Goal: Task Accomplishment & Management: Use online tool/utility

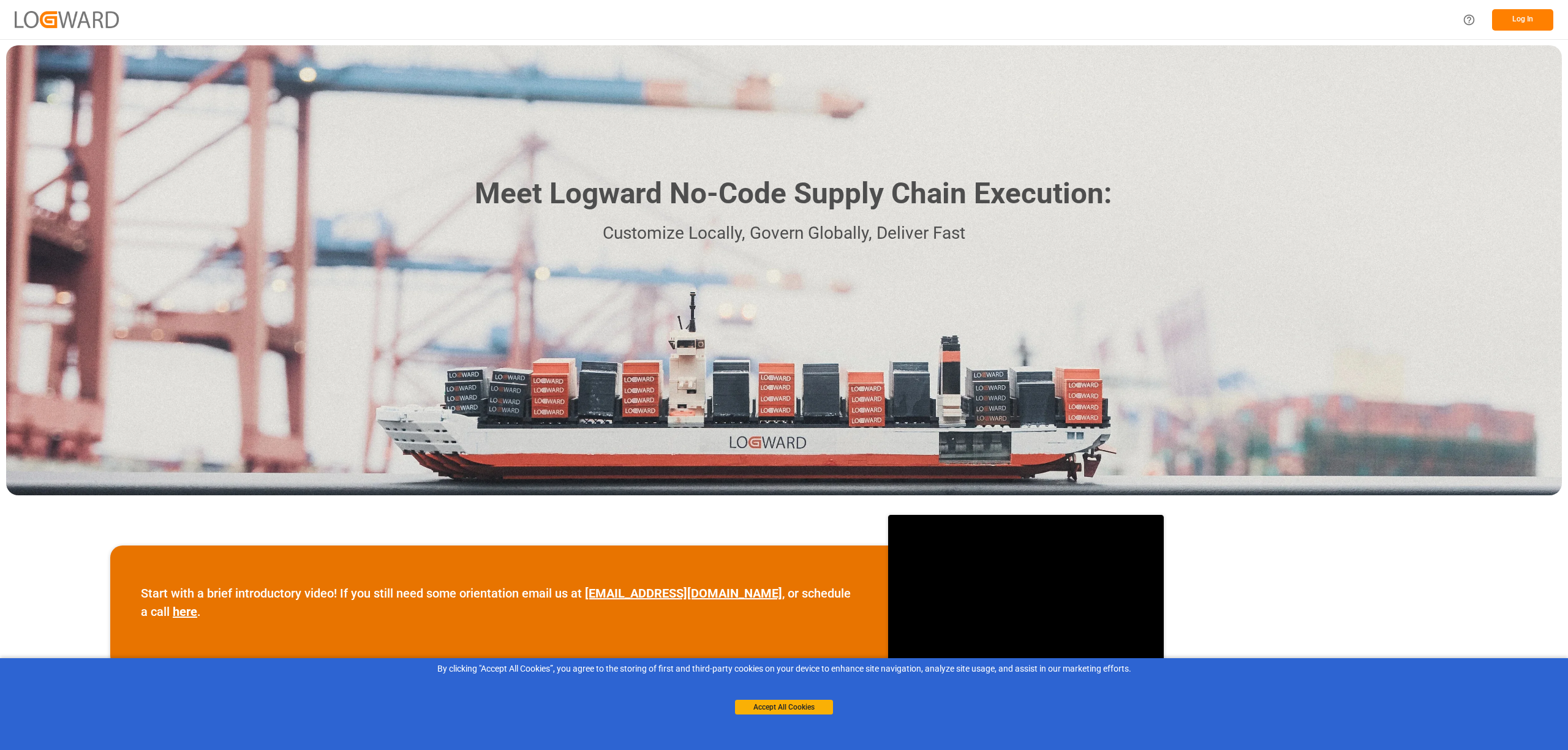
click at [1512, 18] on button "Log In" at bounding box center [1522, 20] width 61 height 21
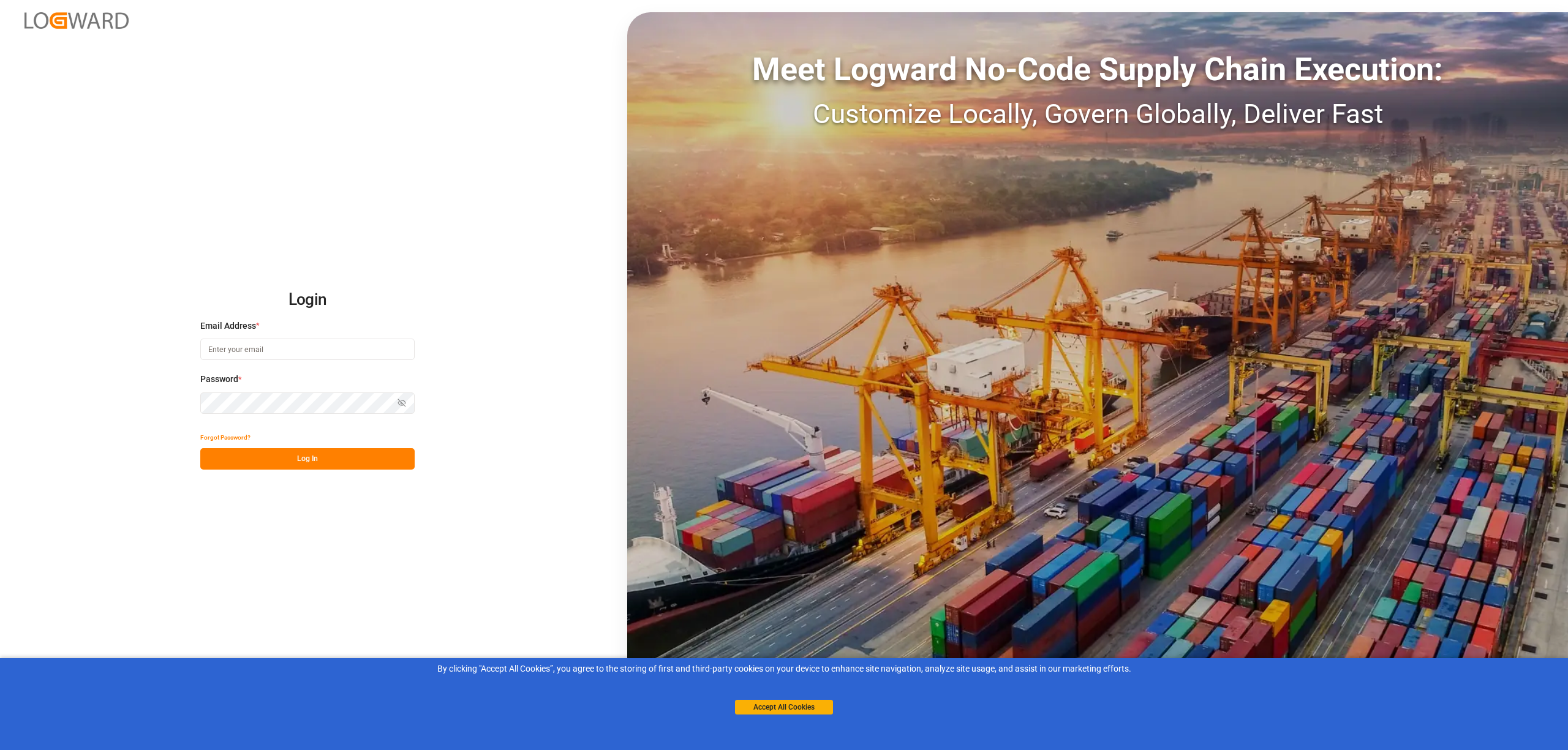
click at [243, 350] on input at bounding box center [307, 349] width 214 height 21
click at [248, 346] on input "inge.niegschrhenus.com" at bounding box center [307, 349] width 214 height 21
type input "inge.niegsch@rhenus.com"
click at [304, 458] on button "Log In" at bounding box center [307, 458] width 214 height 21
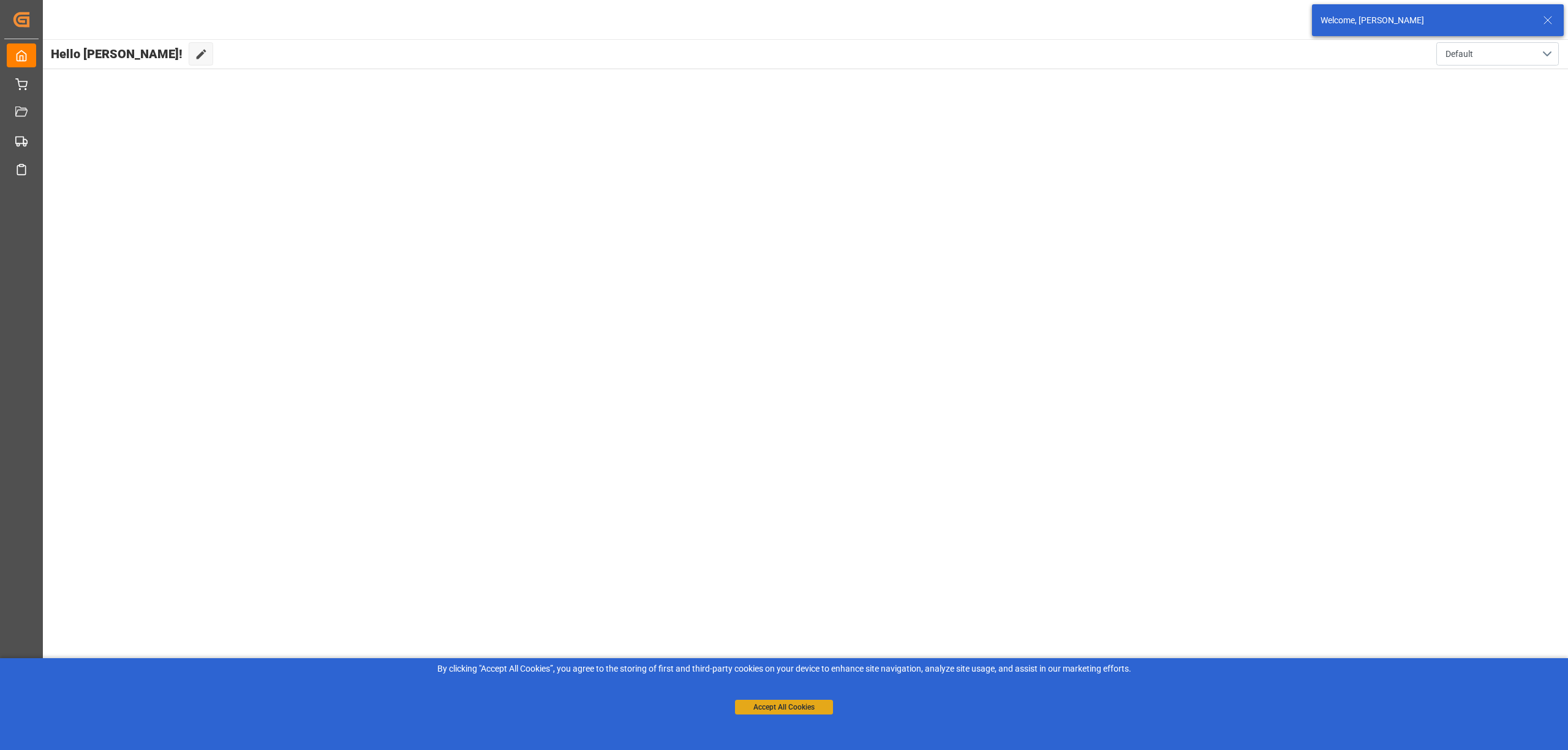
click at [801, 707] on button "Accept All Cookies" at bounding box center [784, 707] width 98 height 15
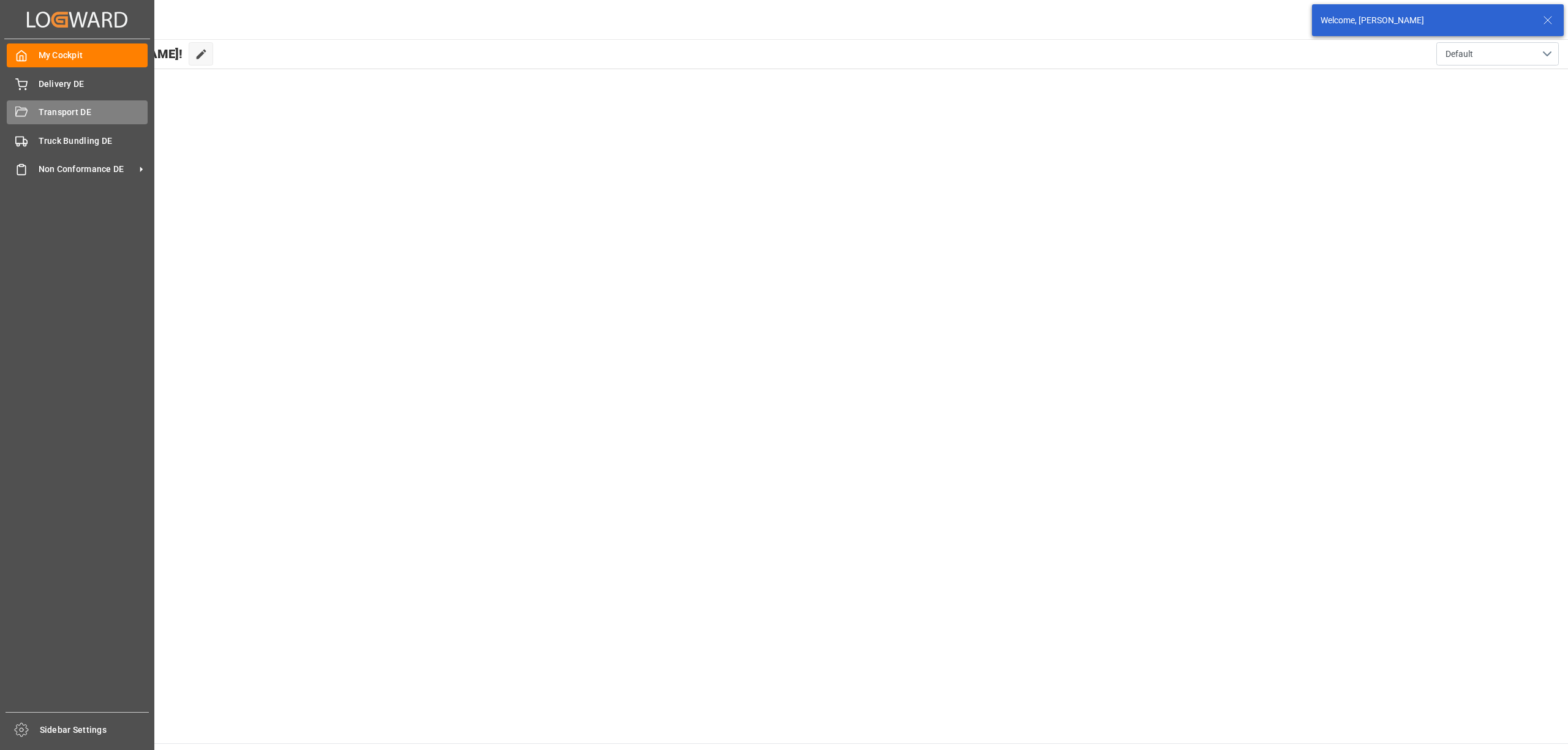
click at [59, 112] on span "Transport DE" at bounding box center [93, 112] width 110 height 13
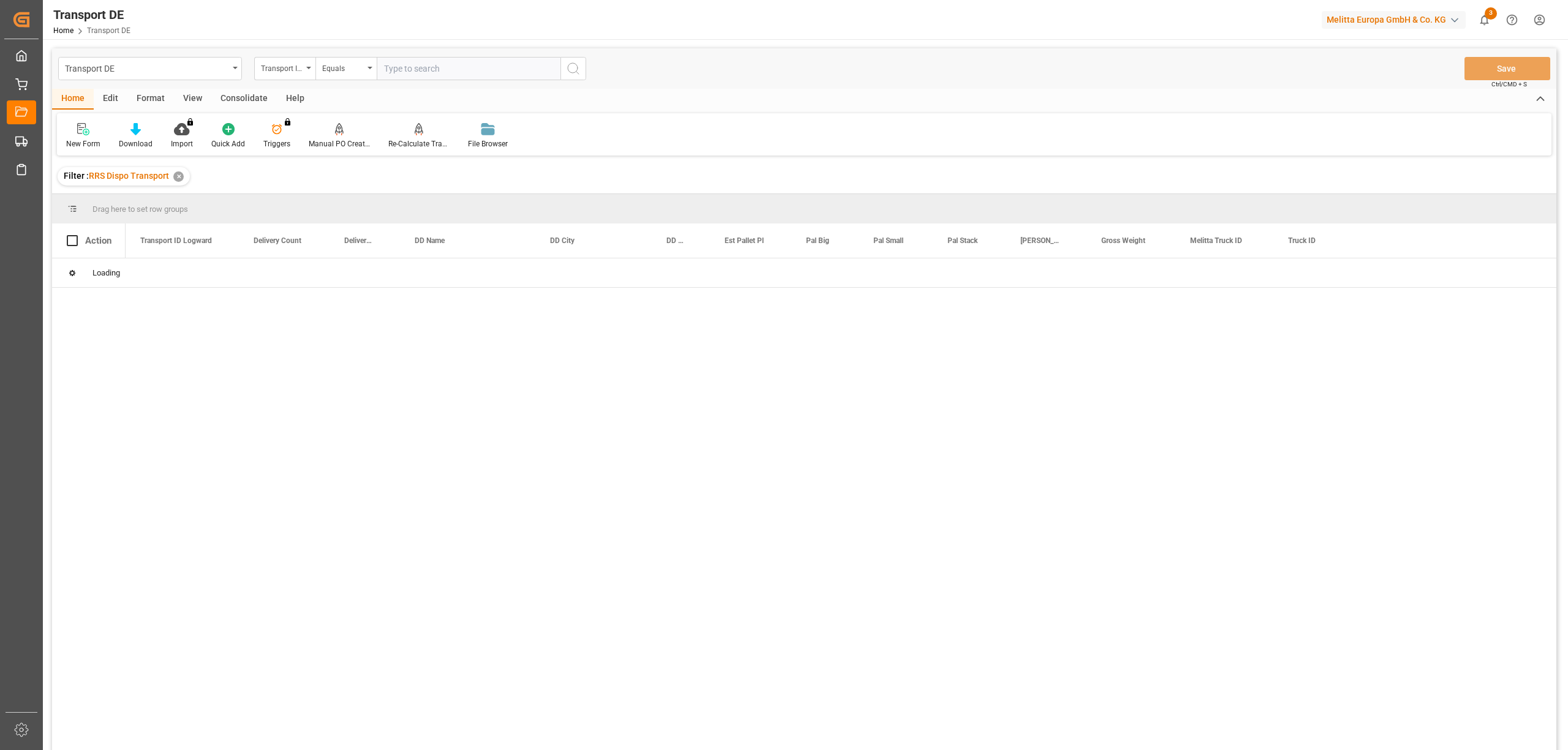
click at [238, 100] on div "Consolidate" at bounding box center [244, 99] width 66 height 21
click at [89, 142] on div "Consolidation List" at bounding box center [96, 143] width 60 height 11
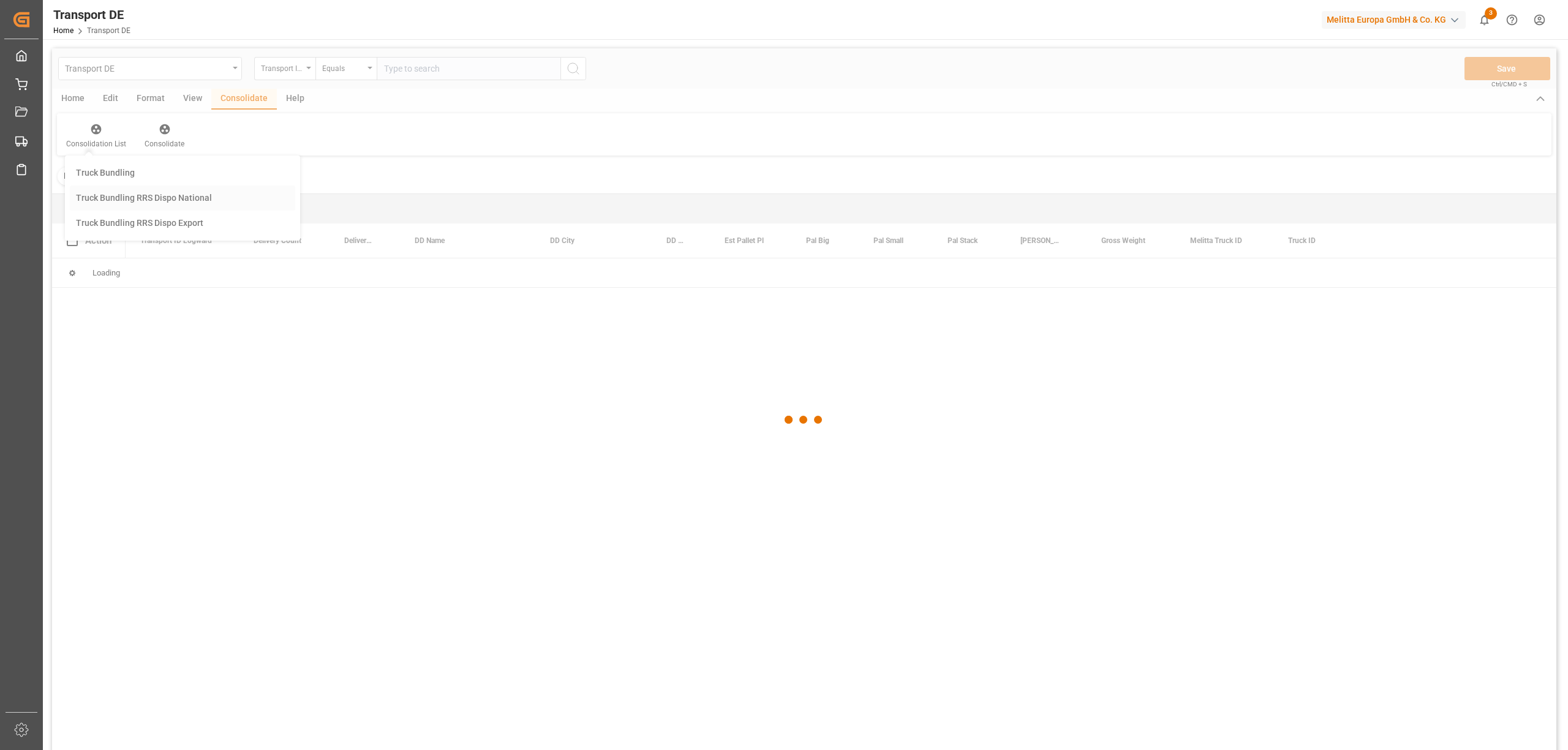
click at [116, 201] on div "Transport DE Transport ID Logward Equals Save Ctrl/CMD + S Home Edit Format Vie…" at bounding box center [804, 415] width 1504 height 734
click at [287, 74] on div "Transport ID Logward" at bounding box center [281, 66] width 42 height 14
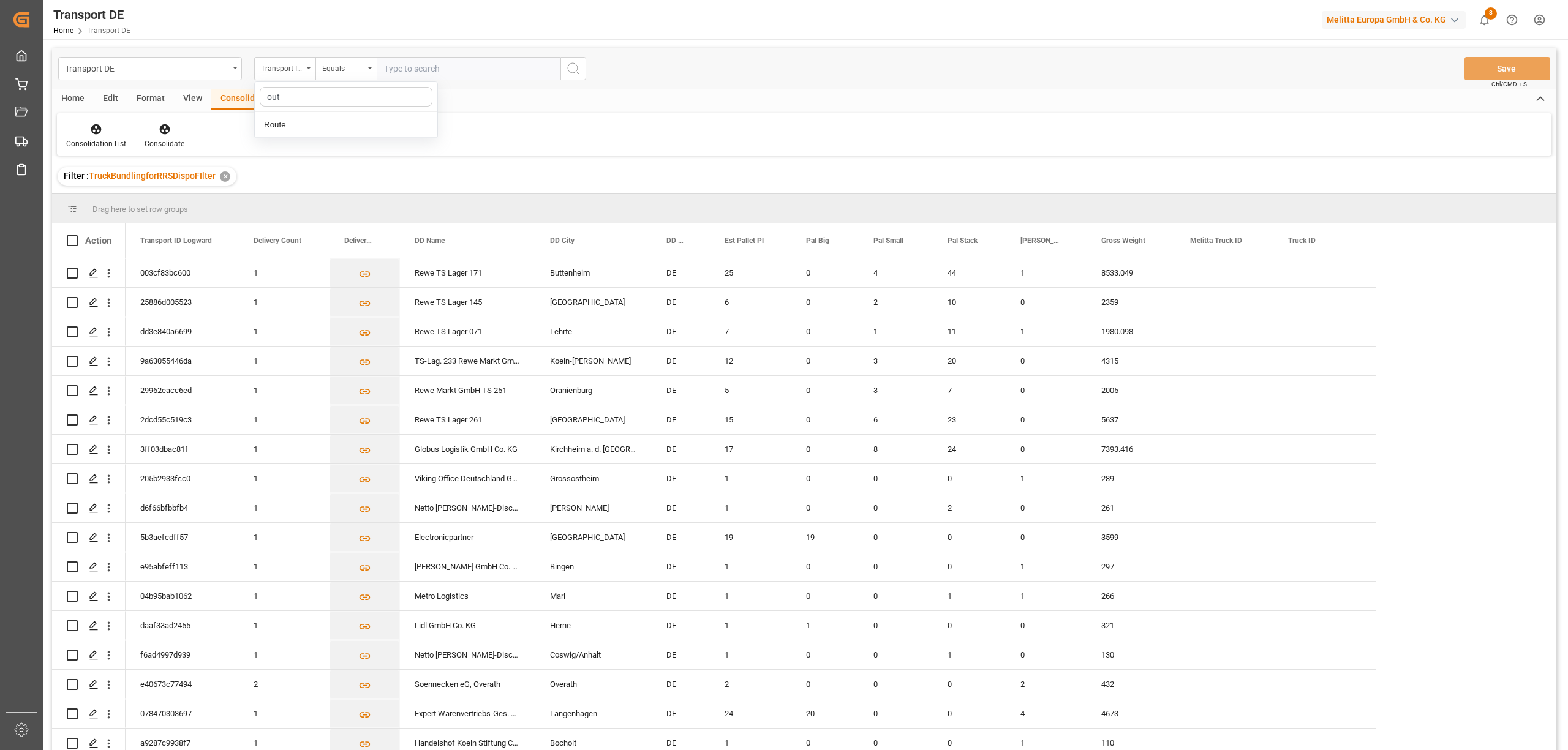
type input "oute"
click at [330, 126] on div "Route" at bounding box center [346, 125] width 183 height 26
click at [334, 69] on div "Equals" at bounding box center [343, 66] width 42 height 14
click at [372, 203] on div "Starts with" at bounding box center [407, 202] width 183 height 26
type input "760"
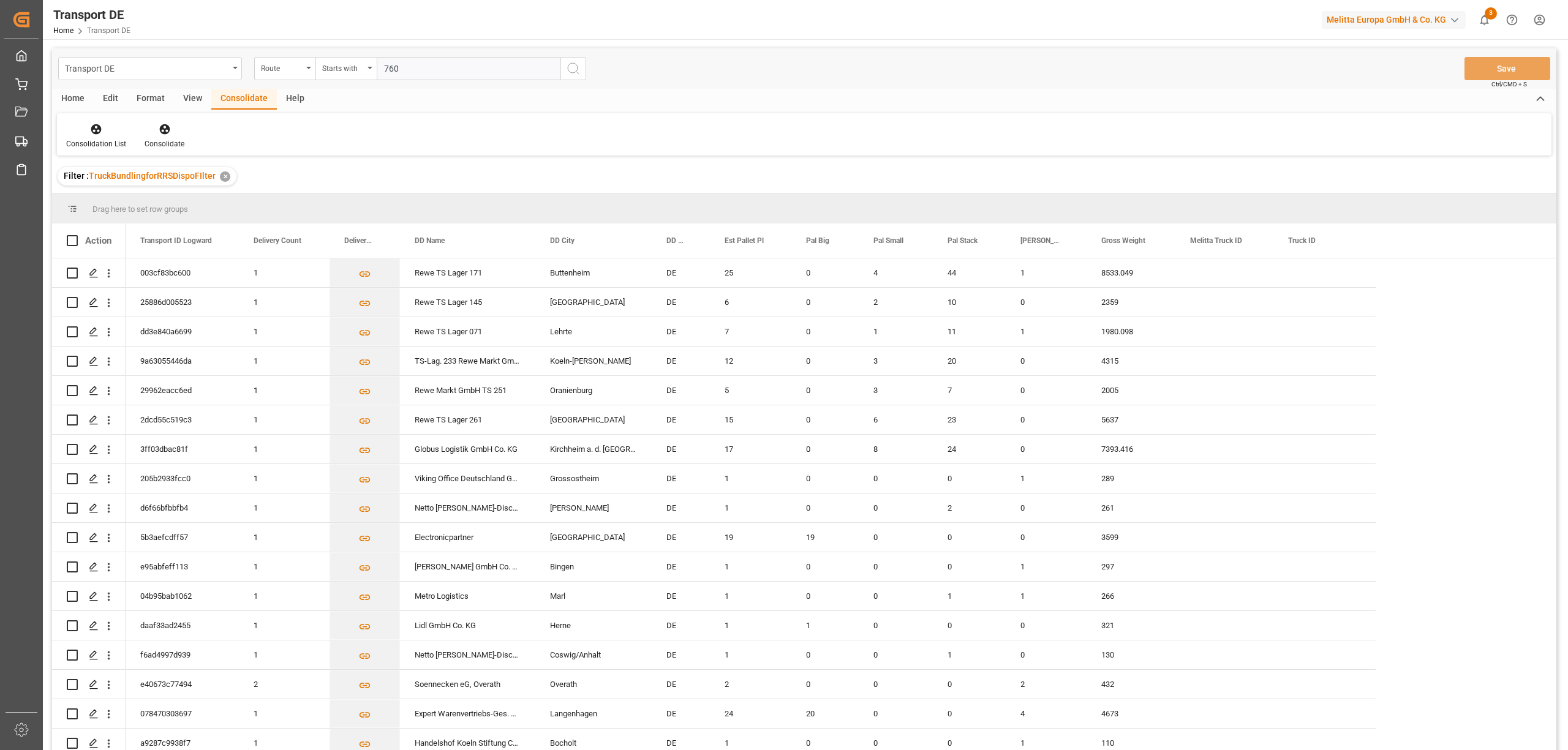
click at [570, 66] on icon "search button" at bounding box center [573, 68] width 15 height 15
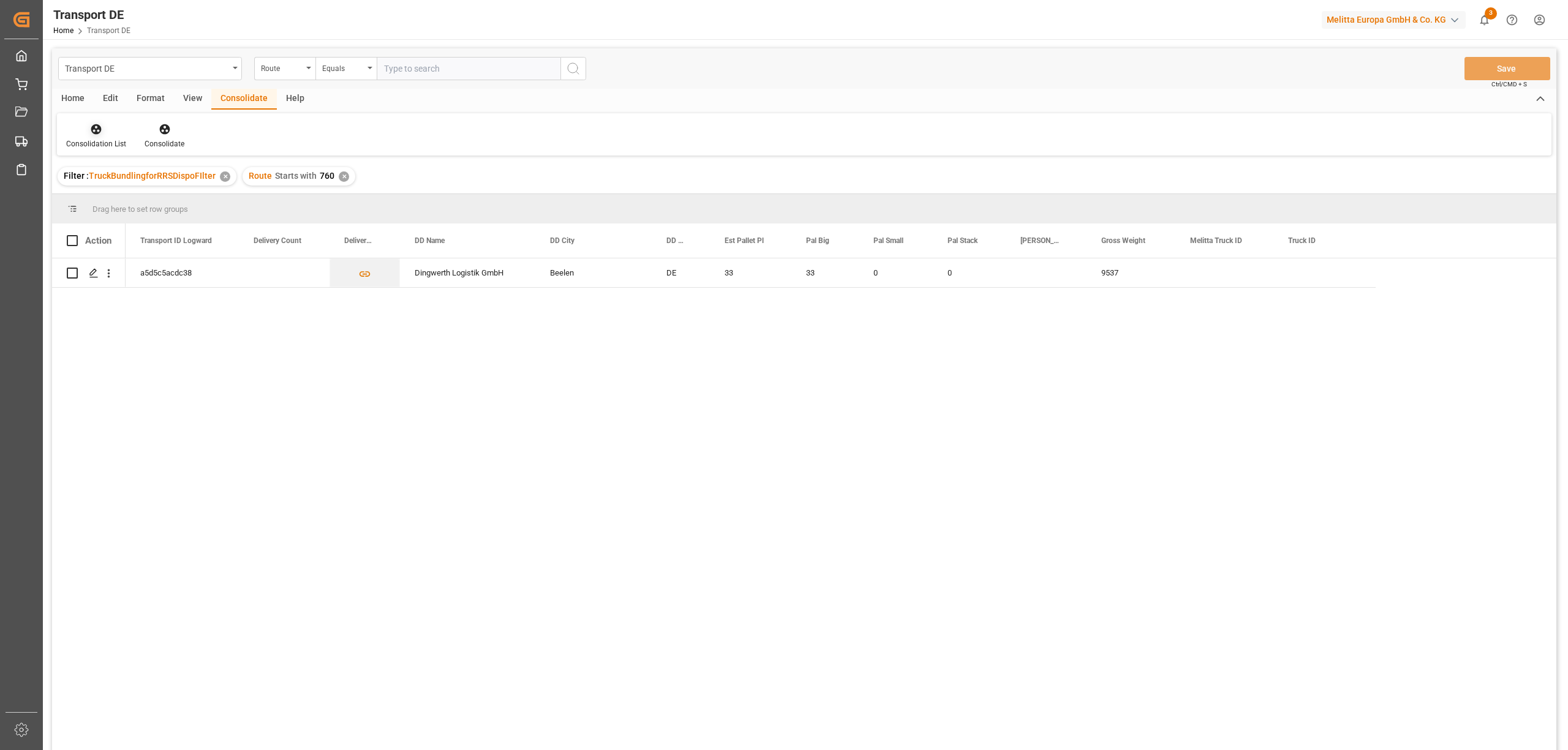
click at [86, 130] on div at bounding box center [96, 128] width 60 height 13
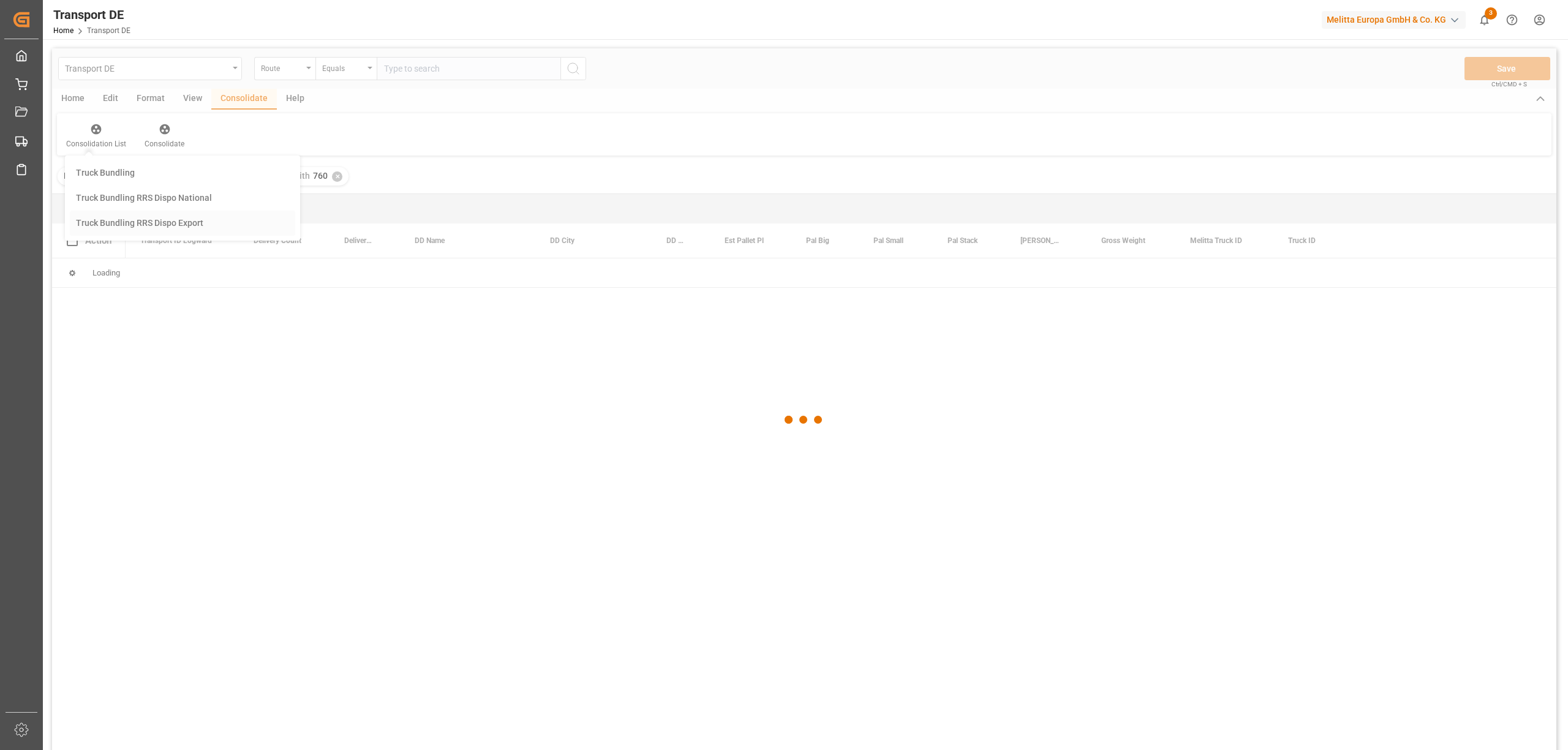
click at [121, 224] on div "Transport DE Route Equals Save Ctrl/CMD + S Home Edit Format View Consolidate H…" at bounding box center [804, 415] width 1504 height 734
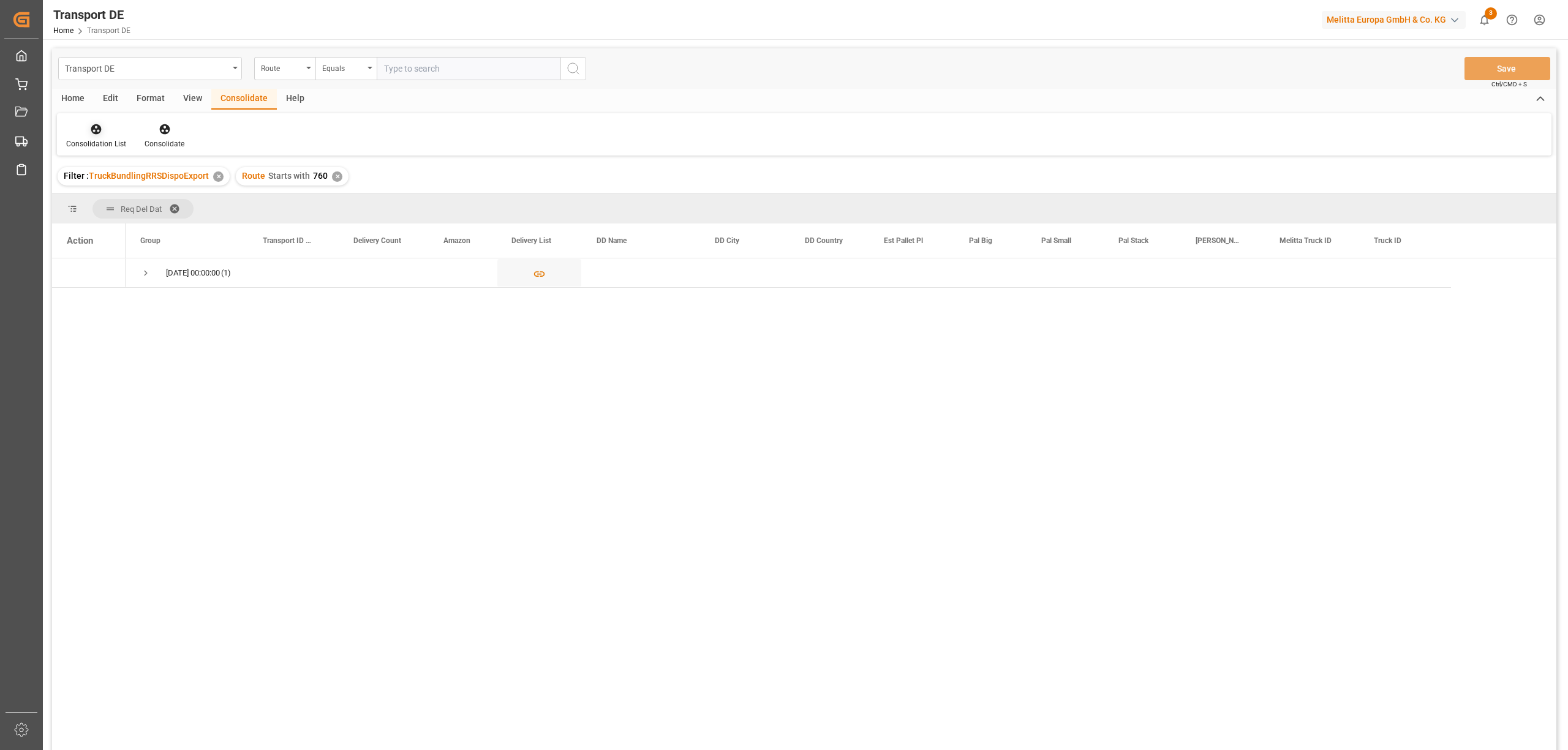
click at [103, 135] on div at bounding box center [96, 128] width 60 height 13
click at [128, 196] on div "Transport DE Route Equals Save Ctrl/CMD + S Home Edit Format View Consolidate H…" at bounding box center [804, 415] width 1504 height 734
click at [74, 268] on input "Press Space to toggle row selection (unchecked)" at bounding box center [72, 273] width 11 height 11
checkbox input "true"
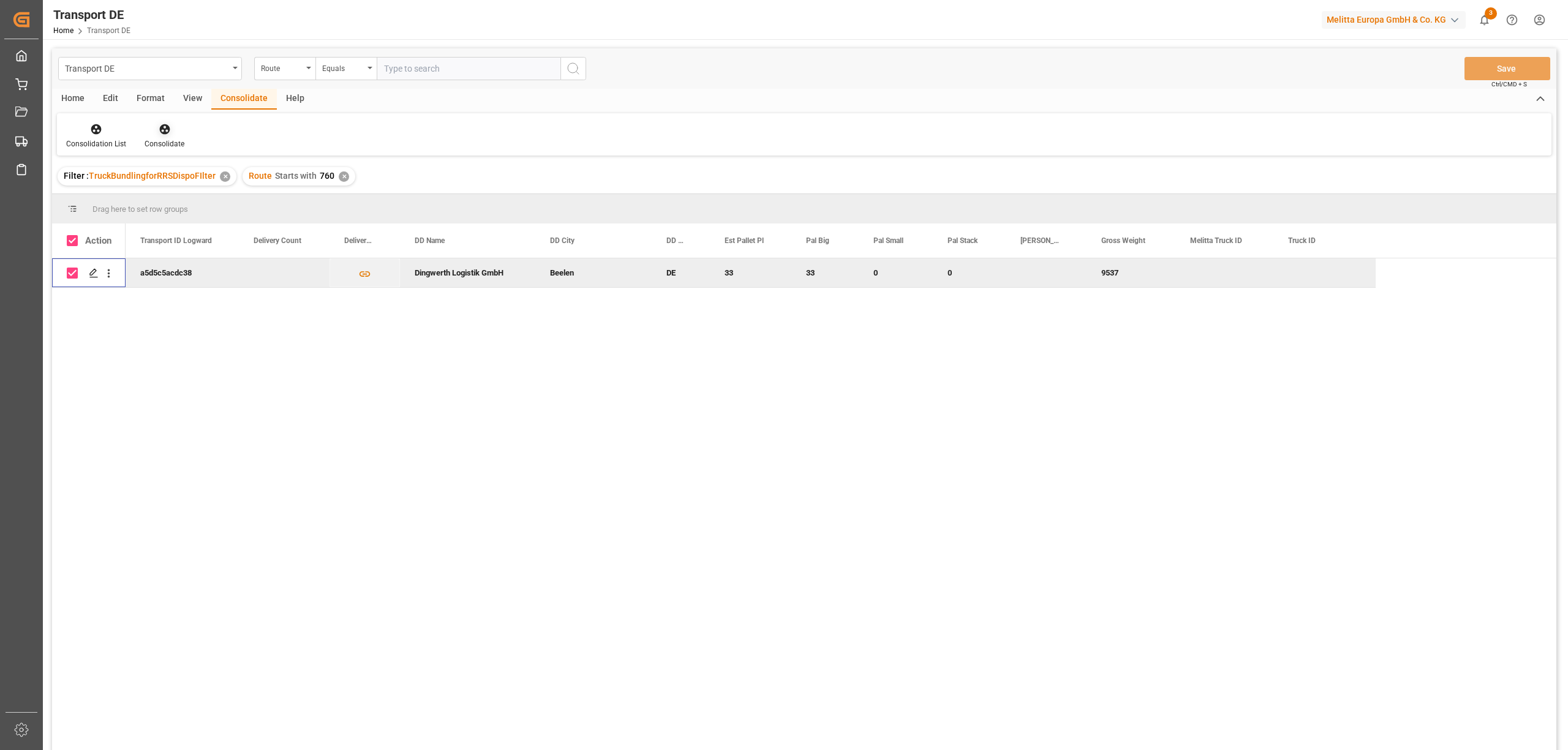
click at [159, 128] on icon at bounding box center [165, 129] width 12 height 12
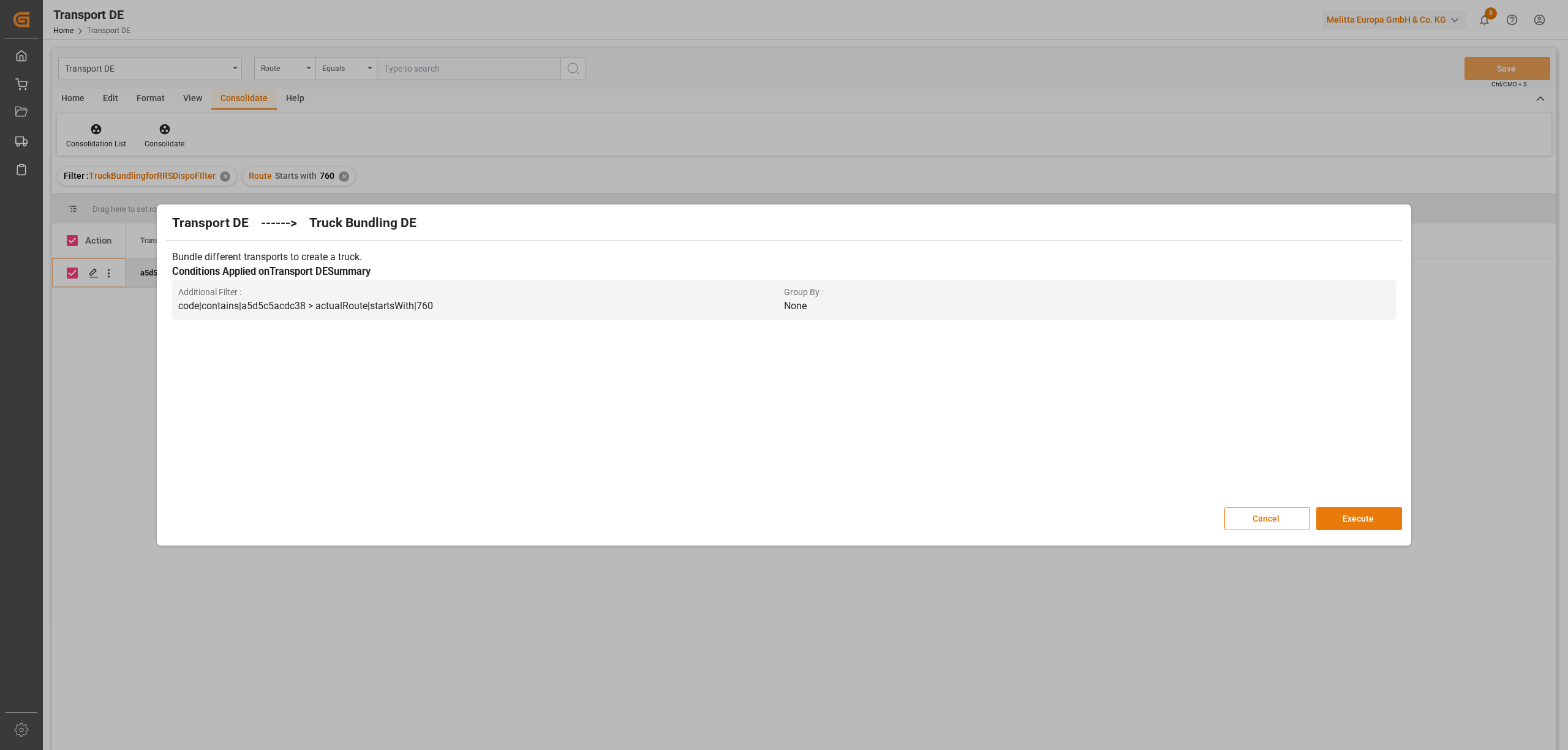
click at [1377, 517] on button "Execute" at bounding box center [1359, 518] width 86 height 23
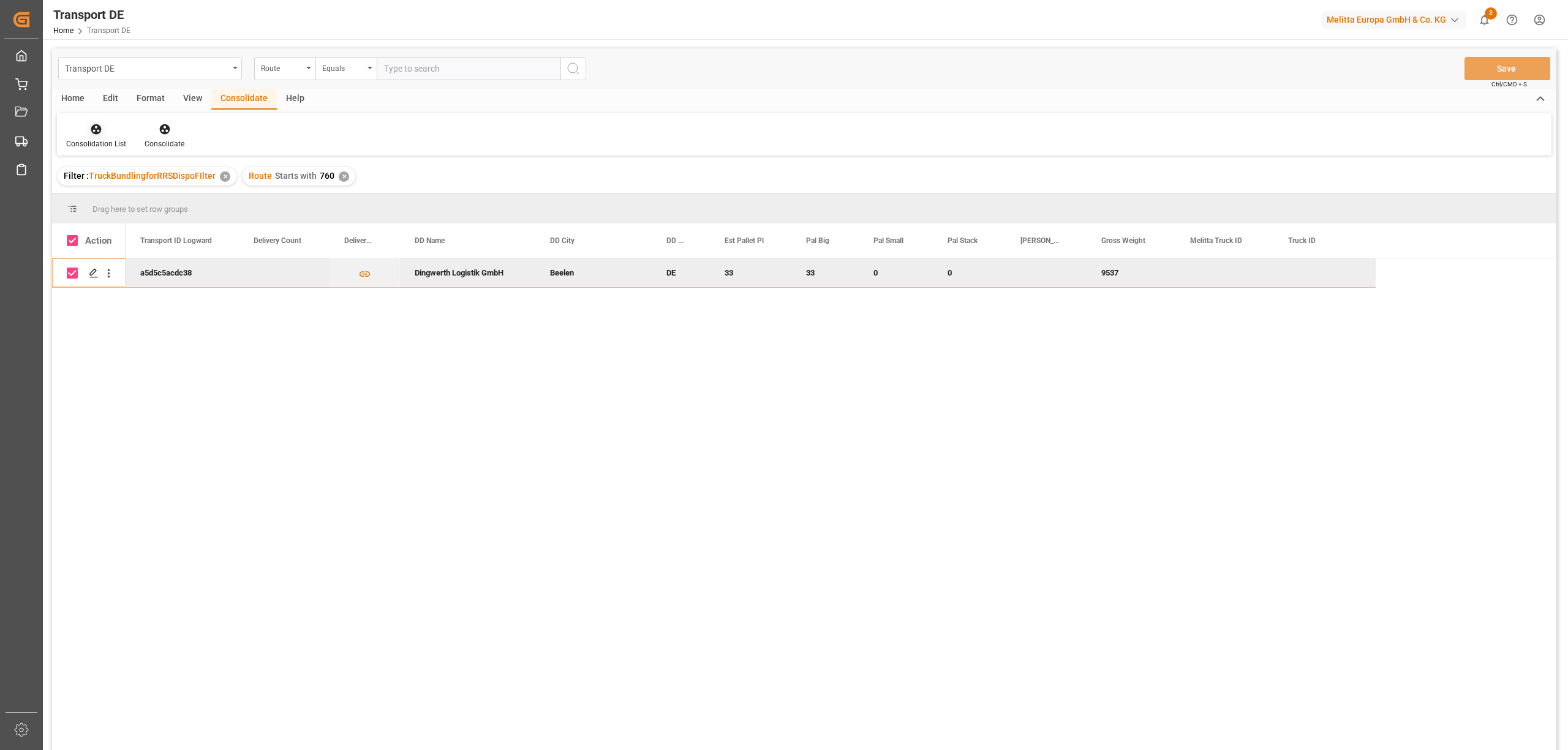
click at [99, 142] on div "Consolidation List" at bounding box center [96, 143] width 60 height 11
click at [114, 194] on div "Transport DE Route Equals Save Ctrl/CMD + S Home Edit Format View Consolidate H…" at bounding box center [804, 415] width 1504 height 734
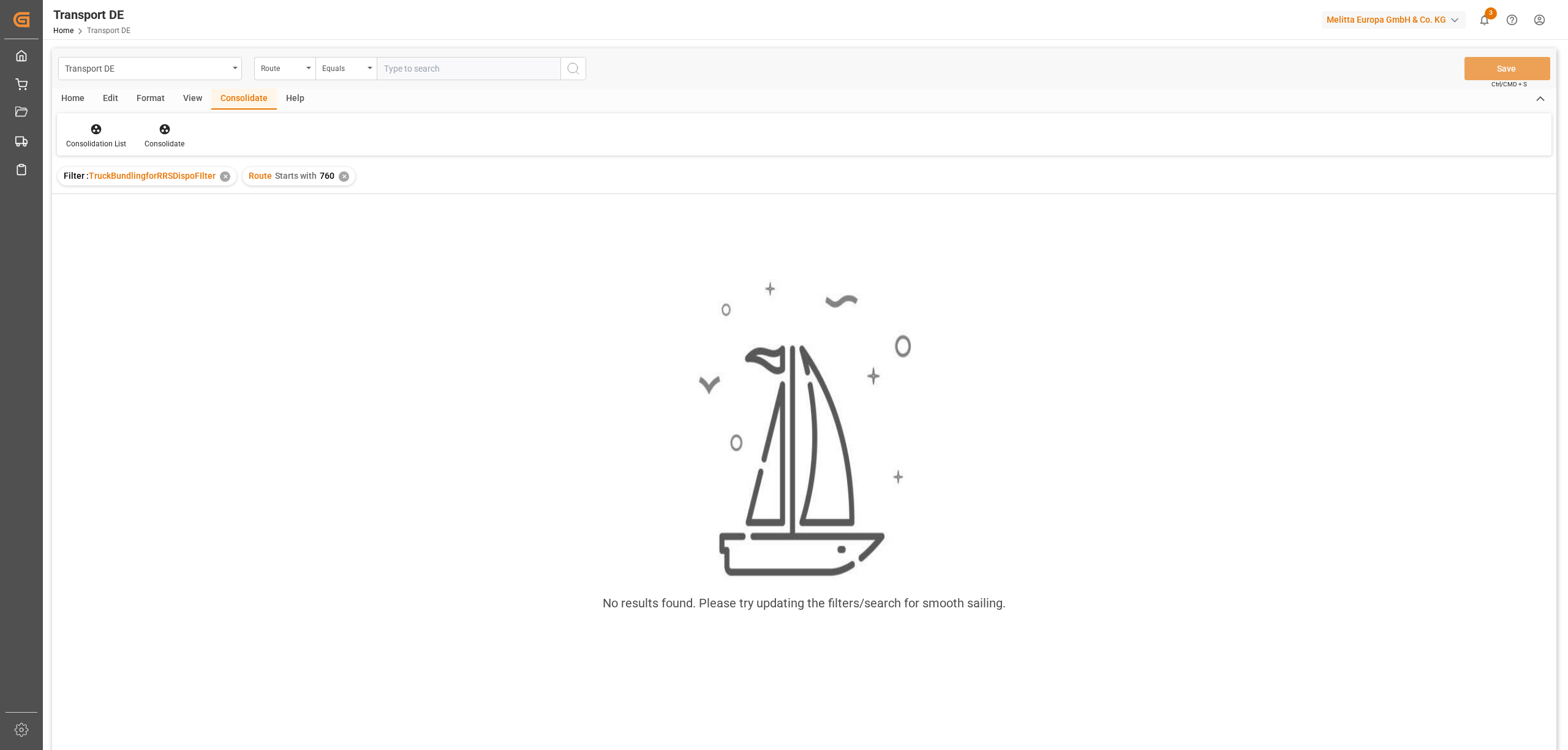
click at [339, 179] on div "✕" at bounding box center [344, 177] width 11 height 11
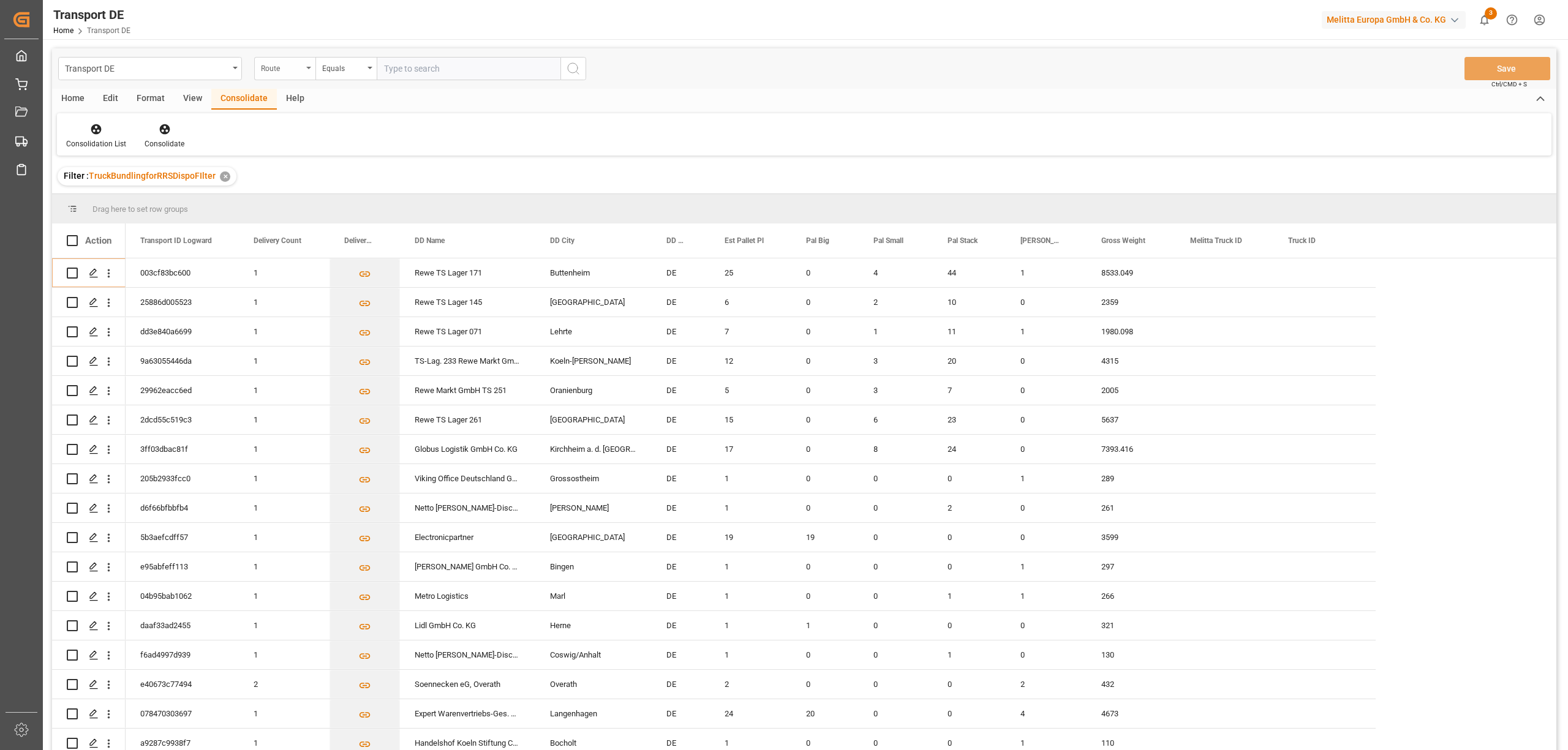
click at [269, 71] on div "Route" at bounding box center [281, 66] width 42 height 14
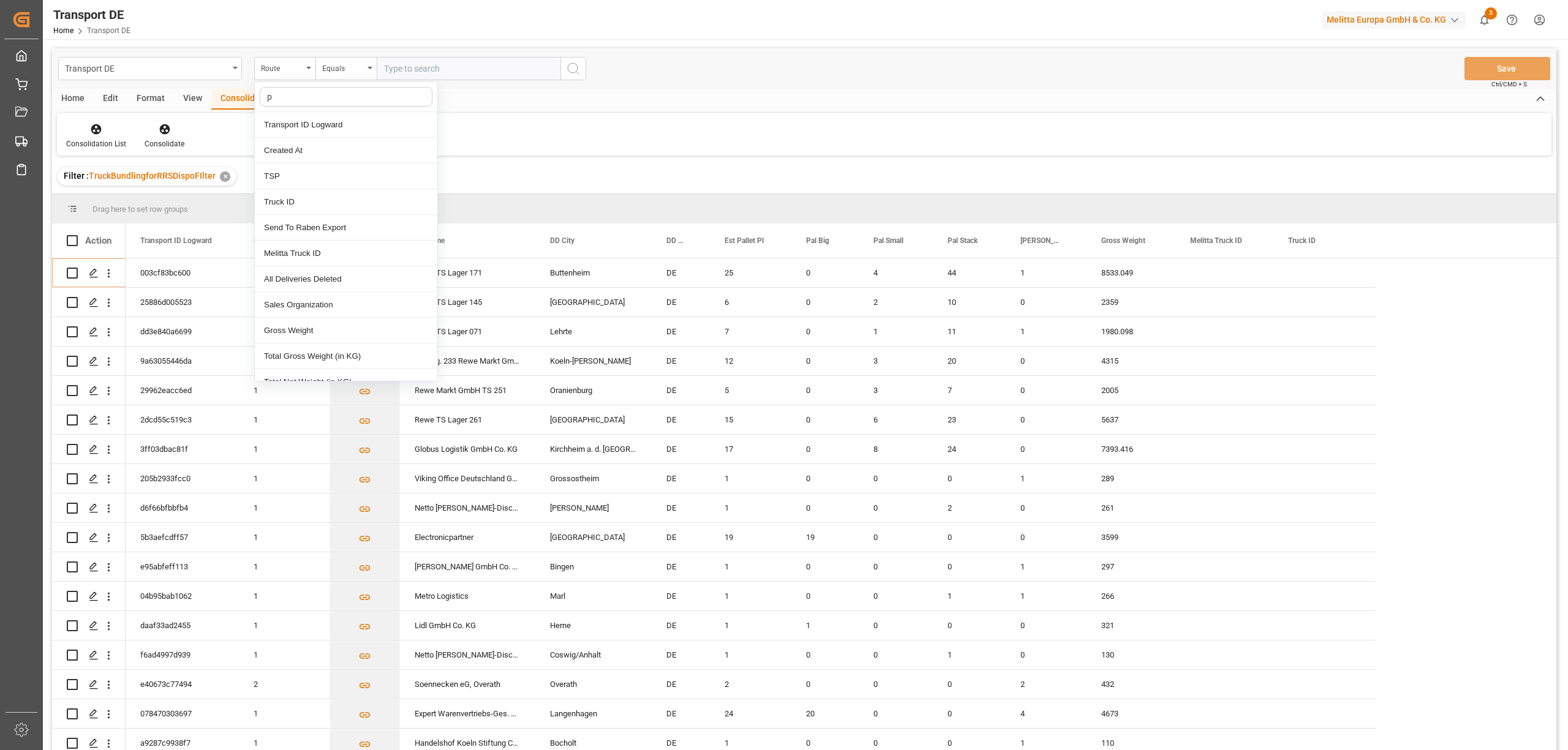
type input "pl"
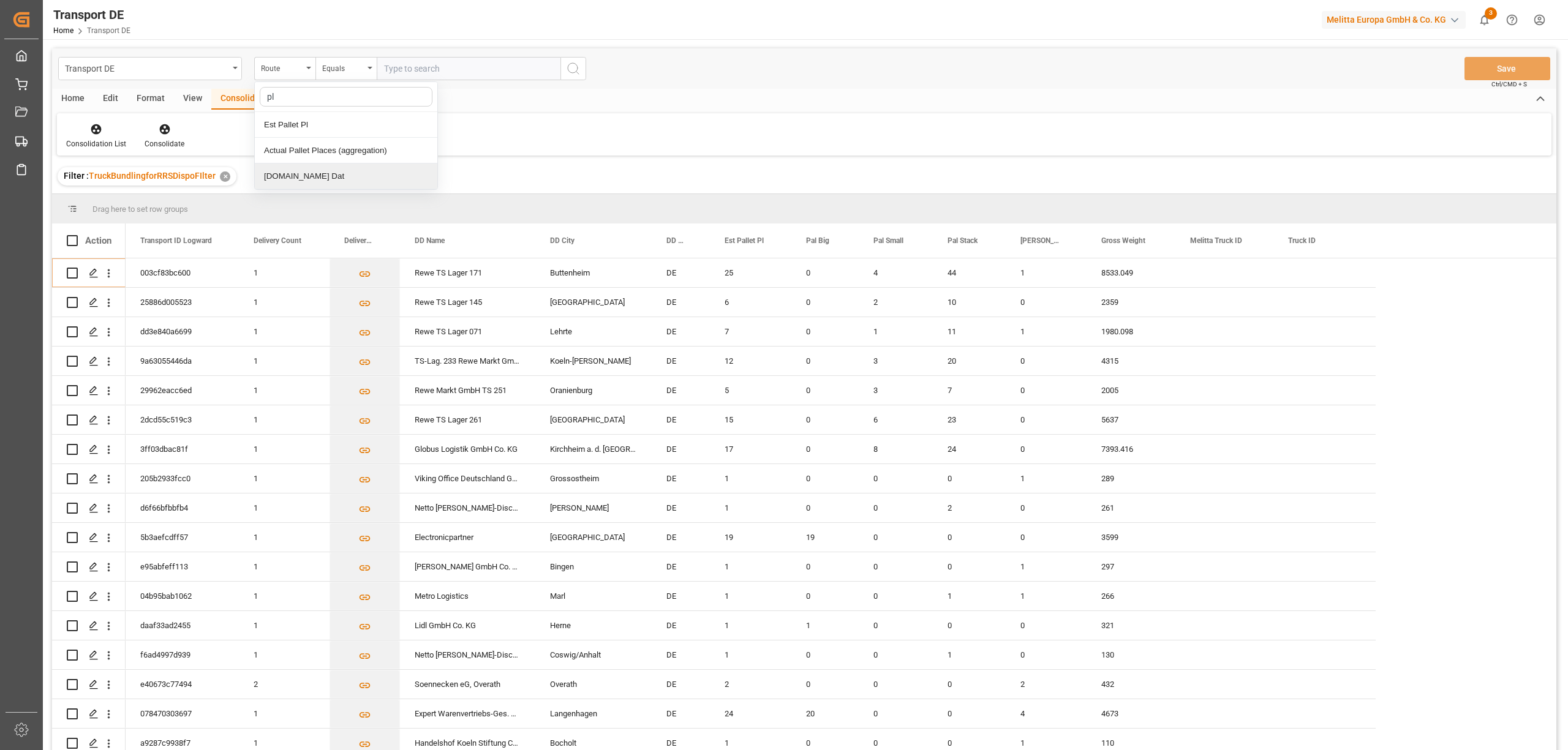
click at [284, 186] on div "[DOMAIN_NAME] Dat" at bounding box center [346, 176] width 183 height 26
click at [336, 62] on div "Equals" at bounding box center [343, 66] width 42 height 14
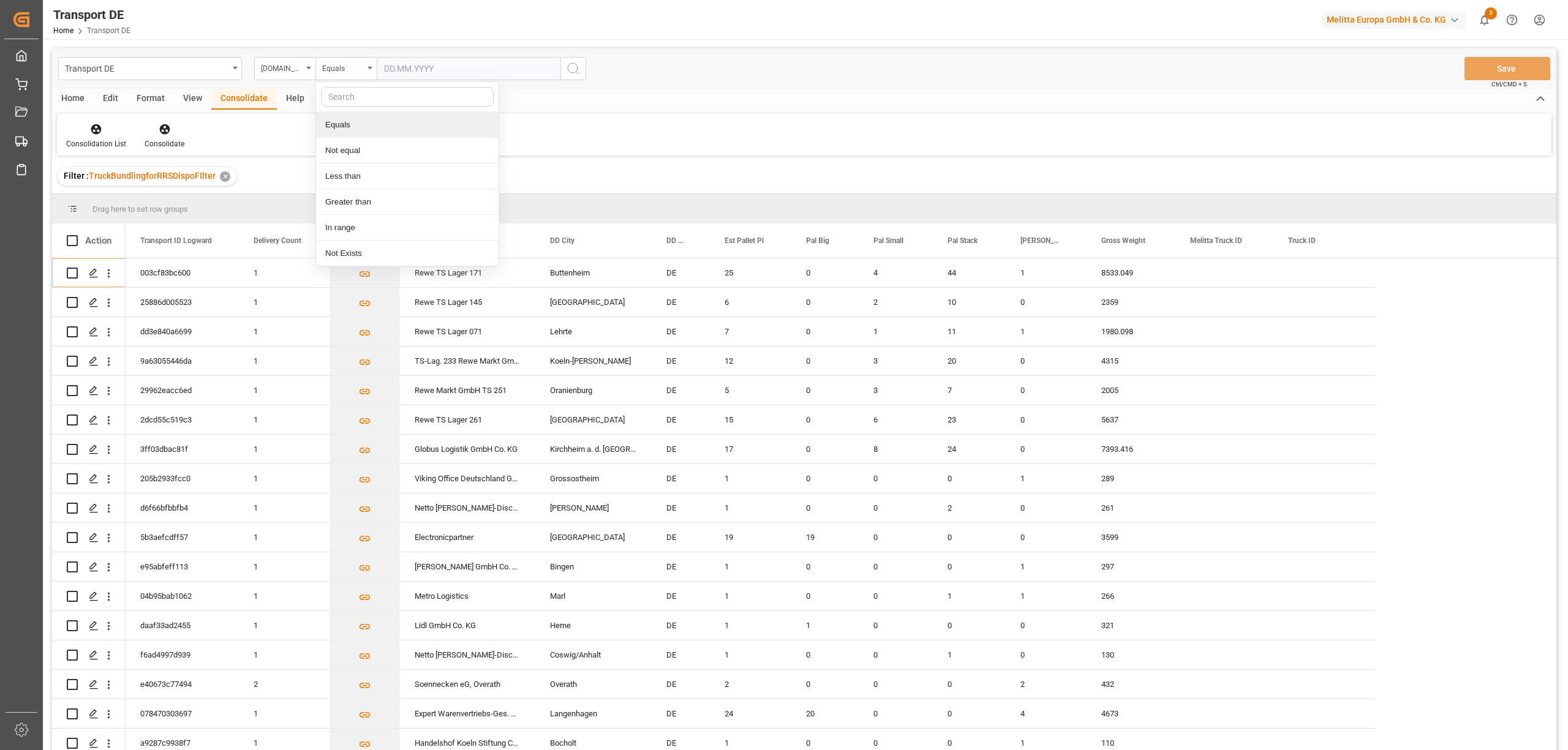
click at [588, 112] on div "Home Edit Format View Consolidate Help Consolidation List Consolidate" at bounding box center [804, 122] width 1504 height 66
click at [384, 70] on input "text" at bounding box center [469, 68] width 183 height 23
type input "06.10.2025"
click at [574, 67] on icon "search button" at bounding box center [573, 68] width 15 height 15
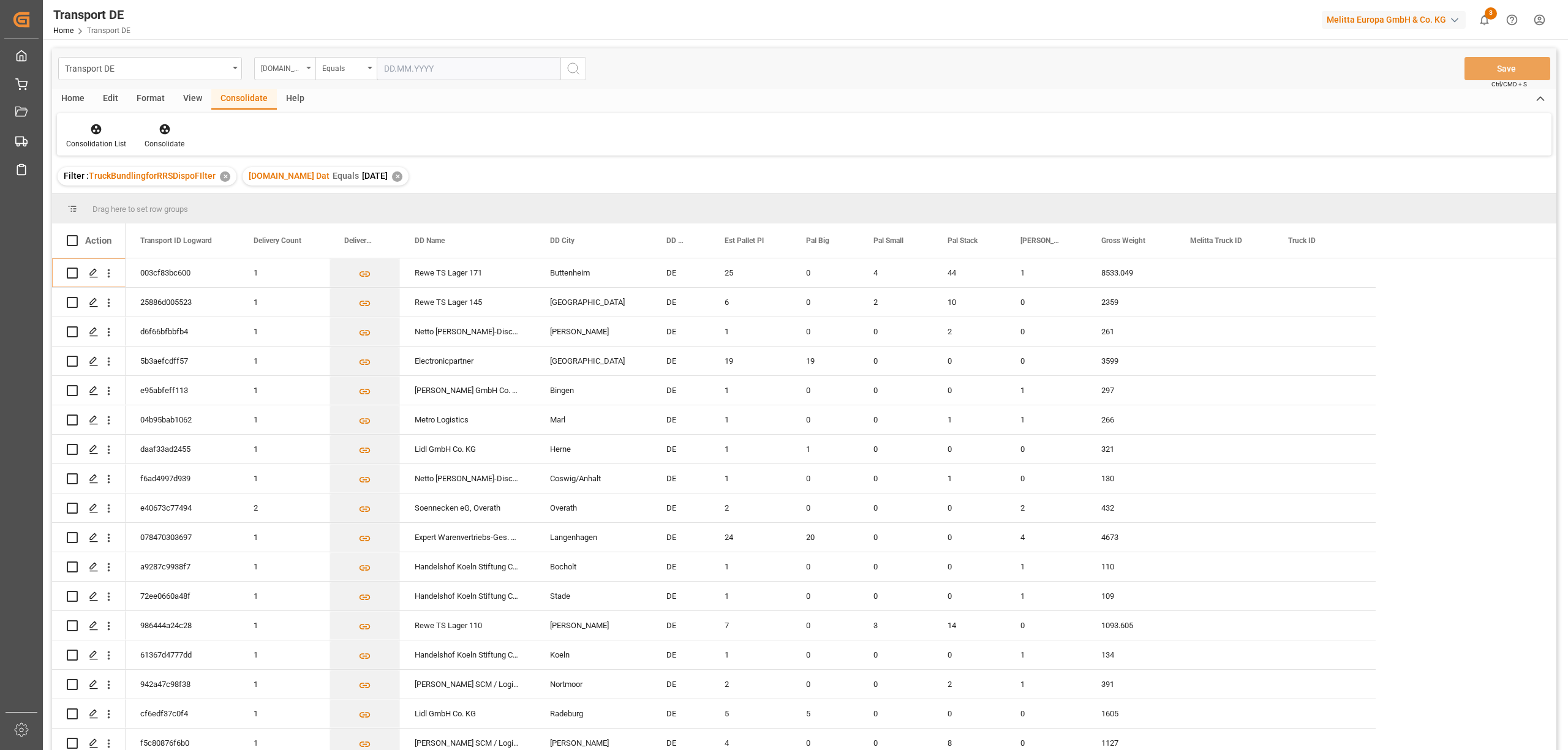
click at [290, 69] on div "[DOMAIN_NAME] Dat" at bounding box center [281, 66] width 42 height 14
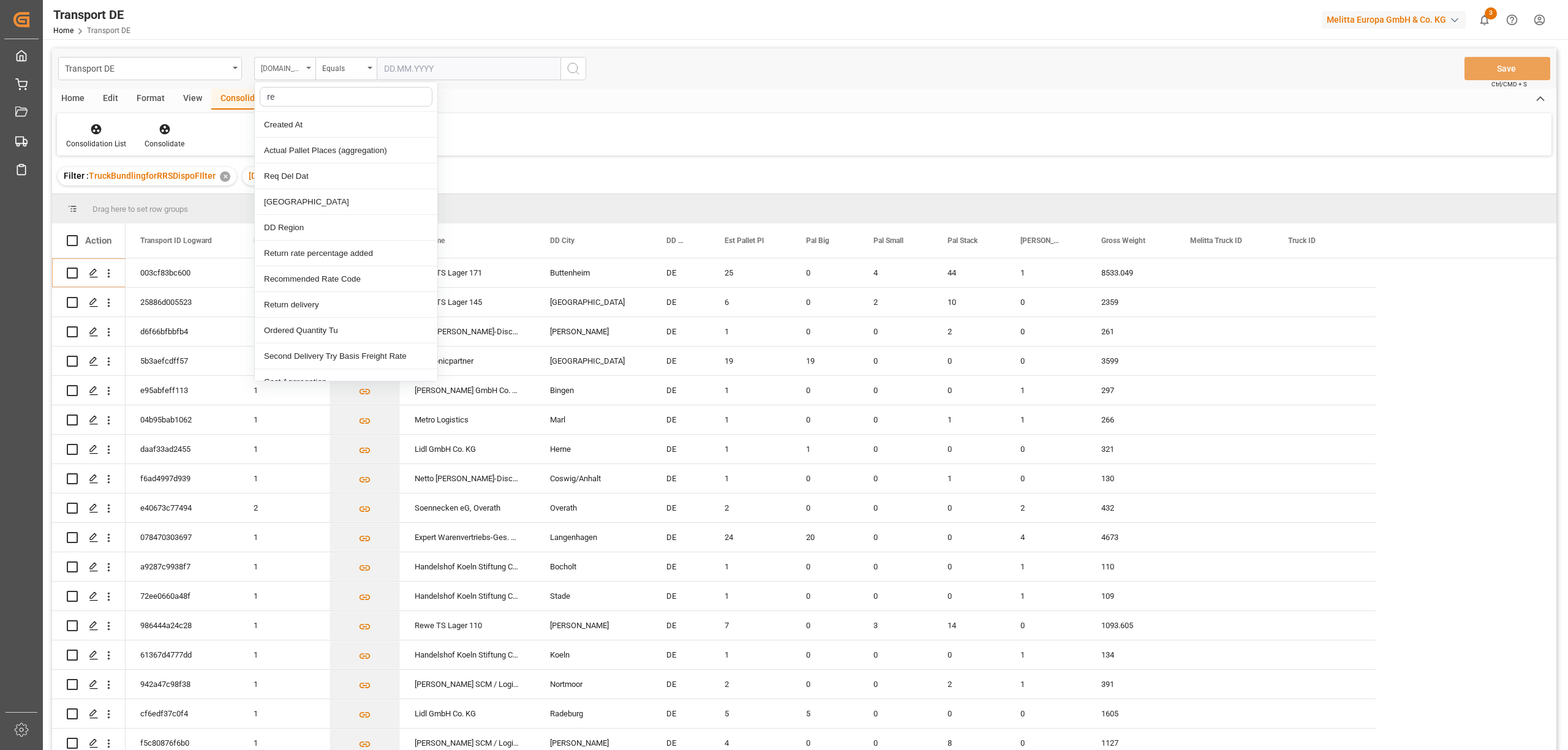
type input "req"
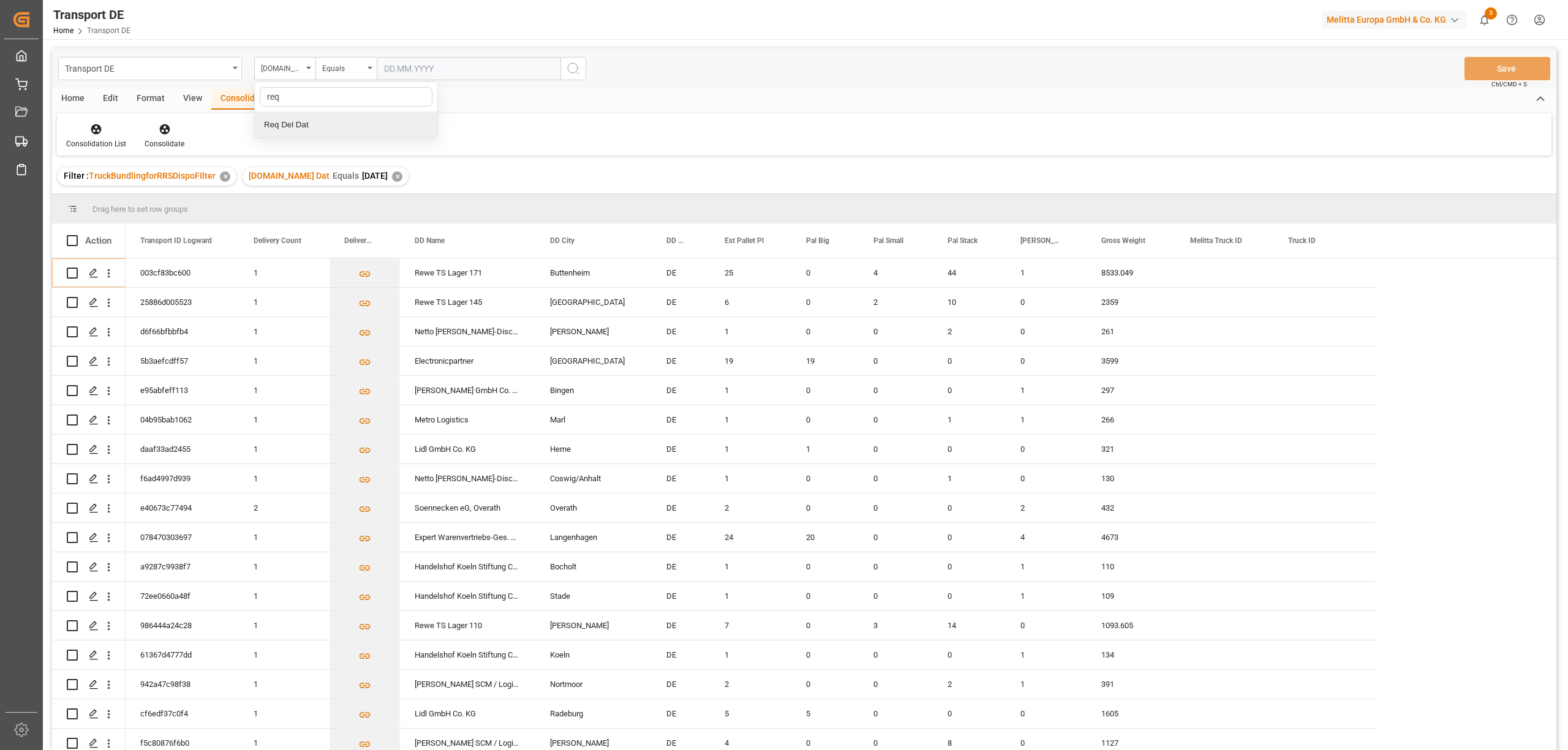
click at [339, 128] on div "Req Del Dat" at bounding box center [346, 125] width 183 height 26
click at [340, 74] on div "Equals" at bounding box center [343, 66] width 42 height 14
click at [373, 207] on div "Greater than" at bounding box center [407, 202] width 183 height 26
click at [336, 68] on div "Greater than" at bounding box center [343, 66] width 42 height 14
click at [356, 231] on div "In range" at bounding box center [407, 227] width 183 height 26
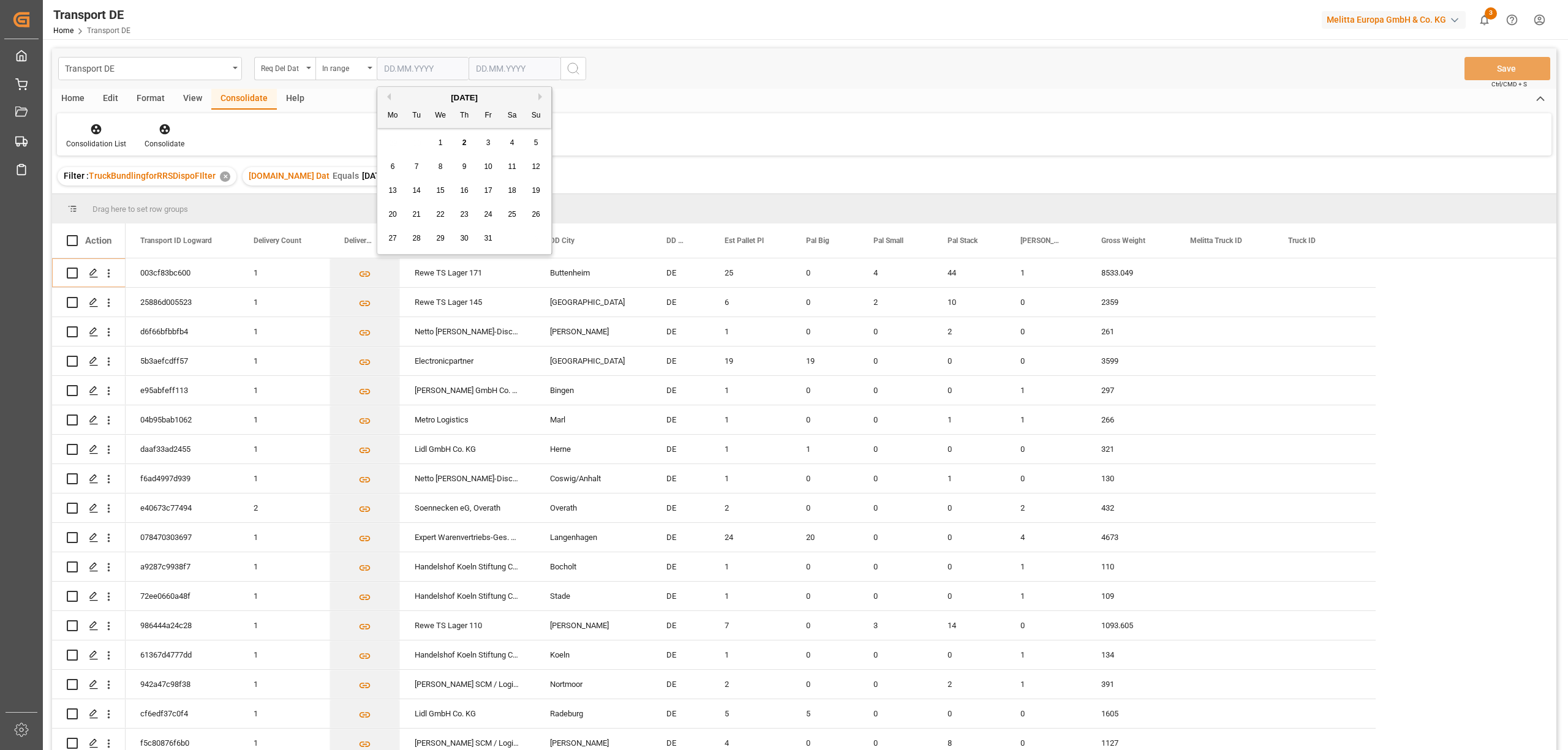
click at [386, 67] on input "text" at bounding box center [423, 68] width 92 height 23
type input "[DATE]"
click at [487, 68] on input "text" at bounding box center [514, 68] width 92 height 23
type input "09.10.2025"
click at [574, 67] on icon "search button" at bounding box center [573, 68] width 15 height 15
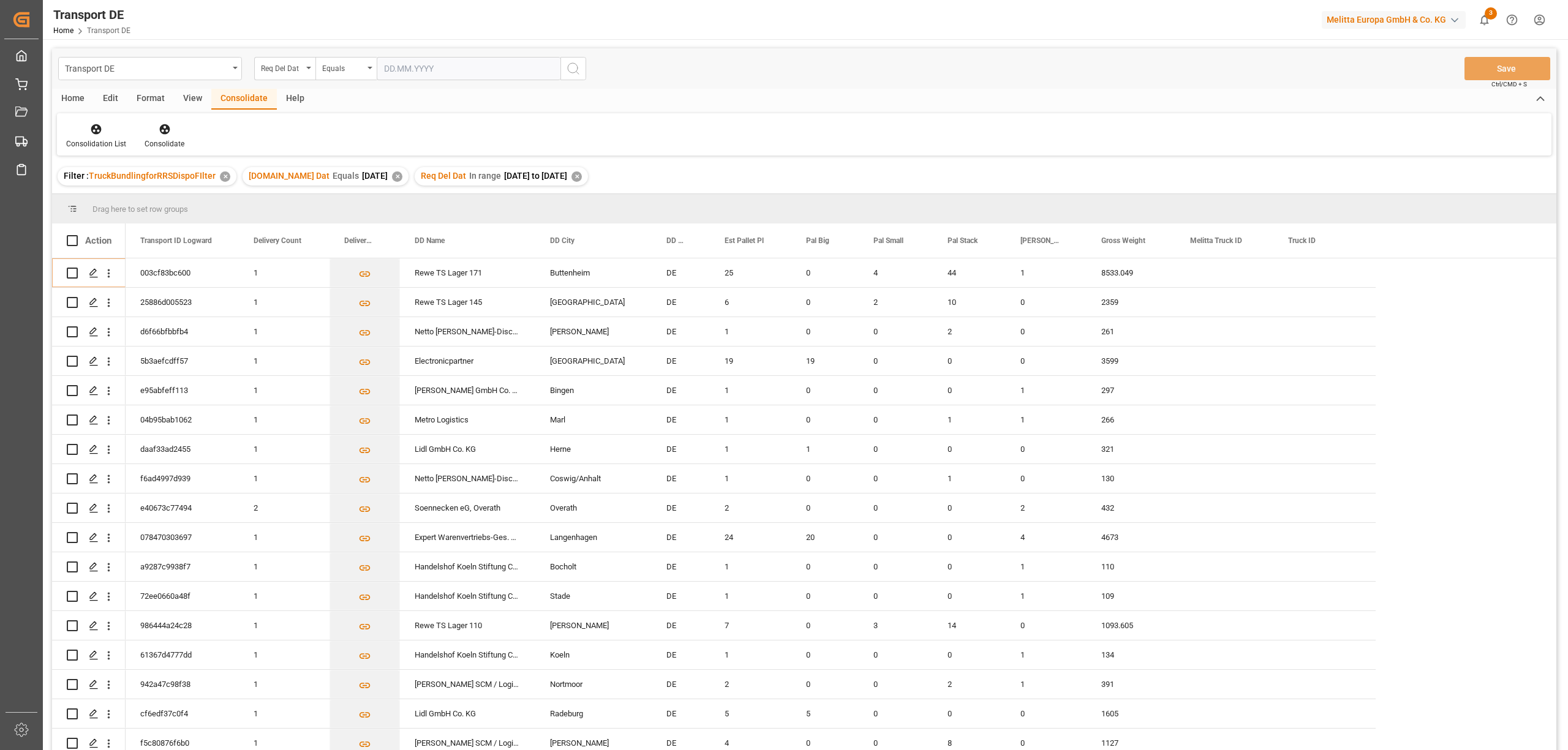
click at [582, 174] on div "✕" at bounding box center [577, 177] width 11 height 11
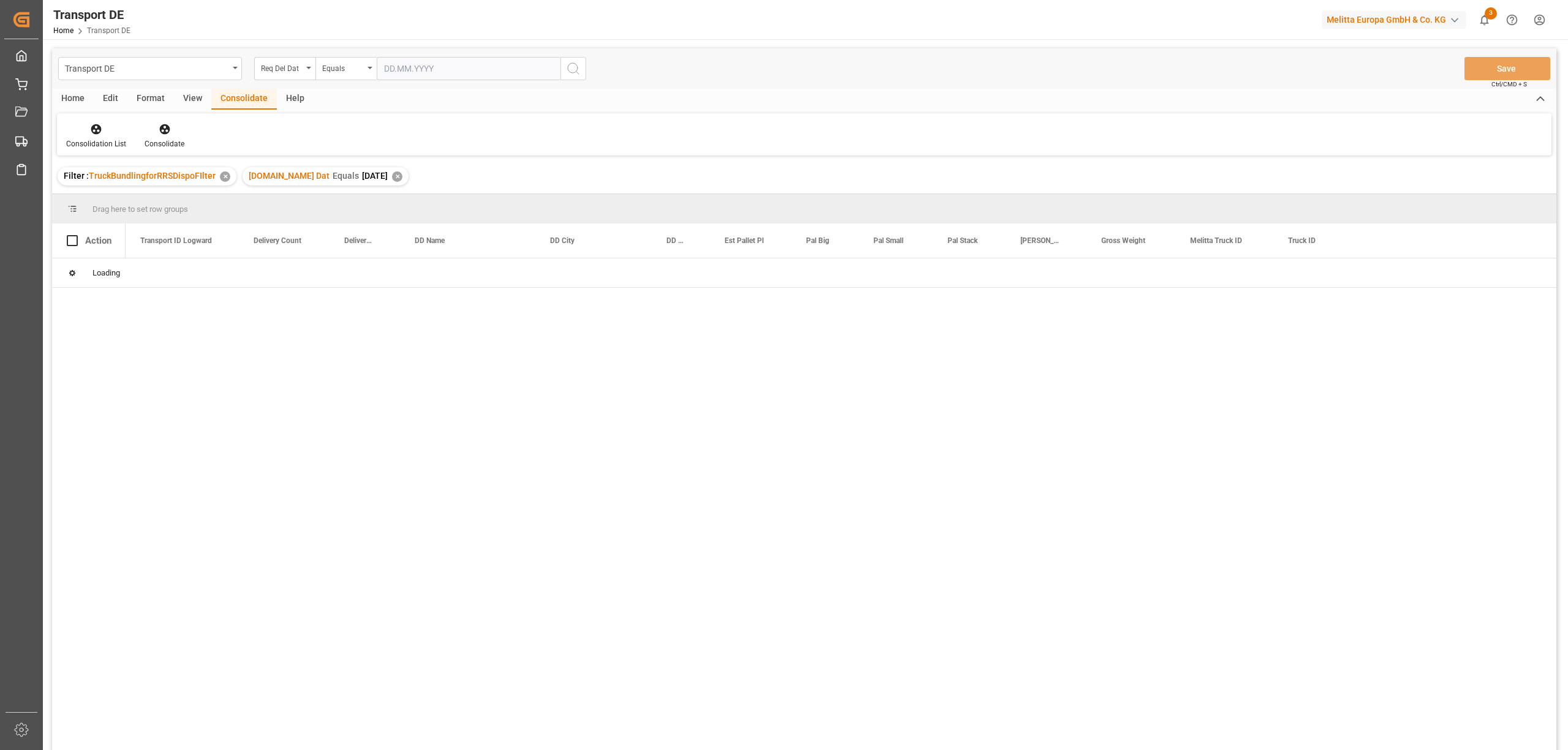
click at [348, 66] on div "Equals" at bounding box center [343, 66] width 42 height 14
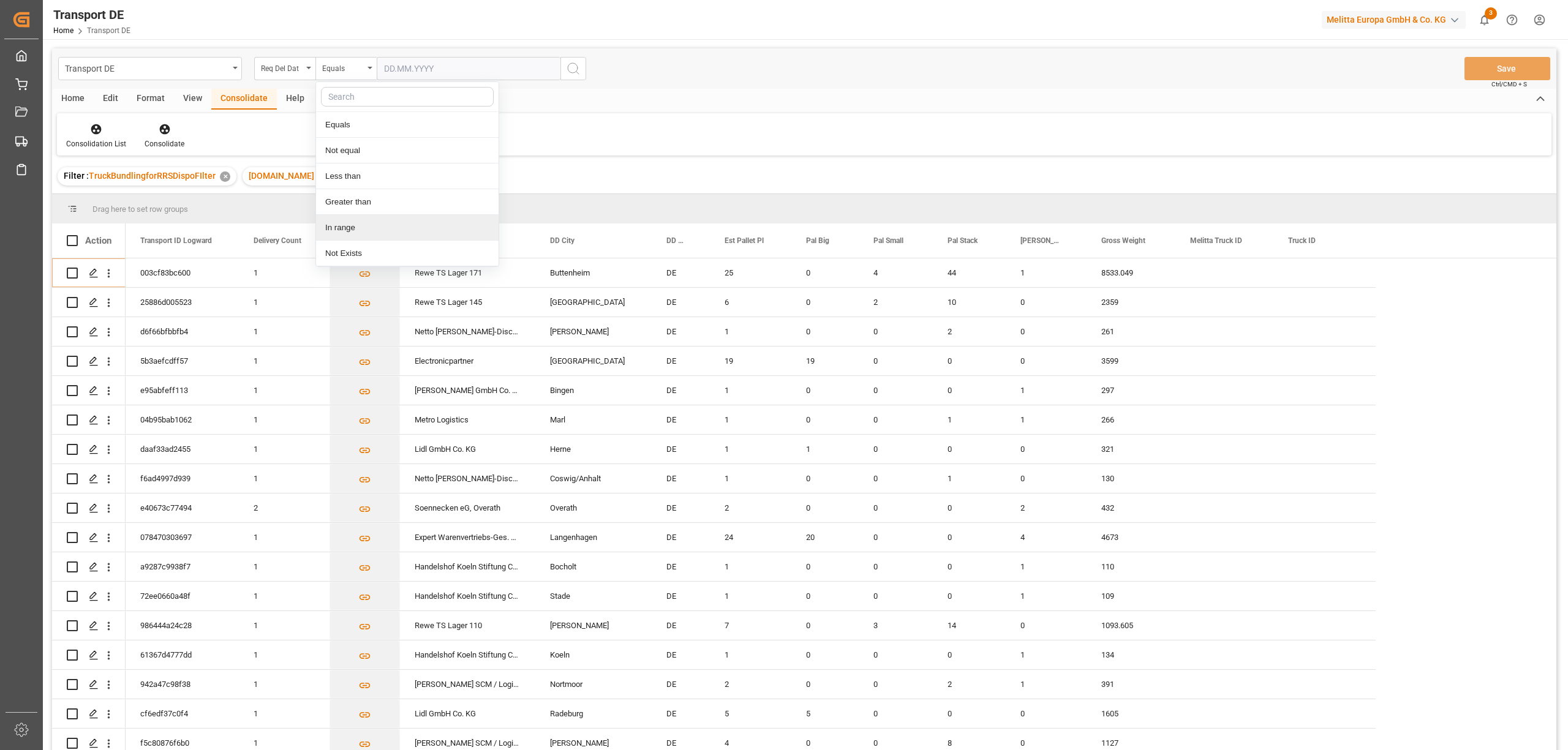
click at [359, 227] on div "In range" at bounding box center [407, 227] width 183 height 26
click at [390, 70] on input "text" at bounding box center [423, 68] width 92 height 23
type input "03.10.2025"
click at [478, 72] on input "text" at bounding box center [514, 68] width 92 height 23
type input "08.10.2025"
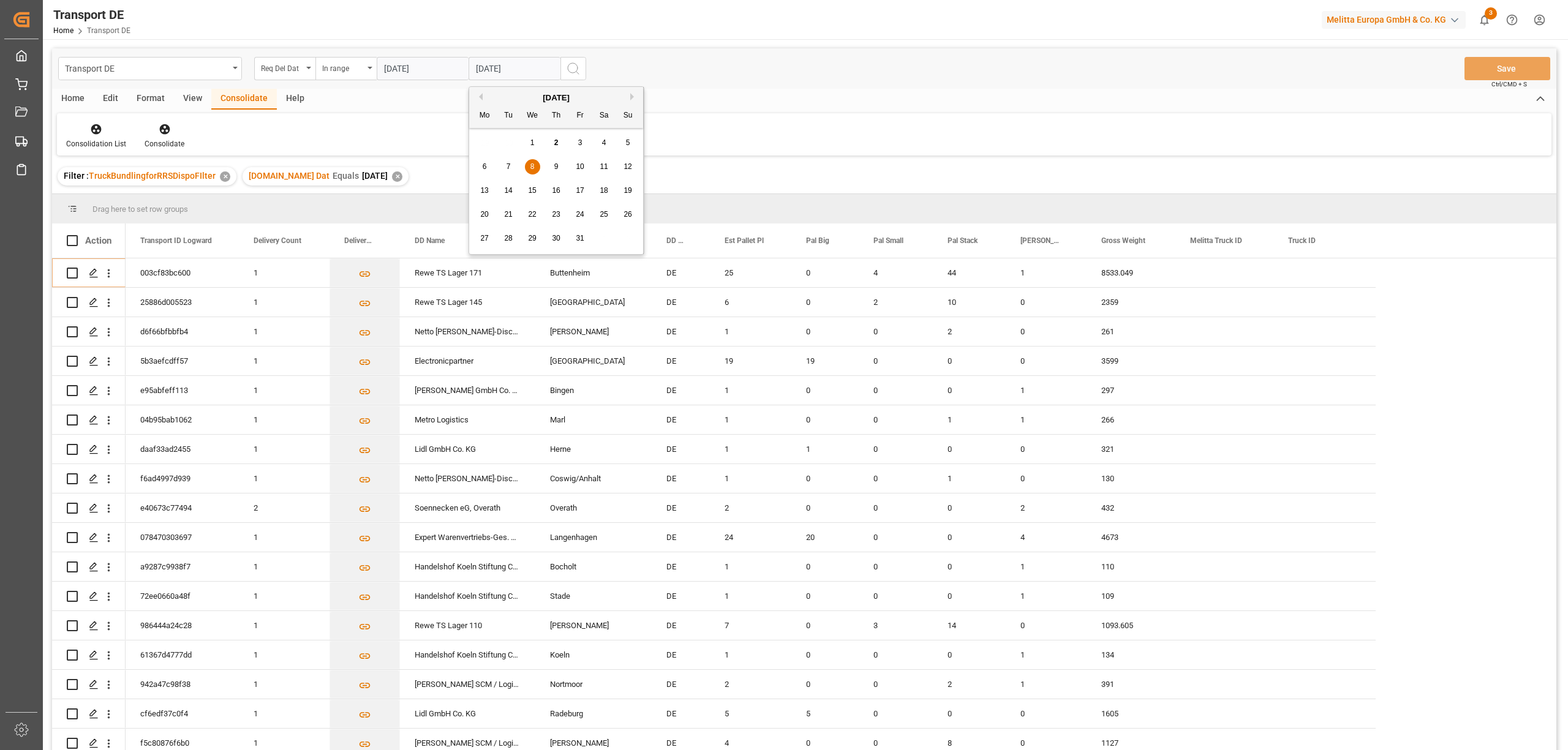
drag, startPoint x: 577, startPoint y: 68, endPoint x: 637, endPoint y: 97, distance: 66.6
click at [577, 67] on circle "search button" at bounding box center [572, 68] width 10 height 10
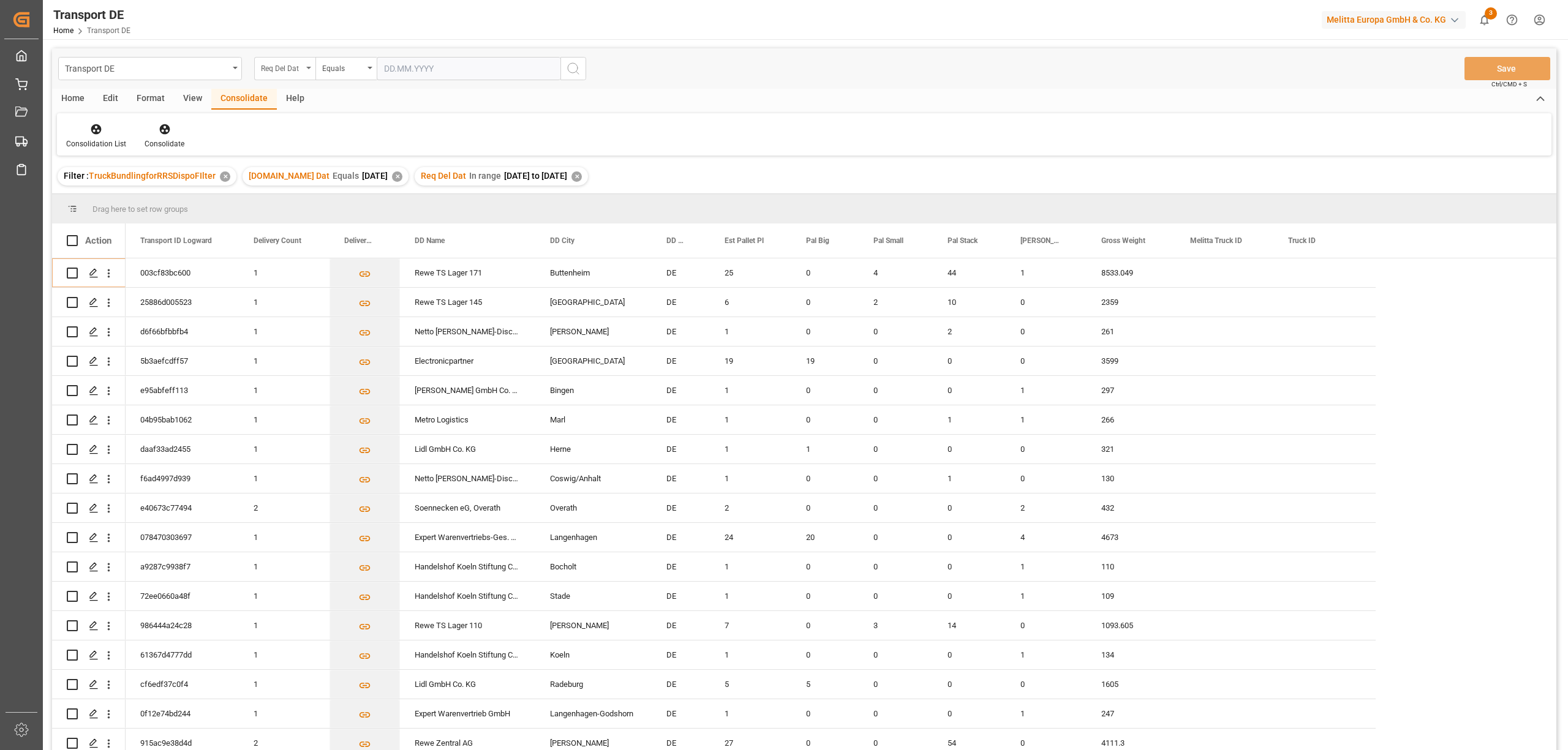
click at [280, 64] on div "Req Del Dat" at bounding box center [281, 66] width 42 height 14
type input "tsp"
drag, startPoint x: 275, startPoint y: 132, endPoint x: 306, endPoint y: 106, distance: 40.5
click at [275, 130] on div "TSP" at bounding box center [346, 125] width 183 height 26
click at [330, 69] on div "Equals" at bounding box center [343, 66] width 42 height 14
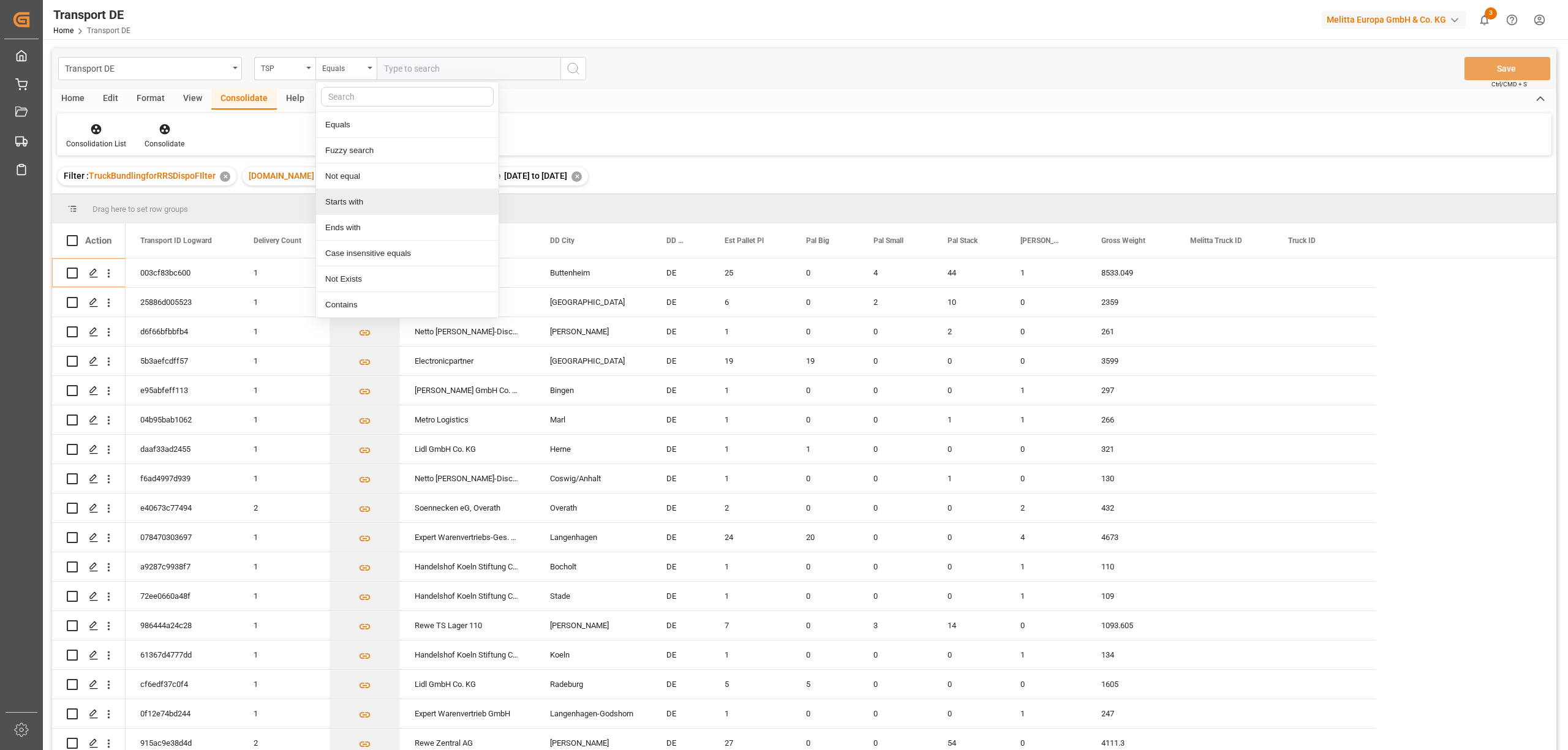
click at [358, 208] on div "Starts with" at bounding box center [407, 202] width 183 height 26
type input "Moeller"
click at [570, 72] on icon "search button" at bounding box center [573, 68] width 15 height 15
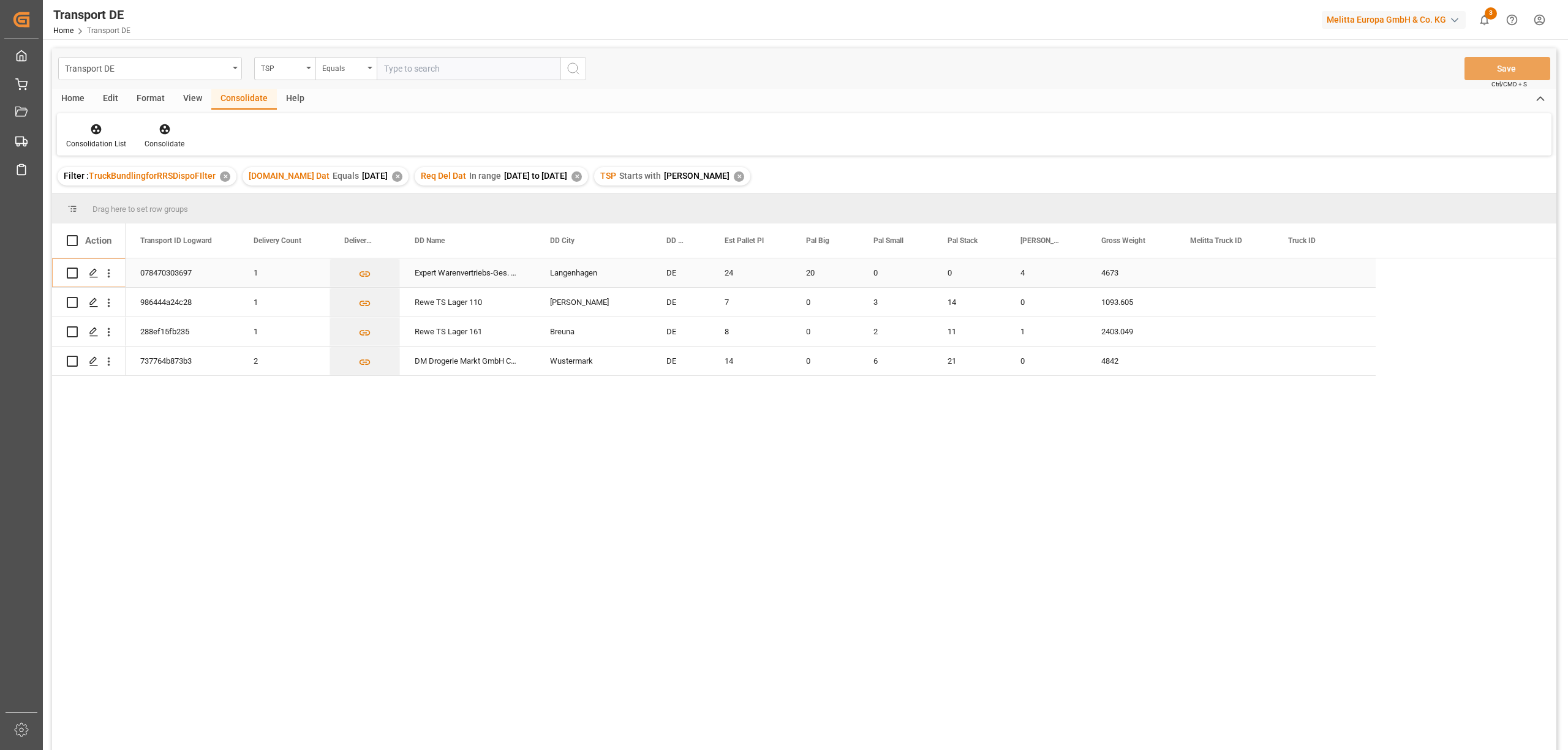
click at [69, 272] on input "Press Space to toggle row selection (unchecked)" at bounding box center [72, 273] width 11 height 11
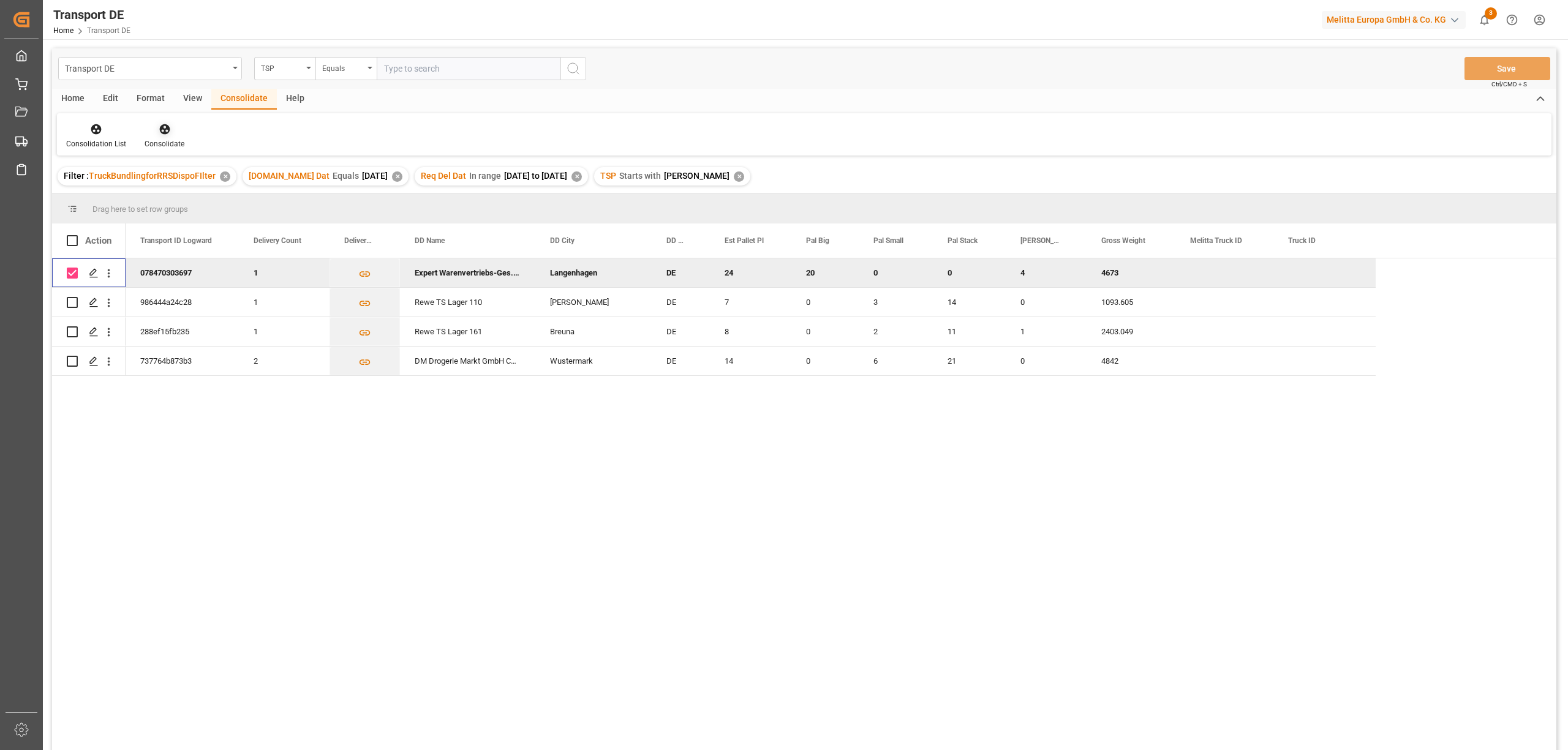
click at [164, 130] on icon at bounding box center [165, 129] width 12 height 12
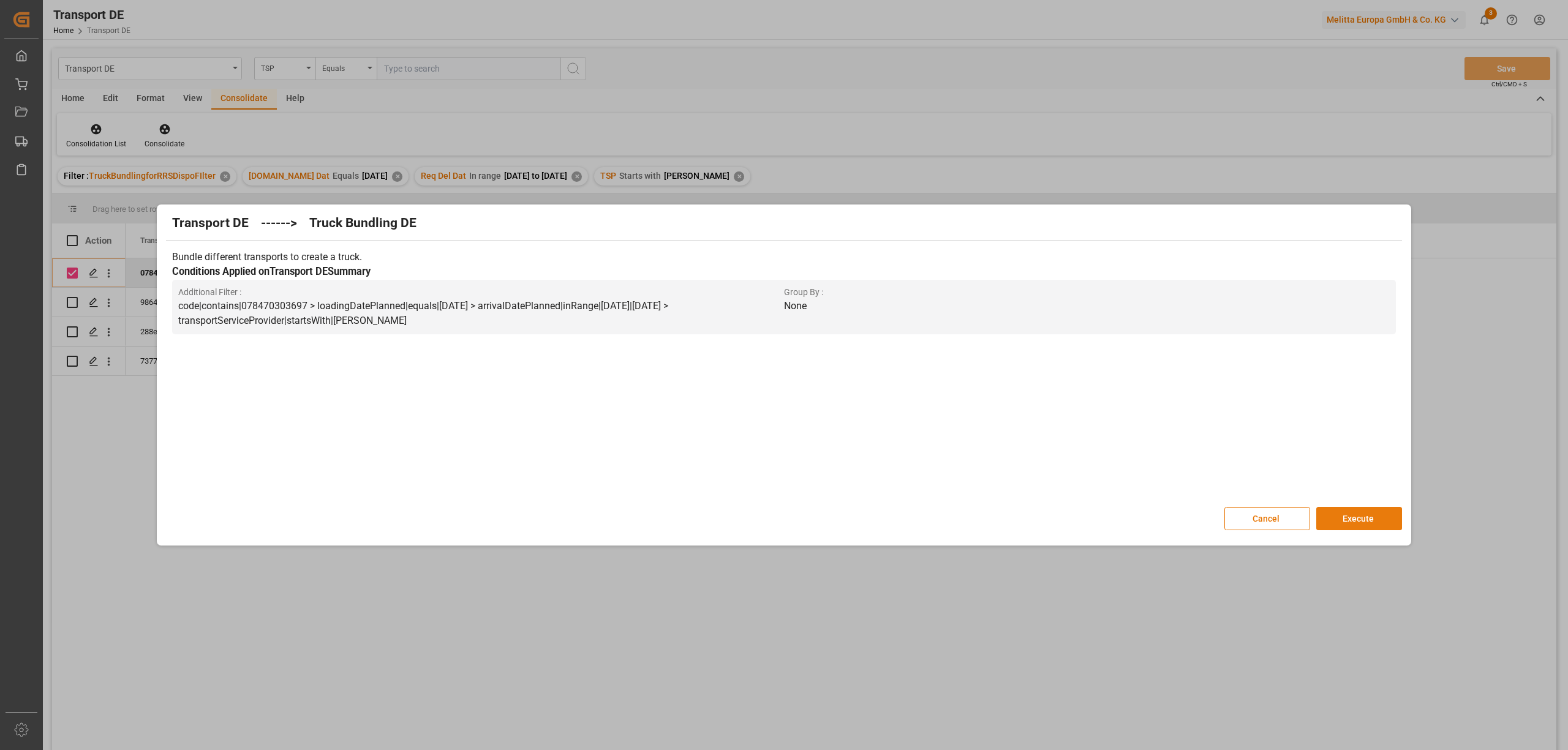
click at [1363, 521] on button "Execute" at bounding box center [1359, 518] width 86 height 23
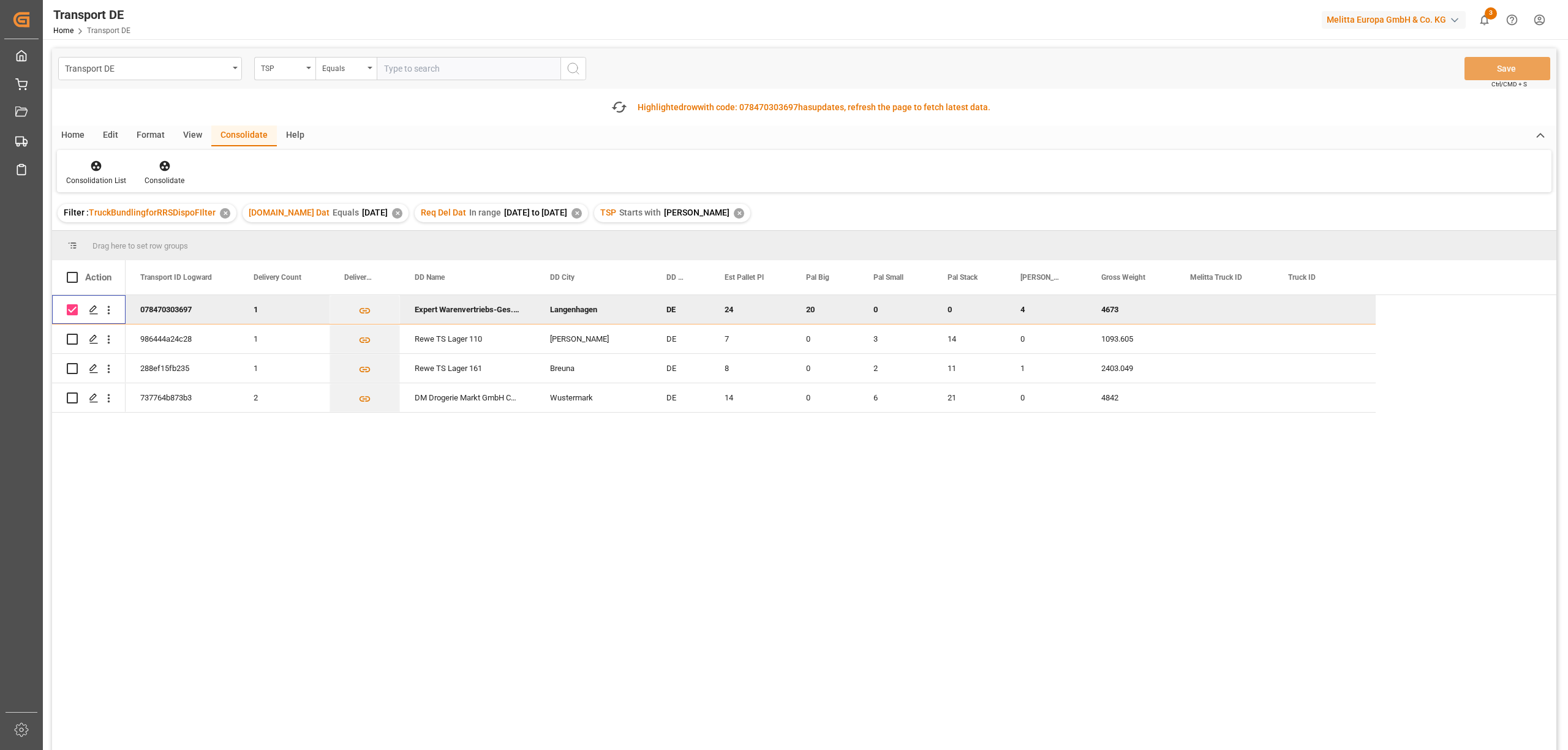
click at [69, 307] on input "Press Space to toggle row selection (checked)" at bounding box center [72, 310] width 11 height 11
checkbox input "false"
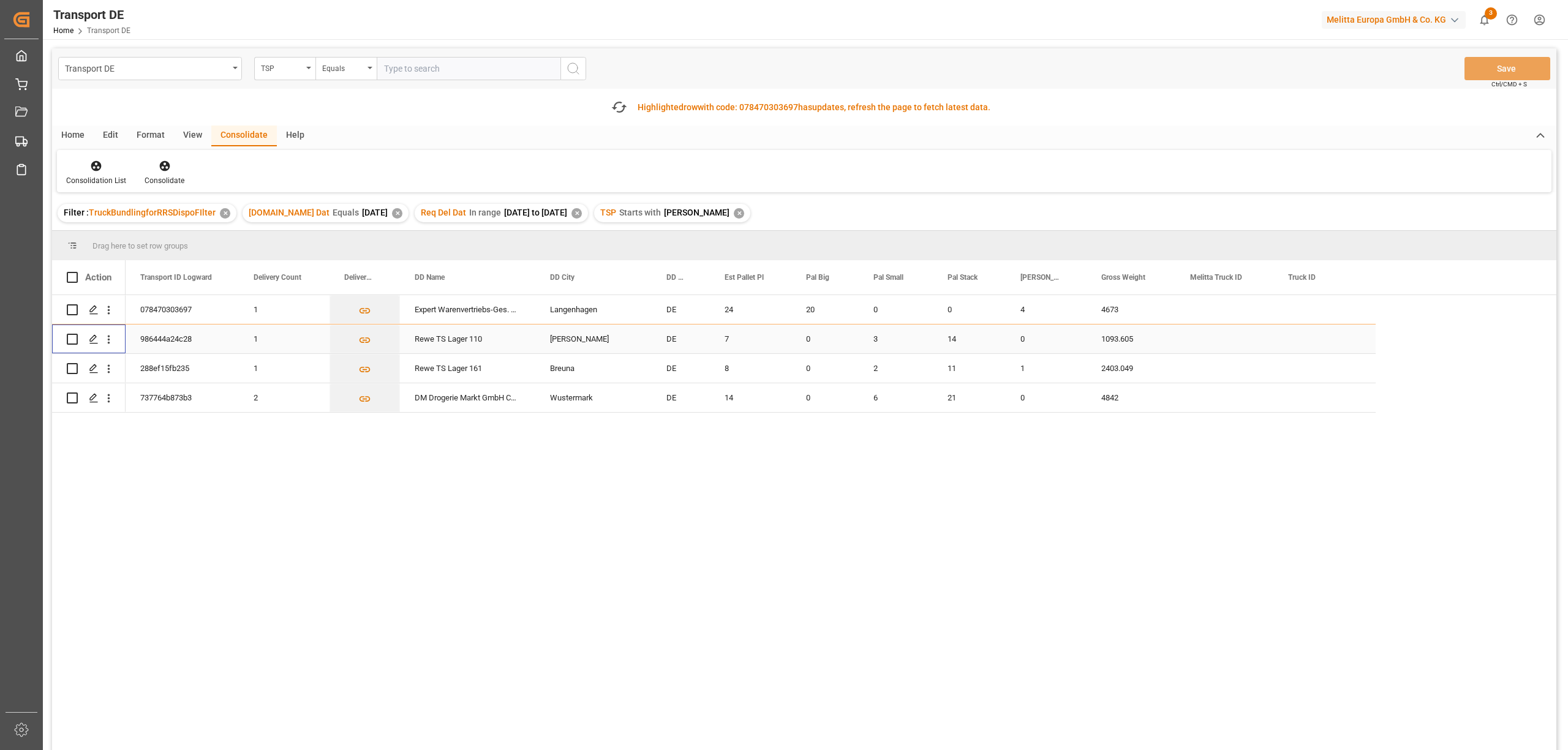
click at [74, 339] on input "Press Space to toggle row selection (unchecked)" at bounding box center [72, 339] width 11 height 11
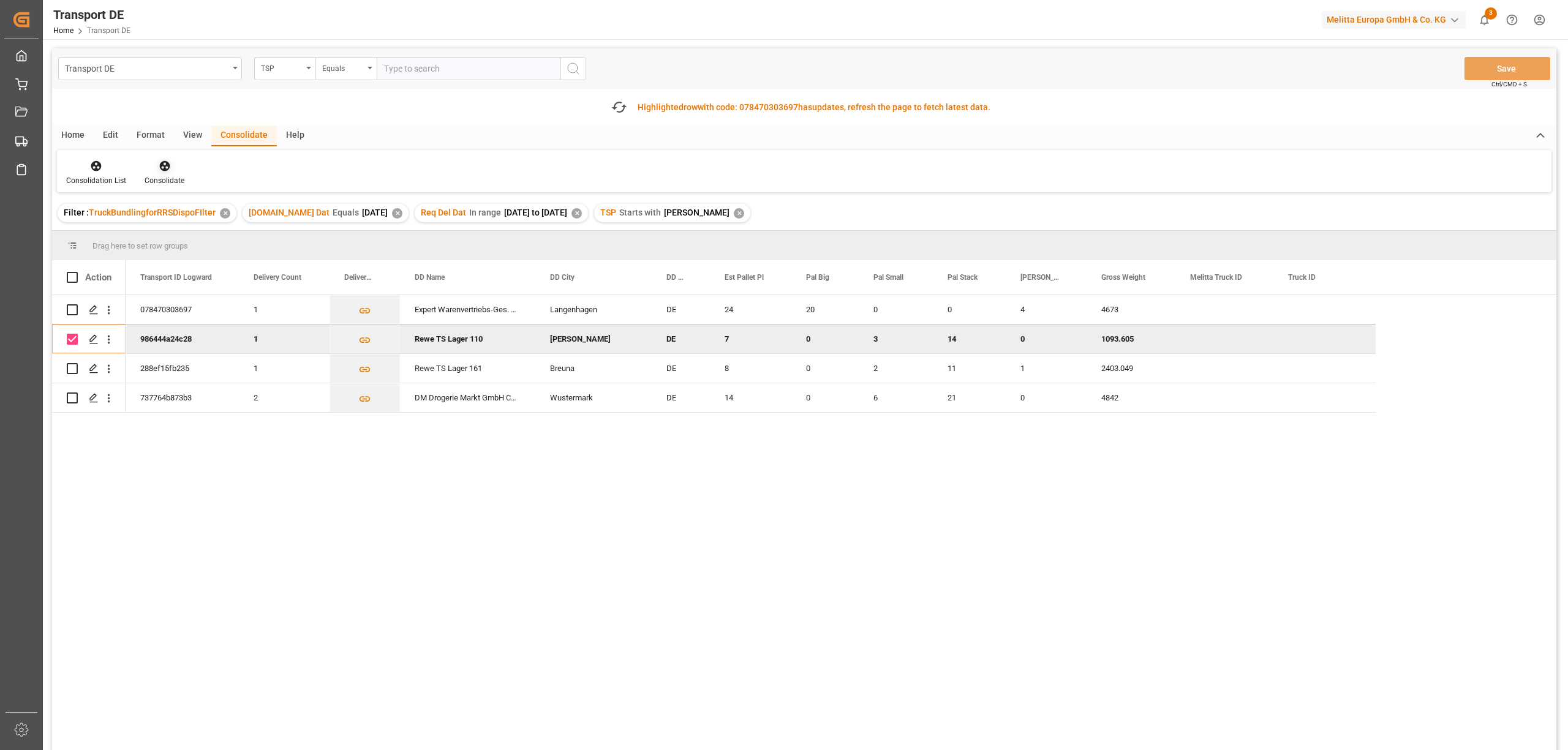
click at [162, 165] on icon at bounding box center [165, 166] width 11 height 11
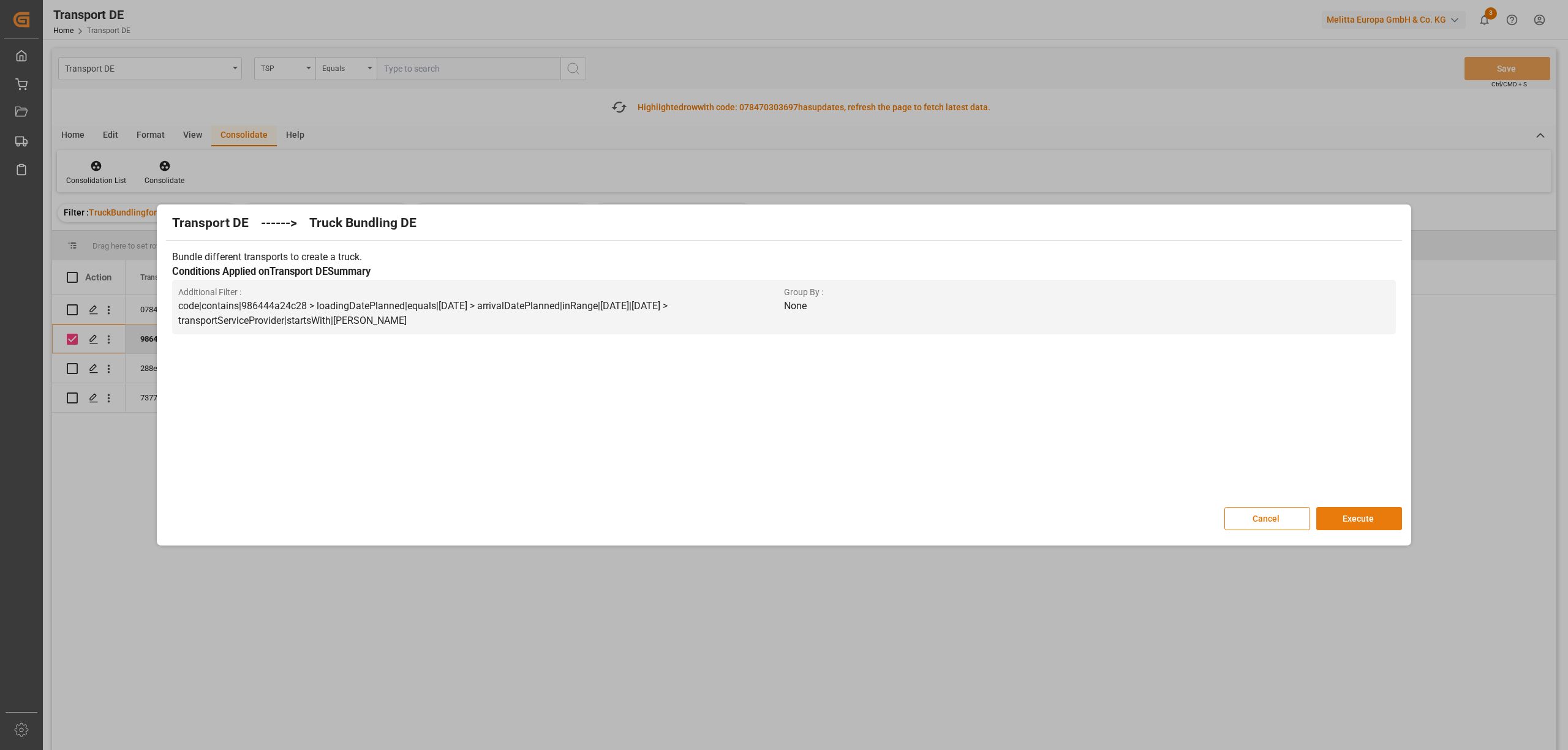
click at [1365, 519] on button "Execute" at bounding box center [1359, 518] width 86 height 23
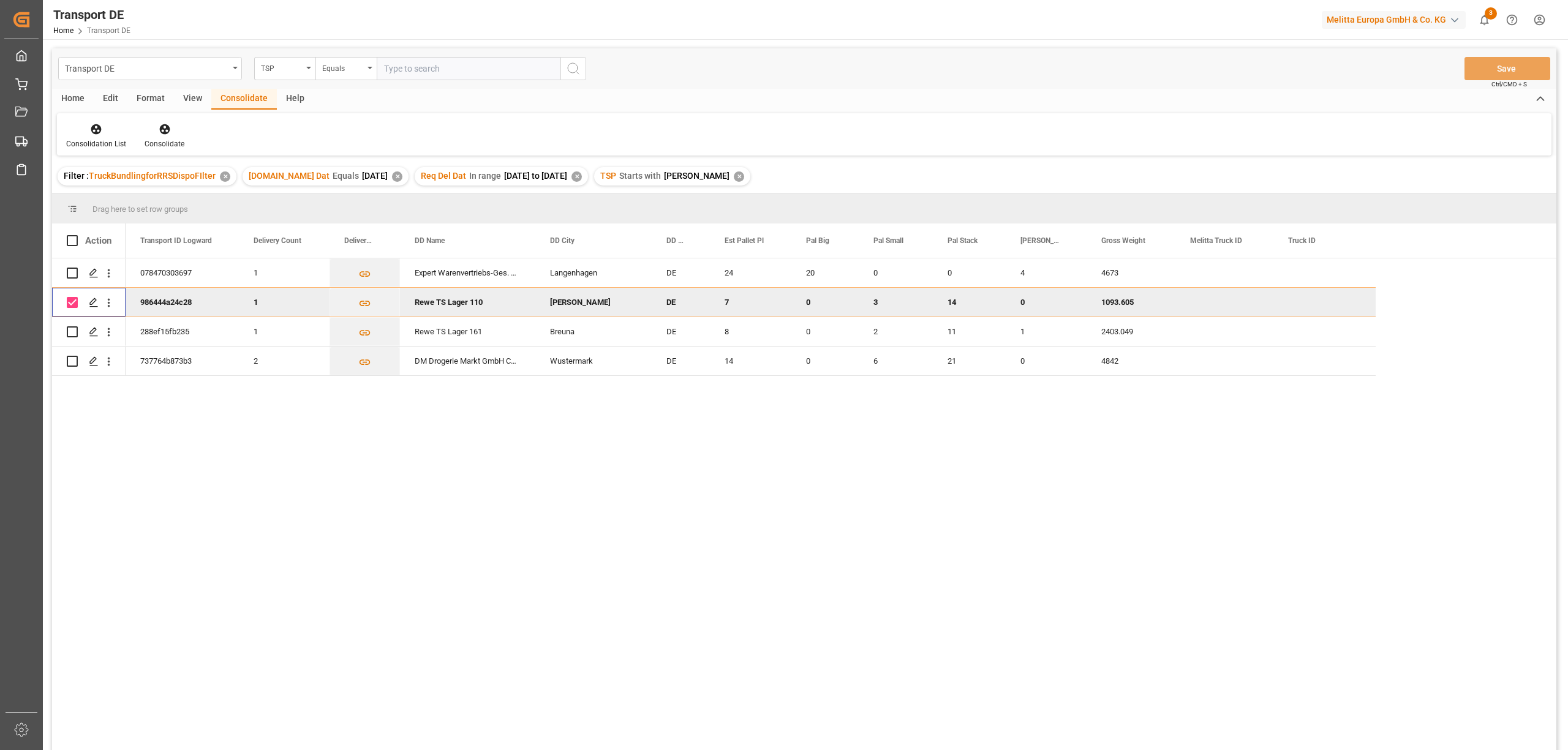
click at [72, 300] on input "Press Space to toggle row selection (checked)" at bounding box center [72, 302] width 11 height 11
checkbox input "false"
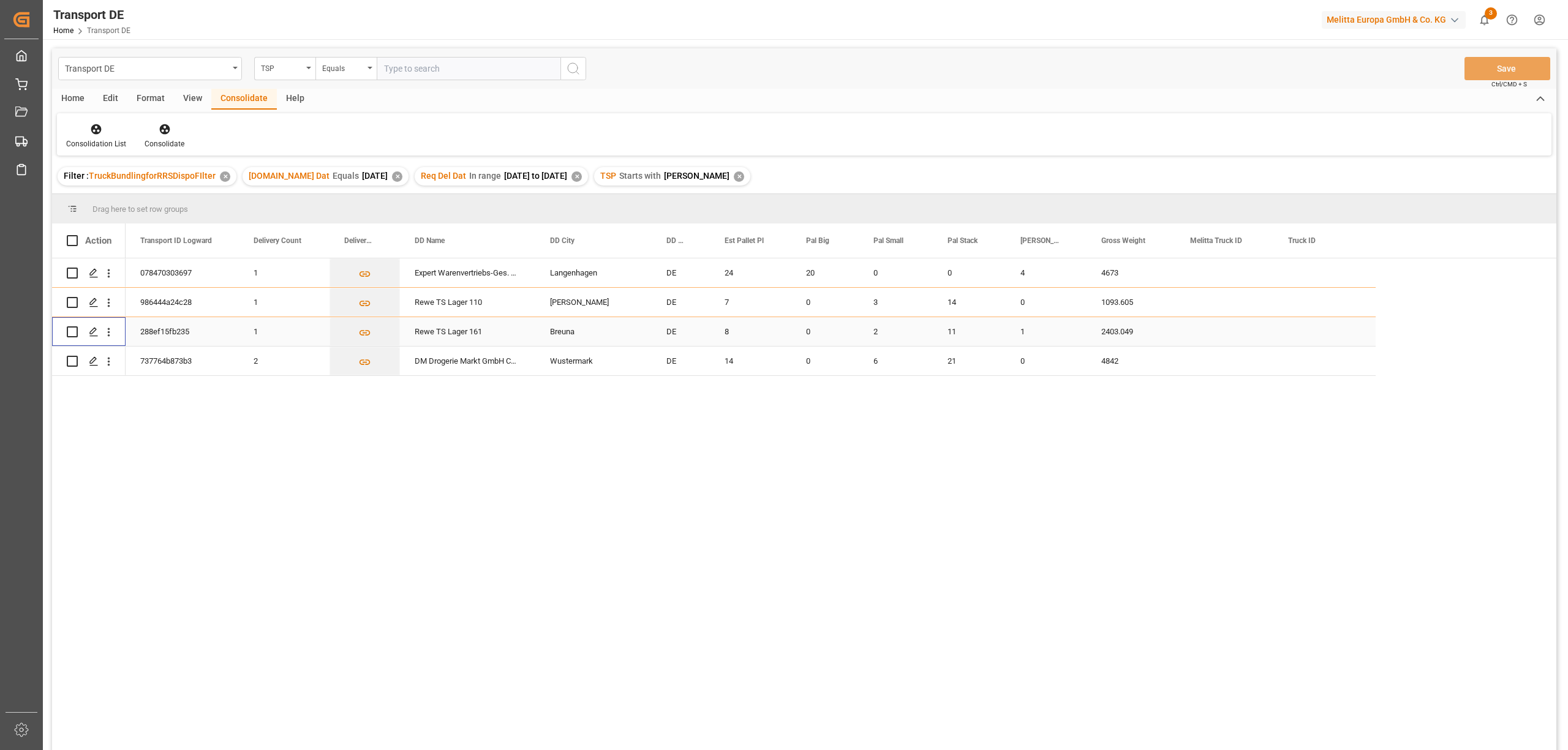
click at [68, 333] on input "Press Space to toggle row selection (unchecked)" at bounding box center [72, 331] width 11 height 11
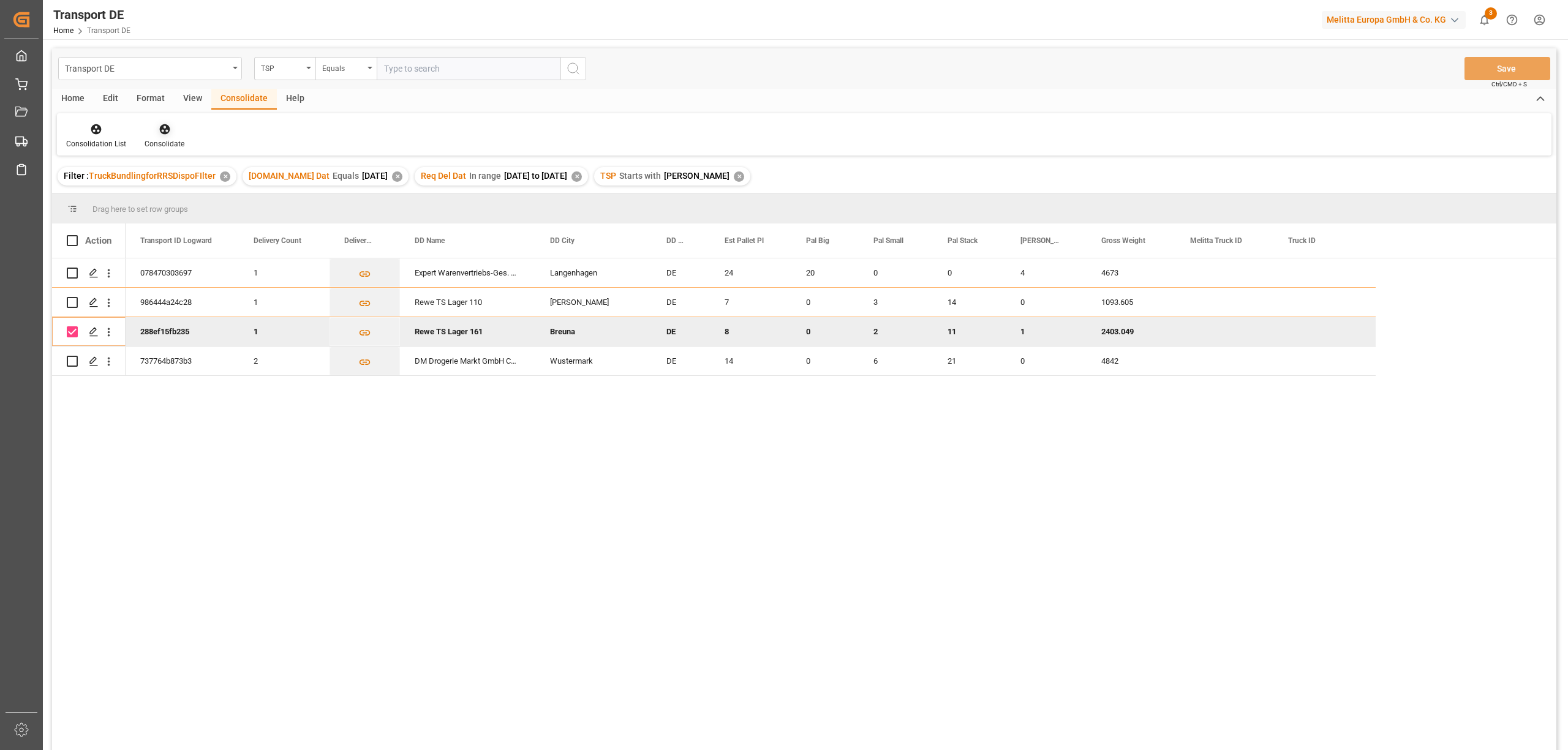
click at [163, 134] on icon at bounding box center [165, 130] width 11 height 11
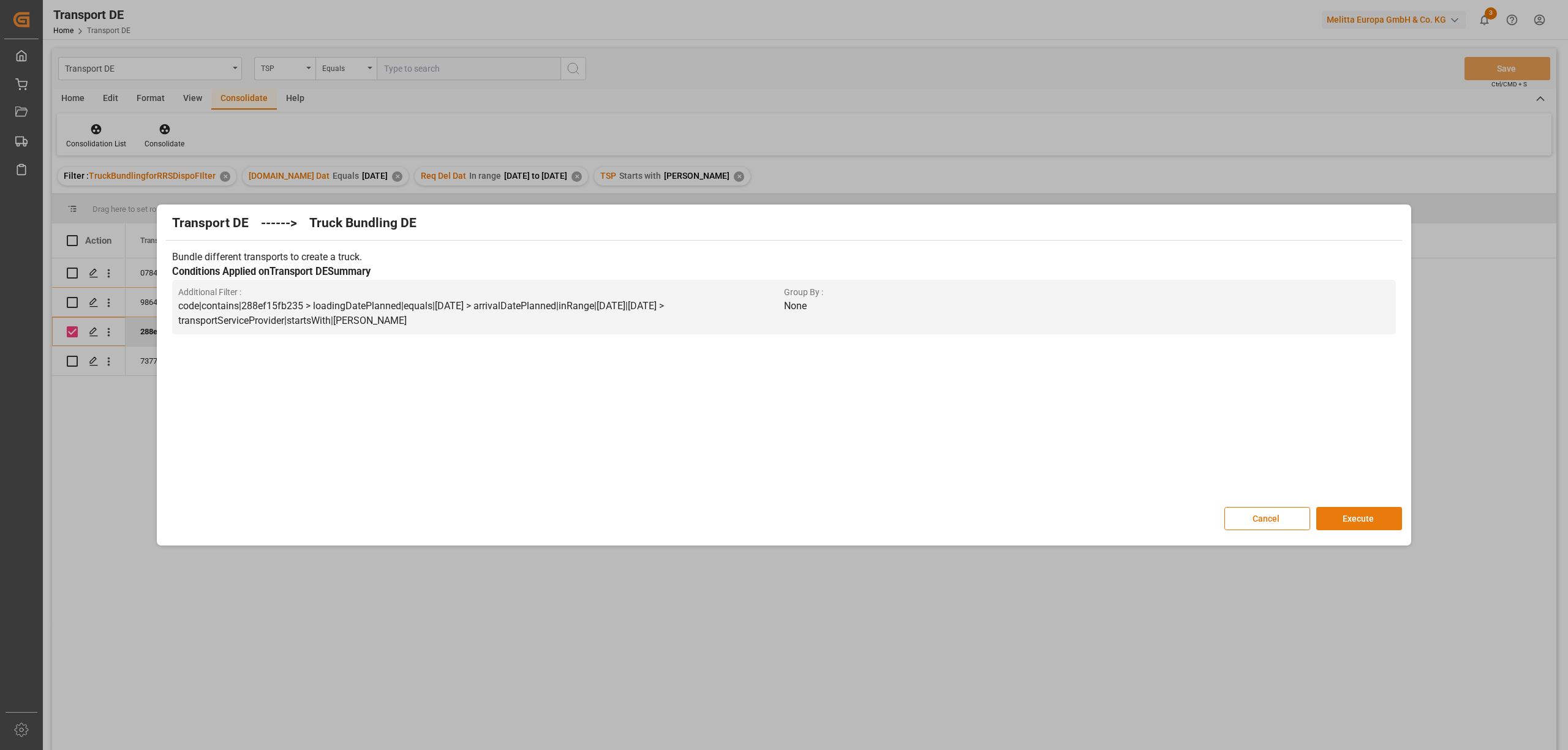
click at [1358, 523] on button "Execute" at bounding box center [1359, 518] width 86 height 23
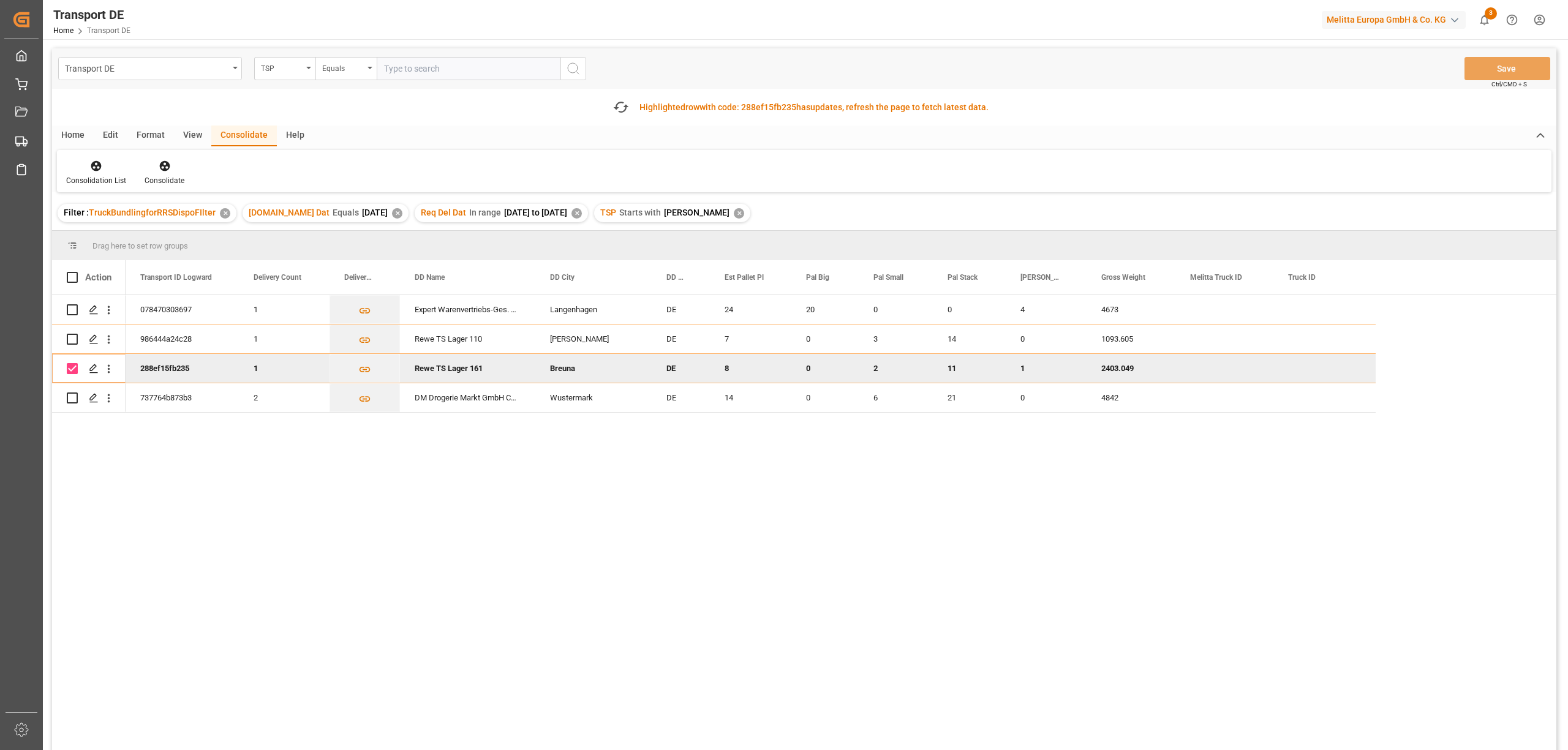
click at [71, 370] on input "Press Space to toggle row selection (checked)" at bounding box center [72, 368] width 11 height 11
checkbox input "false"
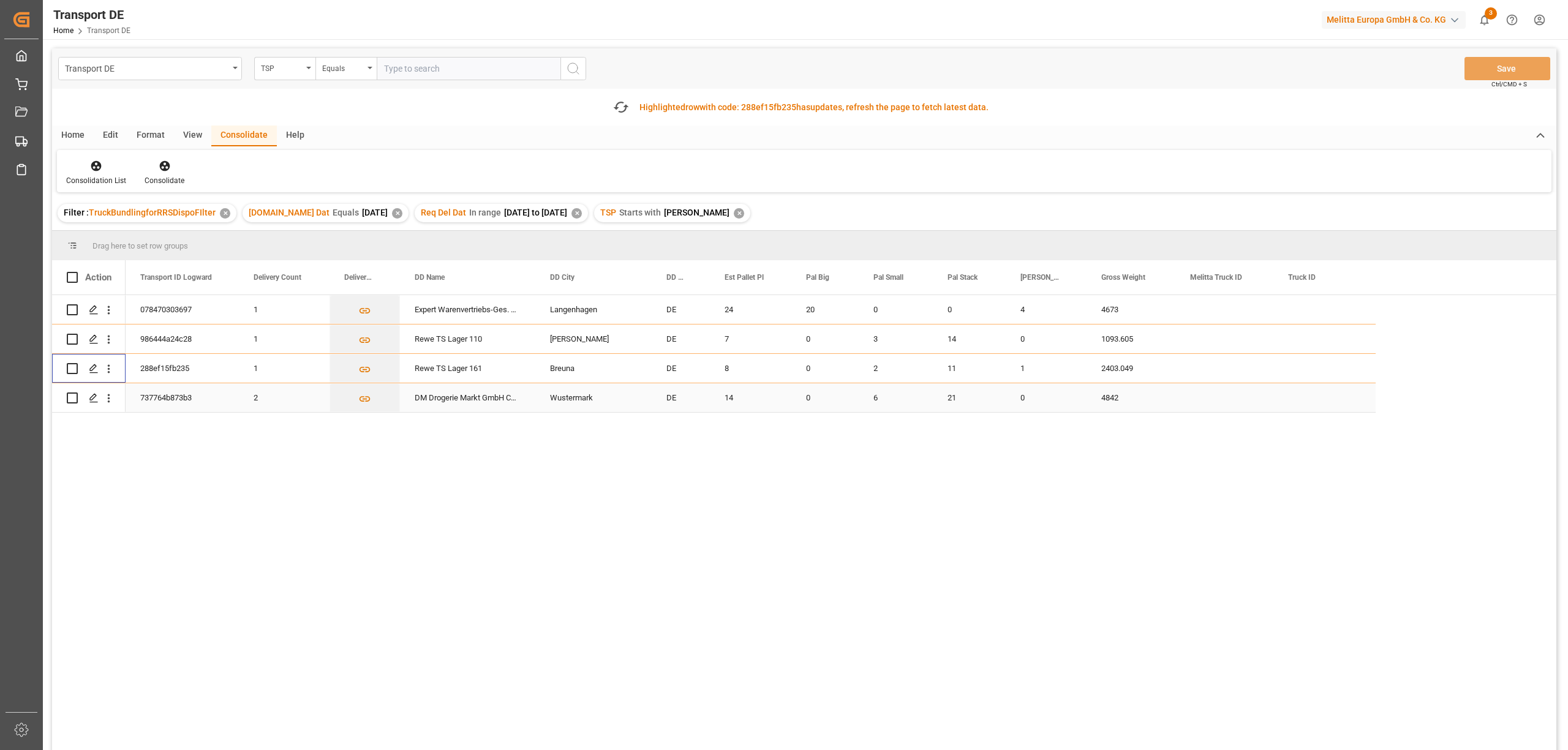
click at [70, 397] on input "Press Space to toggle row selection (unchecked)" at bounding box center [72, 398] width 11 height 11
checkbox input "true"
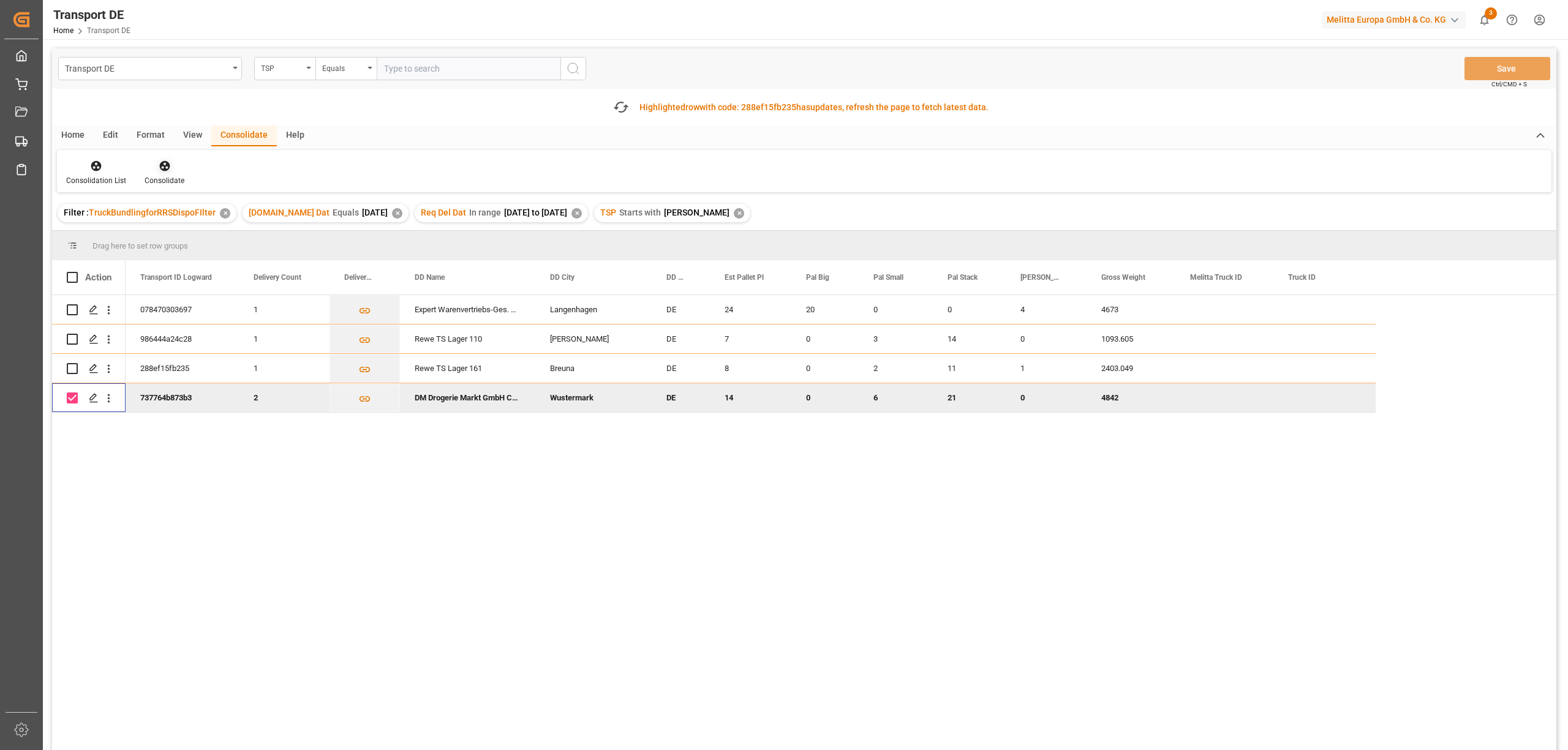
click at [165, 169] on icon at bounding box center [165, 166] width 11 height 11
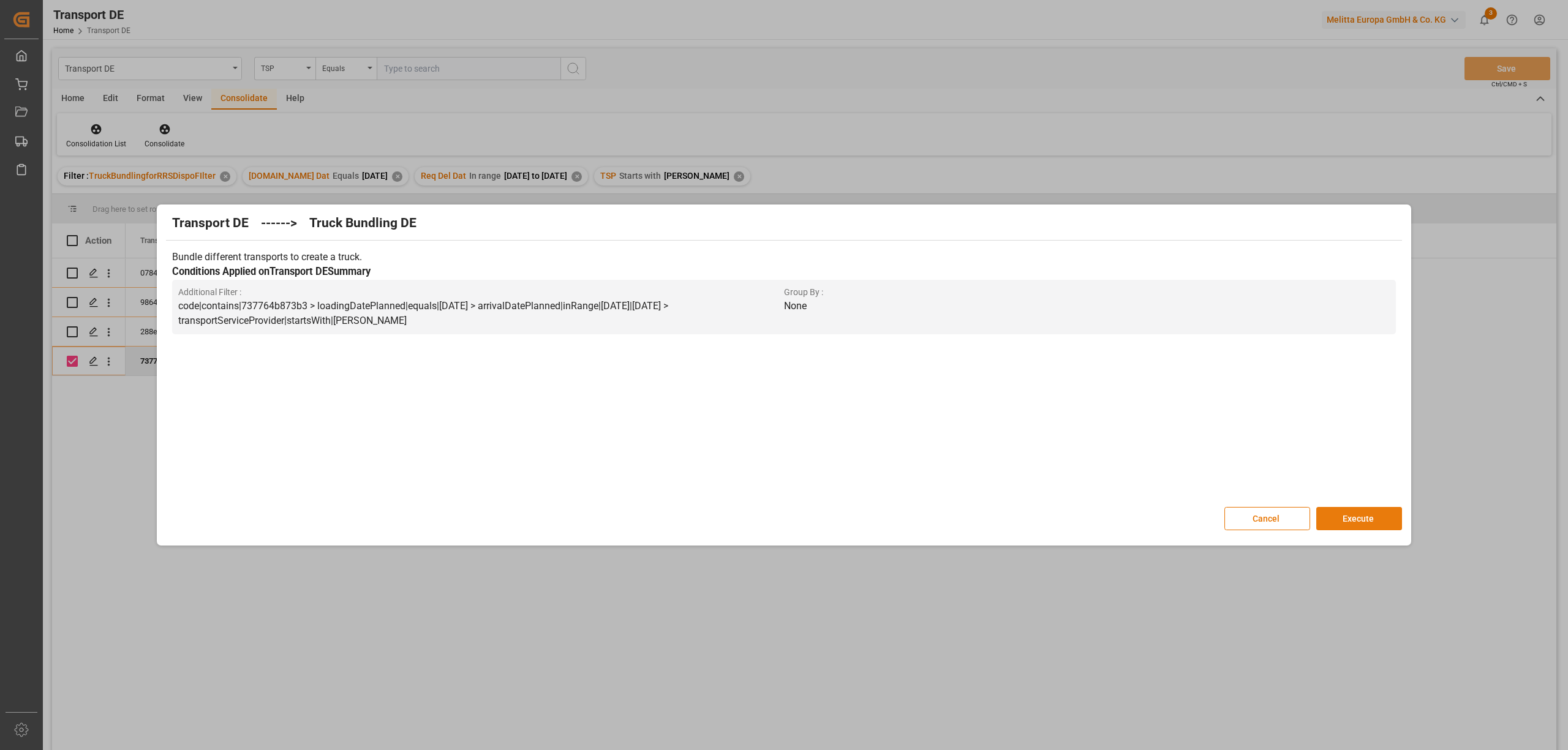
click at [1352, 519] on button "Execute" at bounding box center [1359, 518] width 86 height 23
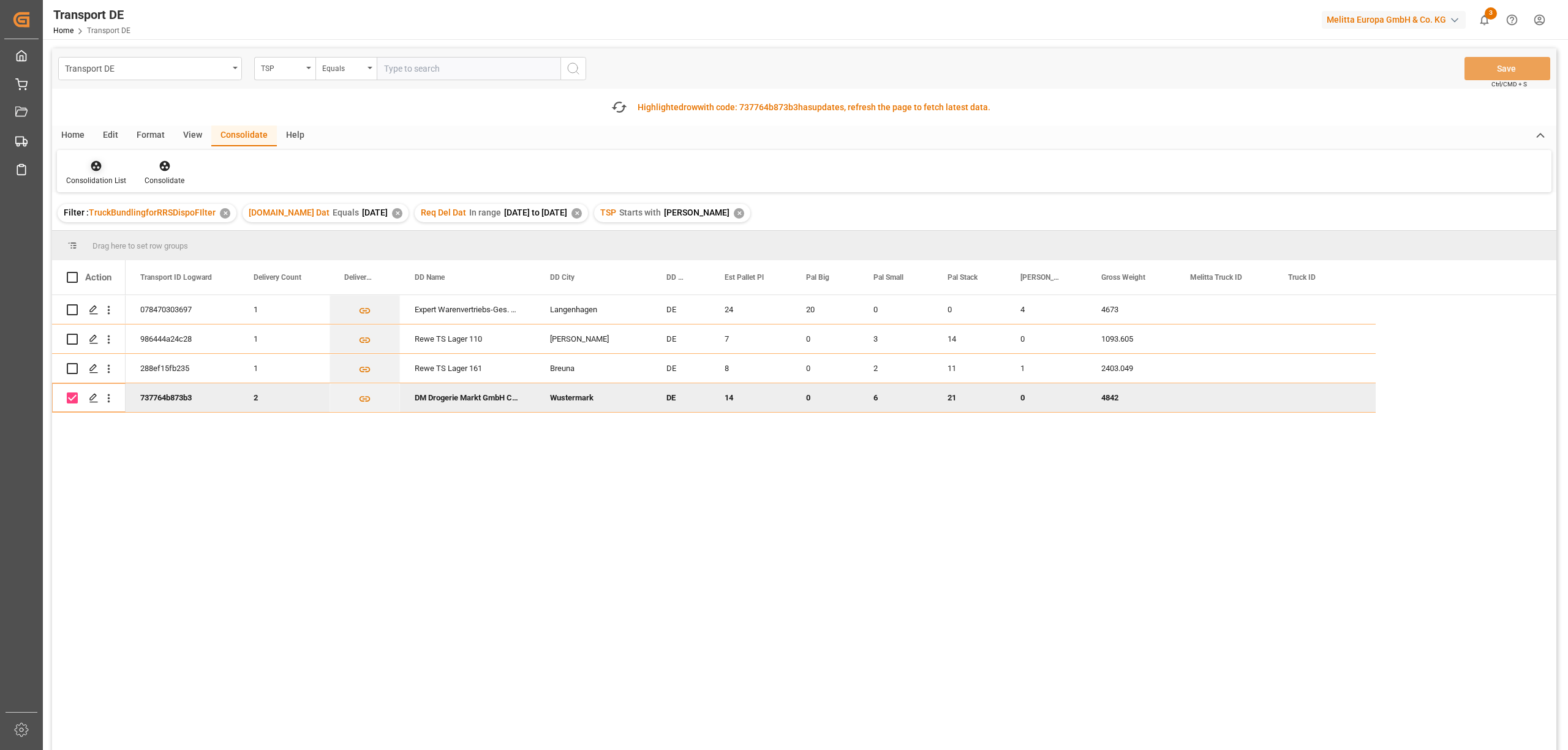
click at [96, 167] on icon at bounding box center [96, 166] width 11 height 11
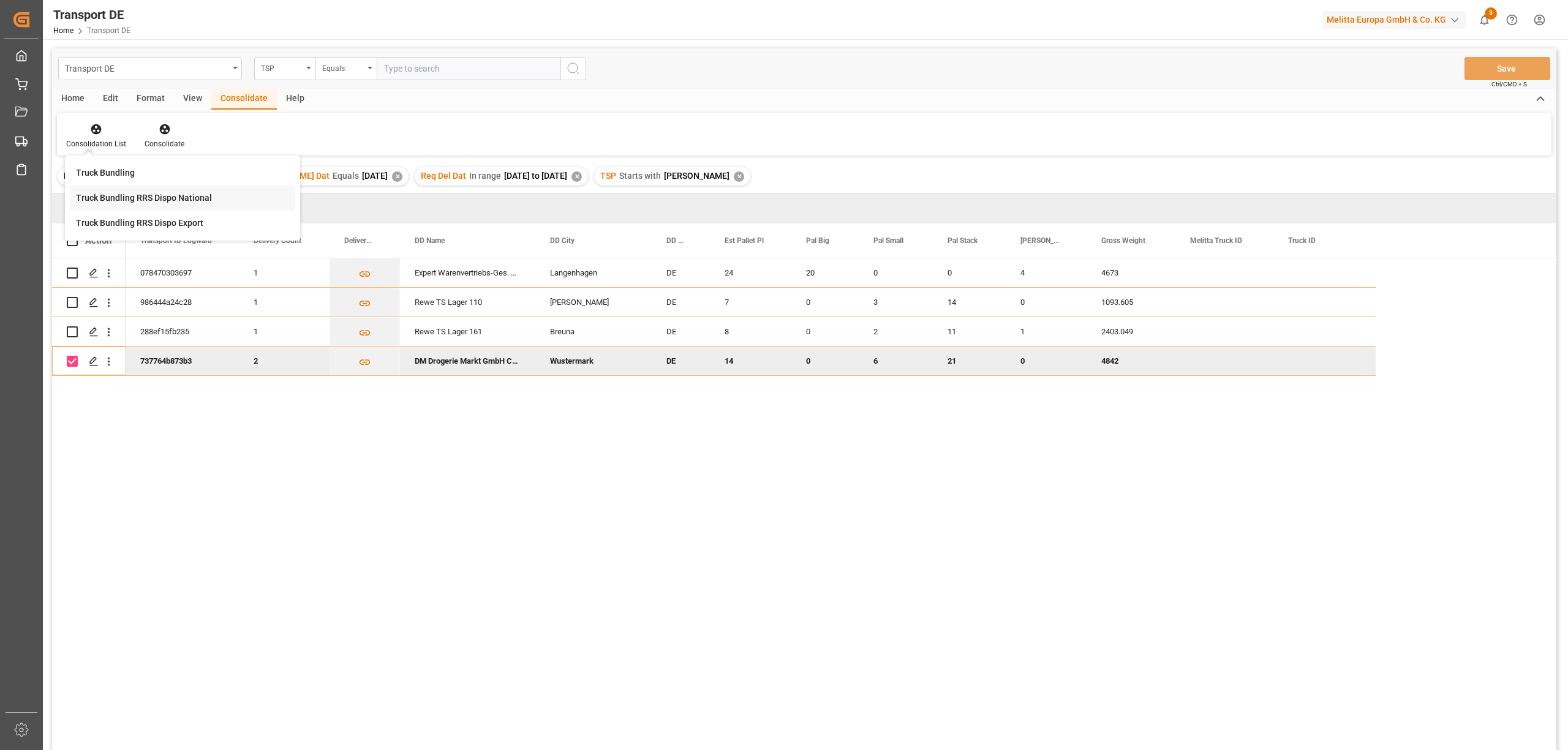
click at [179, 199] on div "Transport DE TSP Equals Save Ctrl/CMD + S Home Edit Format View Consolidate Hel…" at bounding box center [804, 415] width 1504 height 734
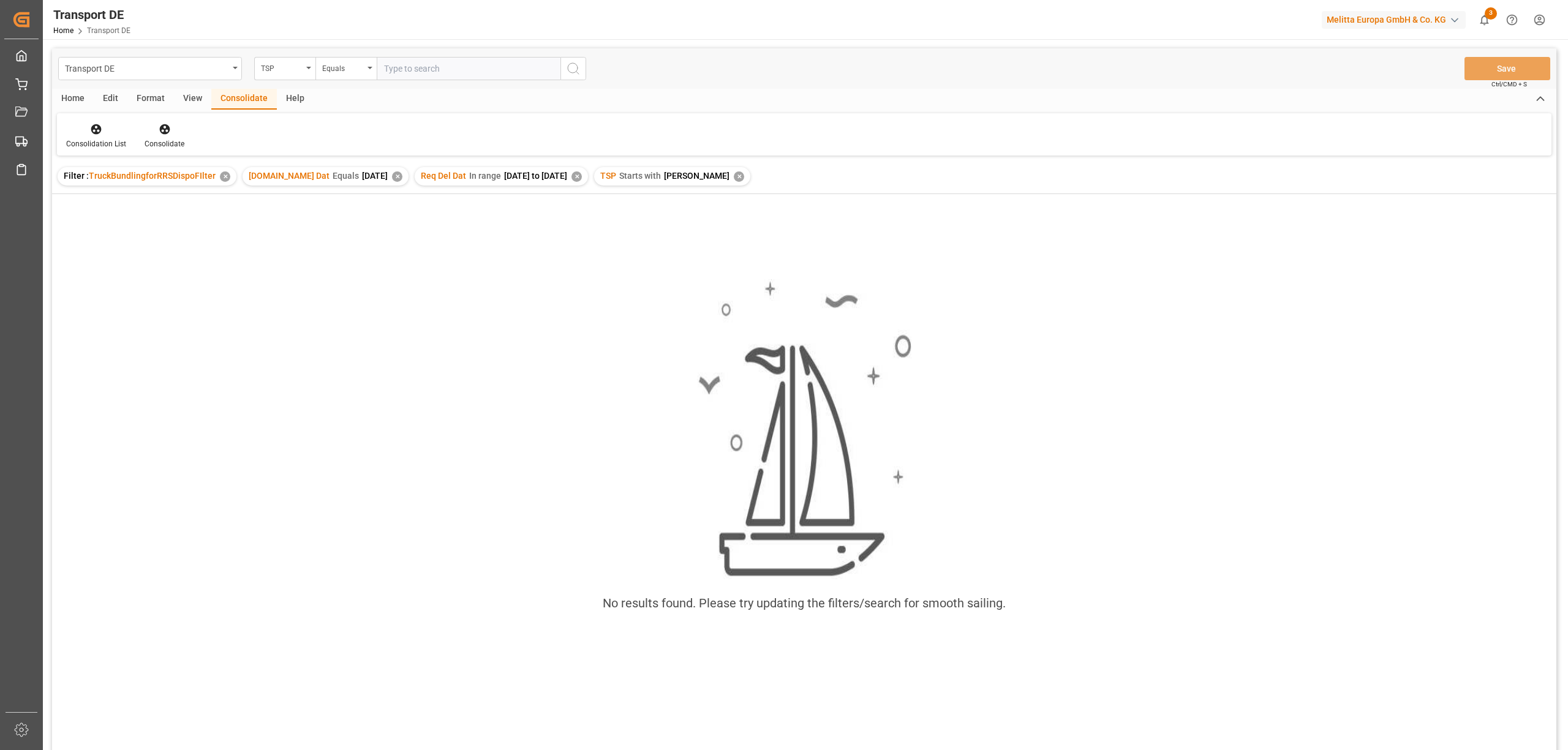
click at [734, 173] on div "✕" at bounding box center [739, 177] width 11 height 11
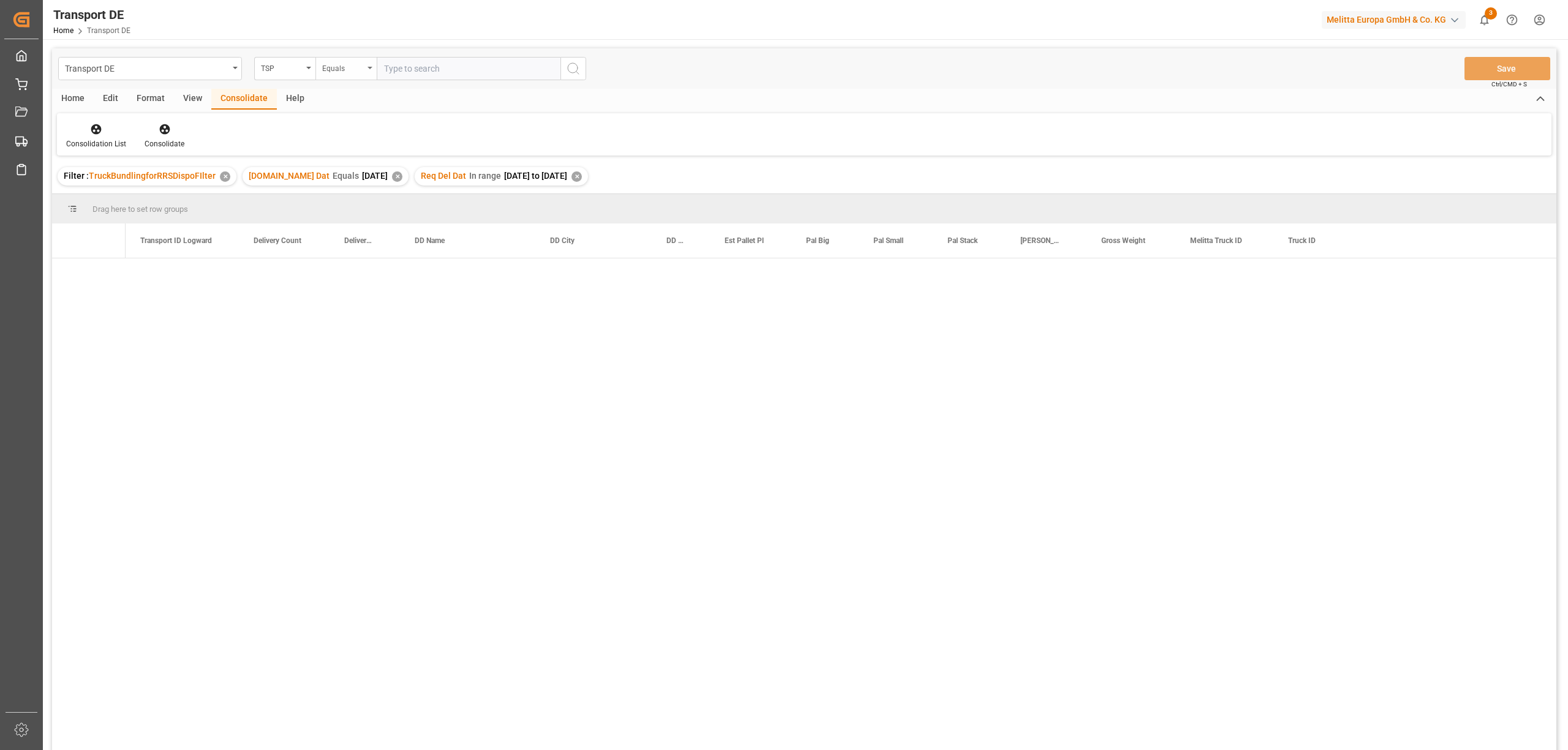
click at [336, 68] on div "Equals" at bounding box center [343, 66] width 42 height 14
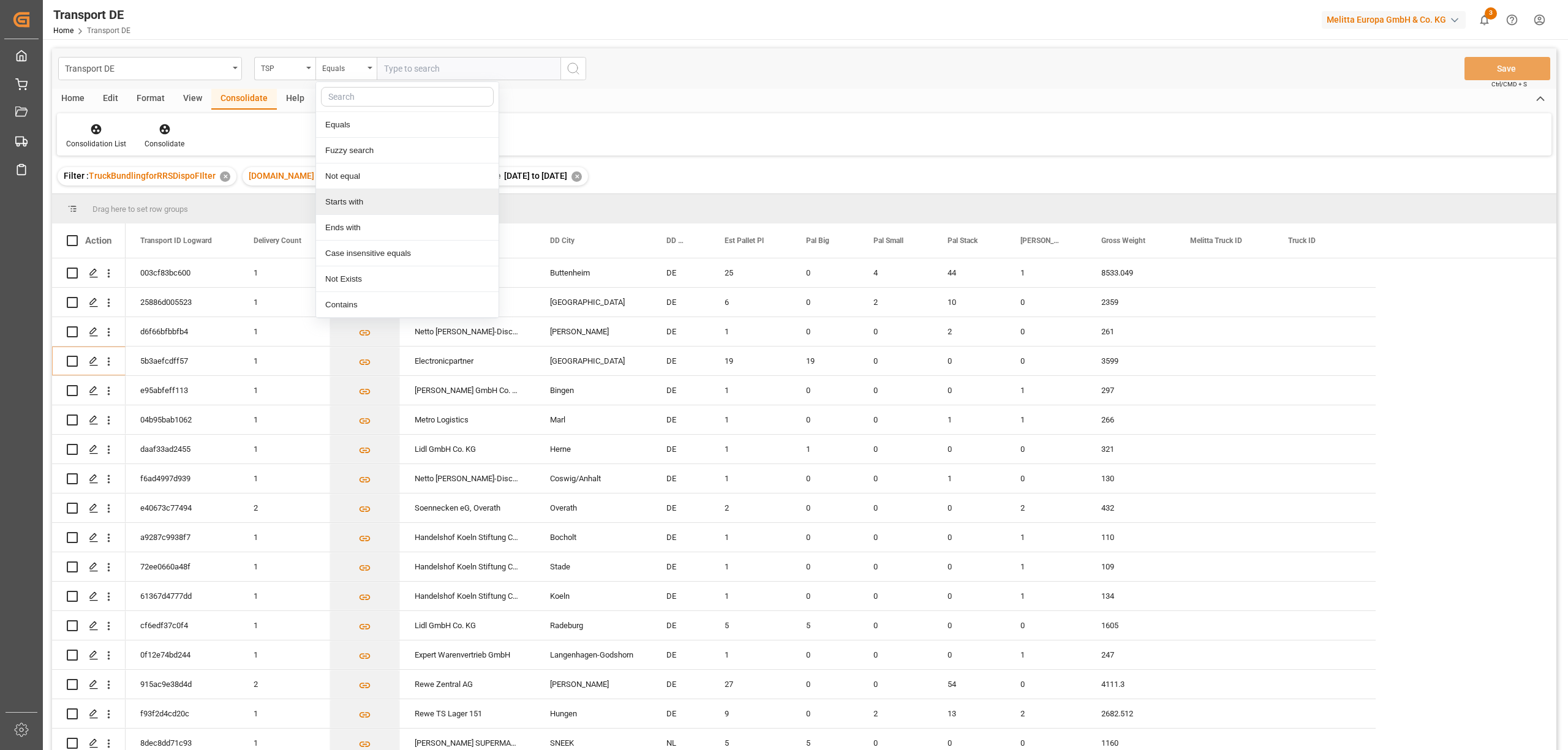
click at [354, 202] on div "Starts with" at bounding box center [407, 202] width 183 height 26
type input "LIT DE"
click at [572, 69] on icon "search button" at bounding box center [573, 68] width 15 height 15
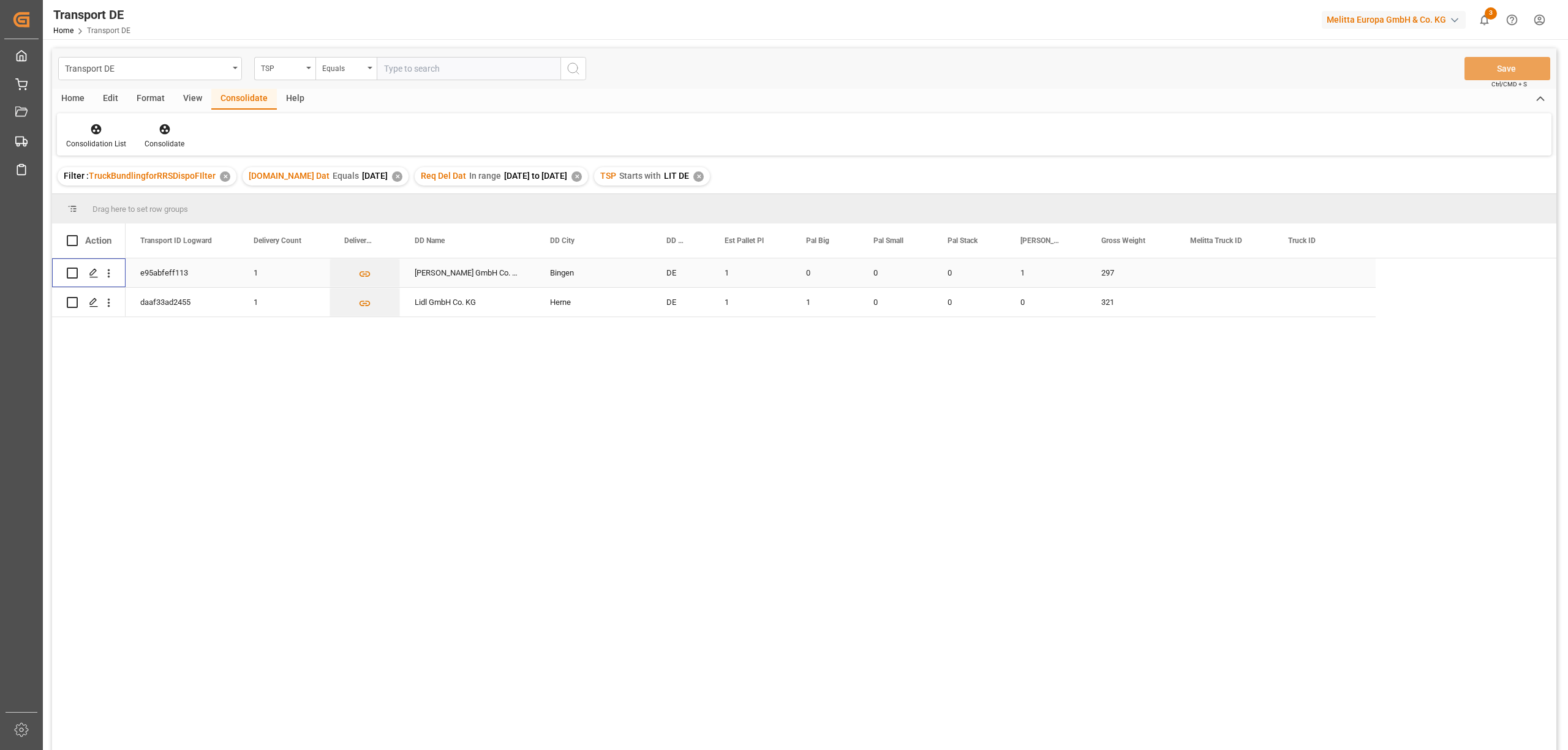
click at [74, 269] on input "Press Space to toggle row selection (unchecked)" at bounding box center [72, 273] width 11 height 11
checkbox input "true"
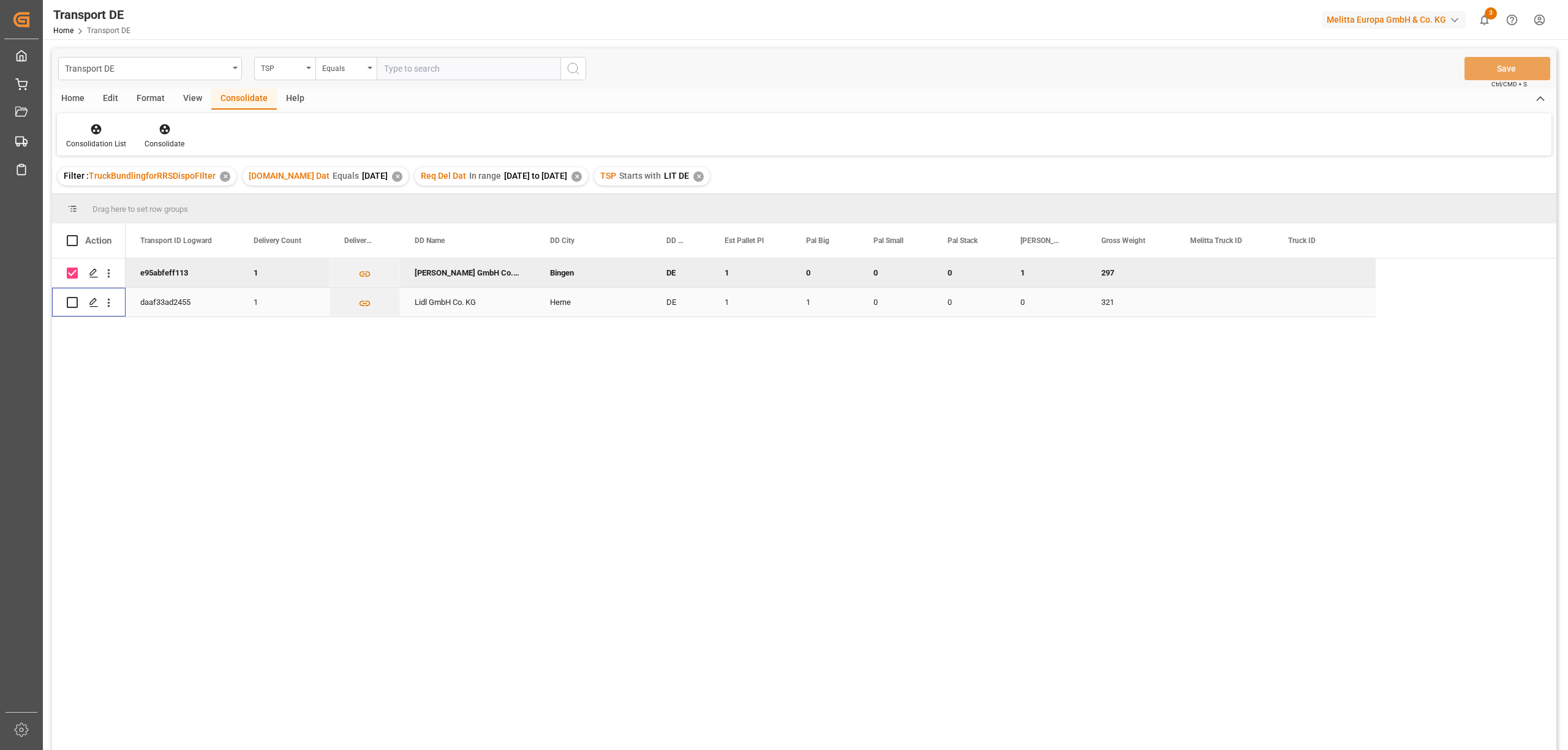
click at [71, 304] on input "Press Space to toggle row selection (unchecked)" at bounding box center [72, 302] width 11 height 11
checkbox input "true"
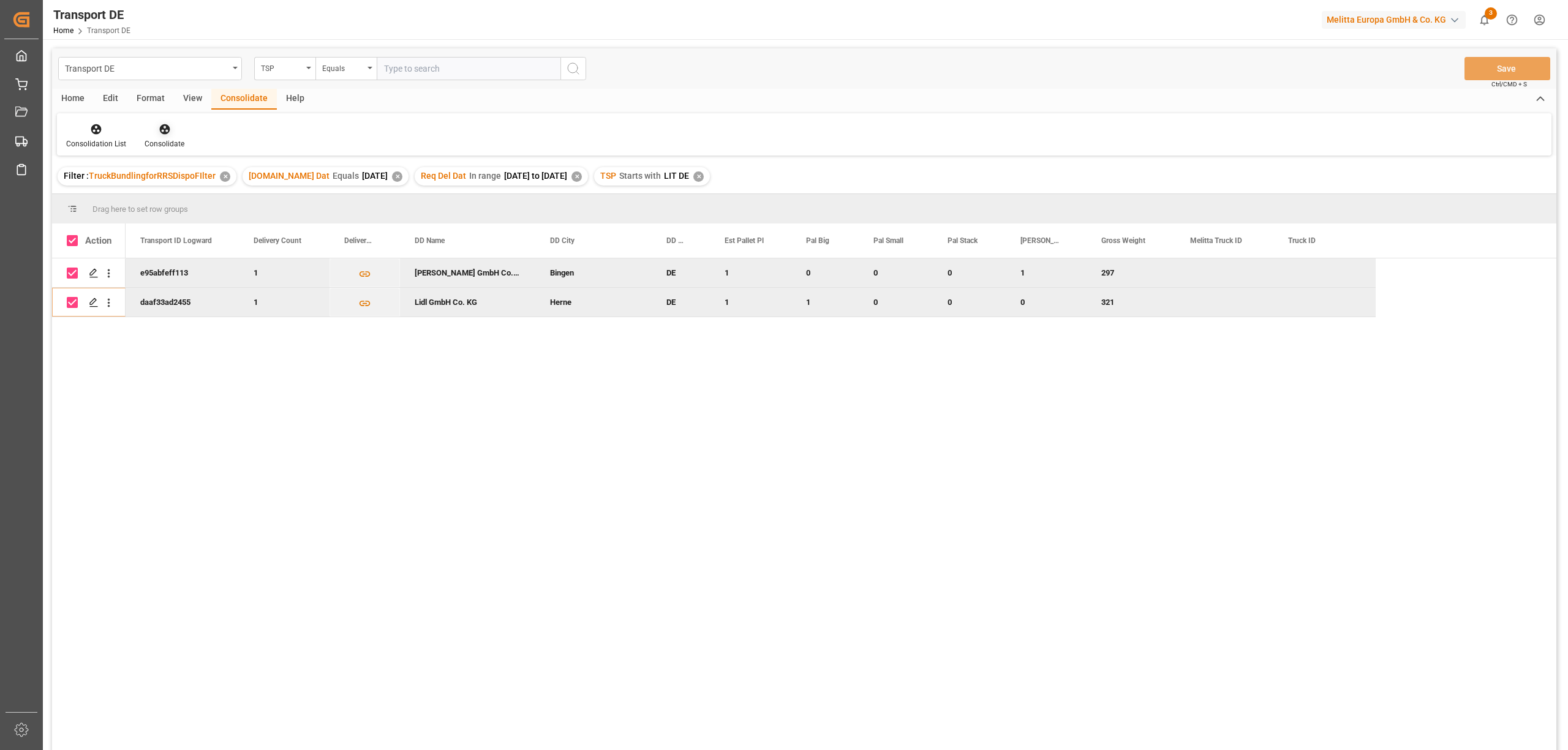
click at [162, 132] on icon at bounding box center [165, 130] width 11 height 11
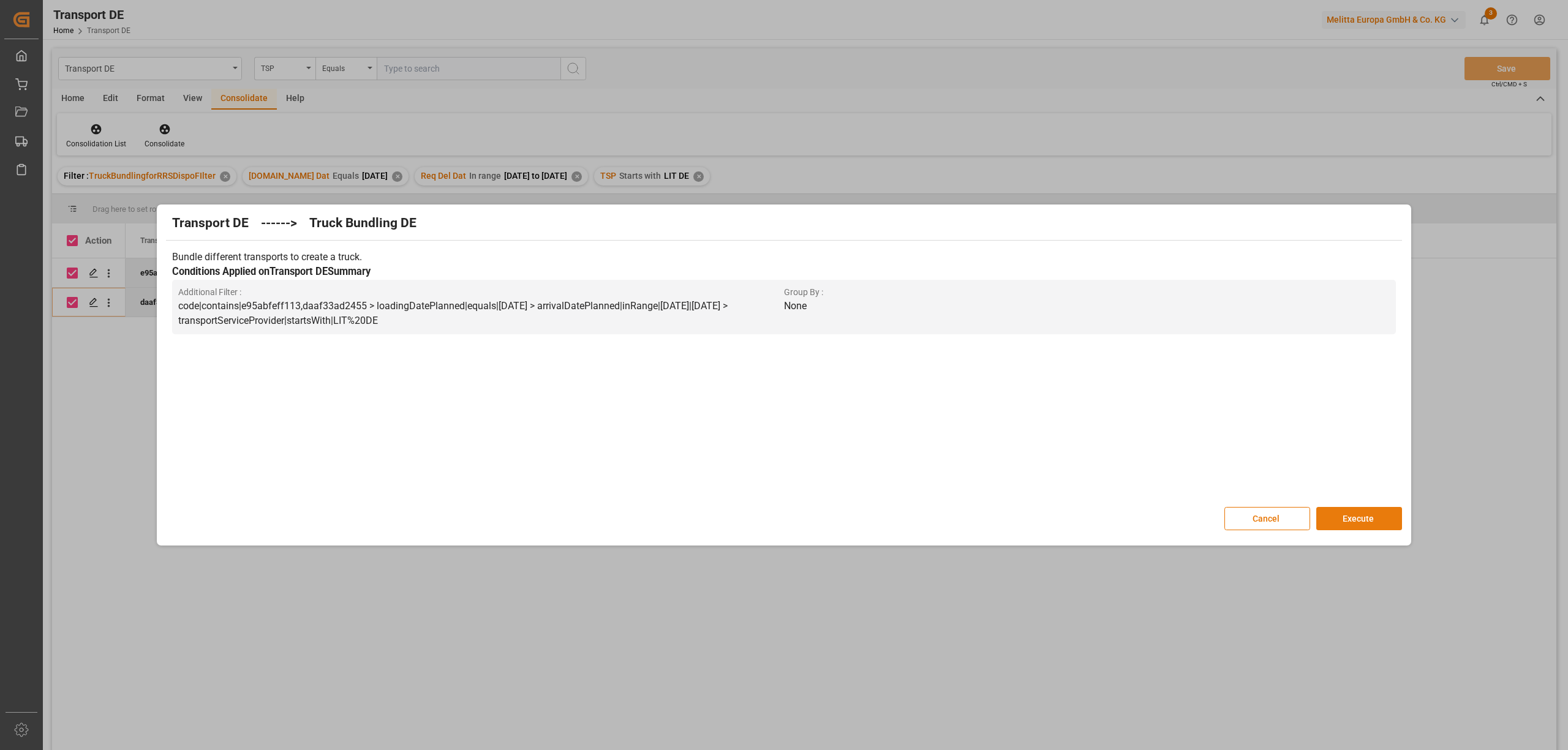
click at [1366, 510] on button "Execute" at bounding box center [1359, 518] width 86 height 23
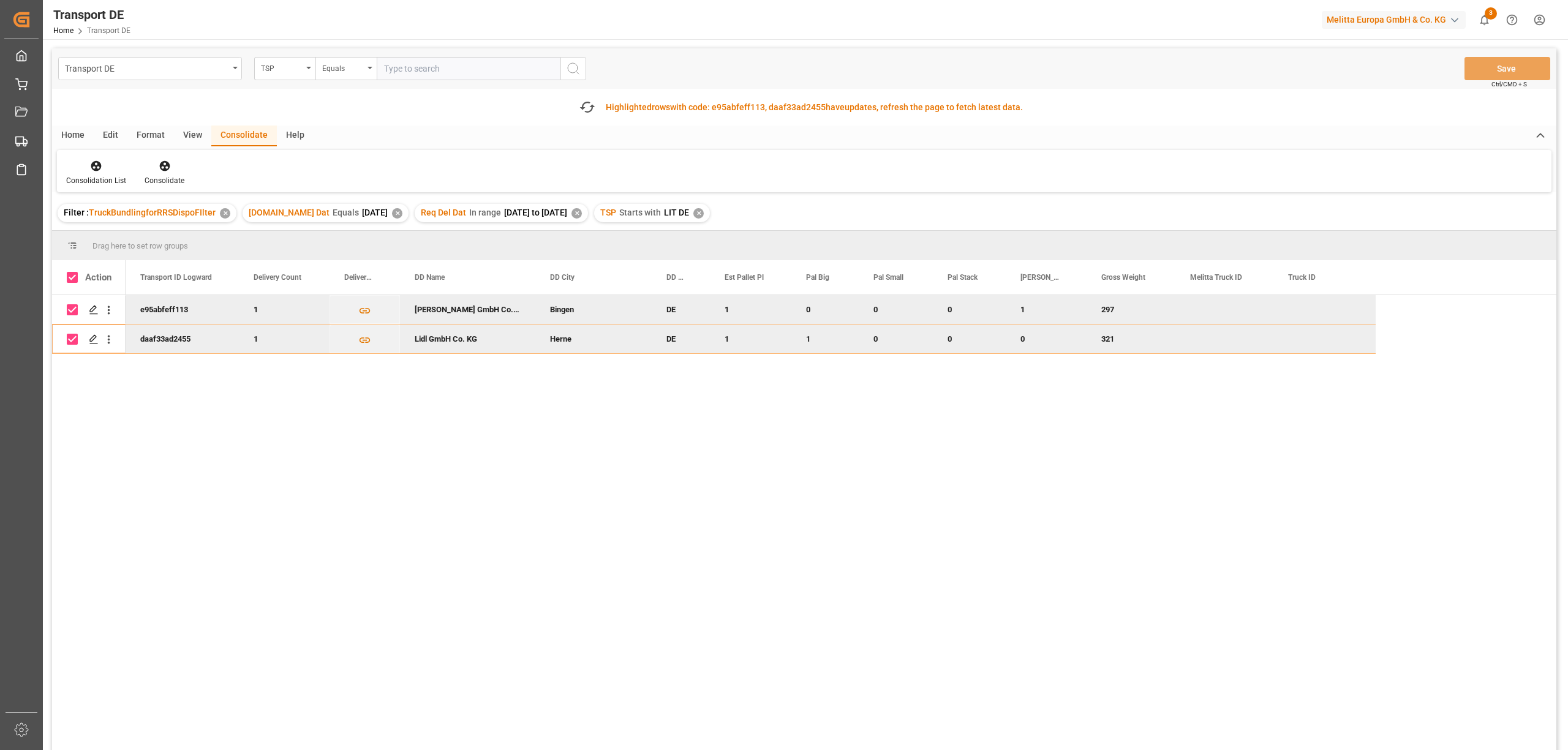
click at [704, 211] on div "✕" at bounding box center [699, 213] width 11 height 11
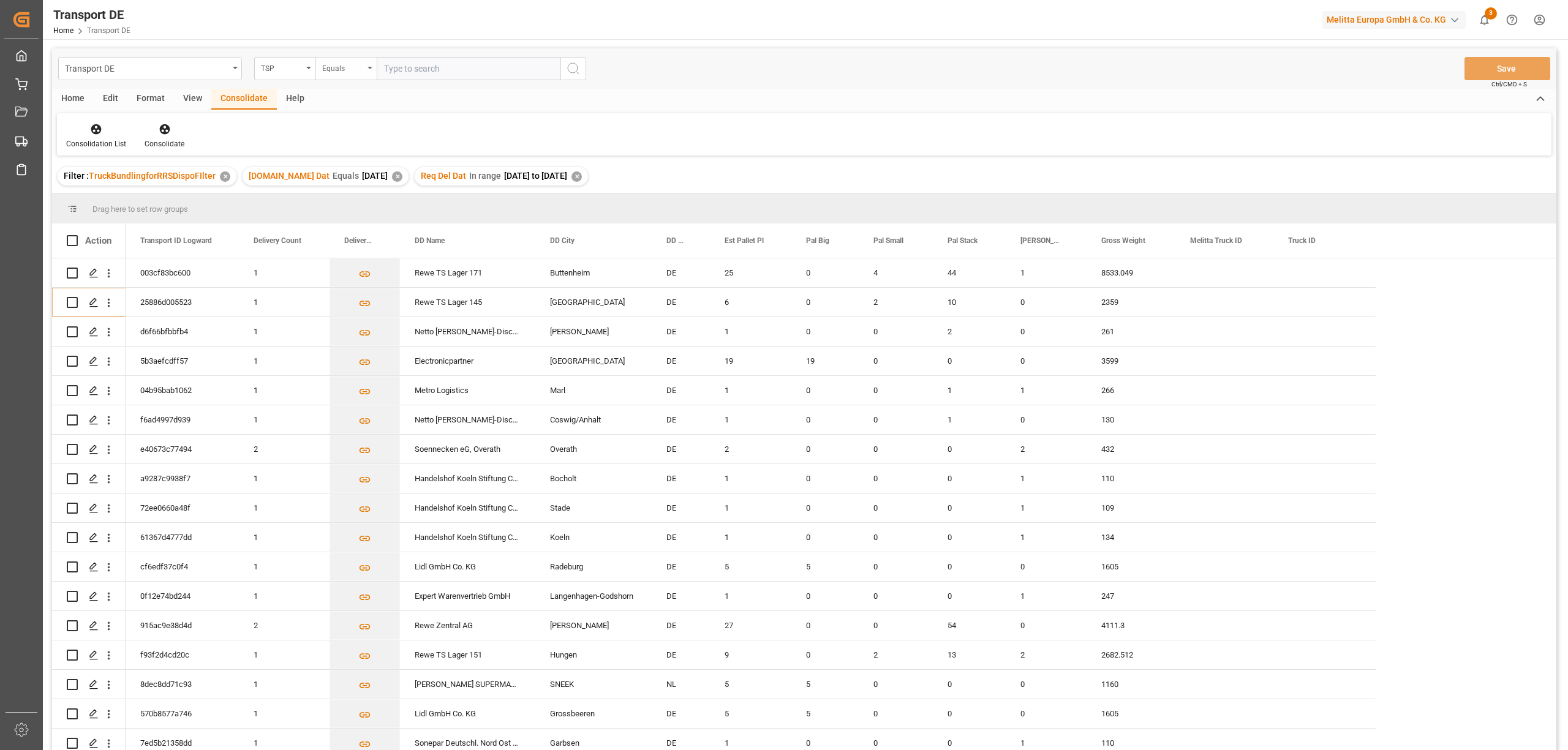
click at [338, 74] on div "Equals" at bounding box center [343, 66] width 42 height 14
click at [354, 207] on div "Starts with" at bounding box center [407, 202] width 183 height 26
type input "Dachser DE"
click at [581, 70] on button "search button" at bounding box center [573, 68] width 26 height 23
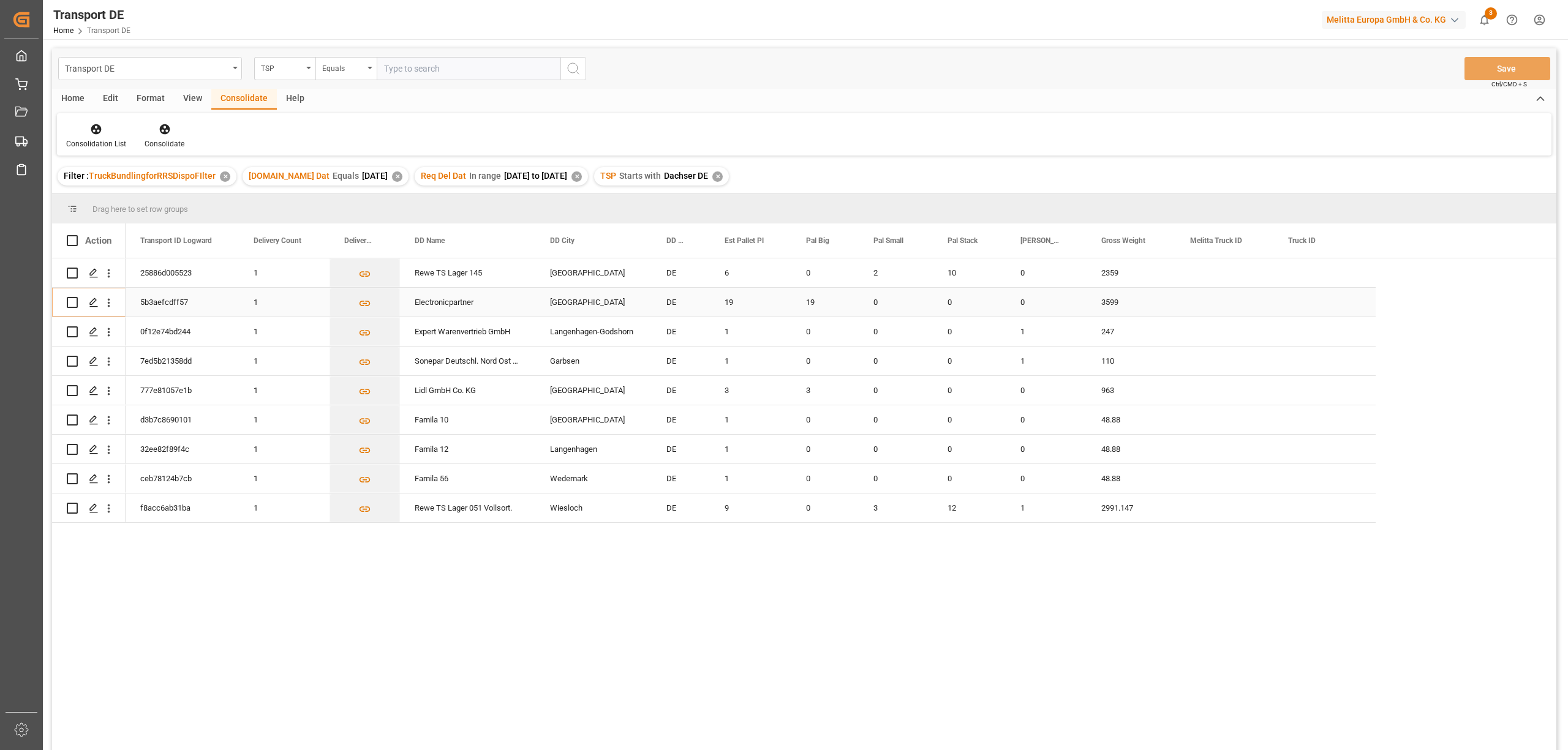
drag, startPoint x: 70, startPoint y: 302, endPoint x: 74, endPoint y: 297, distance: 6.4
click at [70, 302] on input "Press Space to toggle row selection (unchecked)" at bounding box center [72, 302] width 11 height 11
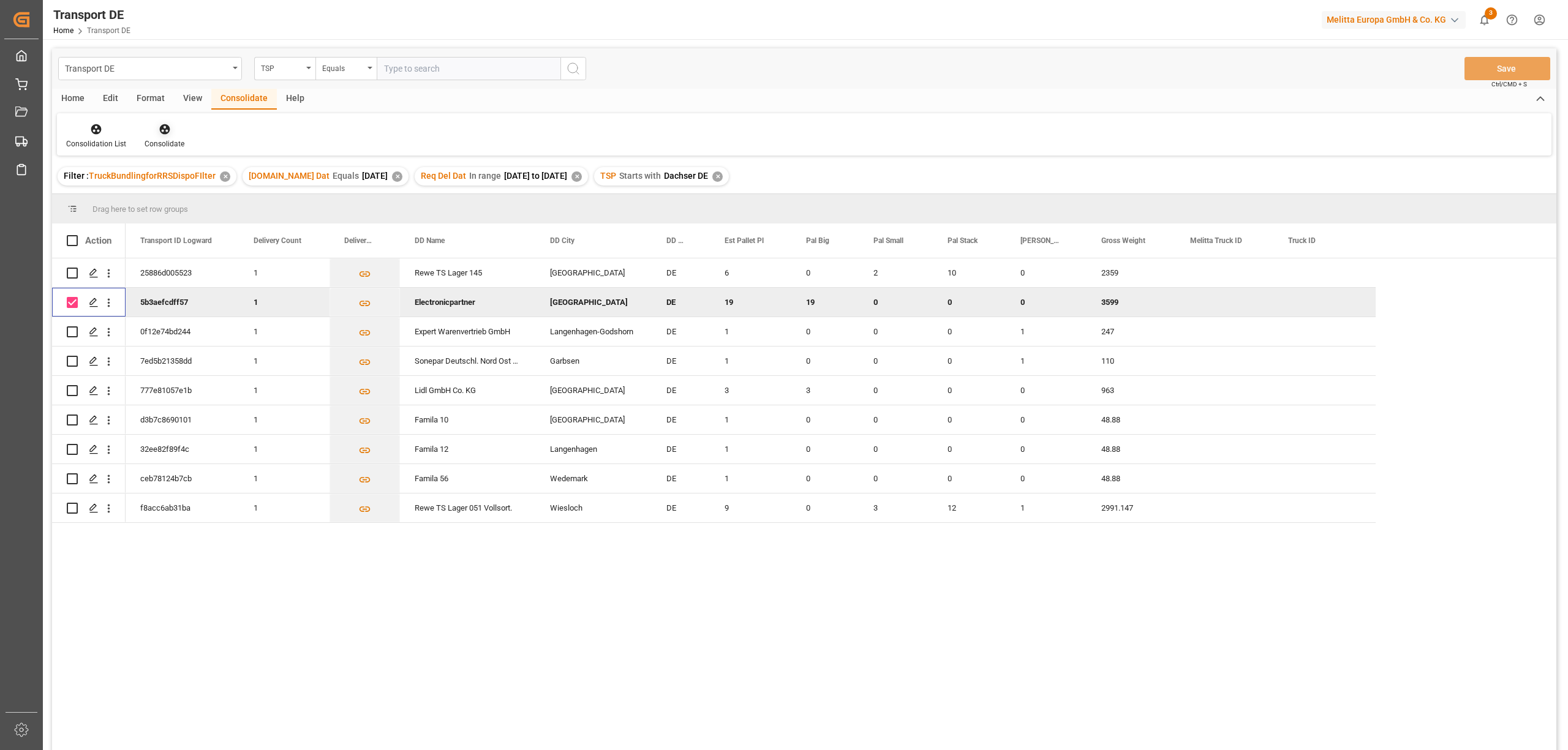
click at [162, 131] on icon at bounding box center [165, 130] width 11 height 11
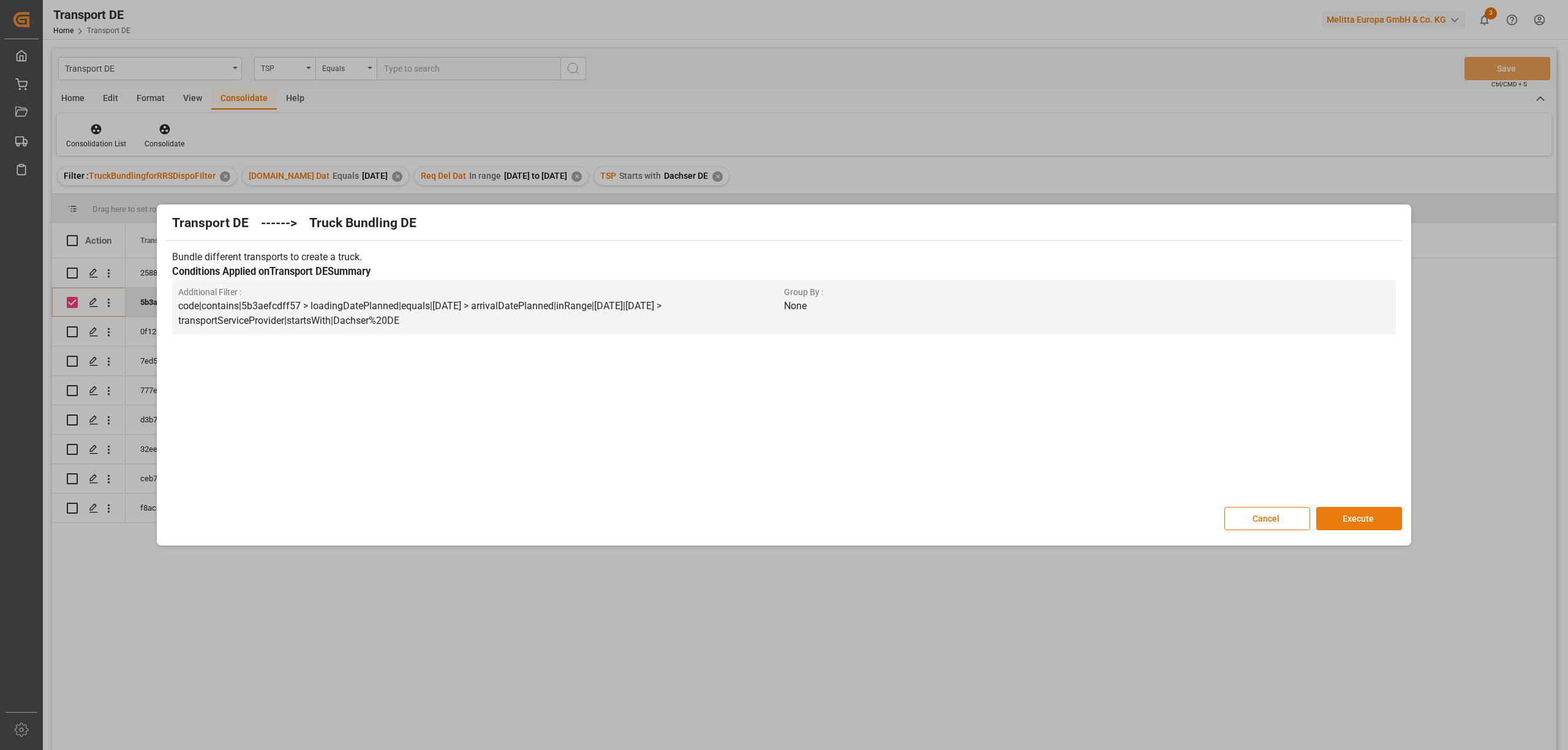
click at [1334, 516] on button "Execute" at bounding box center [1359, 518] width 86 height 23
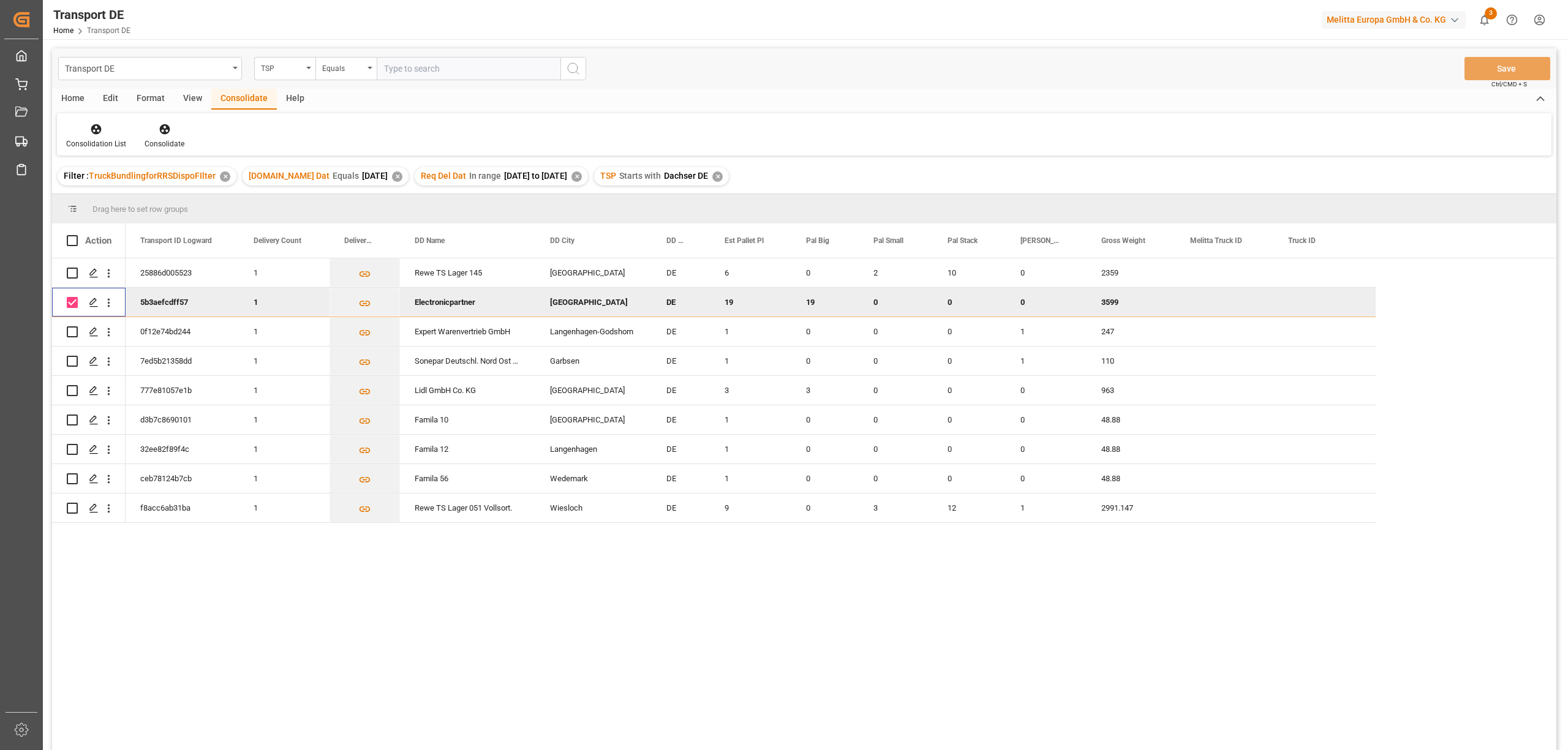
click at [71, 302] on input "Press Space to toggle row selection (checked)" at bounding box center [72, 302] width 11 height 11
checkbox input "false"
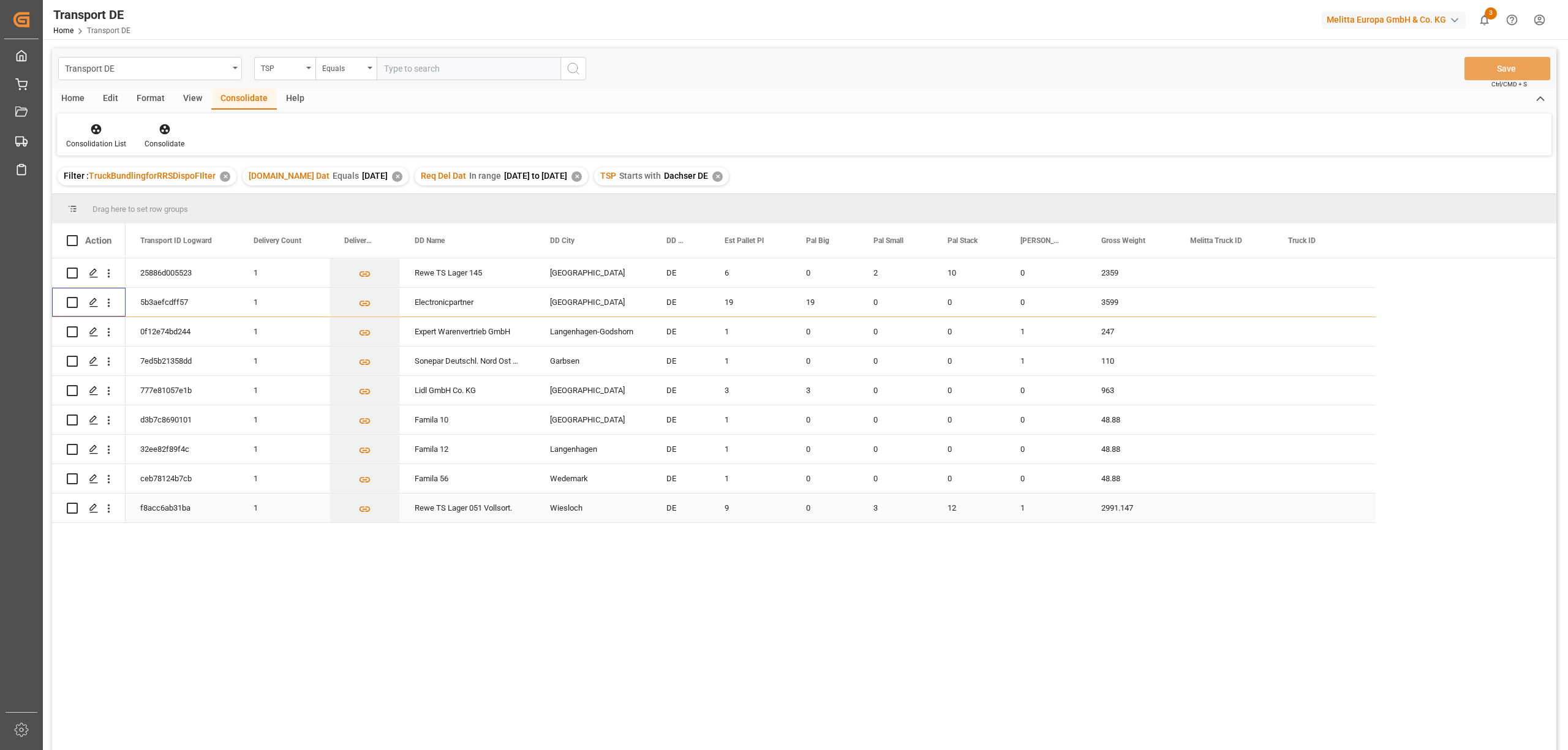
click at [69, 508] on input "Press Space to toggle row selection (unchecked)" at bounding box center [72, 508] width 11 height 11
checkbox input "true"
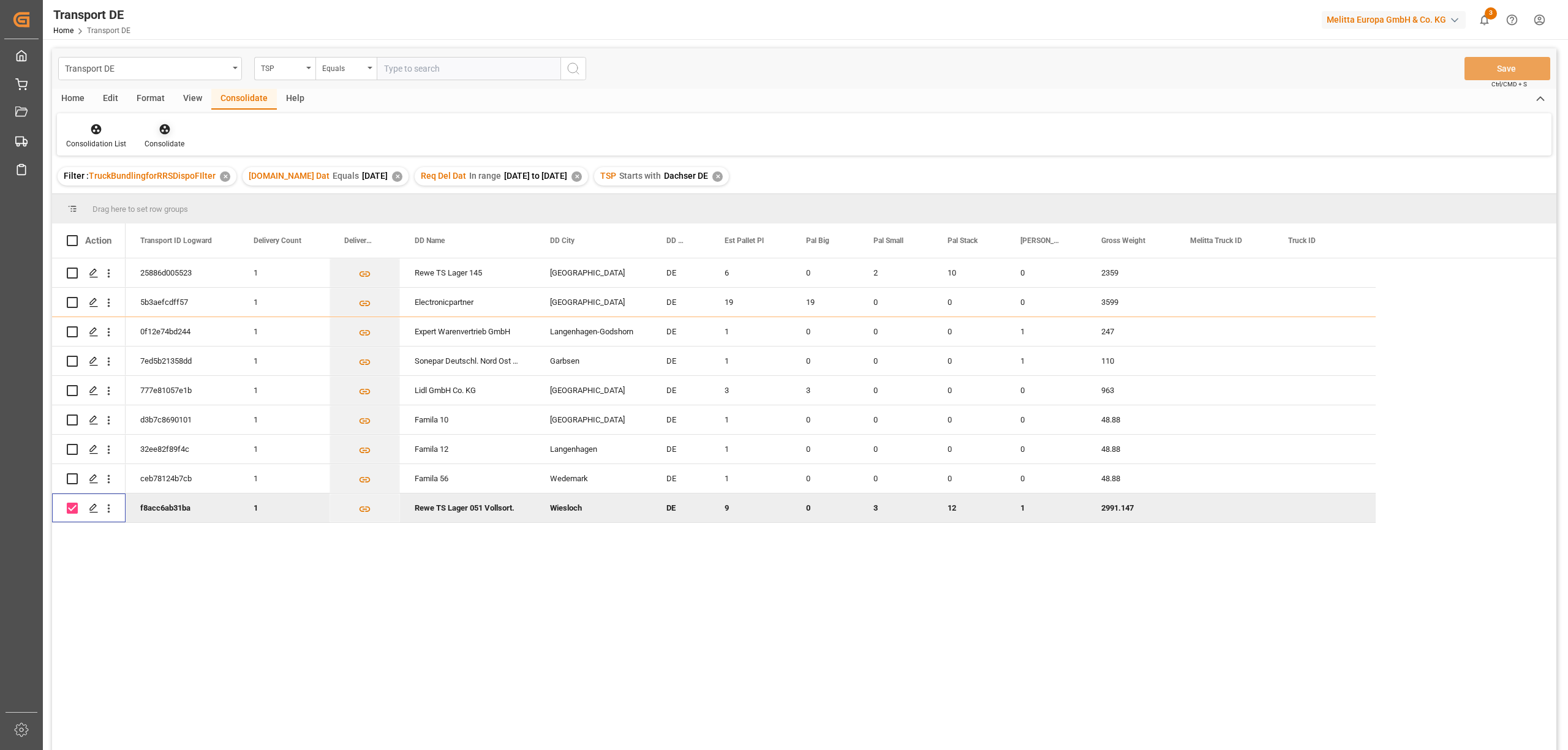
click at [162, 131] on icon at bounding box center [165, 129] width 12 height 12
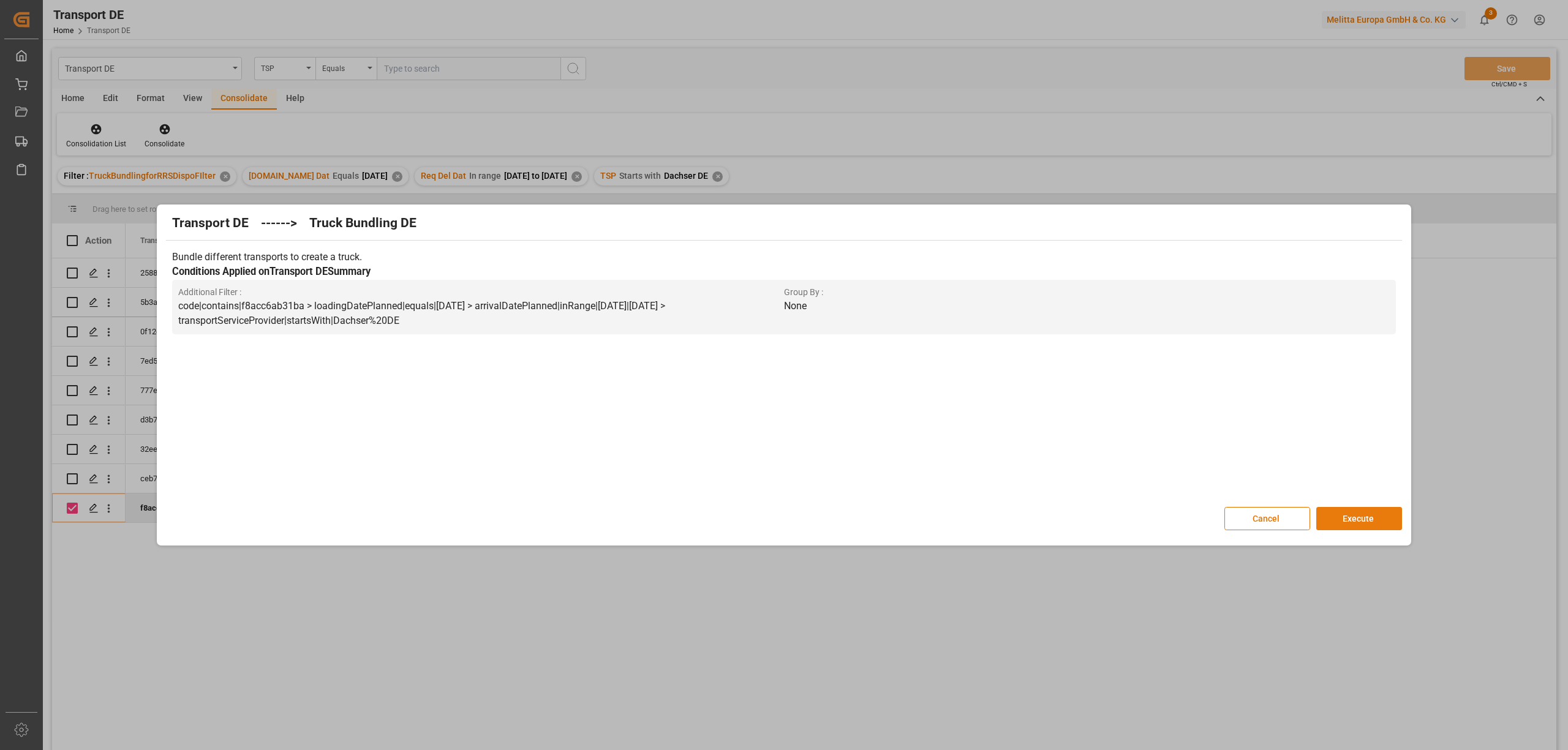
click at [1365, 519] on button "Execute" at bounding box center [1359, 518] width 86 height 23
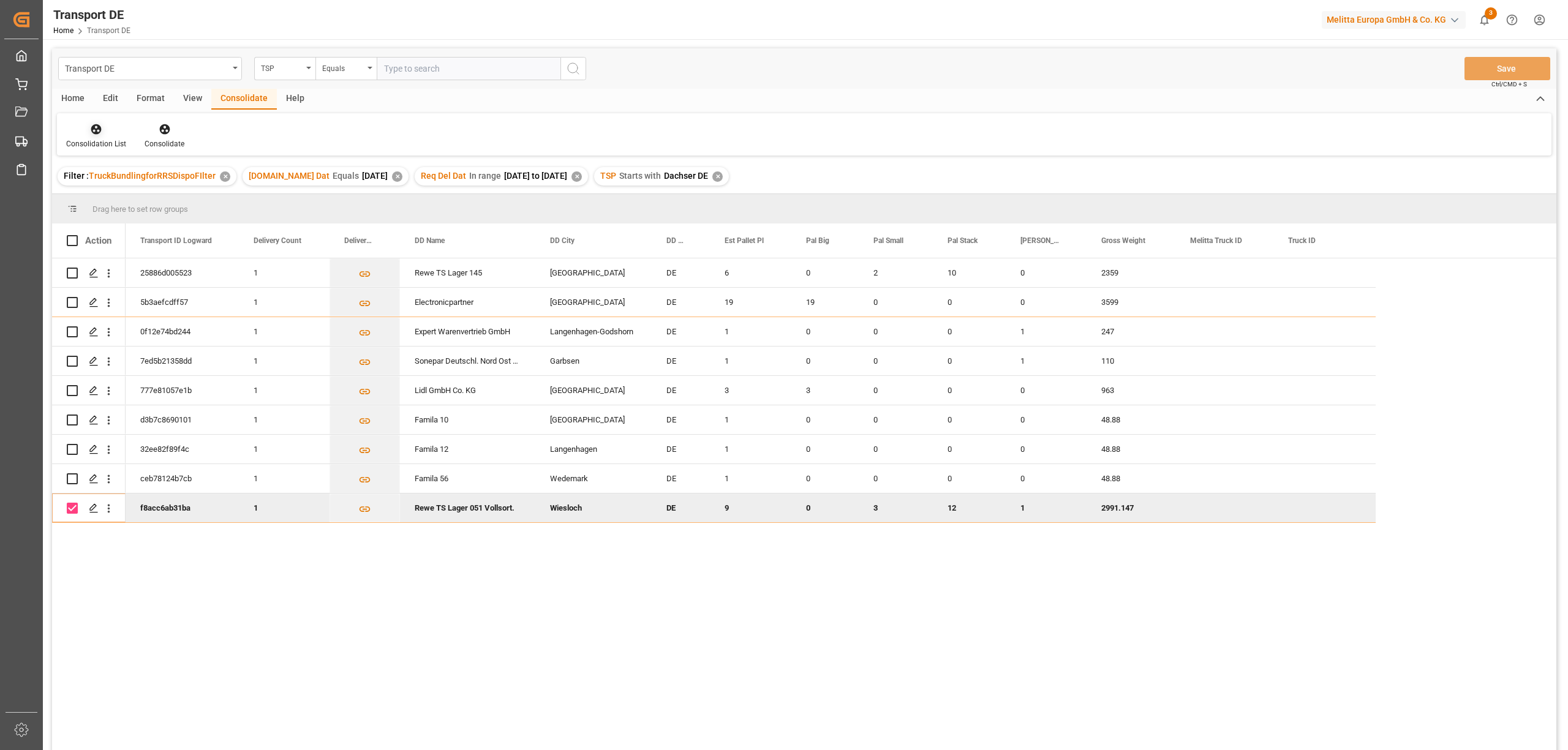
click at [96, 136] on div "Consolidation List" at bounding box center [96, 136] width 78 height 27
click at [120, 199] on div "Transport DE TSP Equals Save Ctrl/CMD + S Home Edit Format View Consolidate Hel…" at bounding box center [804, 415] width 1504 height 734
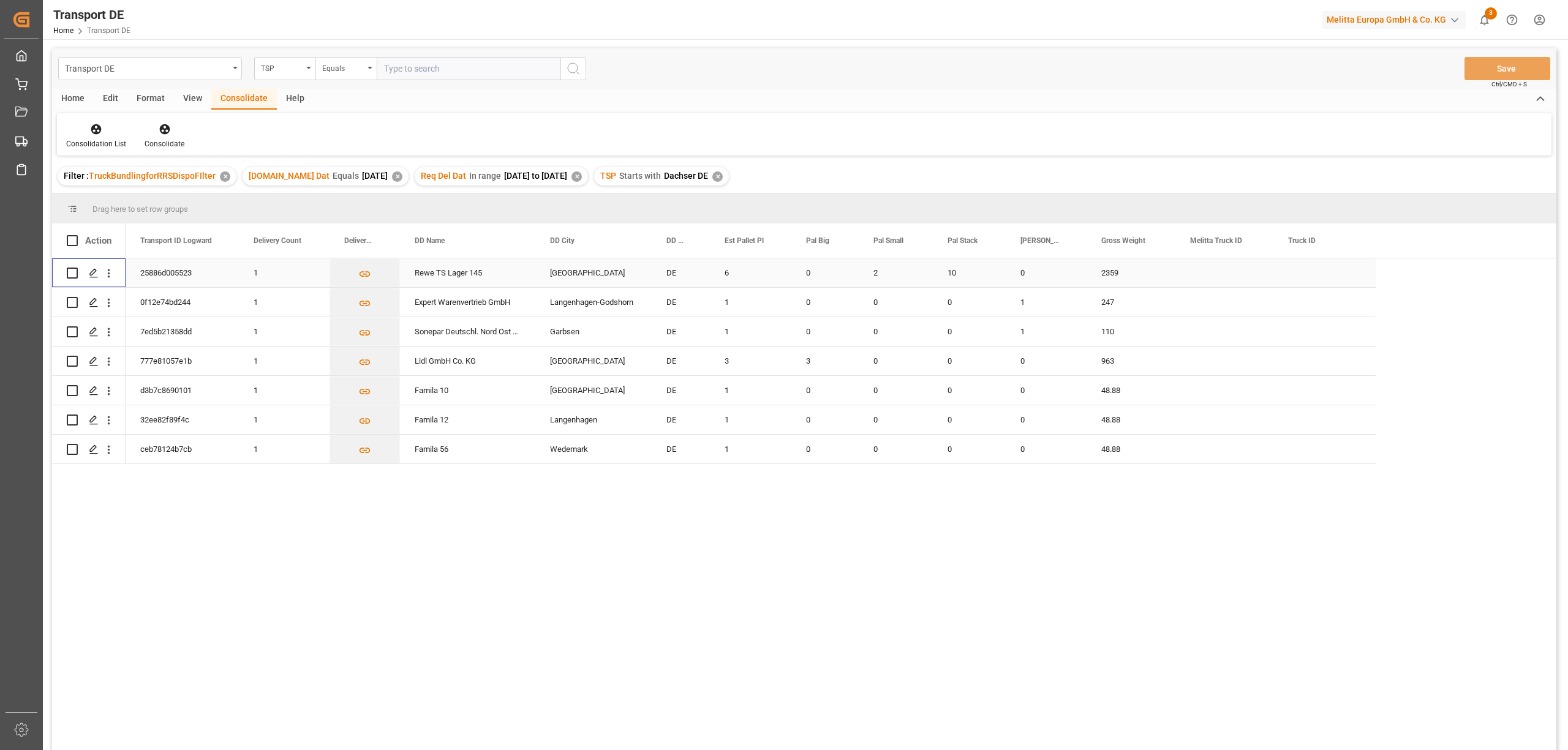
click at [70, 272] on input "Press Space to toggle row selection (unchecked)" at bounding box center [72, 273] width 11 height 11
checkbox input "true"
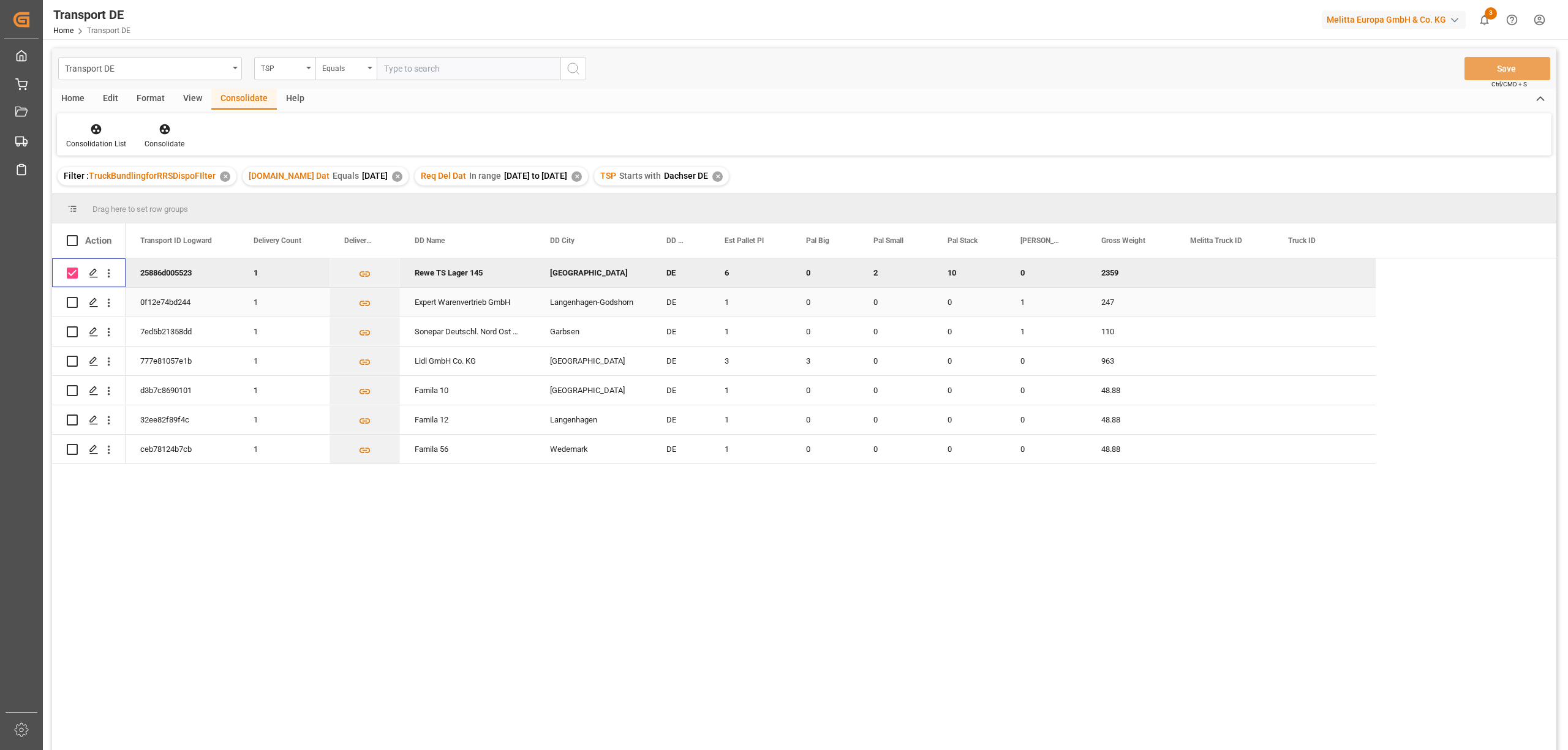
click at [69, 302] on input "Press Space to toggle row selection (unchecked)" at bounding box center [72, 302] width 11 height 11
checkbox input "true"
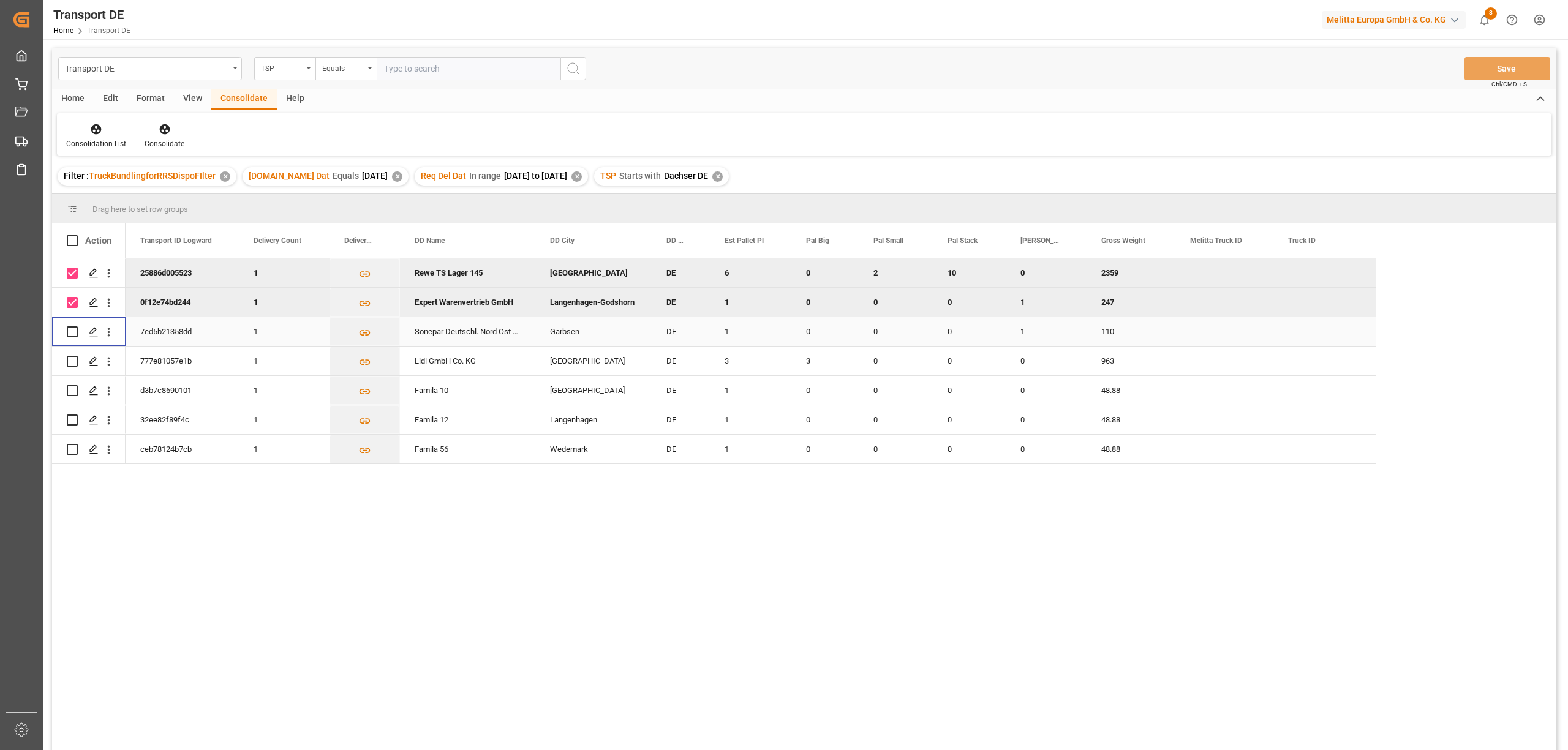
click at [74, 333] on input "Press Space to toggle row selection (unchecked)" at bounding box center [72, 331] width 11 height 11
checkbox input "true"
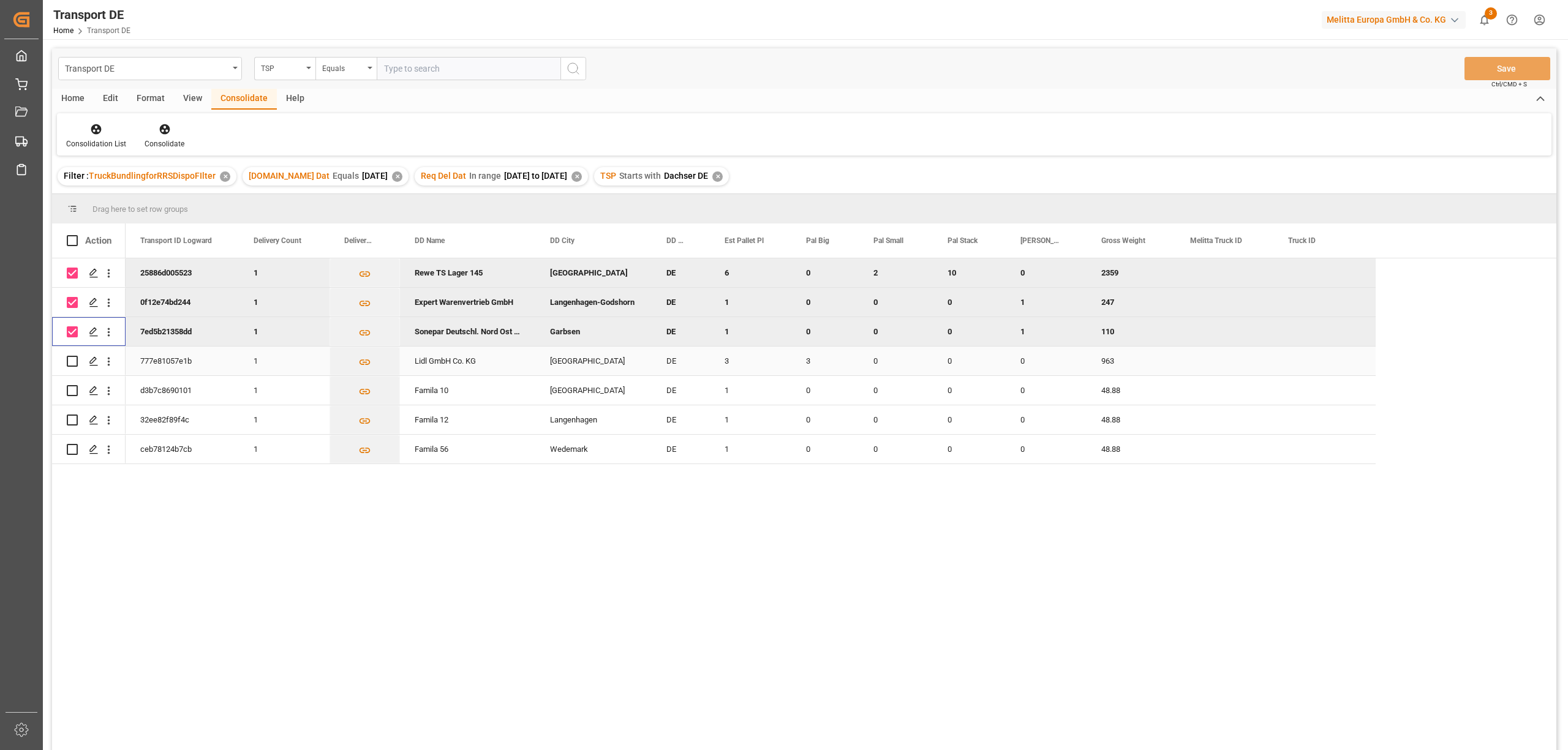
click at [71, 363] on input "Press Space to toggle row selection (unchecked)" at bounding box center [72, 361] width 11 height 11
checkbox input "true"
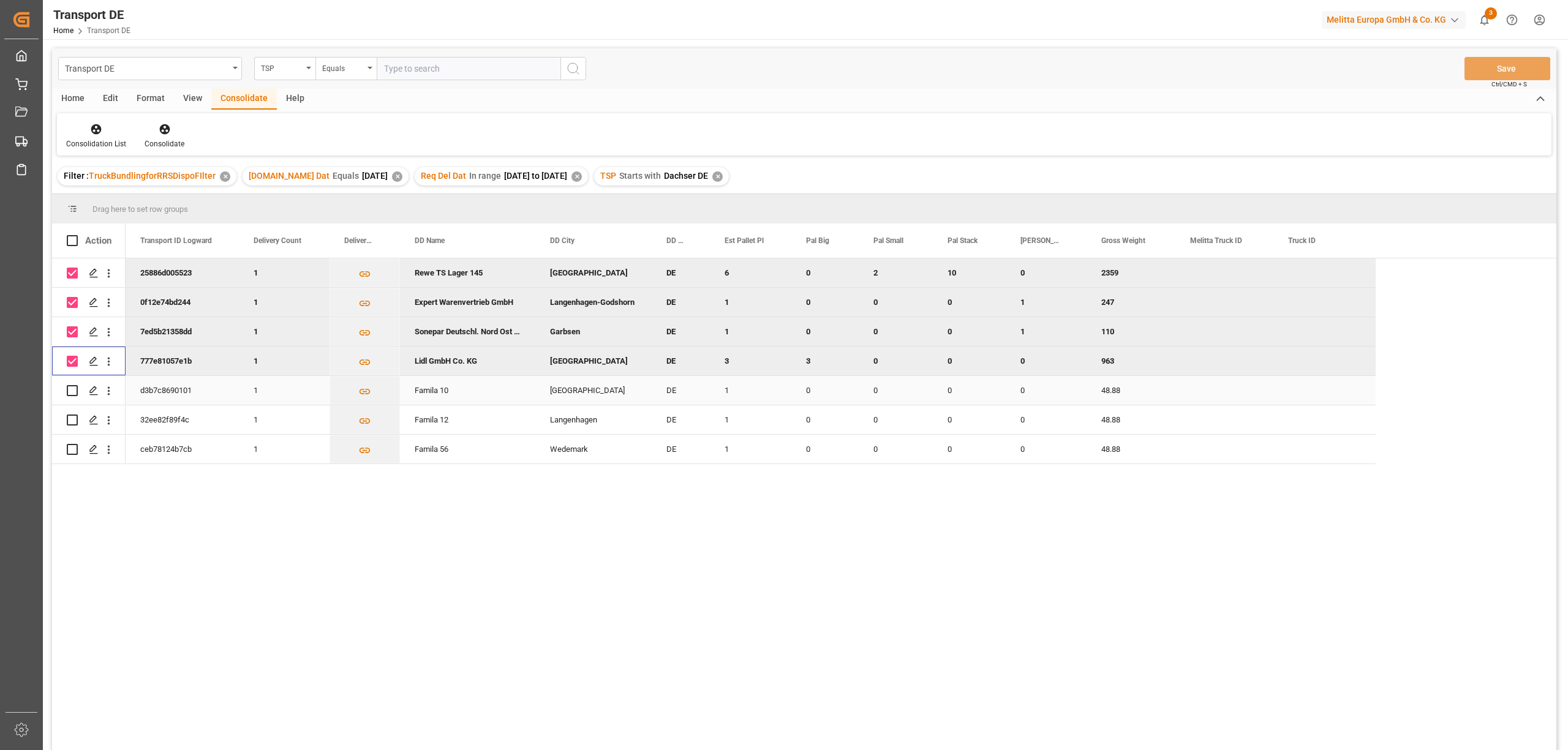
click at [70, 385] on input "Press Space to toggle row selection (unchecked)" at bounding box center [72, 391] width 11 height 11
checkbox input "true"
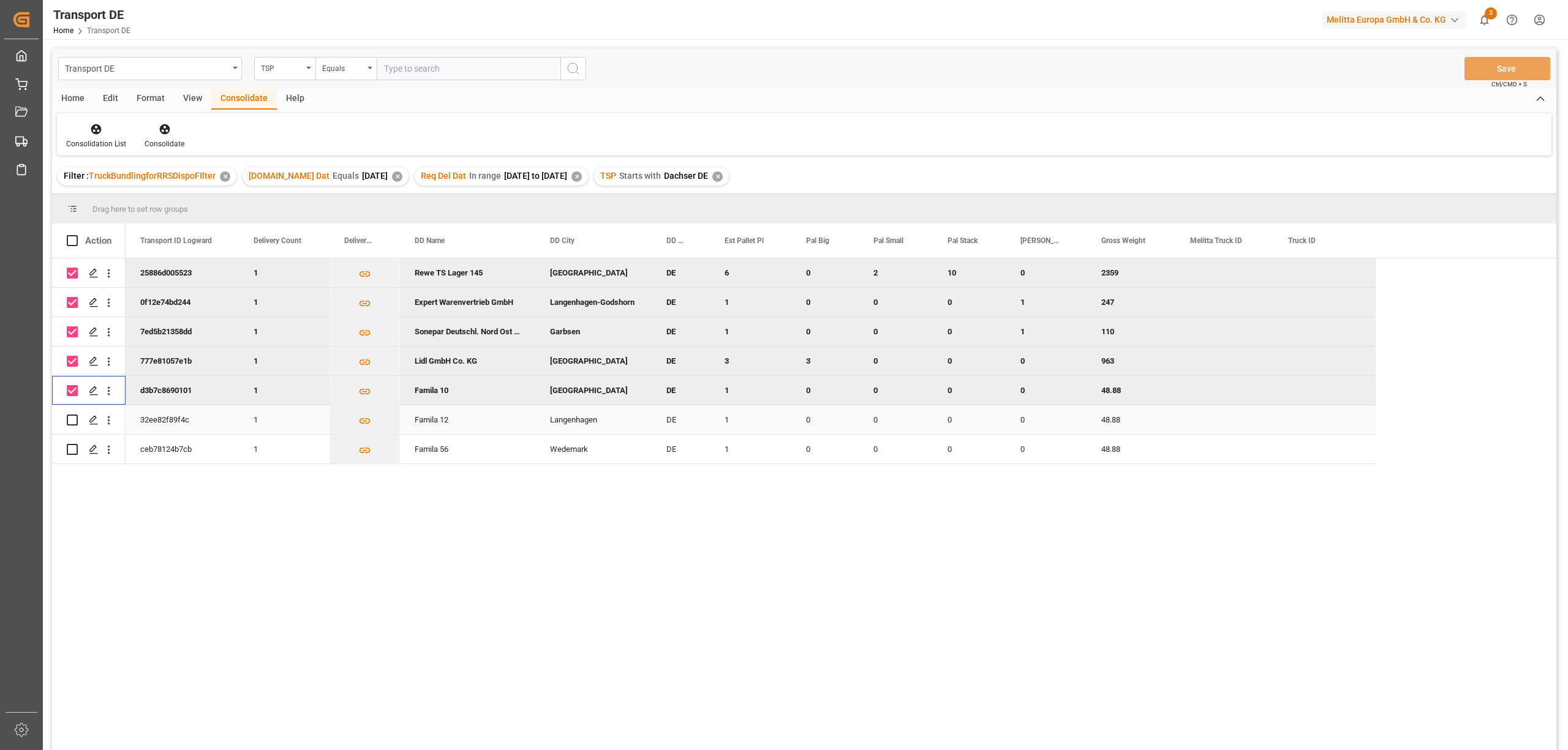
click at [74, 421] on input "Press Space to toggle row selection (unchecked)" at bounding box center [72, 420] width 11 height 11
checkbox input "true"
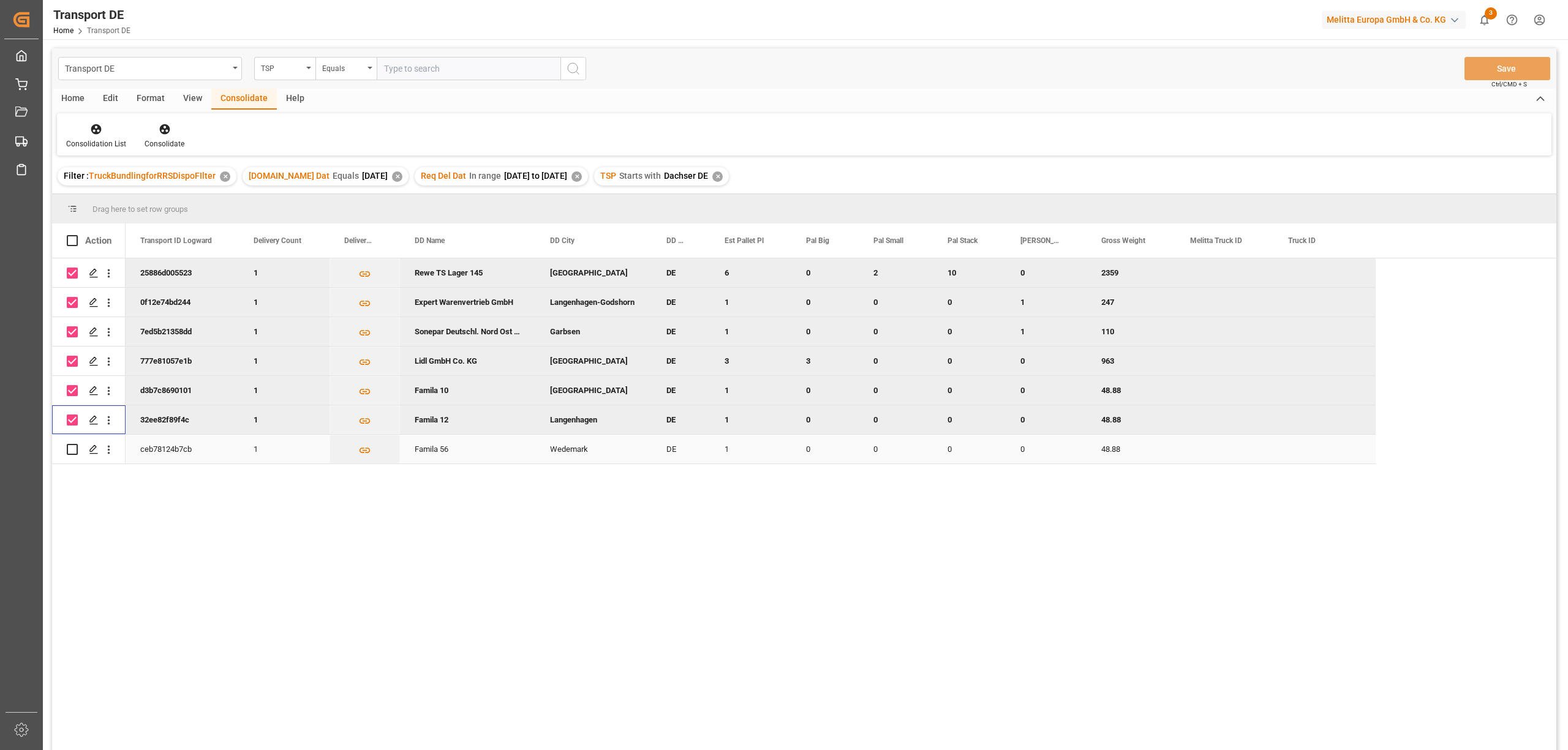
click at [72, 448] on input "Press Space to toggle row selection (unchecked)" at bounding box center [72, 449] width 11 height 11
checkbox input "true"
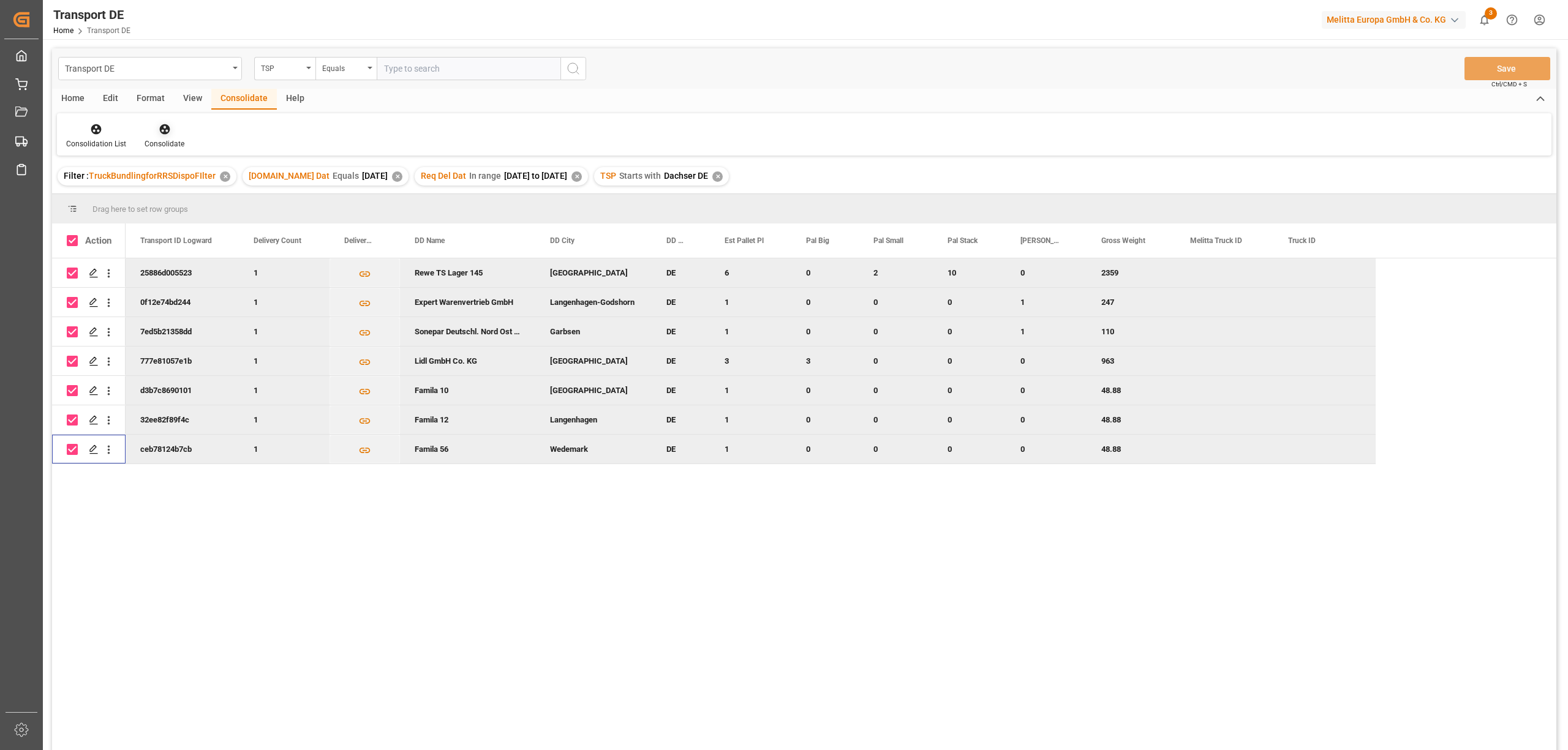
click at [163, 137] on div "Consolidate" at bounding box center [165, 136] width 58 height 27
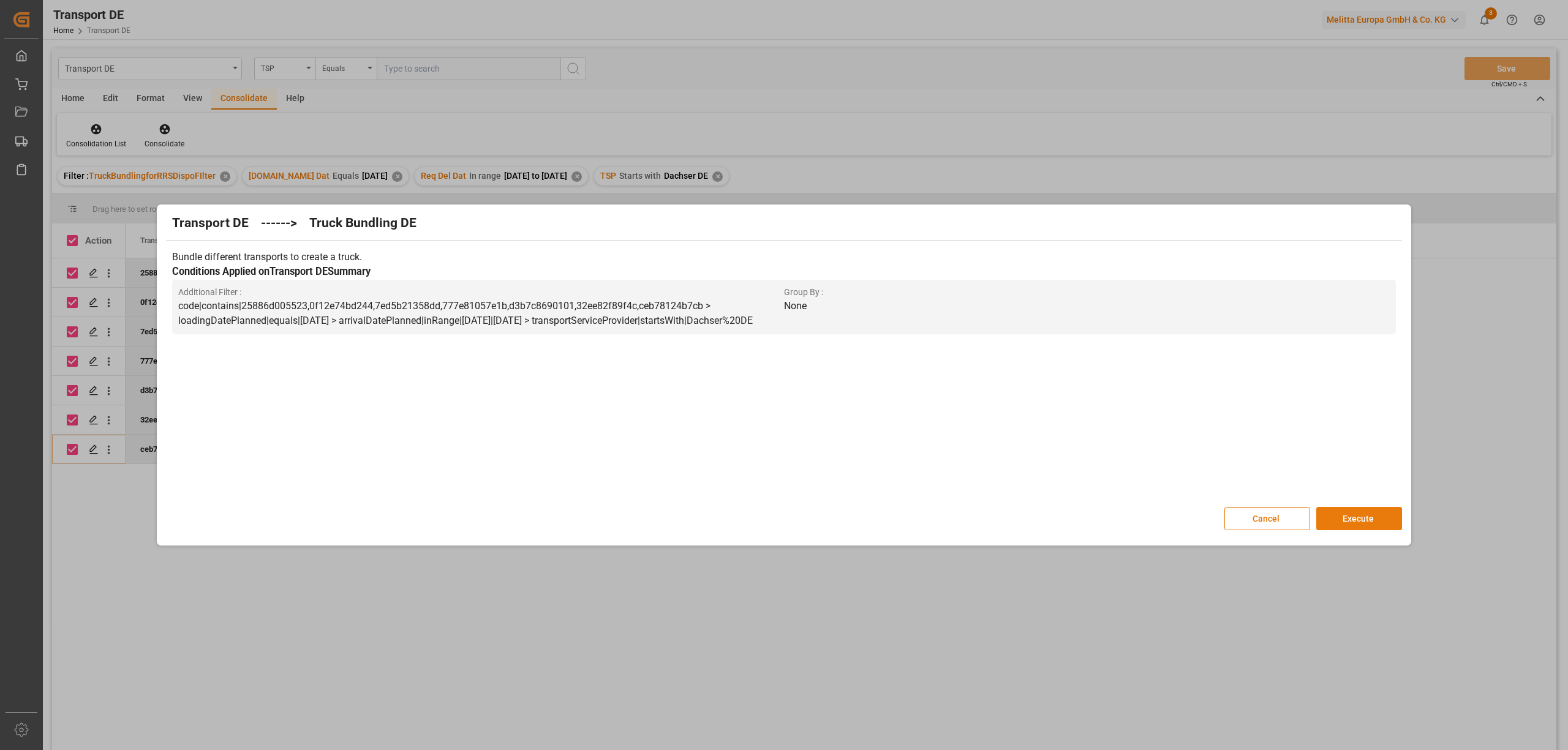
click at [1361, 516] on button "Execute" at bounding box center [1359, 518] width 86 height 23
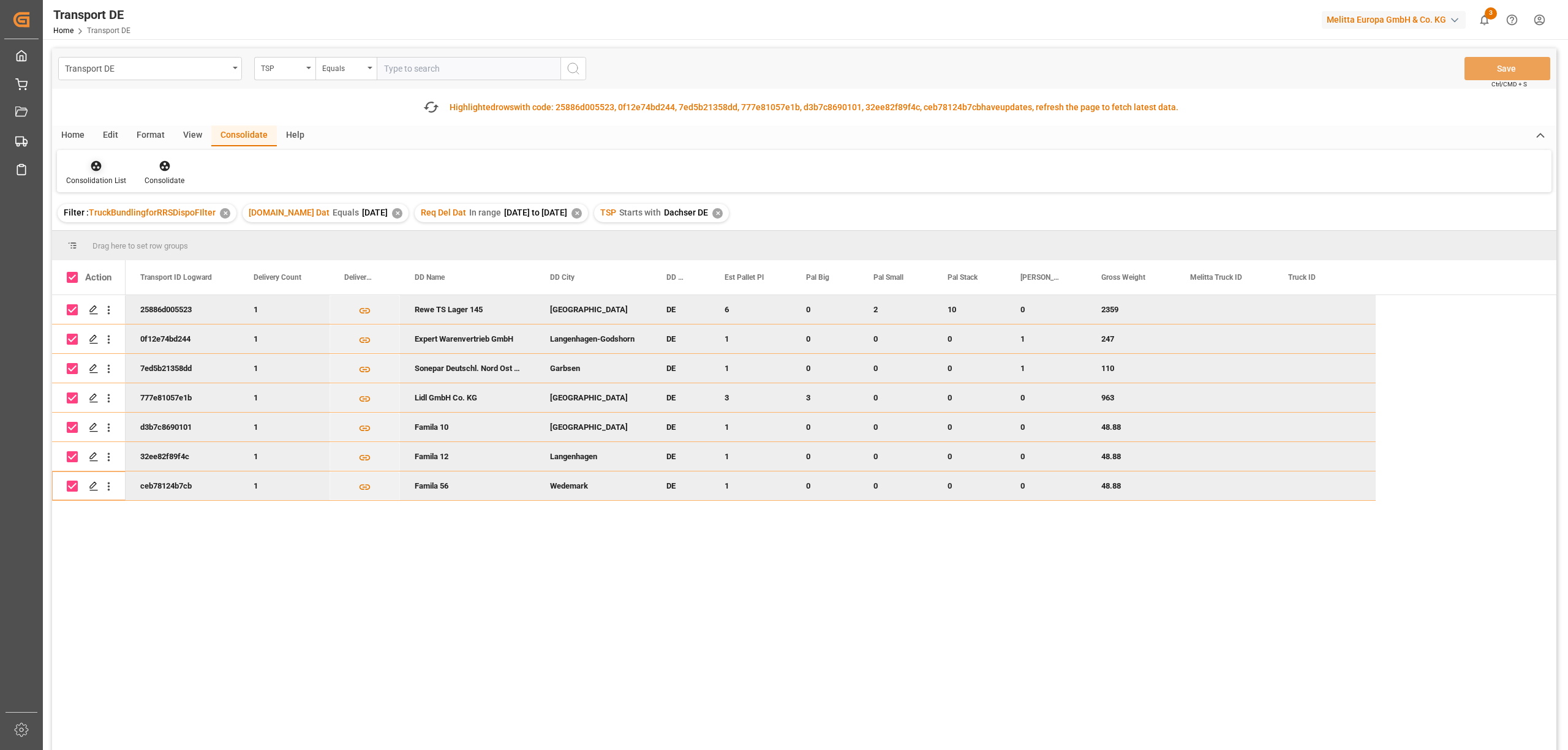
click at [91, 164] on icon at bounding box center [96, 166] width 11 height 11
click at [113, 229] on div "Transport DE TSP Equals Save Ctrl/CMD + S Fetch latest updates Highlighted rows…" at bounding box center [804, 434] width 1504 height 771
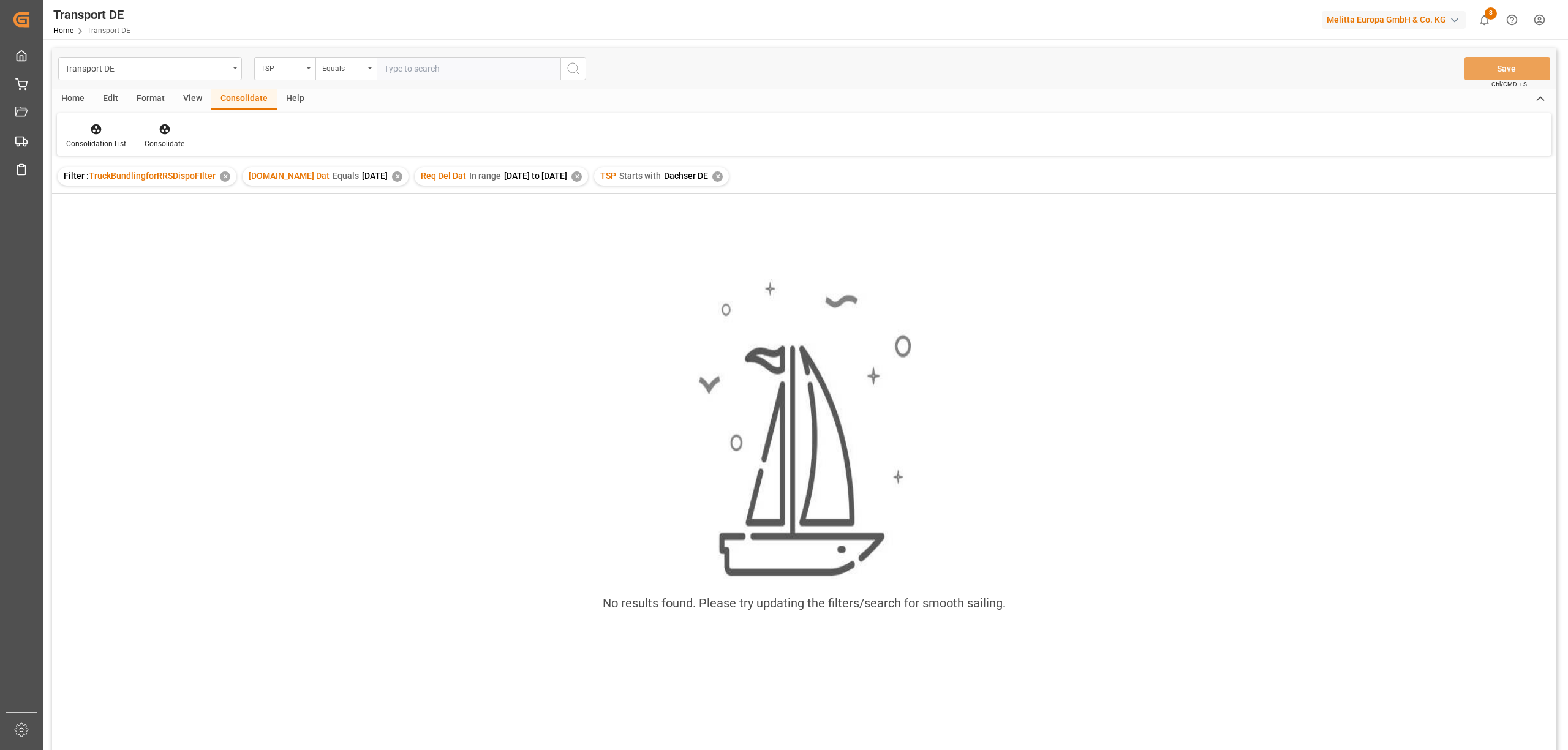
click at [723, 176] on div "✕" at bounding box center [718, 177] width 11 height 11
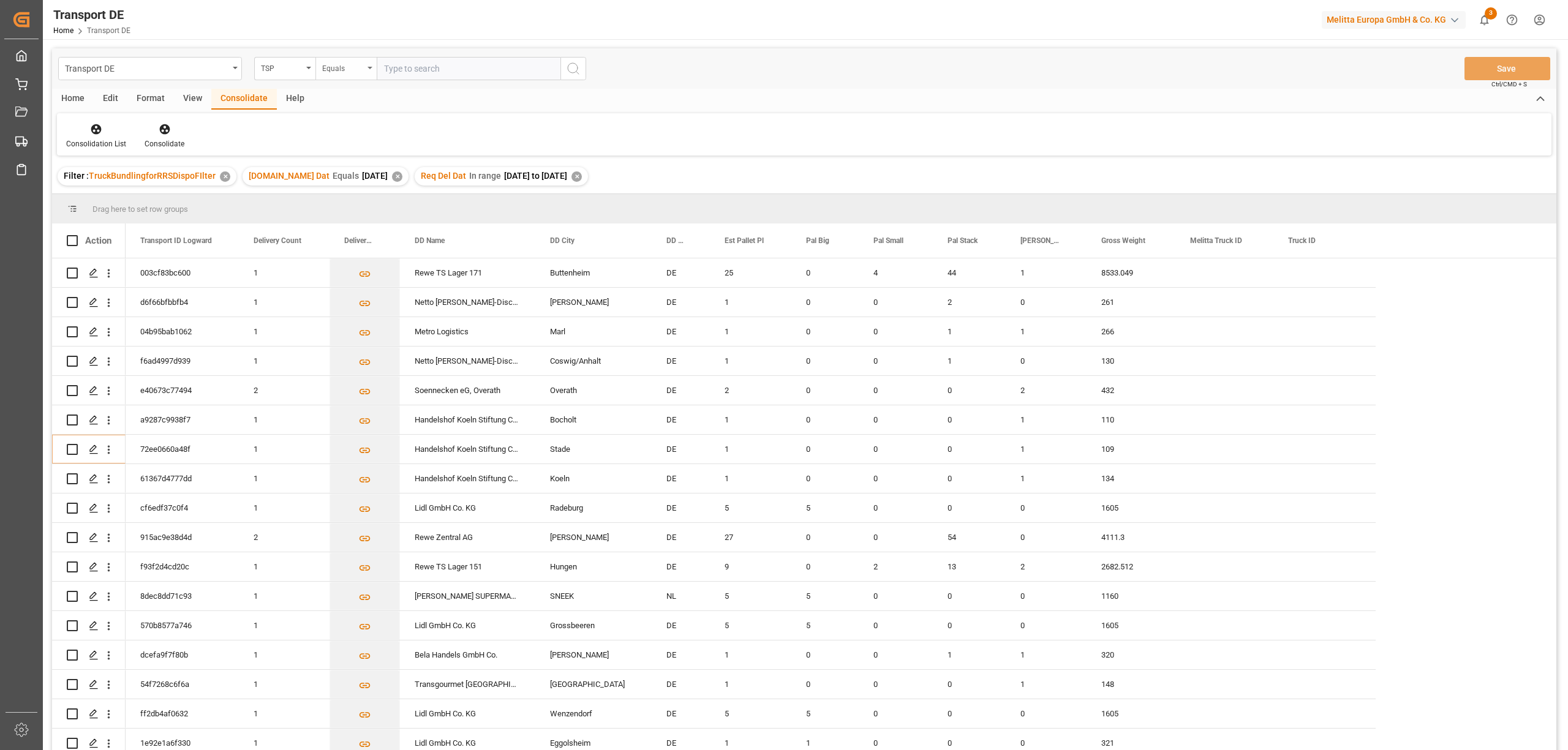
click at [341, 71] on div "Equals" at bounding box center [343, 66] width 42 height 14
click at [341, 206] on div "Starts with" at bounding box center [407, 202] width 183 height 26
type input "[PERSON_NAME]"
click at [573, 66] on icon "search button" at bounding box center [573, 68] width 15 height 15
click at [76, 98] on div "Home" at bounding box center [72, 99] width 42 height 21
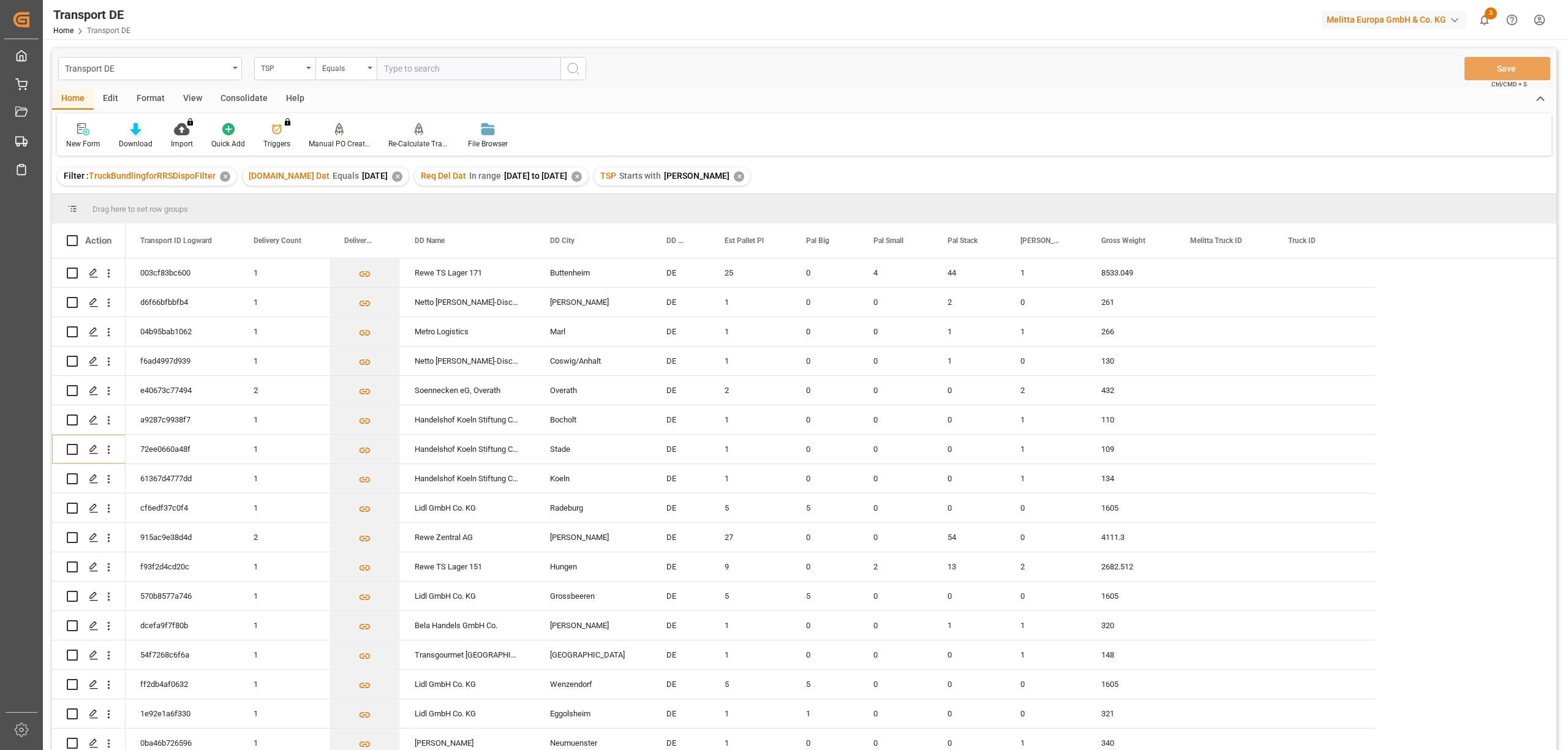
click at [136, 136] on div "Download" at bounding box center [136, 136] width 52 height 27
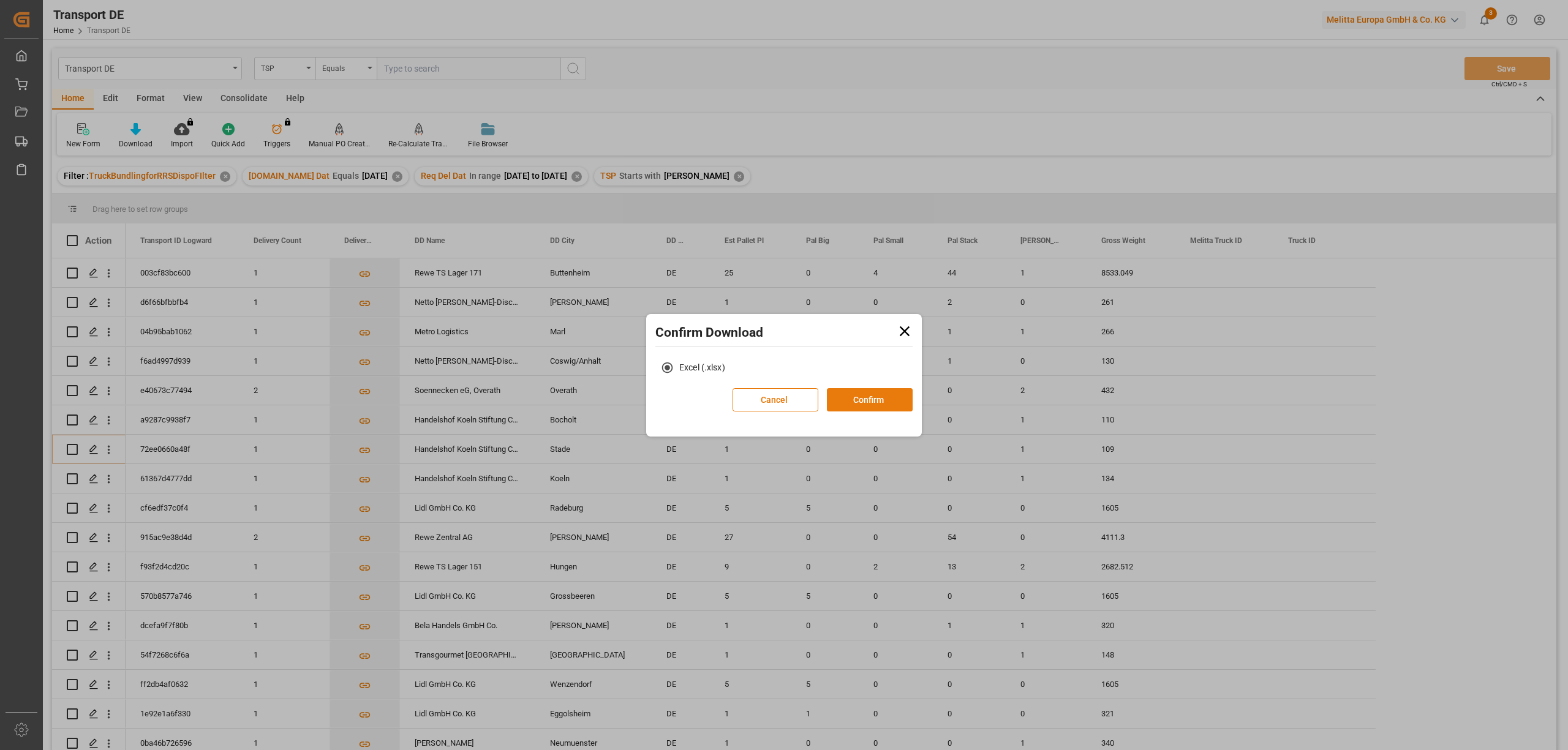
click at [859, 398] on button "Confirm" at bounding box center [869, 399] width 86 height 23
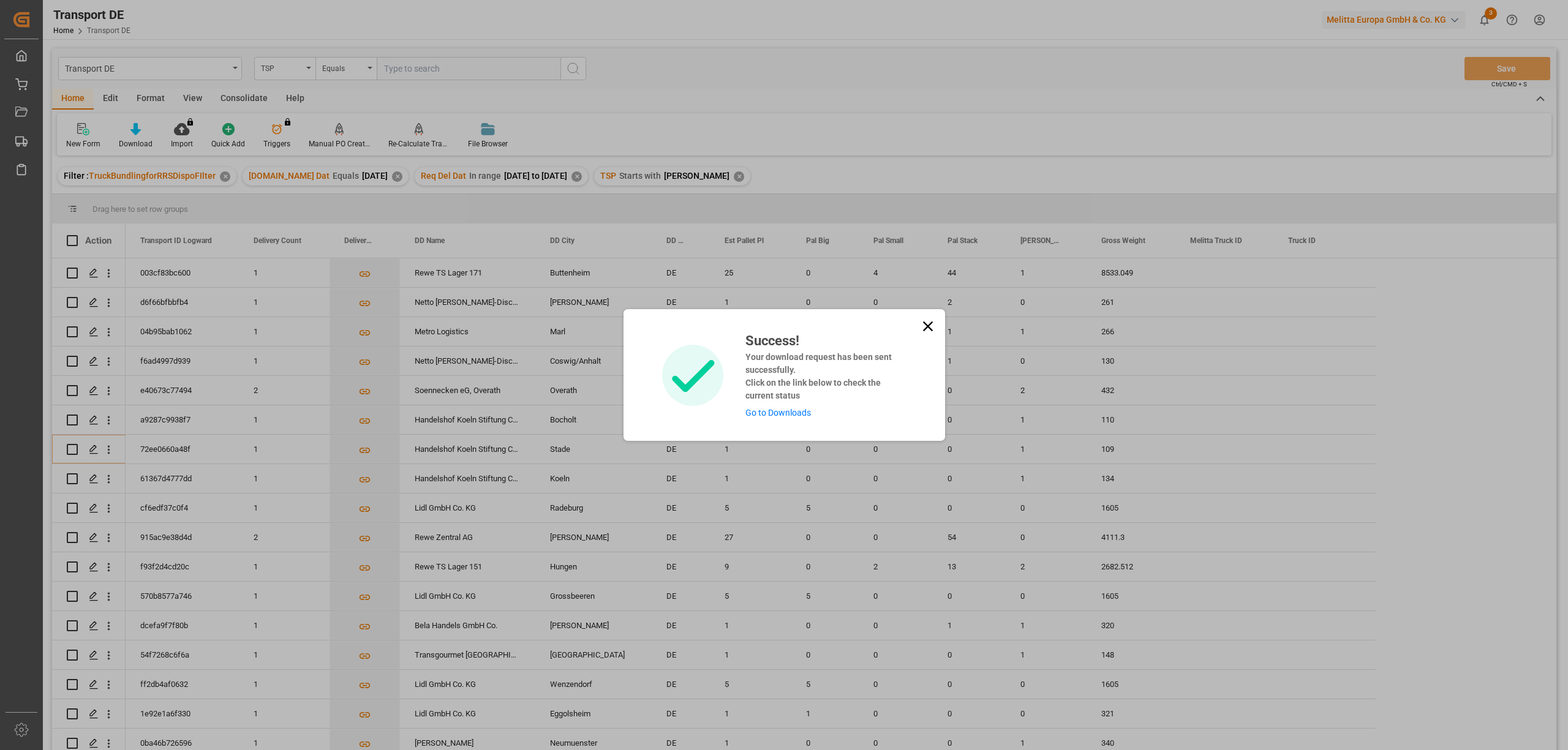
click at [794, 413] on link "Go to Downloads" at bounding box center [778, 413] width 66 height 10
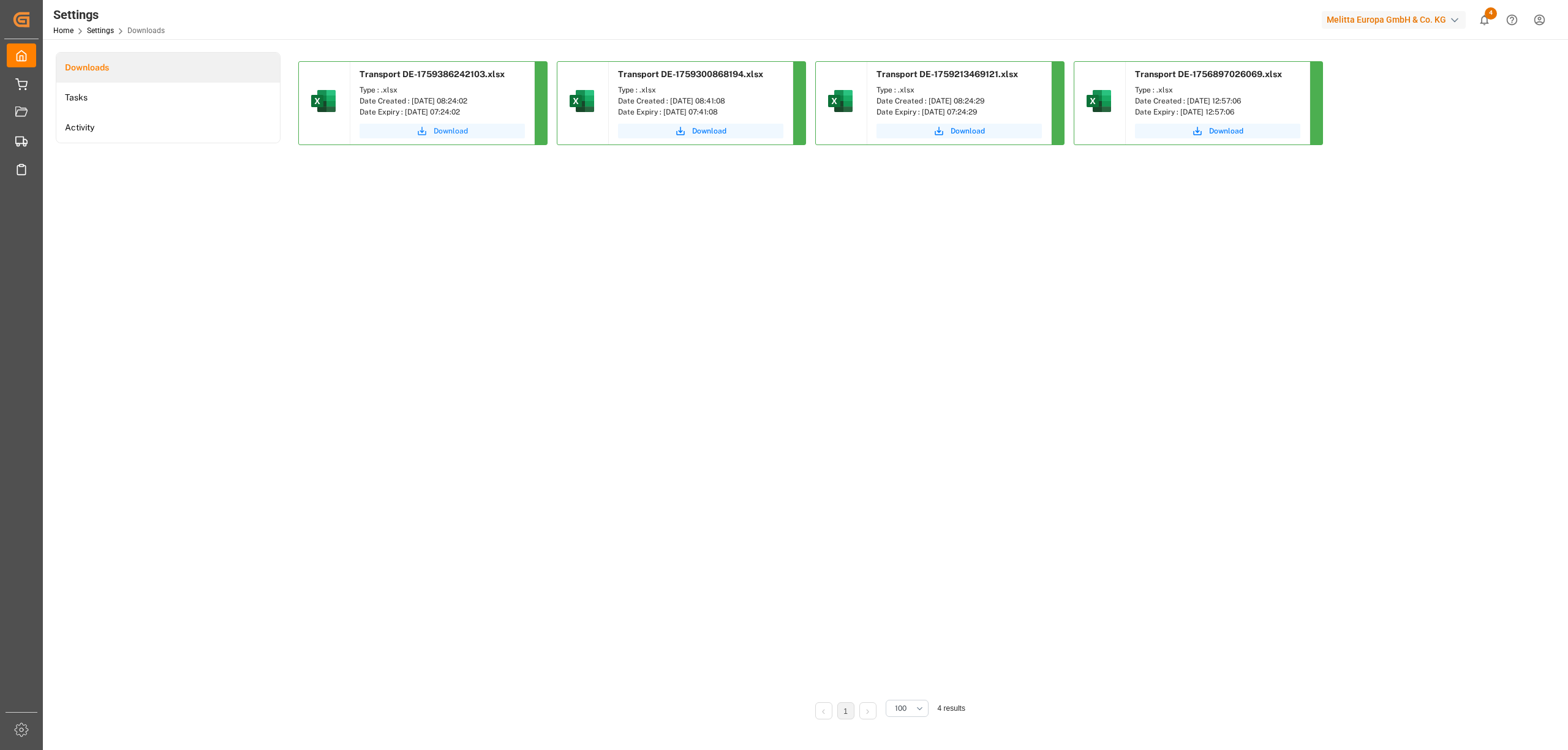
click at [452, 135] on span "Download" at bounding box center [451, 131] width 35 height 11
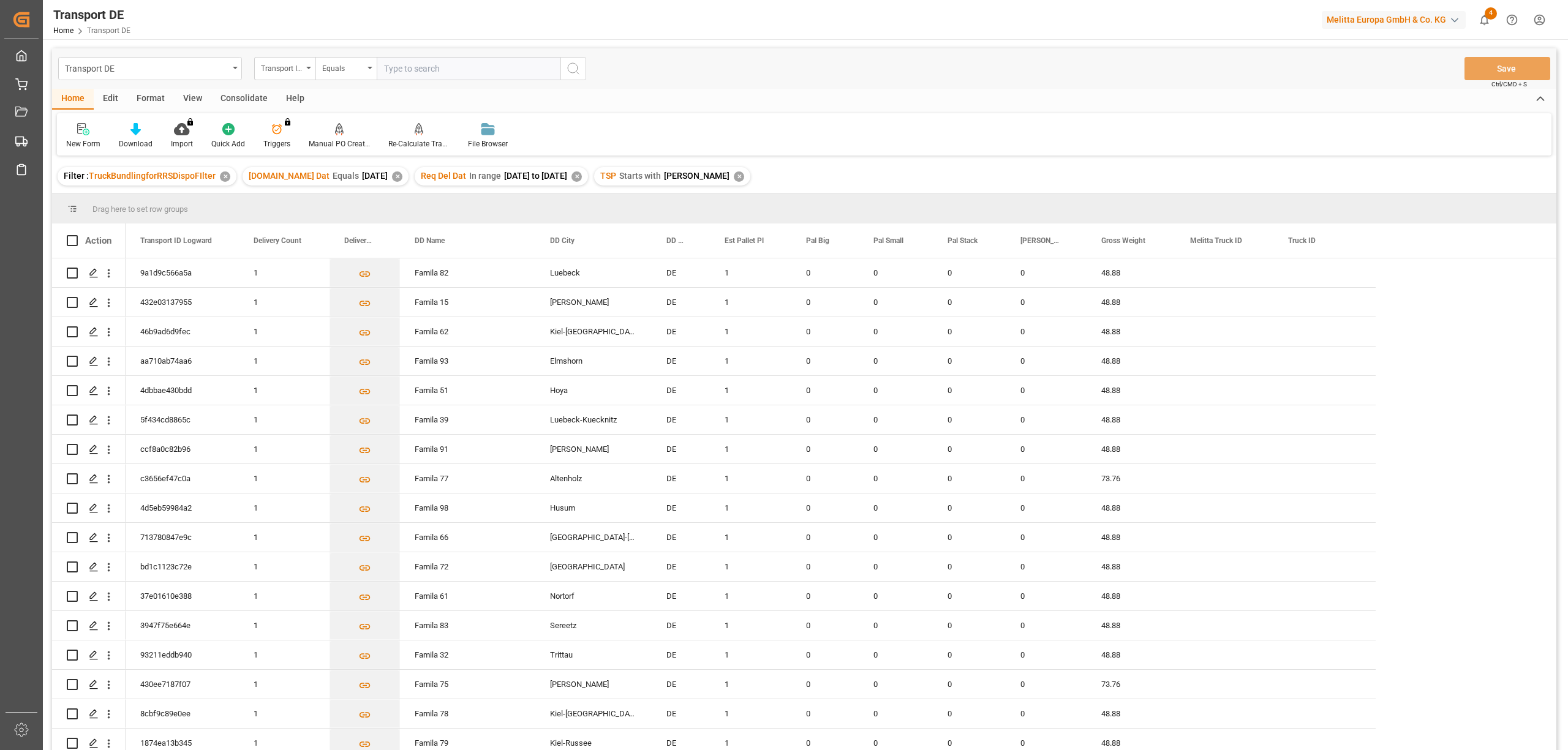
scroll to position [816, 0]
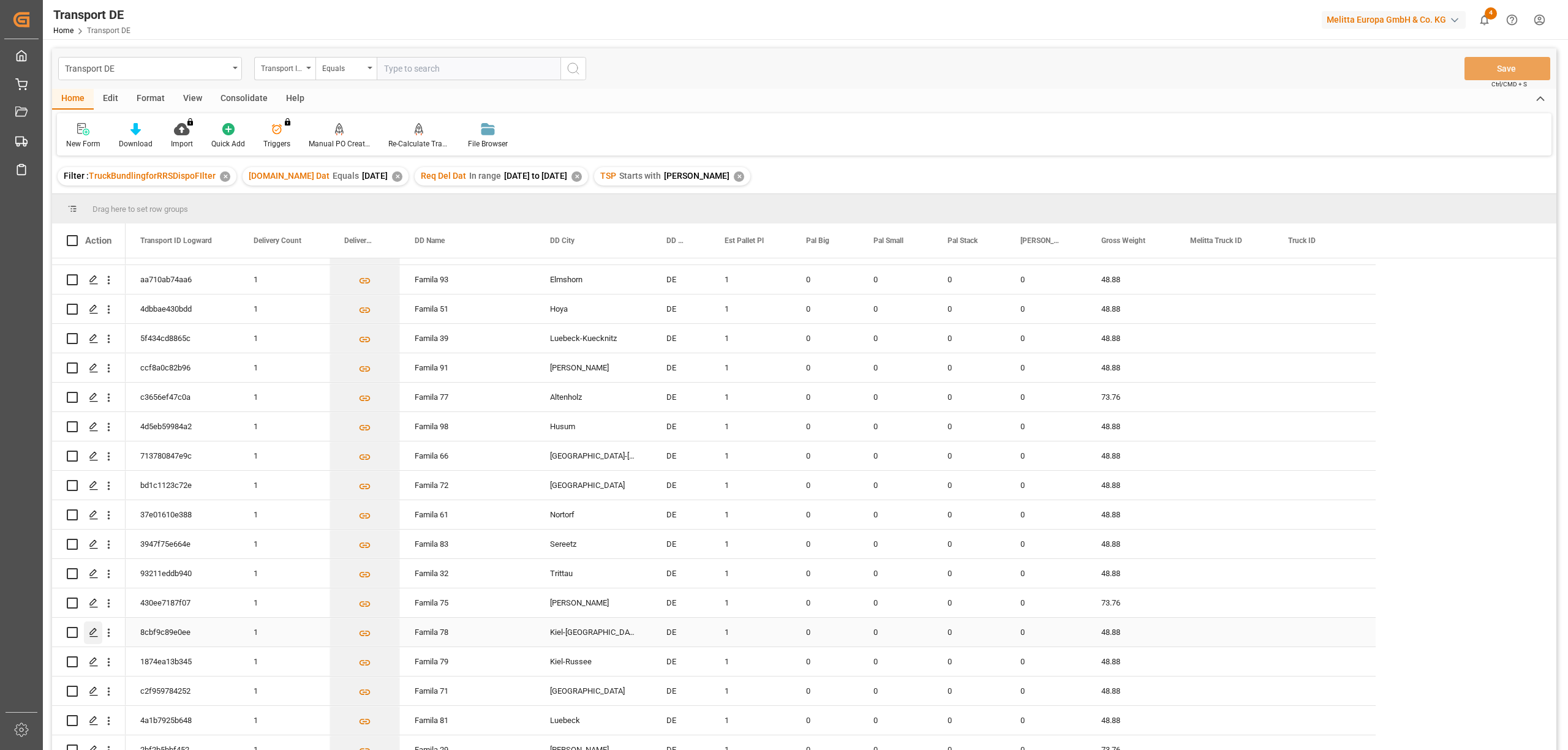
click at [91, 634] on polygon "Press SPACE to select this row." at bounding box center [92, 631] width 6 height 6
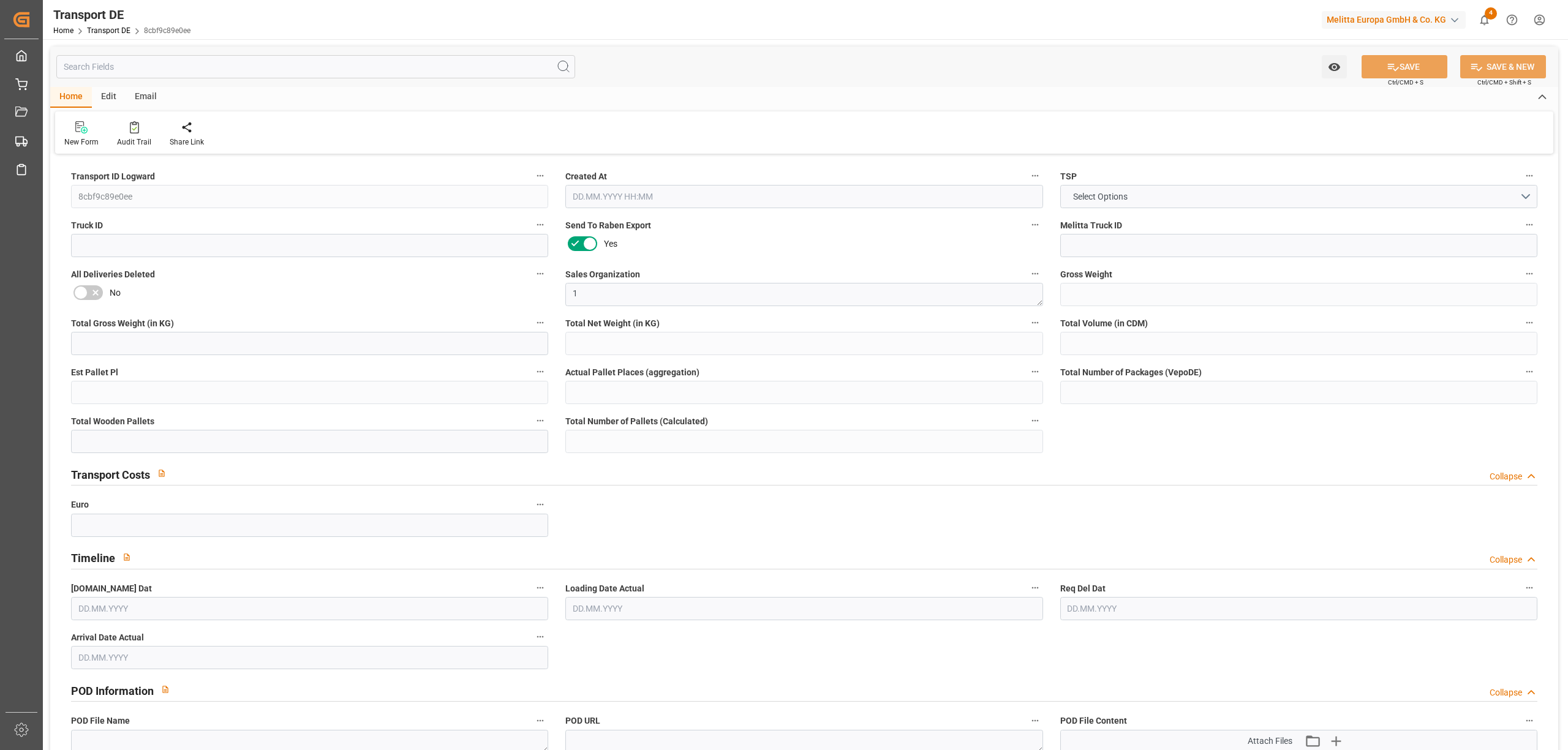
type input "48.88"
type input "24.88"
type input "522.24"
type input "1"
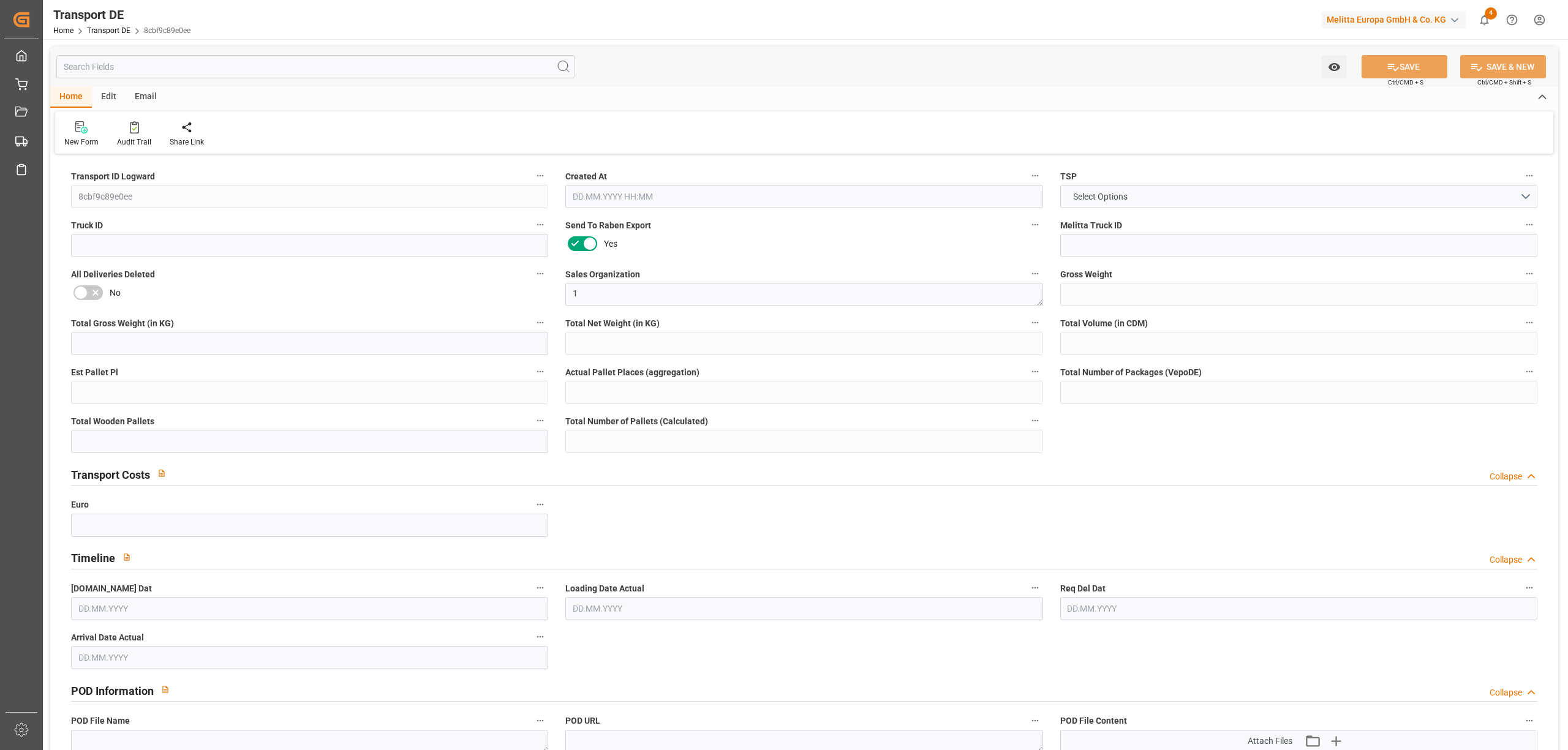
type input "0"
type input "1"
type input "0"
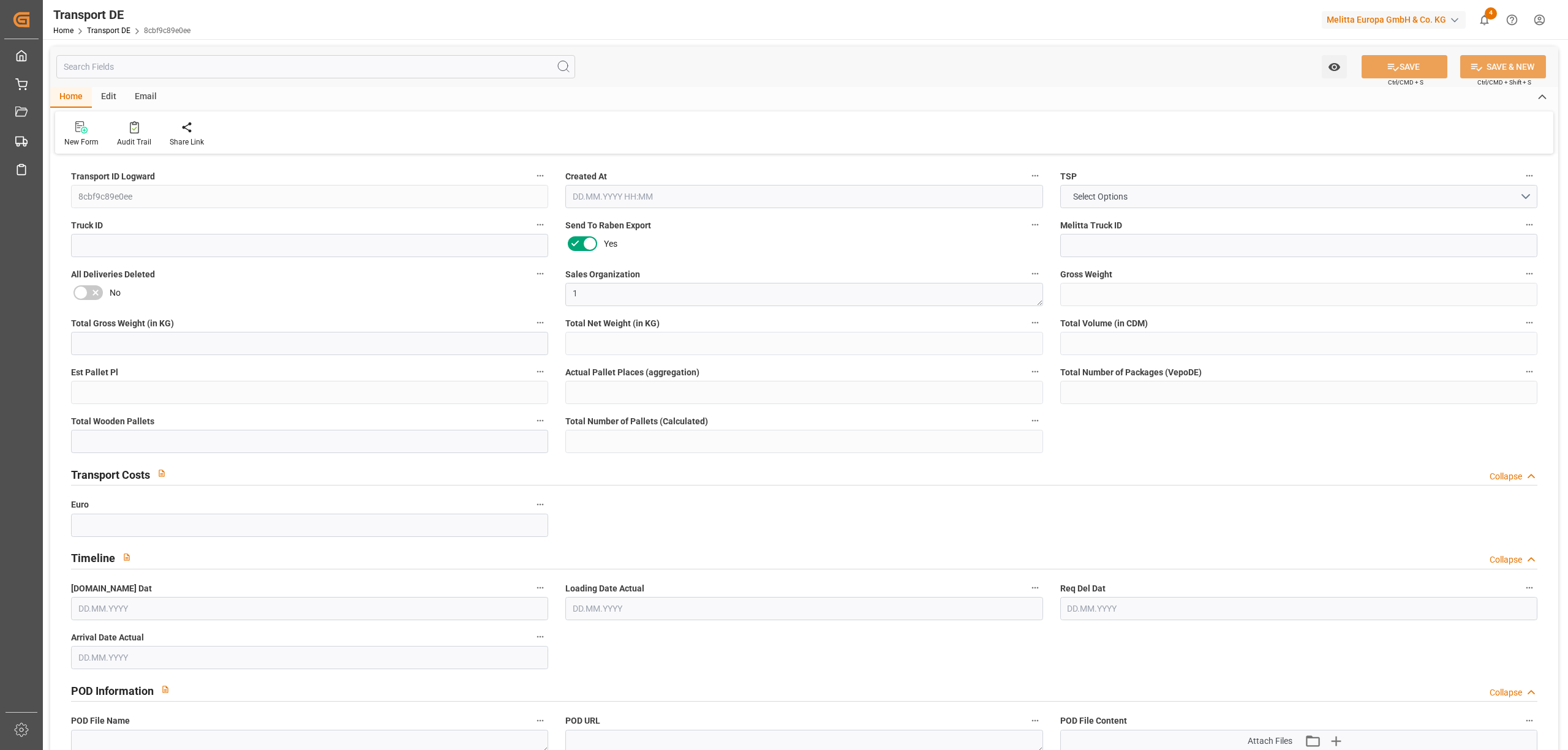
type input "24"
type input "0"
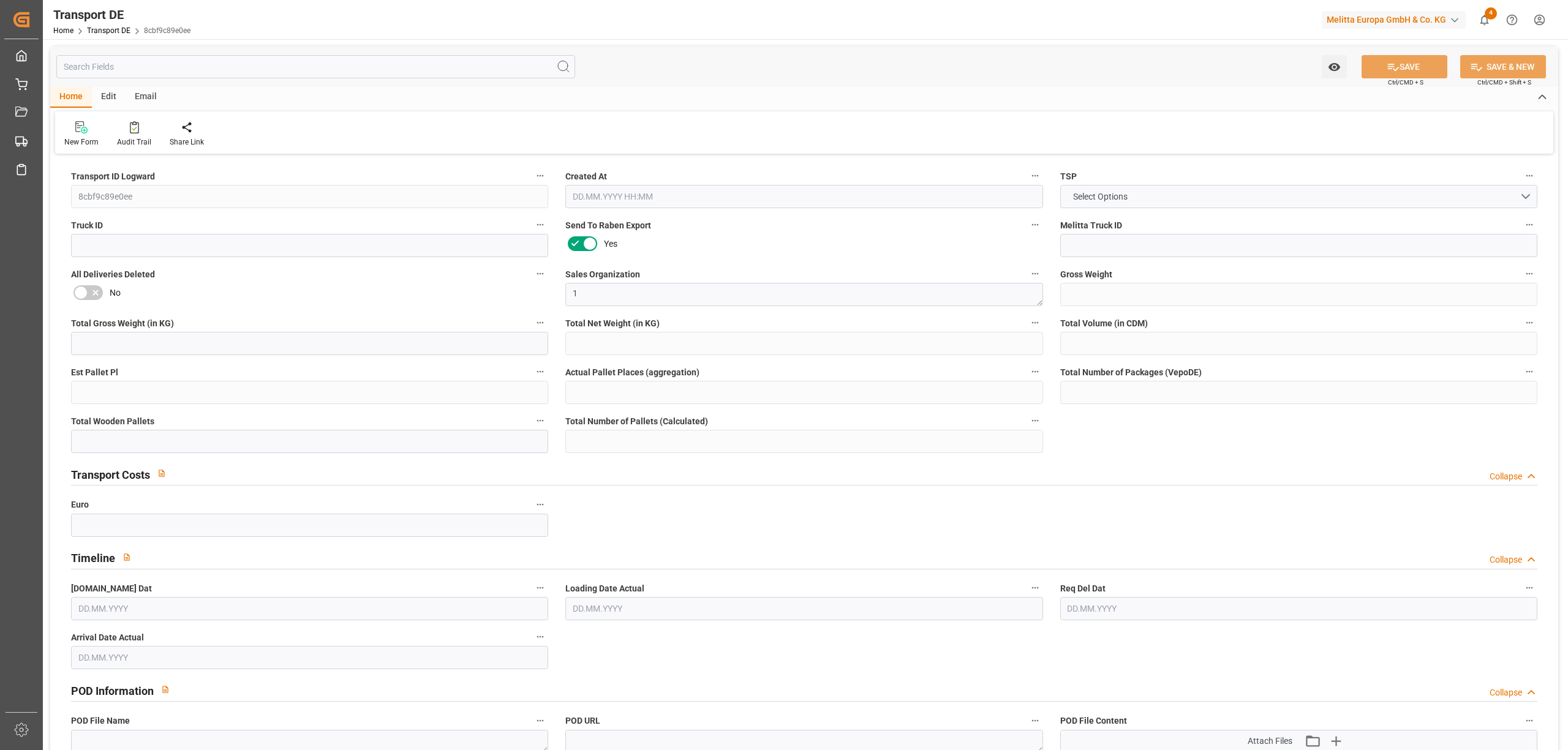
type input "0"
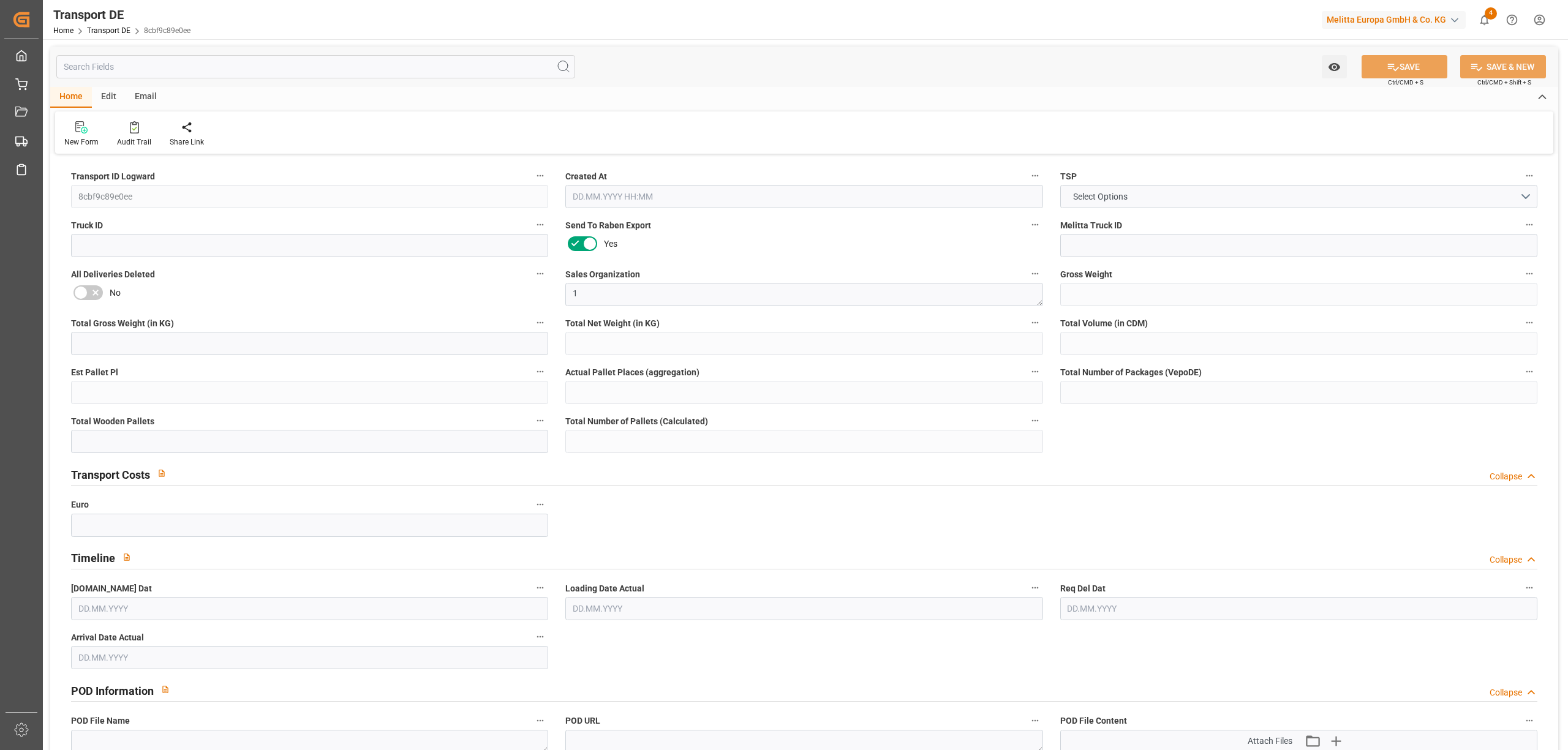
type input "0"
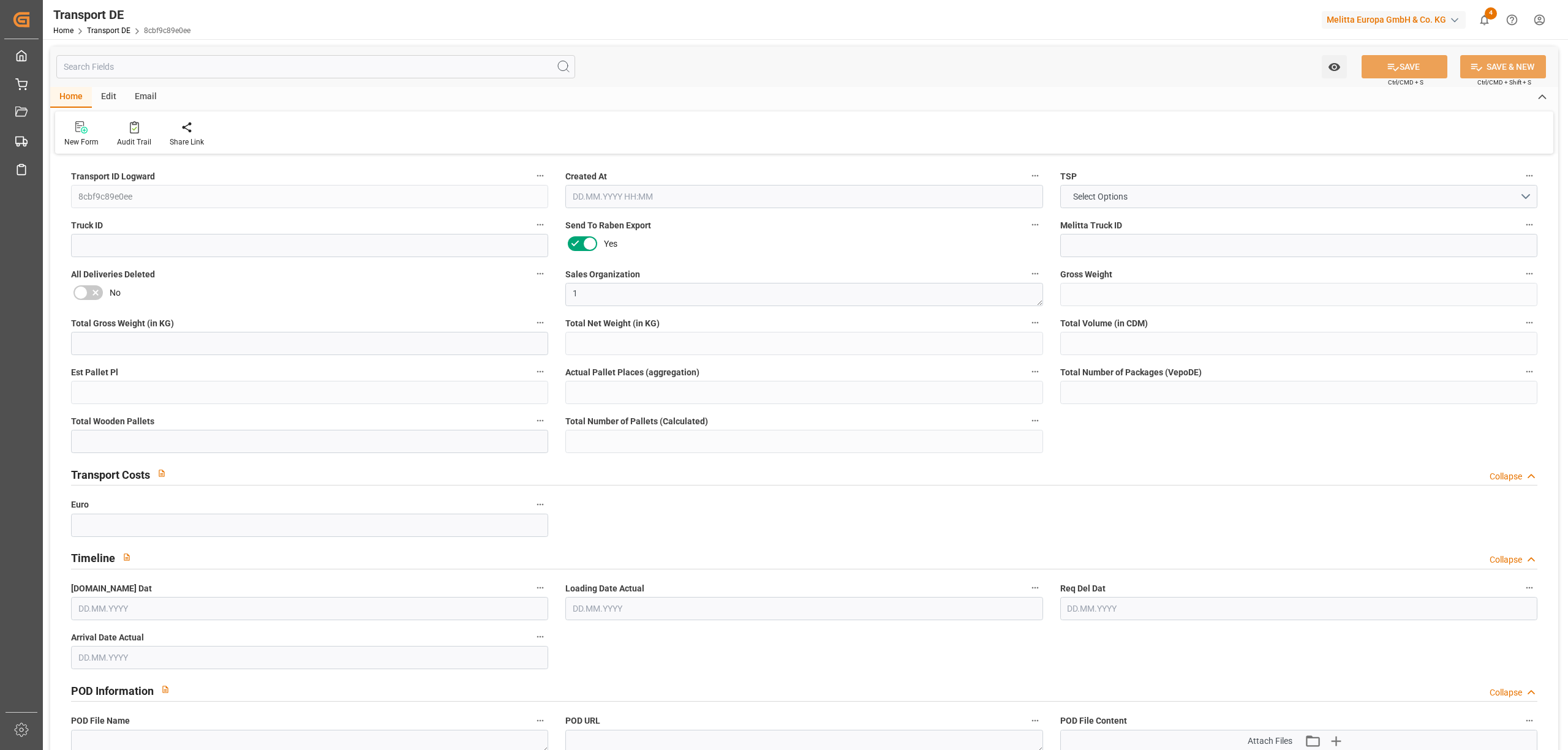
type input "0"
type input "1"
type input "0"
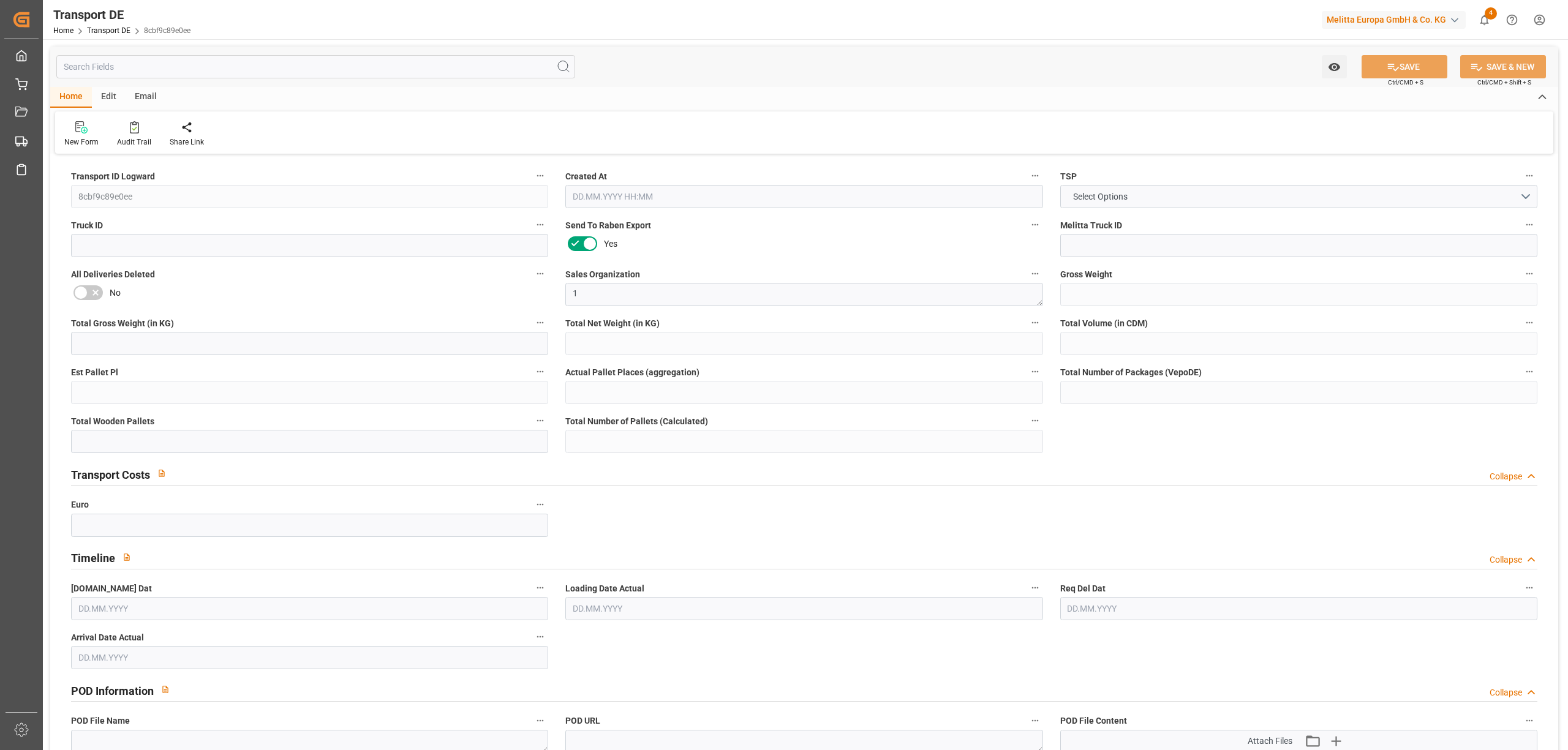
type input "9"
type input "68.4133"
type input "56.5633"
type input "27.09.2025 23:01"
type input "06.10.2025"
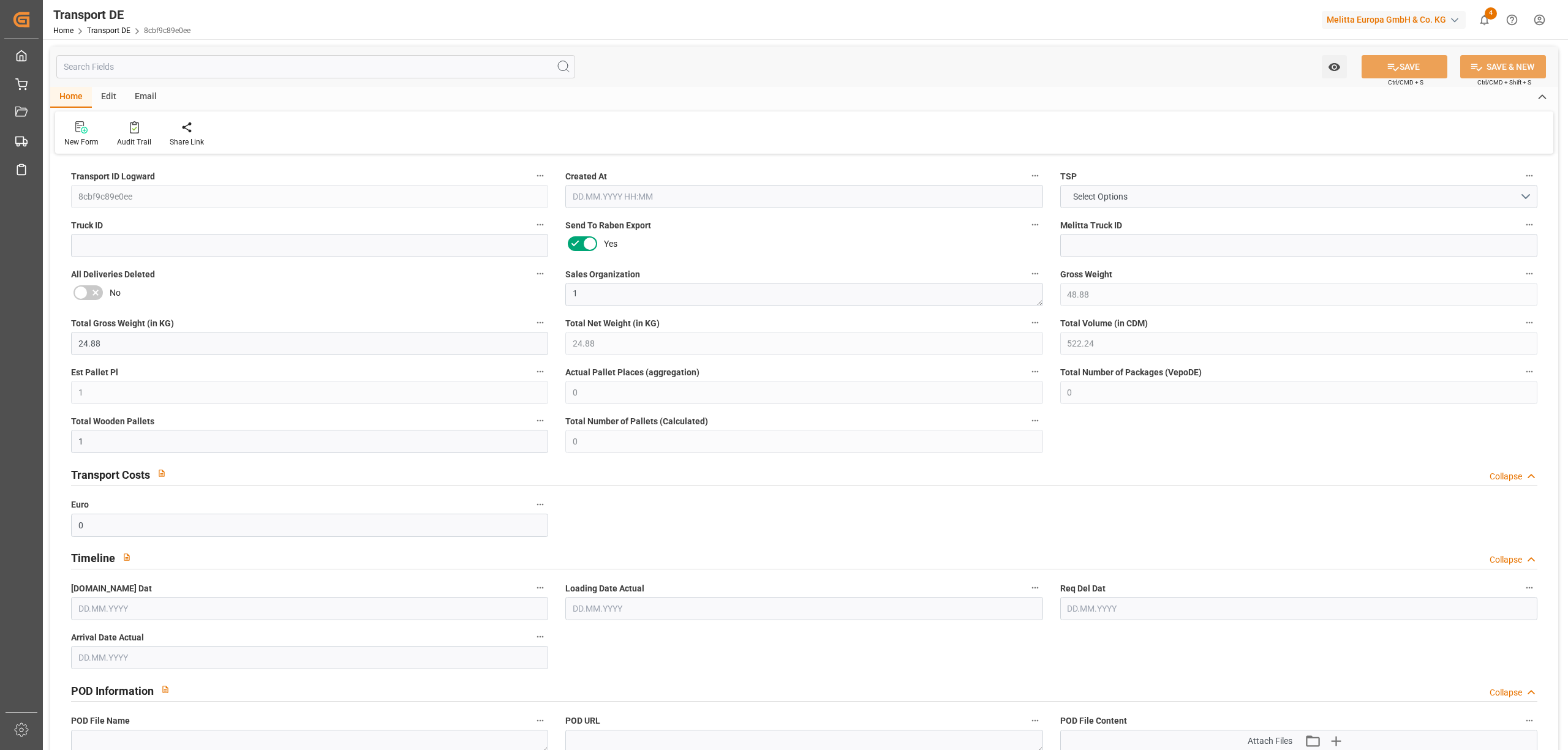
type input "[DATE]"
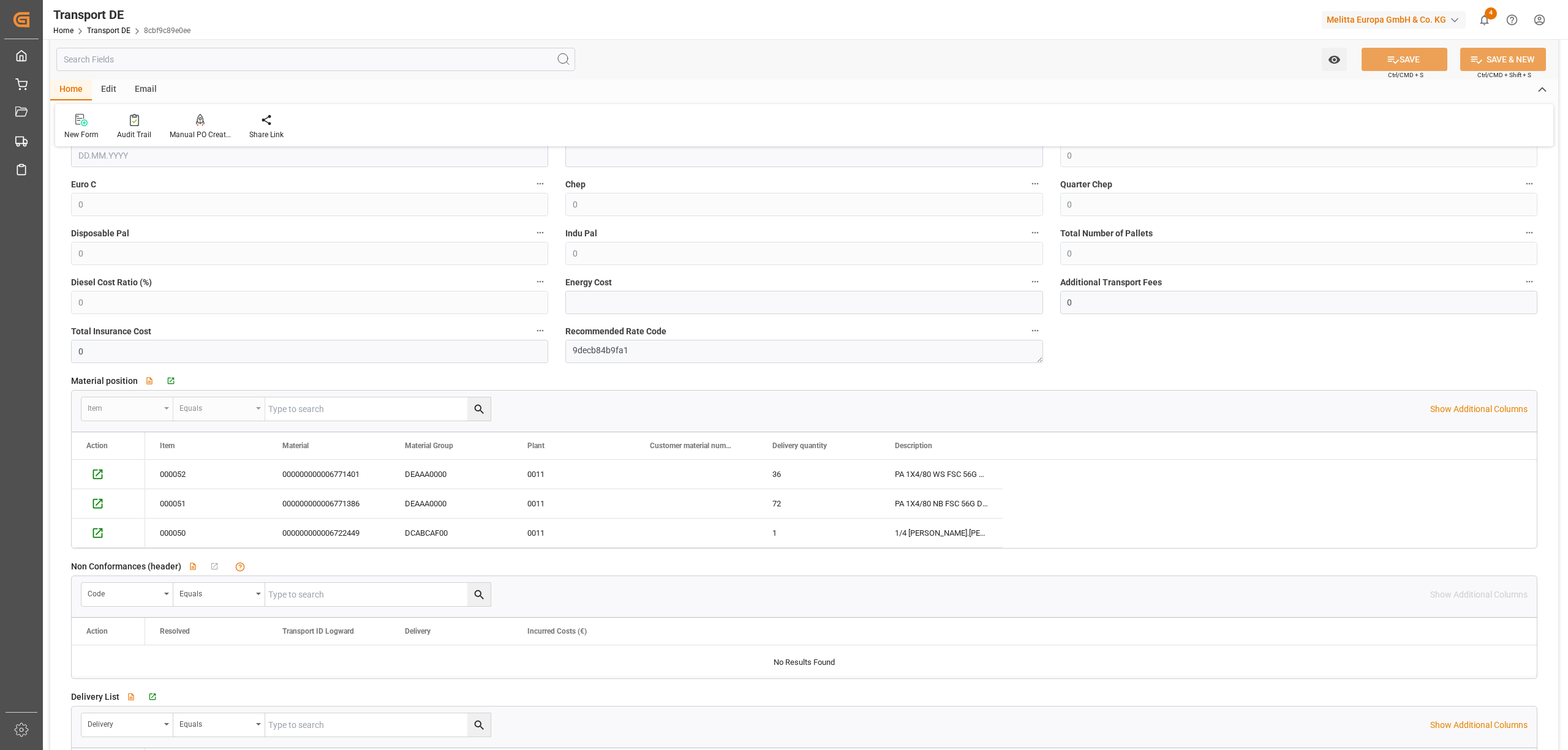
scroll to position [897, 0]
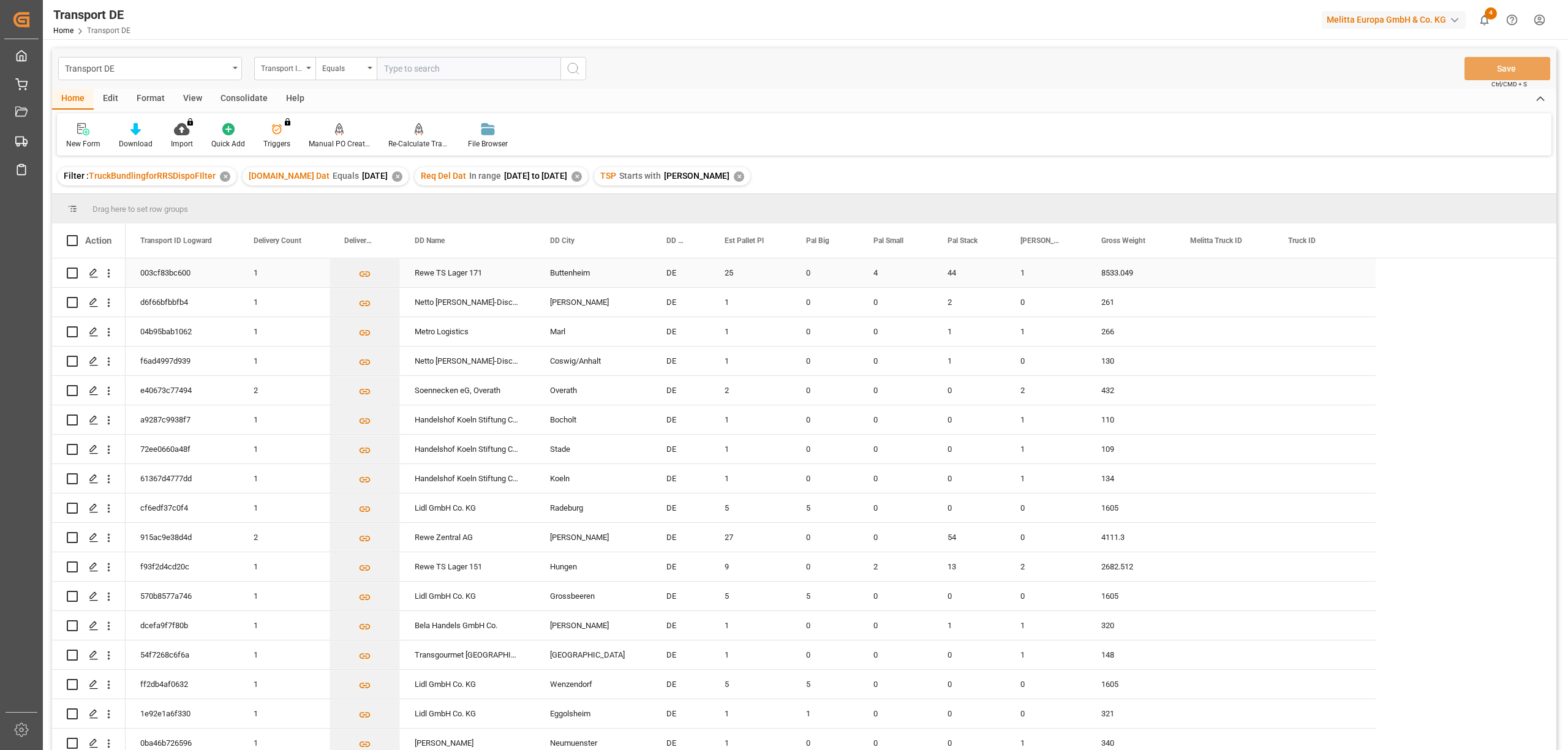
click at [74, 273] on input "Press Space to toggle row selection (unchecked)" at bounding box center [72, 273] width 11 height 11
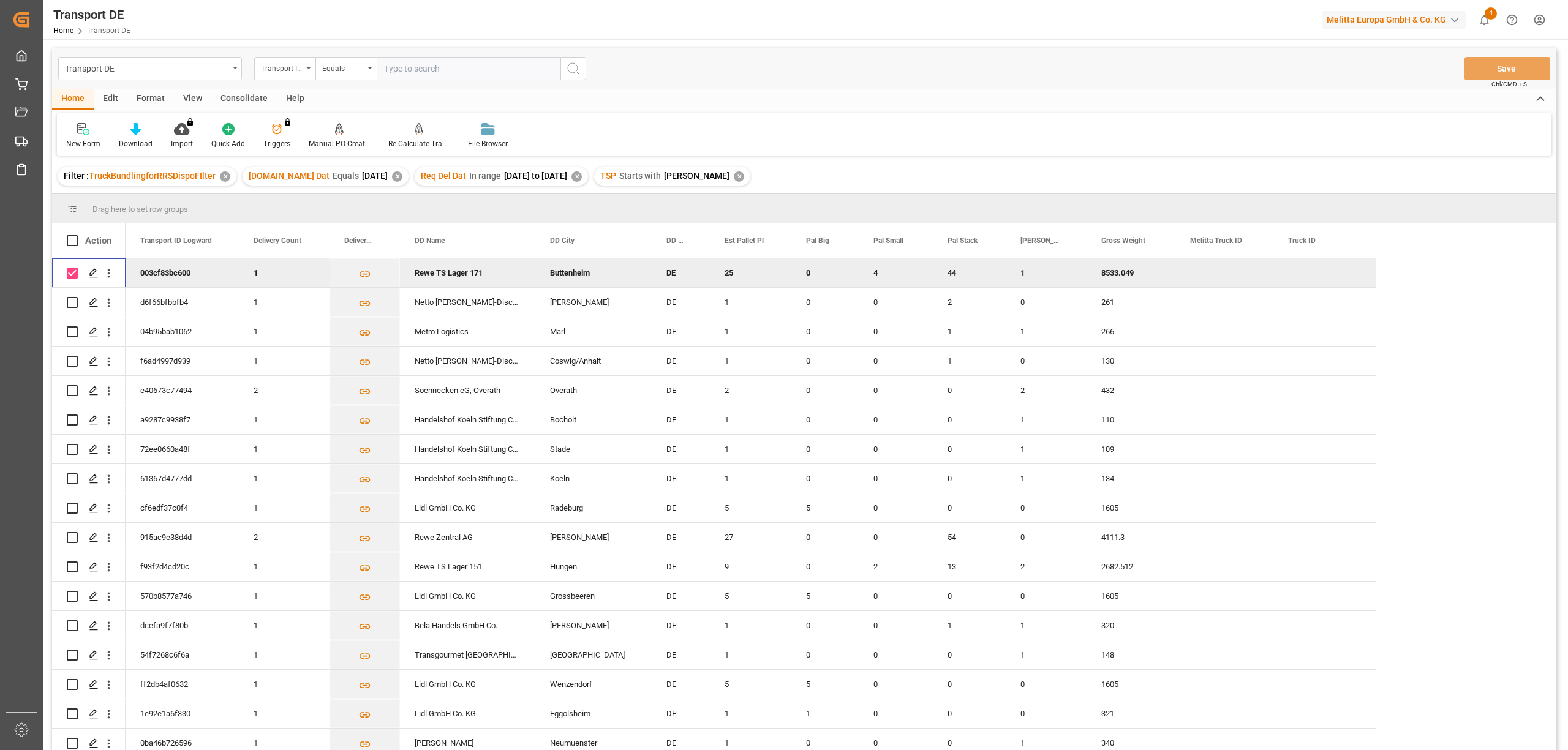
click at [76, 272] on input "Press Space to toggle row selection (checked)" at bounding box center [72, 273] width 11 height 11
checkbox input "false"
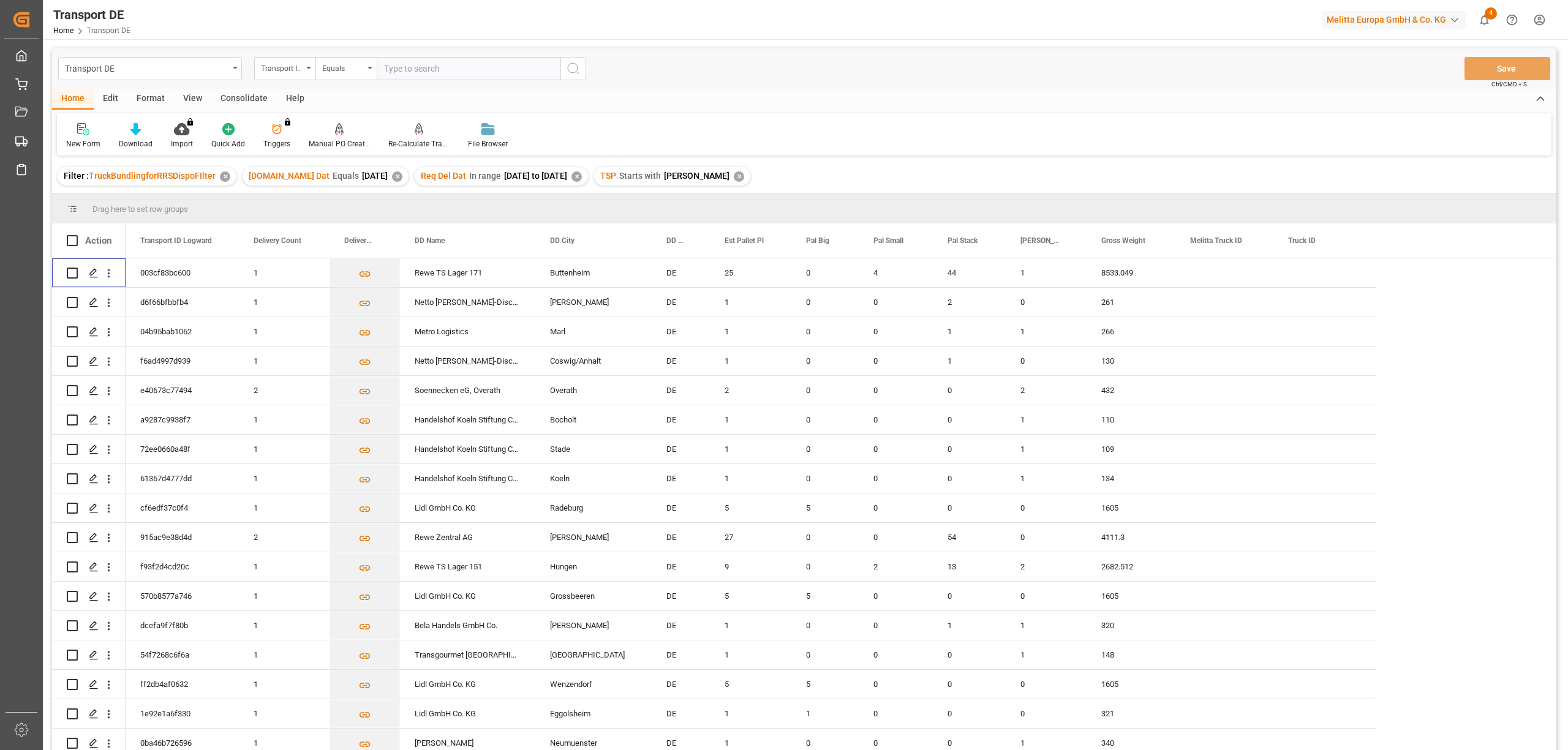
click at [231, 100] on div "Consolidate" at bounding box center [244, 99] width 66 height 21
click at [99, 131] on icon at bounding box center [96, 130] width 11 height 11
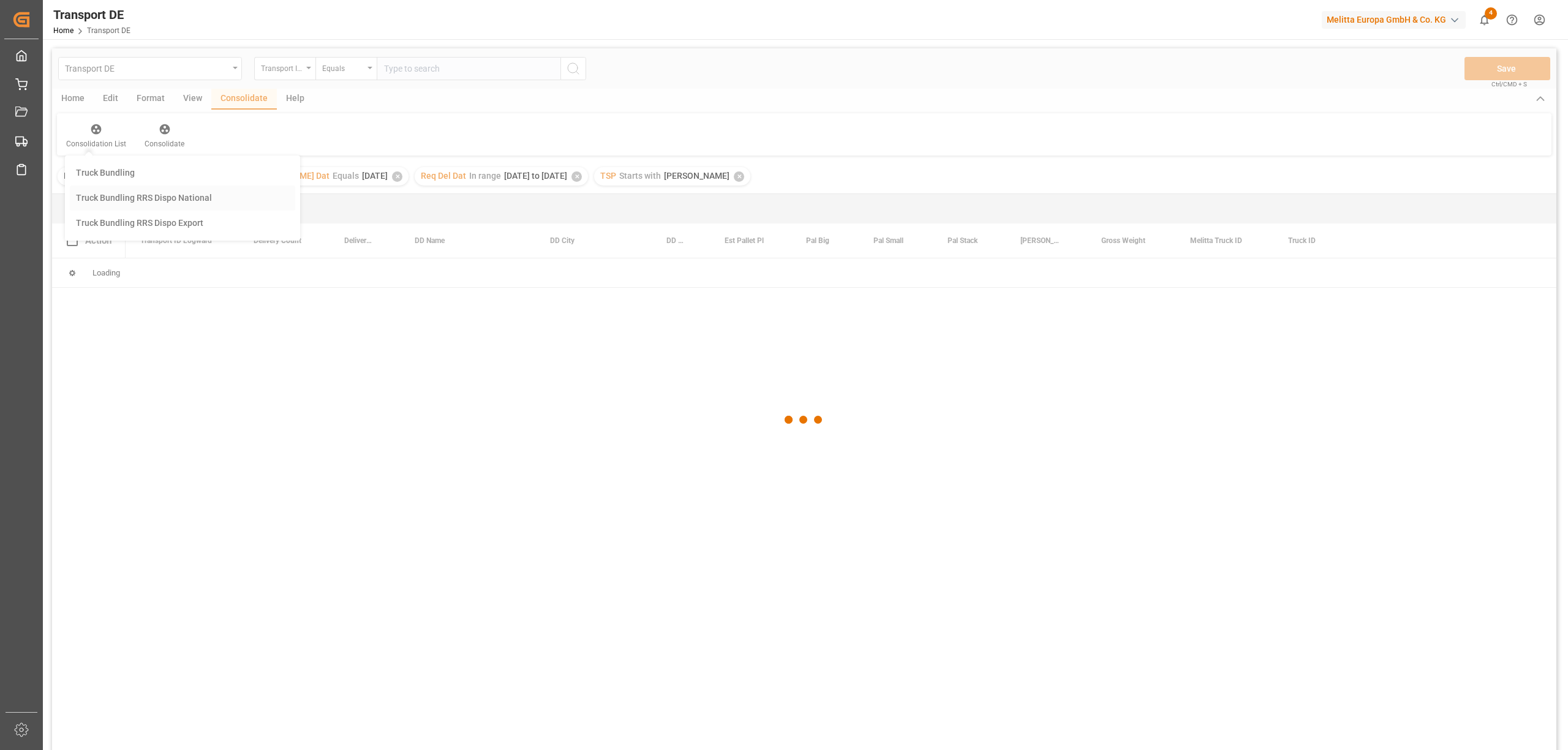
click at [157, 193] on div "Transport DE Transport ID Logward Equals Save Ctrl/CMD + S Home Edit Format Vie…" at bounding box center [804, 415] width 1504 height 734
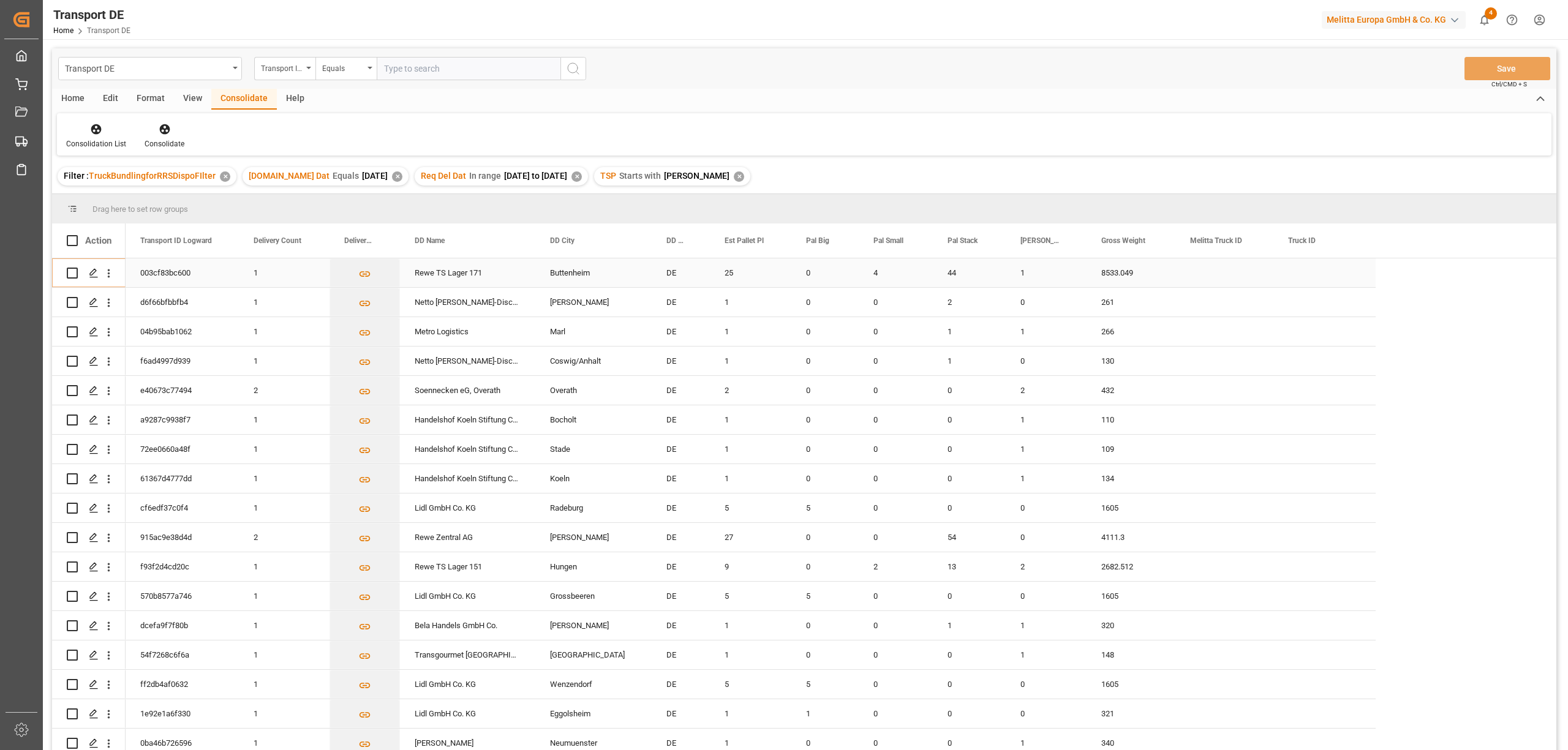
click at [68, 270] on input "Press Space to toggle row selection (unchecked)" at bounding box center [72, 273] width 11 height 11
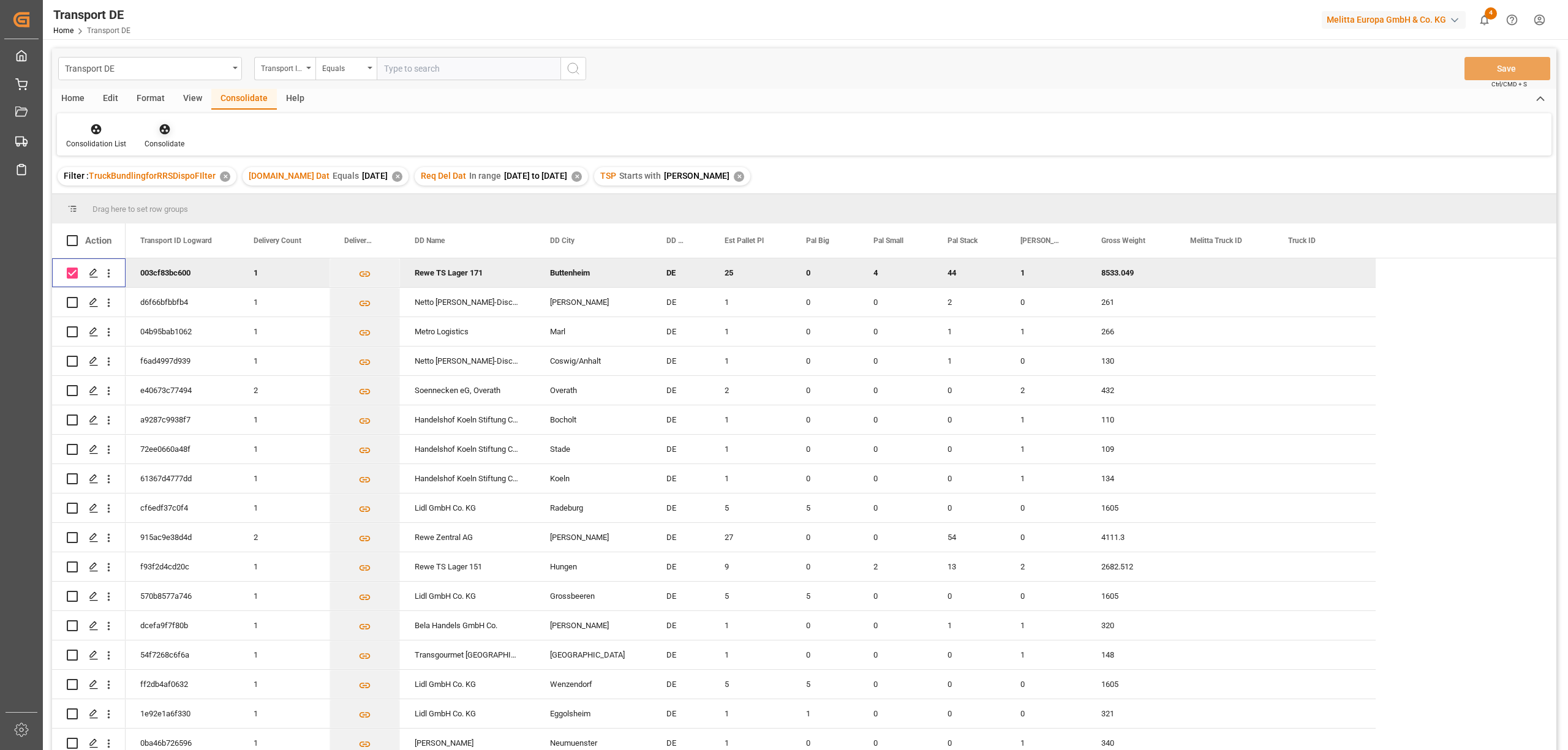
click at [163, 138] on div "Consolidate" at bounding box center [164, 143] width 40 height 11
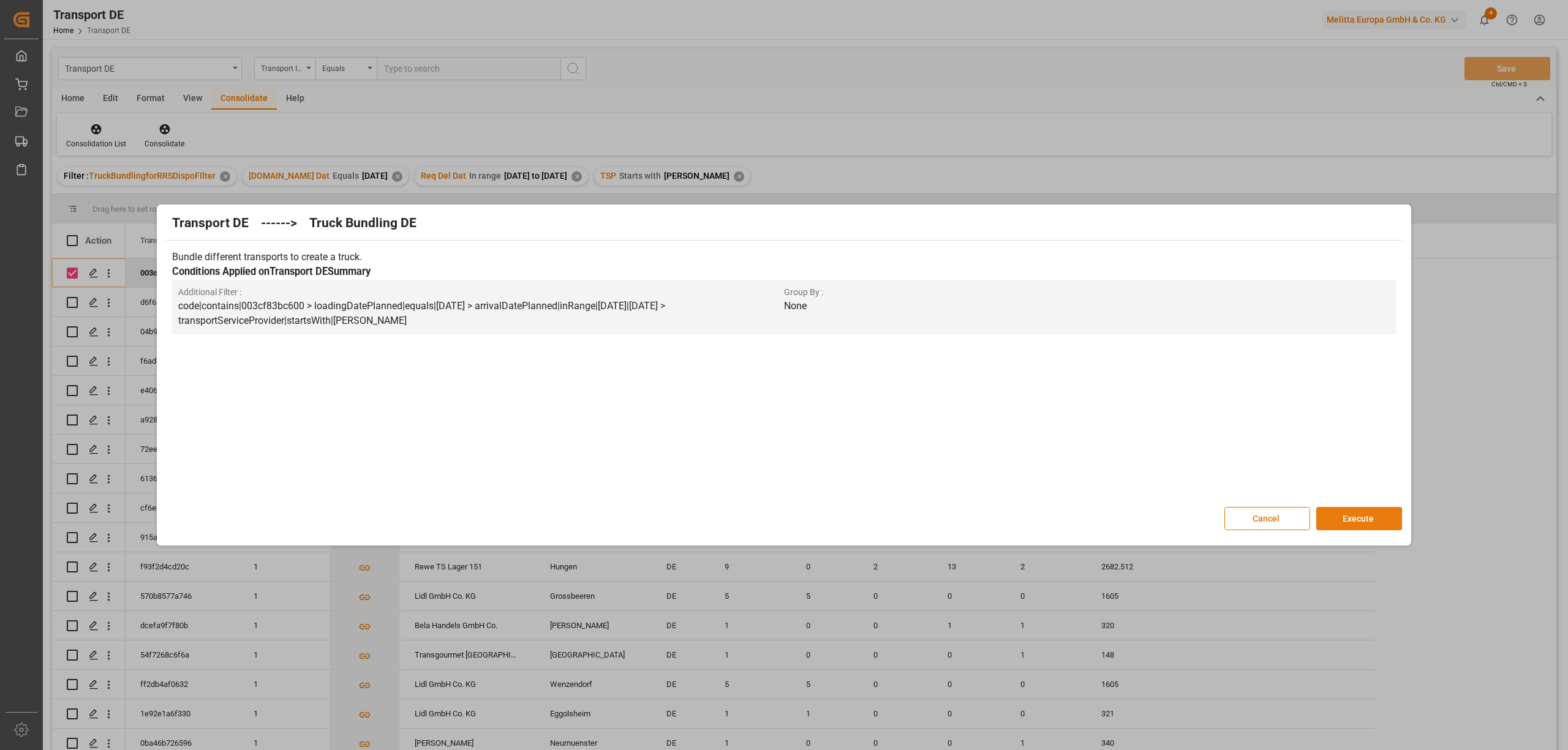
click at [1365, 525] on button "Execute" at bounding box center [1359, 518] width 86 height 23
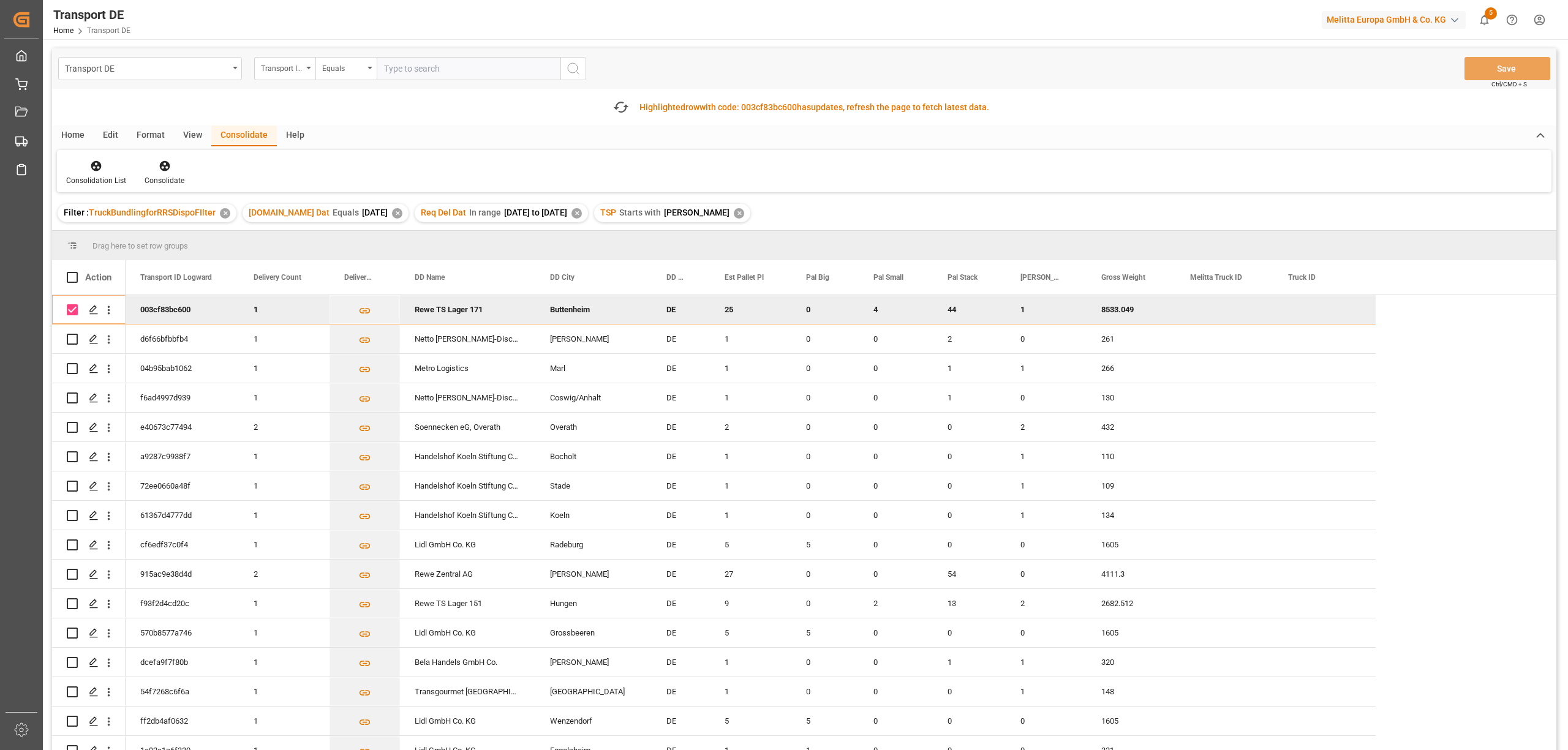
click at [74, 308] on input "Press Space to toggle row selection (checked)" at bounding box center [72, 310] width 11 height 11
checkbox input "false"
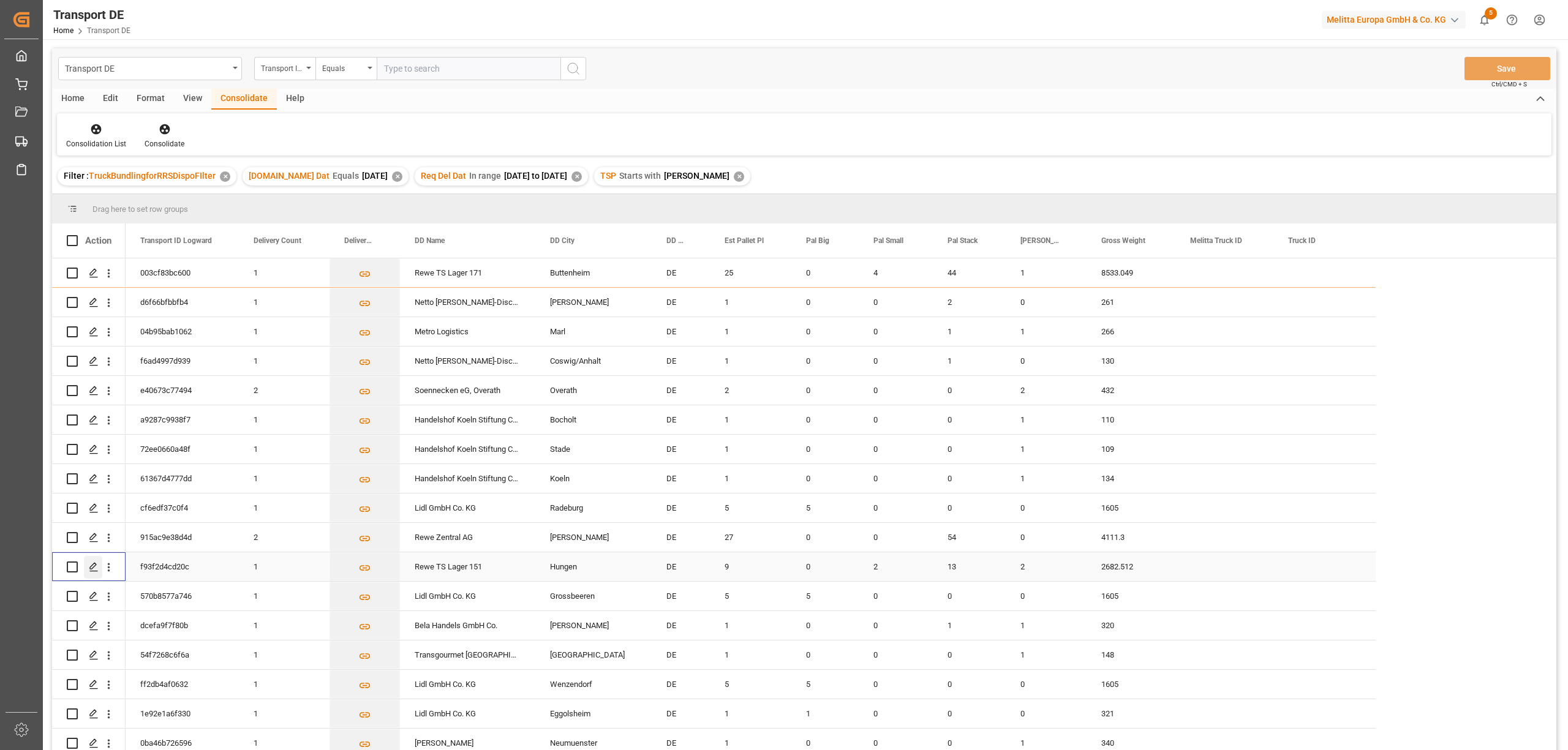
drag, startPoint x: 72, startPoint y: 573, endPoint x: 86, endPoint y: 571, distance: 14.1
click at [74, 573] on div "Press SPACE to select this row." at bounding box center [72, 567] width 11 height 28
click at [71, 535] on input "Press Space to toggle row selection (unchecked)" at bounding box center [72, 537] width 11 height 11
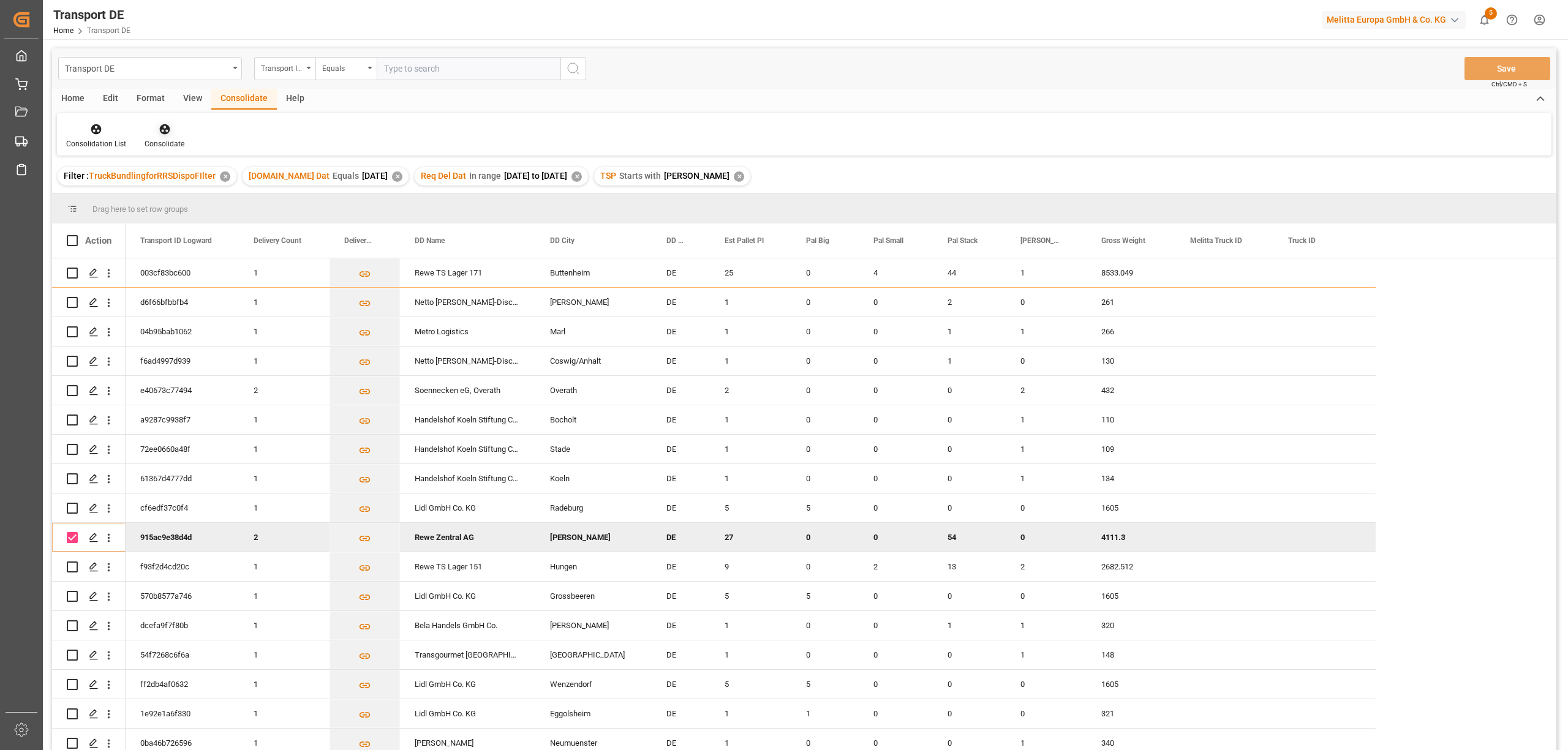
click at [156, 131] on div at bounding box center [164, 128] width 40 height 13
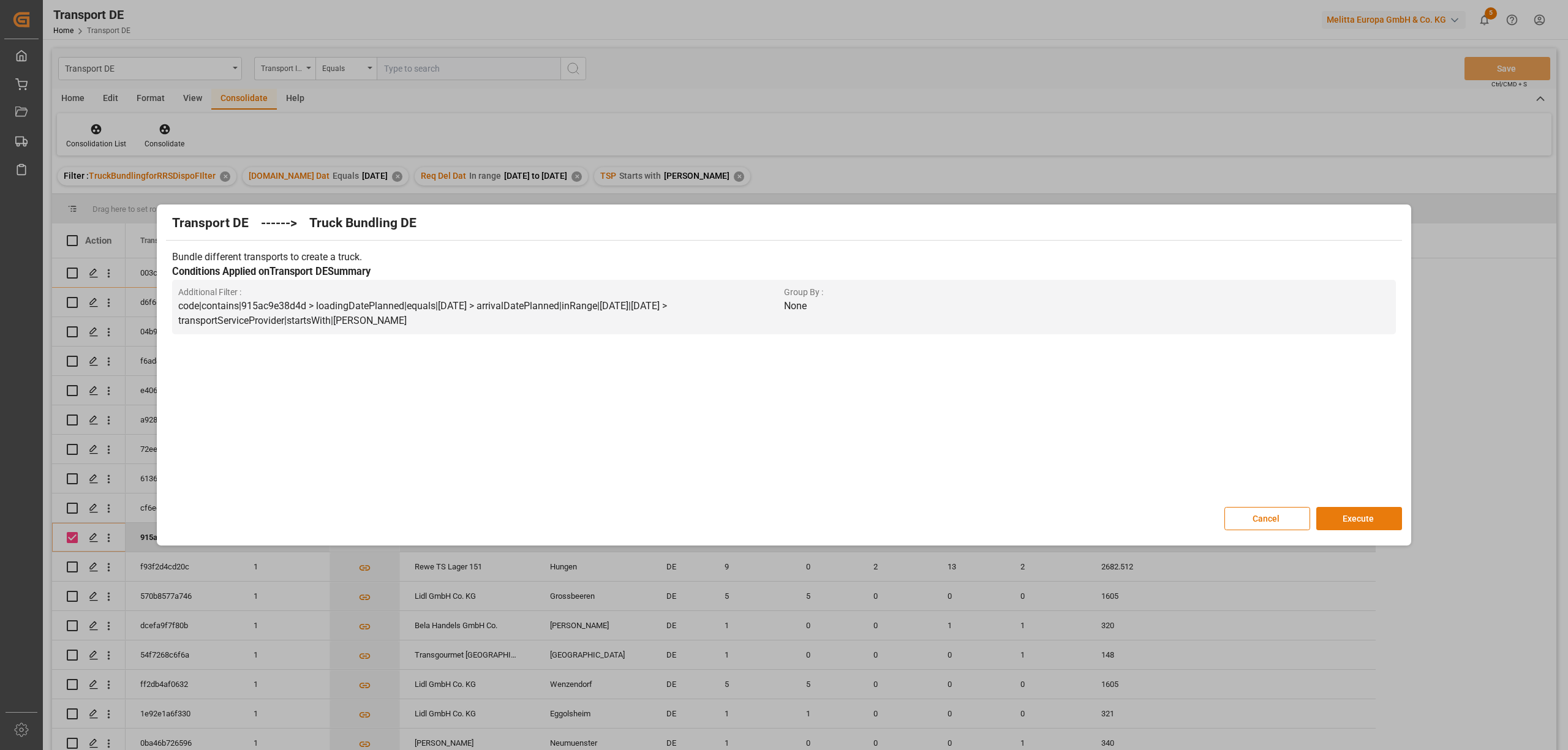
click at [1356, 519] on button "Execute" at bounding box center [1359, 518] width 86 height 23
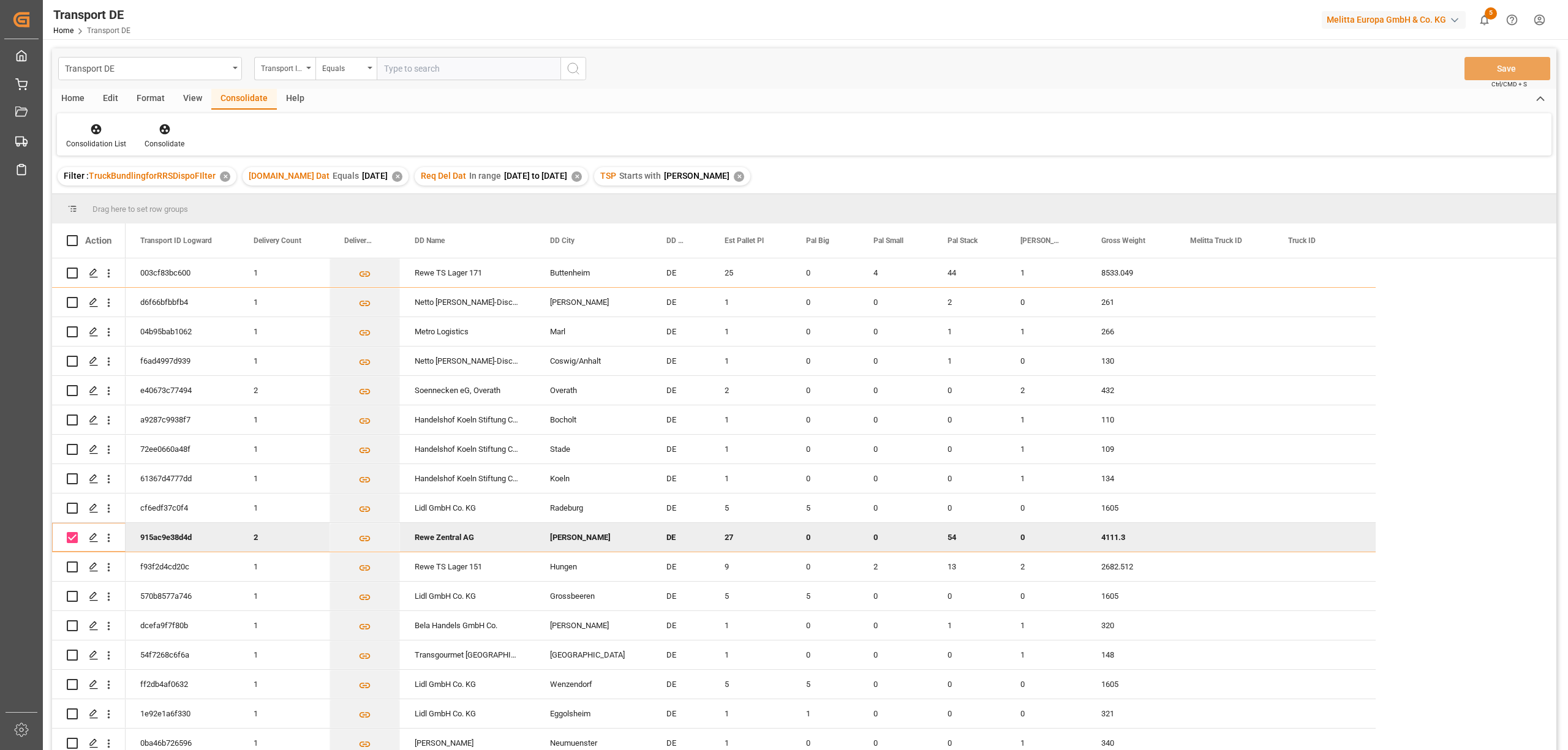
click at [70, 539] on input "Press Space to toggle row selection (checked)" at bounding box center [72, 537] width 11 height 11
checkbox input "false"
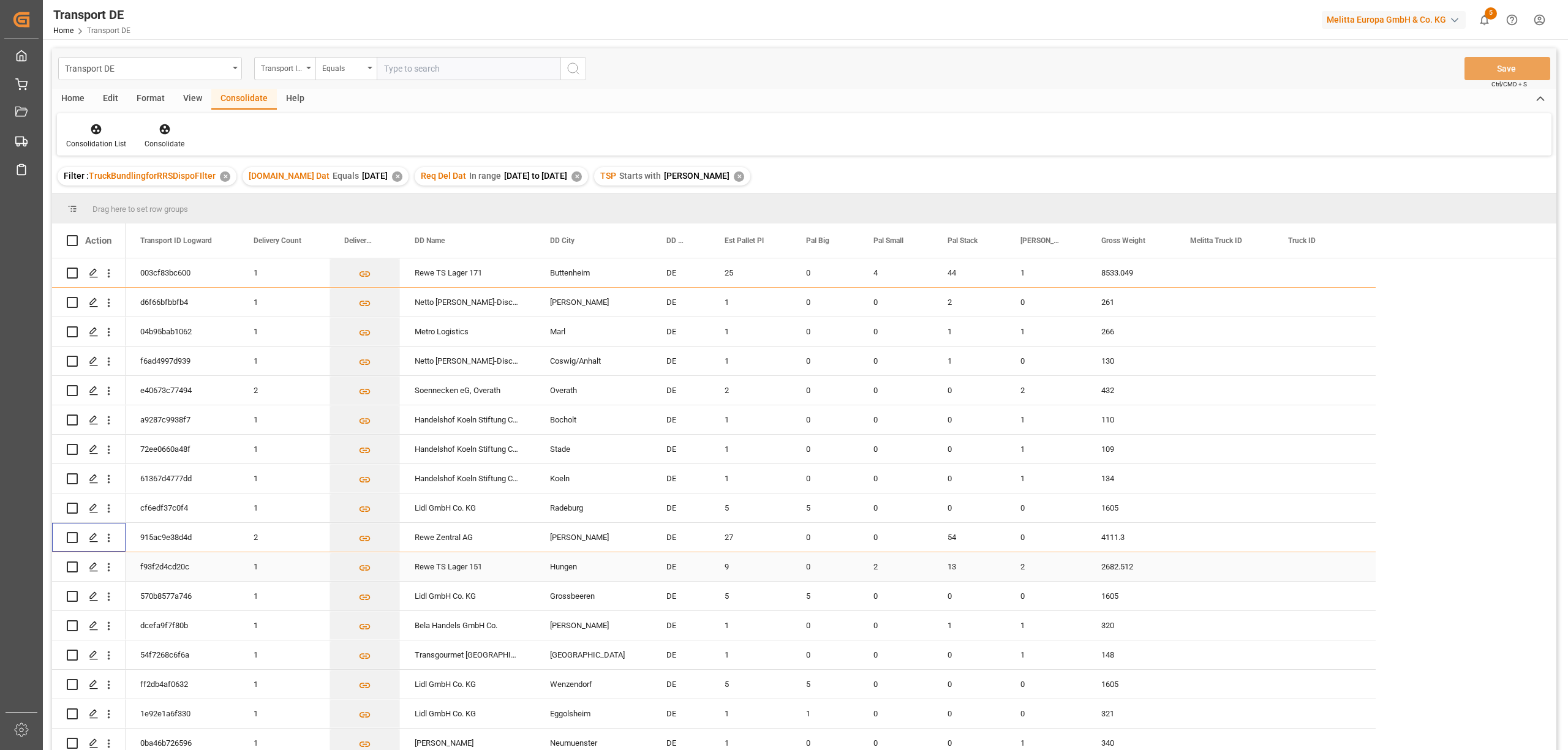
click at [71, 564] on input "Press Space to toggle row selection (unchecked)" at bounding box center [72, 567] width 11 height 11
checkbox input "true"
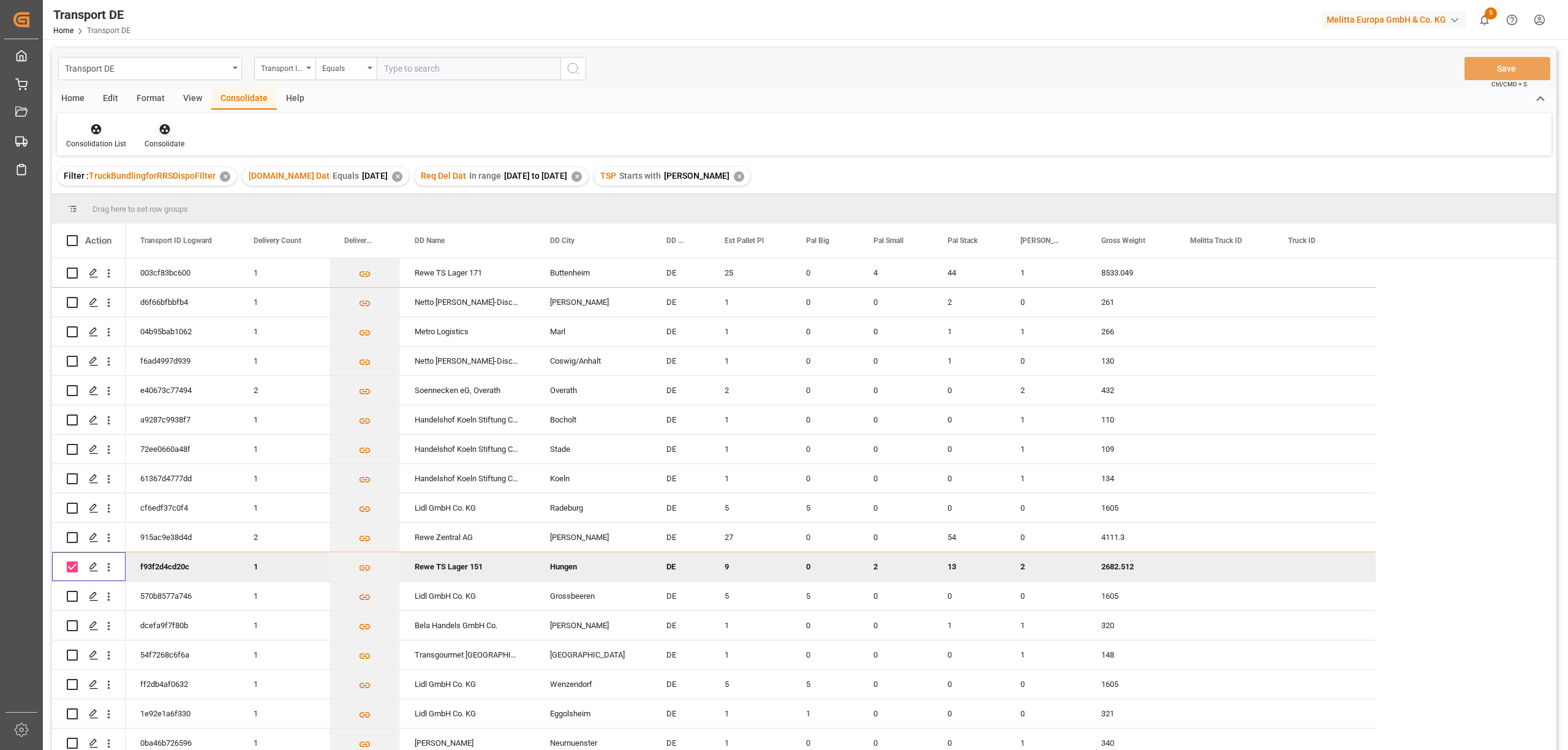
click at [162, 131] on icon at bounding box center [165, 129] width 12 height 12
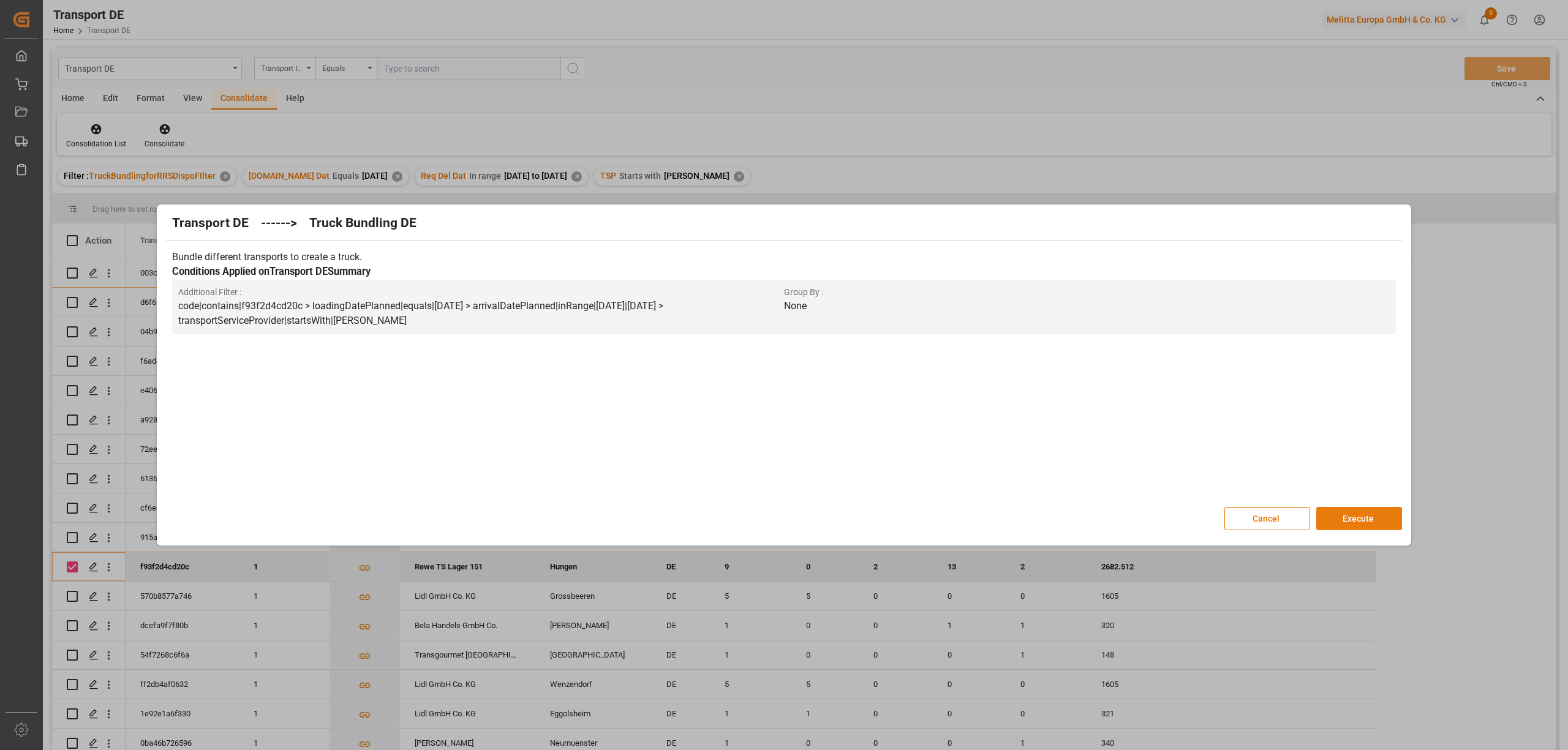
click at [1367, 517] on button "Execute" at bounding box center [1359, 518] width 86 height 23
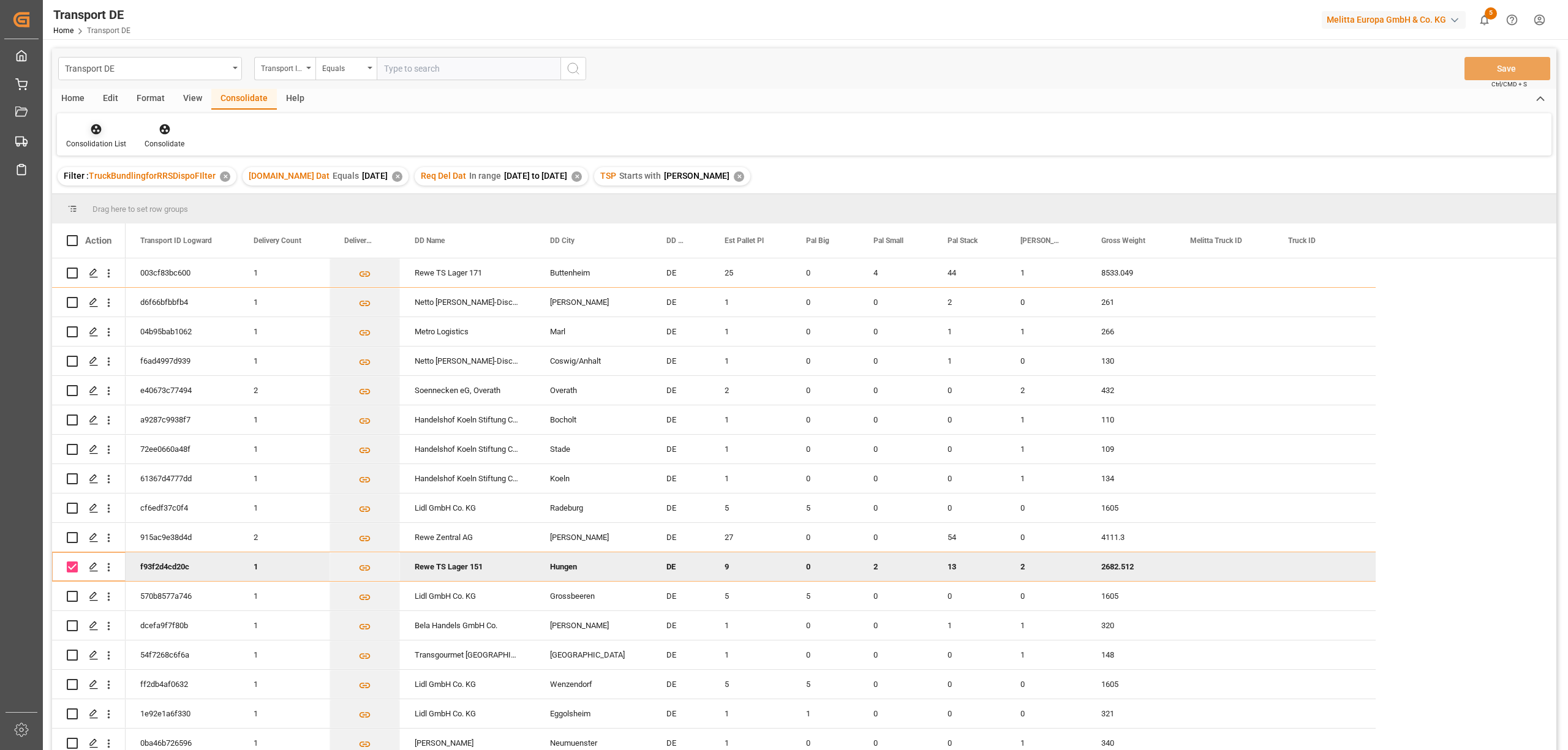
click at [92, 130] on icon at bounding box center [96, 130] width 11 height 11
click at [130, 197] on div "Truck Bundling RRS Dispo National" at bounding box center [144, 197] width 136 height 13
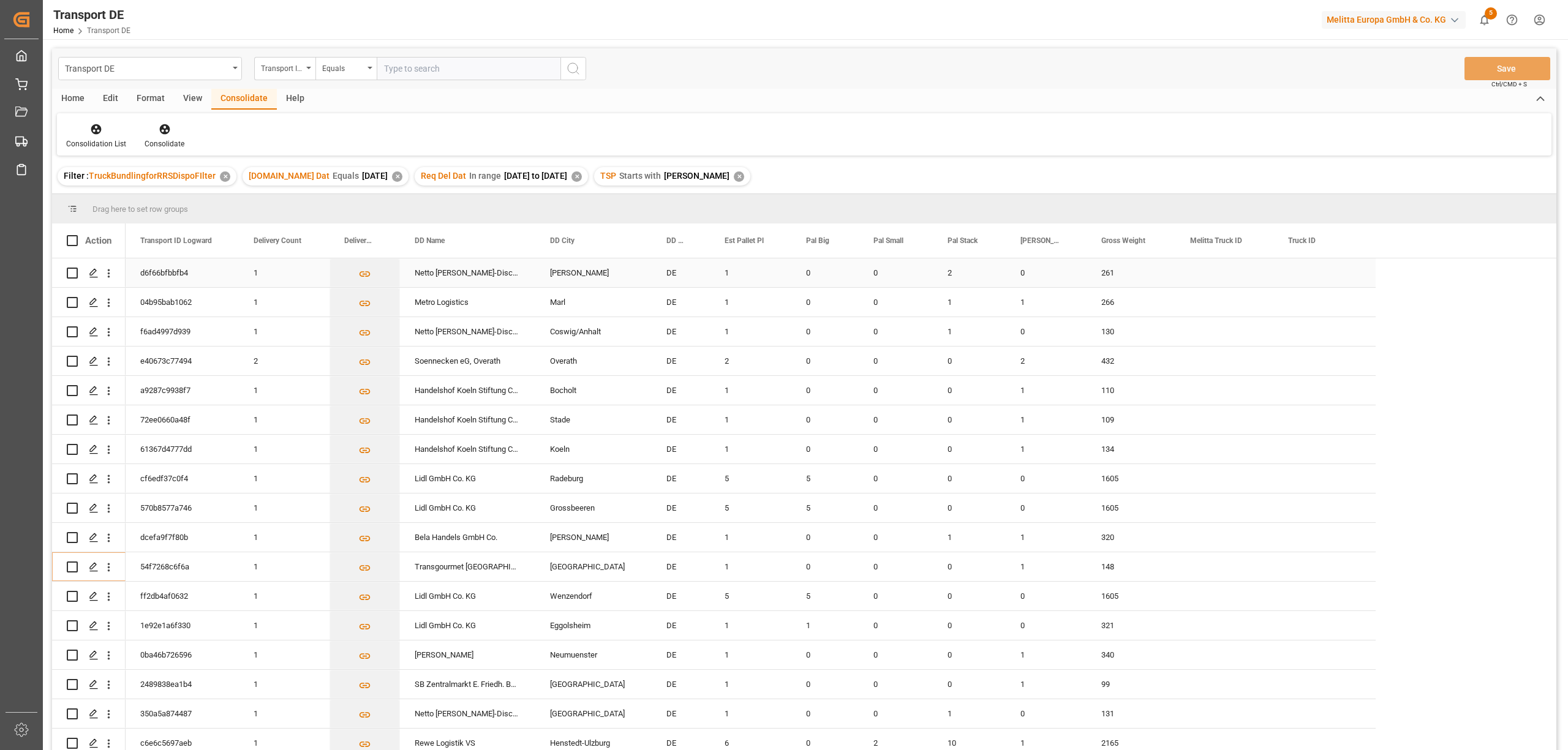
click at [74, 270] on input "Press Space to toggle row selection (unchecked)" at bounding box center [72, 273] width 11 height 11
checkbox input "true"
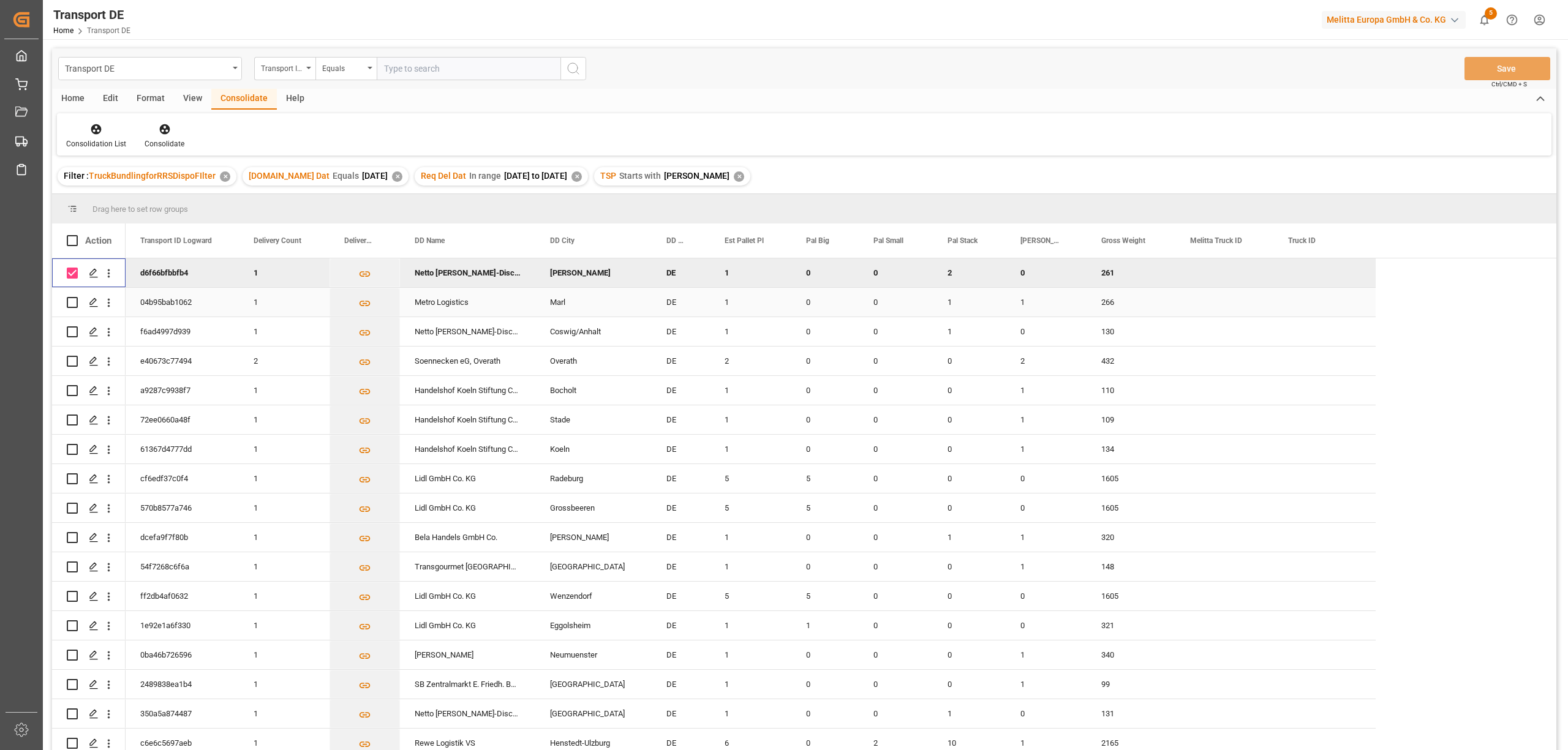
click at [74, 301] on input "Press Space to toggle row selection (unchecked)" at bounding box center [72, 302] width 11 height 11
checkbox input "true"
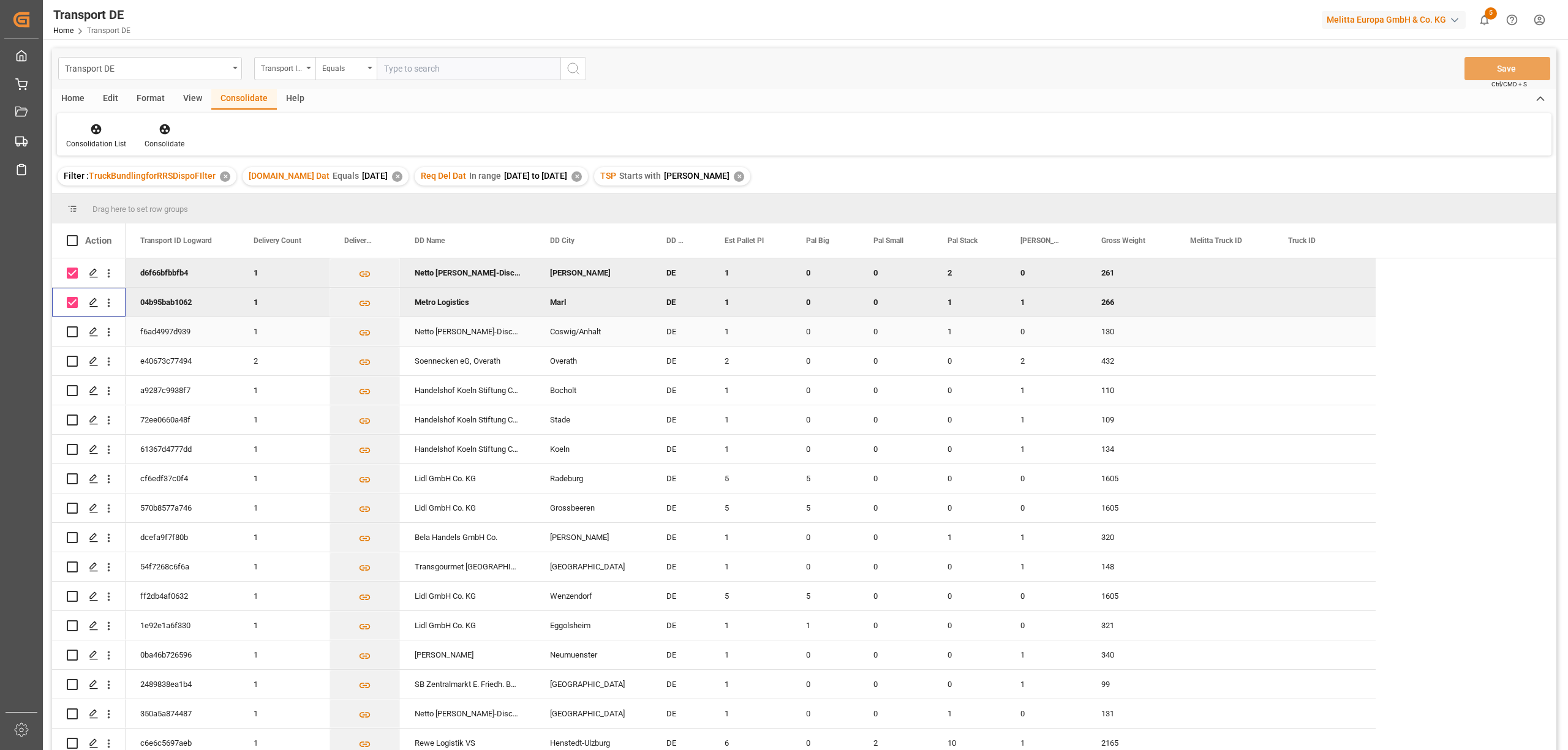
click at [74, 337] on div "Press SPACE to select this row." at bounding box center [72, 331] width 11 height 28
click at [71, 331] on input "Press Space to toggle row selection (unchecked)" at bounding box center [72, 331] width 11 height 11
checkbox input "true"
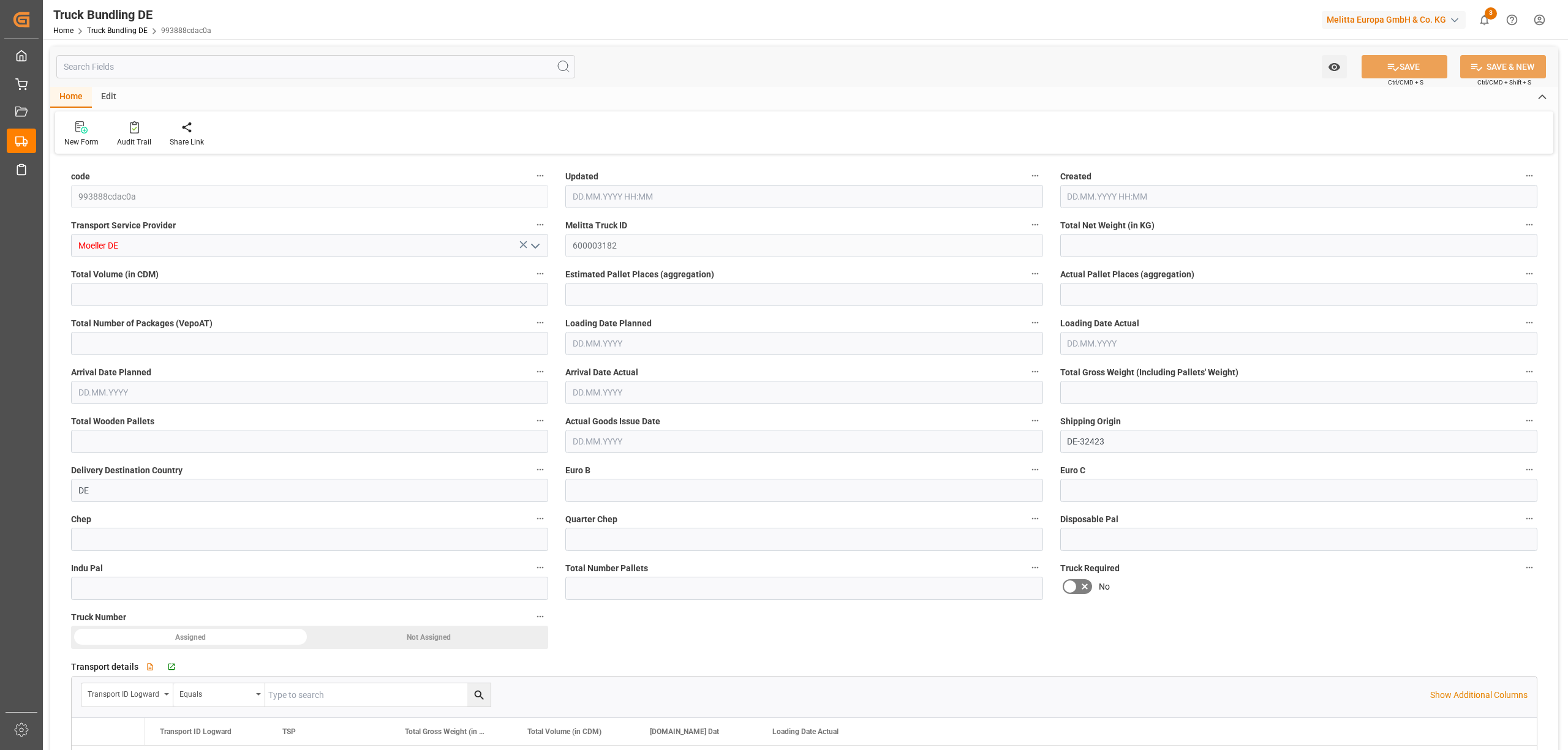
type input "3086.393"
type input "34735.648"
type input "24"
type input "0"
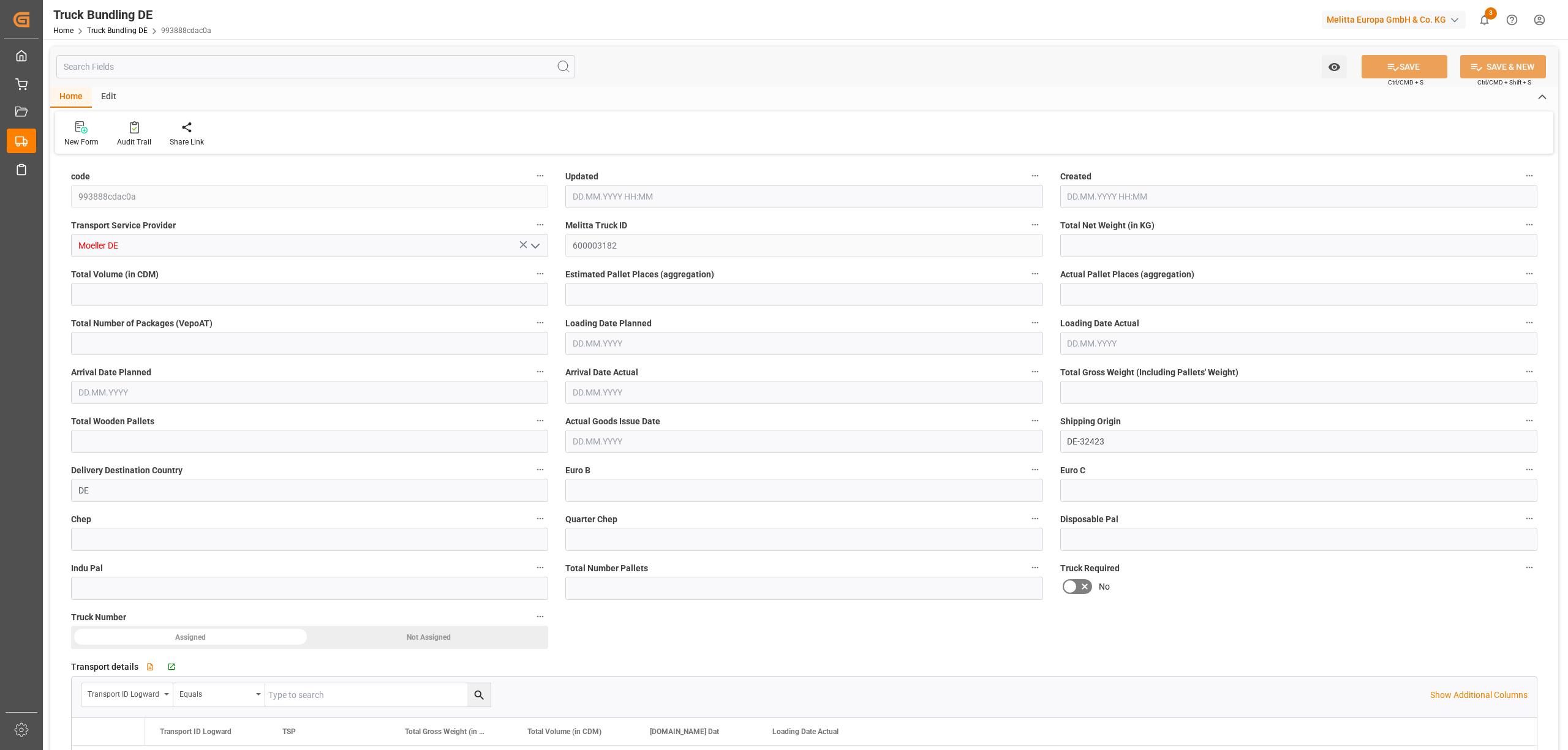
type input "4673"
type input "24"
type input "0"
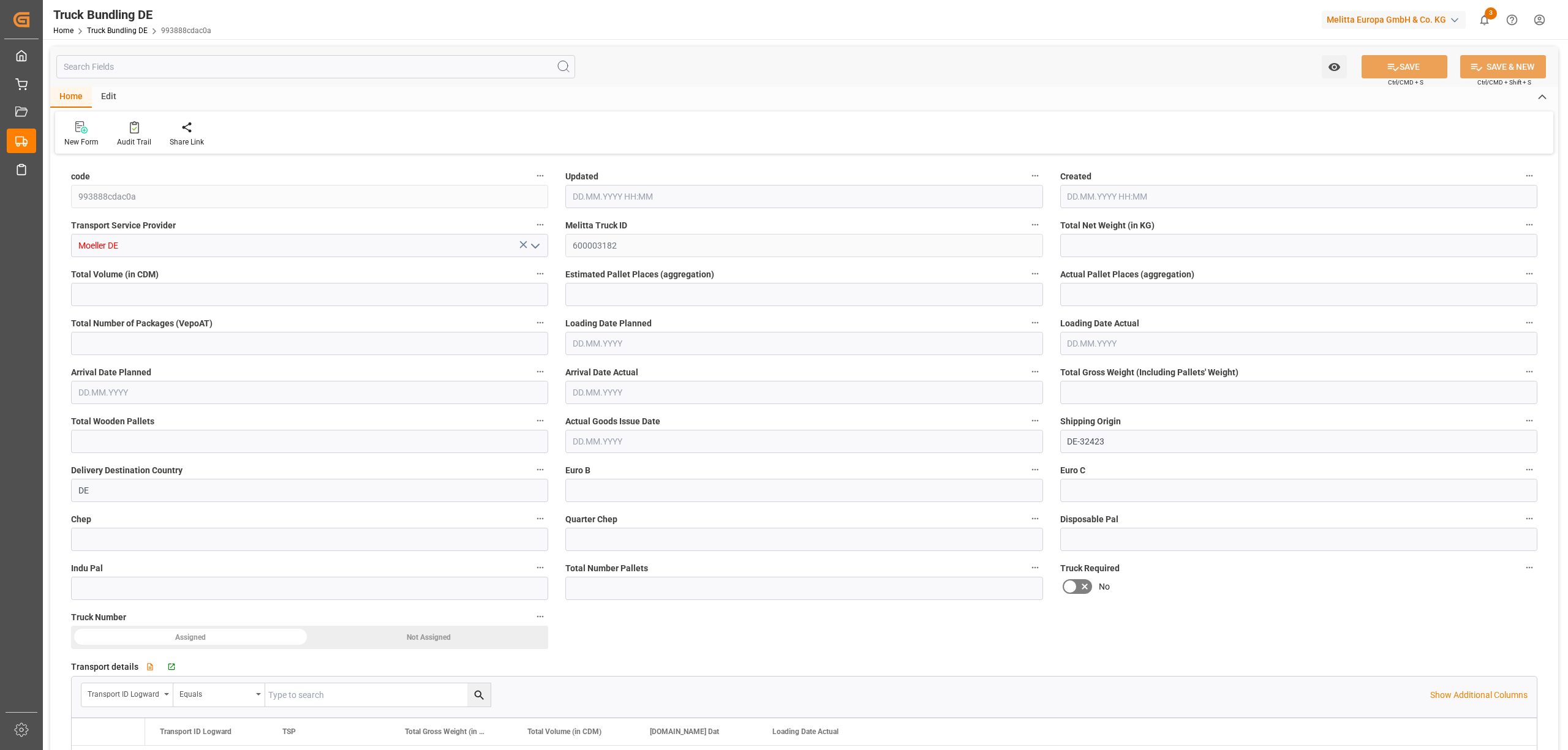
type input "0"
type input "02.10.2025 08:20"
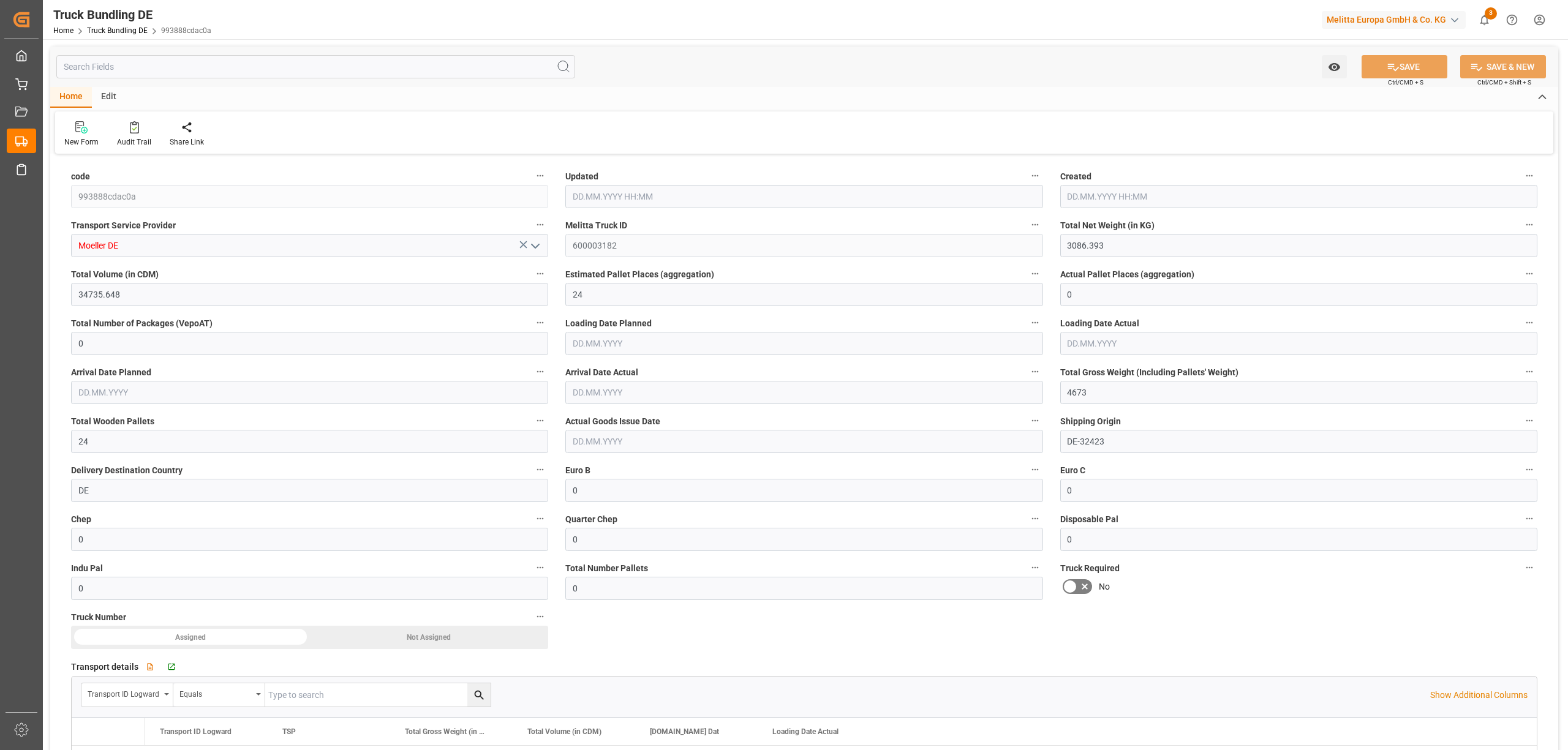
type input "02.10.2025 08:20"
type input "[DATE]"
type input "3273.827"
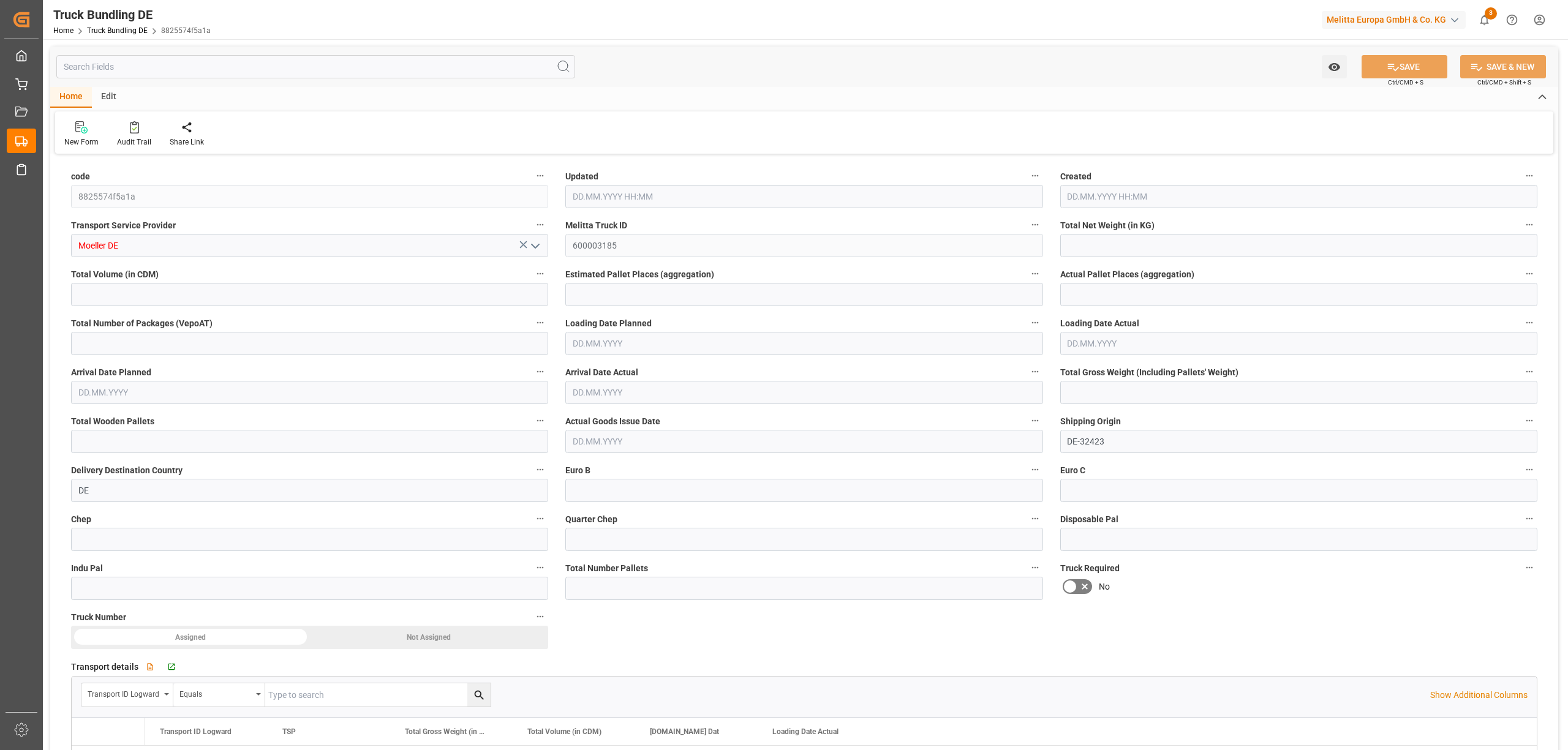
type input "22904.033"
type input "14"
type input "0"
type input "4842"
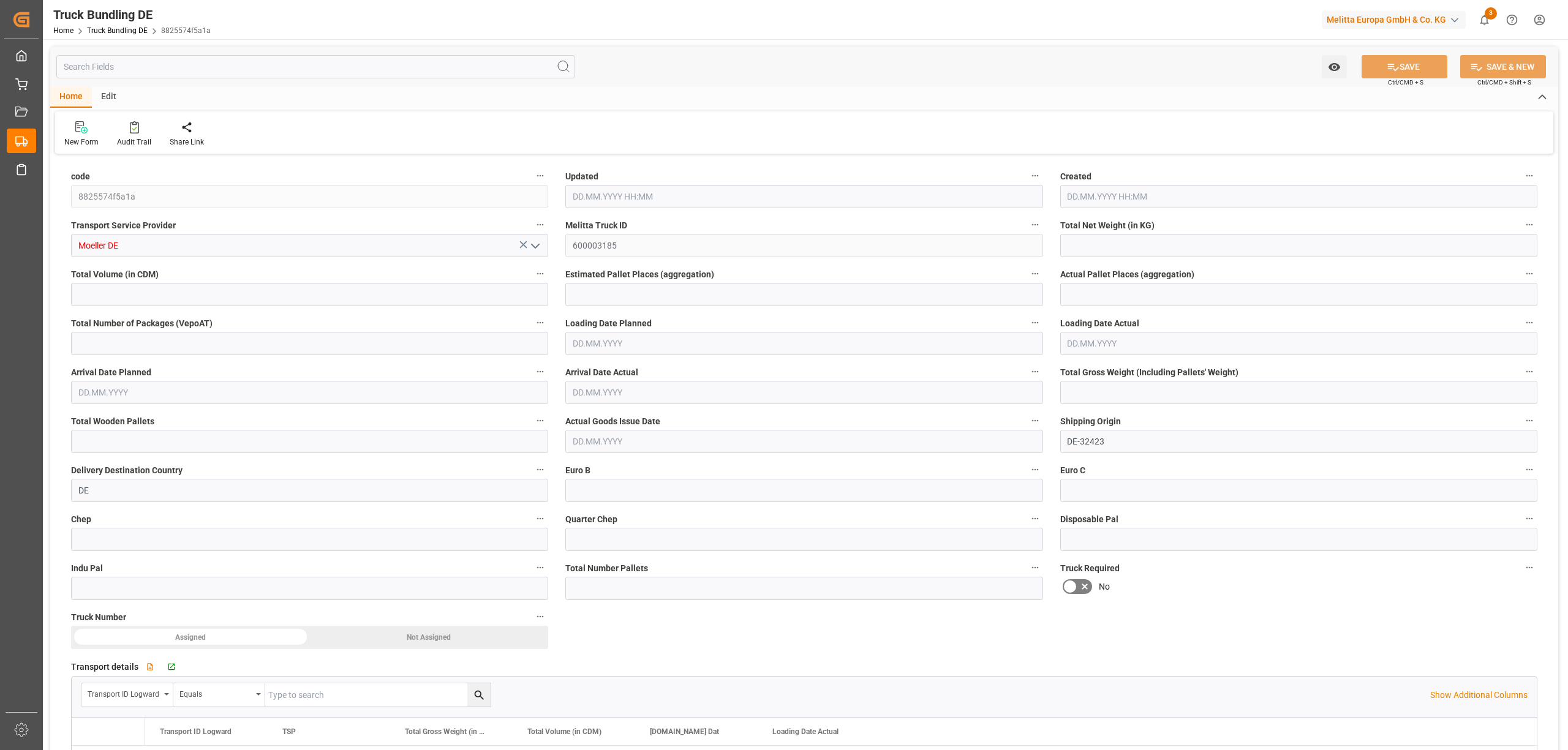
type input "27"
type input "0"
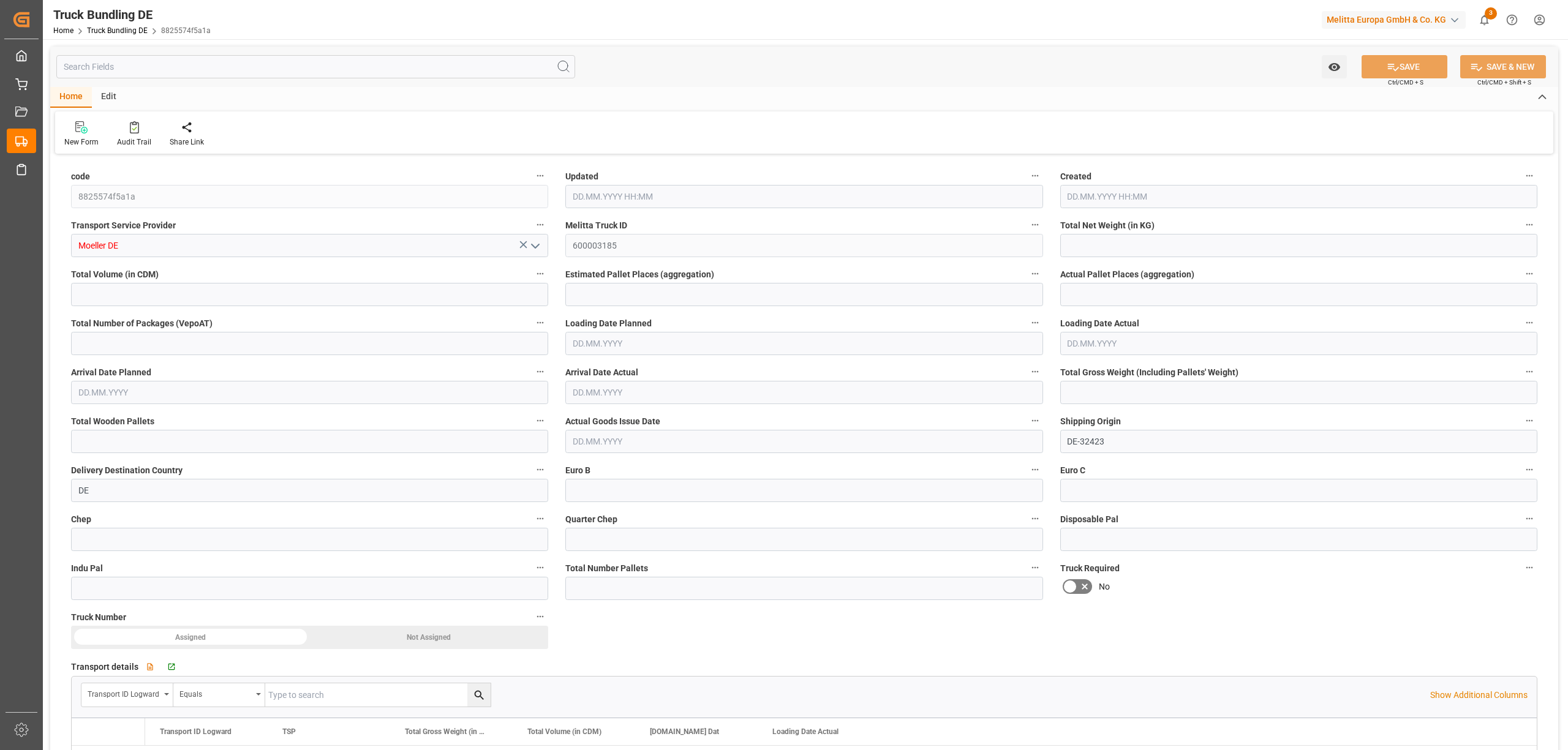
type input "0"
type input "02.10.2025 08:21"
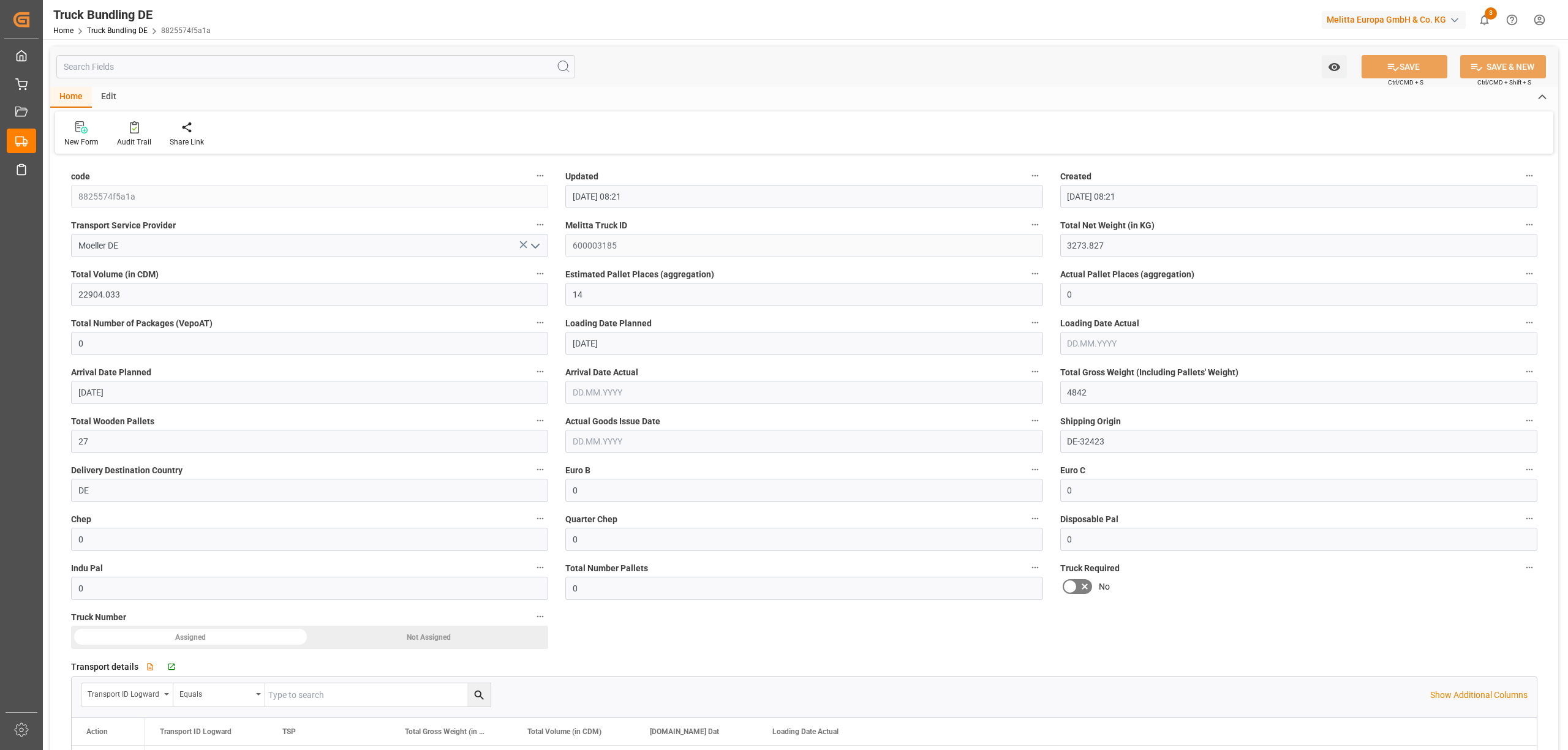
type input "[DATE]"
type input "02.10.2025 08:22"
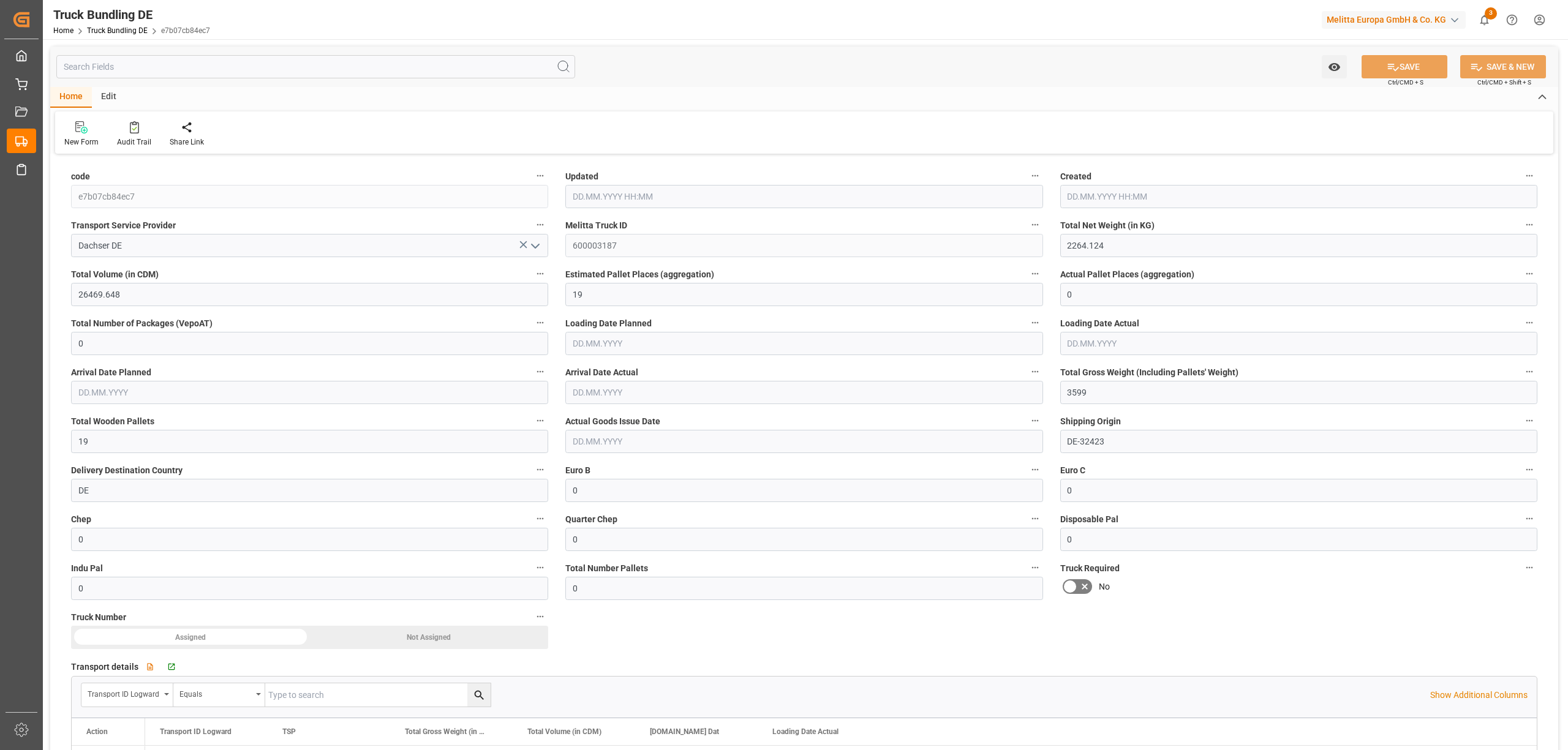
type input "[DATE]"
type input "1986.182"
type input "14047.288"
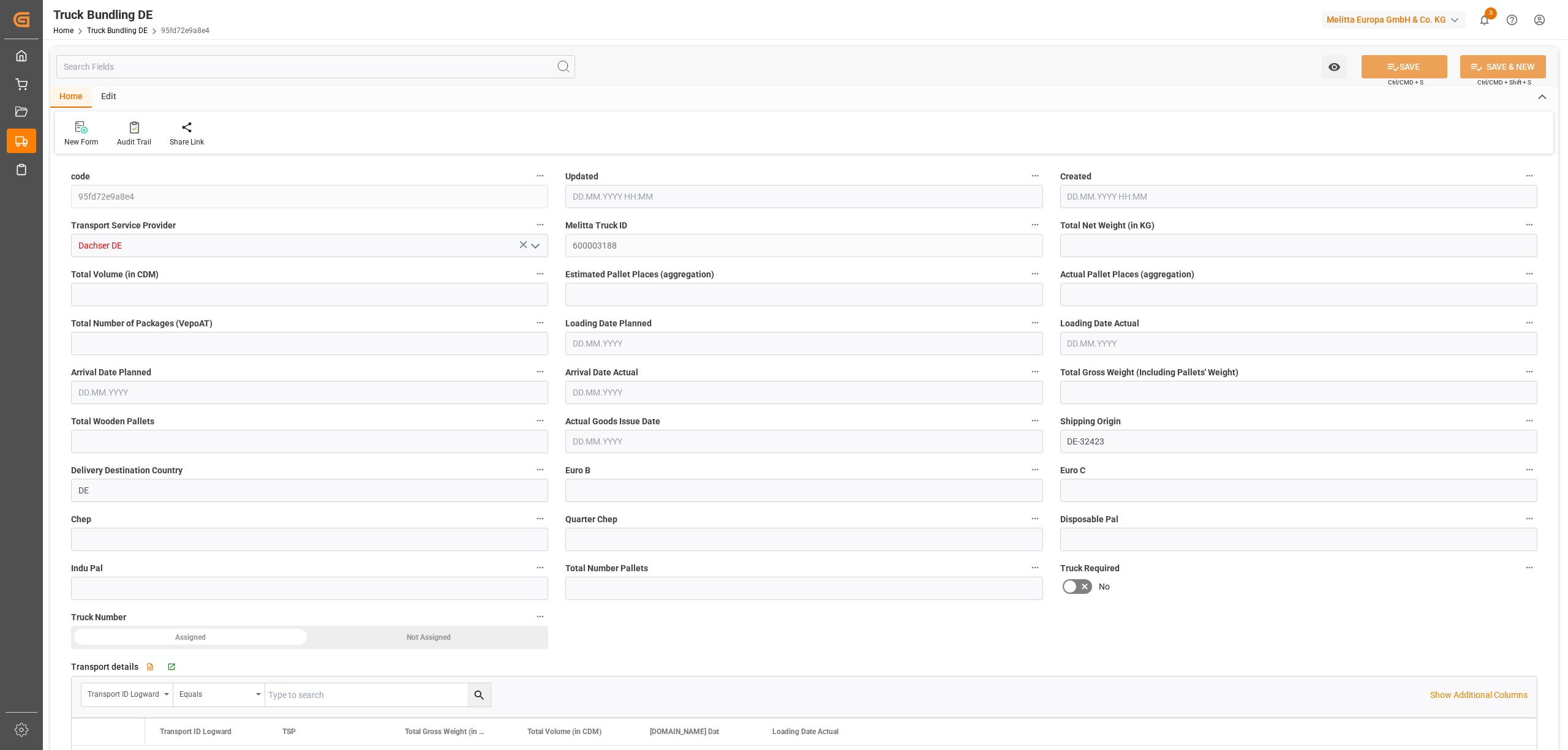
type input "9"
type input "0"
type input "2991.147"
type input "17"
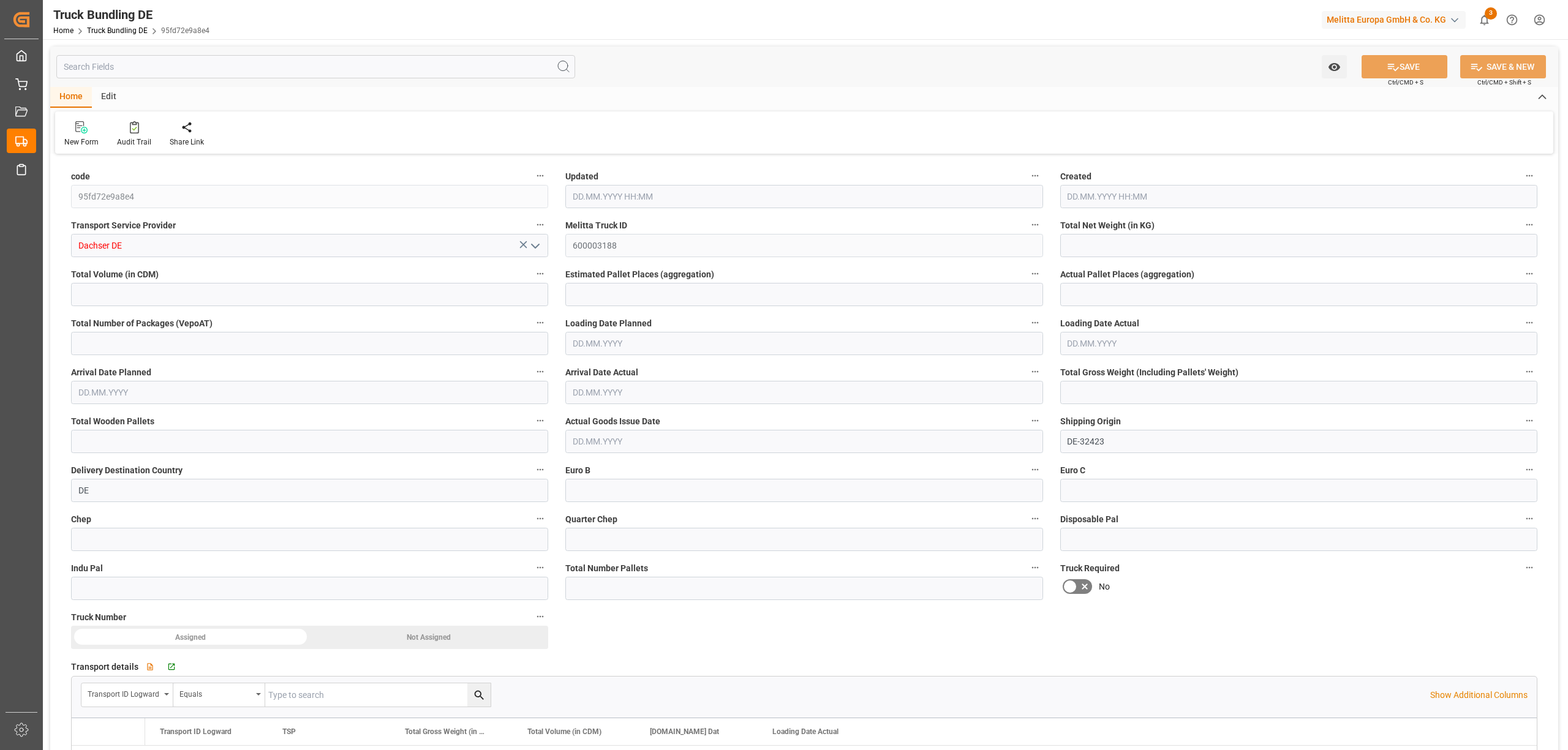
type input "0"
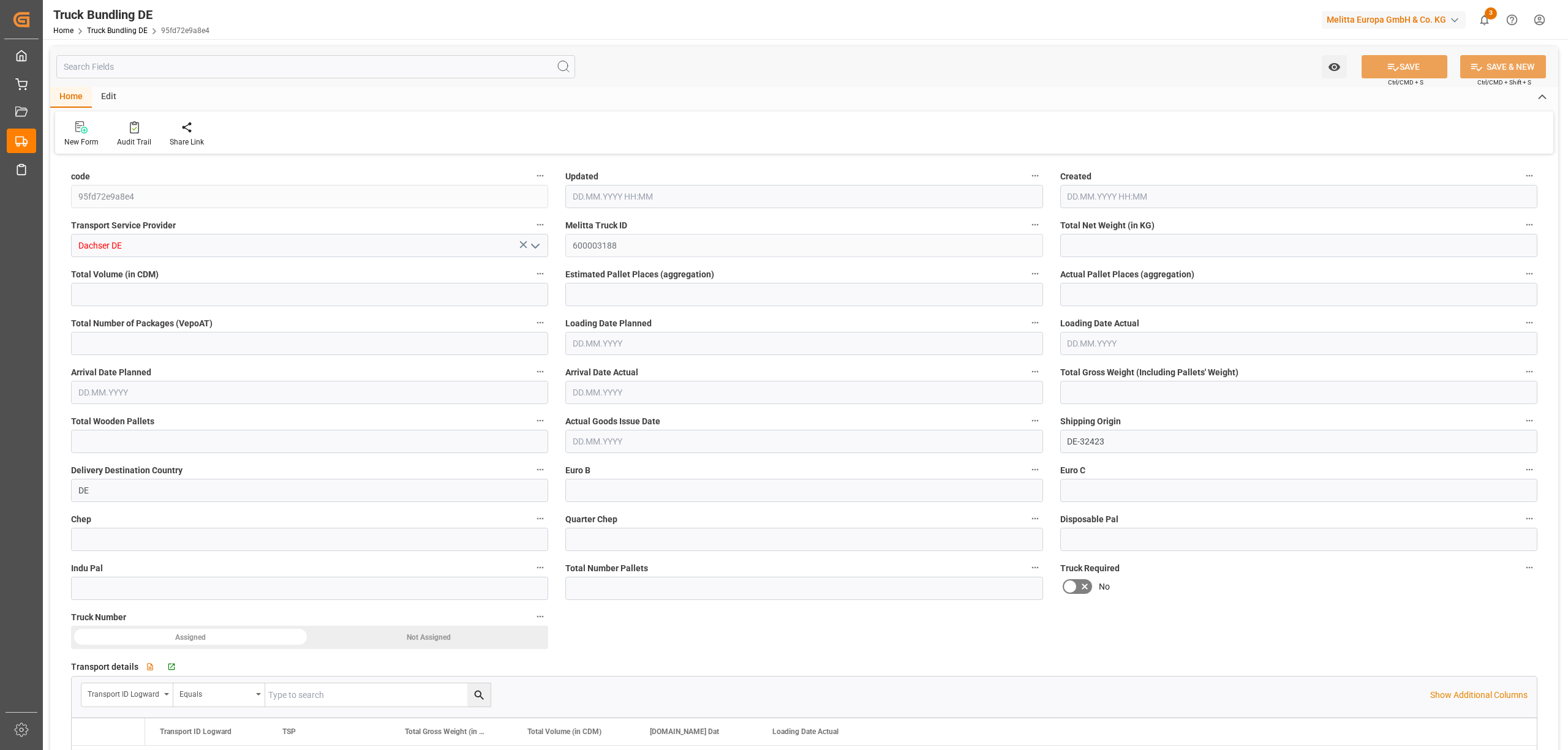
type input "0"
type input "02.10.2025 08:23"
type input "[DATE]"
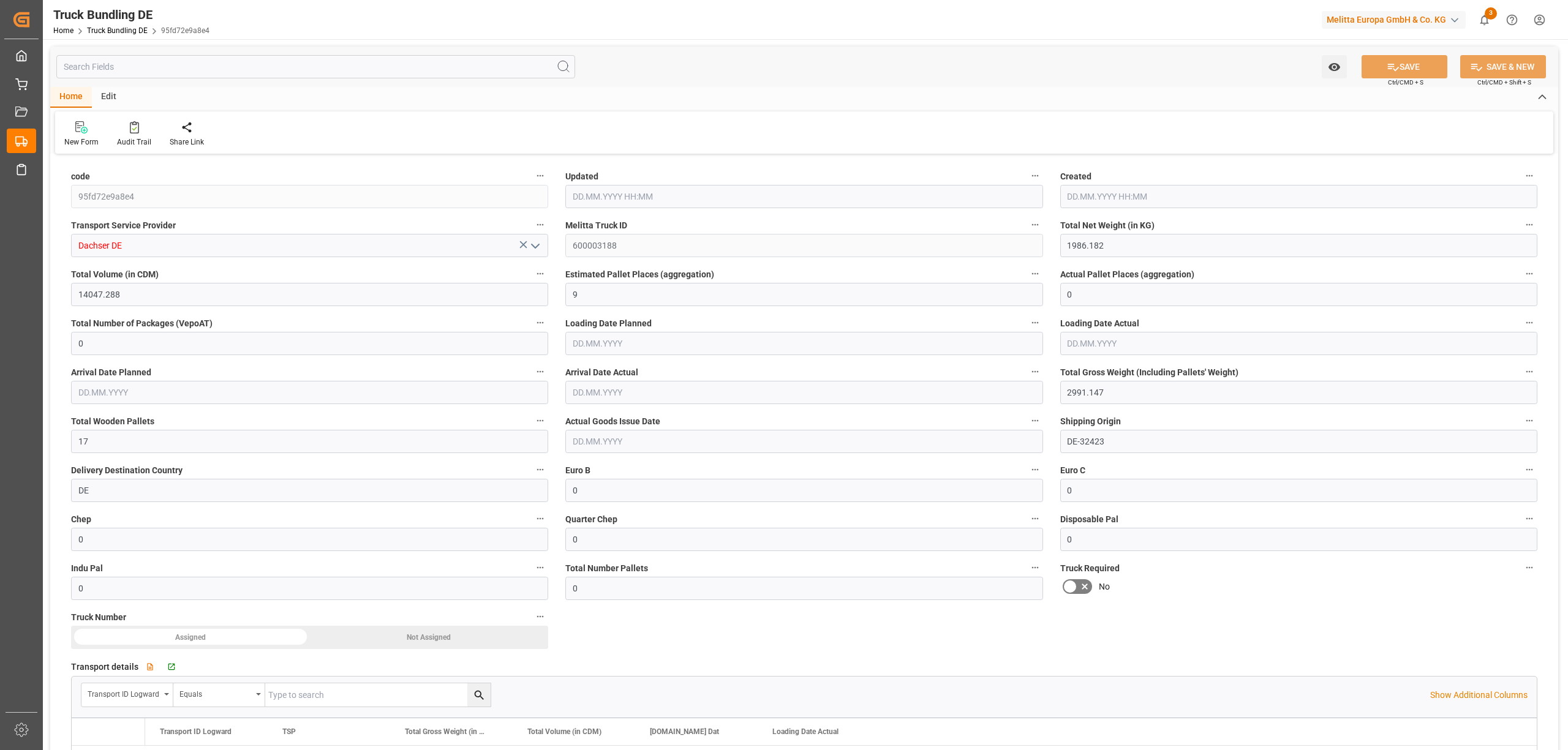
type input "[DATE]"
type input "5430.822"
type input "41492.916"
type input "25"
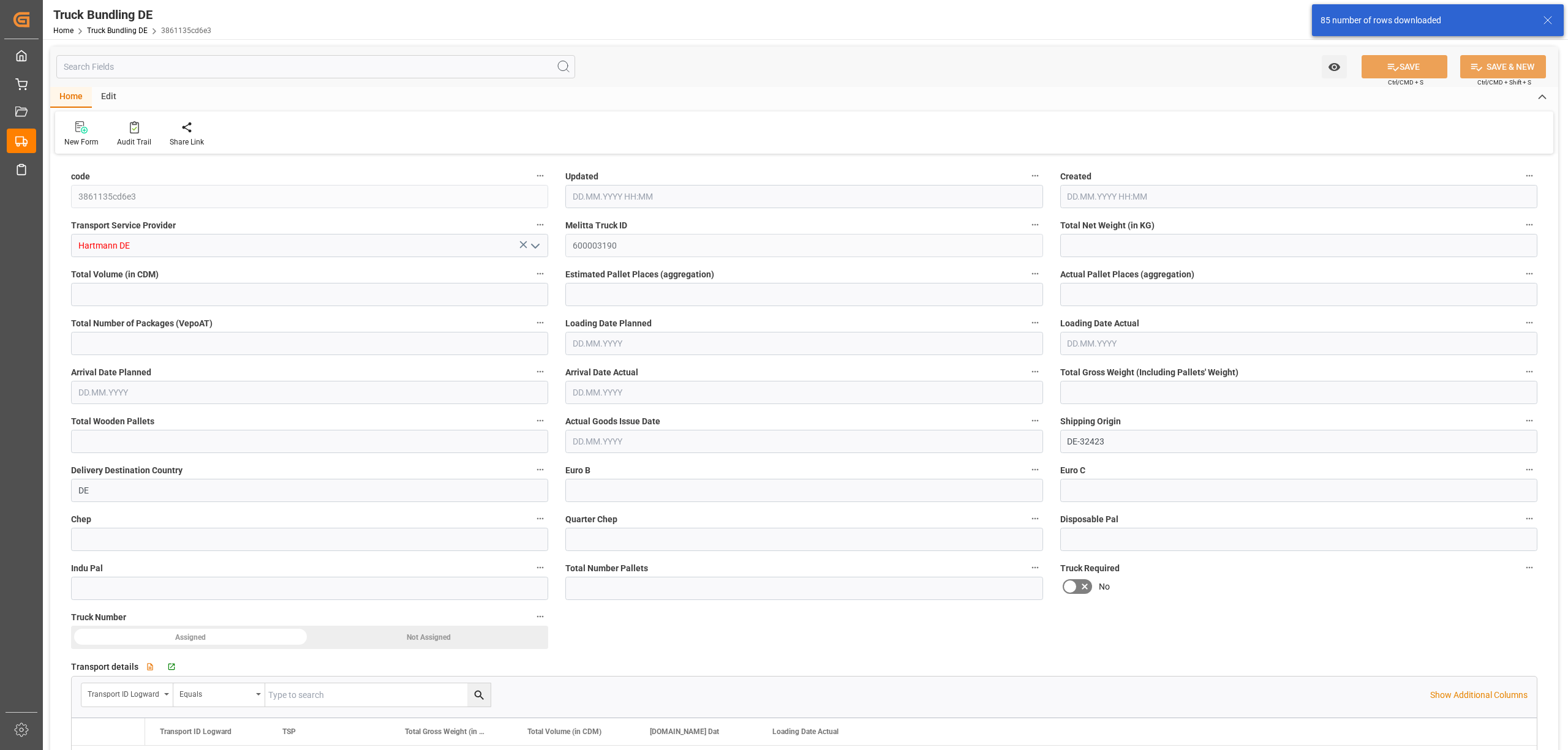
type input "0"
type input "8533.049"
type input "50"
type input "0"
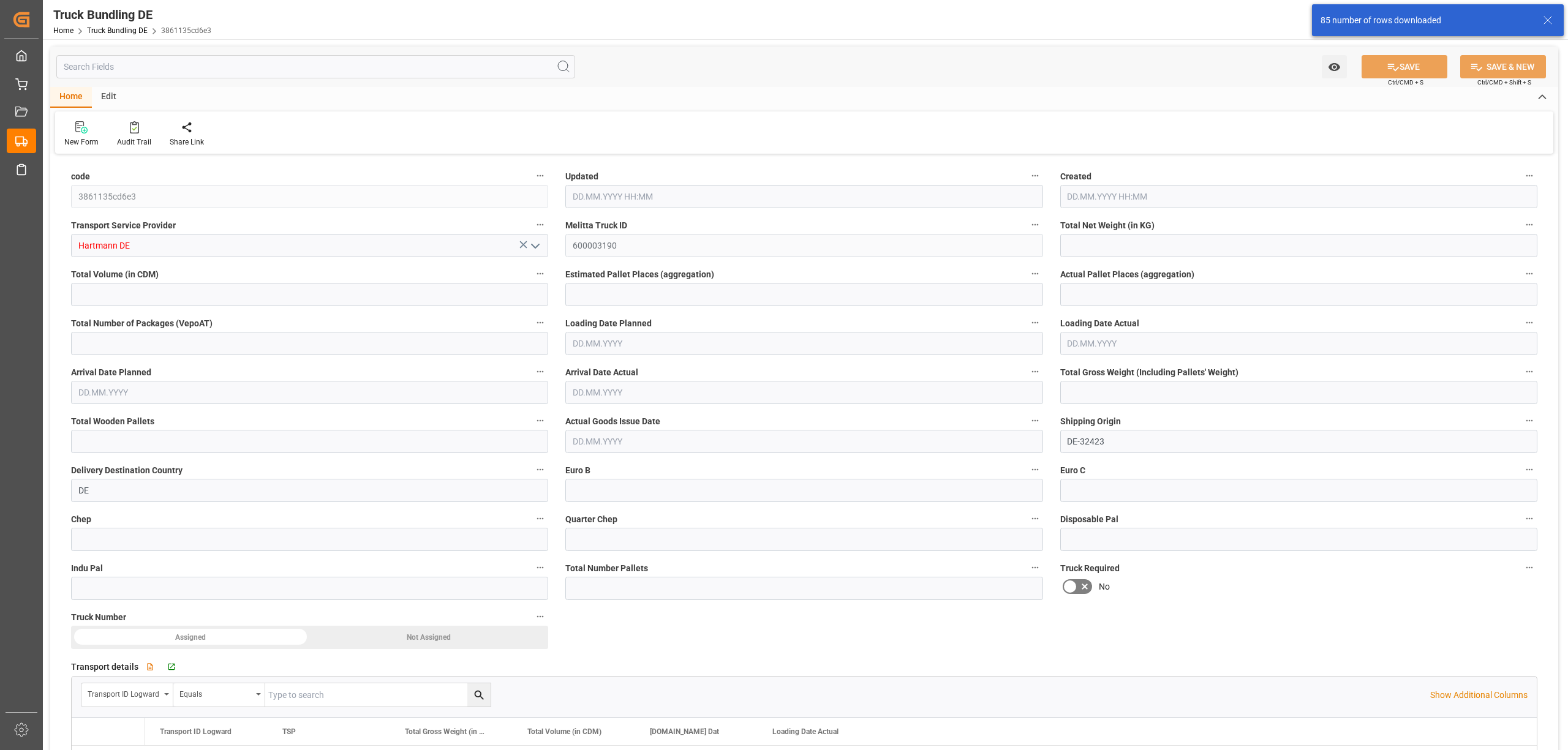
type input "0"
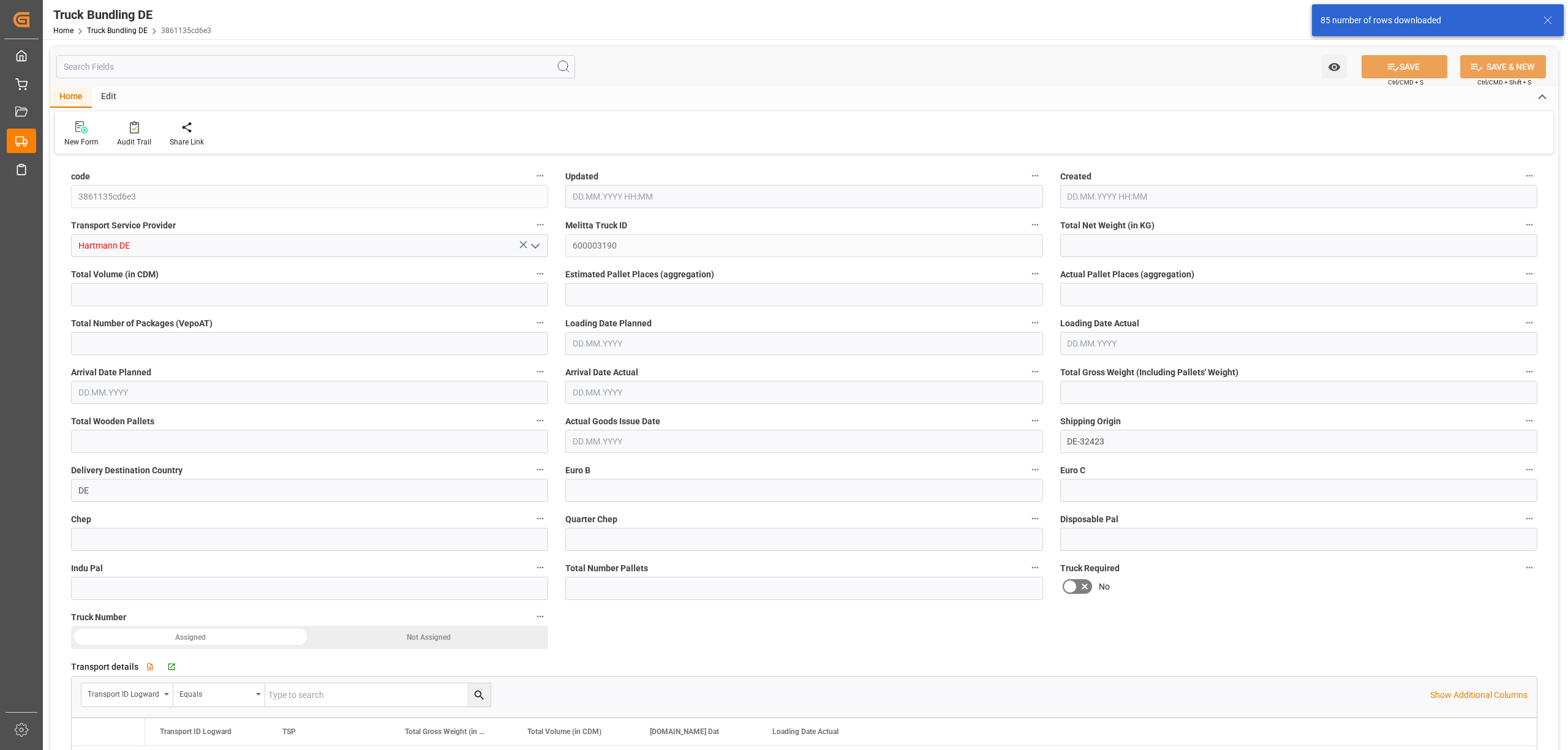
type input "0"
type input "02.10.2025 08:31"
type input "[DATE]"
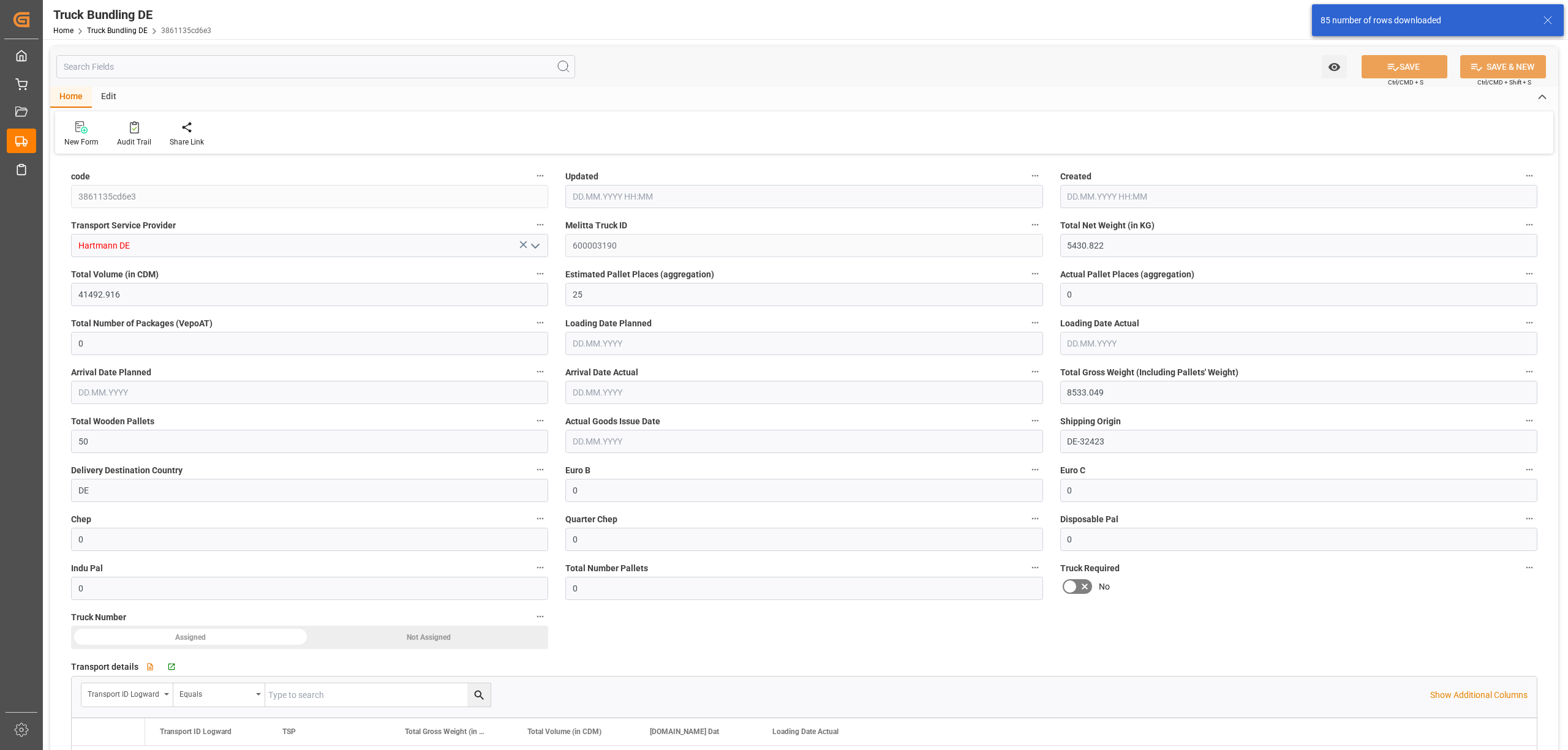
type input "[DATE]"
type input "1974.892"
type input "40790.968"
type input "27"
type input "0"
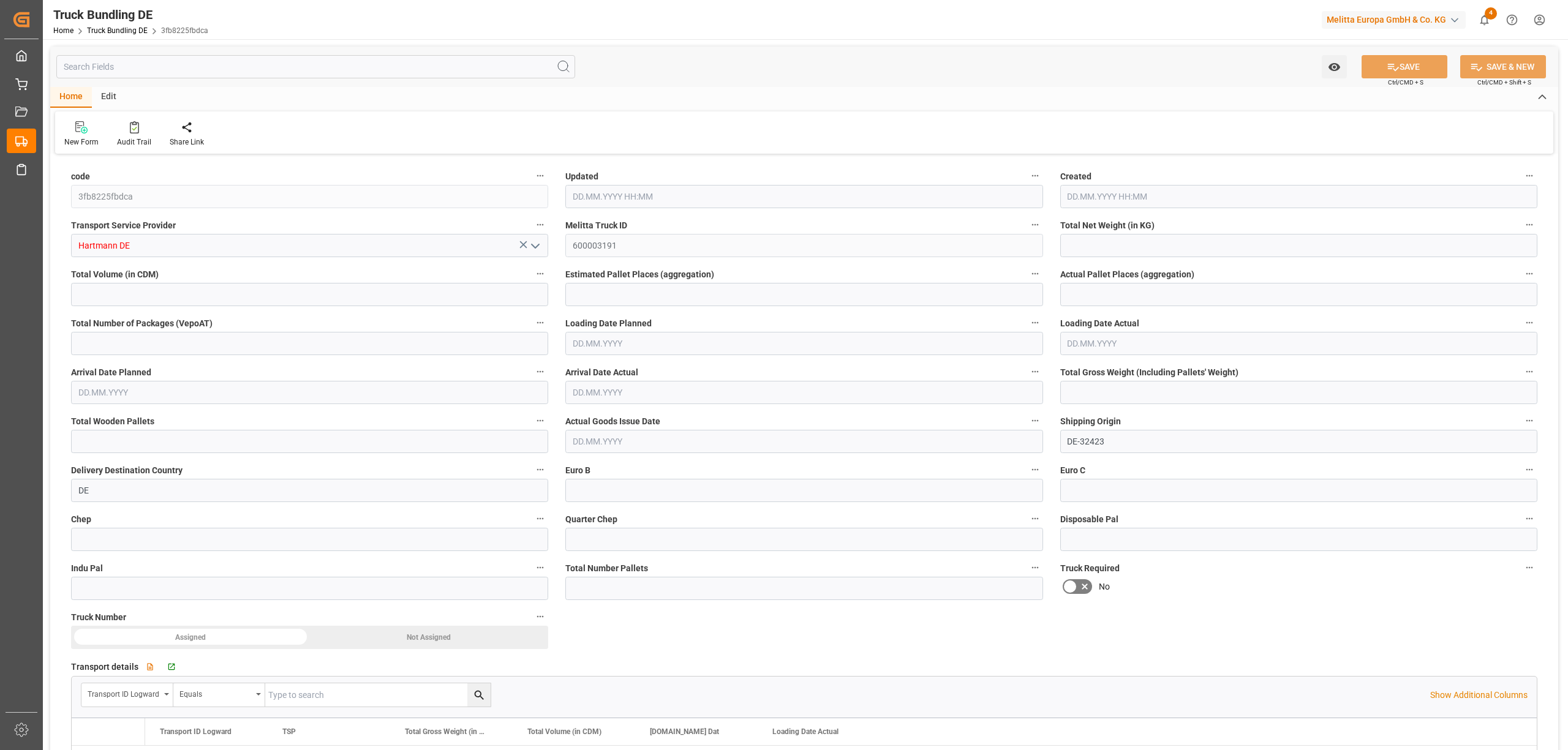
type input "0"
type input "4111.3"
type input "55"
type input "0"
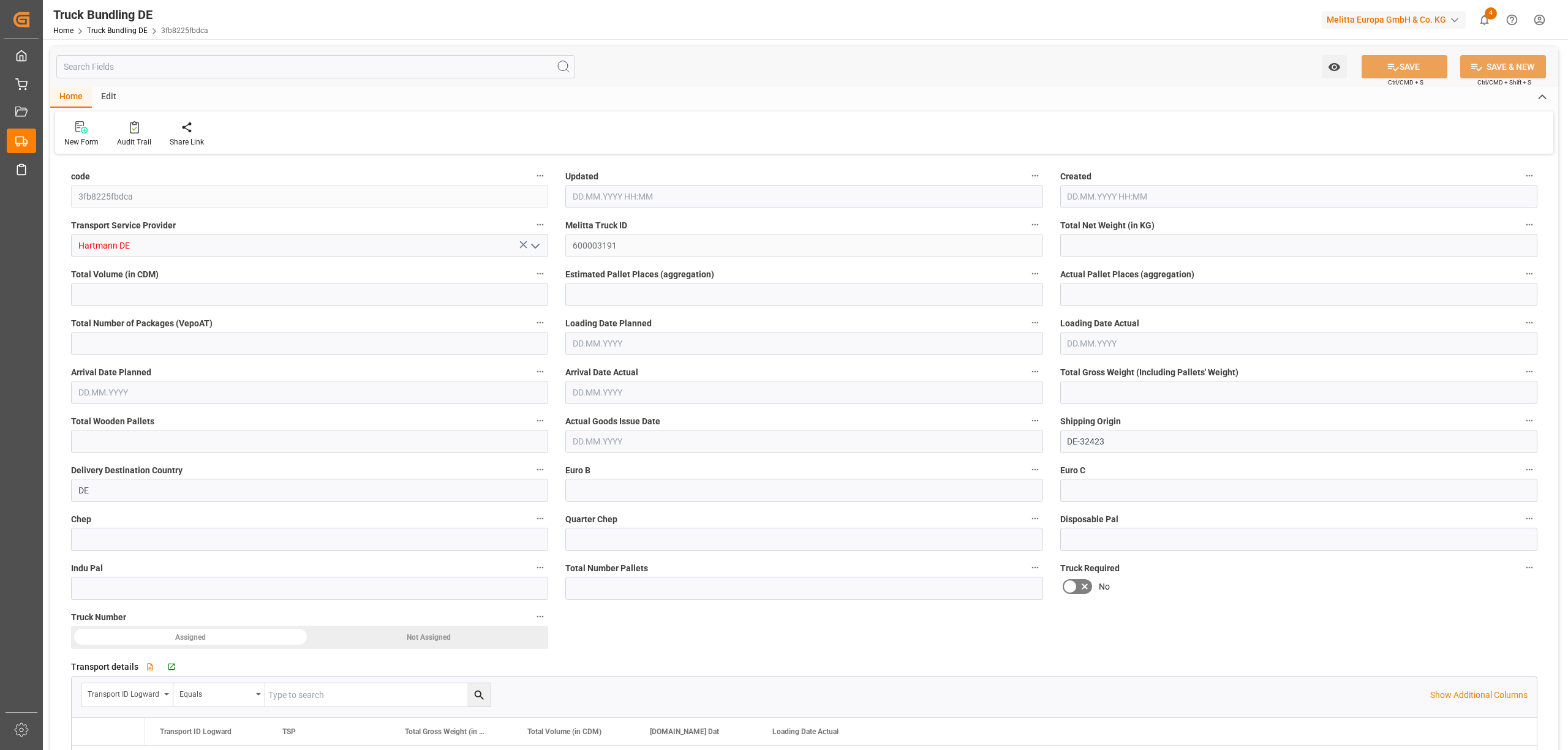
type input "0"
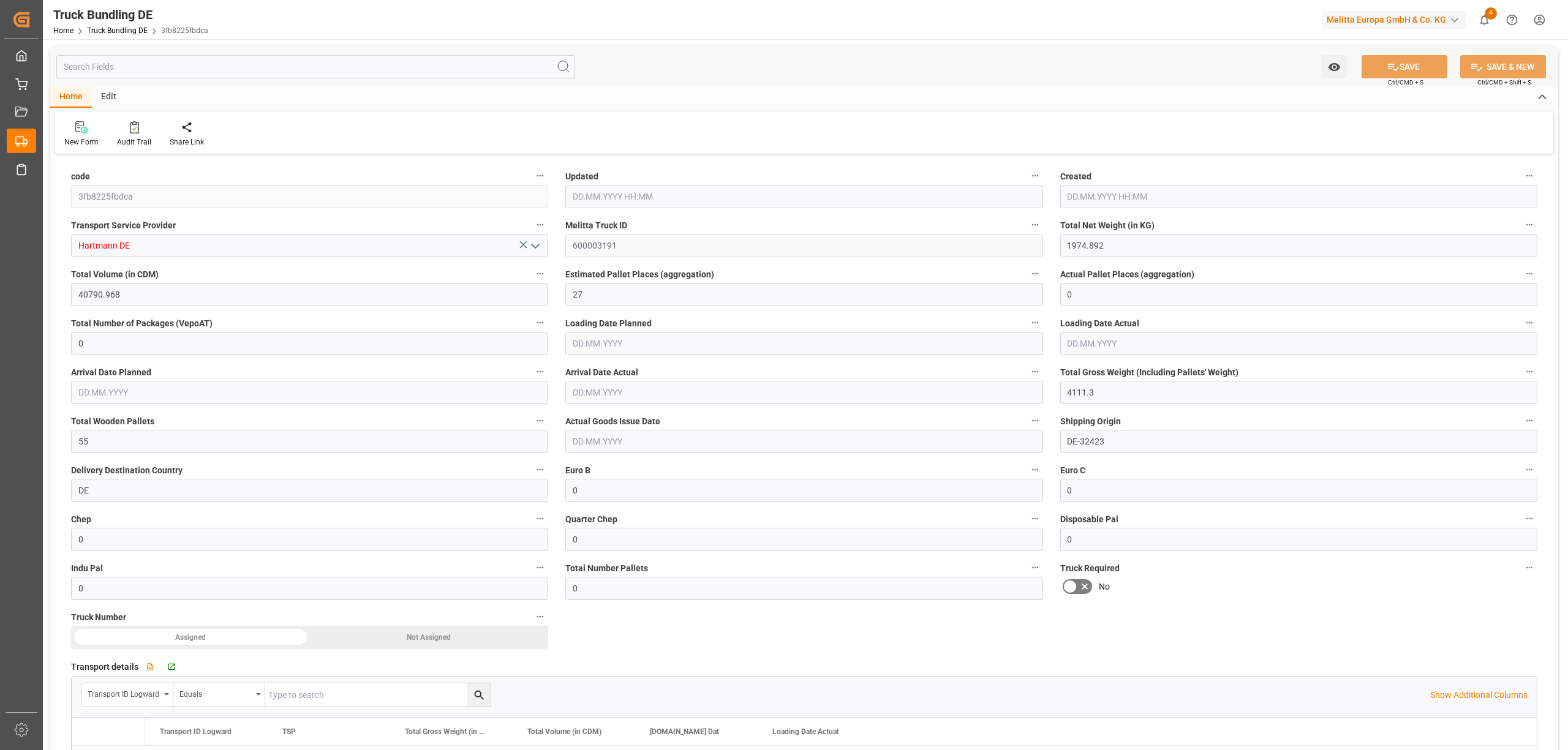
type input "[DATE] 08:31"
type input "[DATE]"
type input "07.10.2025"
type input "[DATE]"
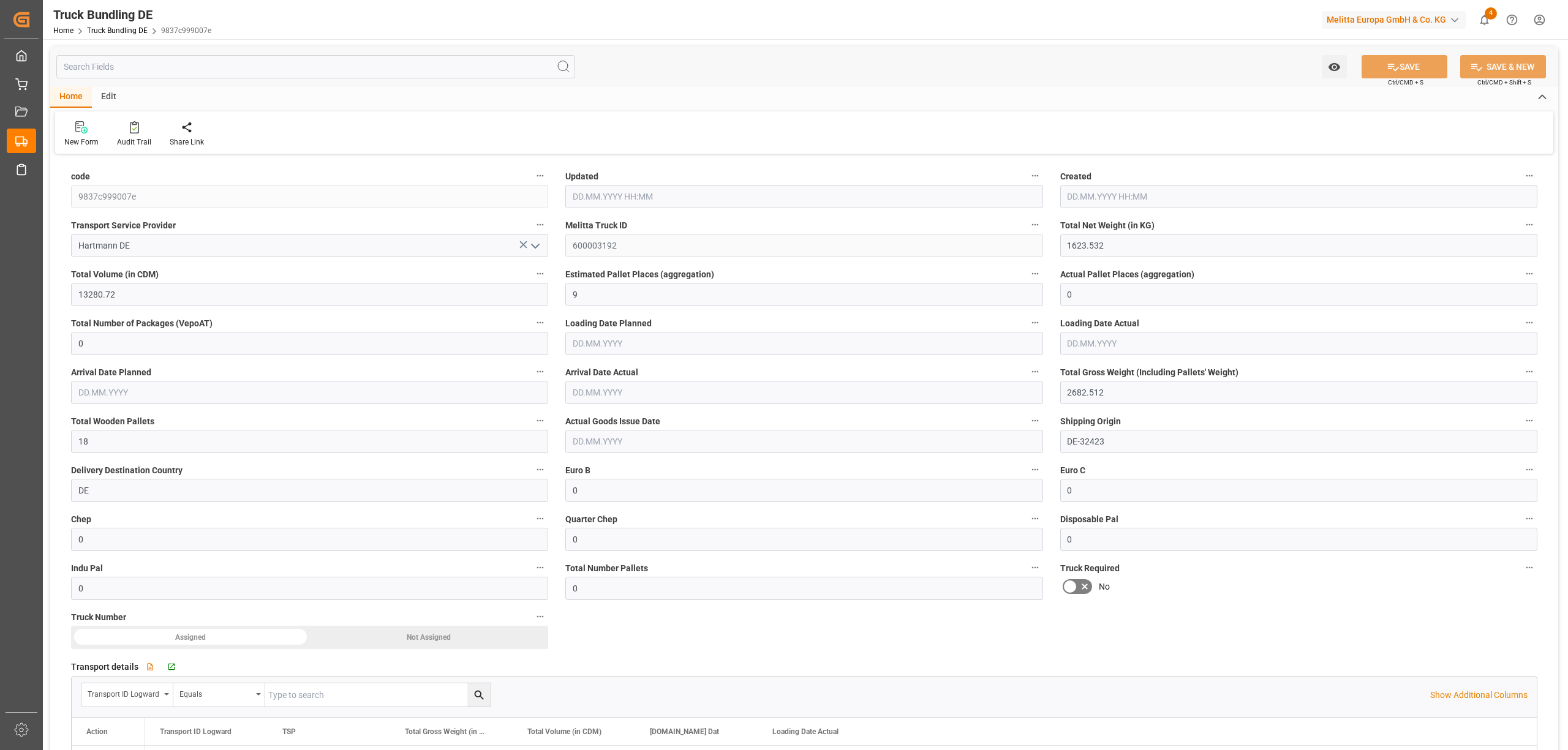
type input "[DATE] 08:32"
type input "[DATE]"
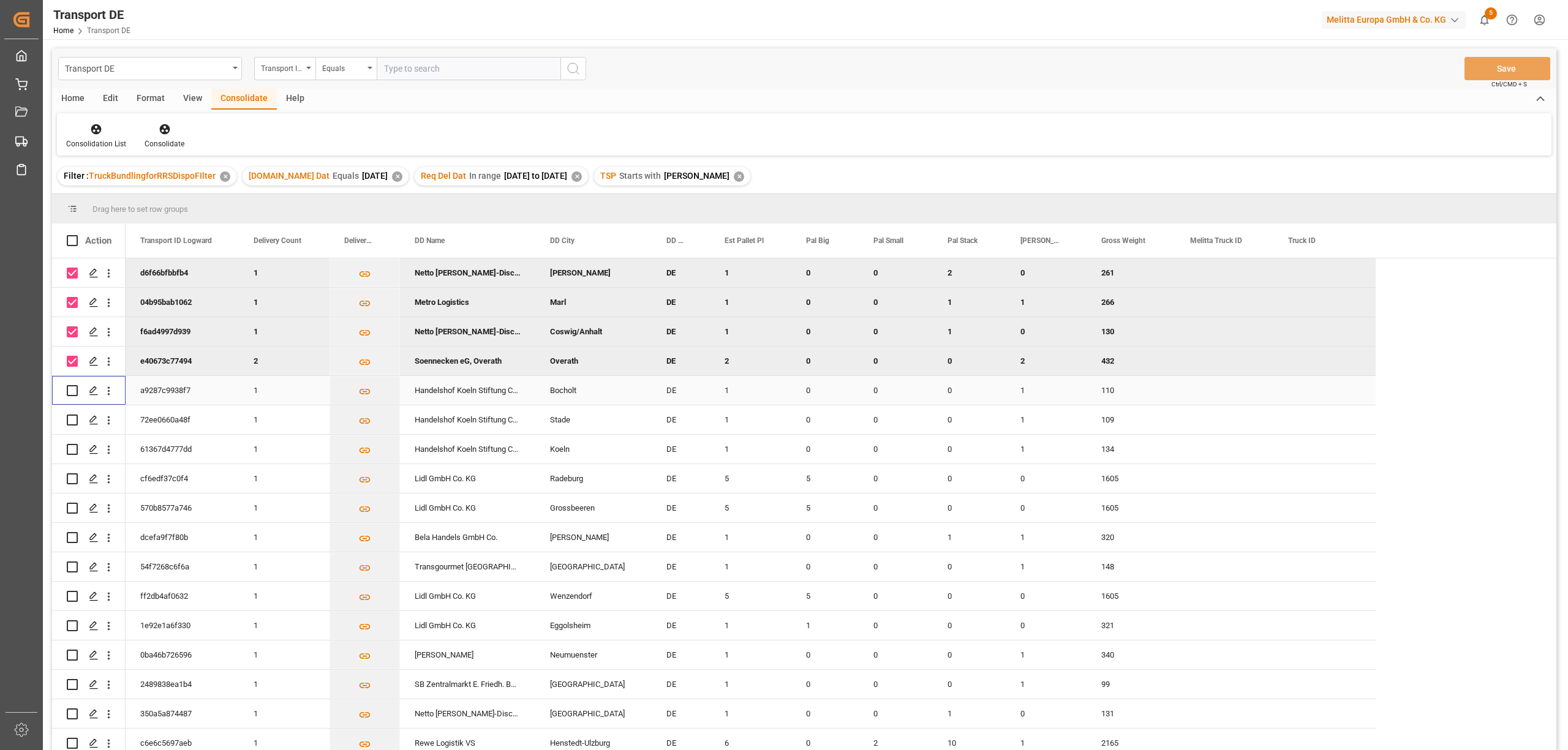
click at [72, 393] on input "Press Space to toggle row selection (unchecked)" at bounding box center [72, 391] width 11 height 11
checkbox input "true"
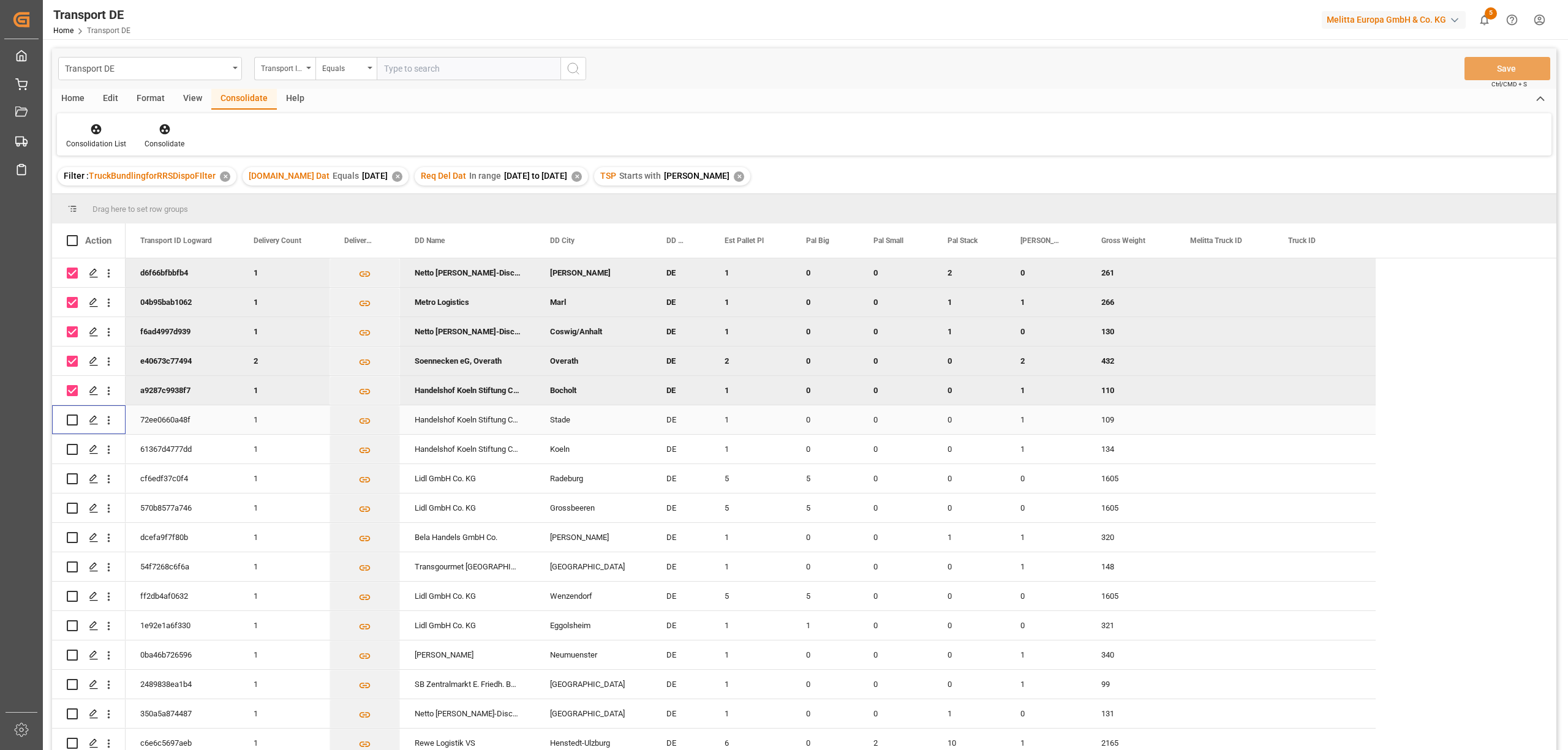
click at [74, 422] on input "Press Space to toggle row selection (unchecked)" at bounding box center [72, 420] width 11 height 11
checkbox input "true"
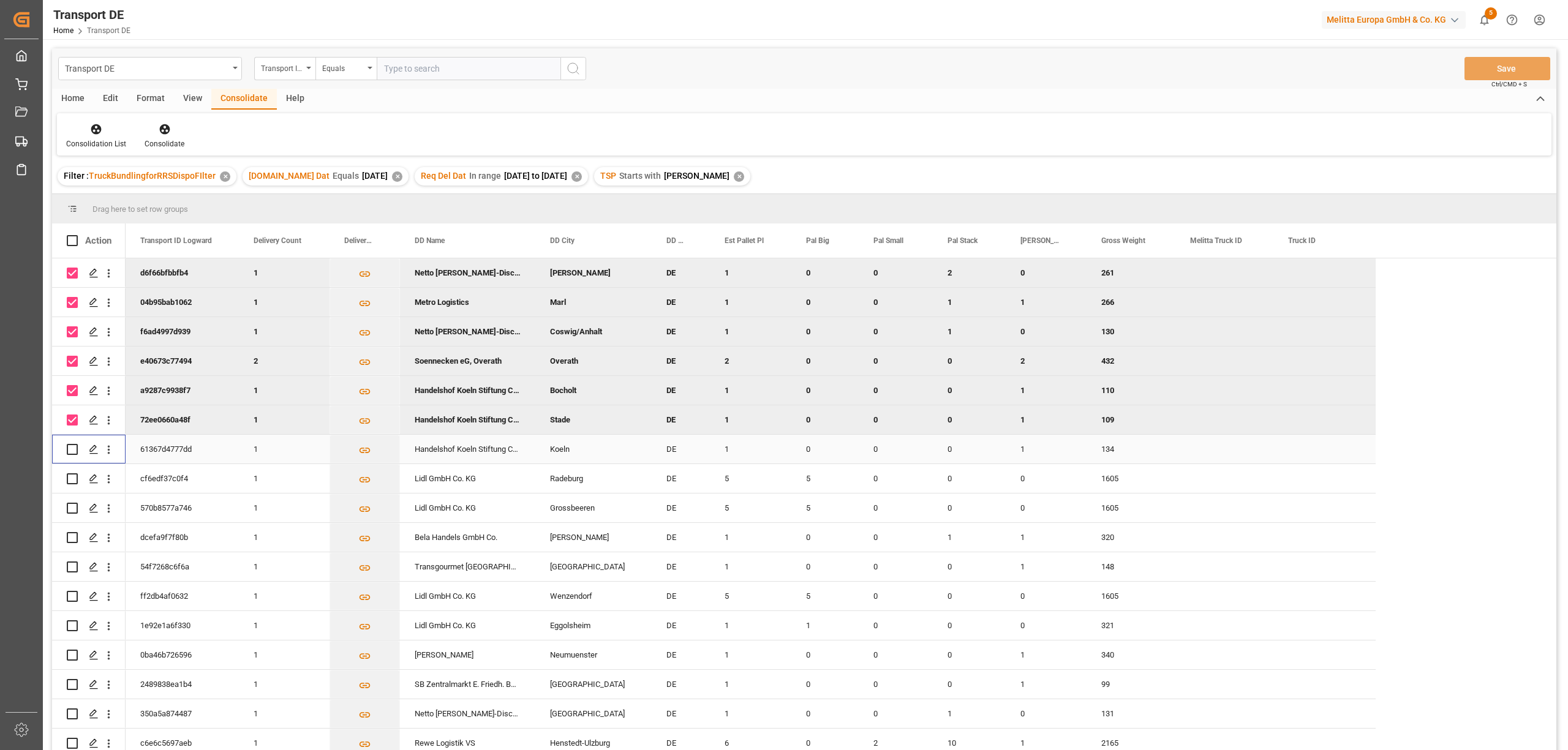
click at [74, 448] on input "Press Space to toggle row selection (unchecked)" at bounding box center [72, 449] width 11 height 11
checkbox input "true"
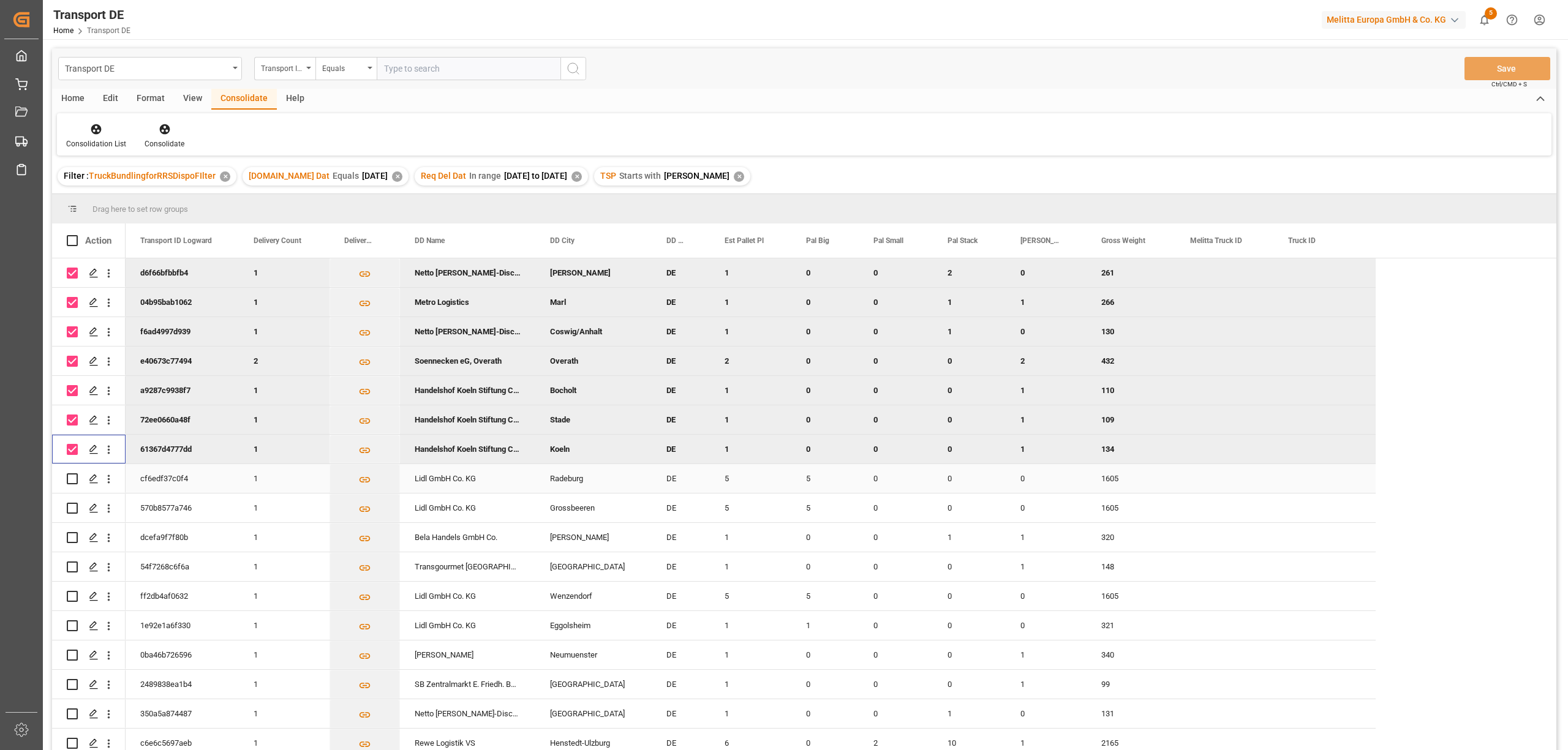
click at [69, 475] on input "Press Space to toggle row selection (unchecked)" at bounding box center [72, 478] width 11 height 11
checkbox input "true"
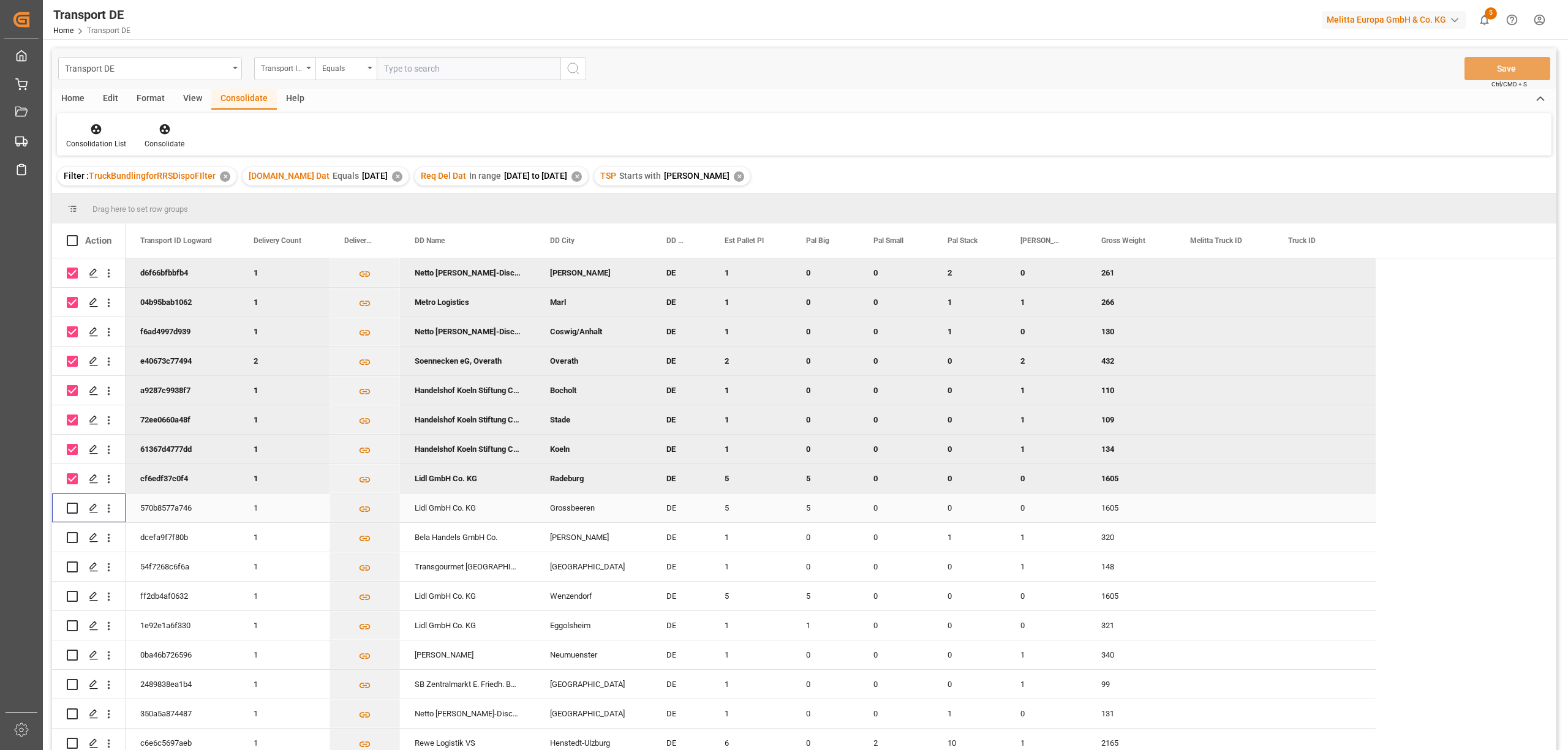
click at [69, 502] on input "Press Space to toggle row selection (unchecked)" at bounding box center [72, 508] width 11 height 11
checkbox input "true"
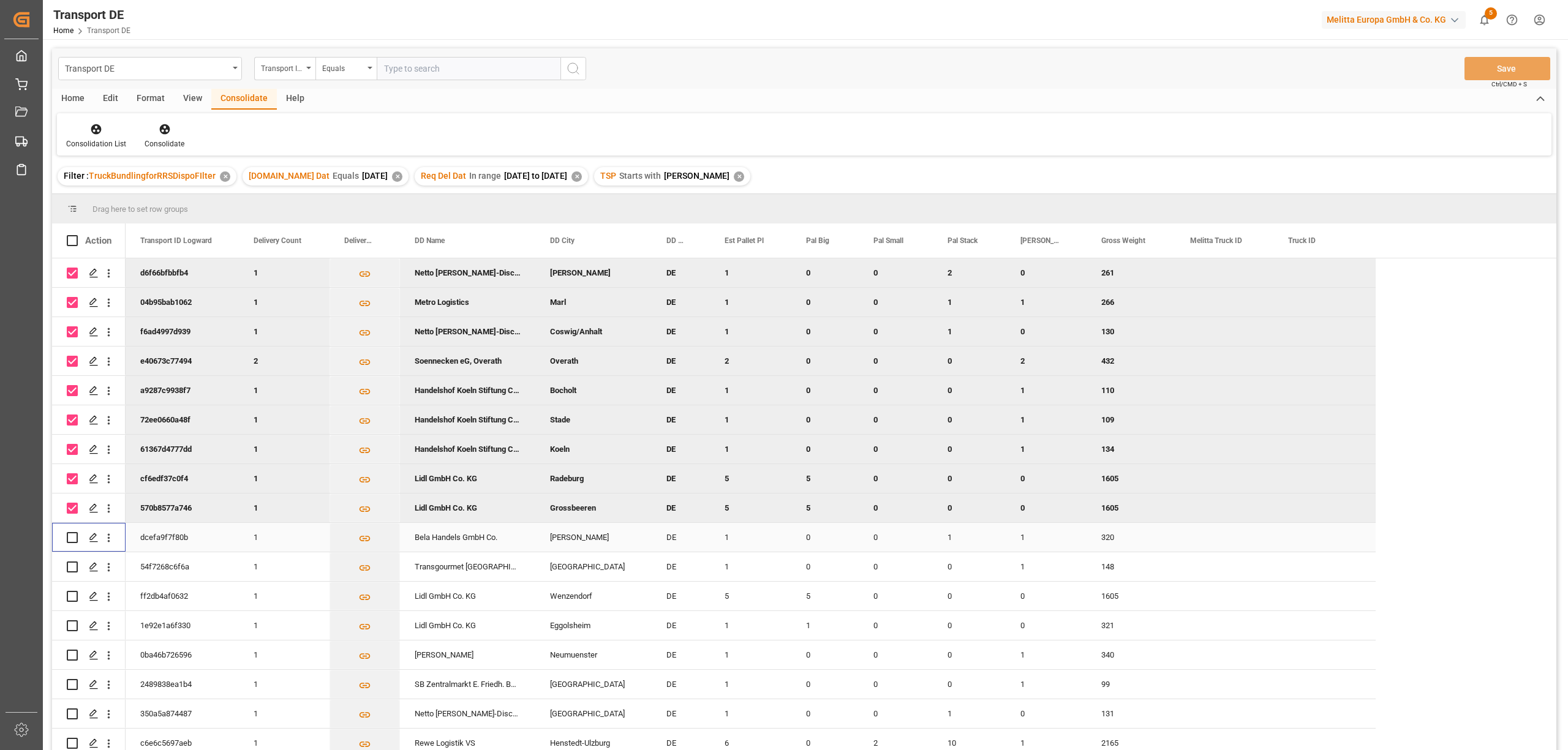
click at [72, 537] on input "Press Space to toggle row selection (unchecked)" at bounding box center [72, 537] width 11 height 11
checkbox input "true"
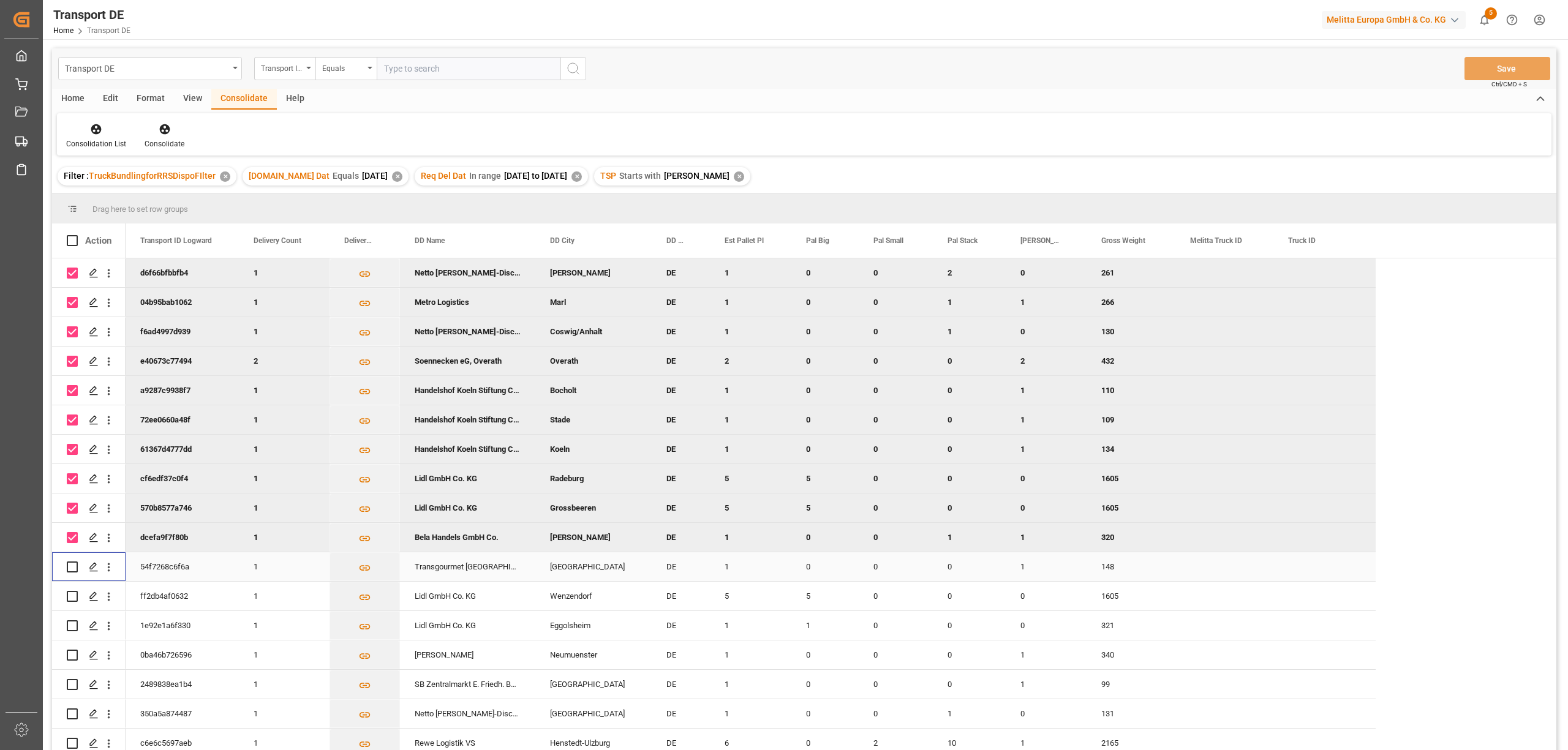
click at [72, 569] on input "Press Space to toggle row selection (unchecked)" at bounding box center [72, 567] width 11 height 11
checkbox input "true"
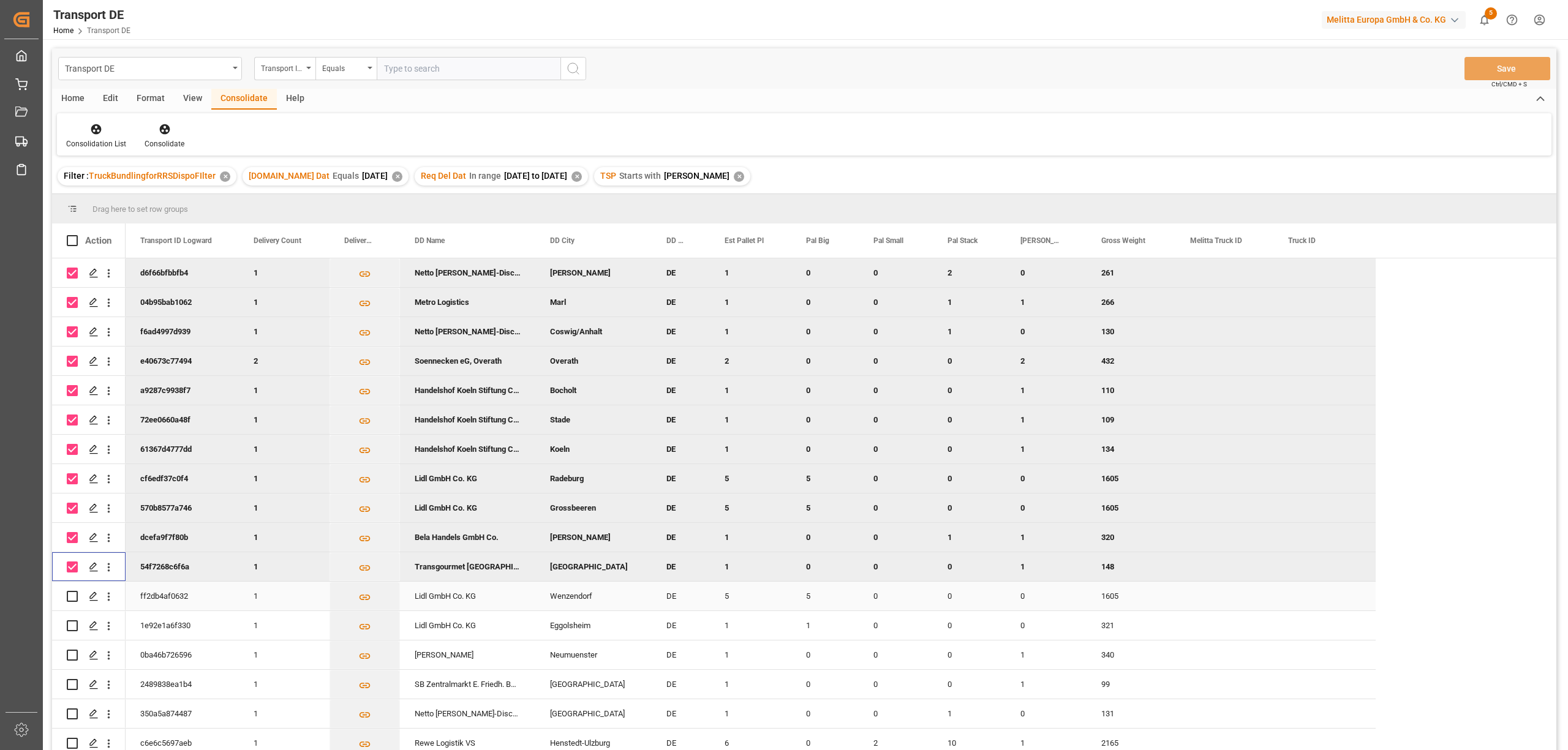
click at [70, 595] on input "Press Space to toggle row selection (unchecked)" at bounding box center [72, 596] width 11 height 11
checkbox input "true"
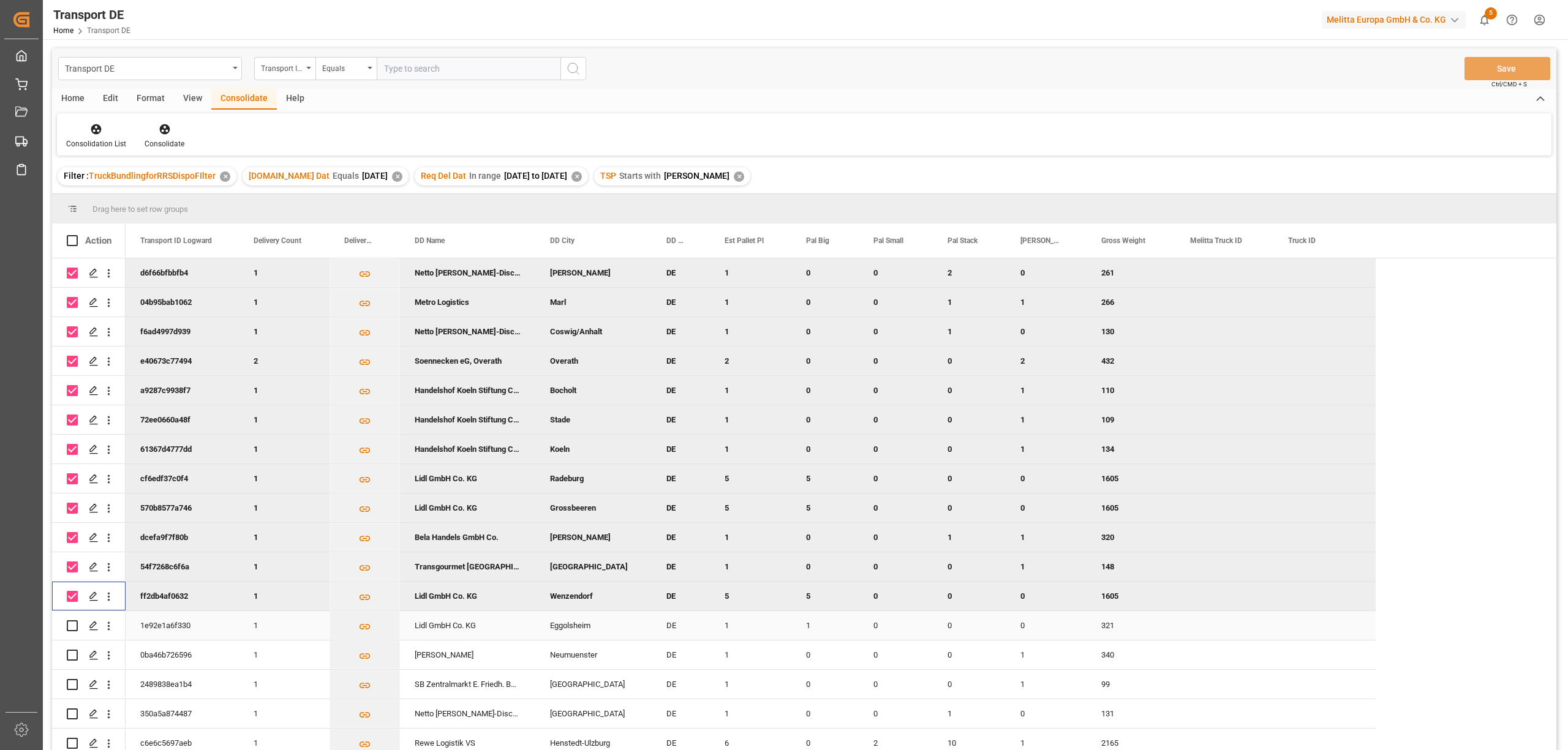
click at [69, 624] on input "Press Space to toggle row selection (unchecked)" at bounding box center [72, 625] width 11 height 11
checkbox input "true"
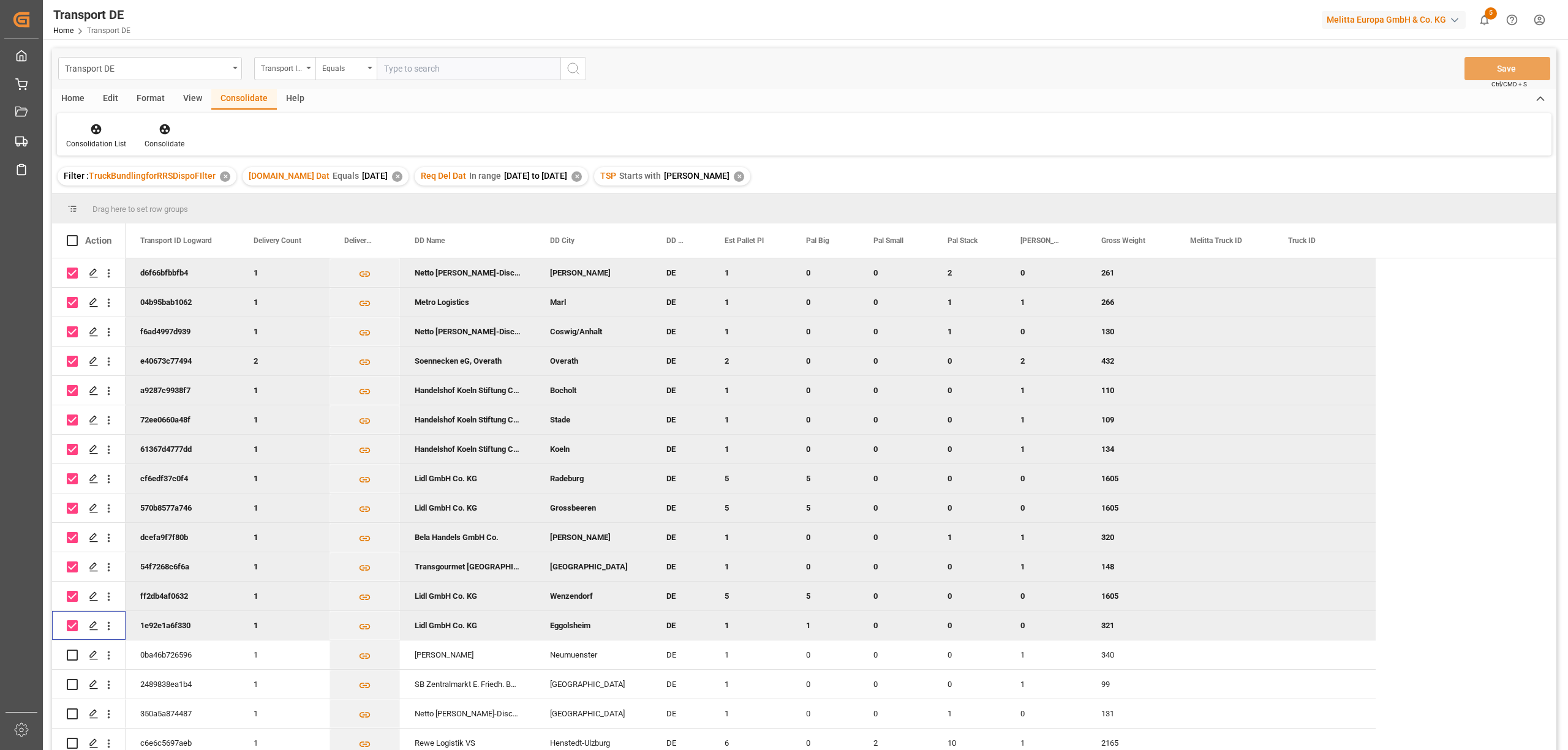
scroll to position [163, 0]
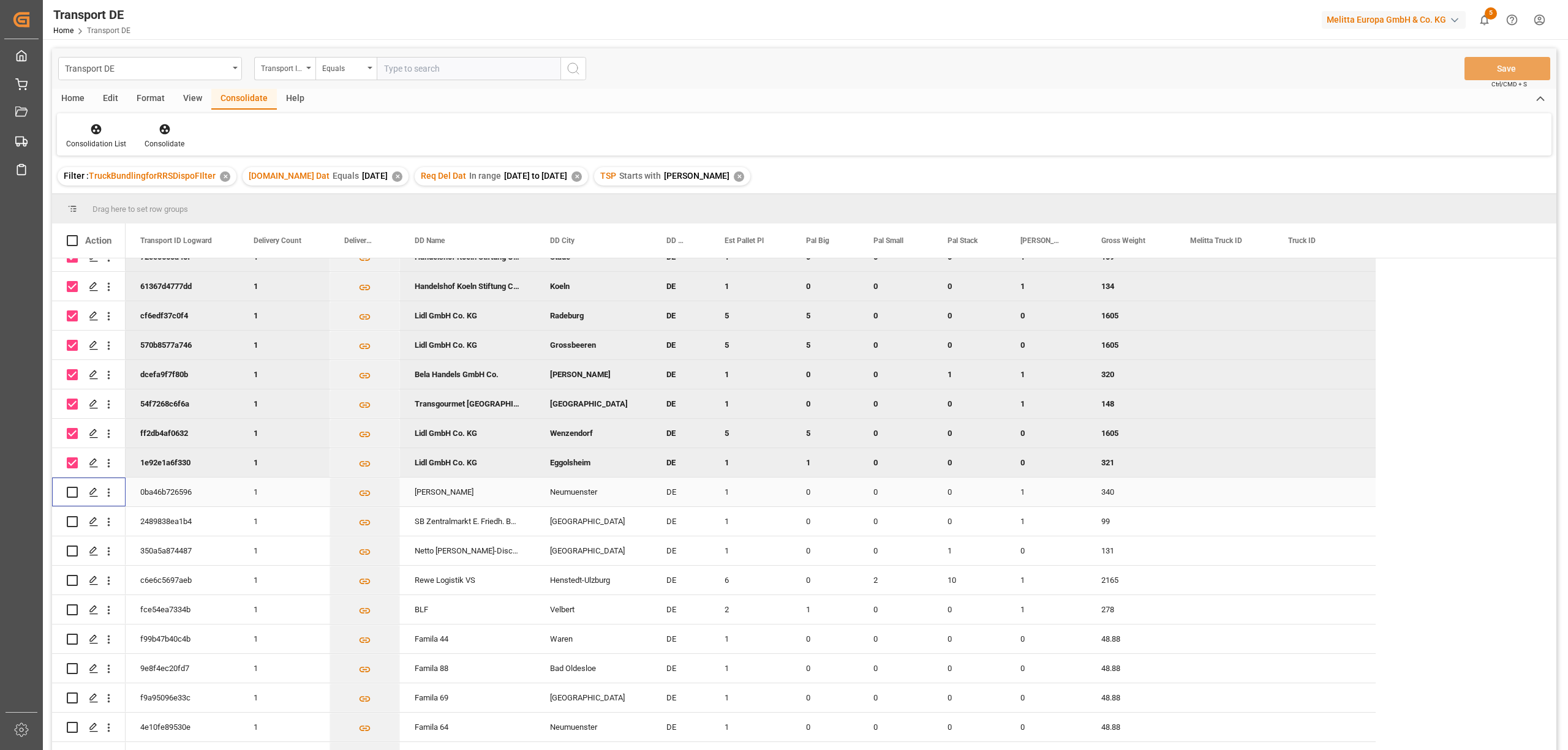
click at [72, 492] on input "Press Space to toggle row selection (unchecked)" at bounding box center [72, 492] width 11 height 11
checkbox input "true"
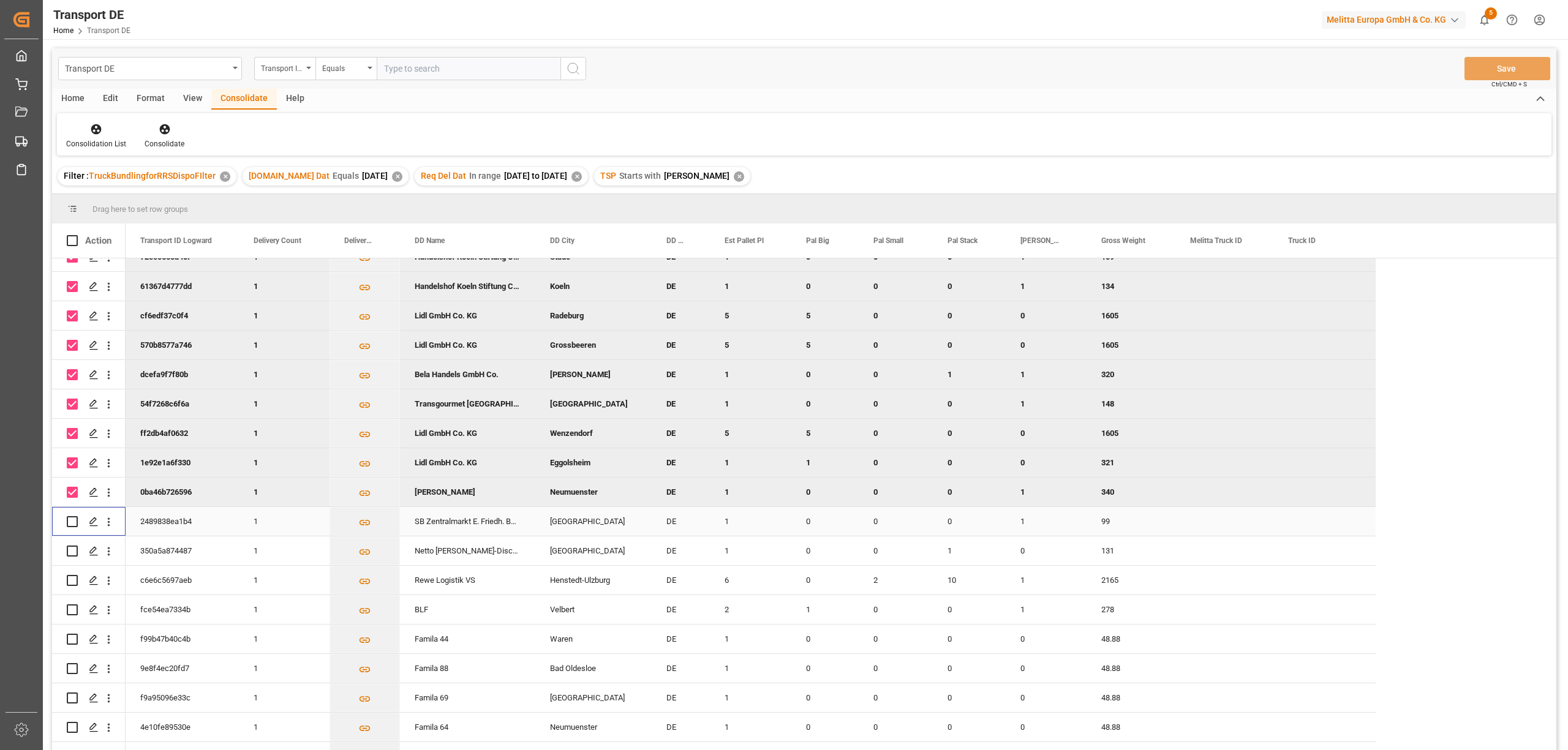
click at [69, 517] on input "Press Space to toggle row selection (unchecked)" at bounding box center [72, 521] width 11 height 11
checkbox input "true"
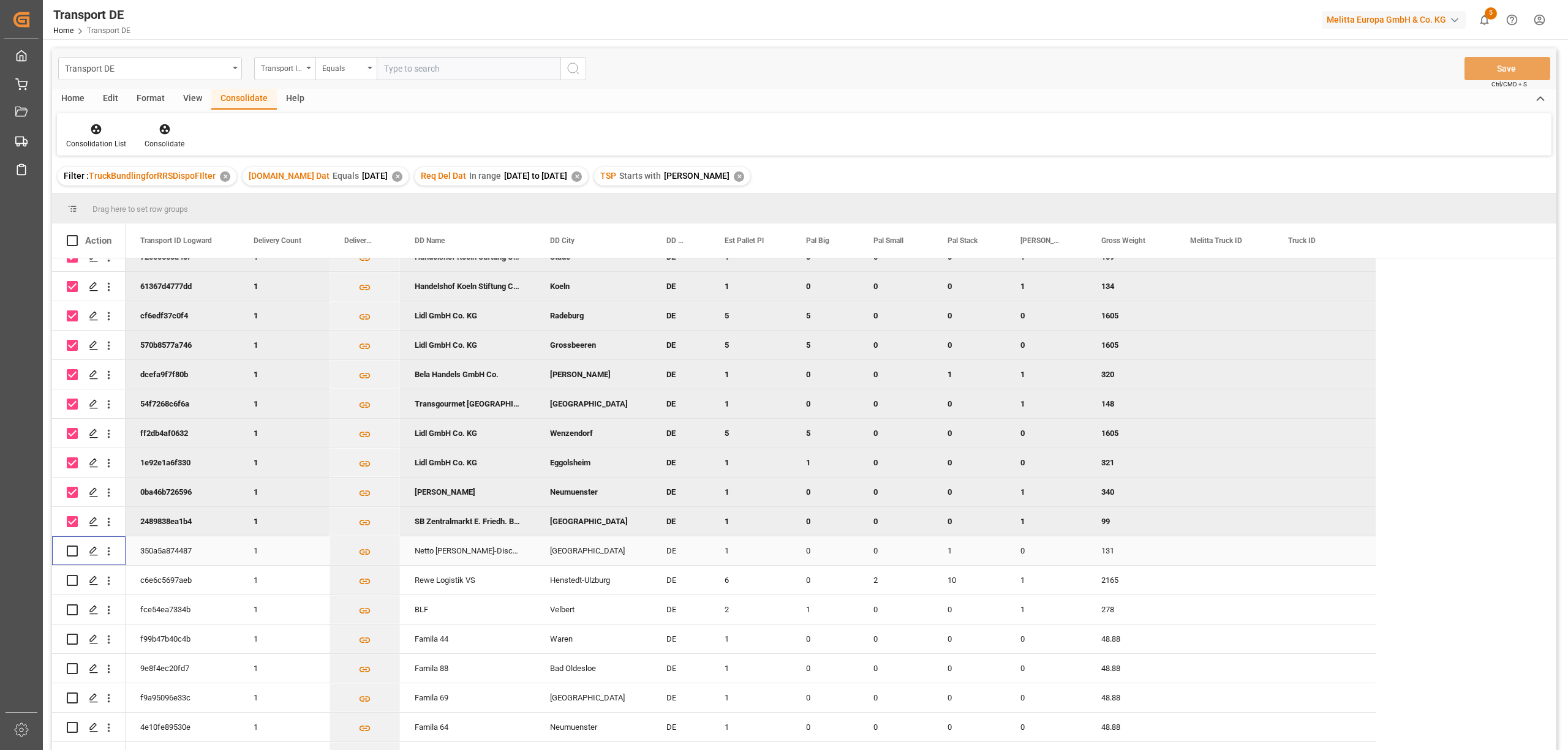
click at [74, 552] on input "Press Space to toggle row selection (unchecked)" at bounding box center [72, 551] width 11 height 11
checkbox input "true"
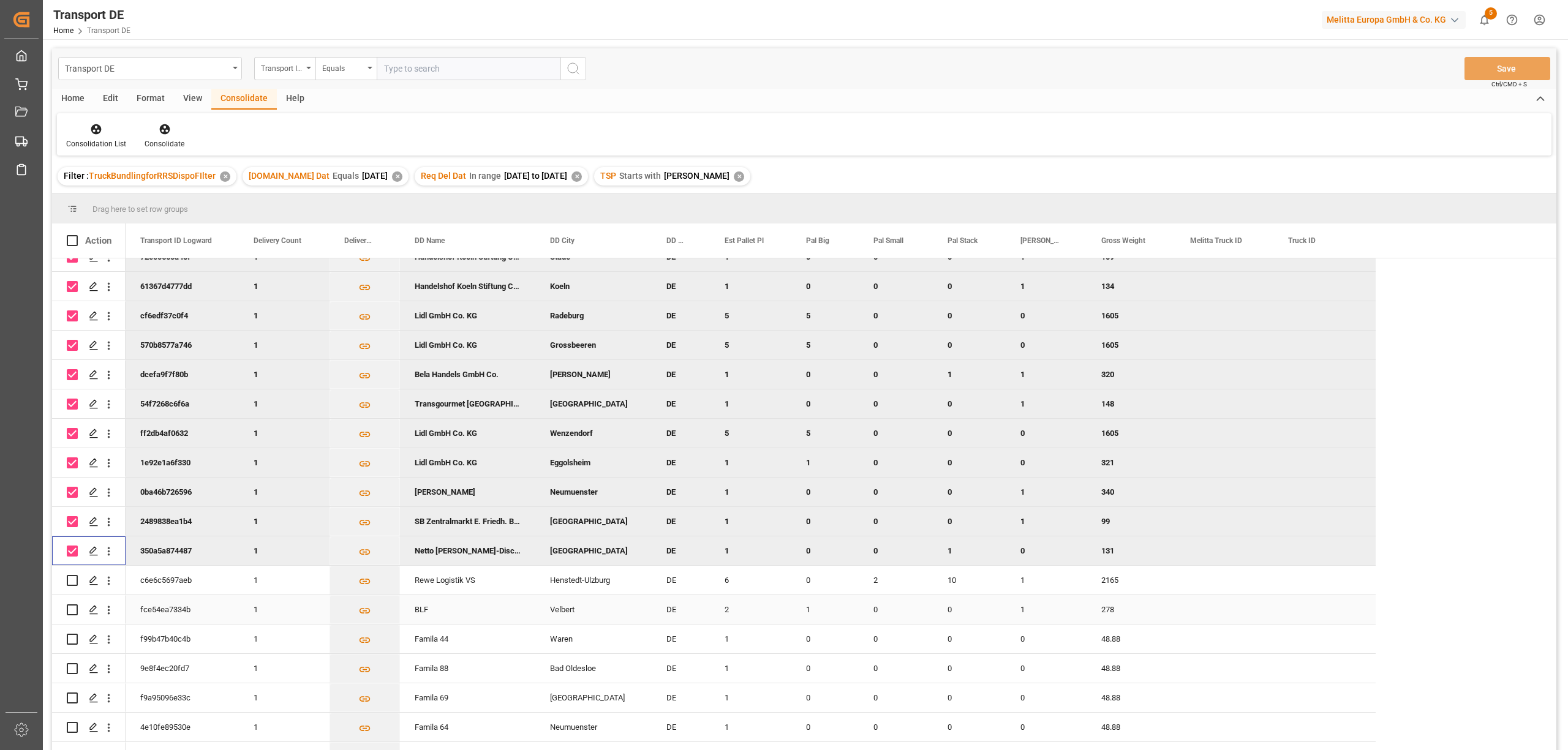
click at [70, 607] on input "Press Space to toggle row selection (unchecked)" at bounding box center [72, 609] width 11 height 11
checkbox input "true"
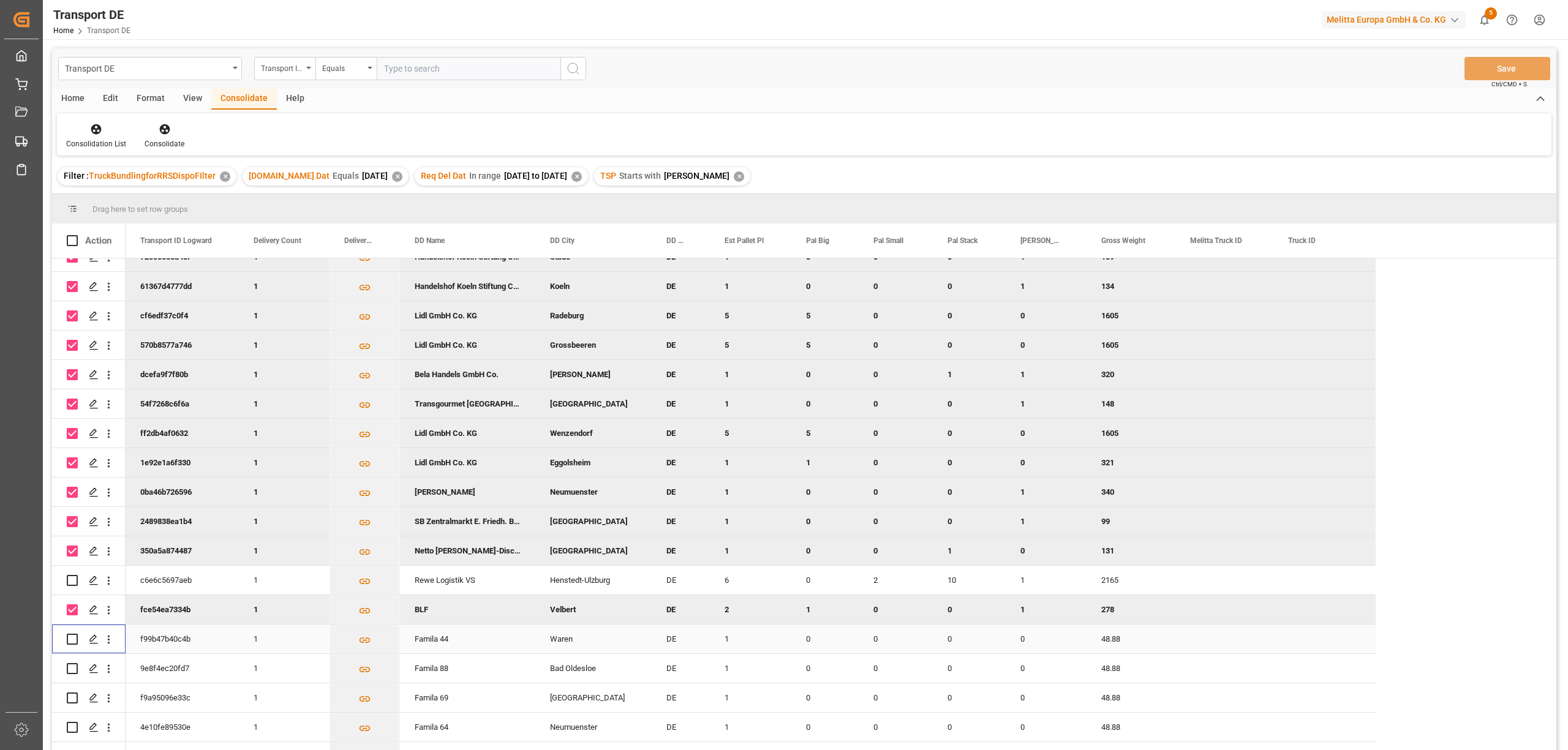
click at [72, 638] on input "Press Space to toggle row selection (unchecked)" at bounding box center [72, 639] width 11 height 11
checkbox input "true"
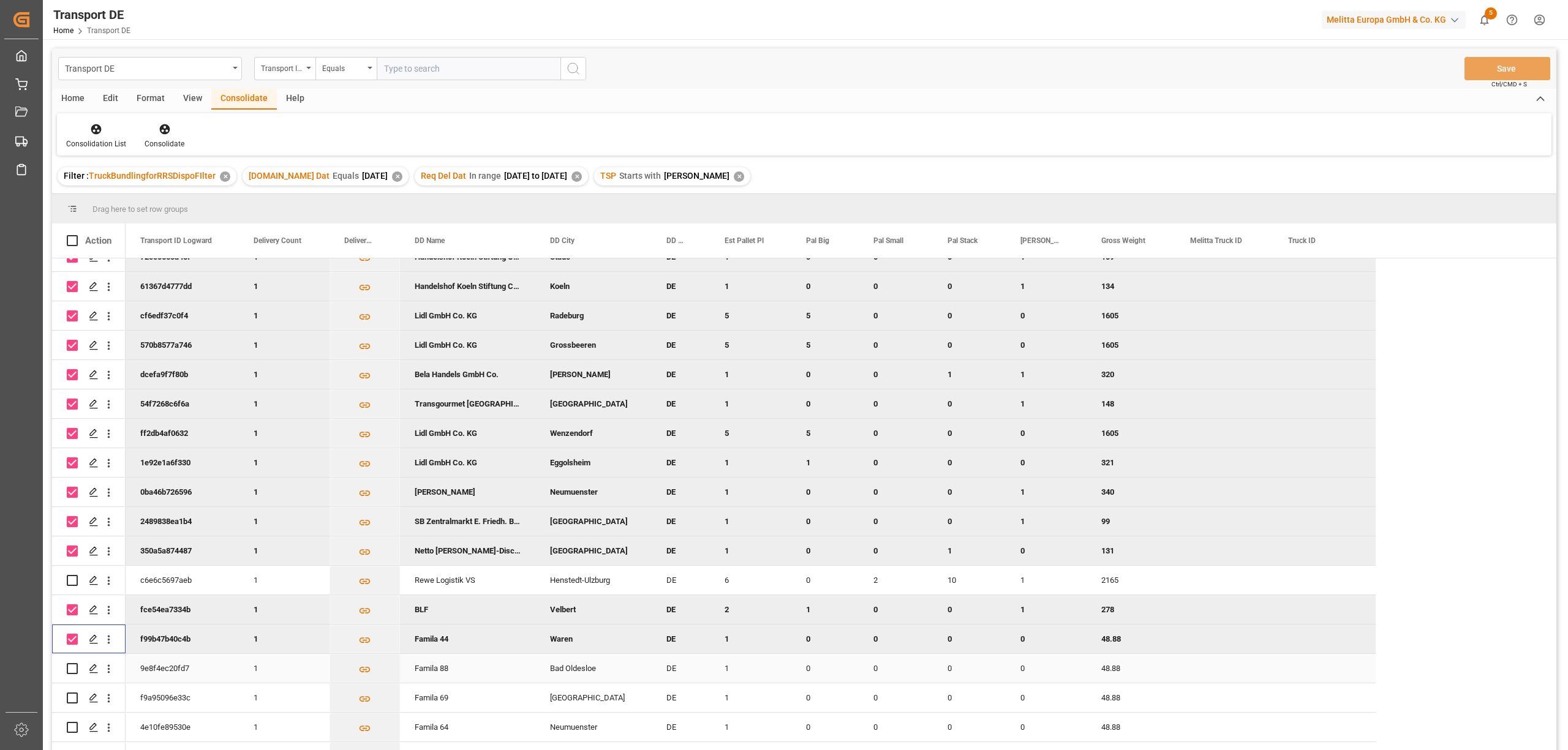
click at [74, 666] on input "Press Space to toggle row selection (unchecked)" at bounding box center [72, 668] width 11 height 11
checkbox input "true"
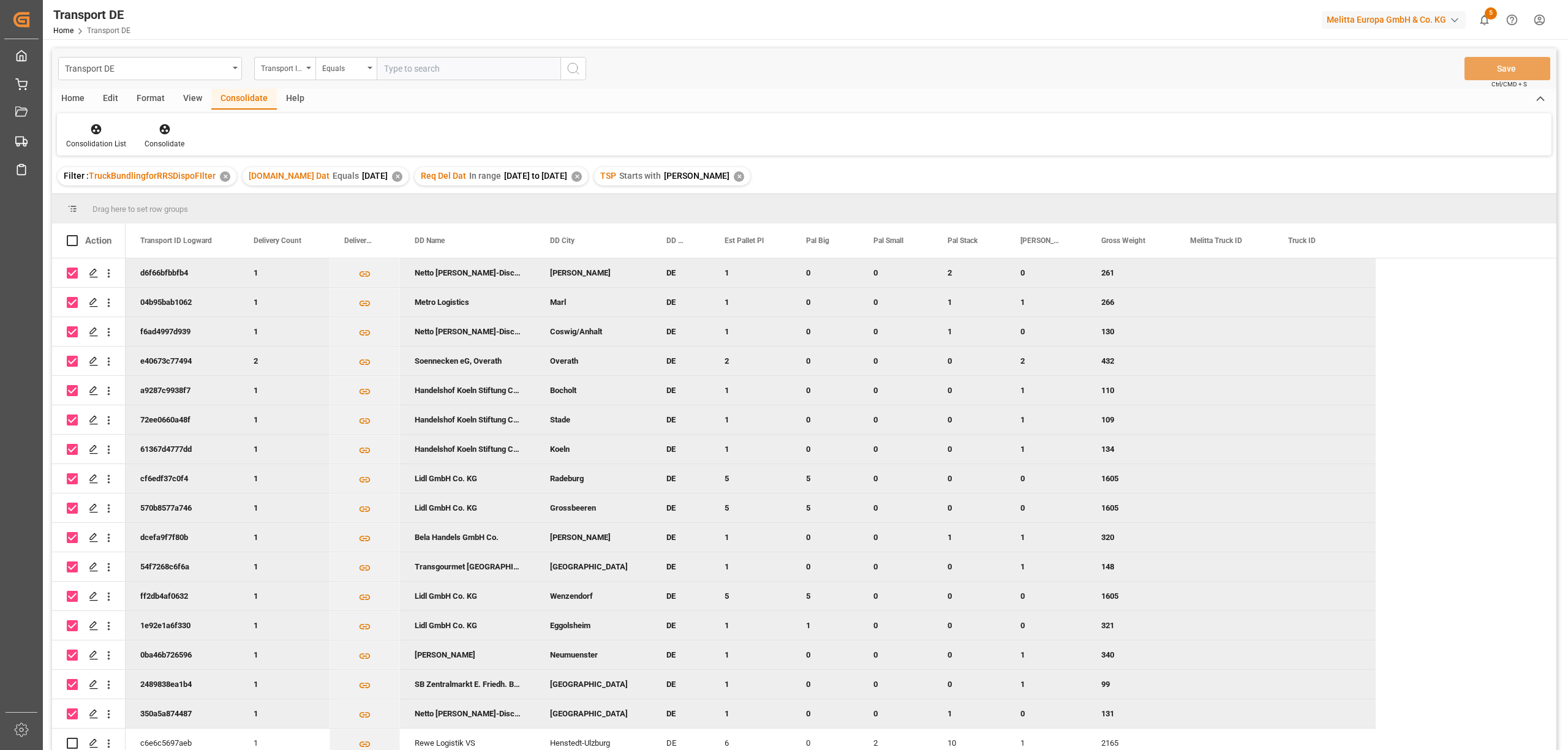
scroll to position [245, 0]
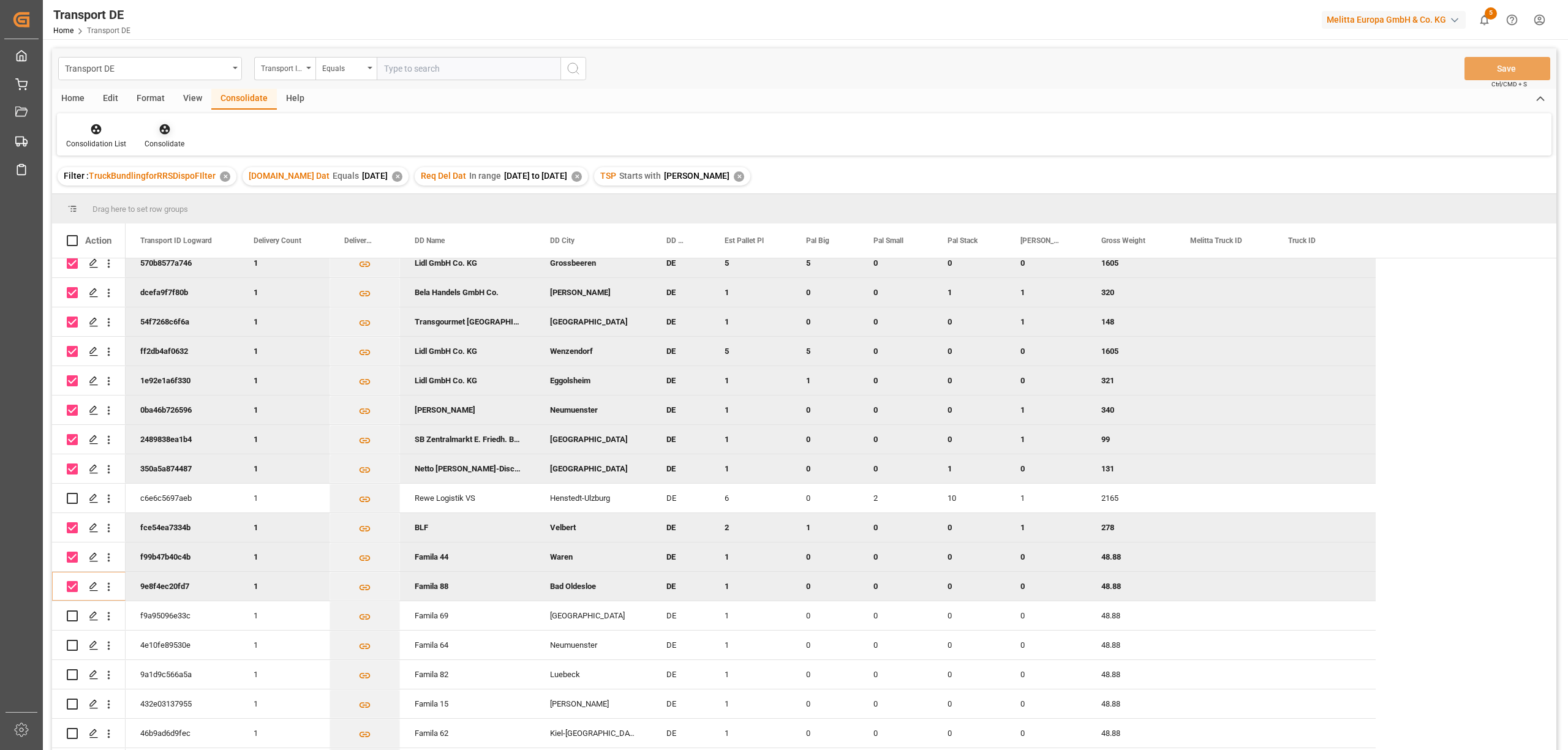
click at [167, 132] on icon at bounding box center [165, 130] width 11 height 11
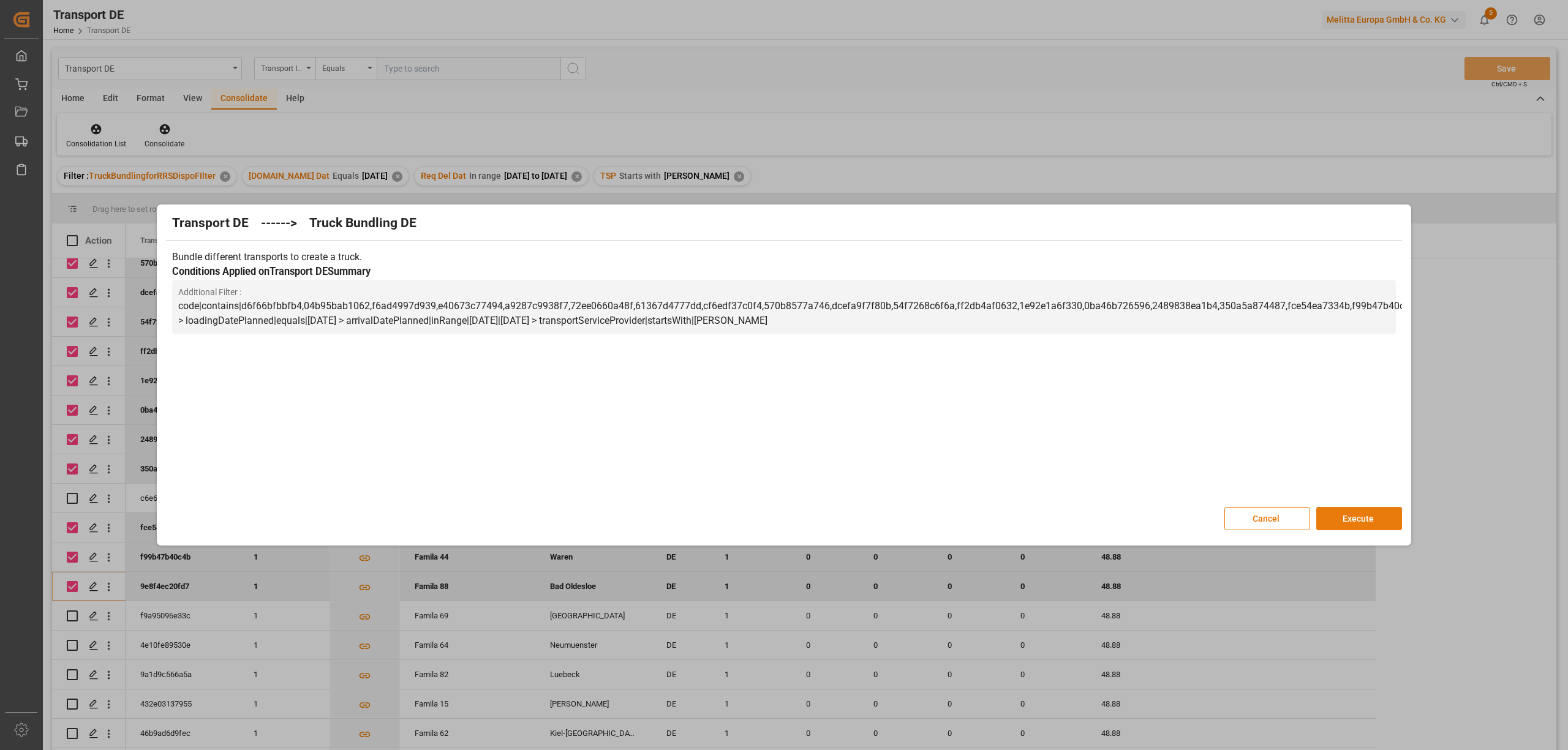
click at [1367, 514] on button "Execute" at bounding box center [1359, 518] width 86 height 23
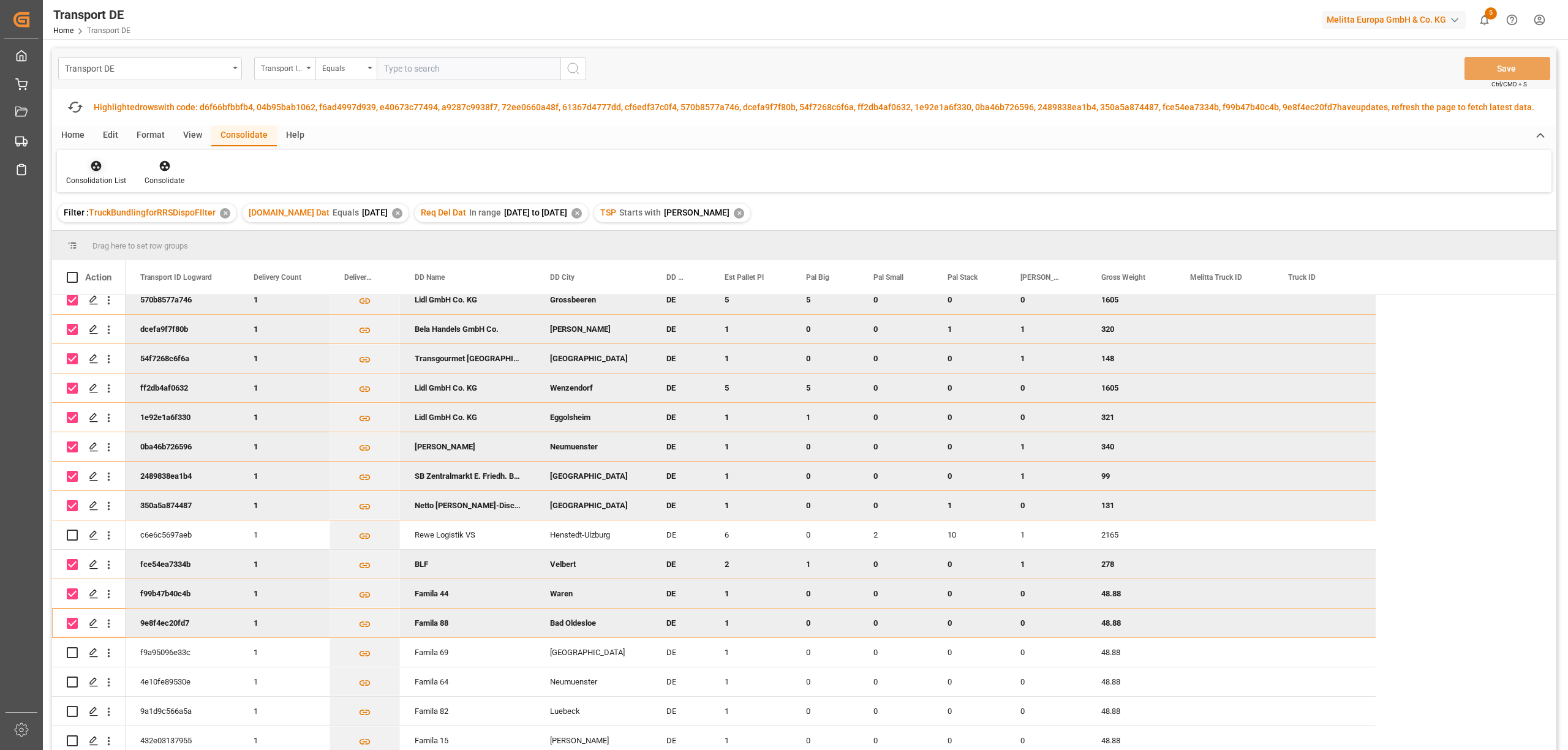
click at [87, 169] on div at bounding box center [96, 165] width 60 height 13
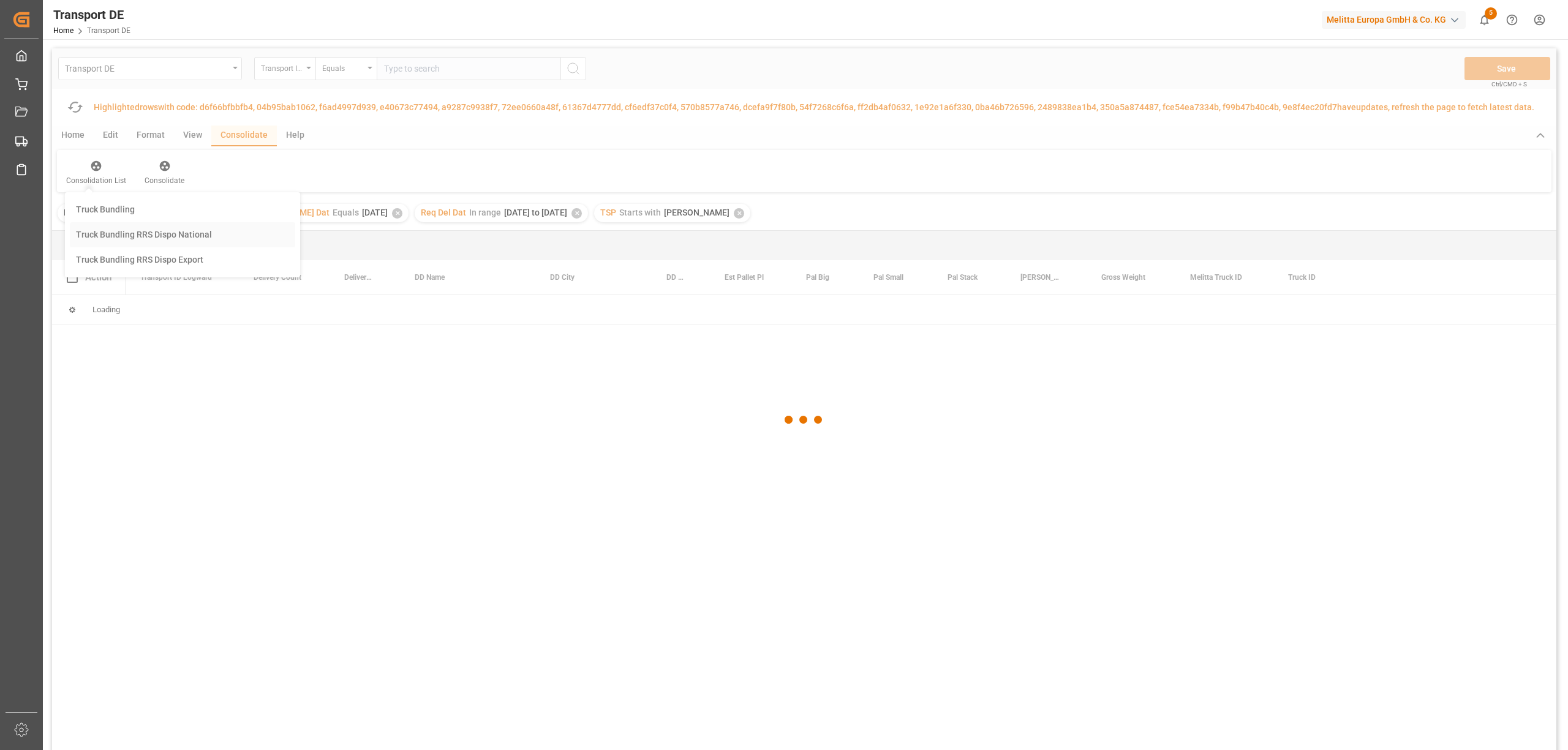
click at [103, 233] on div "Transport DE Transport ID Logward Equals Save Ctrl/CMD + S Fetch latest updates…" at bounding box center [804, 434] width 1504 height 771
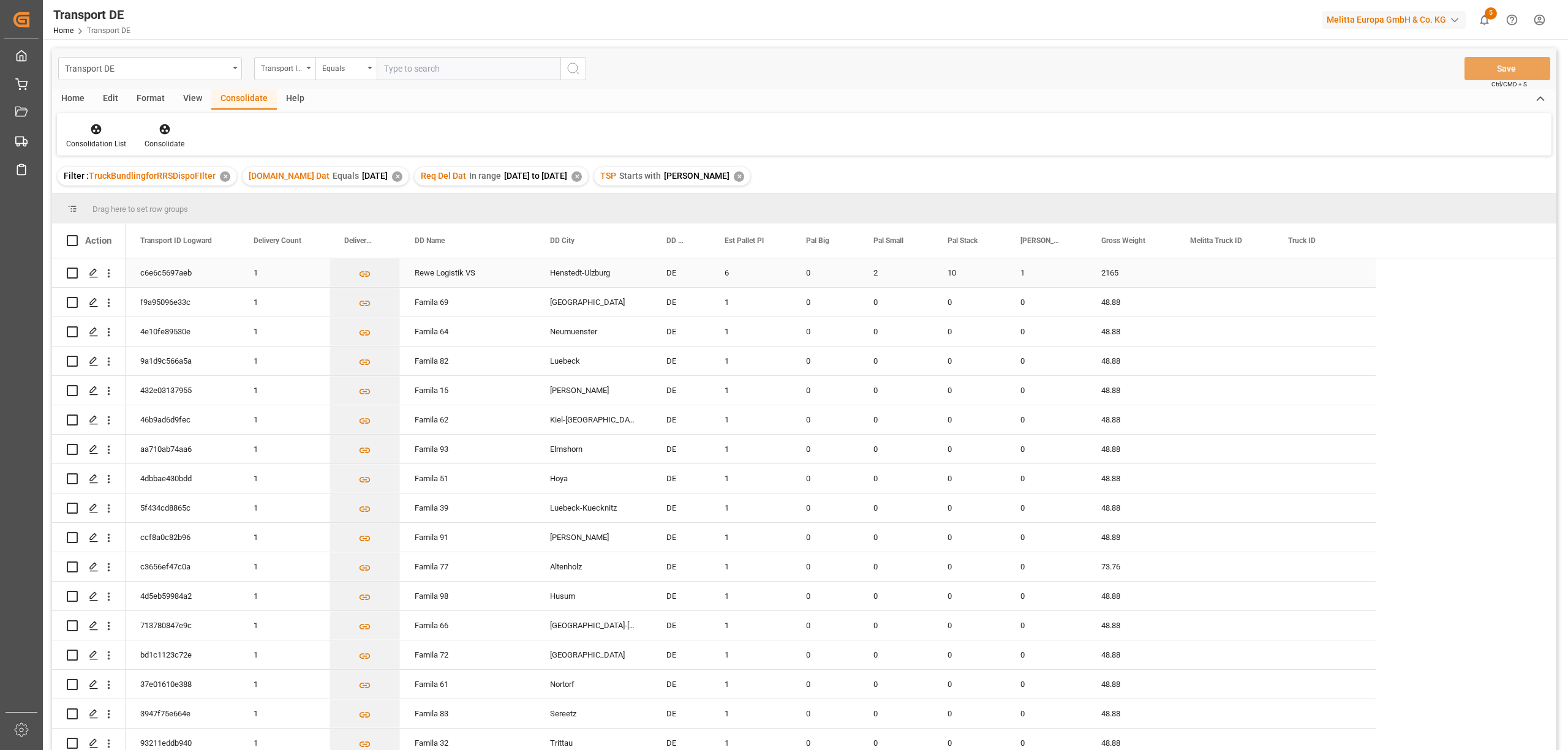
click at [72, 272] on input "Press Space to toggle row selection (unchecked)" at bounding box center [72, 273] width 11 height 11
checkbox input "true"
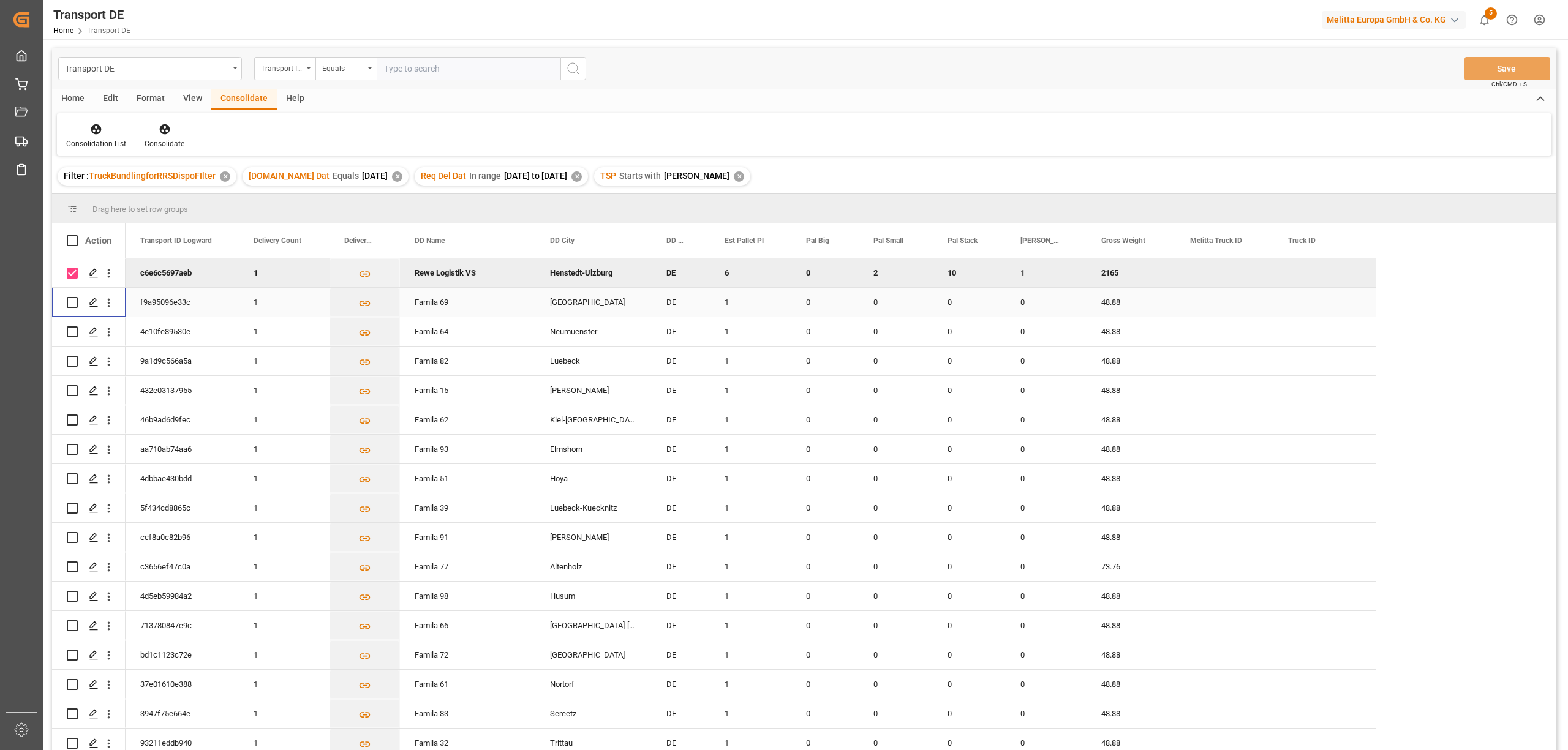
click at [71, 300] on input "Press Space to toggle row selection (unchecked)" at bounding box center [72, 302] width 11 height 11
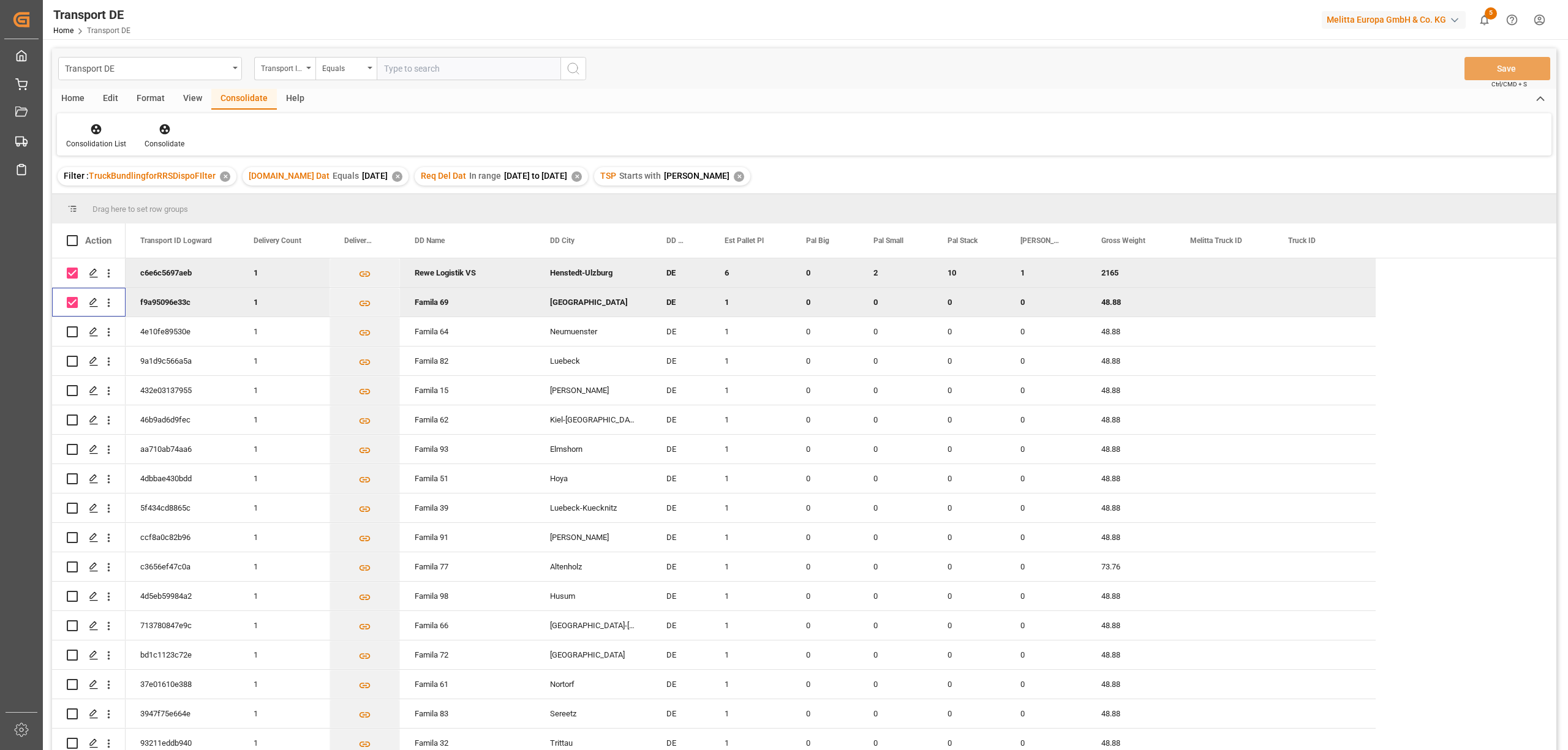
click at [74, 304] on input "Press Space to toggle row selection (checked)" at bounding box center [72, 302] width 11 height 11
checkbox input "false"
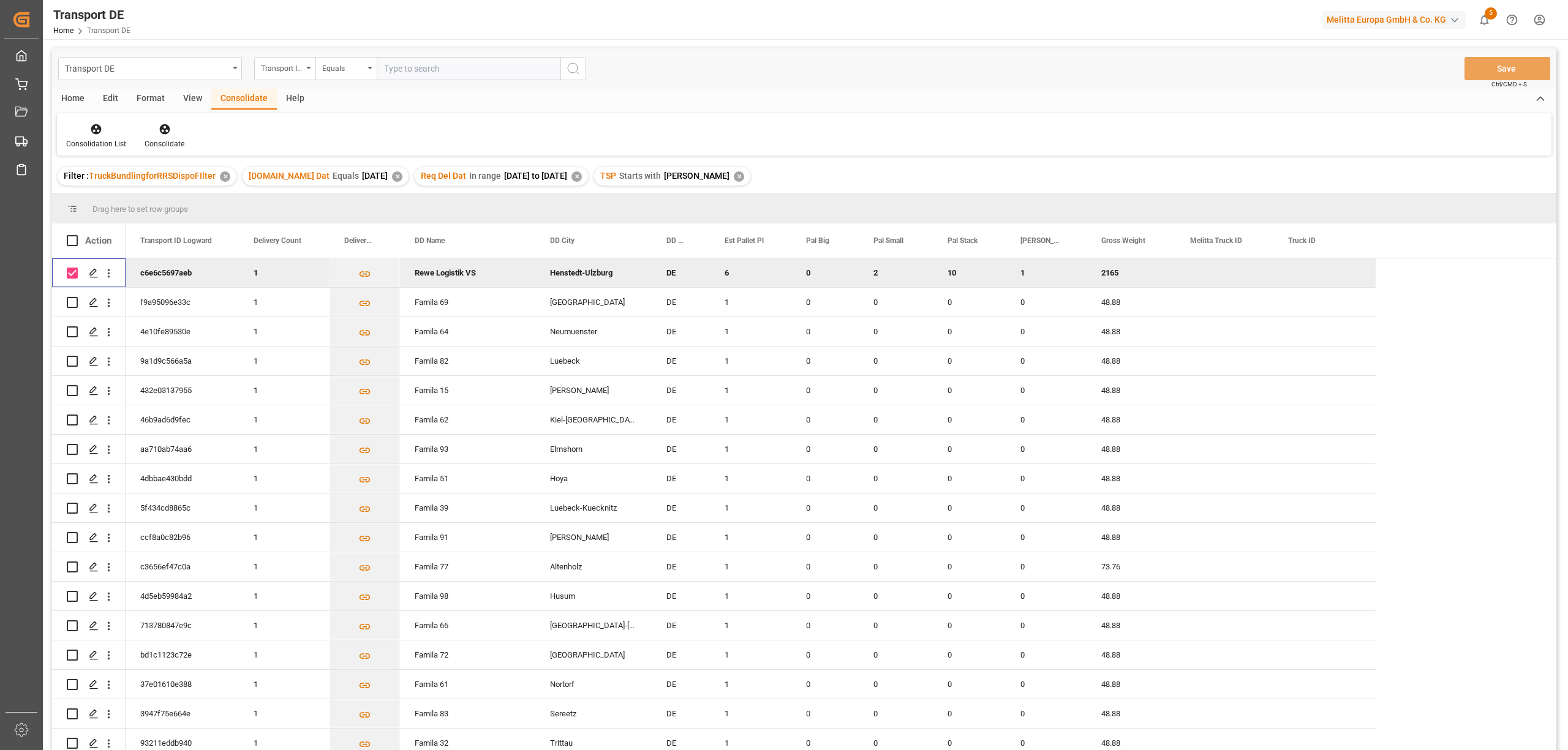
click at [71, 273] on input "Press Space to toggle row selection (checked)" at bounding box center [72, 273] width 11 height 11
checkbox input "false"
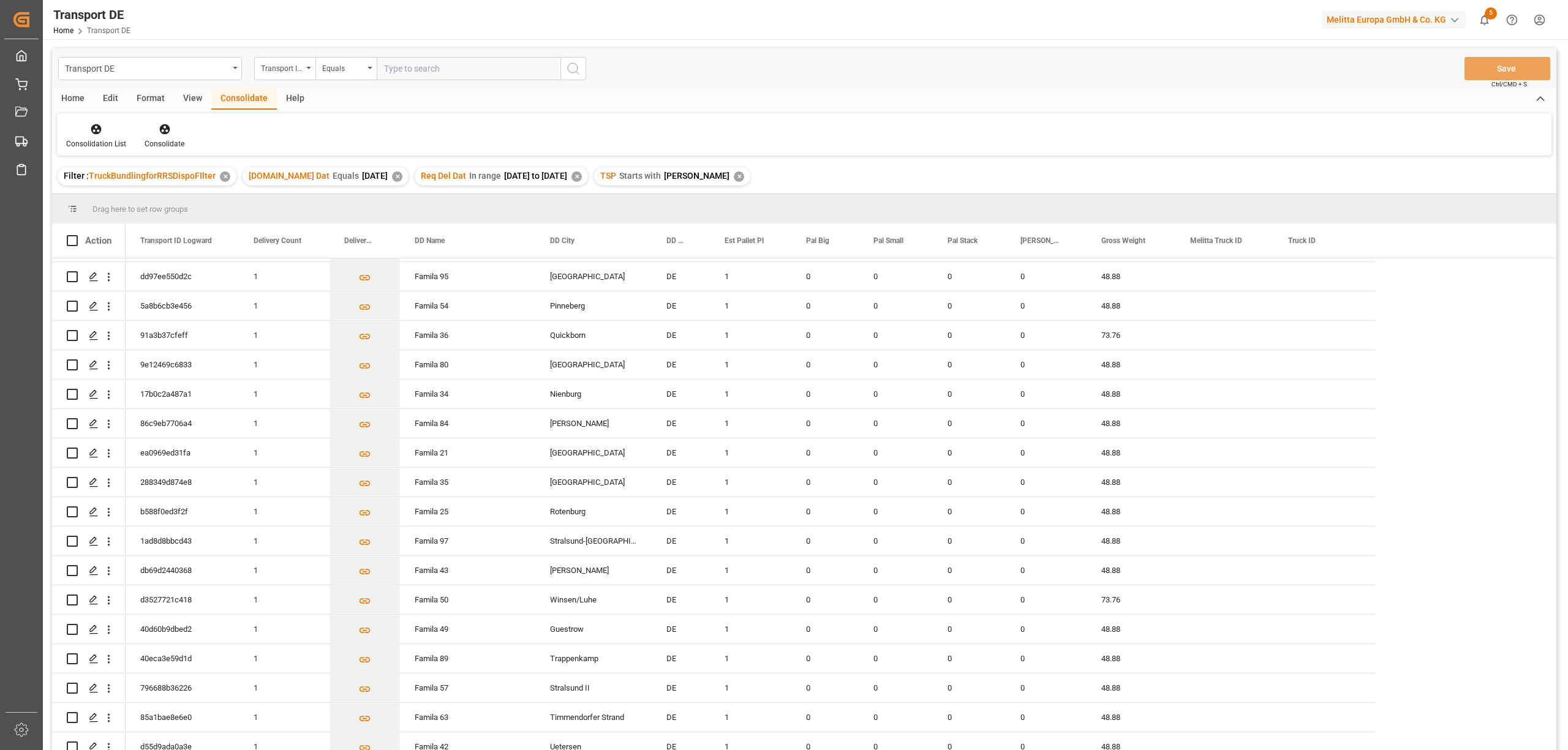
scroll to position [1355, 0]
click at [71, 682] on input "Press Space to toggle row selection (unchecked)" at bounding box center [72, 684] width 11 height 11
checkbox input "true"
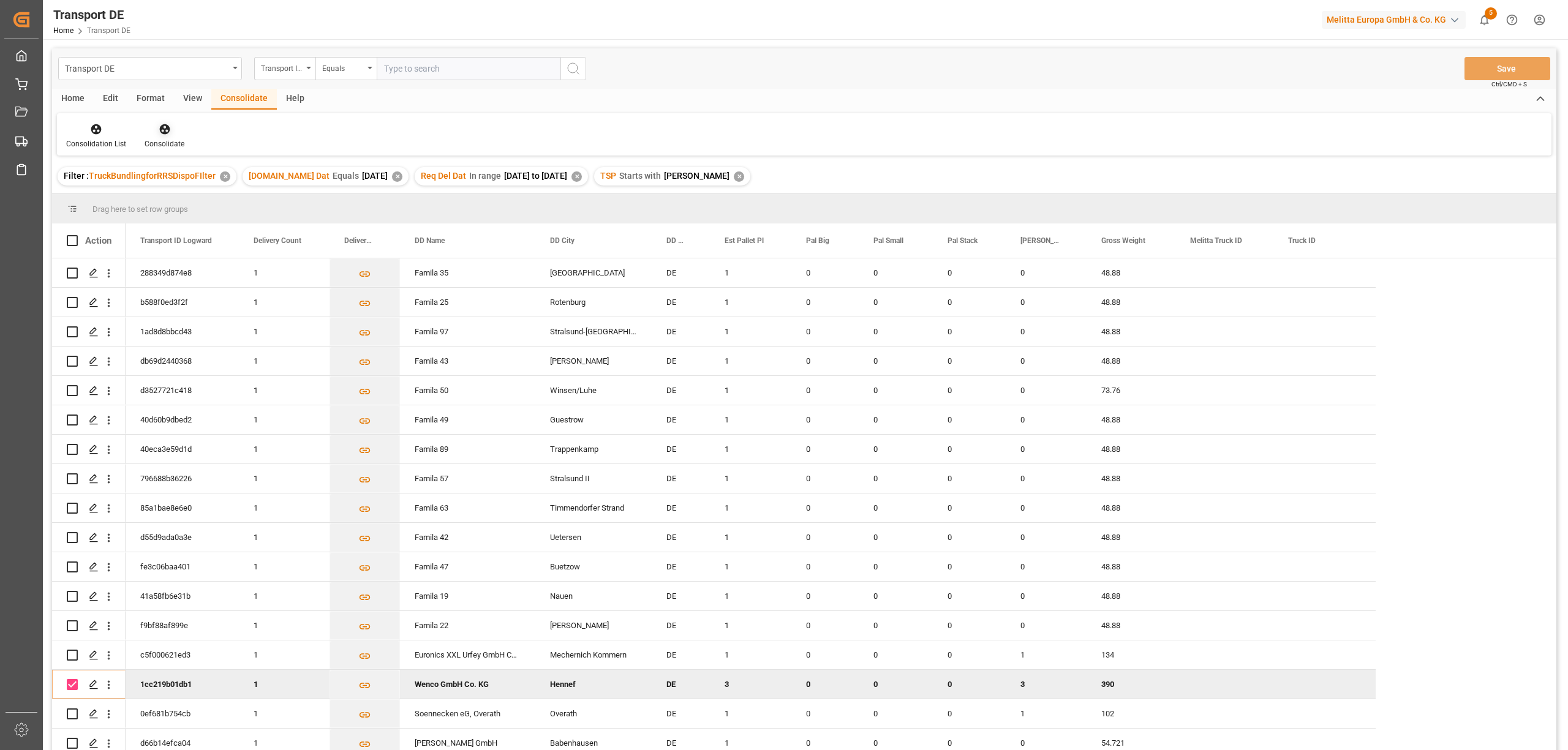
click at [165, 132] on icon at bounding box center [165, 130] width 11 height 11
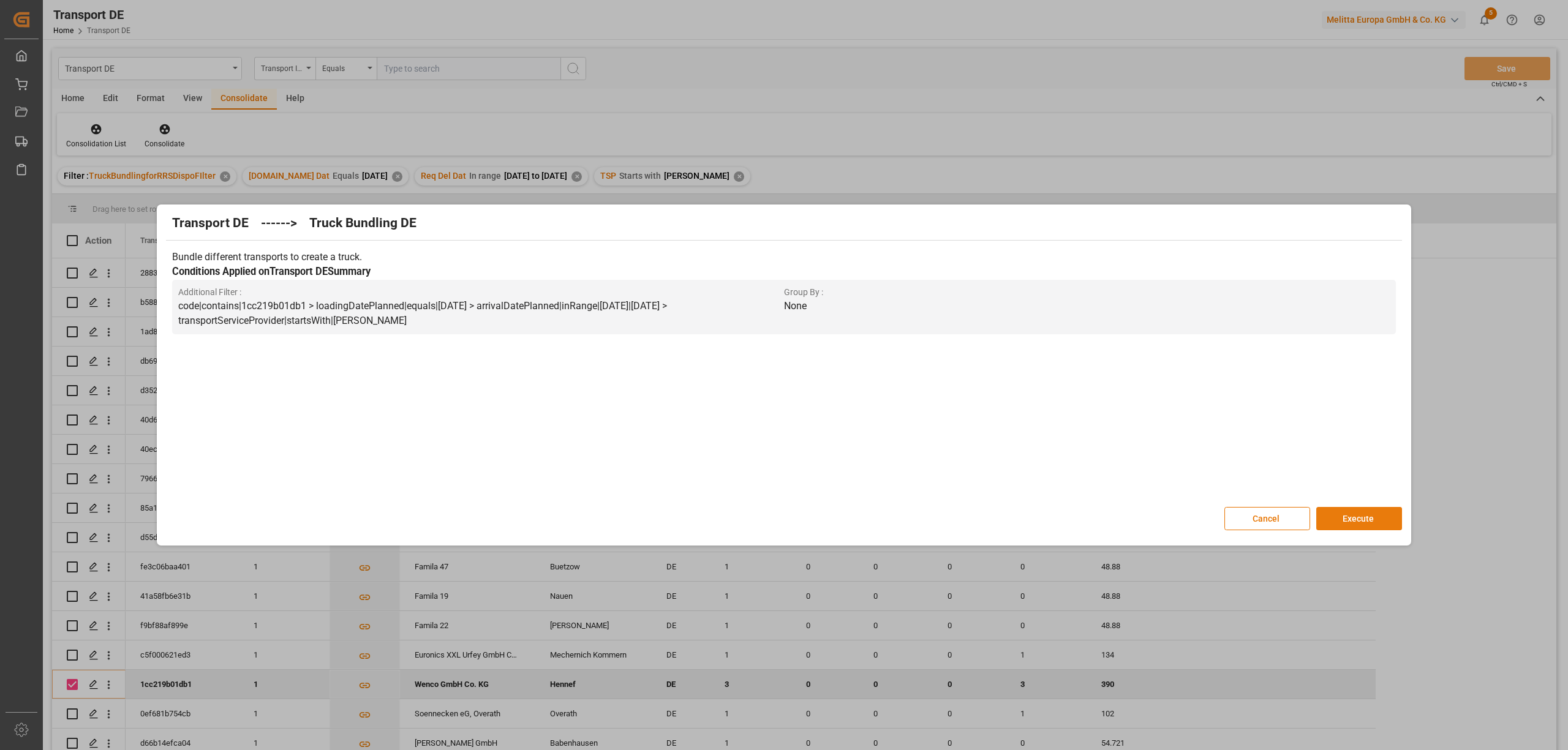
click at [1356, 523] on button "Execute" at bounding box center [1359, 518] width 86 height 23
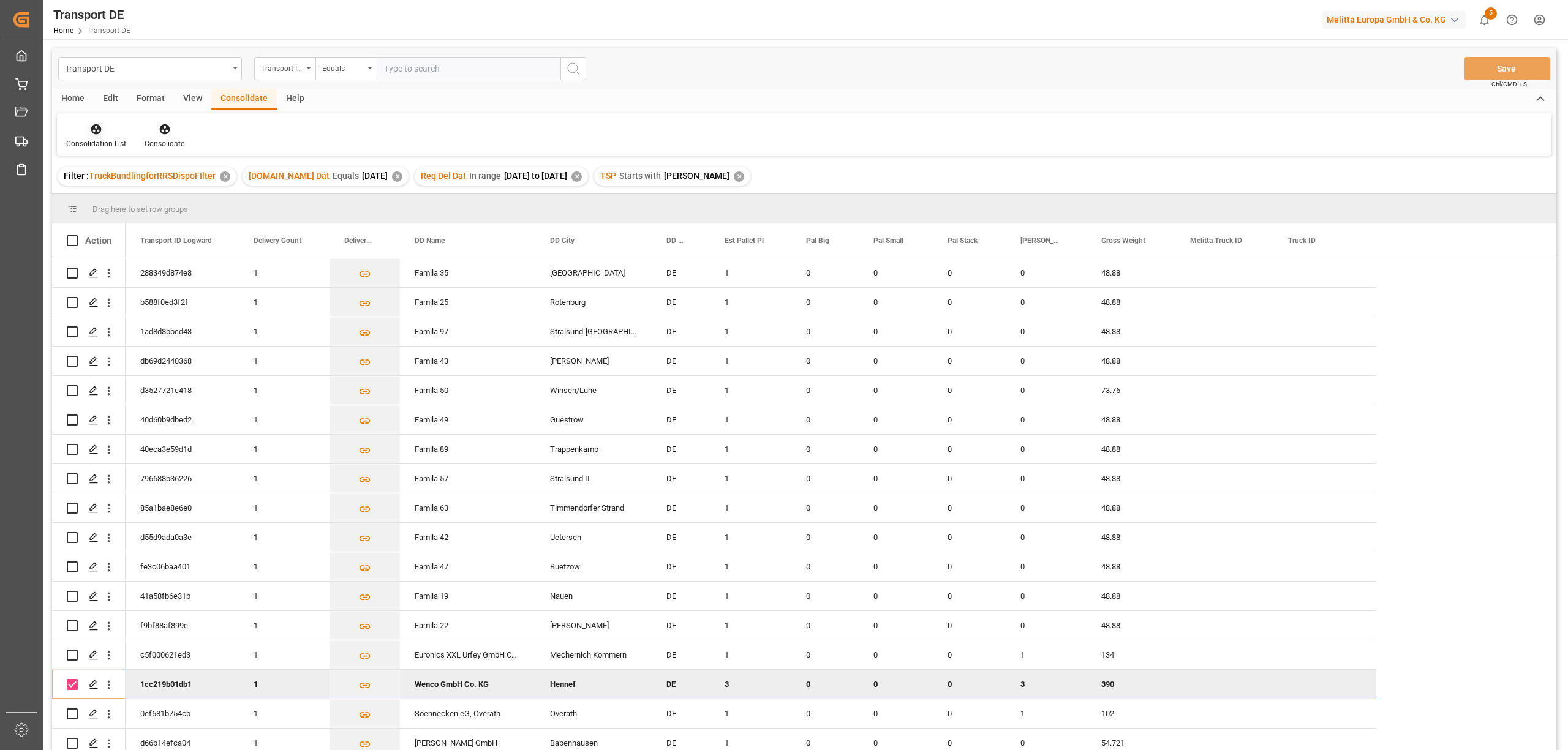
click at [94, 137] on div "Consolidation List" at bounding box center [96, 136] width 78 height 27
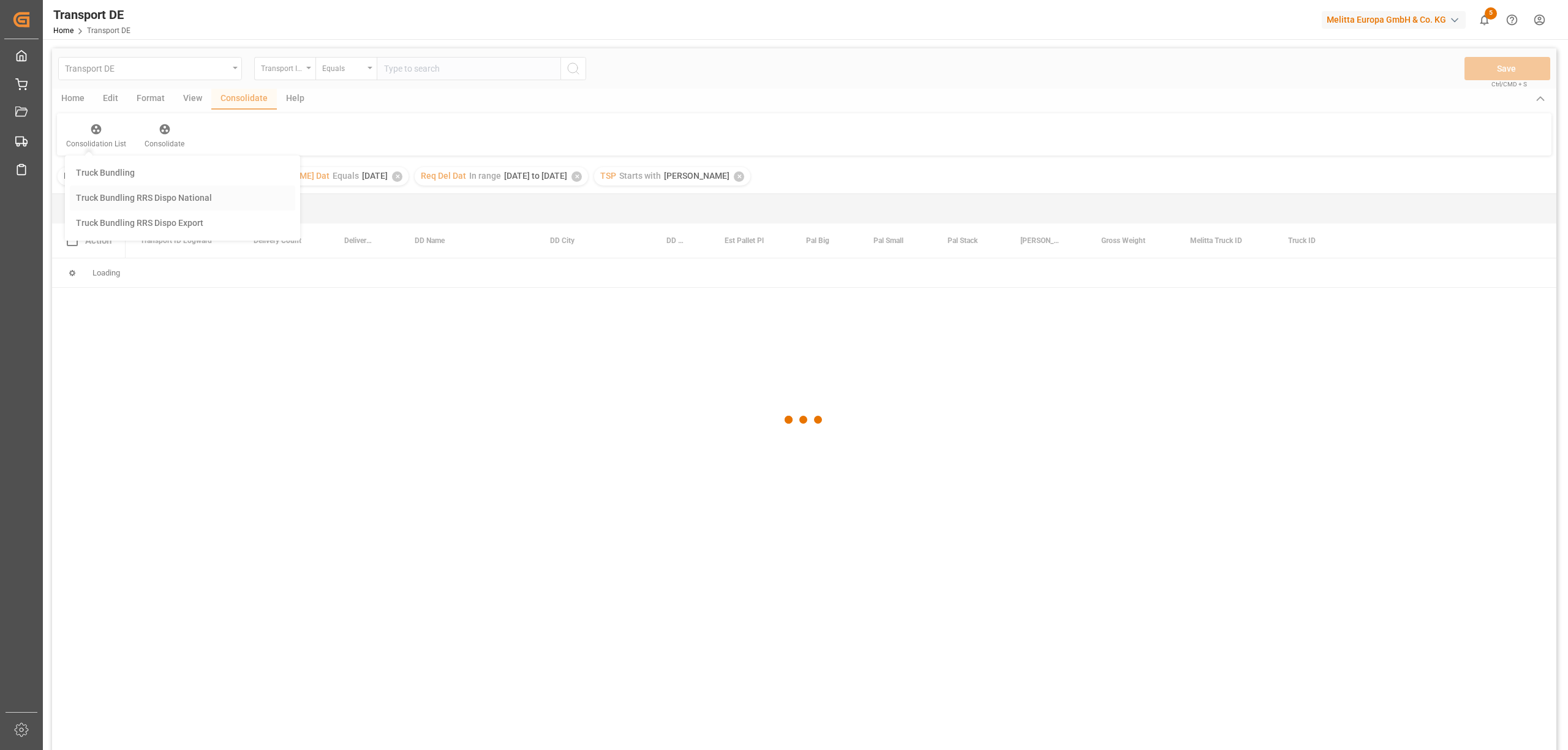
scroll to position [0, 0]
click at [119, 195] on div "Transport DE Transport ID Logward Equals Save Ctrl/CMD + S Home Edit Format Vie…" at bounding box center [804, 415] width 1504 height 734
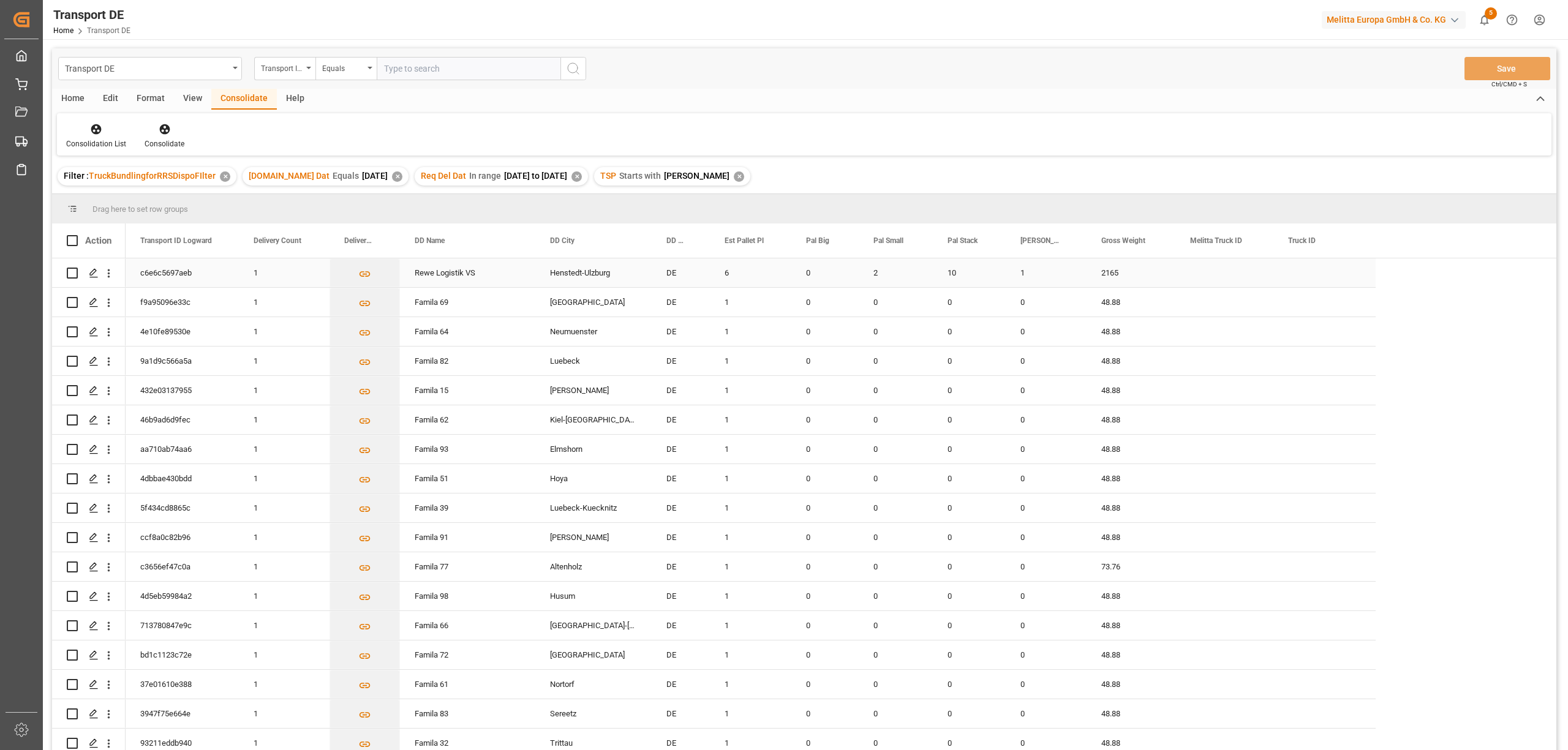
click at [74, 272] on input "Press Space to toggle row selection (unchecked)" at bounding box center [72, 273] width 11 height 11
checkbox input "true"
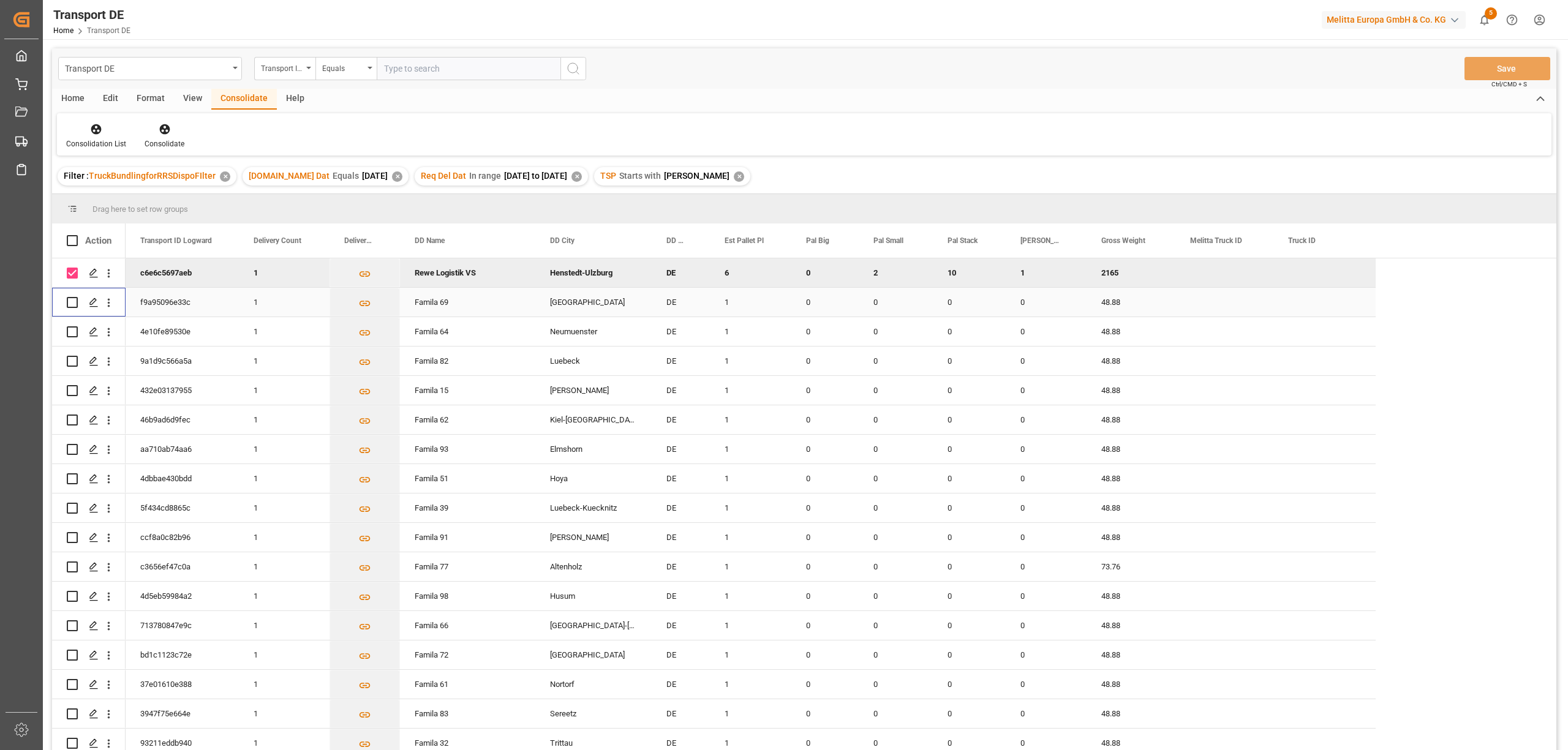
click at [68, 300] on input "Press Space to toggle row selection (unchecked)" at bounding box center [72, 302] width 11 height 11
checkbox input "true"
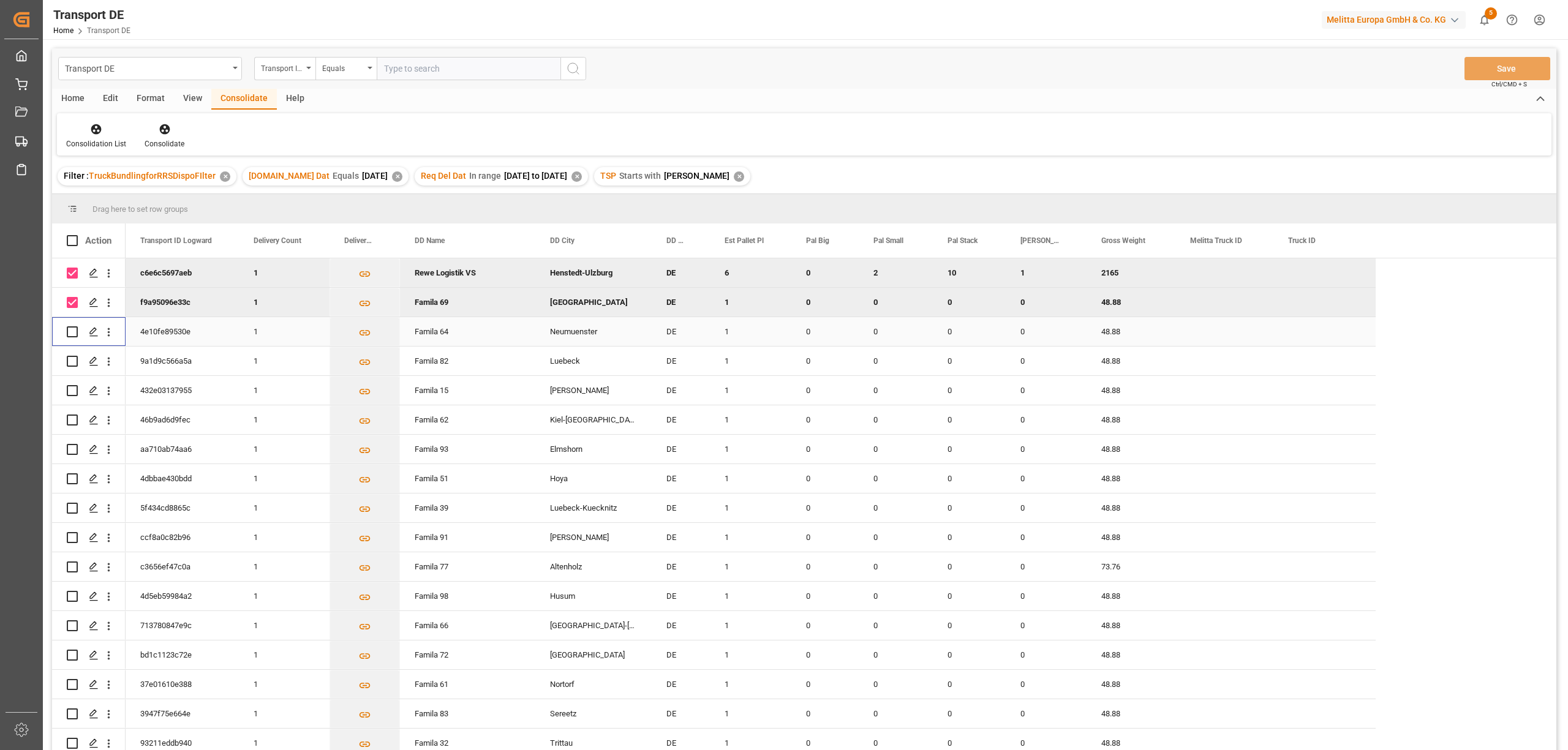
click at [71, 329] on input "Press Space to toggle row selection (unchecked)" at bounding box center [72, 331] width 11 height 11
checkbox input "true"
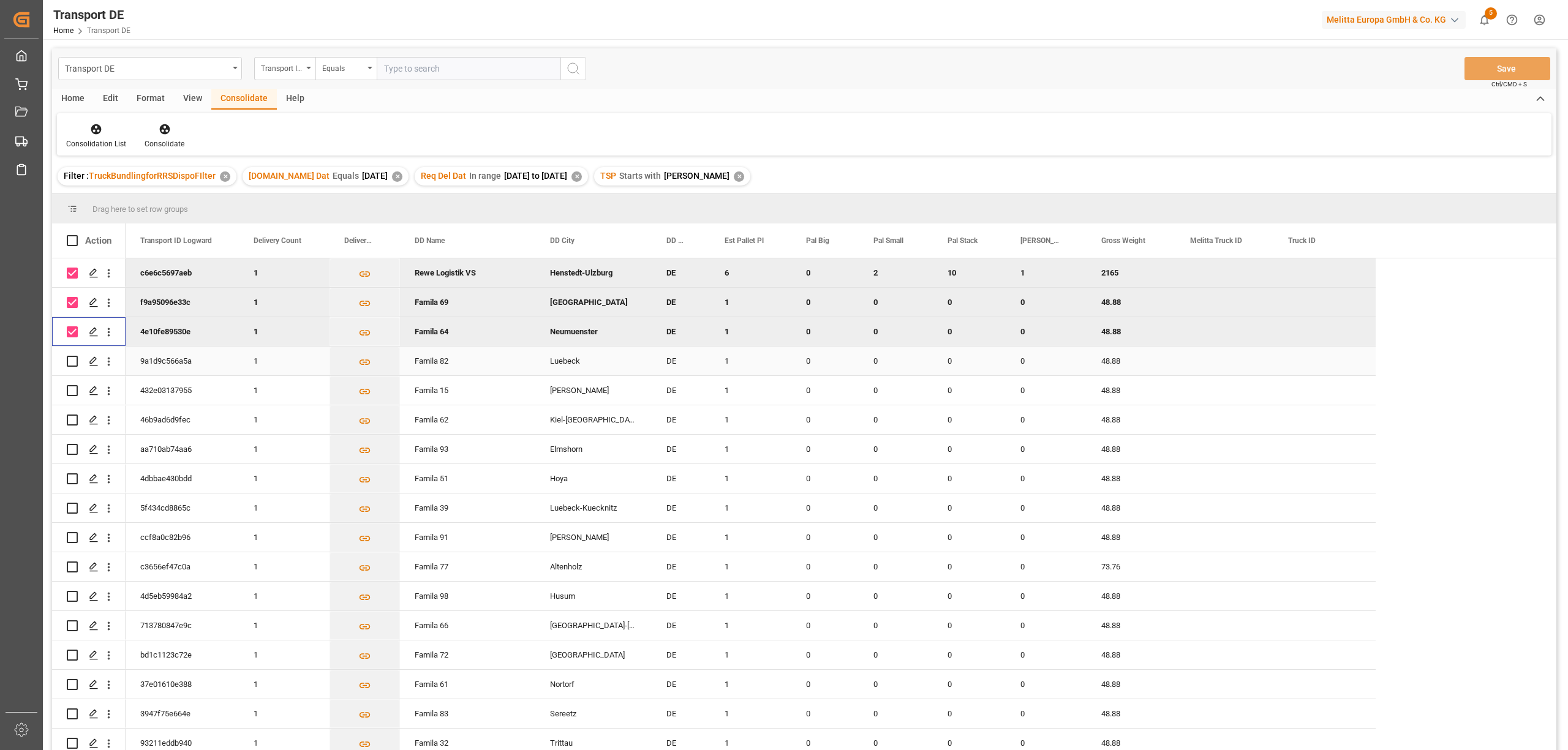
click at [72, 362] on input "Press Space to toggle row selection (unchecked)" at bounding box center [72, 361] width 11 height 11
checkbox input "true"
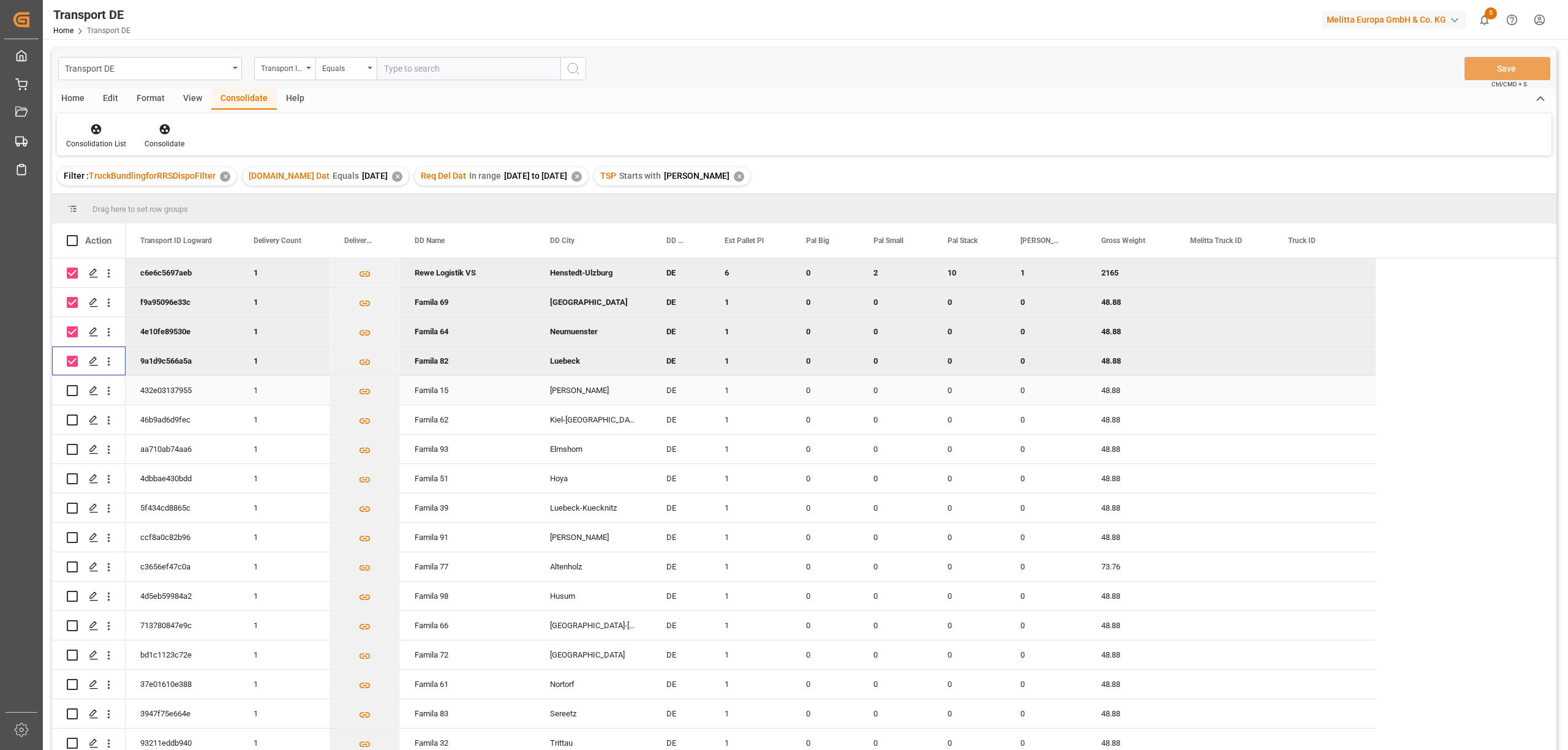
click at [72, 387] on input "Press Space to toggle row selection (unchecked)" at bounding box center [72, 391] width 11 height 11
checkbox input "true"
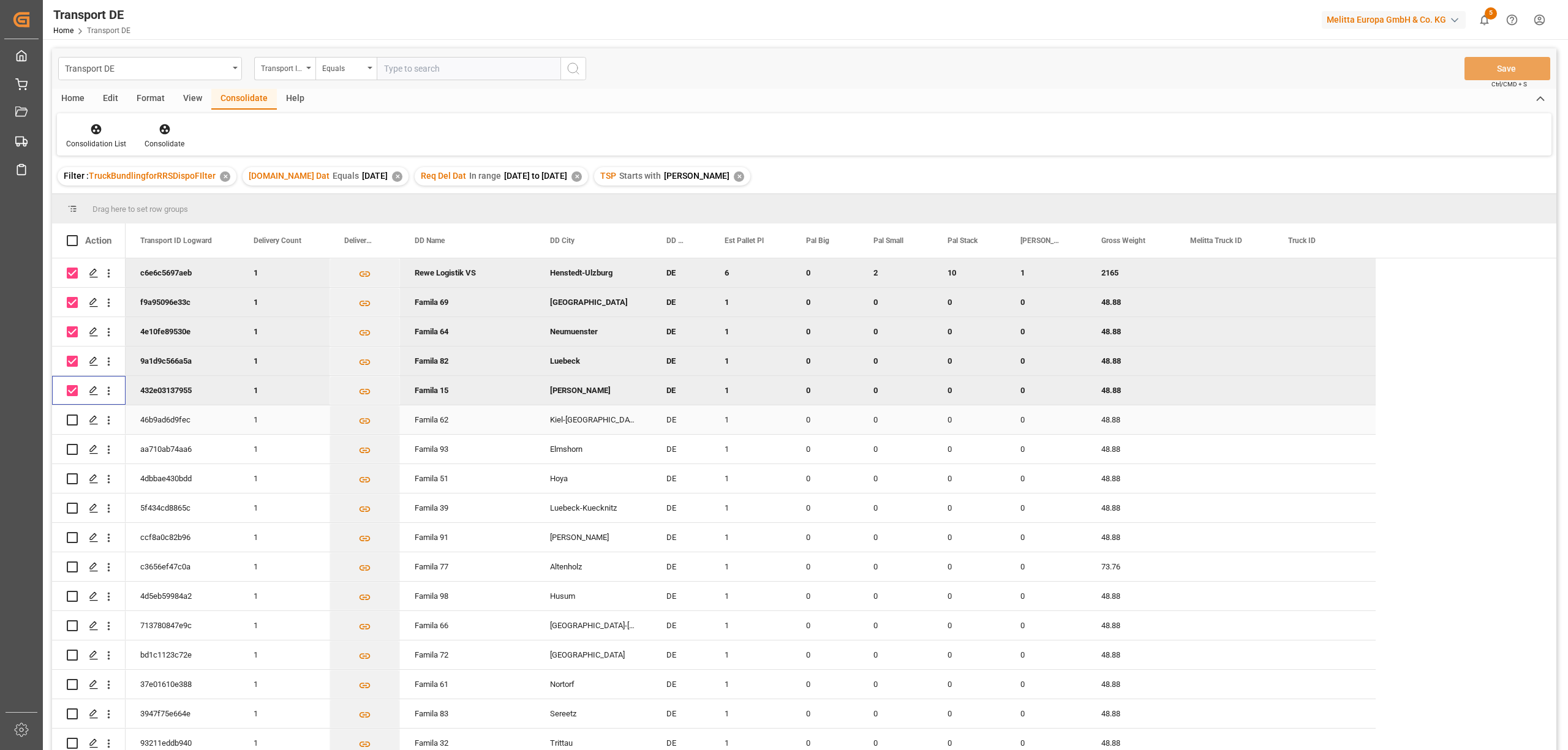
click at [72, 419] on input "Press Space to toggle row selection (unchecked)" at bounding box center [72, 420] width 11 height 11
checkbox input "true"
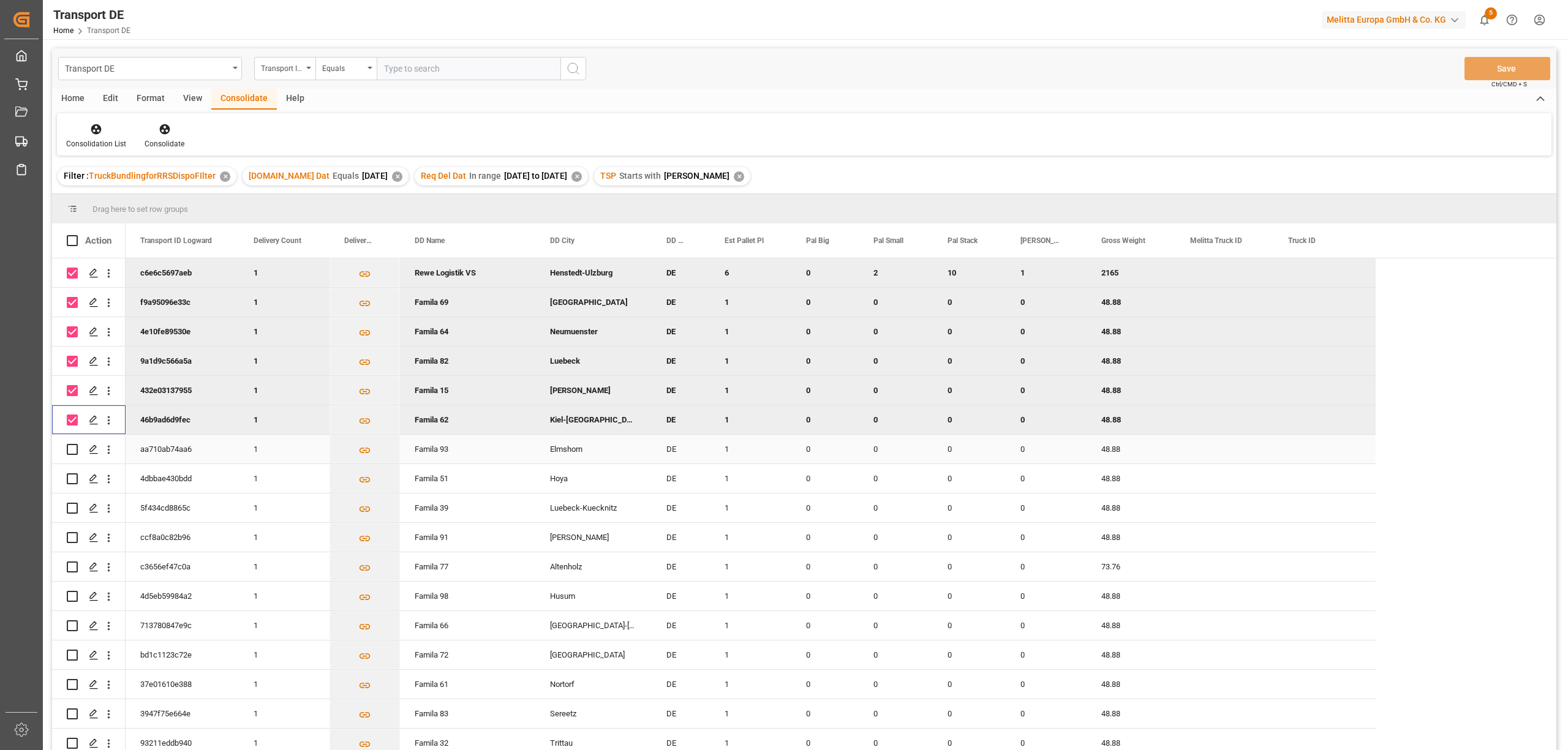
click at [74, 452] on input "Press Space to toggle row selection (unchecked)" at bounding box center [72, 449] width 11 height 11
checkbox input "true"
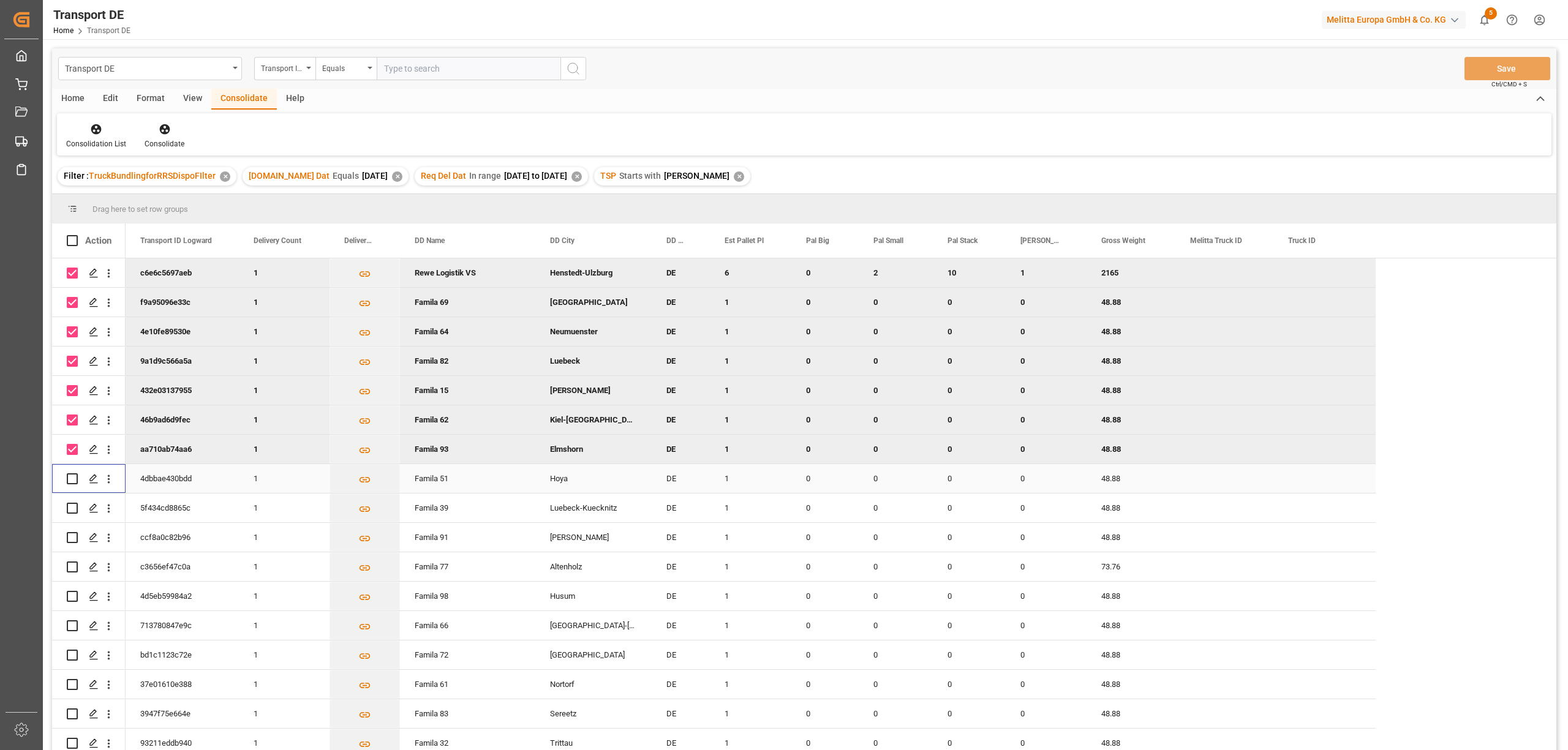
click at [70, 478] on input "Press Space to toggle row selection (unchecked)" at bounding box center [72, 478] width 11 height 11
checkbox input "true"
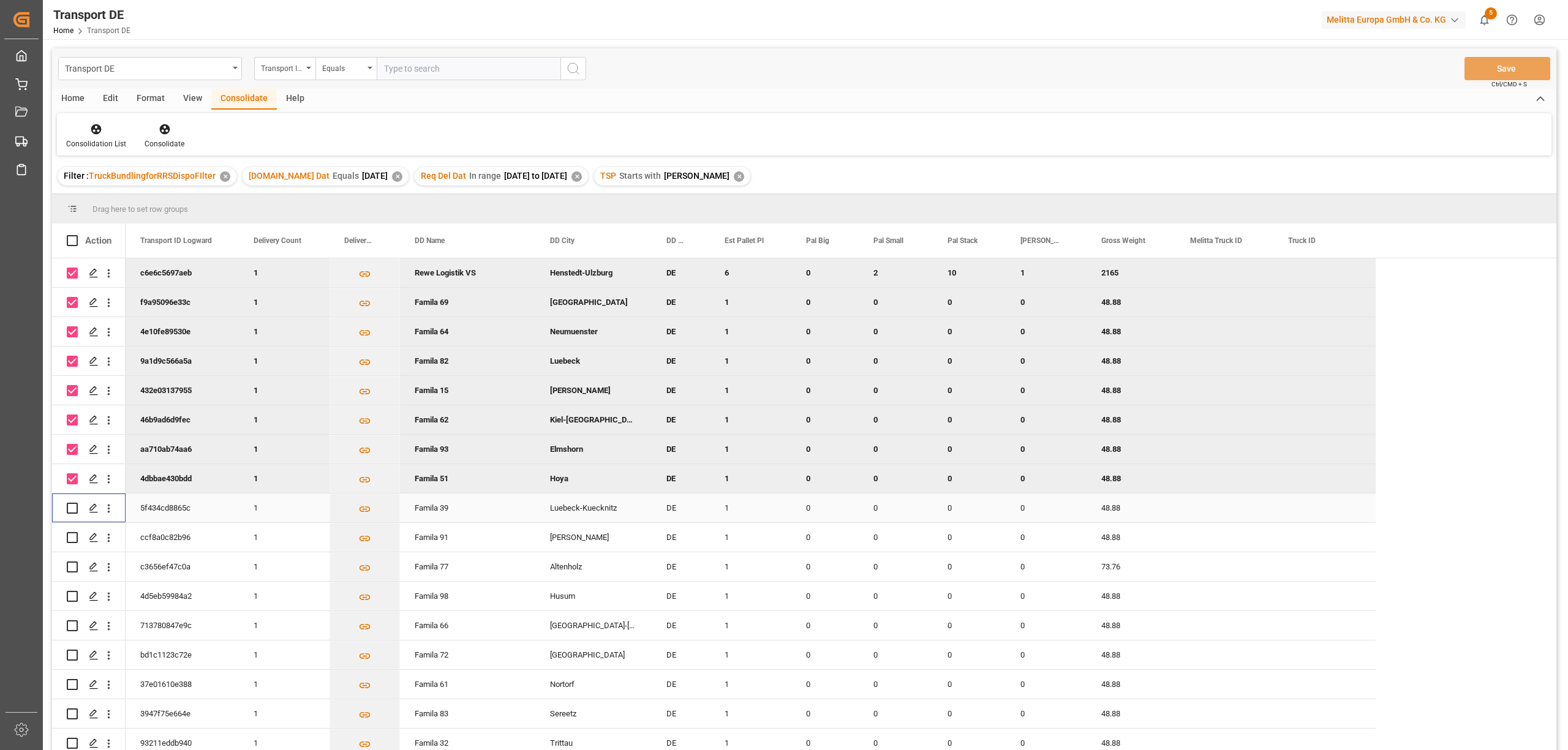
click at [68, 505] on input "Press Space to toggle row selection (unchecked)" at bounding box center [72, 508] width 11 height 11
checkbox input "true"
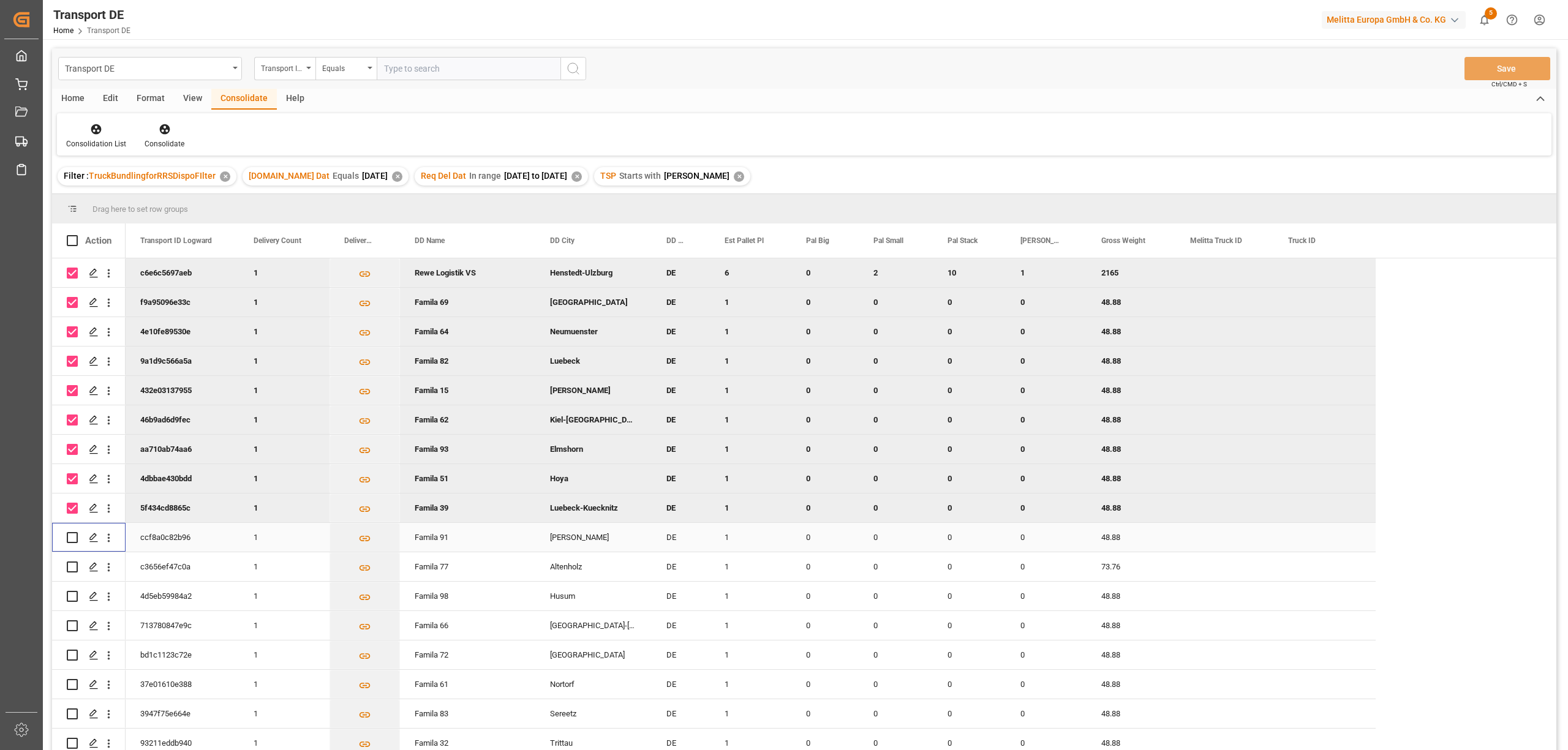
click at [71, 537] on input "Press Space to toggle row selection (unchecked)" at bounding box center [72, 537] width 11 height 11
checkbox input "true"
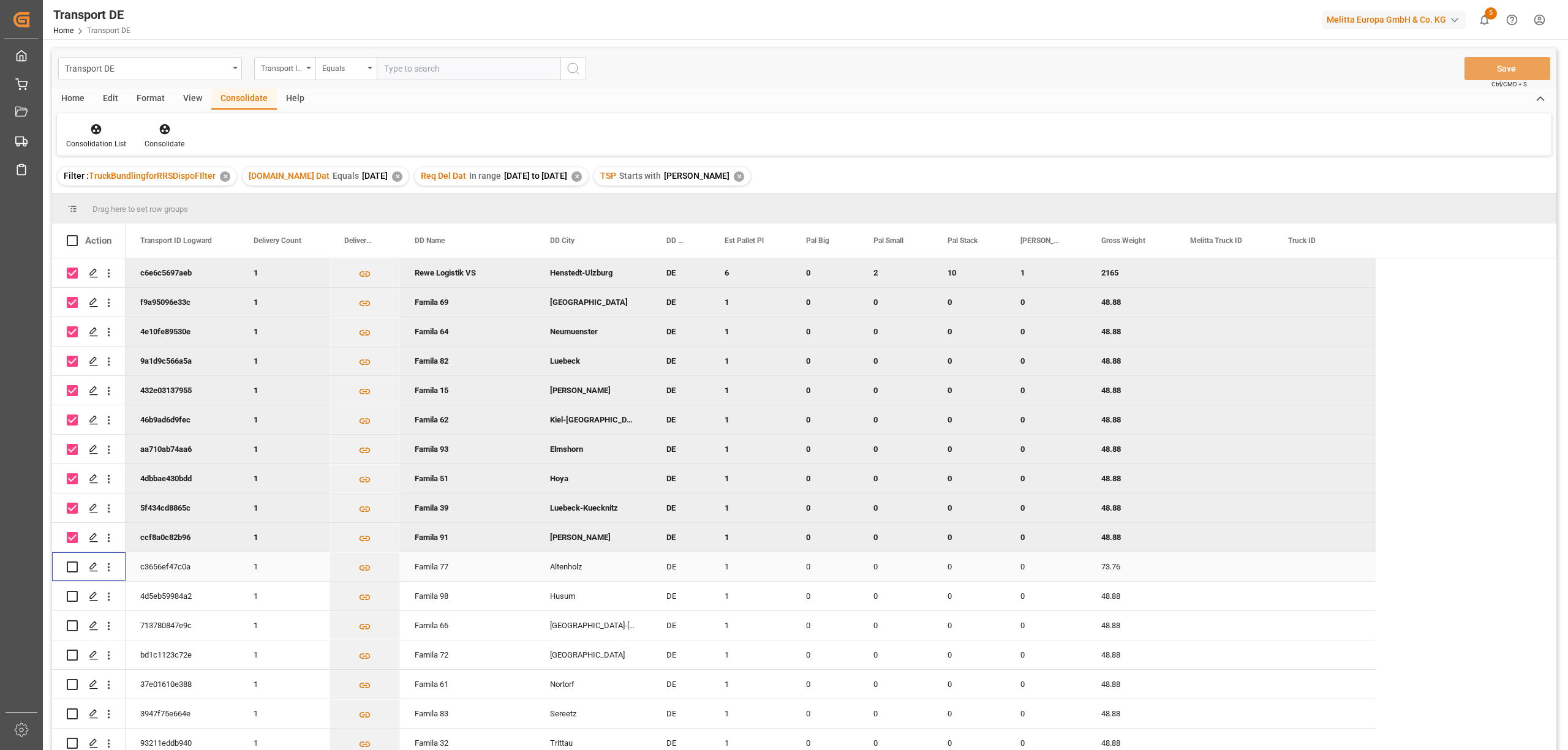
click at [72, 565] on input "Press Space to toggle row selection (unchecked)" at bounding box center [72, 567] width 11 height 11
checkbox input "true"
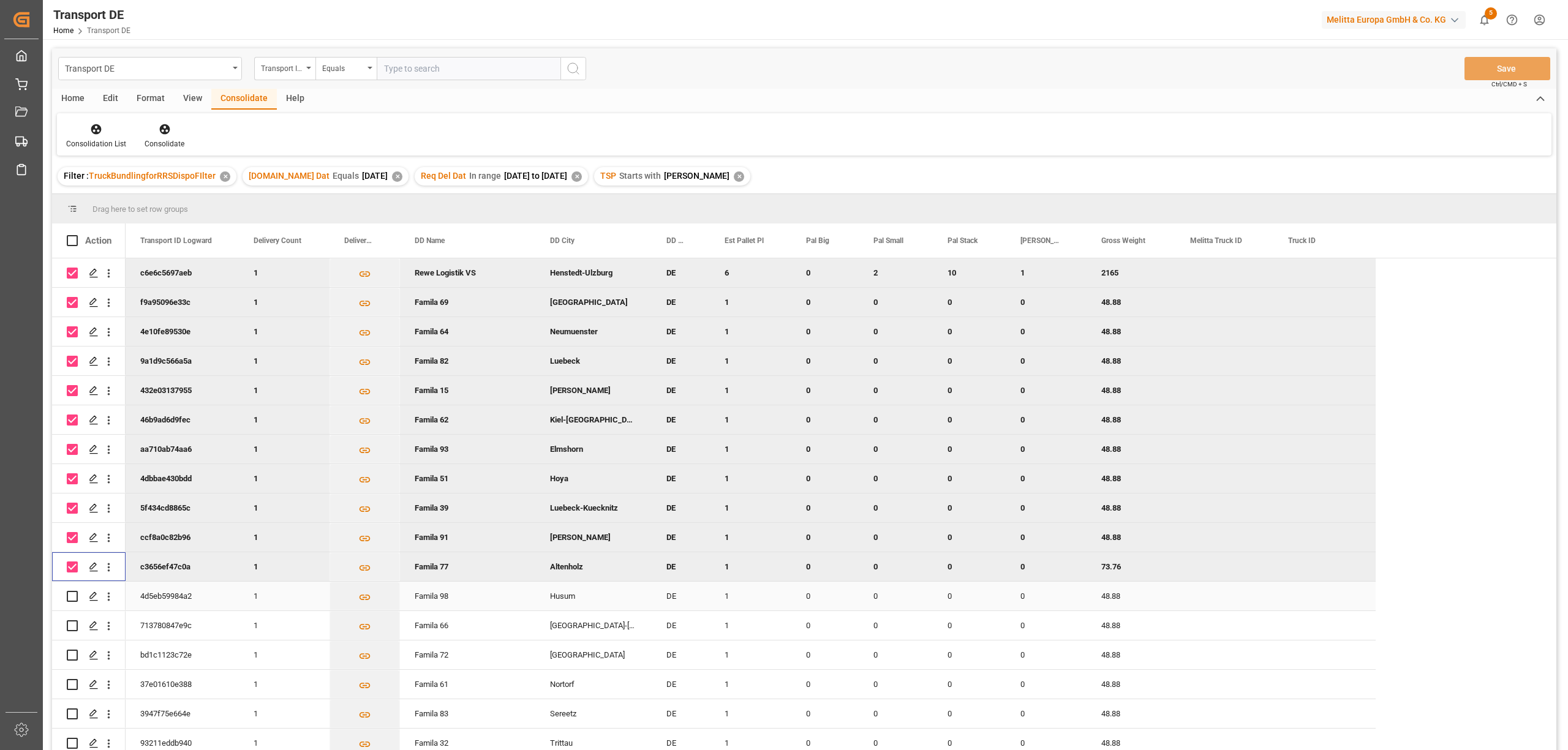
click at [74, 597] on input "Press Space to toggle row selection (unchecked)" at bounding box center [72, 596] width 11 height 11
checkbox input "true"
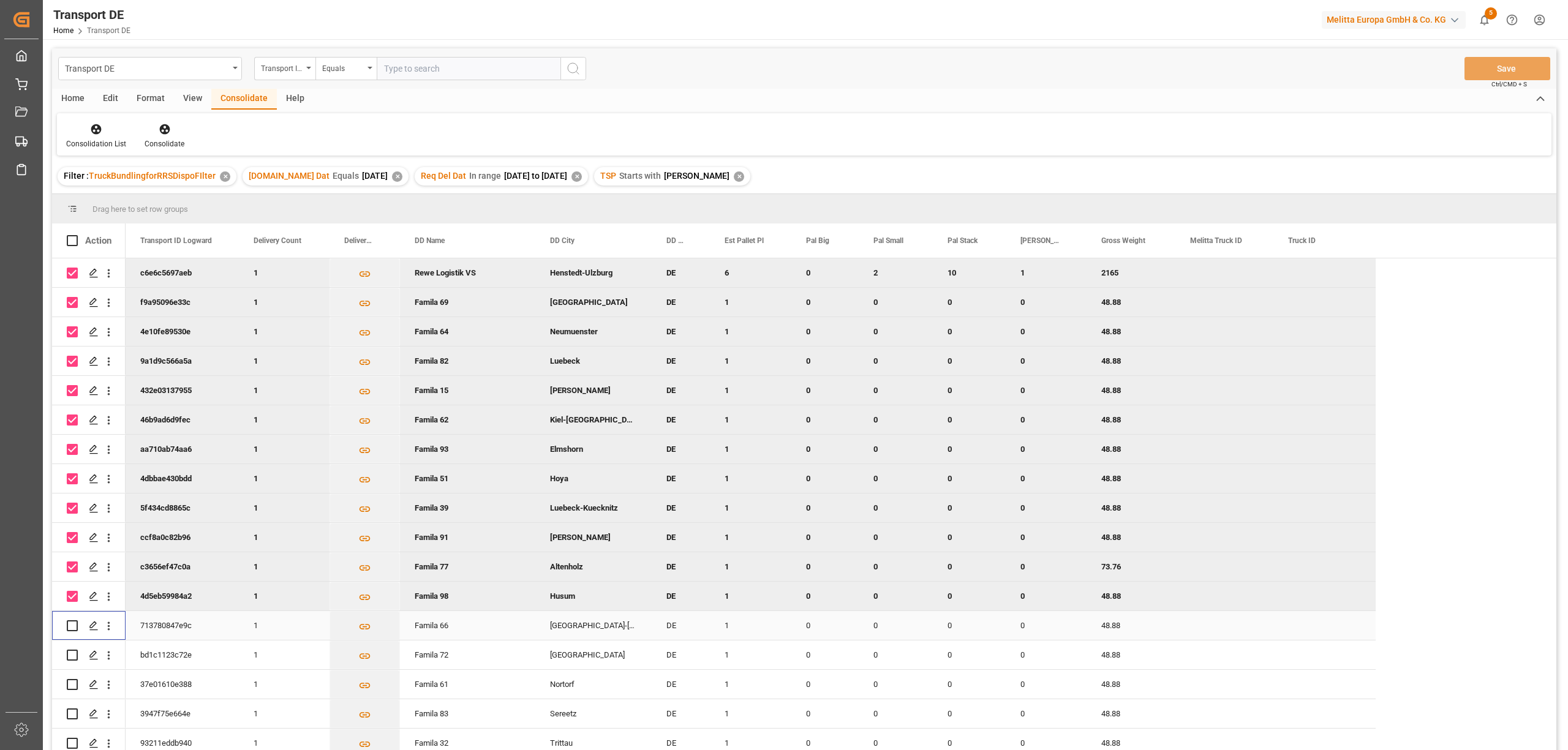
click at [72, 630] on input "Press Space to toggle row selection (unchecked)" at bounding box center [72, 625] width 11 height 11
checkbox input "true"
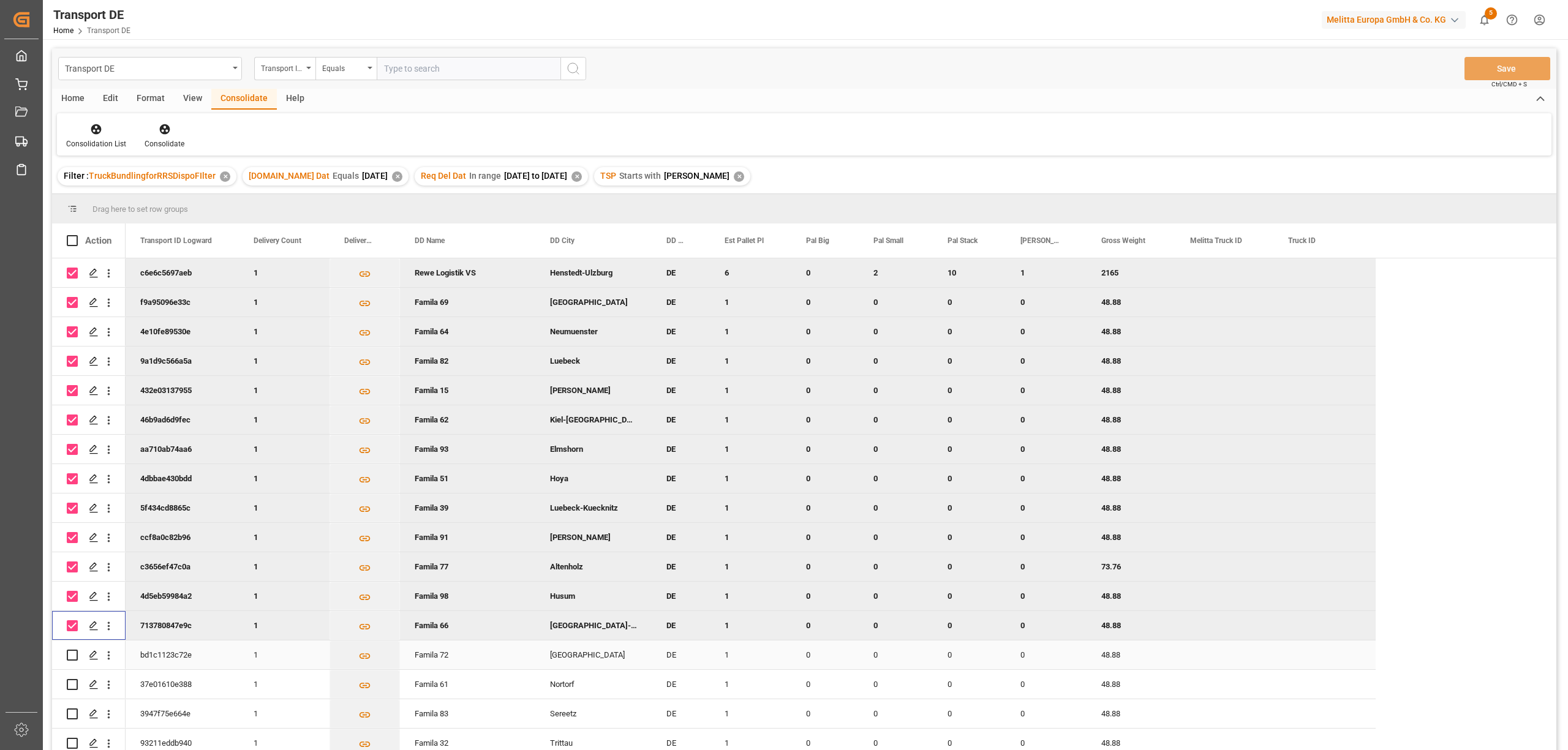
click at [74, 658] on input "Press Space to toggle row selection (unchecked)" at bounding box center [72, 655] width 11 height 11
checkbox input "true"
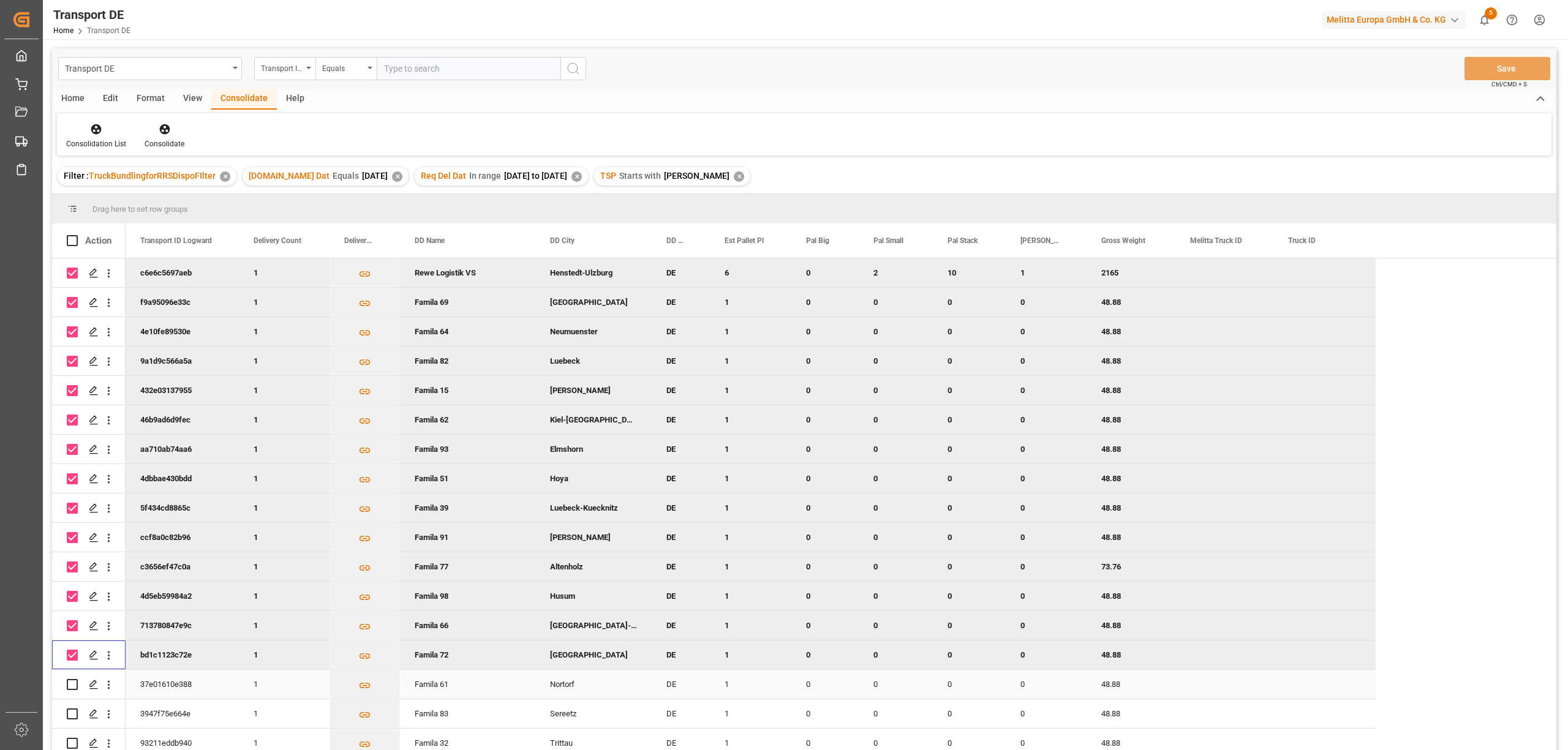
click at [74, 684] on input "Press Space to toggle row selection (unchecked)" at bounding box center [72, 684] width 11 height 11
checkbox input "true"
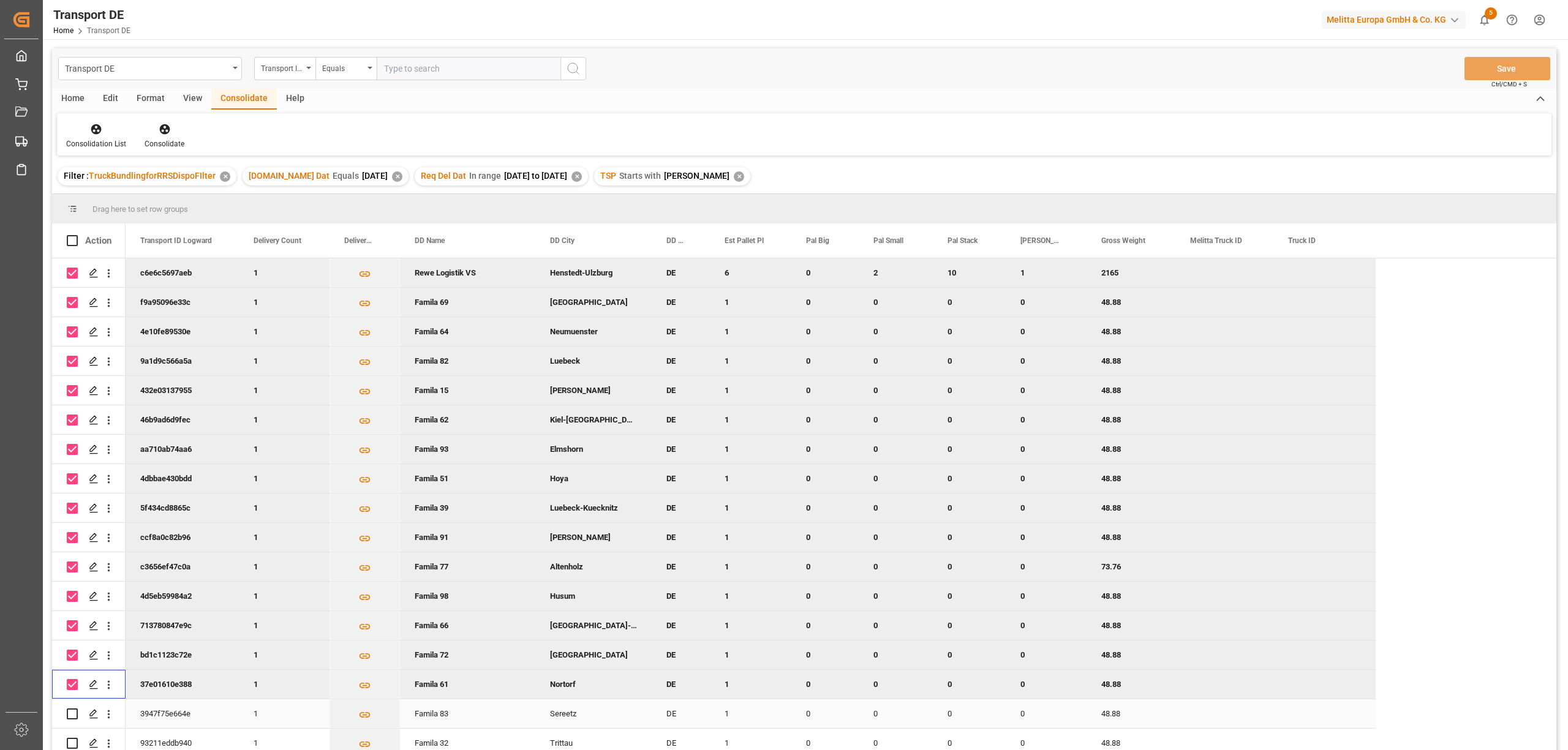
scroll to position [245, 0]
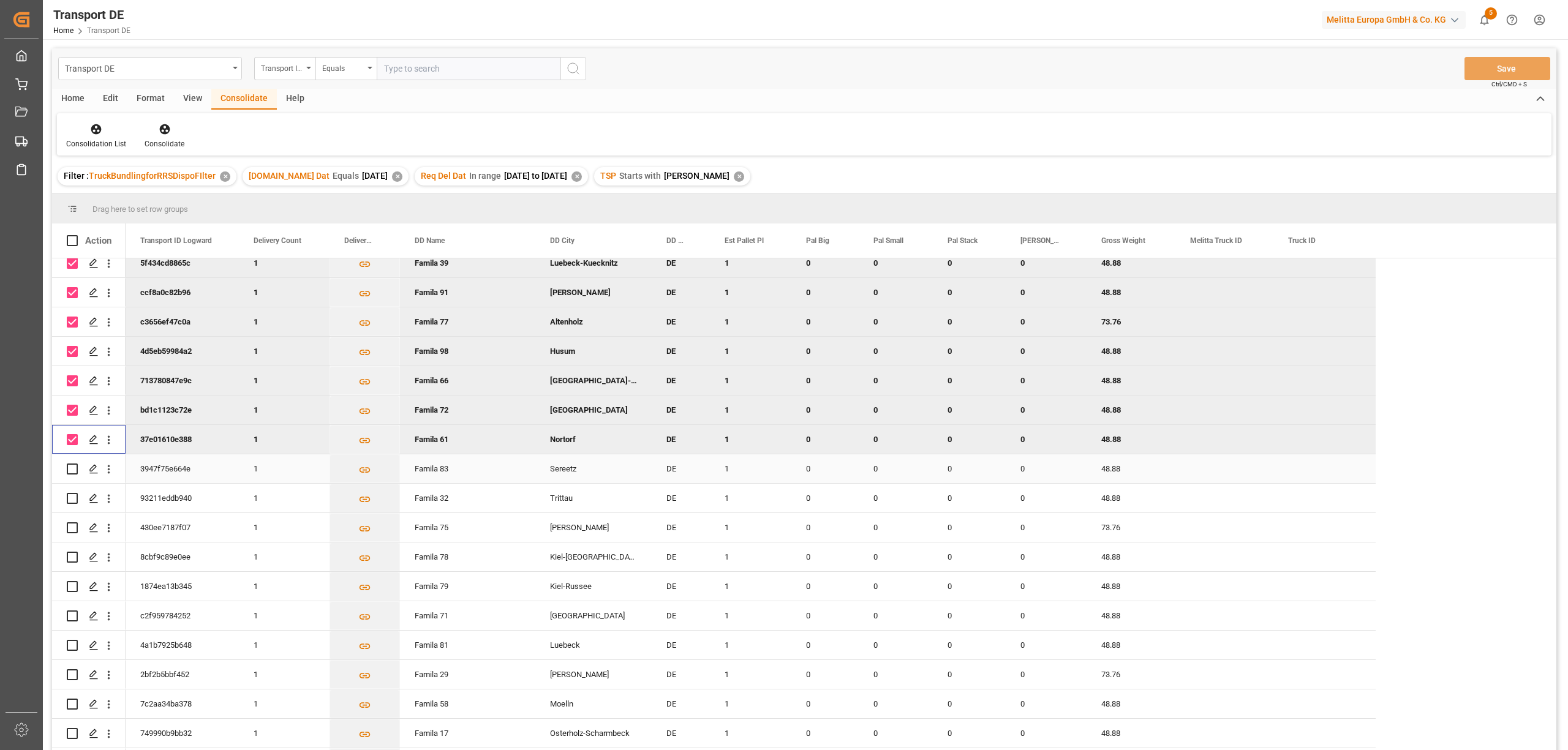
click at [74, 468] on input "Press Space to toggle row selection (unchecked)" at bounding box center [72, 468] width 11 height 11
checkbox input "true"
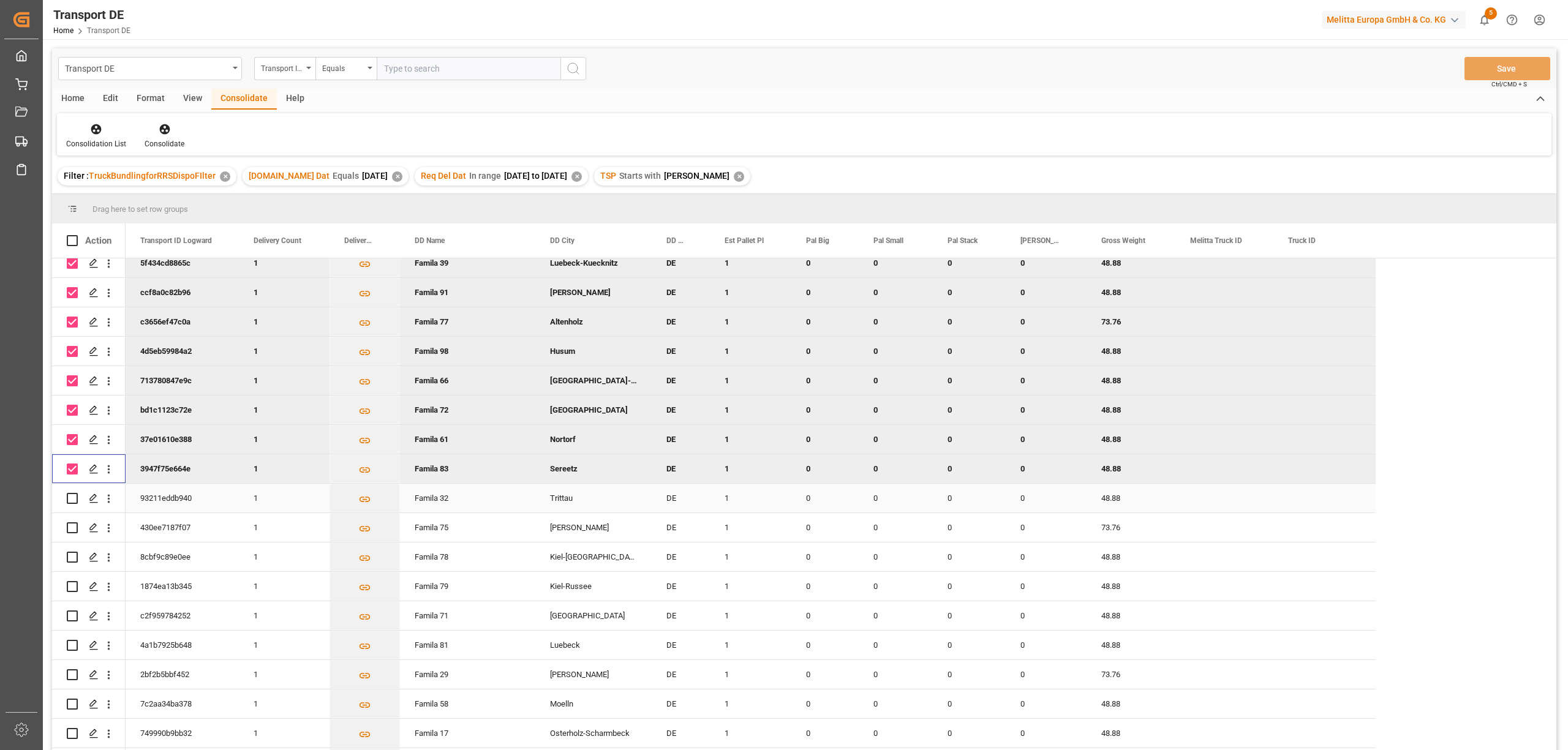
click at [72, 497] on input "Press Space to toggle row selection (unchecked)" at bounding box center [72, 498] width 11 height 11
checkbox input "true"
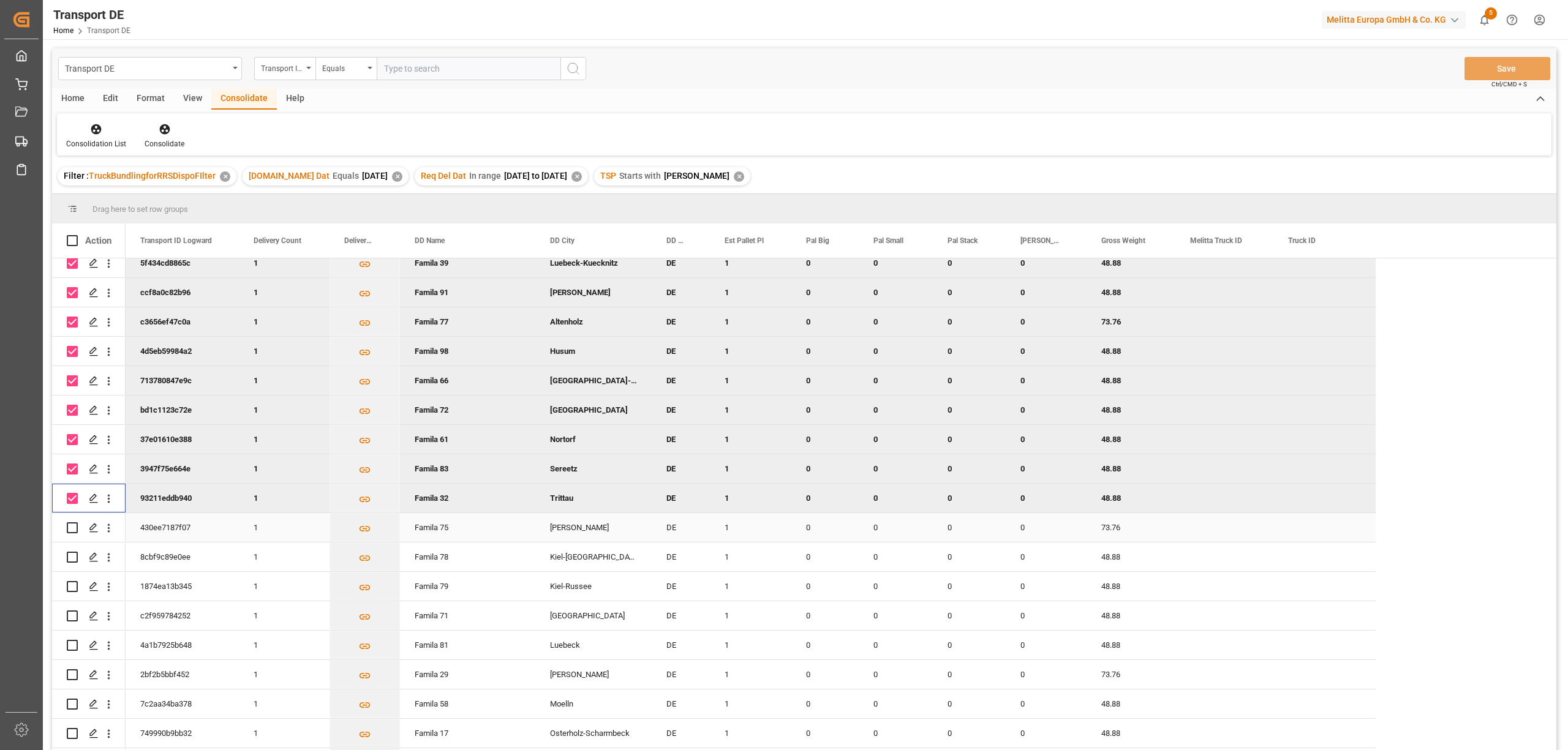
click at [72, 529] on input "Press Space to toggle row selection (unchecked)" at bounding box center [72, 527] width 11 height 11
checkbox input "true"
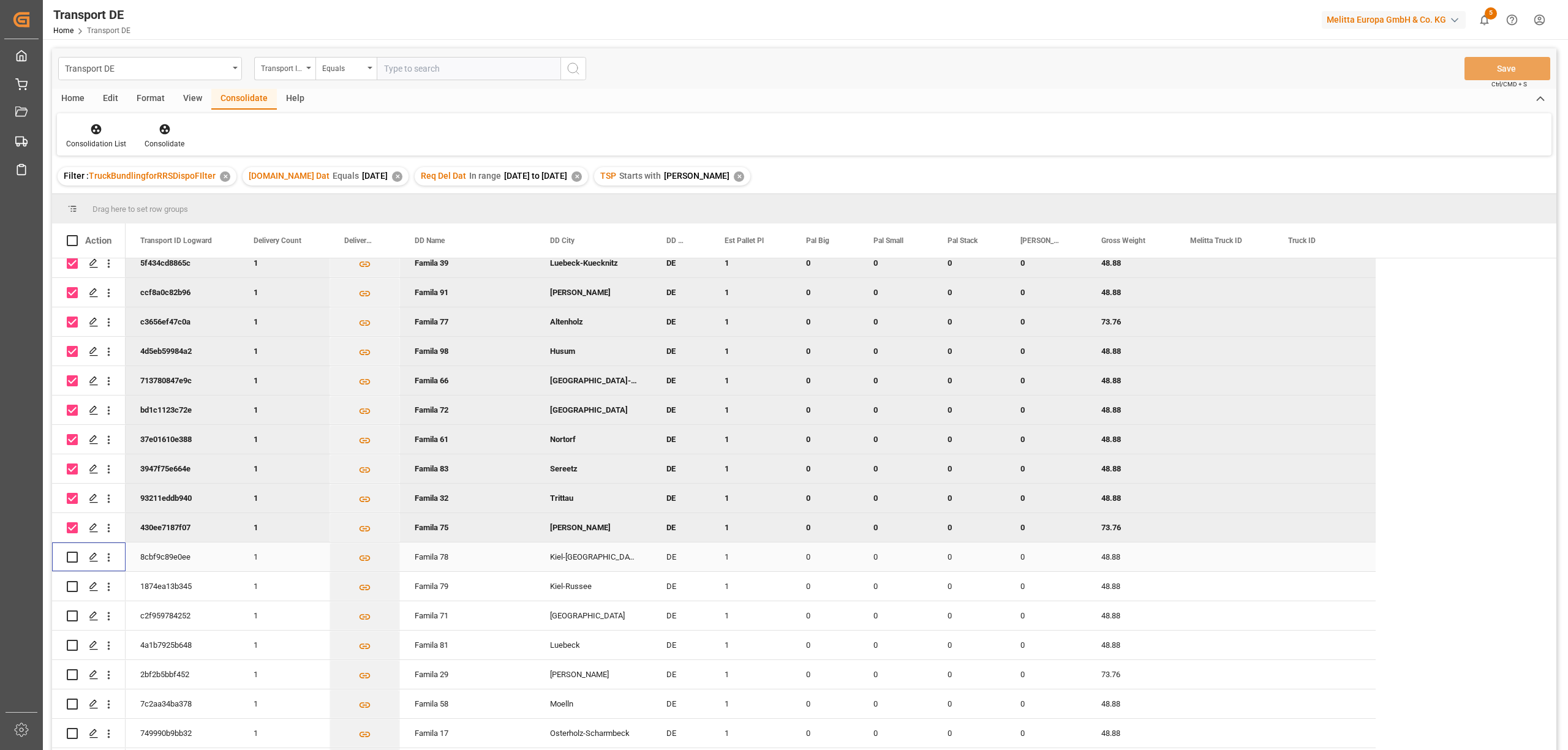
click at [72, 557] on input "Press Space to toggle row selection (unchecked)" at bounding box center [72, 557] width 11 height 11
checkbox input "true"
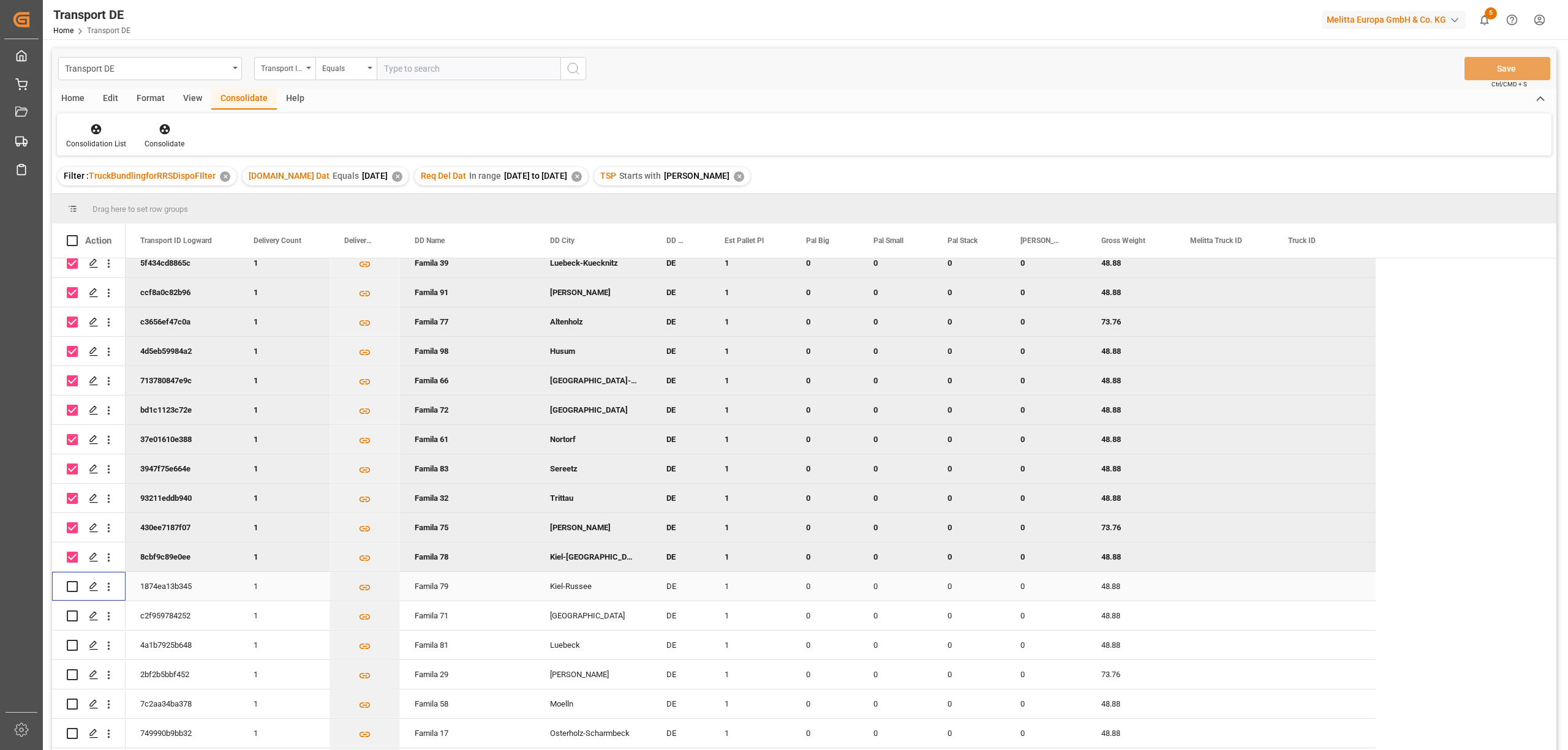
click at [70, 583] on input "Press Space to toggle row selection (unchecked)" at bounding box center [72, 586] width 11 height 11
checkbox input "true"
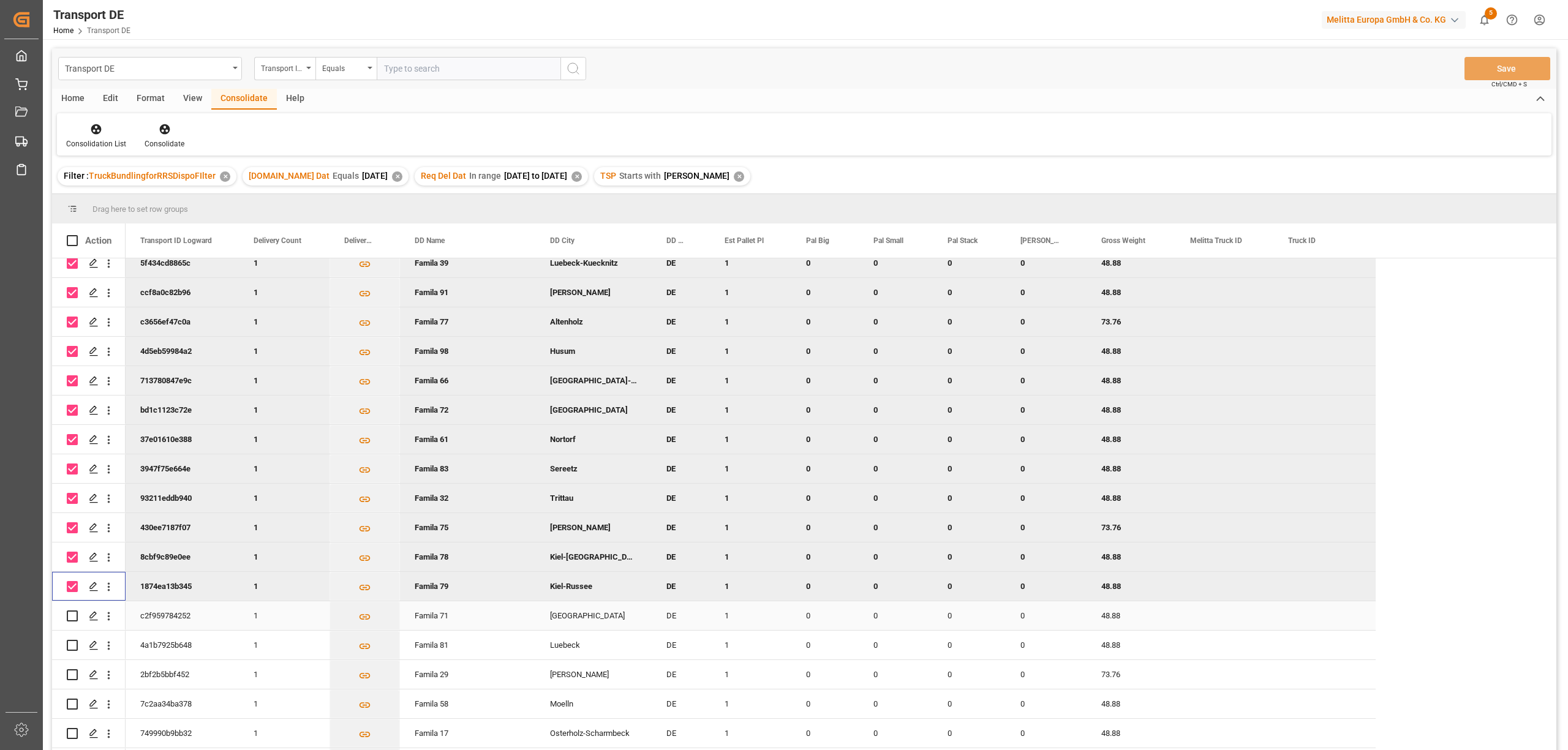
click at [70, 615] on input "Press Space to toggle row selection (unchecked)" at bounding box center [72, 616] width 11 height 11
checkbox input "true"
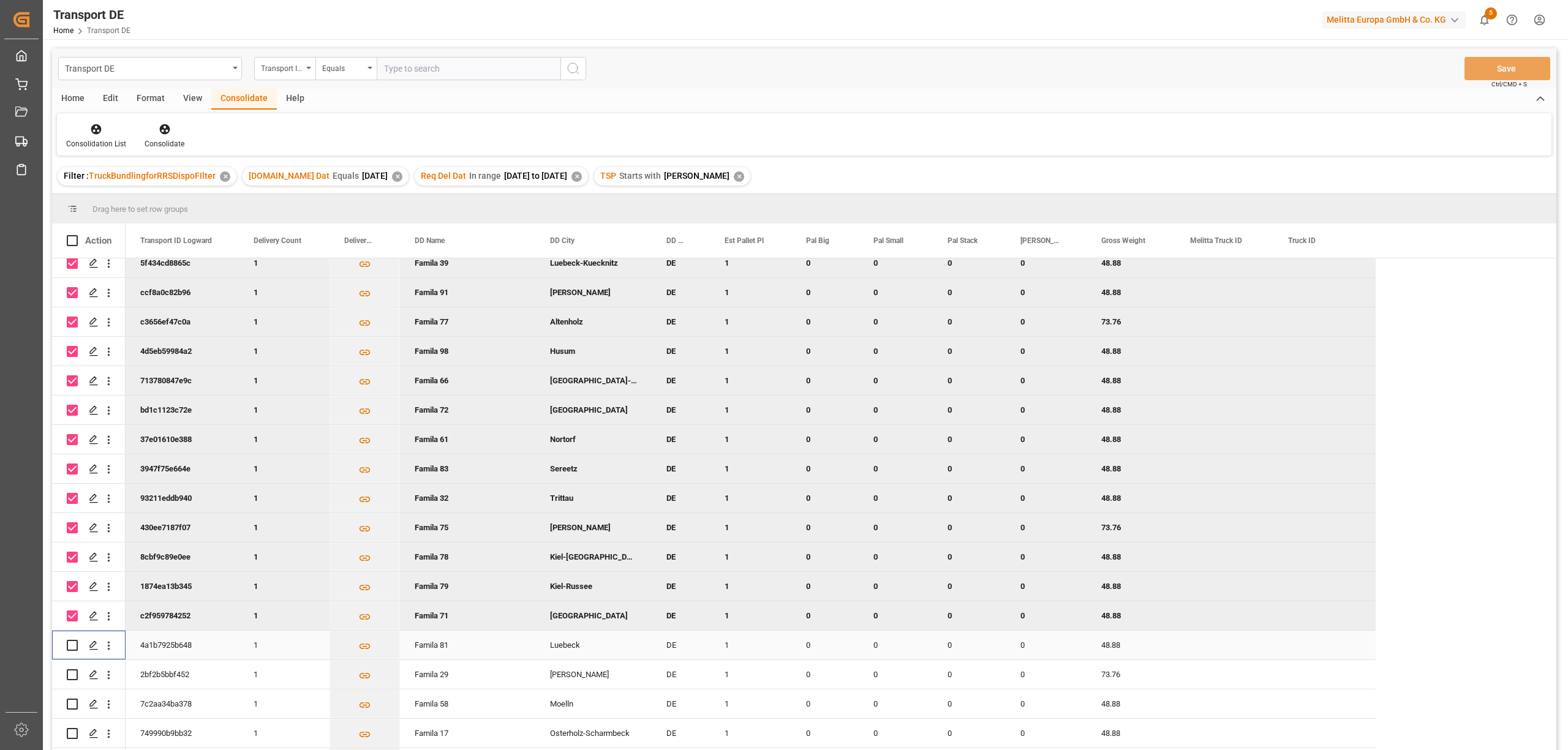
click at [76, 644] on input "Press Space to toggle row selection (unchecked)" at bounding box center [72, 645] width 11 height 11
checkbox input "true"
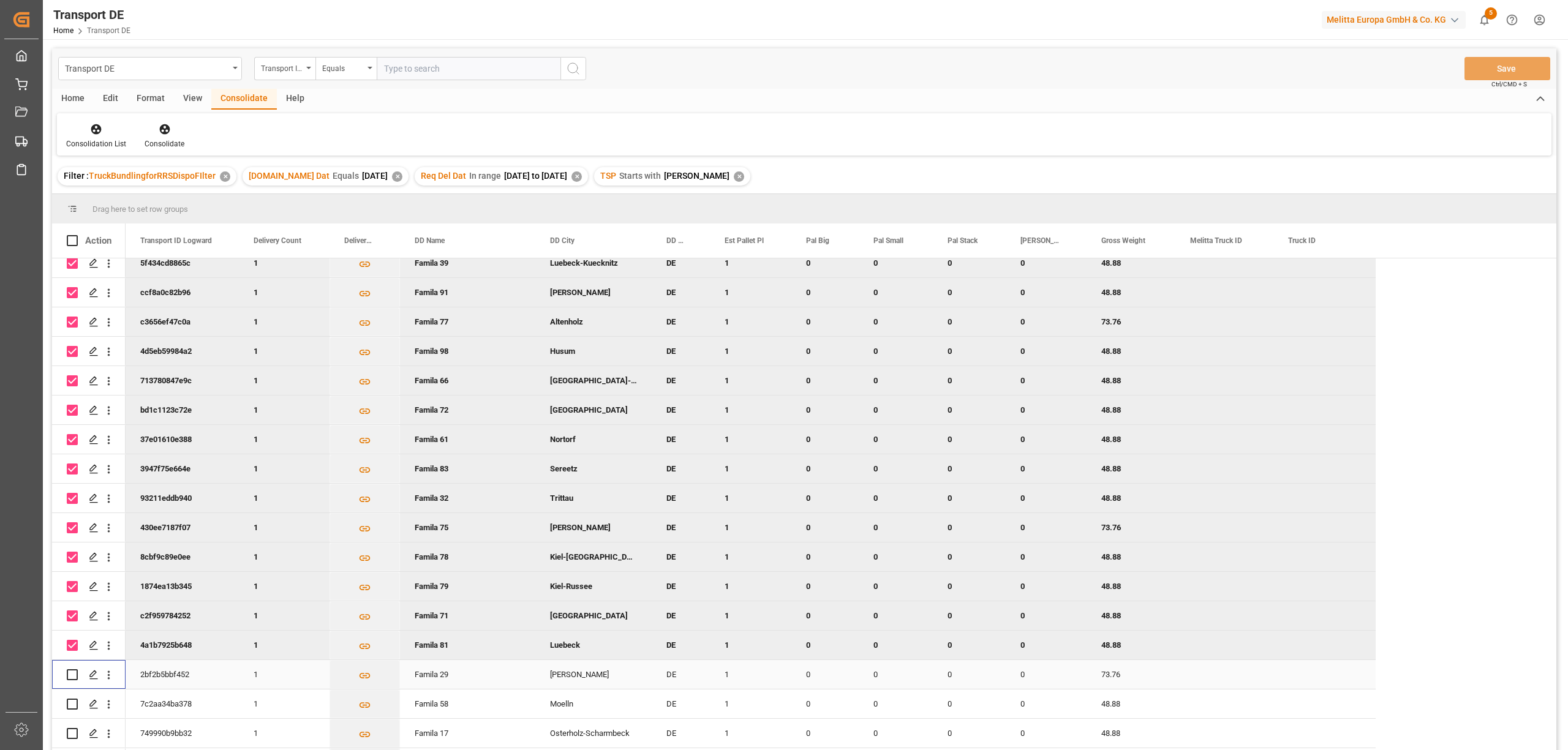
click at [76, 673] on input "Press Space to toggle row selection (unchecked)" at bounding box center [72, 674] width 11 height 11
checkbox input "true"
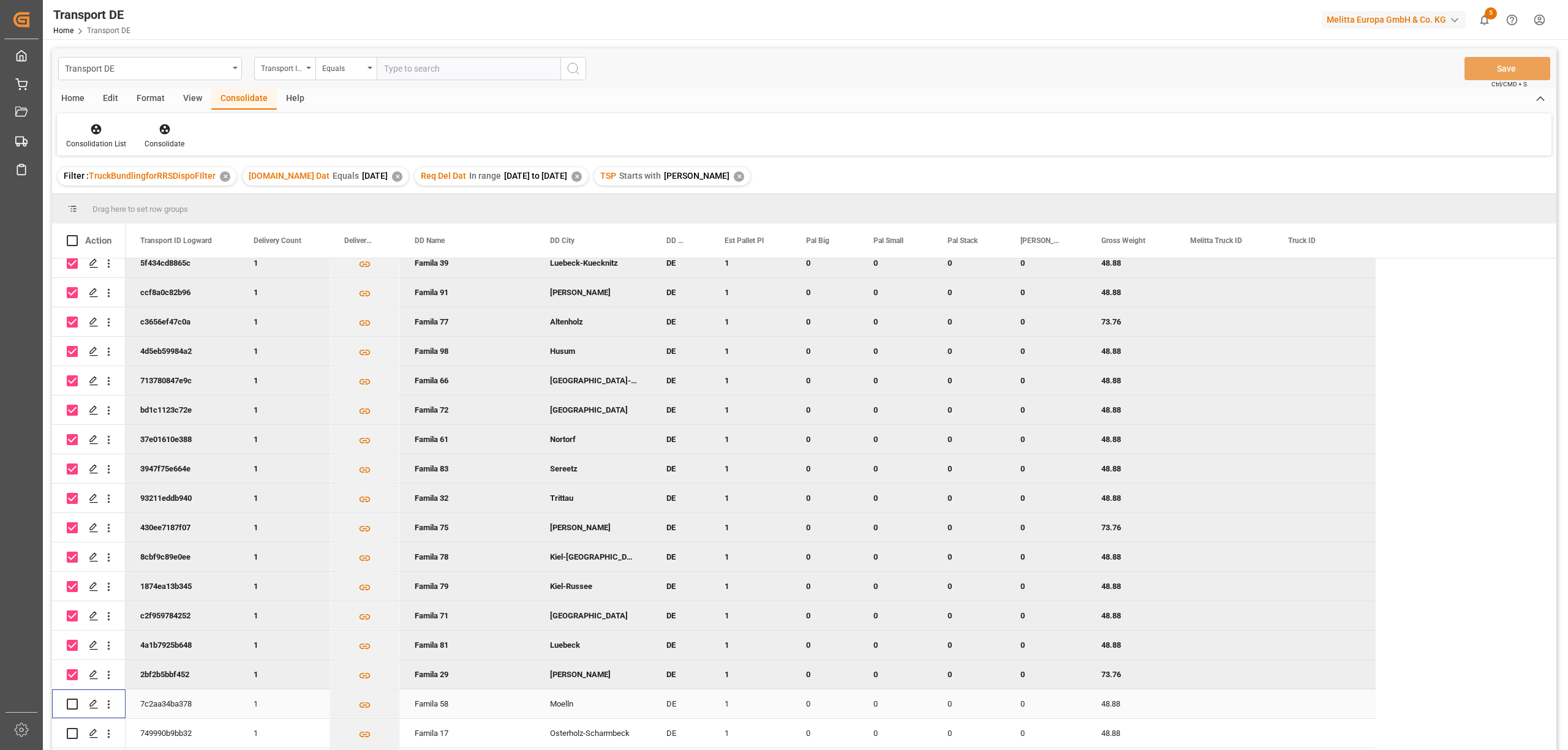
click at [74, 709] on div "Press SPACE to select this row." at bounding box center [72, 703] width 11 height 28
click at [72, 701] on input "Press Space to toggle row selection (unchecked)" at bounding box center [72, 703] width 11 height 11
checkbox input "true"
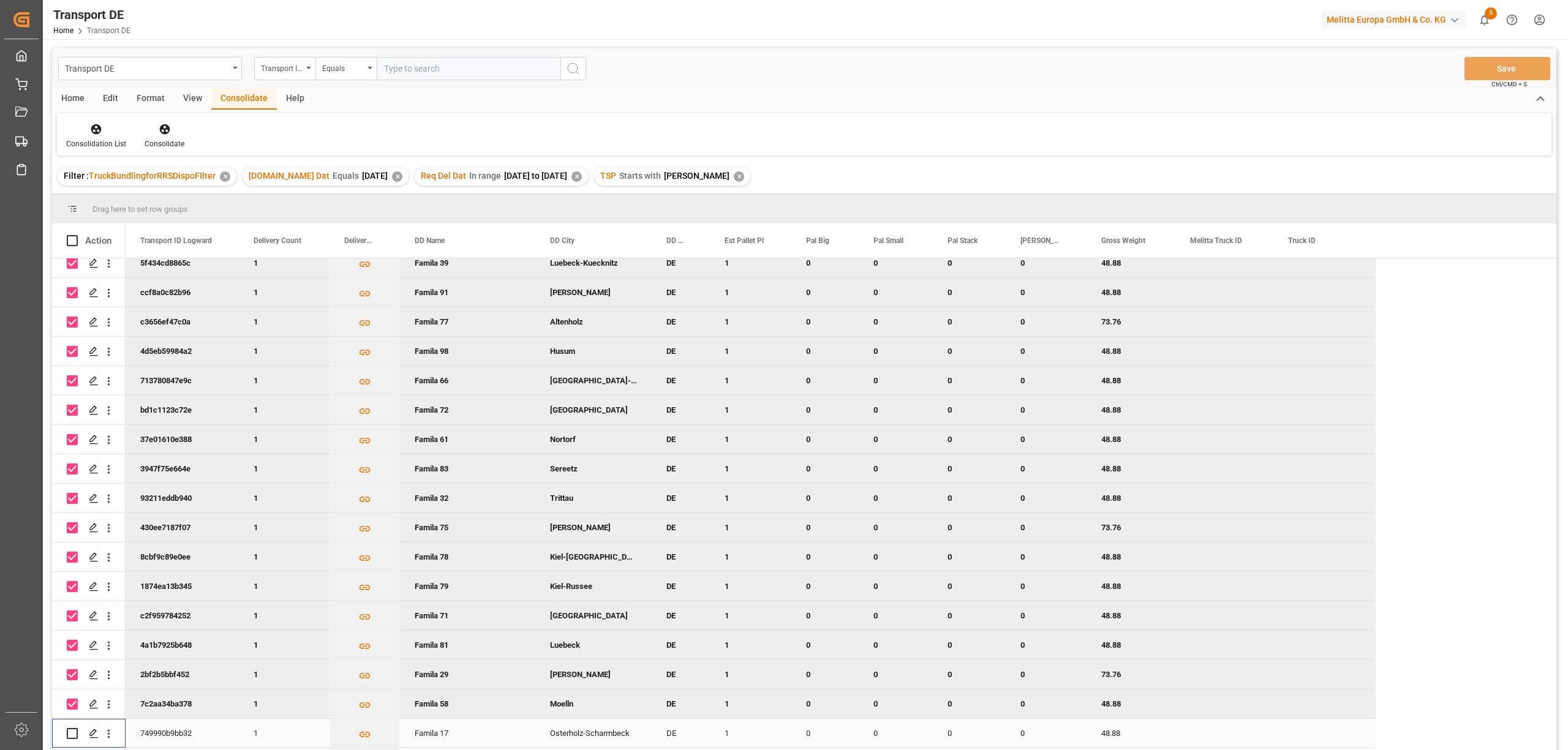
click at [71, 733] on input "Press Space to toggle row selection (unchecked)" at bounding box center [72, 733] width 11 height 11
checkbox input "true"
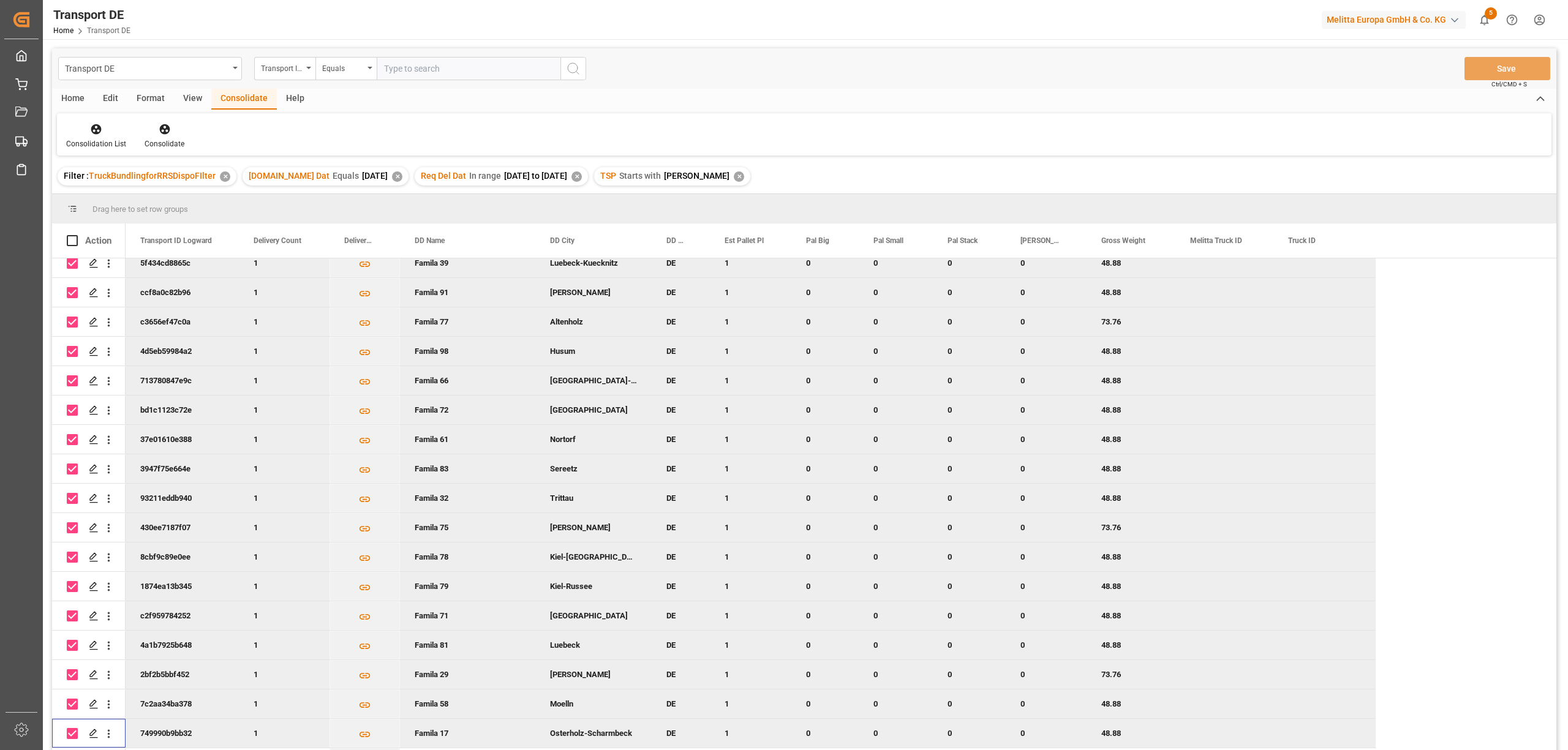
scroll to position [571, 0]
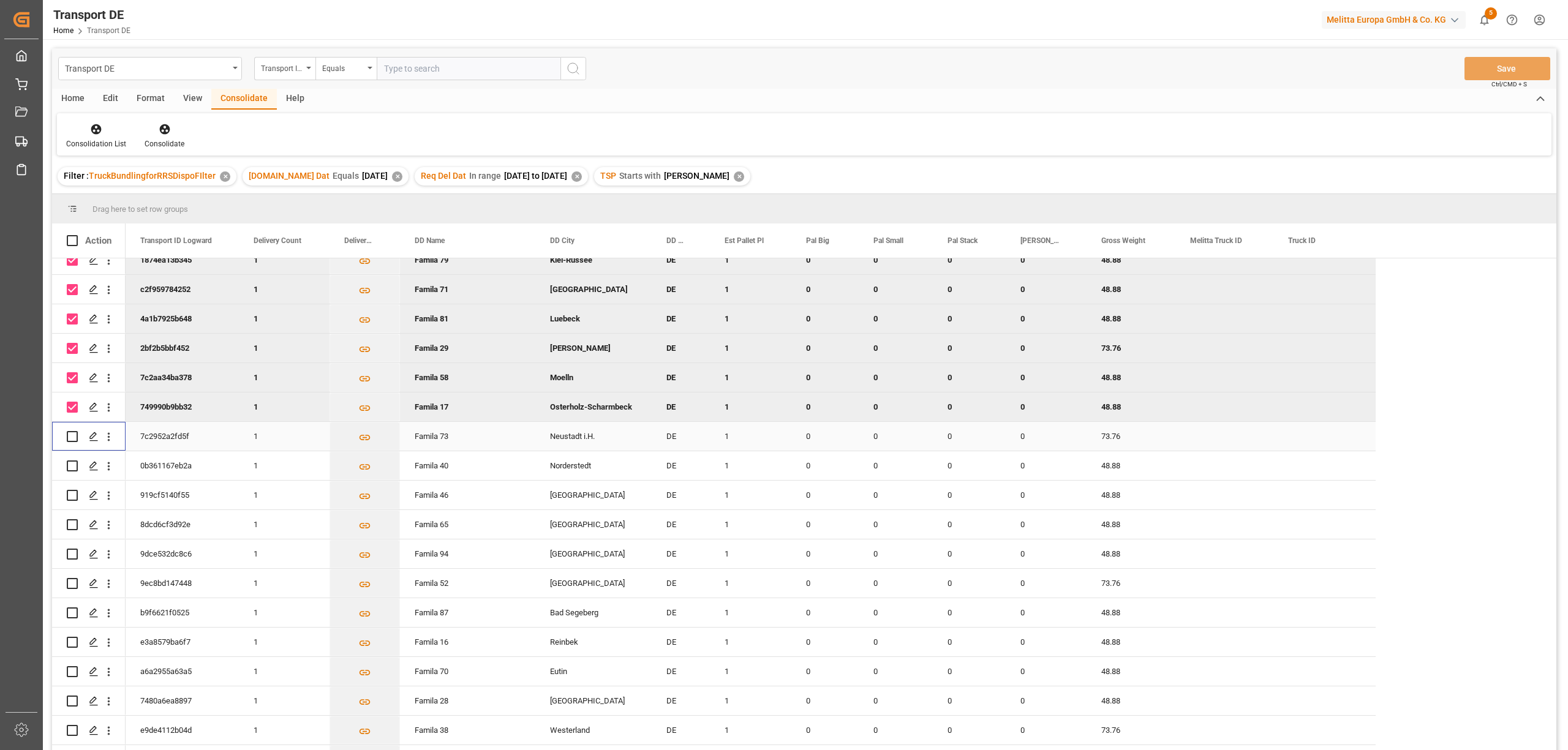
click at [72, 436] on input "Press Space to toggle row selection (unchecked)" at bounding box center [72, 436] width 11 height 11
checkbox input "true"
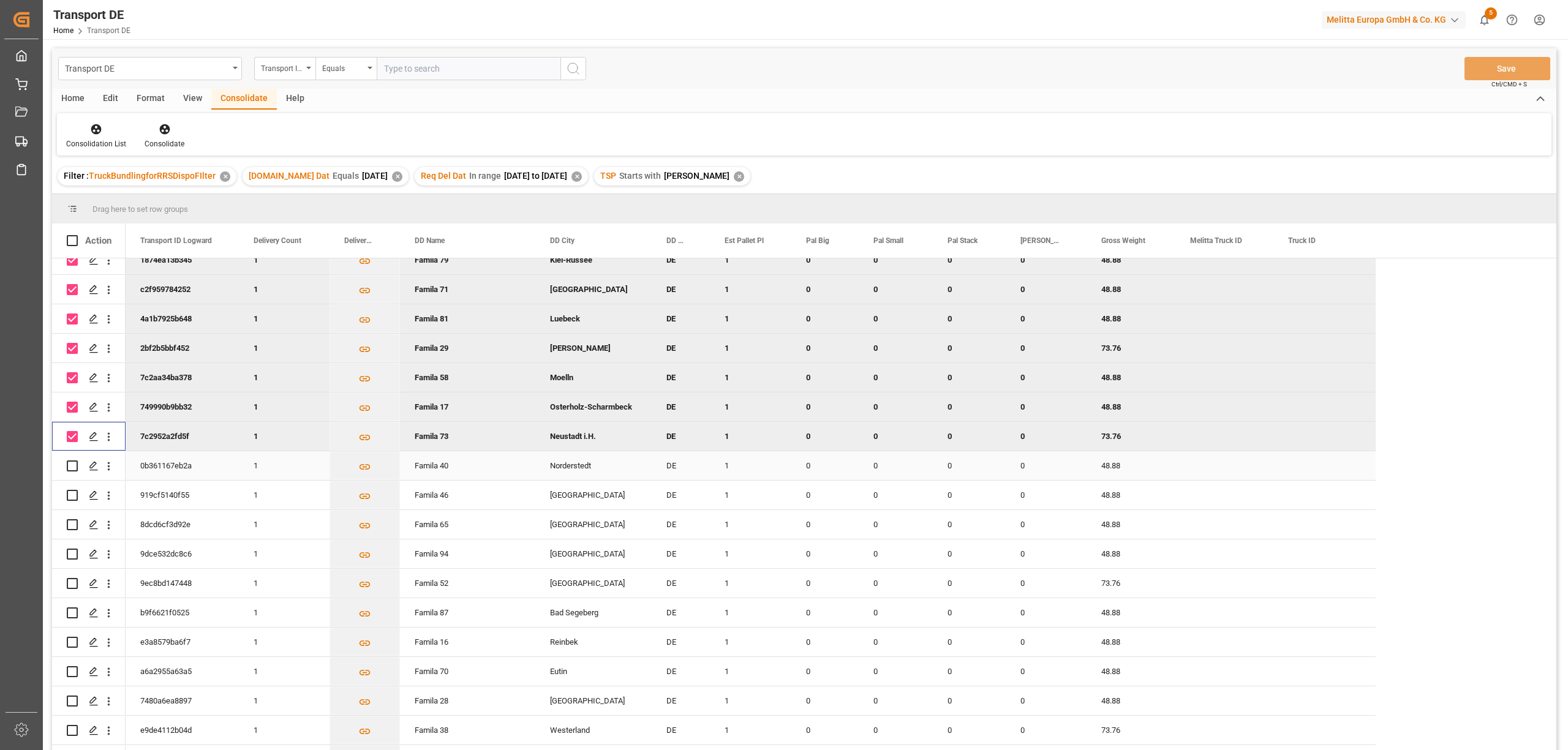
click at [72, 464] on input "Press Space to toggle row selection (unchecked)" at bounding box center [72, 466] width 11 height 11
checkbox input "true"
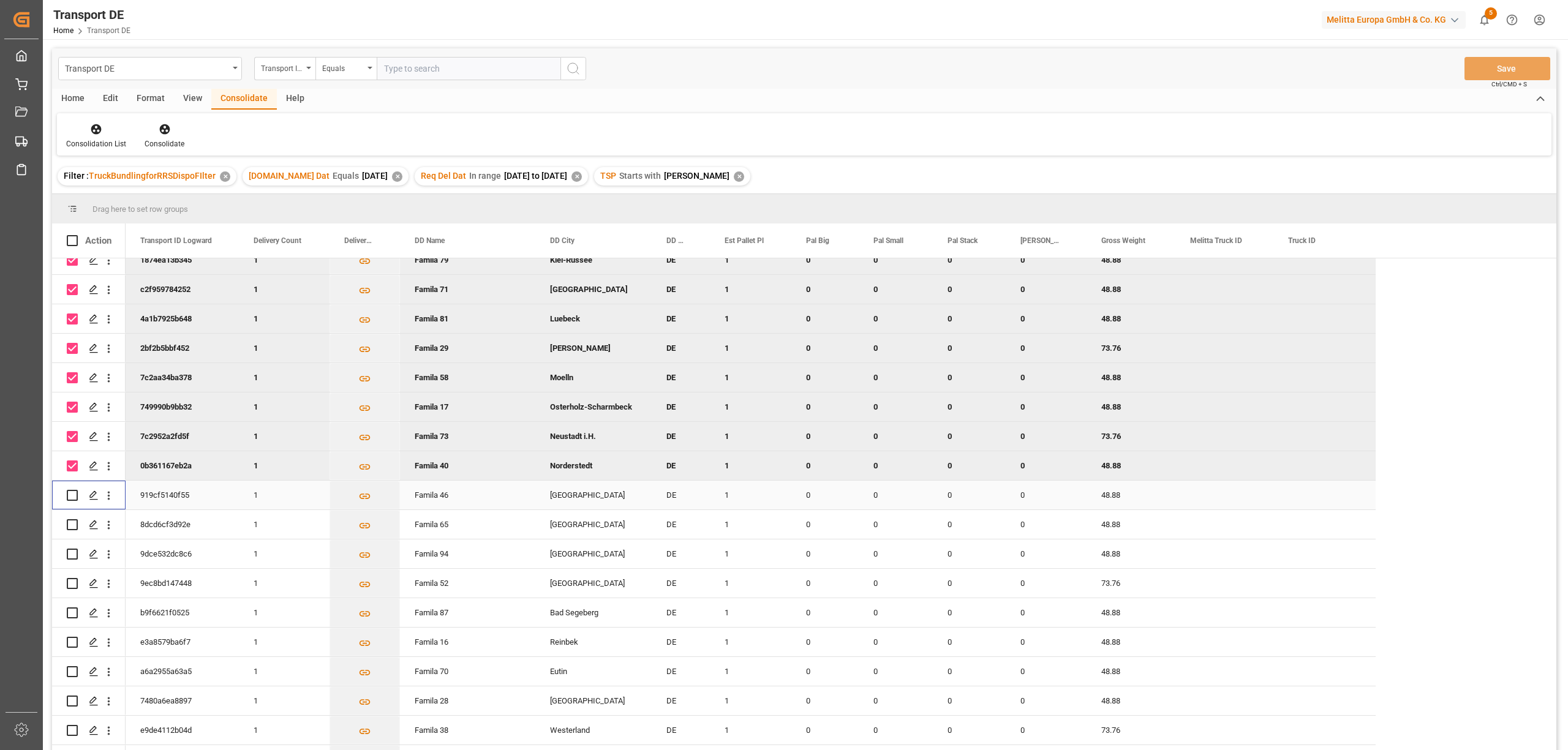
click at [70, 494] on input "Press Space to toggle row selection (unchecked)" at bounding box center [72, 495] width 11 height 11
checkbox input "true"
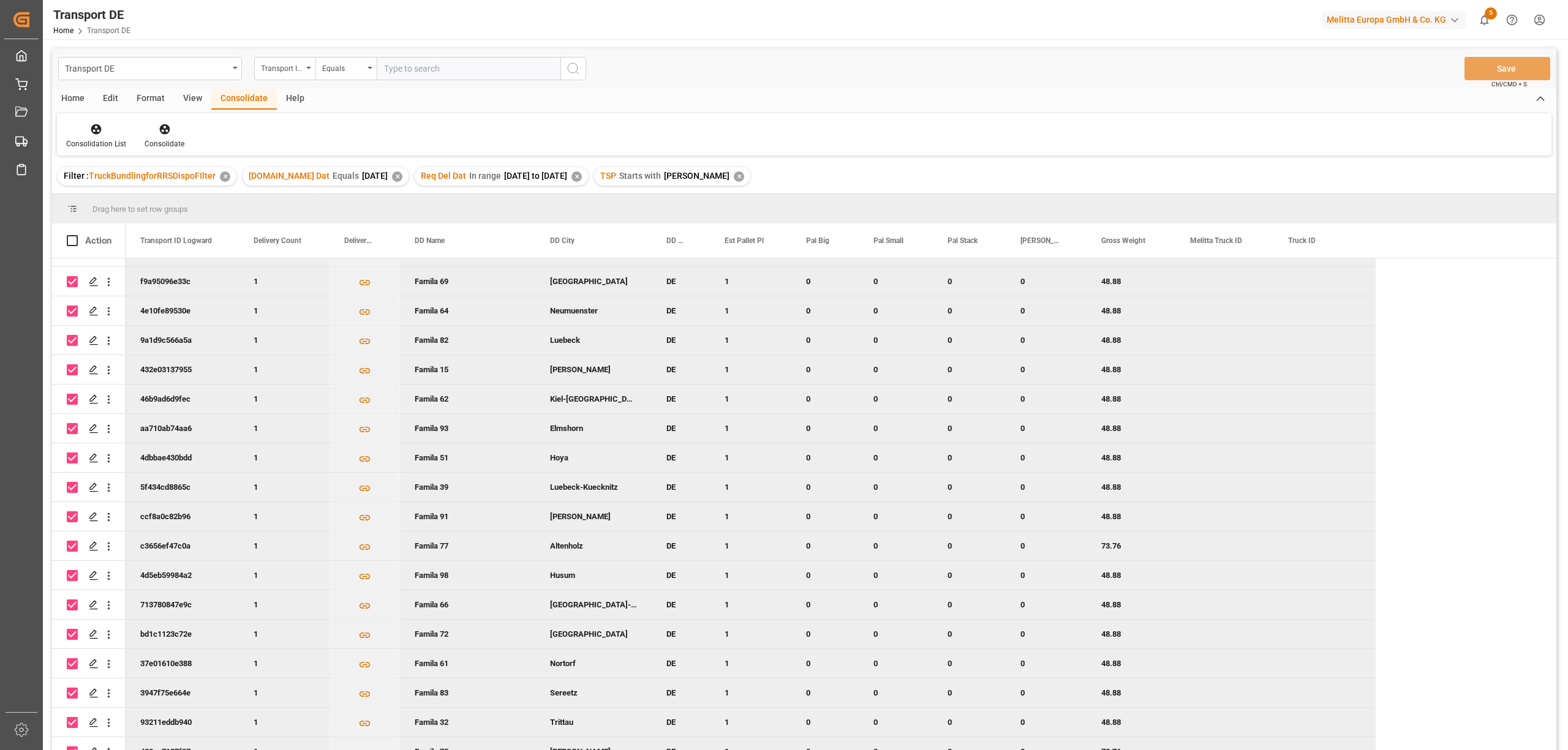
scroll to position [0, 0]
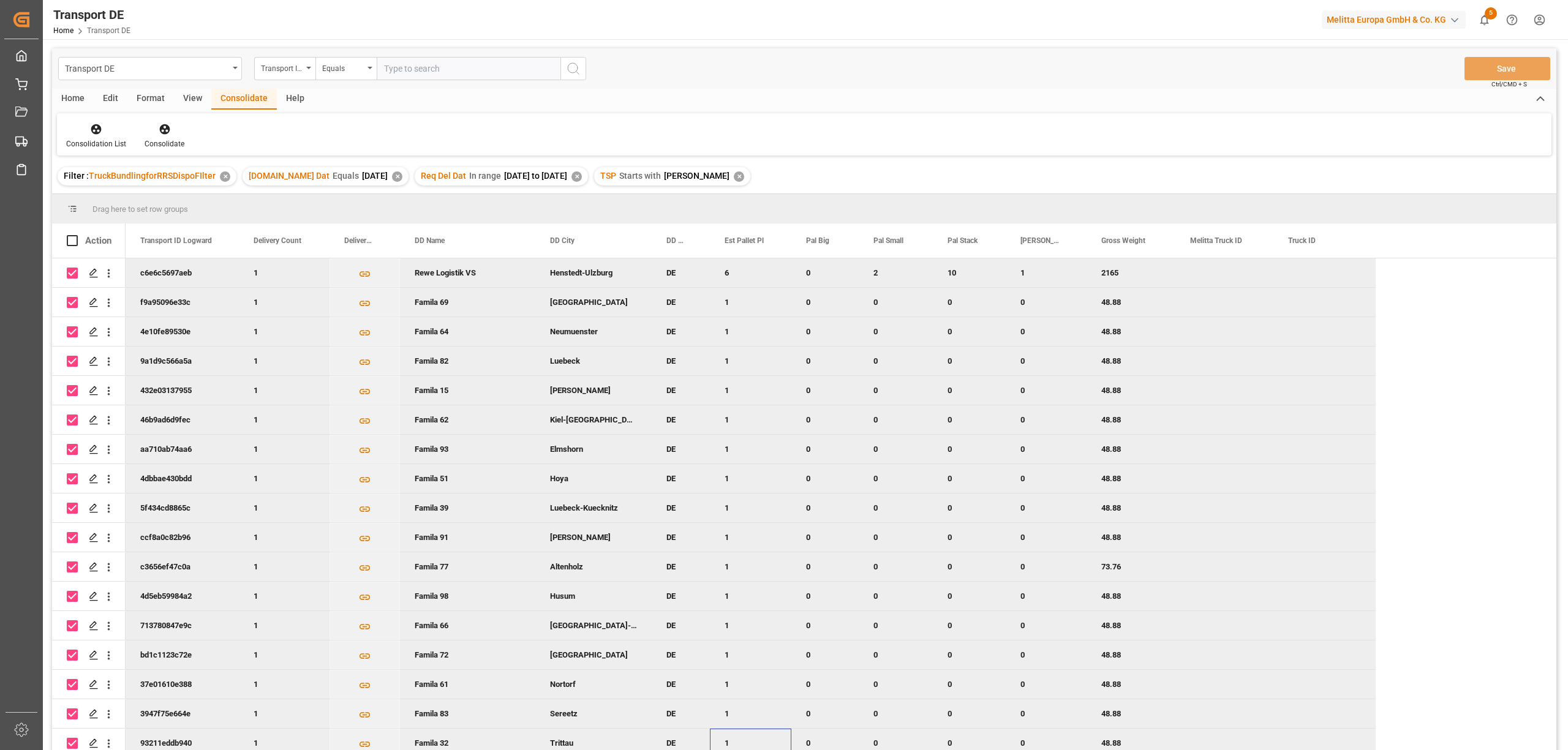
click at [726, 745] on div "1" at bounding box center [750, 742] width 82 height 29
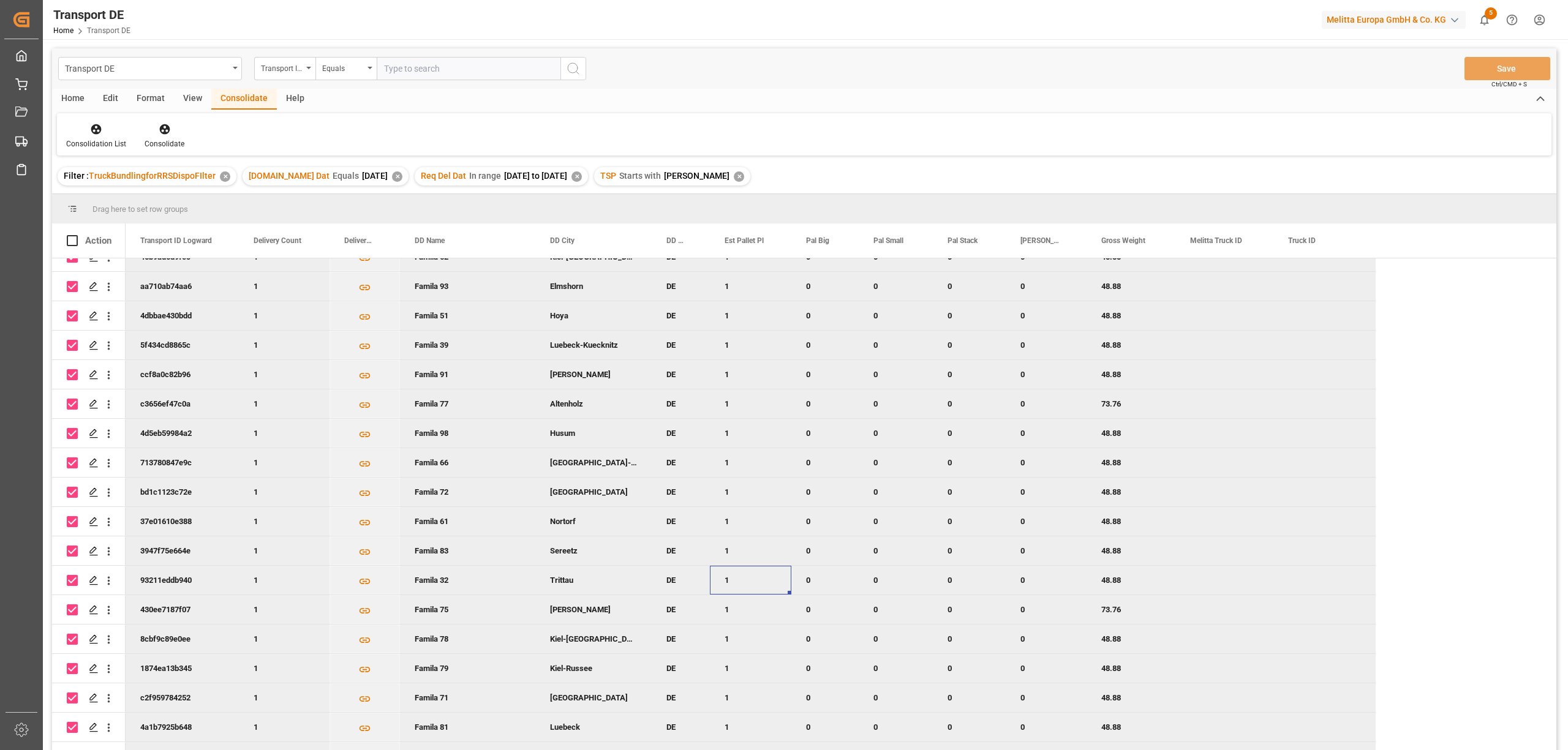
scroll to position [408, 0]
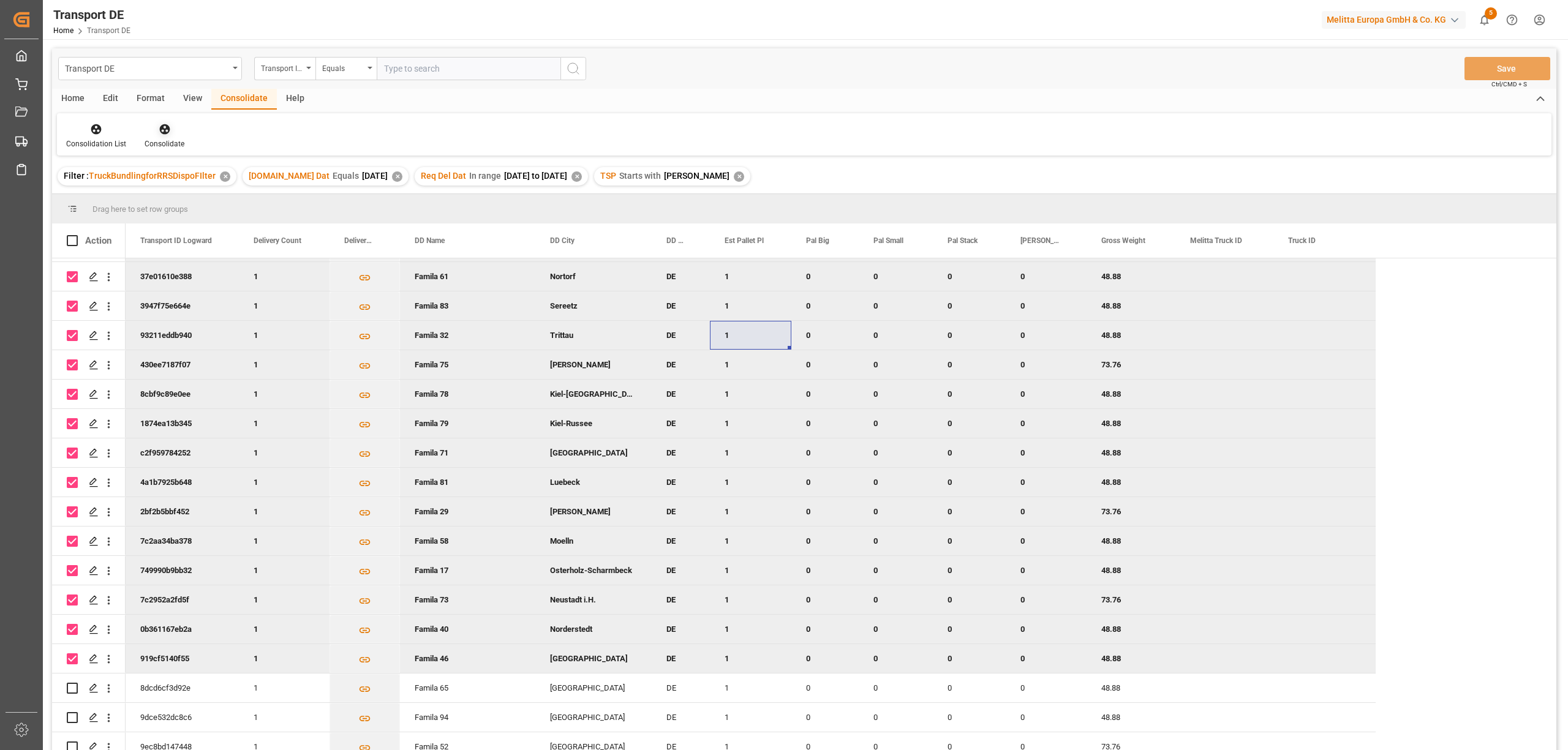
click at [165, 128] on icon at bounding box center [165, 130] width 11 height 11
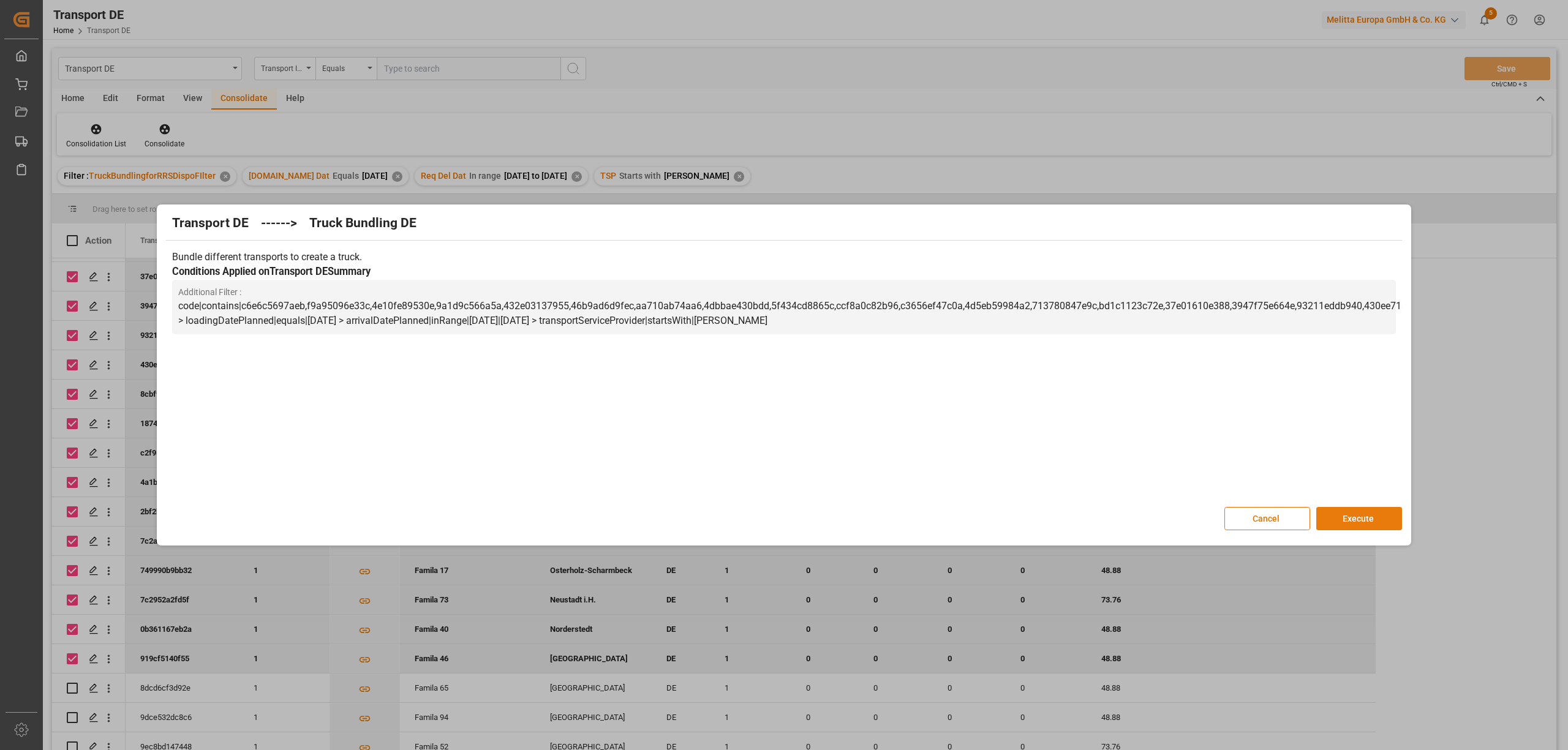
click at [1338, 517] on button "Execute" at bounding box center [1359, 518] width 86 height 23
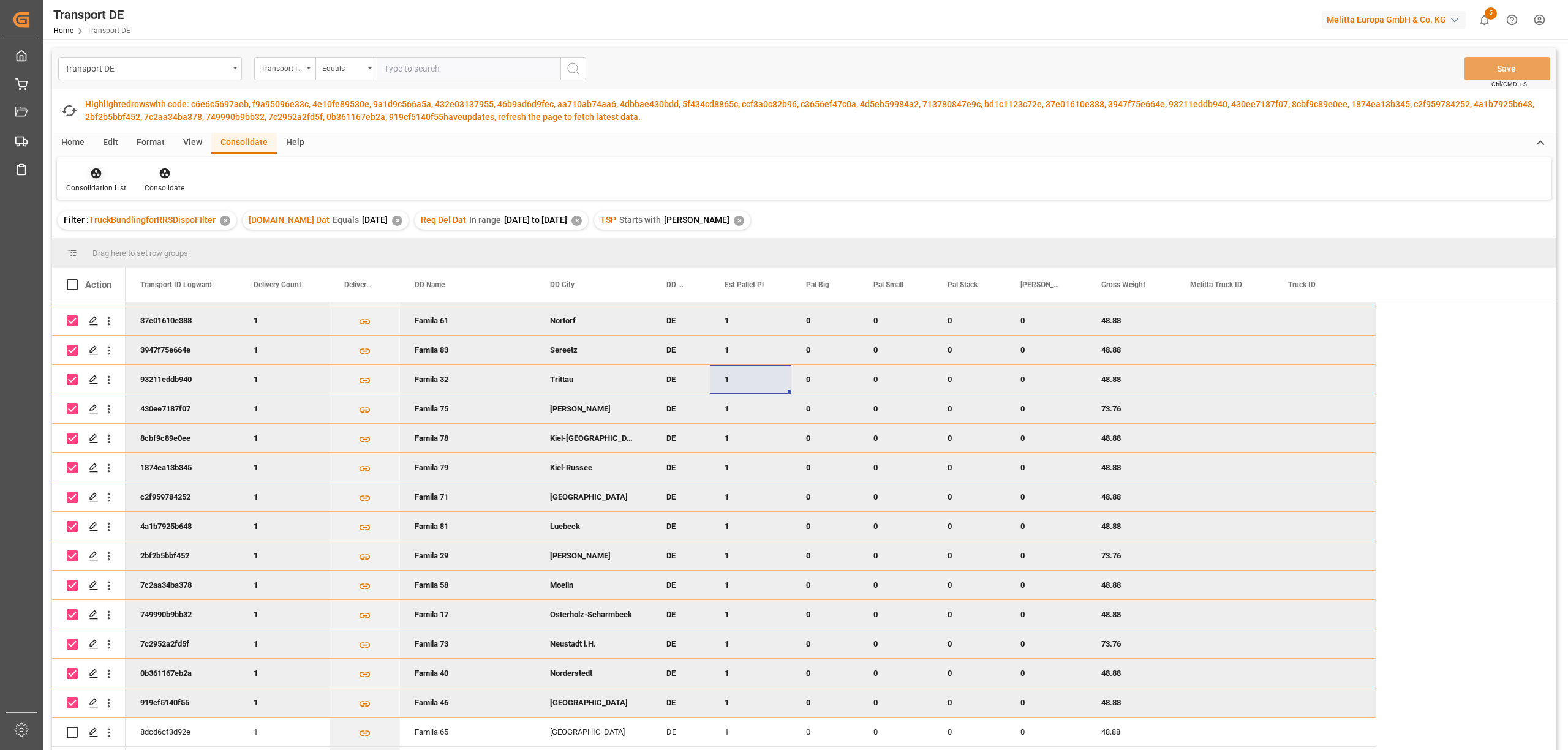
click at [94, 175] on icon at bounding box center [96, 173] width 12 height 12
click at [122, 240] on div "Transport DE Transport ID Logward Equals Save Ctrl/CMD + S Fetch latest updates…" at bounding box center [804, 437] width 1504 height 778
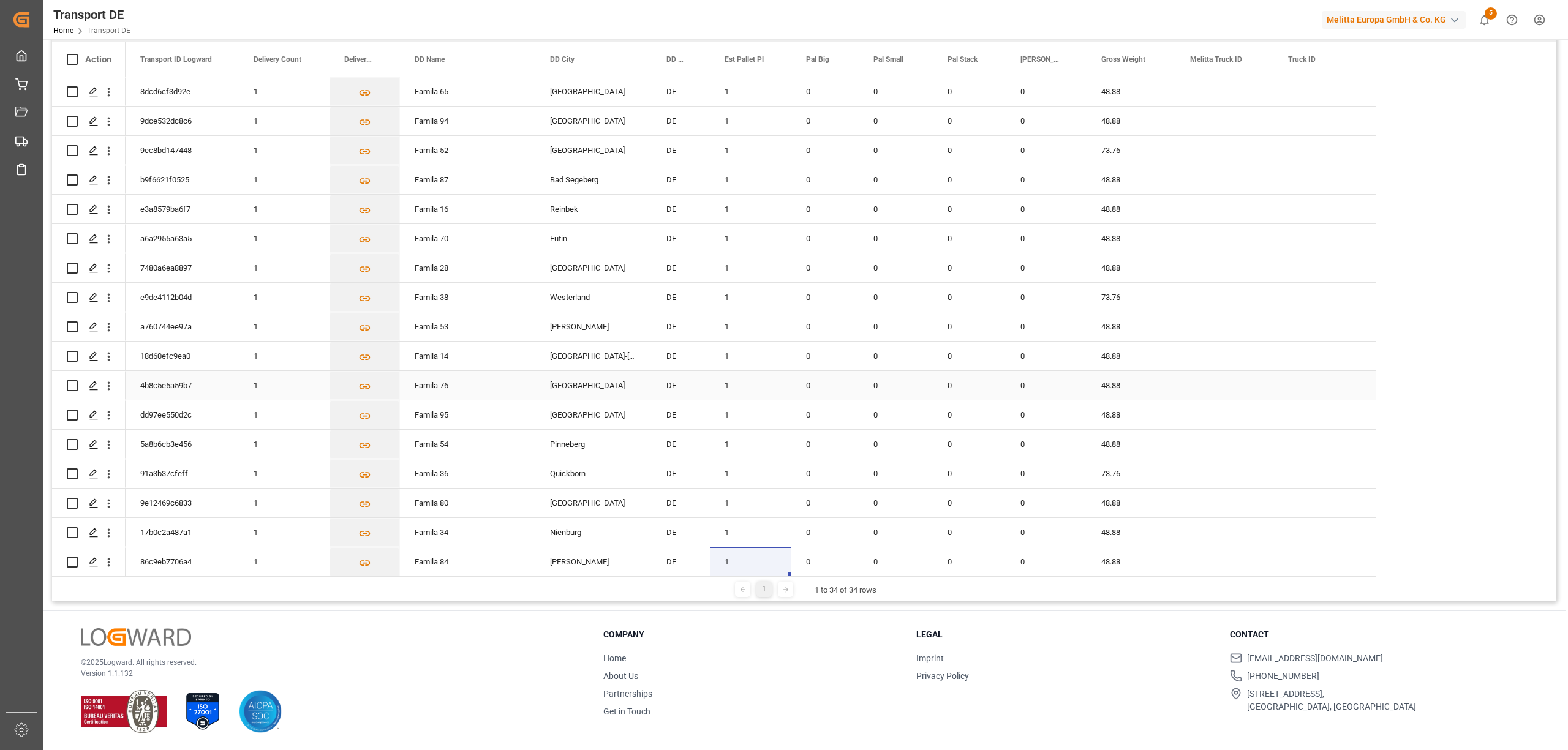
scroll to position [0, 0]
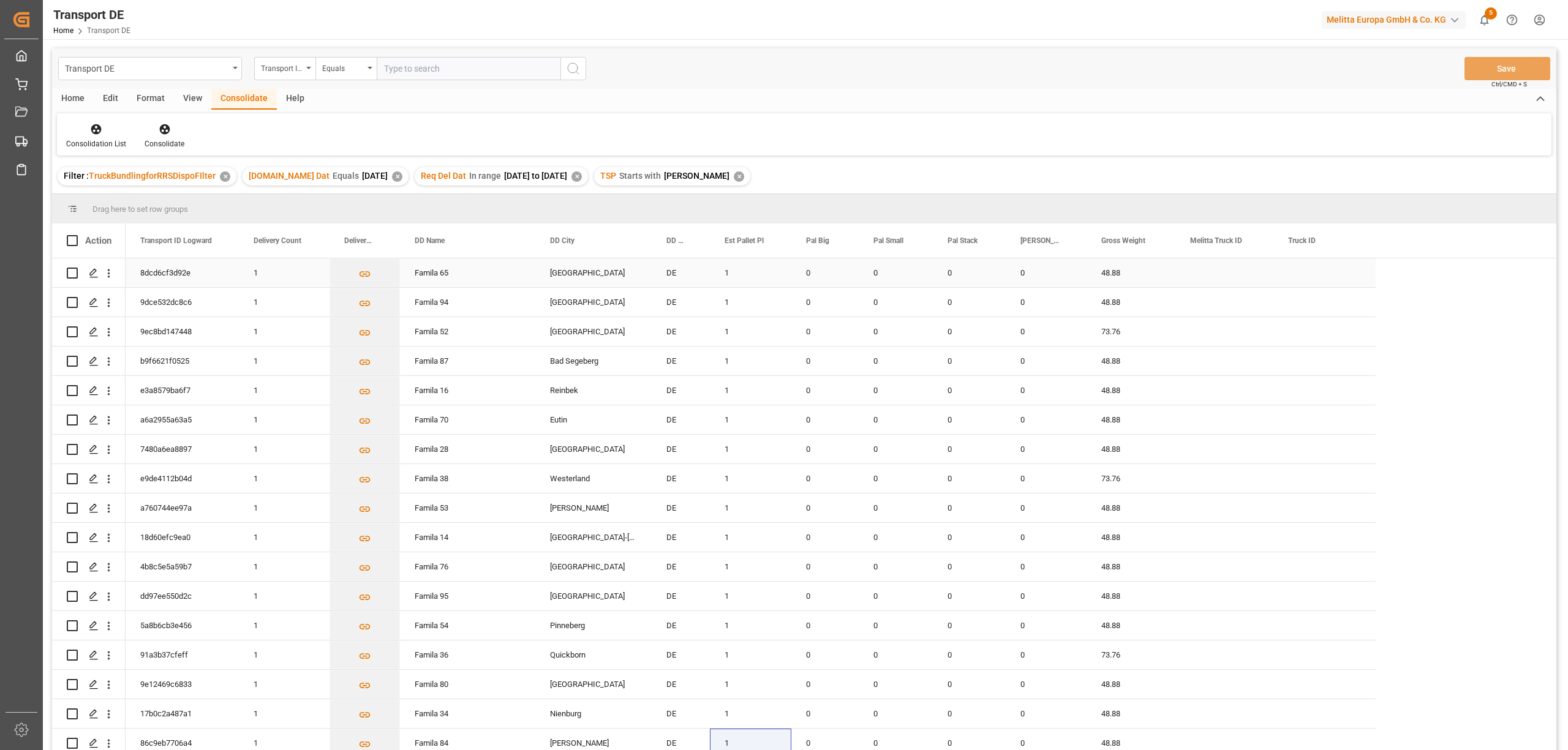
click at [71, 272] on input "Press Space to toggle row selection (unchecked)" at bounding box center [72, 273] width 11 height 11
checkbox input "true"
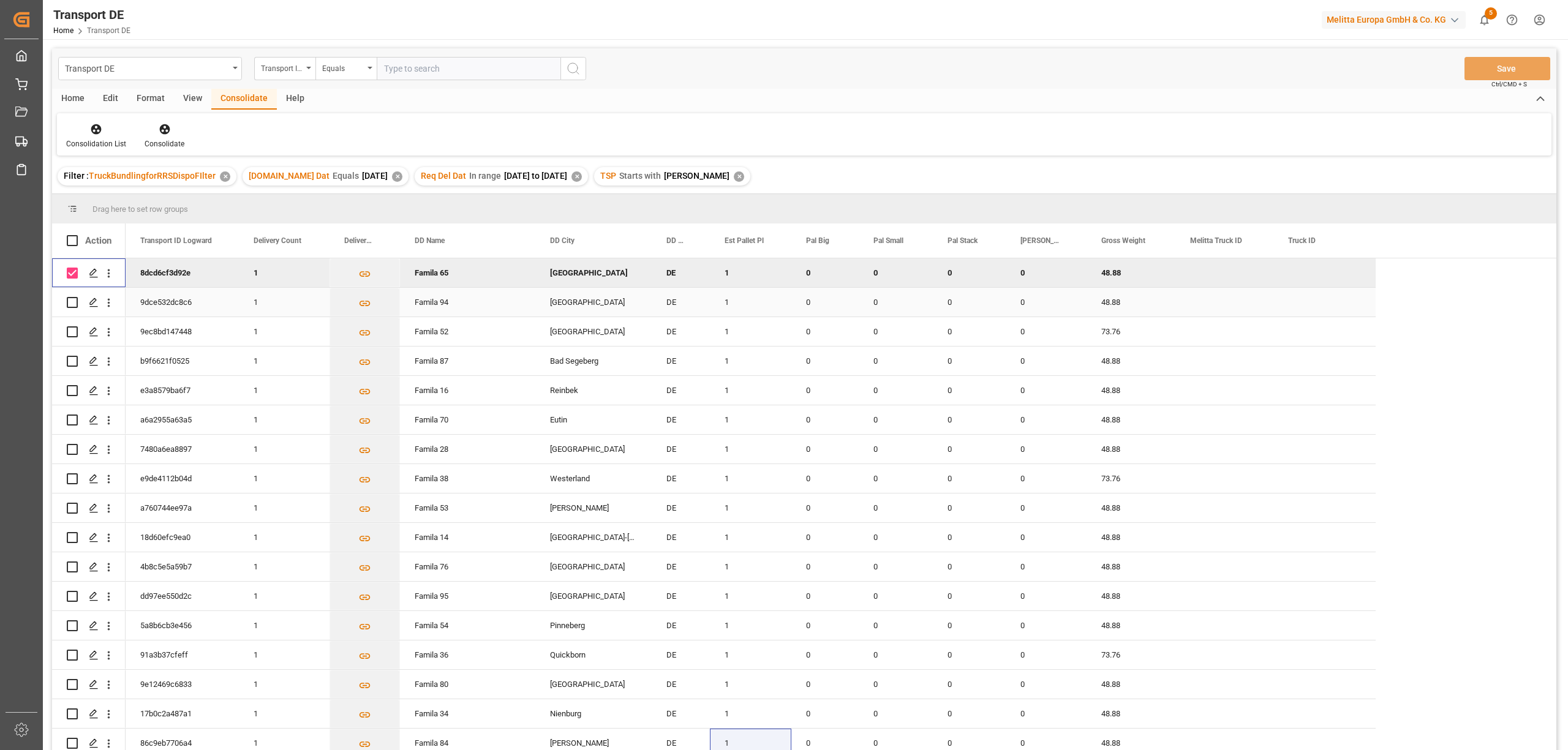
drag, startPoint x: 70, startPoint y: 302, endPoint x: 74, endPoint y: 319, distance: 17.5
click at [72, 314] on div "Press SPACE to select this row." at bounding box center [72, 302] width 11 height 28
click at [72, 339] on div "Press SPACE to select this row." at bounding box center [72, 331] width 11 height 28
click at [71, 305] on input "Press Space to toggle row selection (unchecked)" at bounding box center [72, 302] width 11 height 11
checkbox input "true"
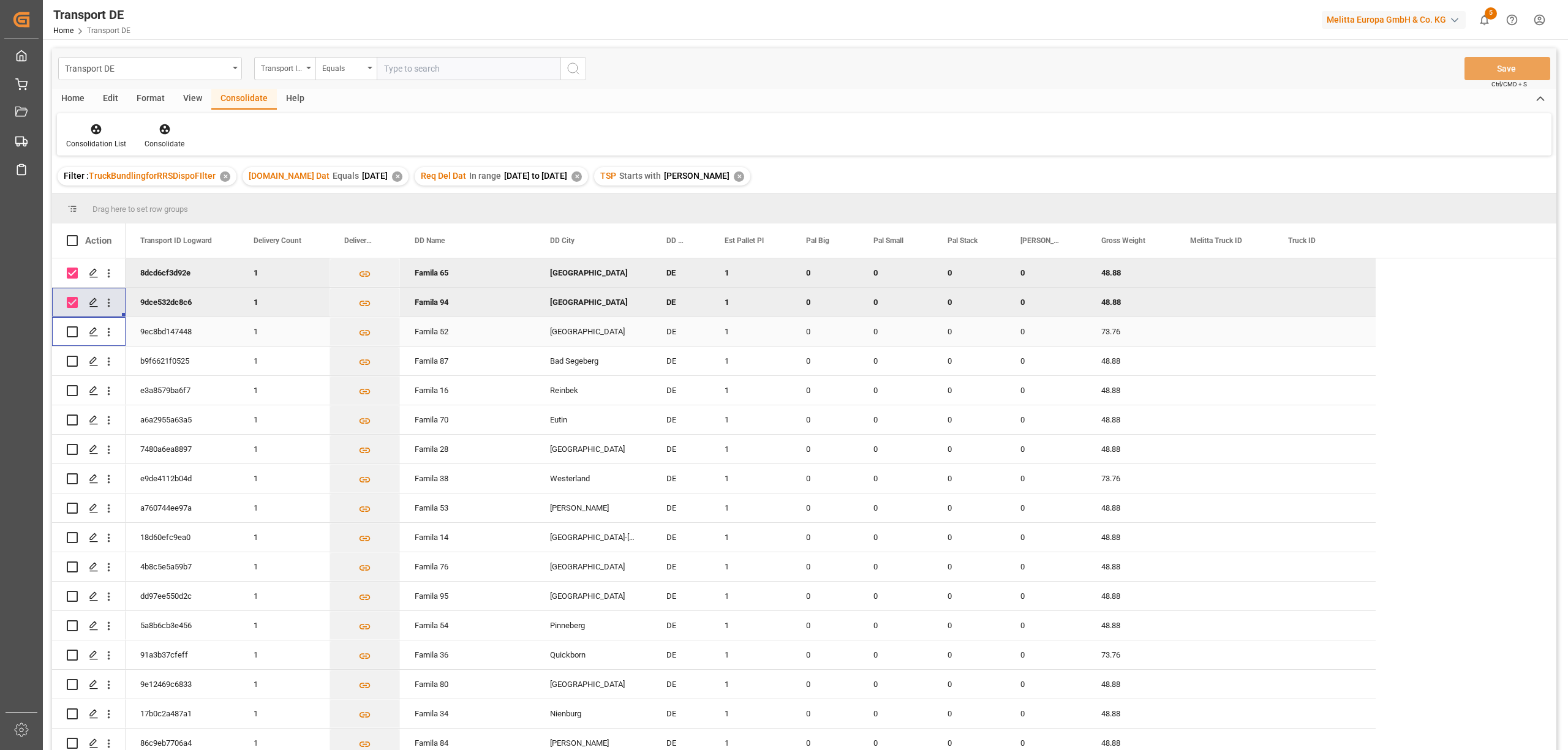
click at [72, 331] on input "Press Space to toggle row selection (unchecked)" at bounding box center [72, 331] width 11 height 11
checkbox input "true"
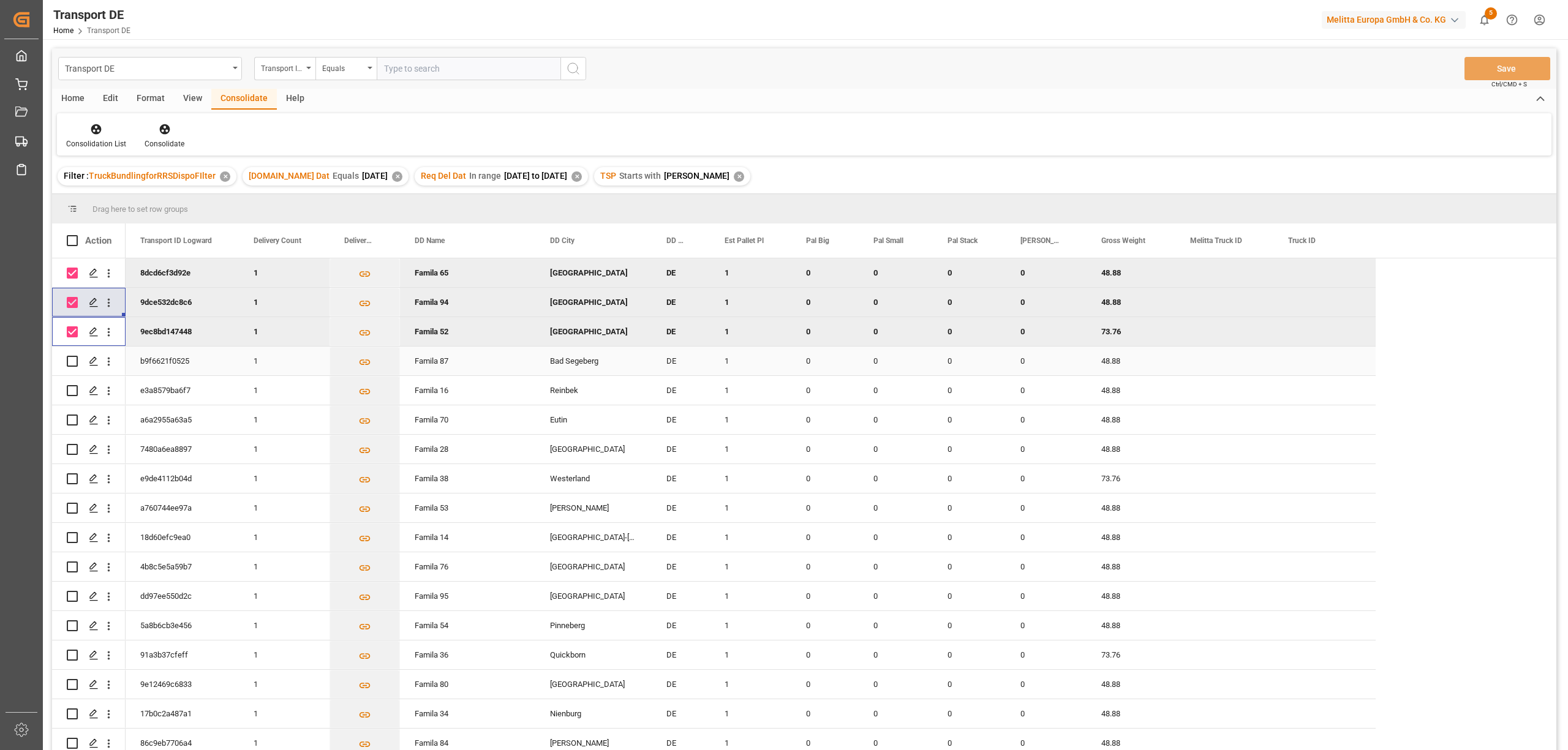
click at [72, 358] on input "Press Space to toggle row selection (unchecked)" at bounding box center [72, 361] width 11 height 11
checkbox input "true"
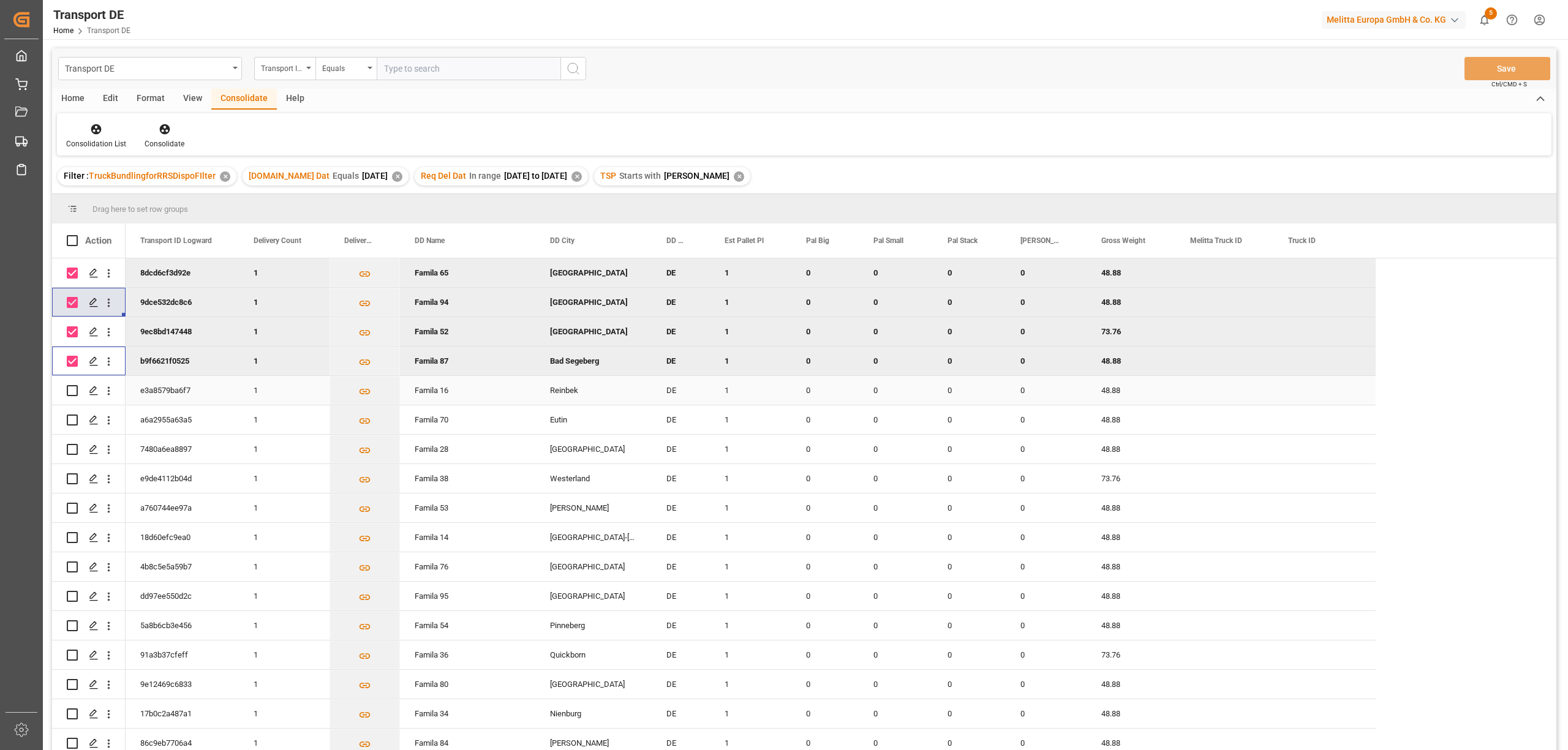
drag, startPoint x: 74, startPoint y: 390, endPoint x: 74, endPoint y: 397, distance: 7.0
click at [74, 393] on input "Press Space to toggle row selection (unchecked)" at bounding box center [72, 391] width 11 height 11
checkbox input "true"
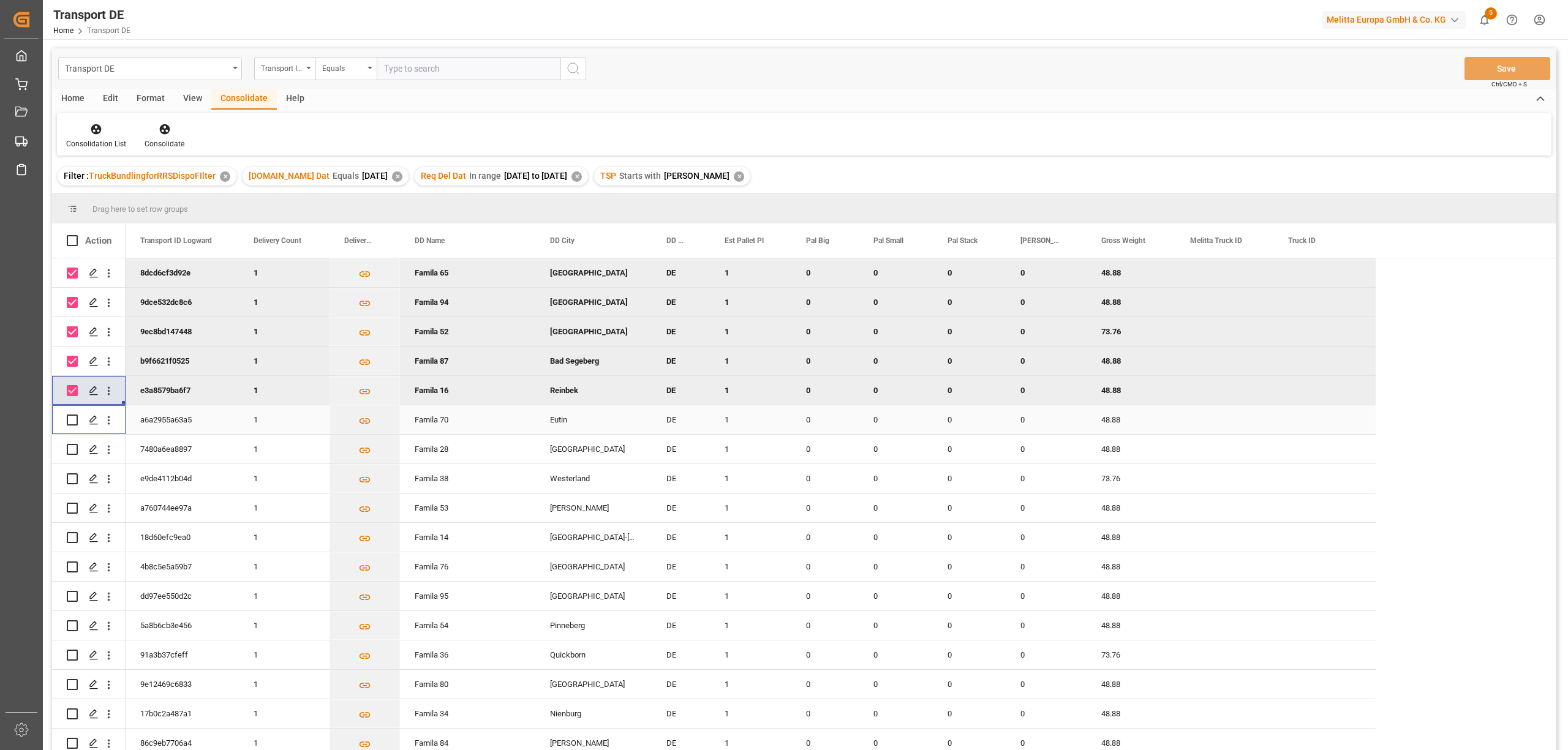
drag, startPoint x: 72, startPoint y: 420, endPoint x: 72, endPoint y: 434, distance: 14.0
click at [72, 422] on input "Press Space to toggle row selection (unchecked)" at bounding box center [72, 420] width 11 height 11
checkbox input "true"
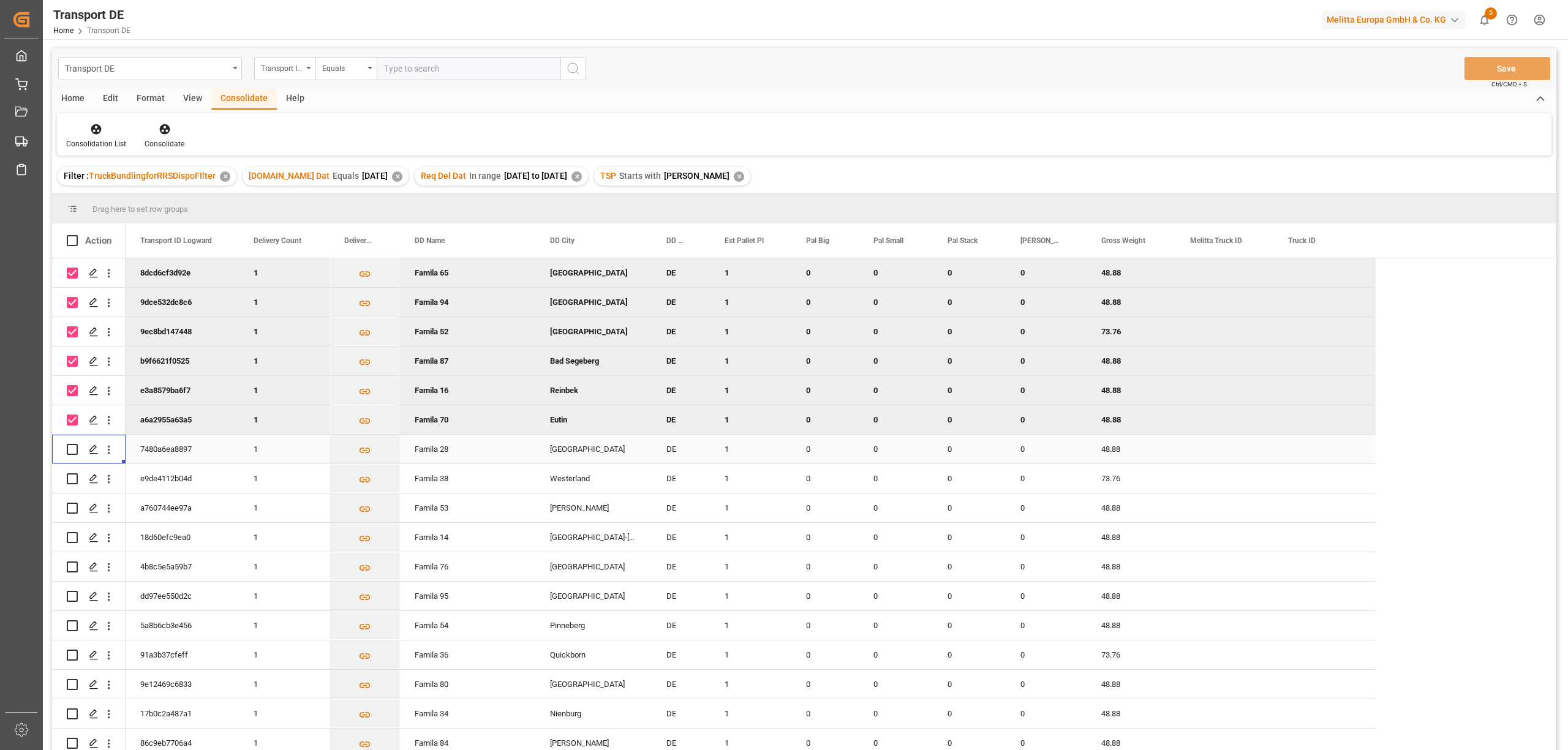
drag, startPoint x: 72, startPoint y: 447, endPoint x: 72, endPoint y: 478, distance: 31.0
click at [72, 478] on div at bounding box center [88, 758] width 74 height 999
click at [71, 448] on input "Press Space to toggle row selection (unchecked)" at bounding box center [72, 449] width 11 height 11
checkbox input "true"
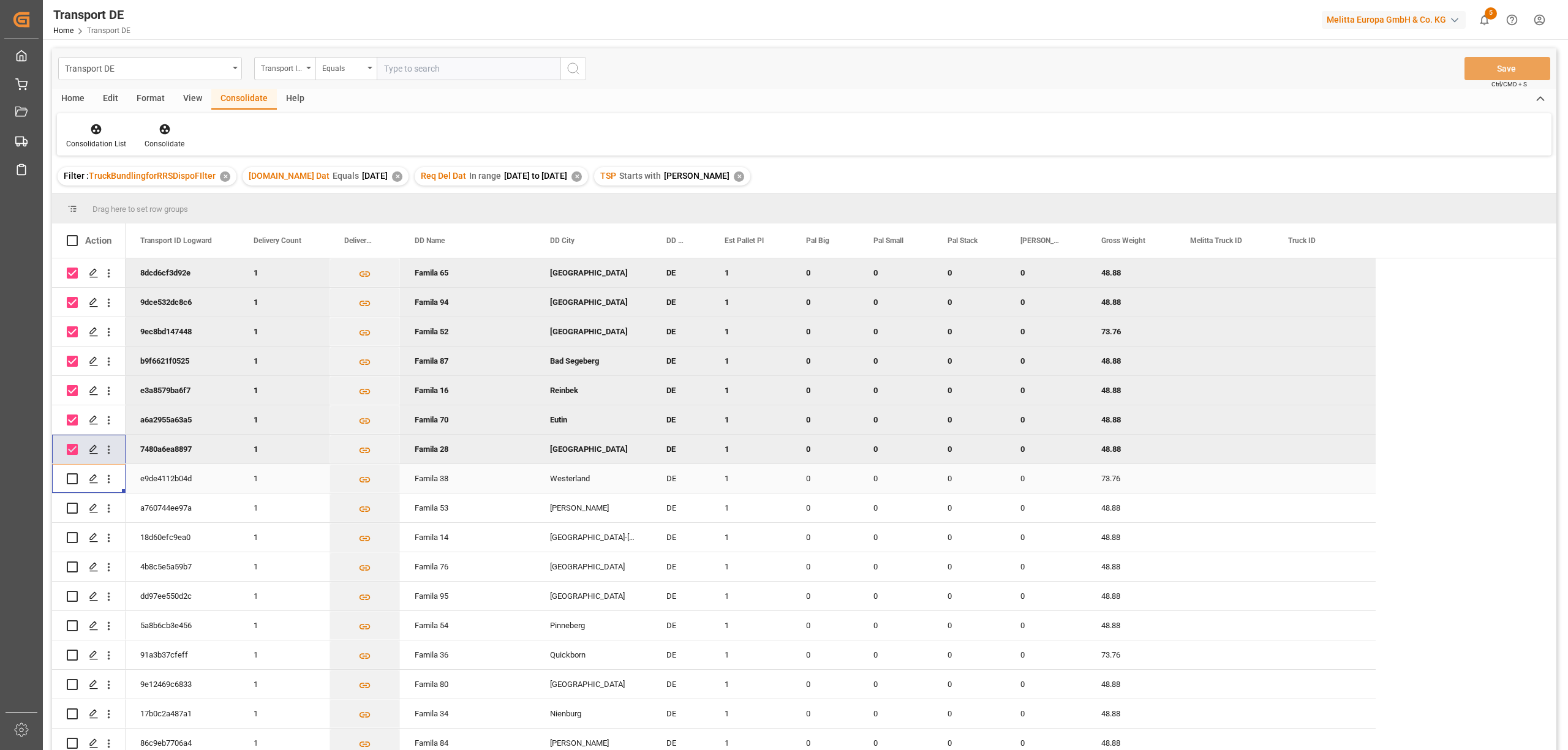
click at [76, 480] on input "Press Space to toggle row selection (unchecked)" at bounding box center [72, 478] width 11 height 11
checkbox input "true"
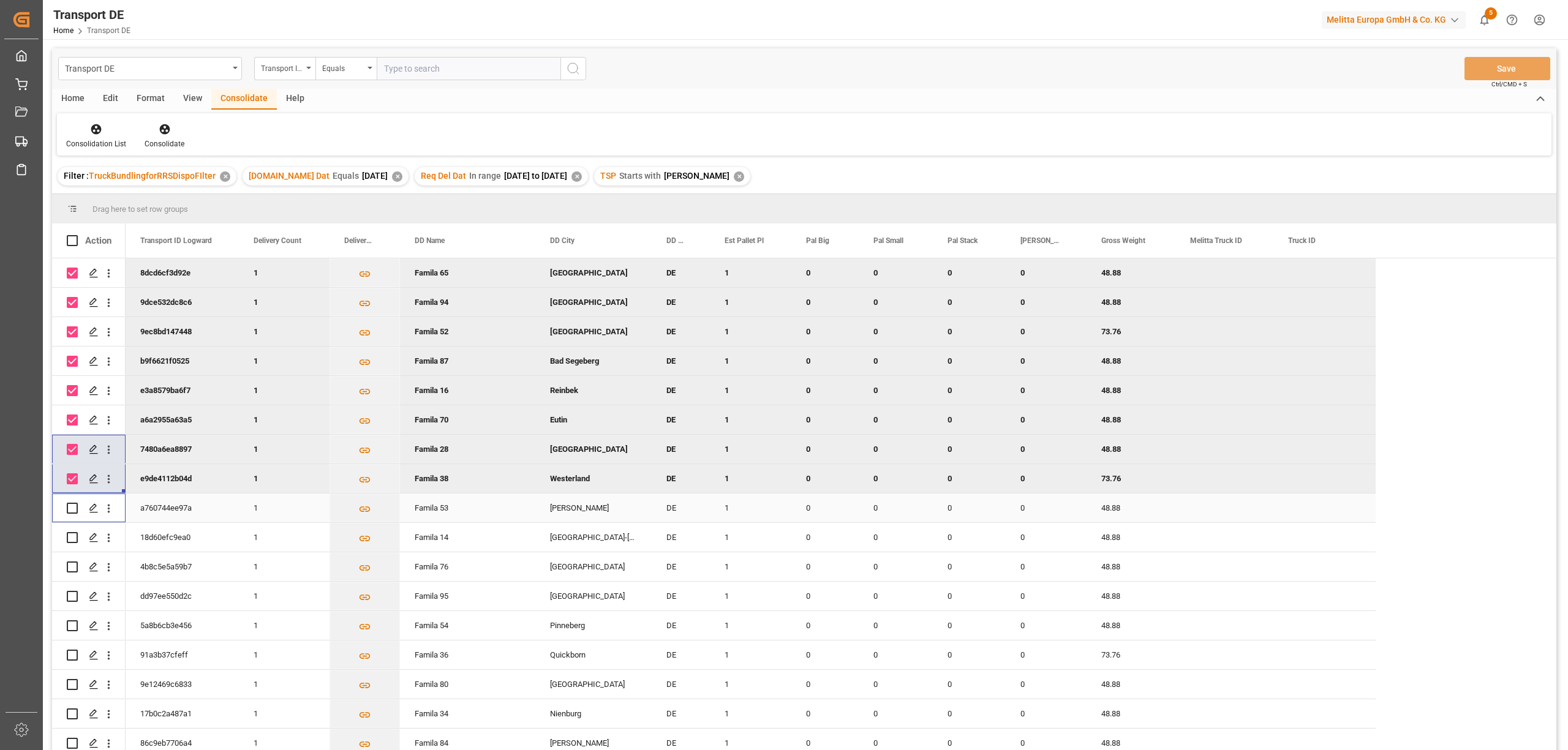
click at [69, 508] on input "Press Space to toggle row selection (unchecked)" at bounding box center [72, 508] width 11 height 11
checkbox input "true"
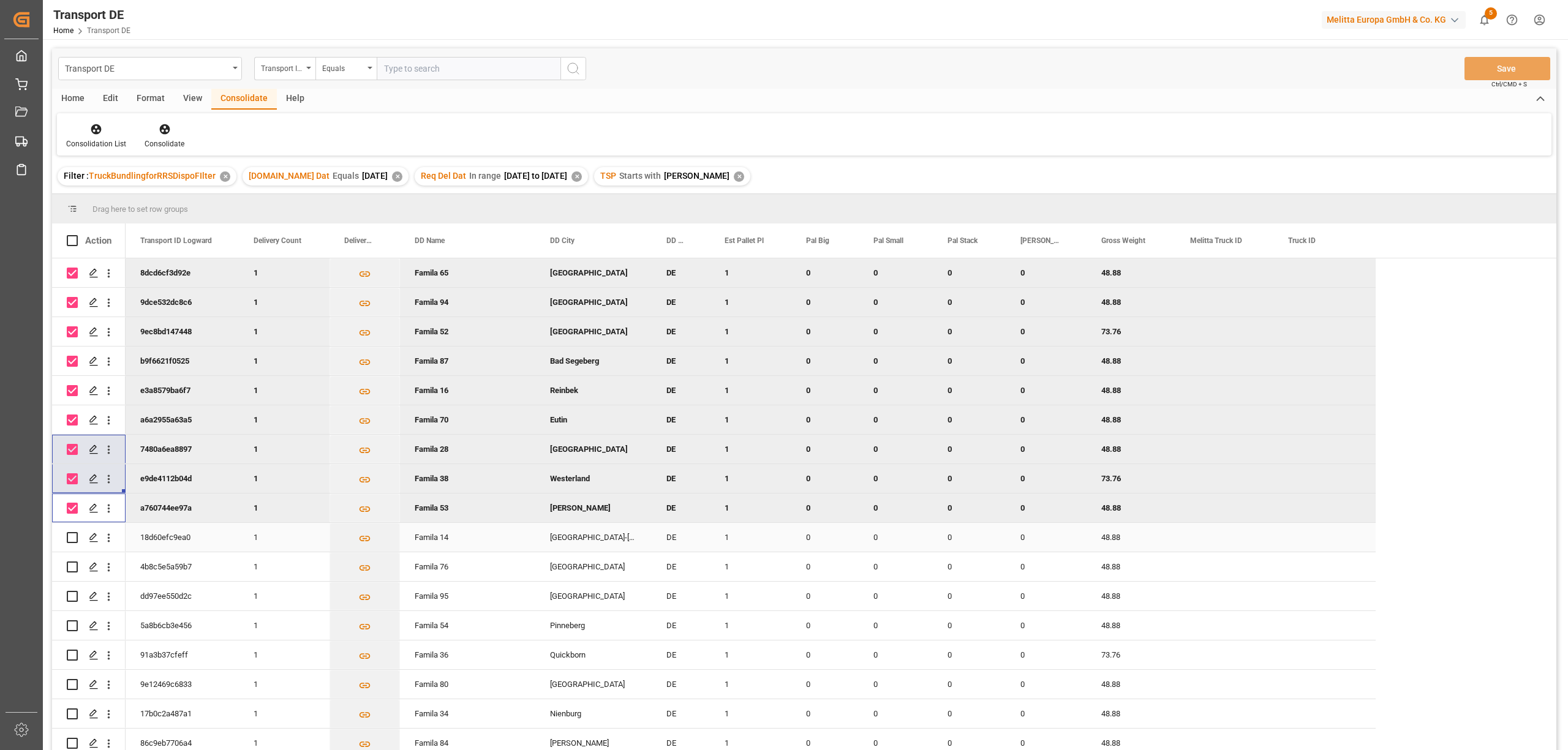
click at [69, 530] on div "Press SPACE to select this row." at bounding box center [72, 537] width 11 height 28
click at [72, 539] on input "Press Space to toggle row selection (unchecked)" at bounding box center [72, 537] width 11 height 11
checkbox input "true"
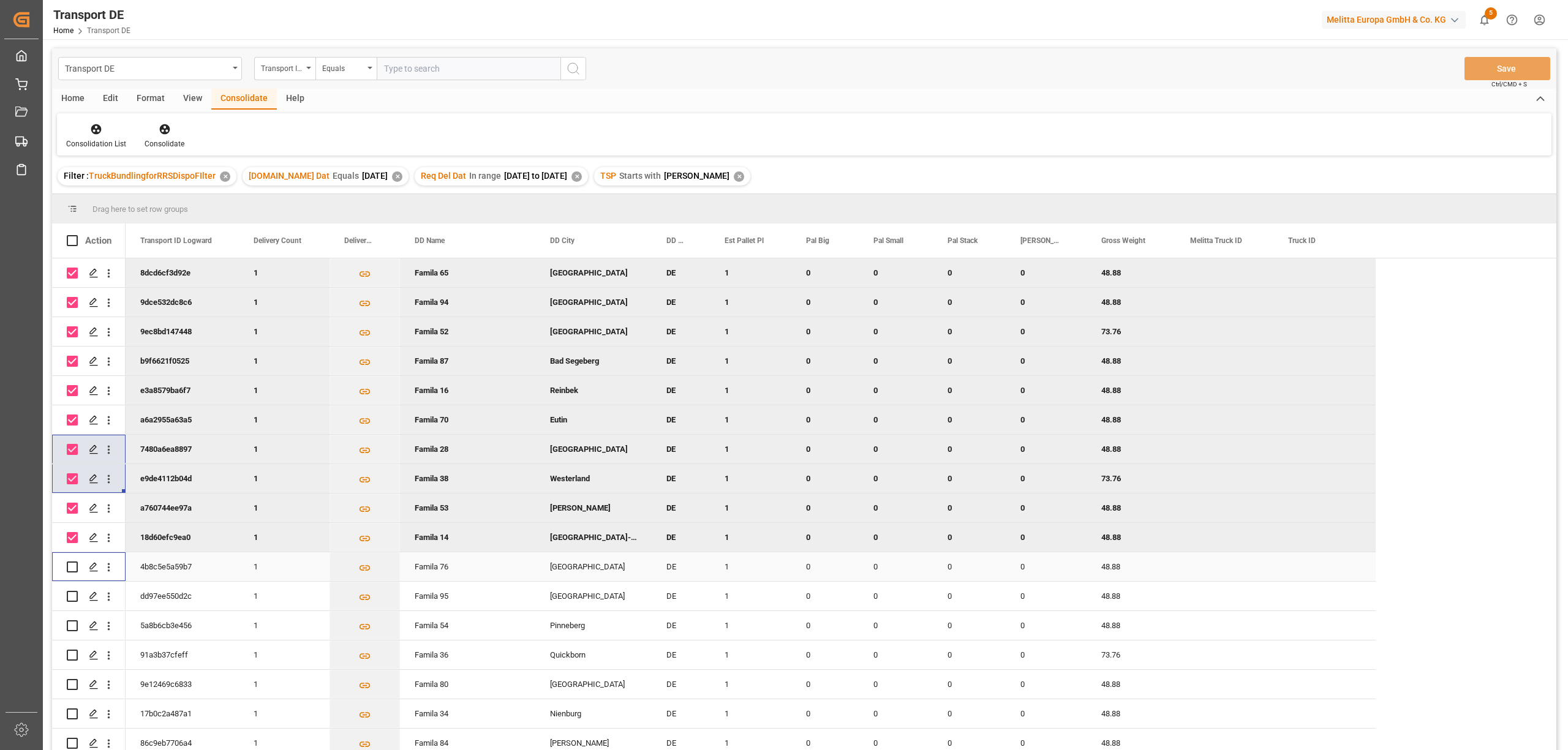
click at [68, 564] on input "Press Space to toggle row selection (unchecked)" at bounding box center [72, 567] width 11 height 11
checkbox input "true"
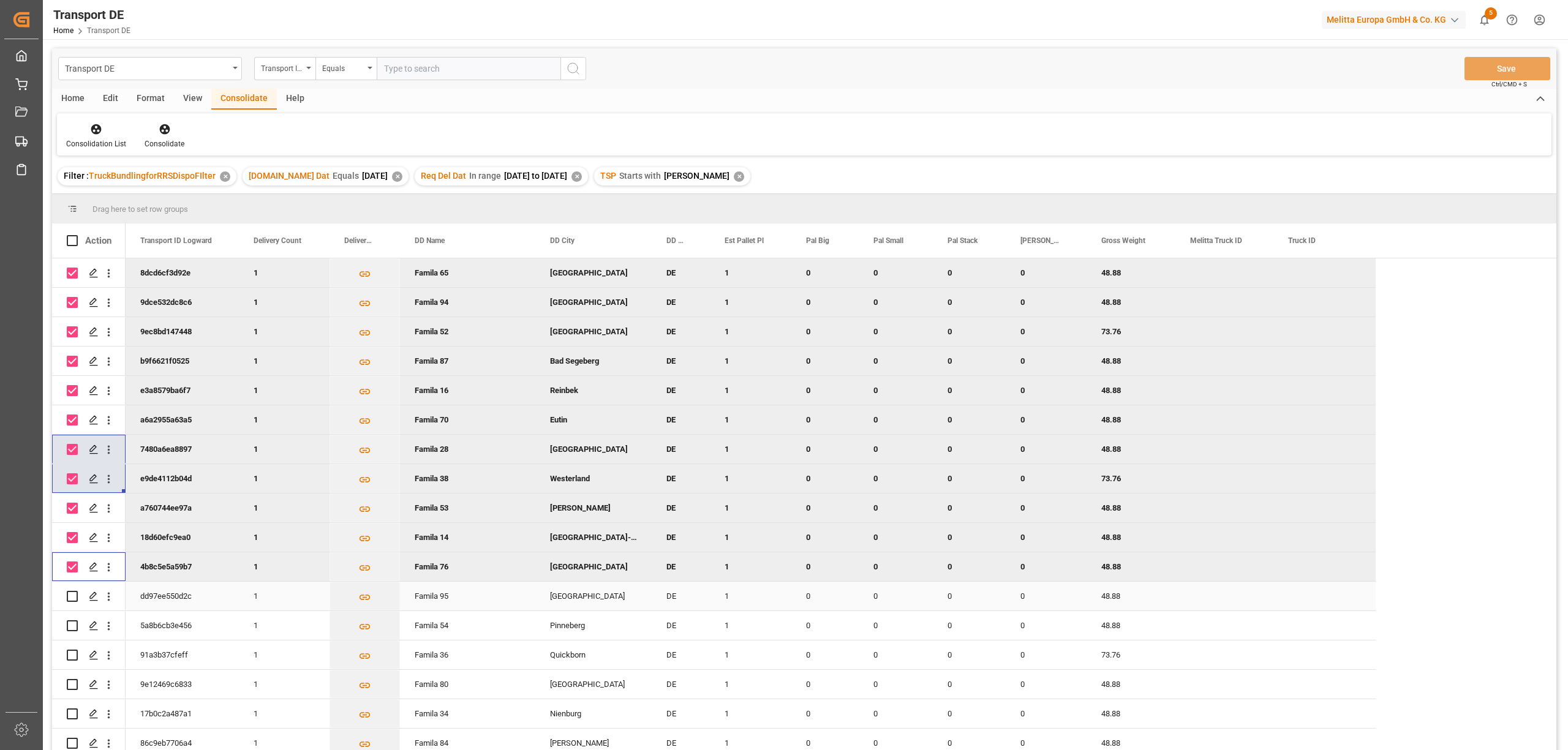
click at [72, 594] on input "Press Space to toggle row selection (unchecked)" at bounding box center [72, 596] width 11 height 11
checkbox input "true"
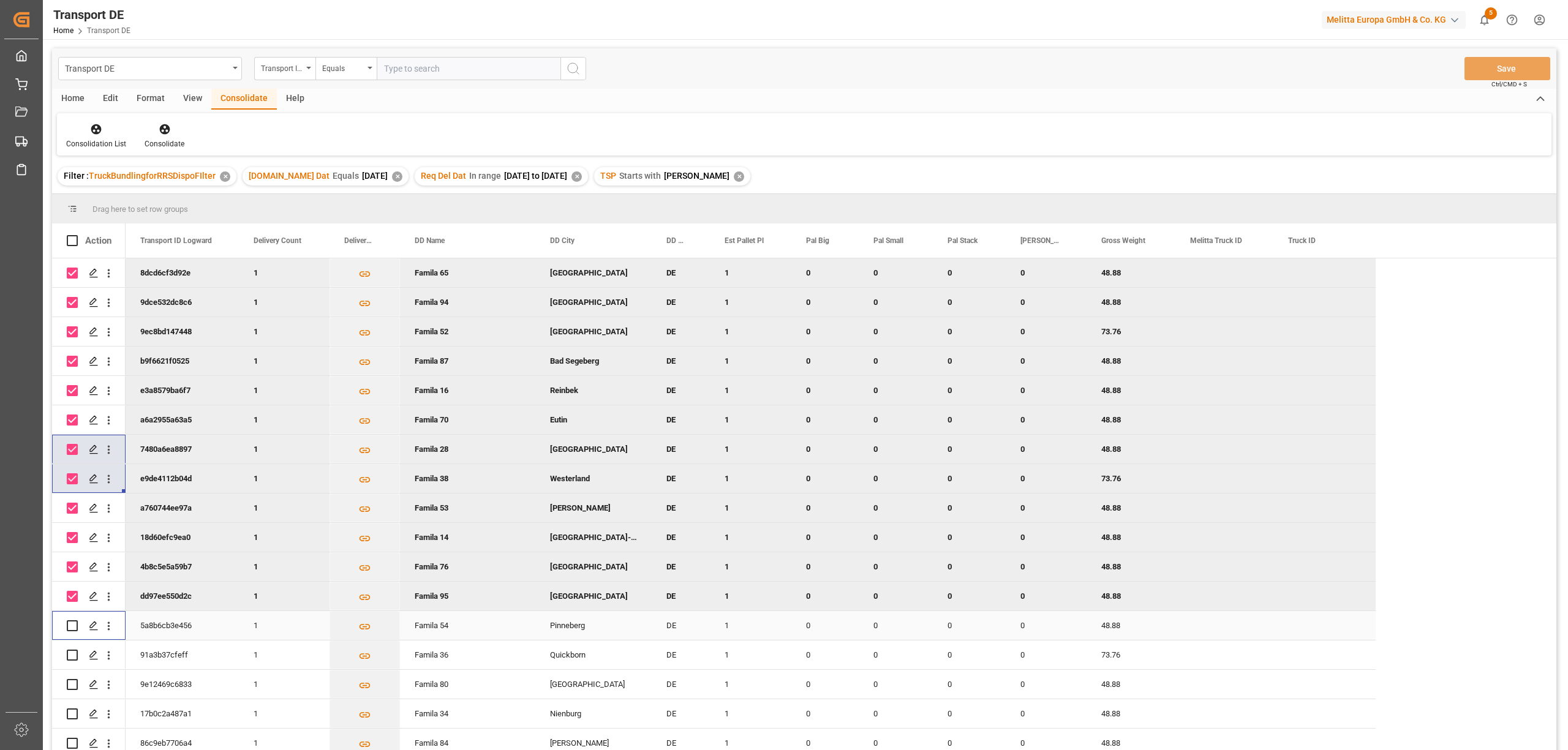
click at [74, 626] on input "Press Space to toggle row selection (unchecked)" at bounding box center [72, 625] width 11 height 11
checkbox input "true"
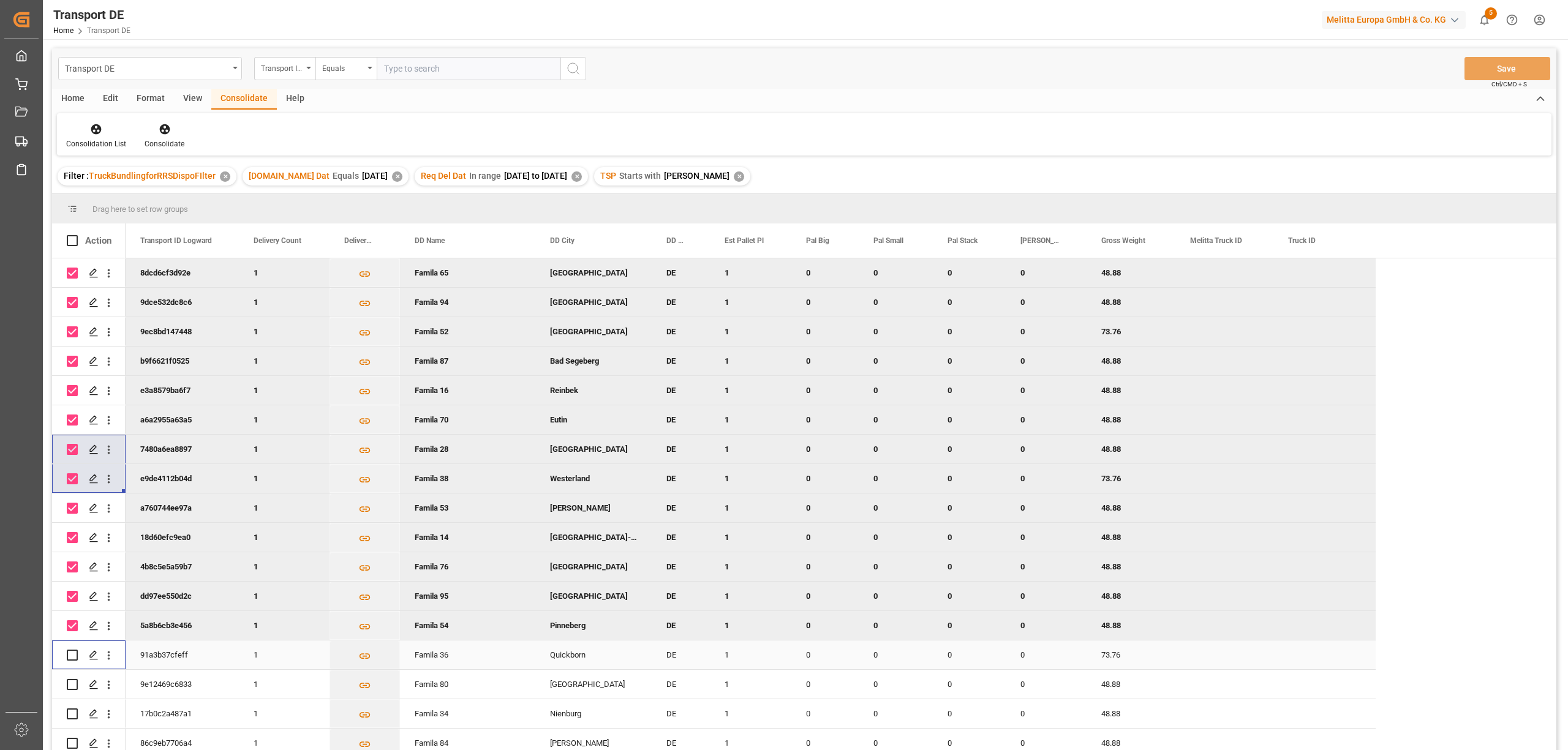
click at [72, 652] on input "Press Space to toggle row selection (unchecked)" at bounding box center [72, 655] width 11 height 11
checkbox input "true"
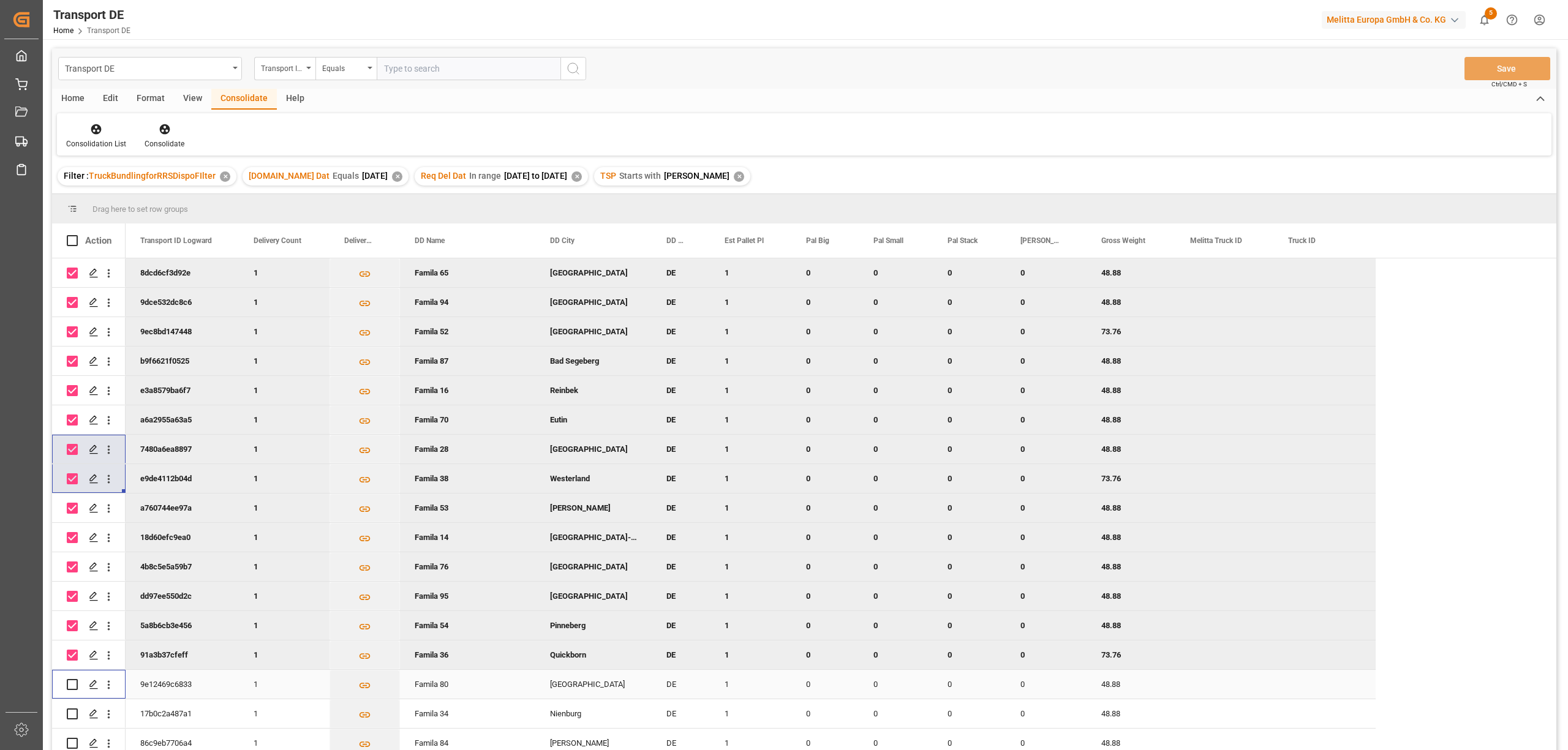
click at [72, 682] on input "Press Space to toggle row selection (unchecked)" at bounding box center [72, 684] width 11 height 11
checkbox input "true"
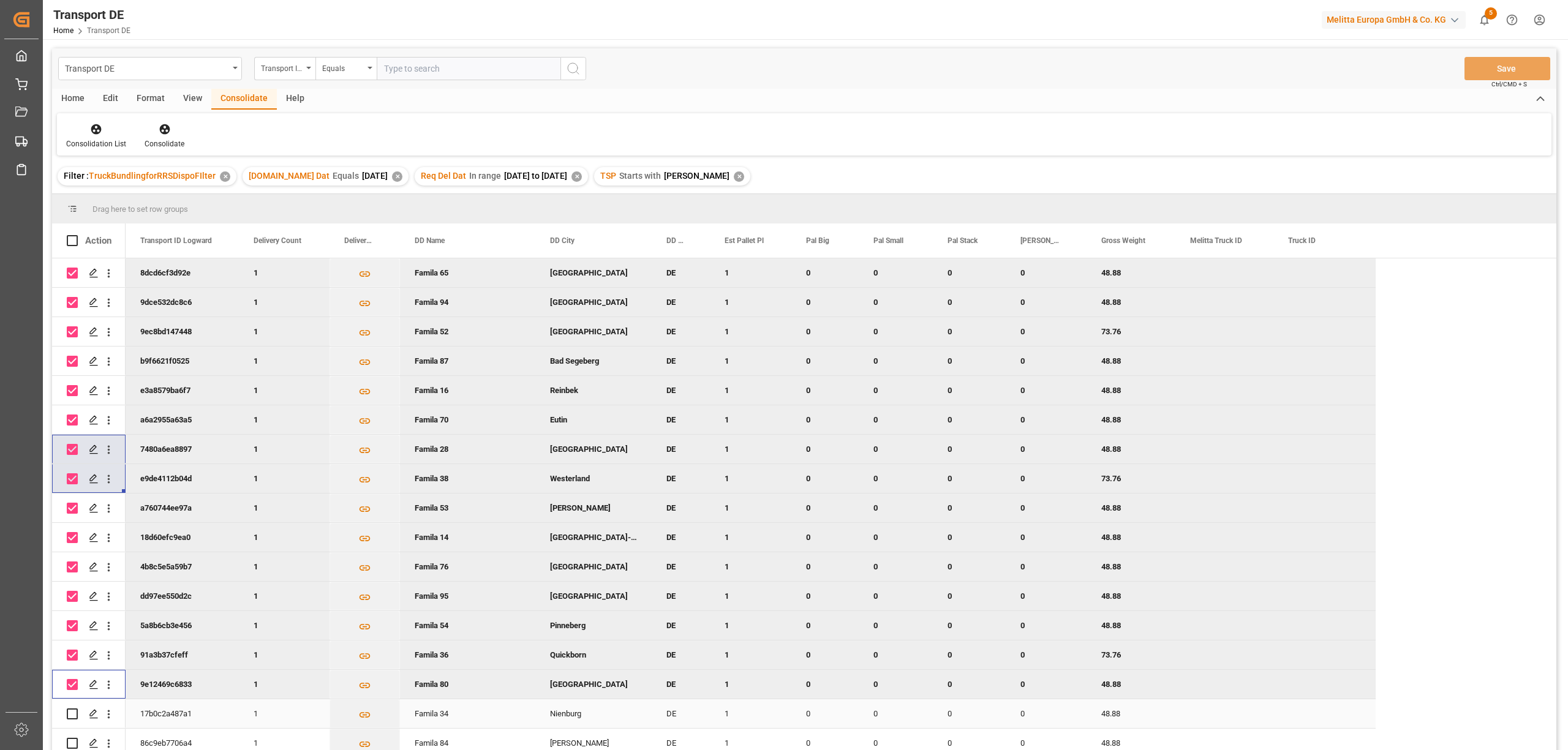
click at [72, 711] on input "Press Space to toggle row selection (unchecked)" at bounding box center [72, 713] width 11 height 11
checkbox input "true"
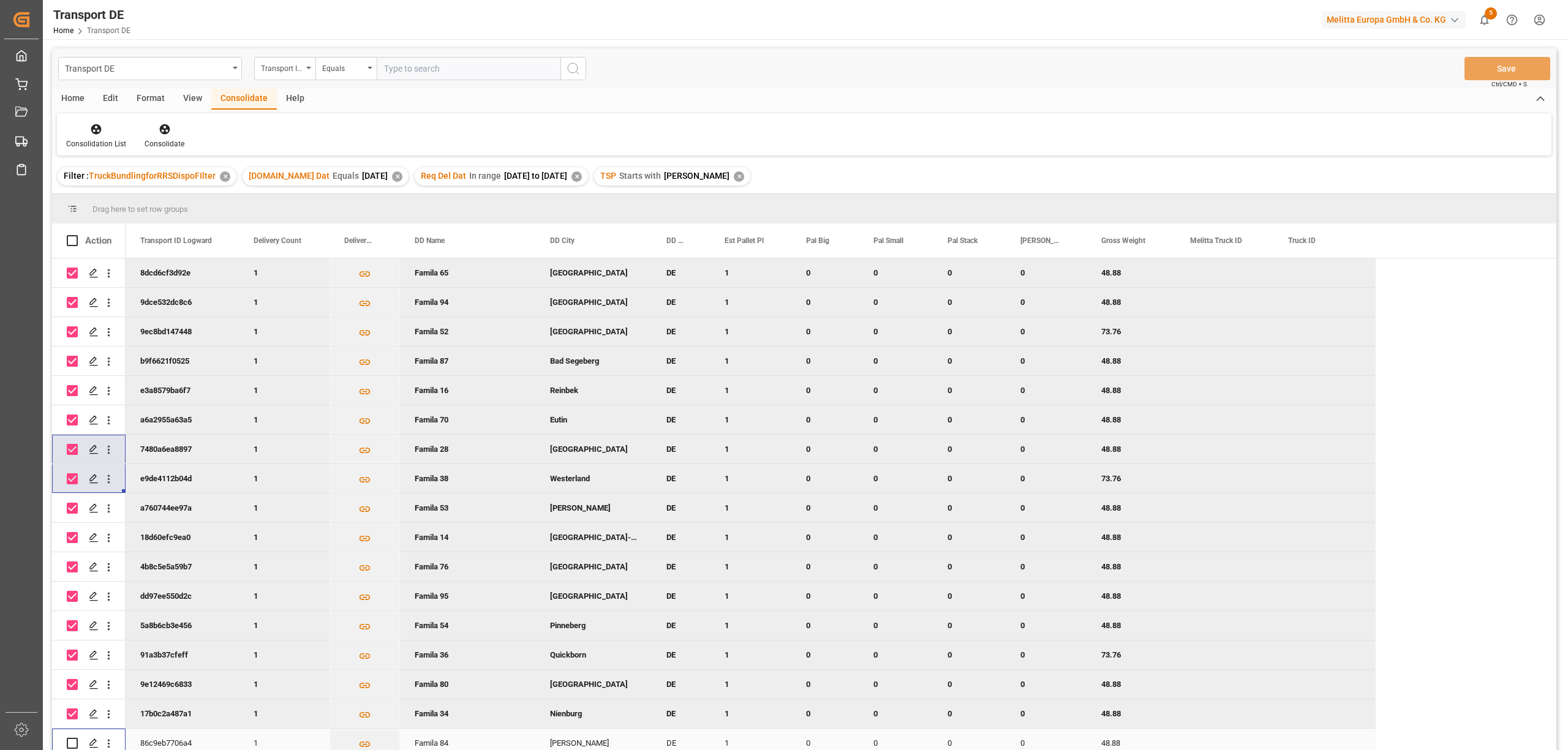
click at [74, 740] on input "Press Space to toggle row selection (unchecked)" at bounding box center [72, 743] width 11 height 11
checkbox input "true"
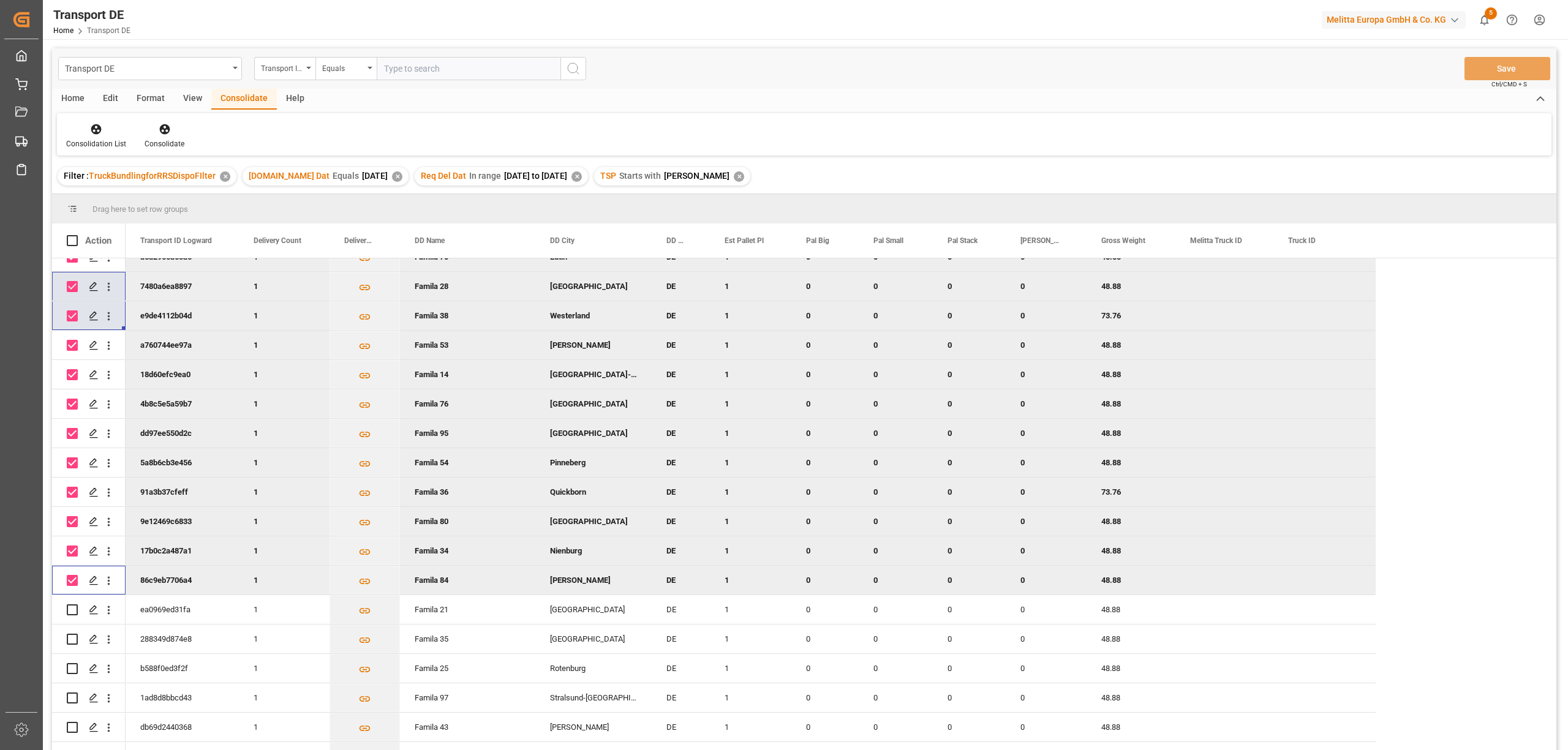
scroll to position [408, 0]
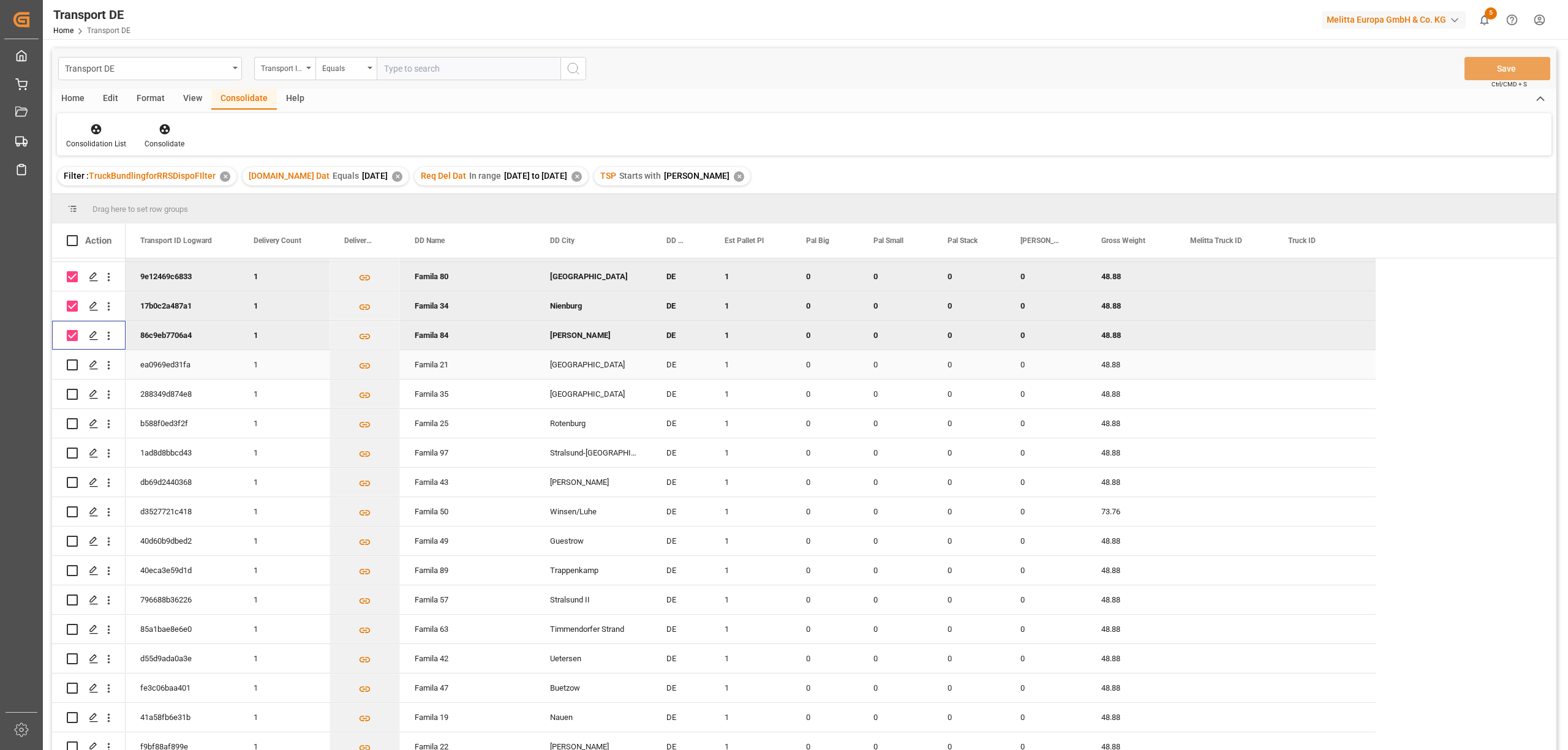
click at [68, 363] on input "Press Space to toggle row selection (unchecked)" at bounding box center [72, 365] width 11 height 11
checkbox input "true"
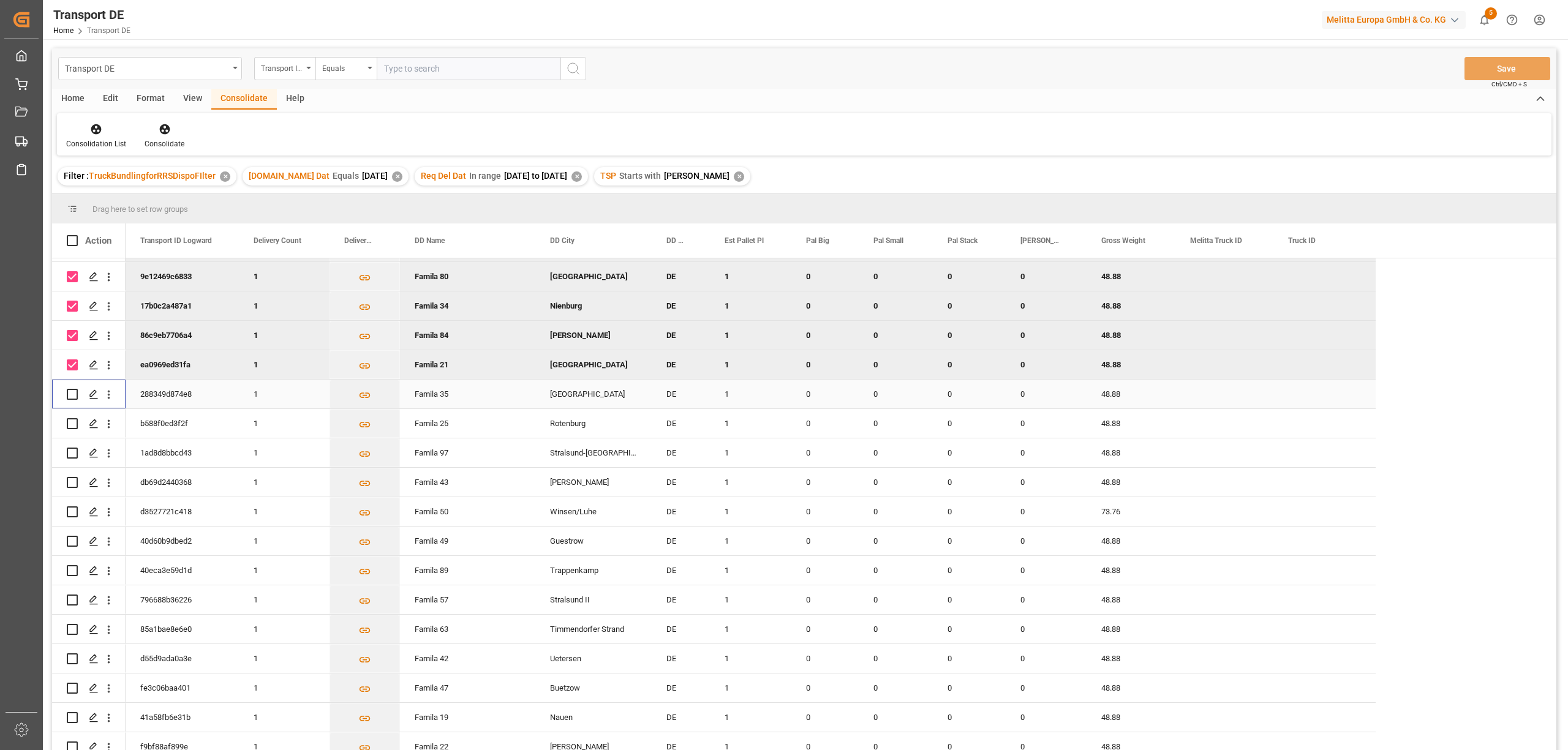
click at [68, 390] on input "Press Space to toggle row selection (unchecked)" at bounding box center [72, 394] width 11 height 11
checkbox input "true"
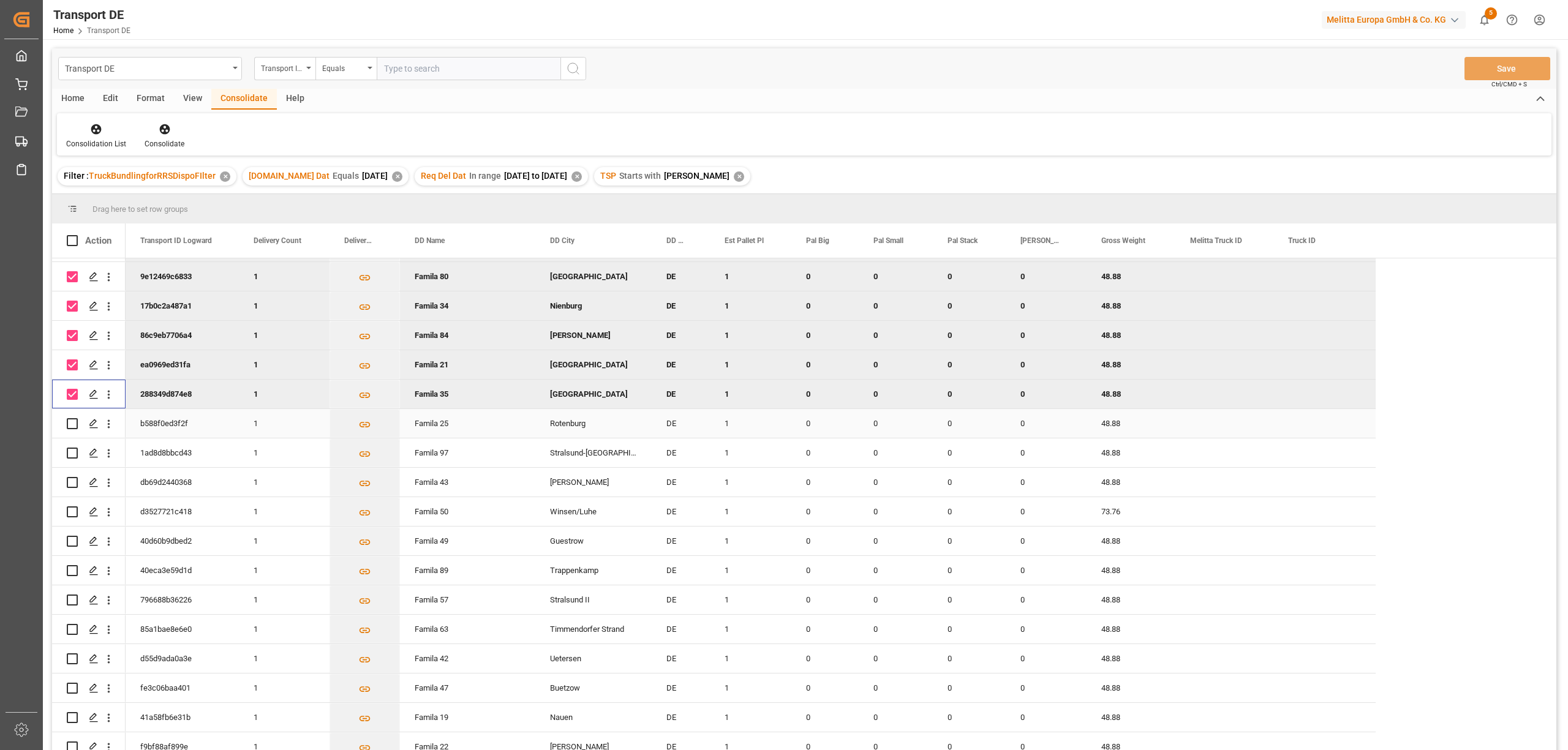
click at [74, 426] on input "Press Space to toggle row selection (unchecked)" at bounding box center [72, 423] width 11 height 11
checkbox input "true"
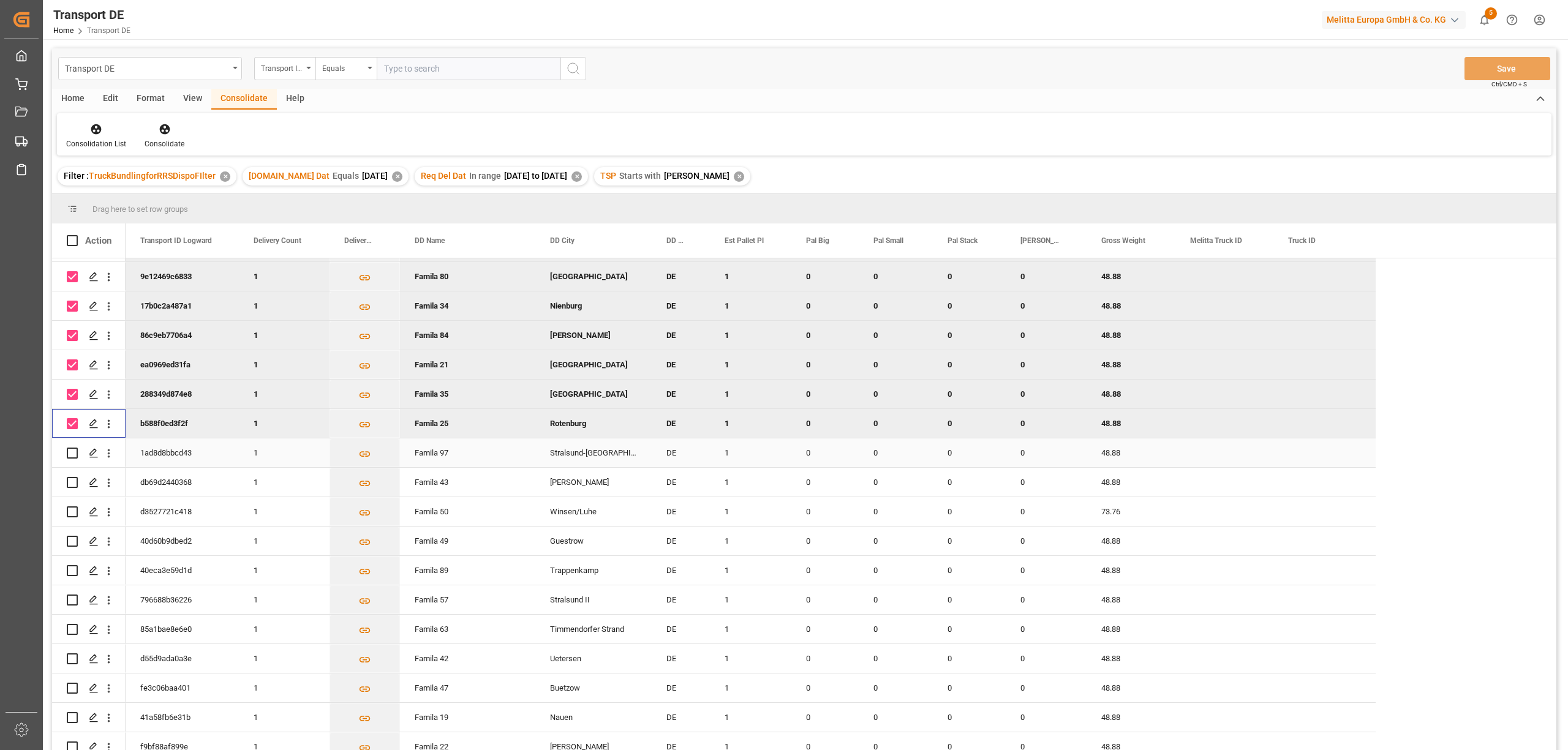
click at [69, 449] on input "Press Space to toggle row selection (unchecked)" at bounding box center [72, 453] width 11 height 11
checkbox input "true"
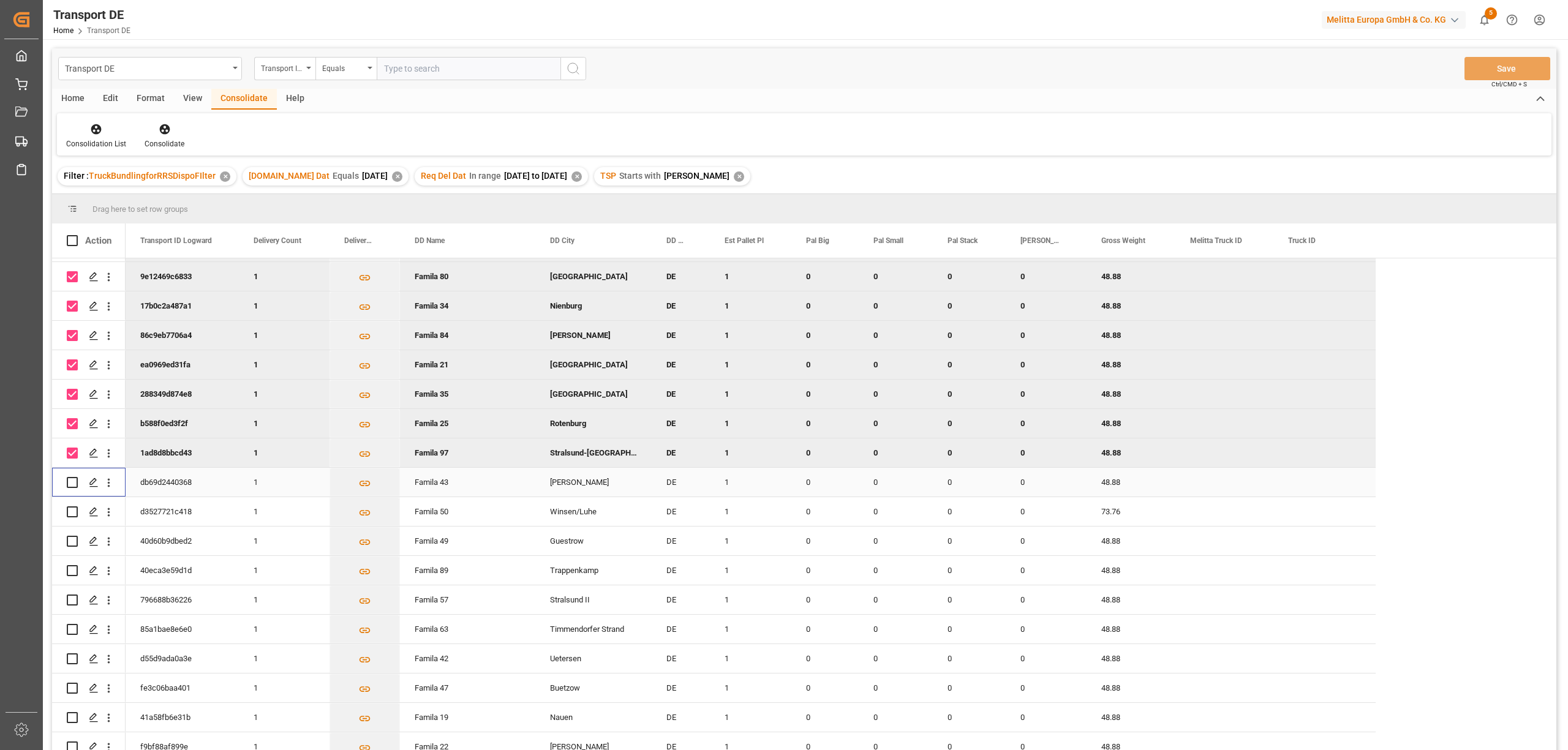
click at [76, 478] on input "Press Space to toggle row selection (unchecked)" at bounding box center [72, 482] width 11 height 11
checkbox input "true"
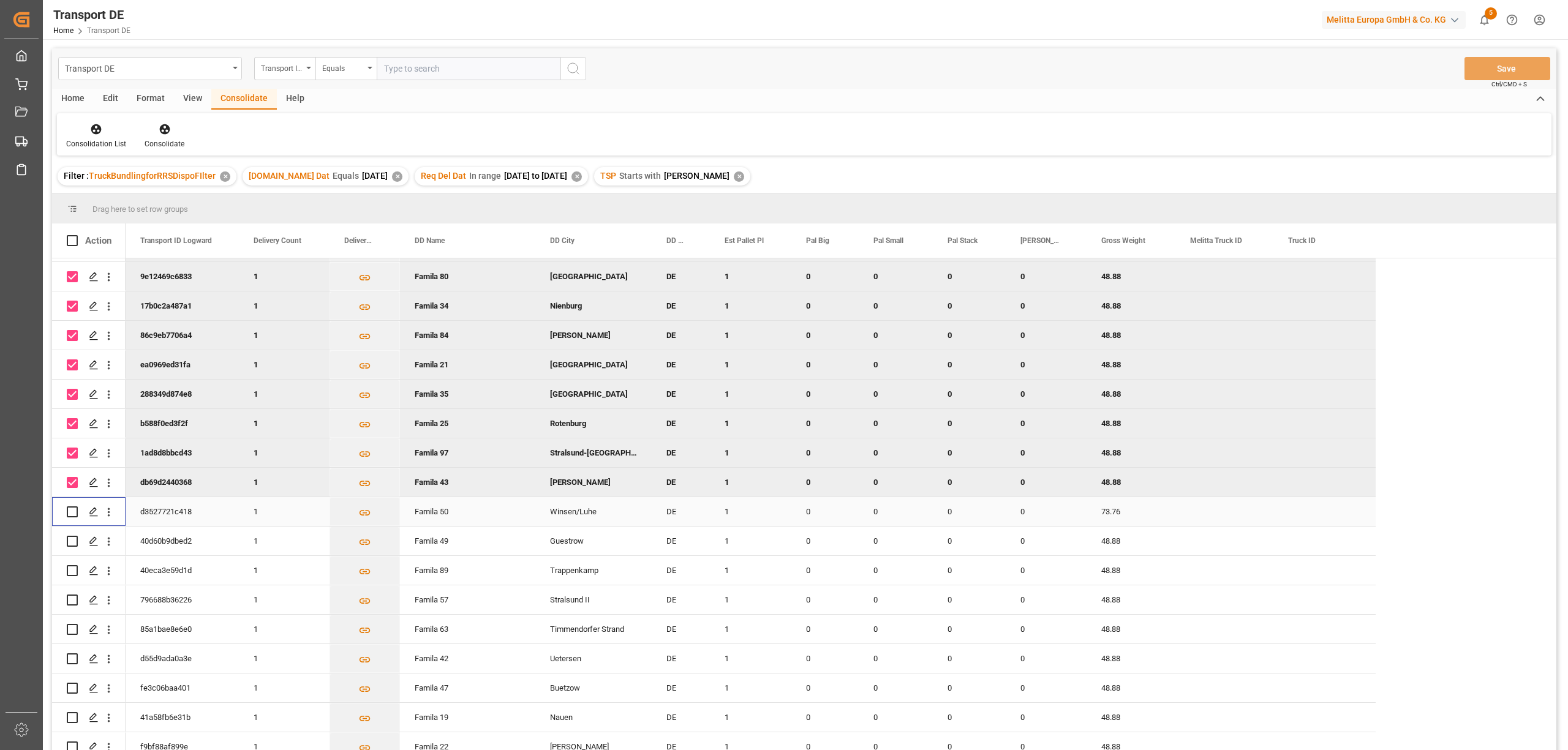
click at [72, 516] on input "Press Space to toggle row selection (unchecked)" at bounding box center [72, 512] width 11 height 11
checkbox input "true"
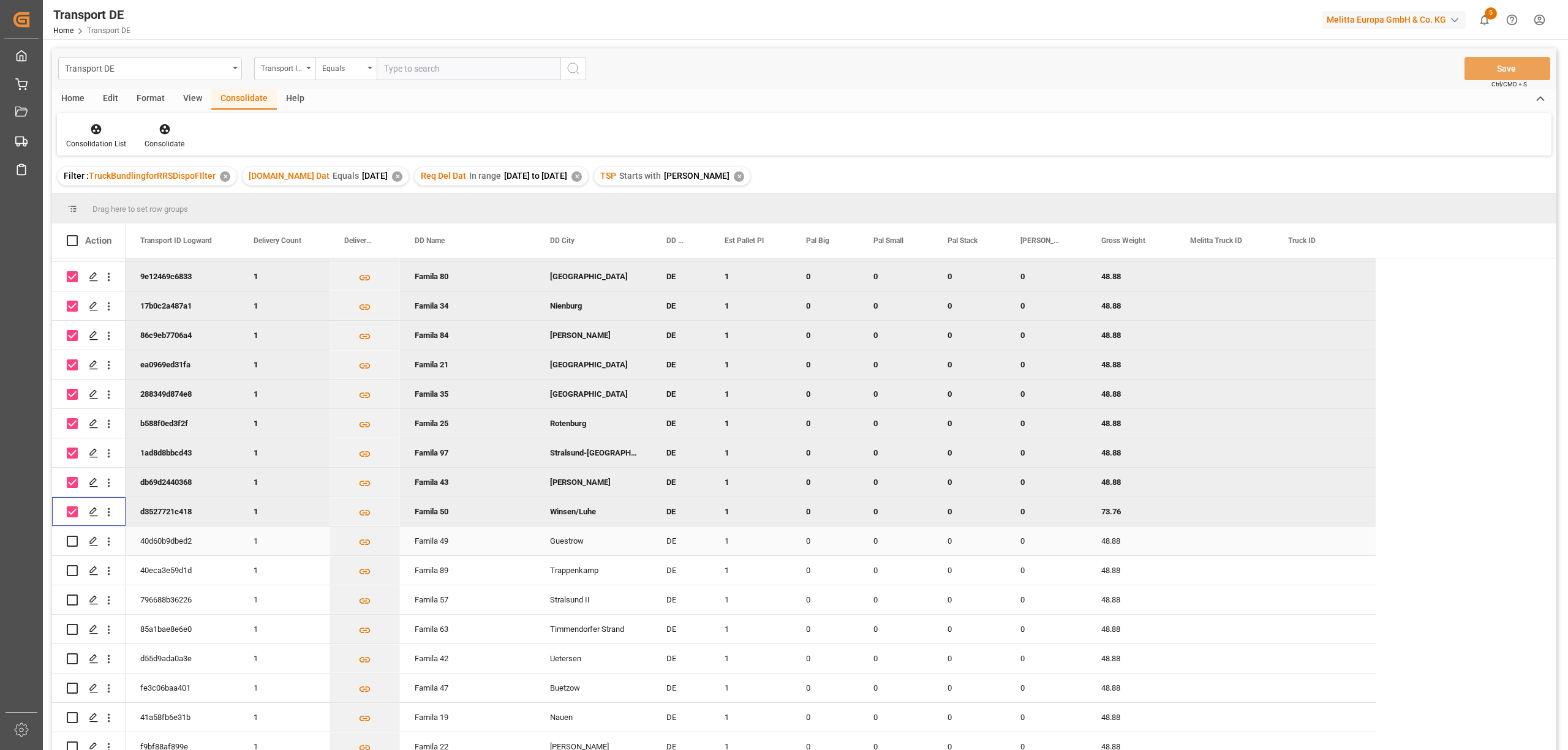
click at [74, 544] on input "Press Space to toggle row selection (unchecked)" at bounding box center [72, 541] width 11 height 11
checkbox input "true"
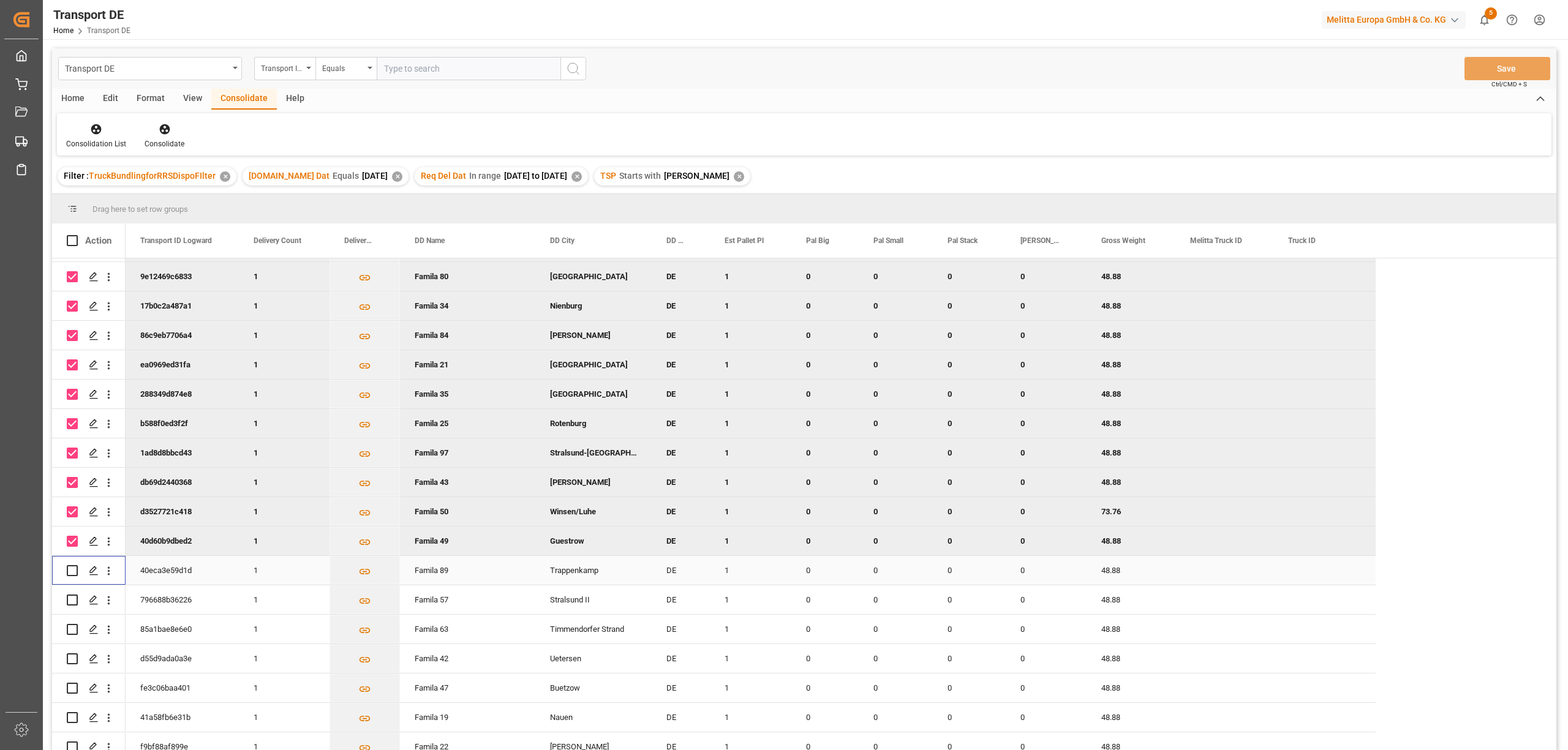
click at [74, 571] on input "Press Space to toggle row selection (unchecked)" at bounding box center [72, 570] width 11 height 11
checkbox input "true"
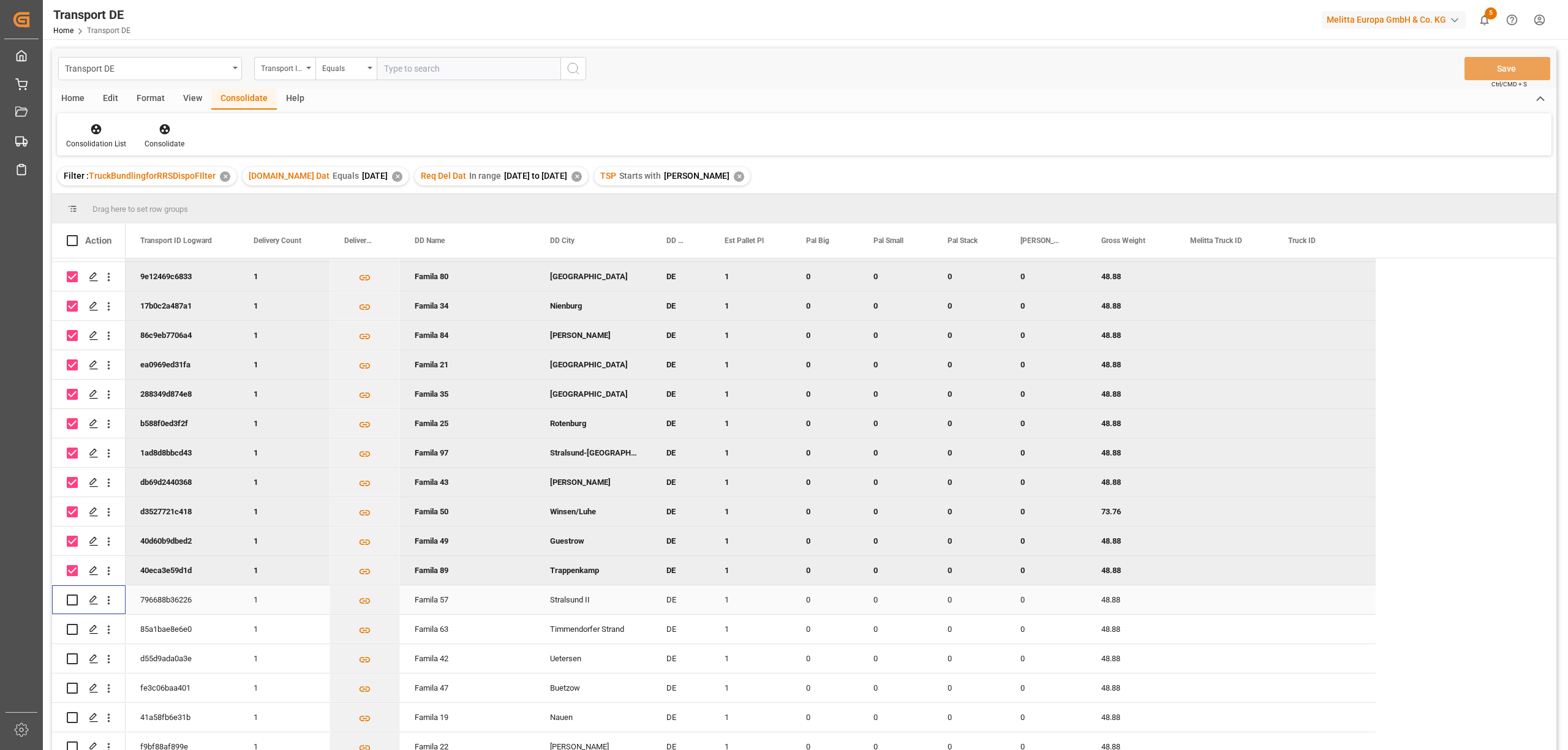
click at [71, 601] on input "Press Space to toggle row selection (unchecked)" at bounding box center [72, 600] width 11 height 11
checkbox input "true"
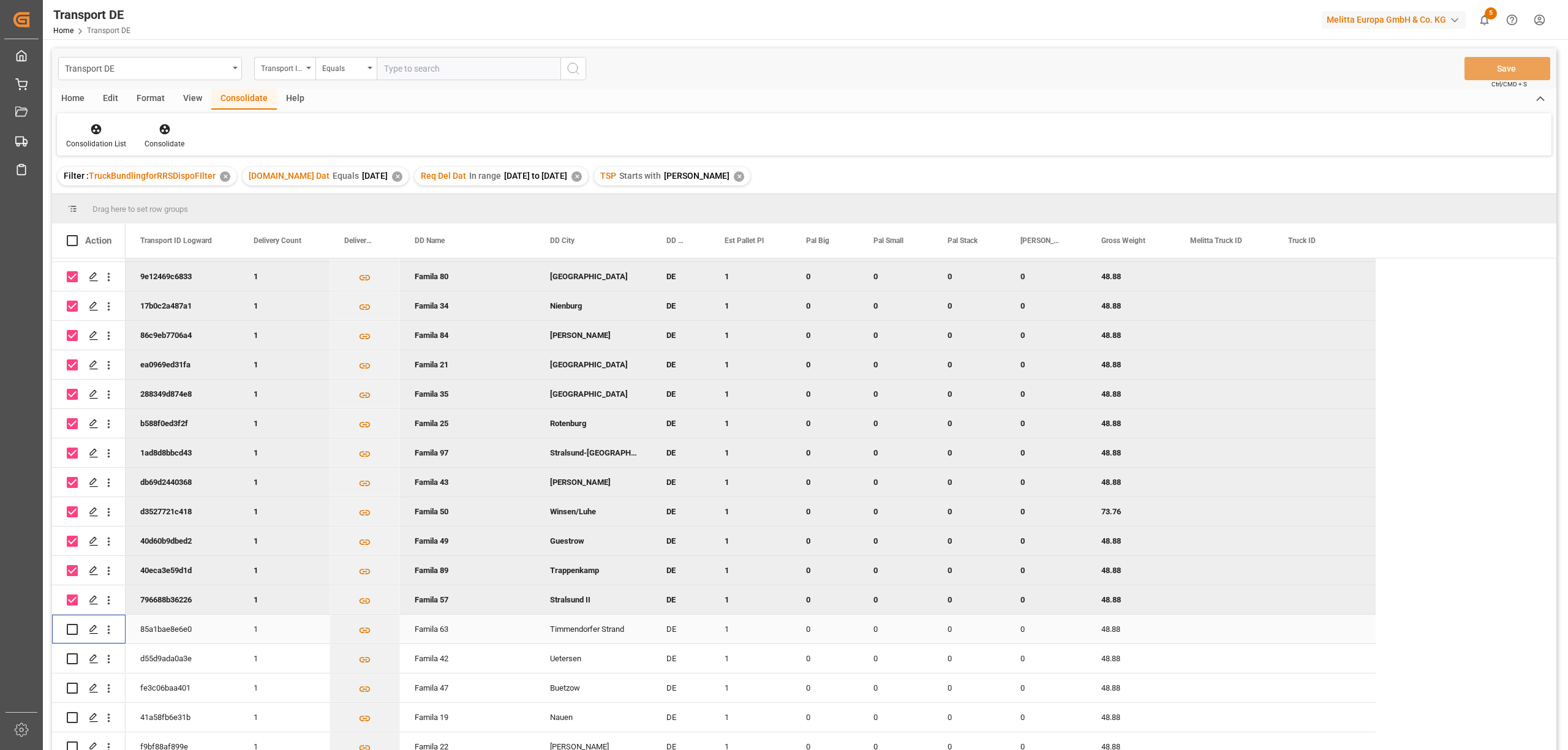
click at [70, 626] on input "Press Space to toggle row selection (unchecked)" at bounding box center [72, 629] width 11 height 11
checkbox input "true"
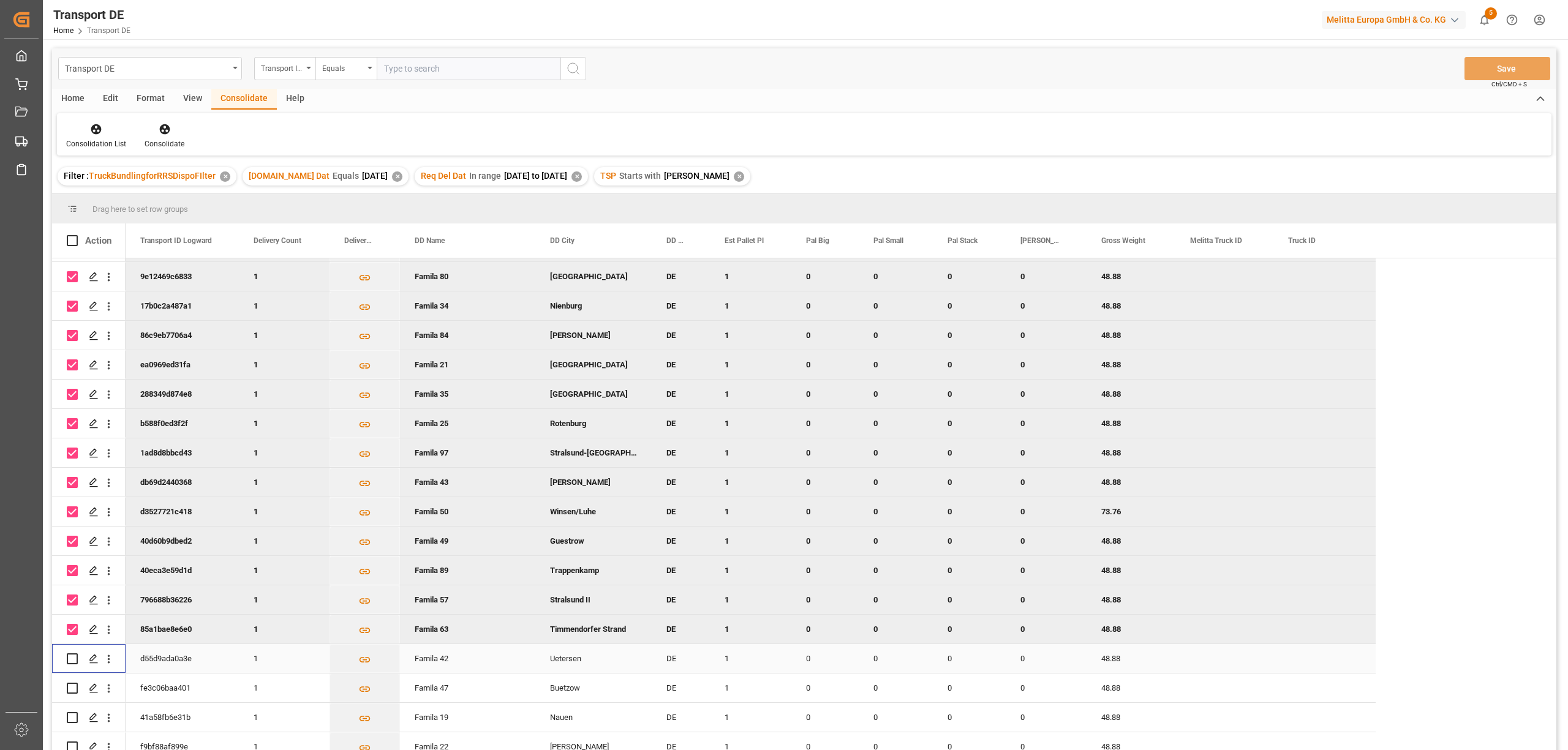
click at [72, 655] on input "Press Space to toggle row selection (unchecked)" at bounding box center [72, 658] width 11 height 11
checkbox input "true"
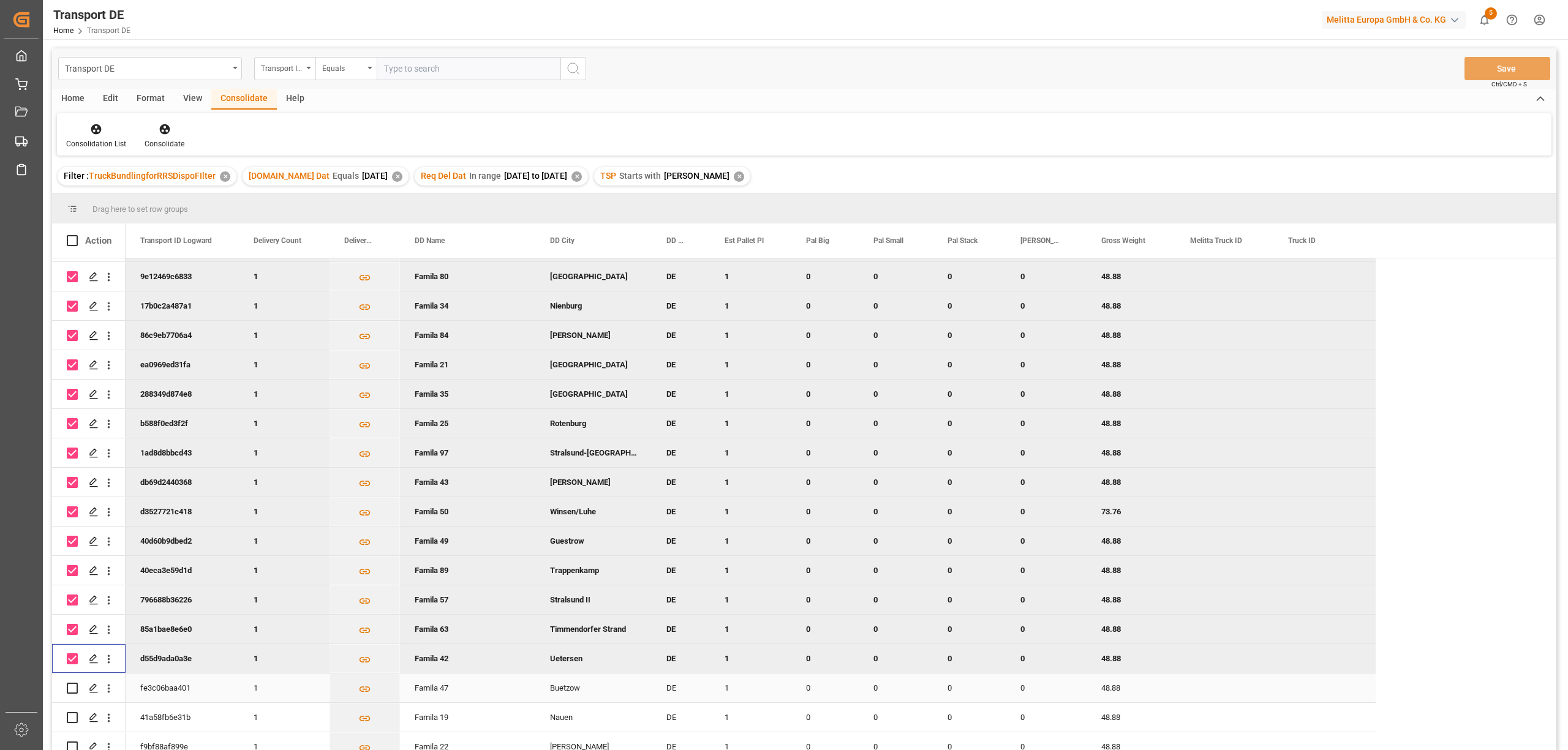
click at [72, 688] on input "Press Space to toggle row selection (unchecked)" at bounding box center [72, 688] width 11 height 11
checkbox input "true"
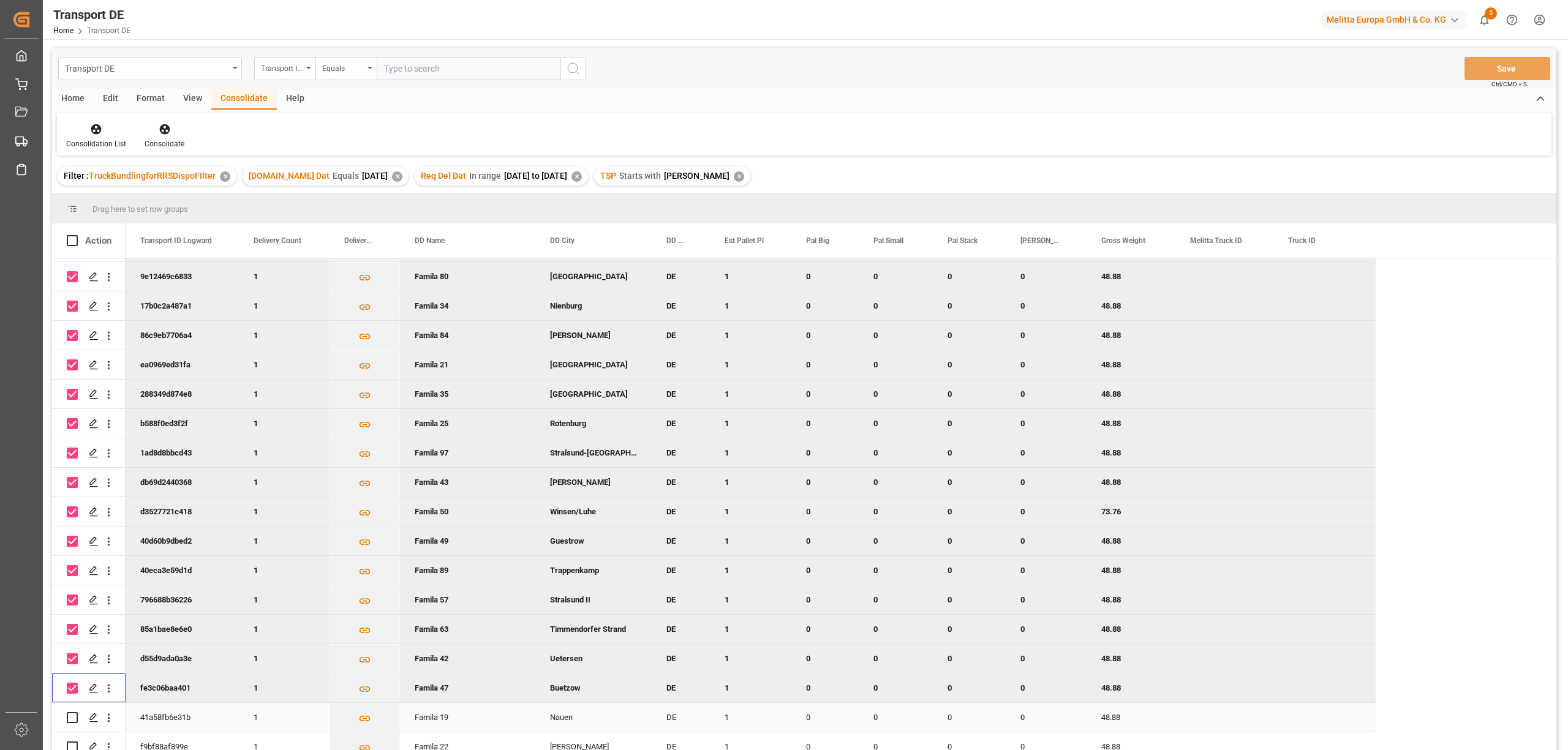
drag, startPoint x: 72, startPoint y: 711, endPoint x: 419, endPoint y: 626, distance: 357.3
click at [72, 712] on input "Press Space to toggle row selection (unchecked)" at bounding box center [72, 717] width 11 height 11
checkbox input "true"
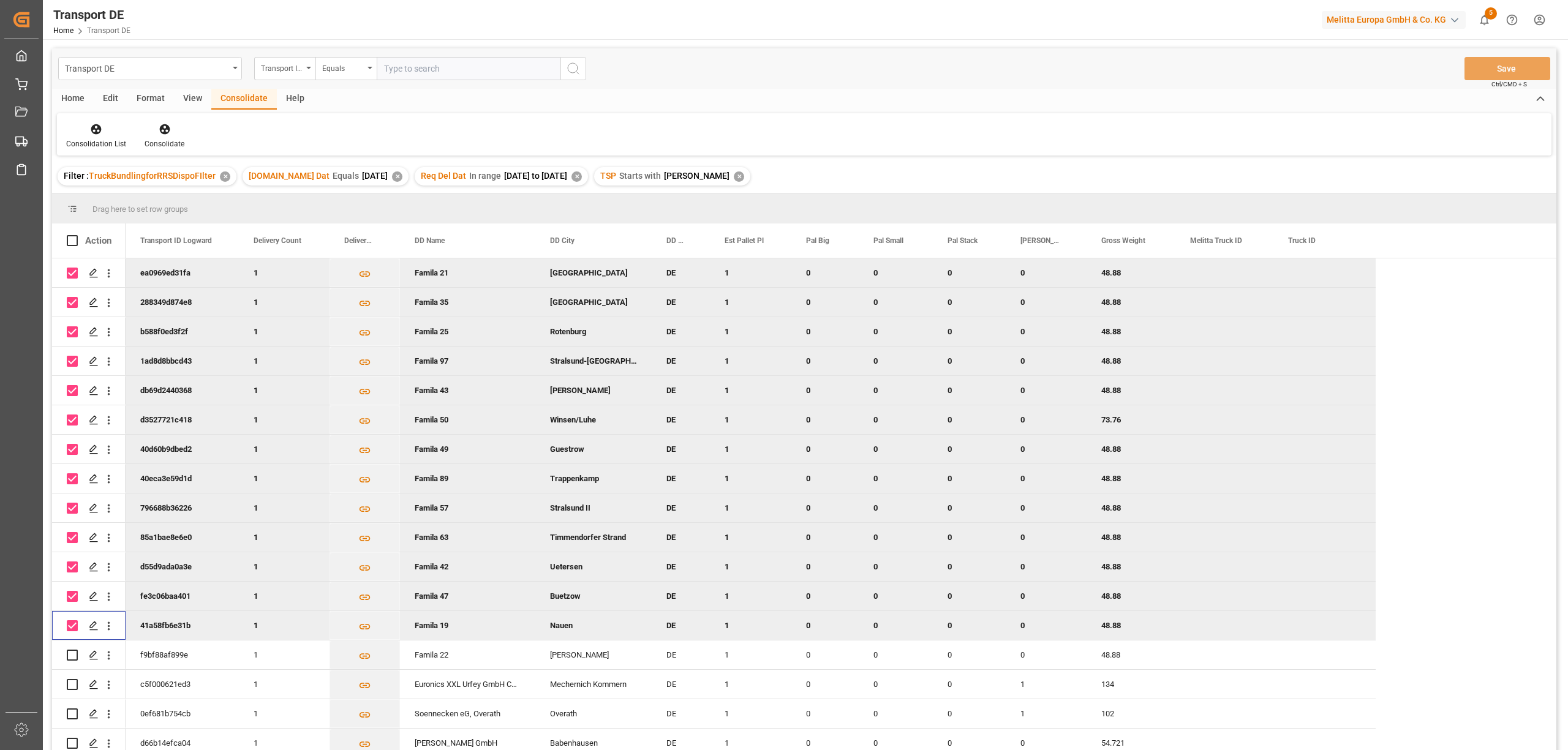
scroll to position [181, 0]
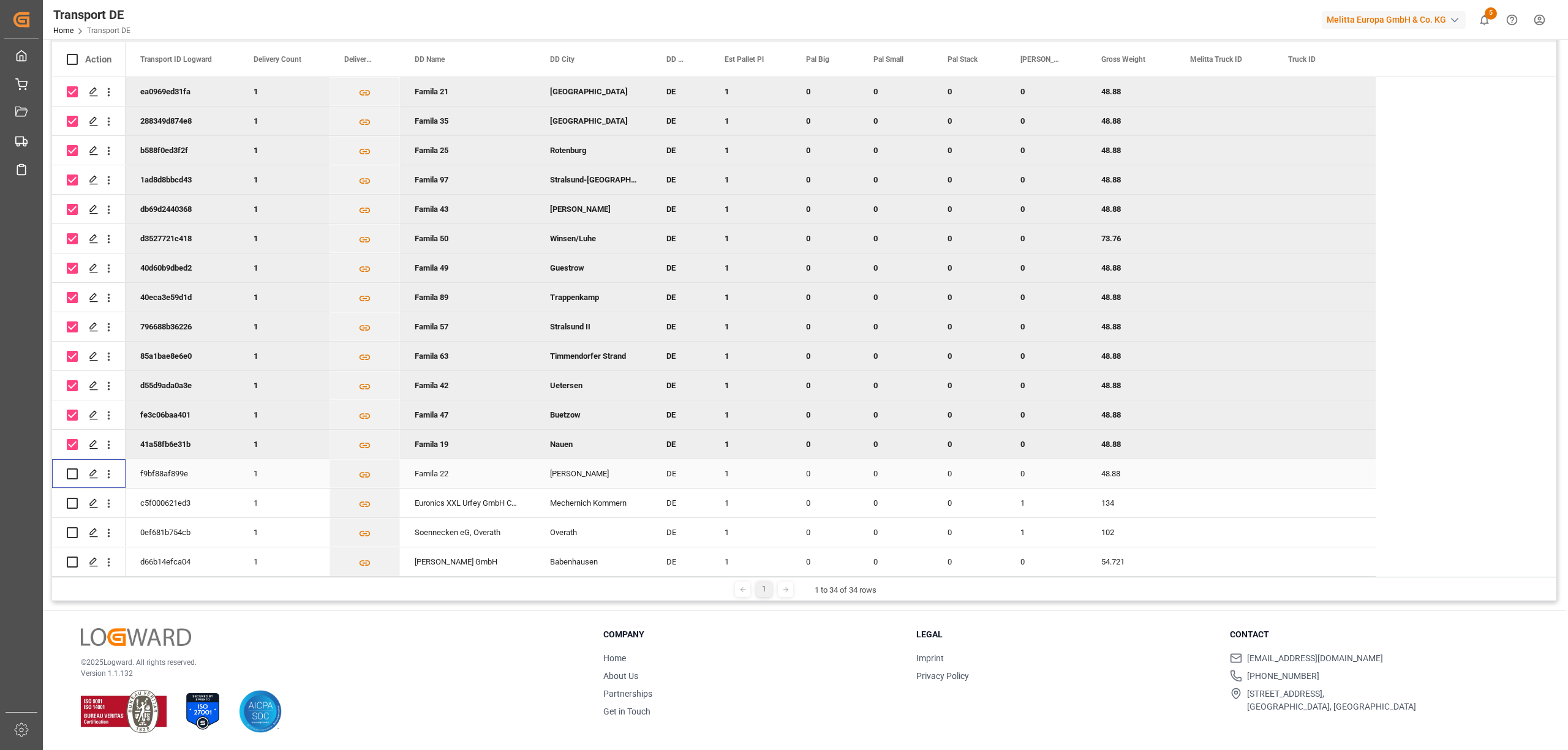
click at [72, 474] on input "Press Space to toggle row selection (unchecked)" at bounding box center [72, 474] width 11 height 11
checkbox input "true"
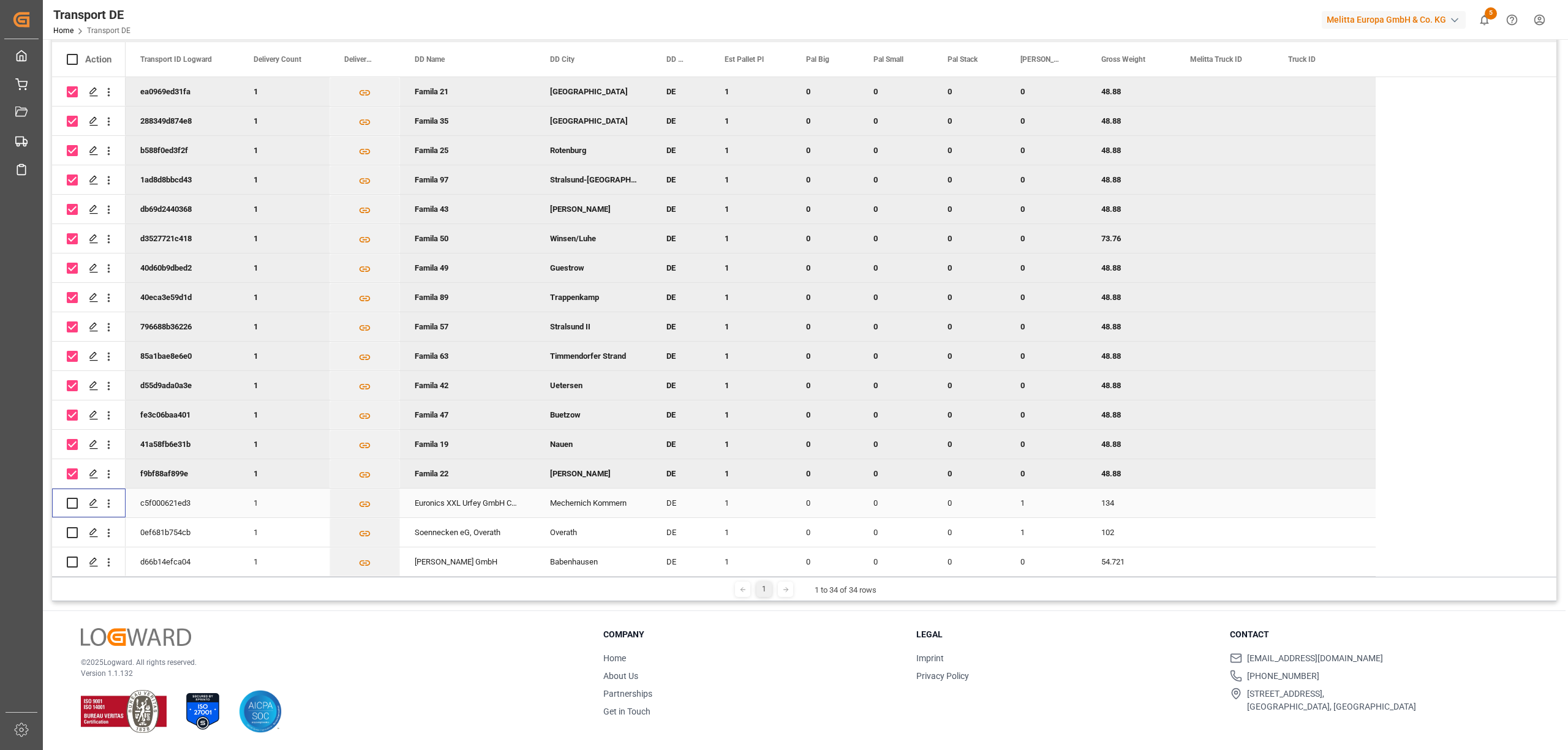
click at [71, 498] on input "Press Space to toggle row selection (unchecked)" at bounding box center [72, 503] width 11 height 11
checkbox input "true"
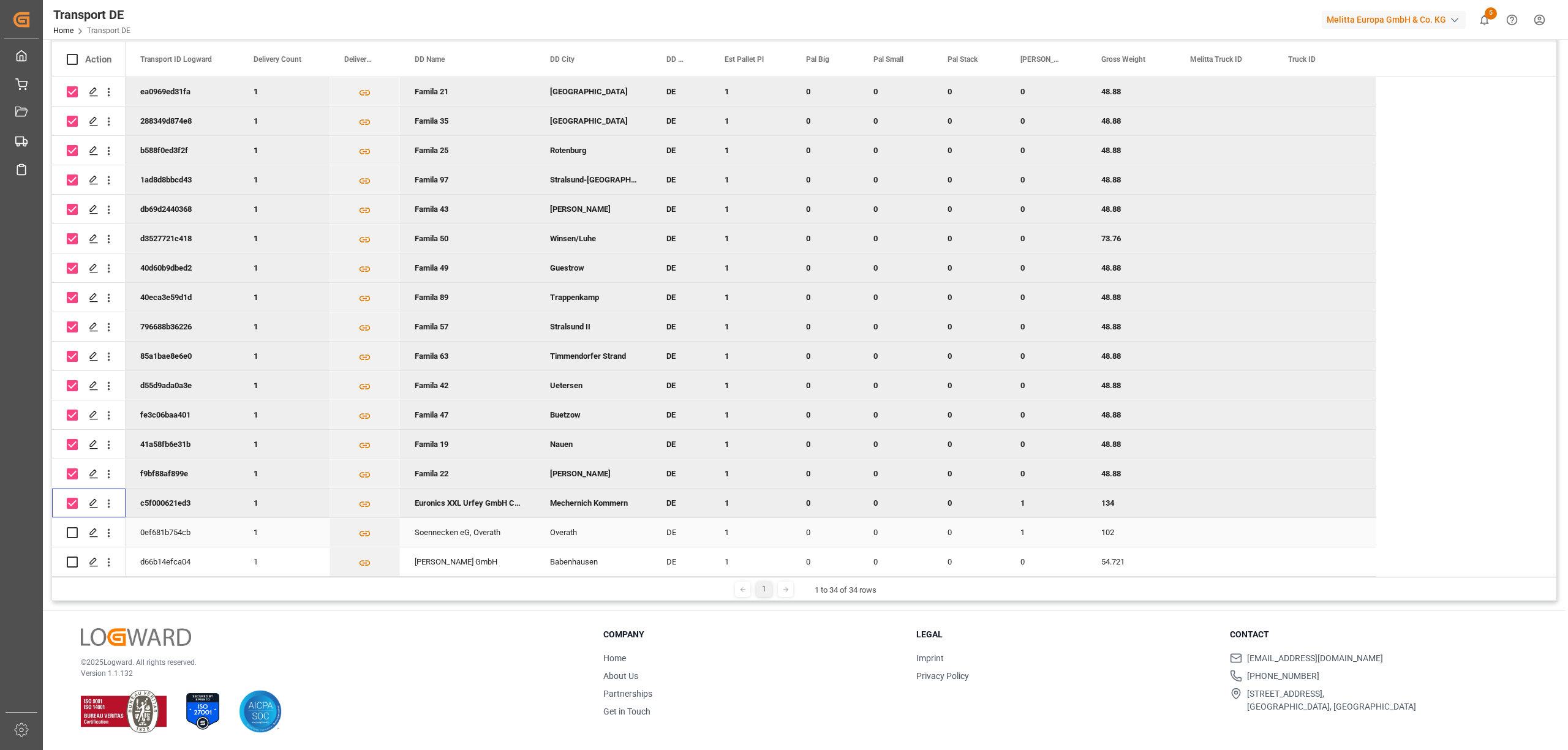
click at [74, 527] on input "Press Space to toggle row selection (unchecked)" at bounding box center [72, 532] width 11 height 11
checkbox input "true"
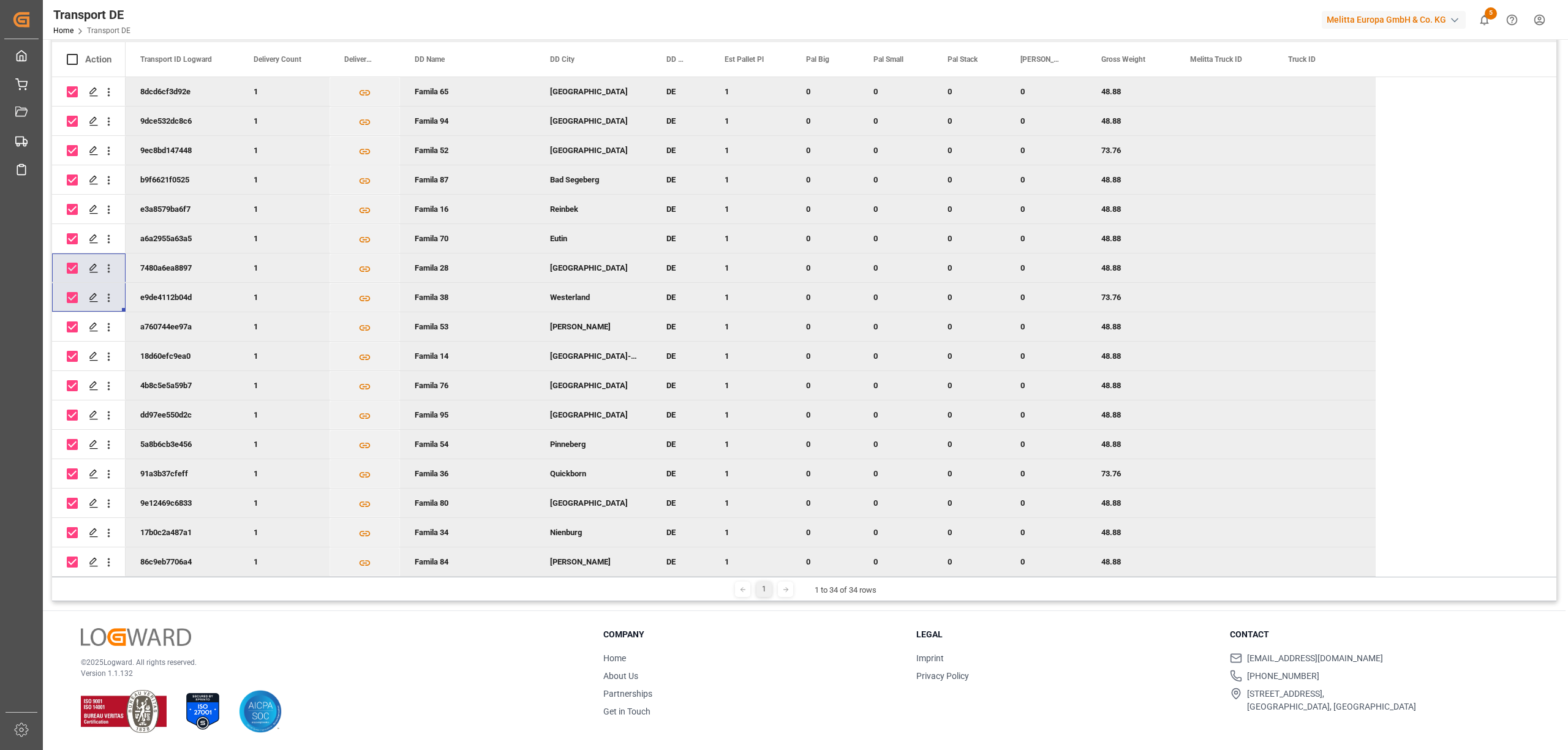
scroll to position [0, 0]
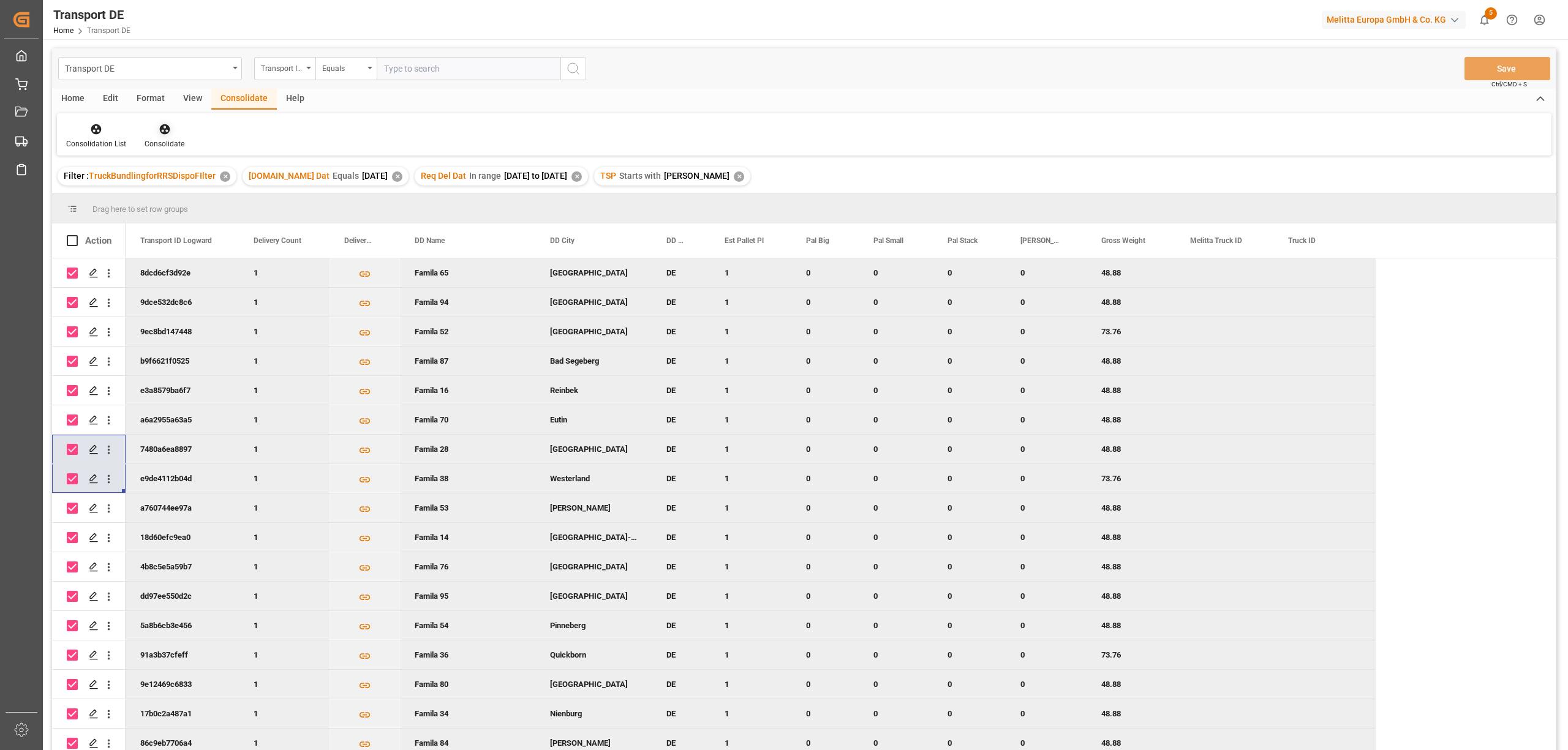
click at [160, 132] on icon at bounding box center [165, 130] width 11 height 11
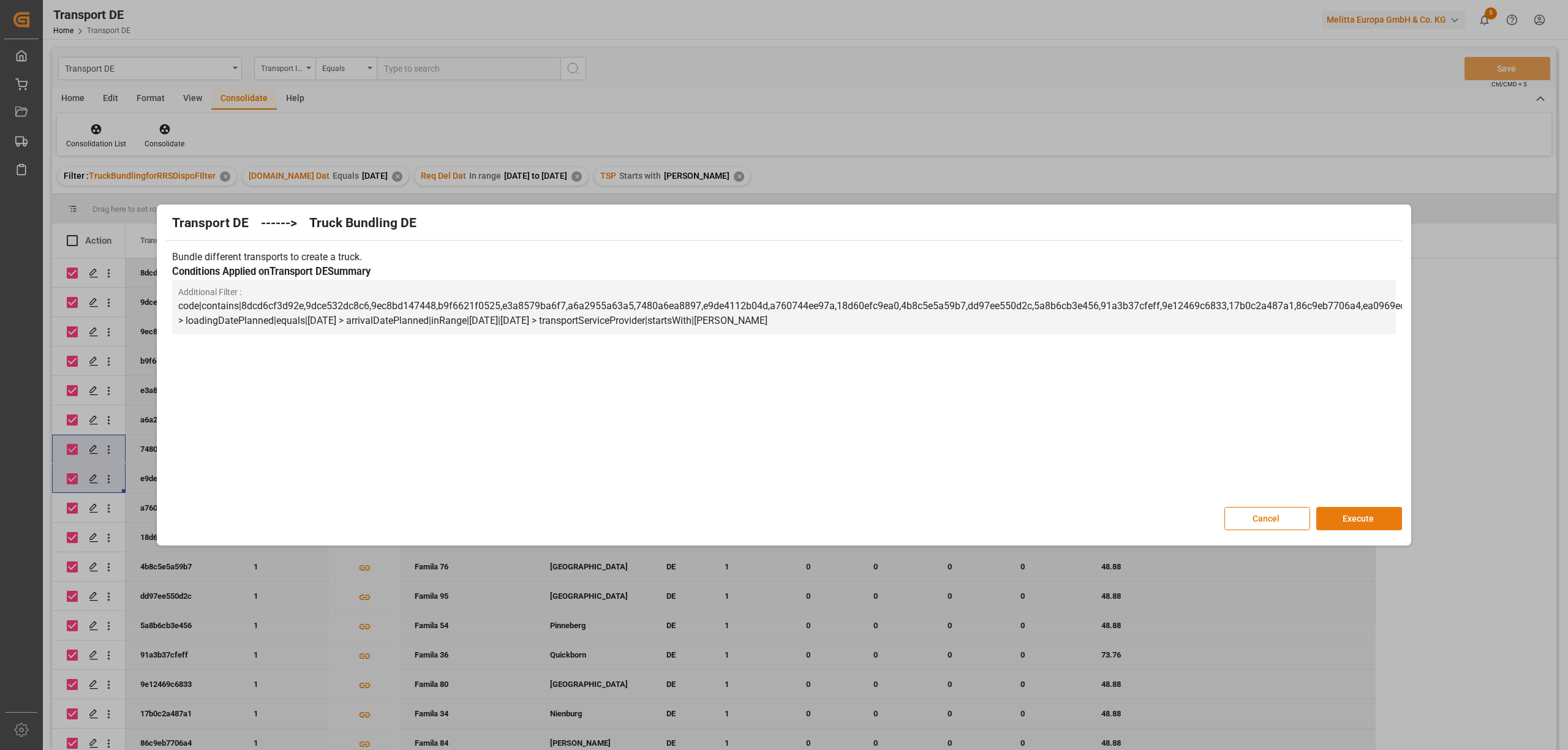
click at [1356, 513] on button "Execute" at bounding box center [1359, 518] width 86 height 23
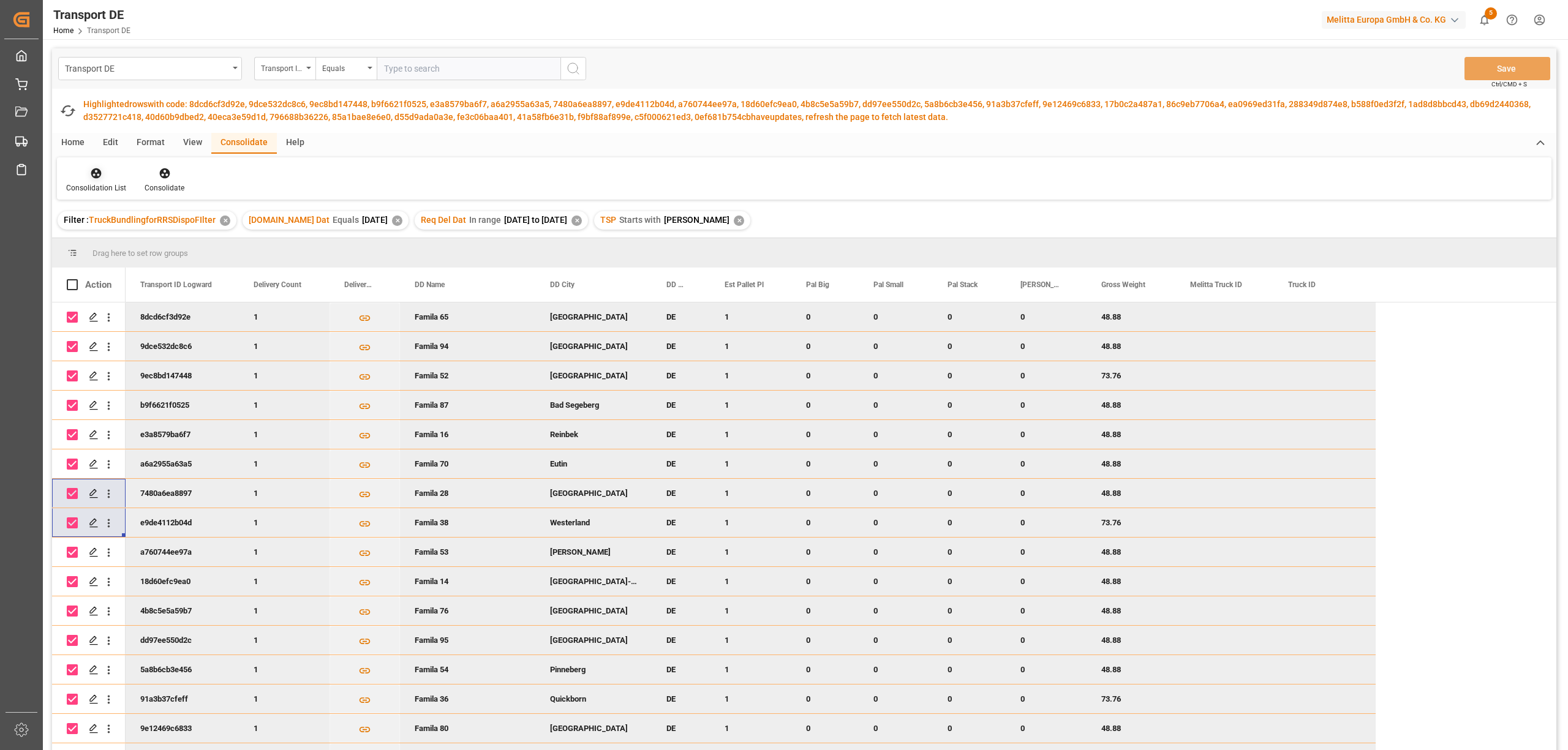
click at [99, 179] on div "Consolidation List" at bounding box center [96, 180] width 78 height 27
click at [126, 245] on div "Transport DE Transport ID Logward Equals Save Ctrl/CMD + S Fetch latest updates…" at bounding box center [804, 437] width 1504 height 778
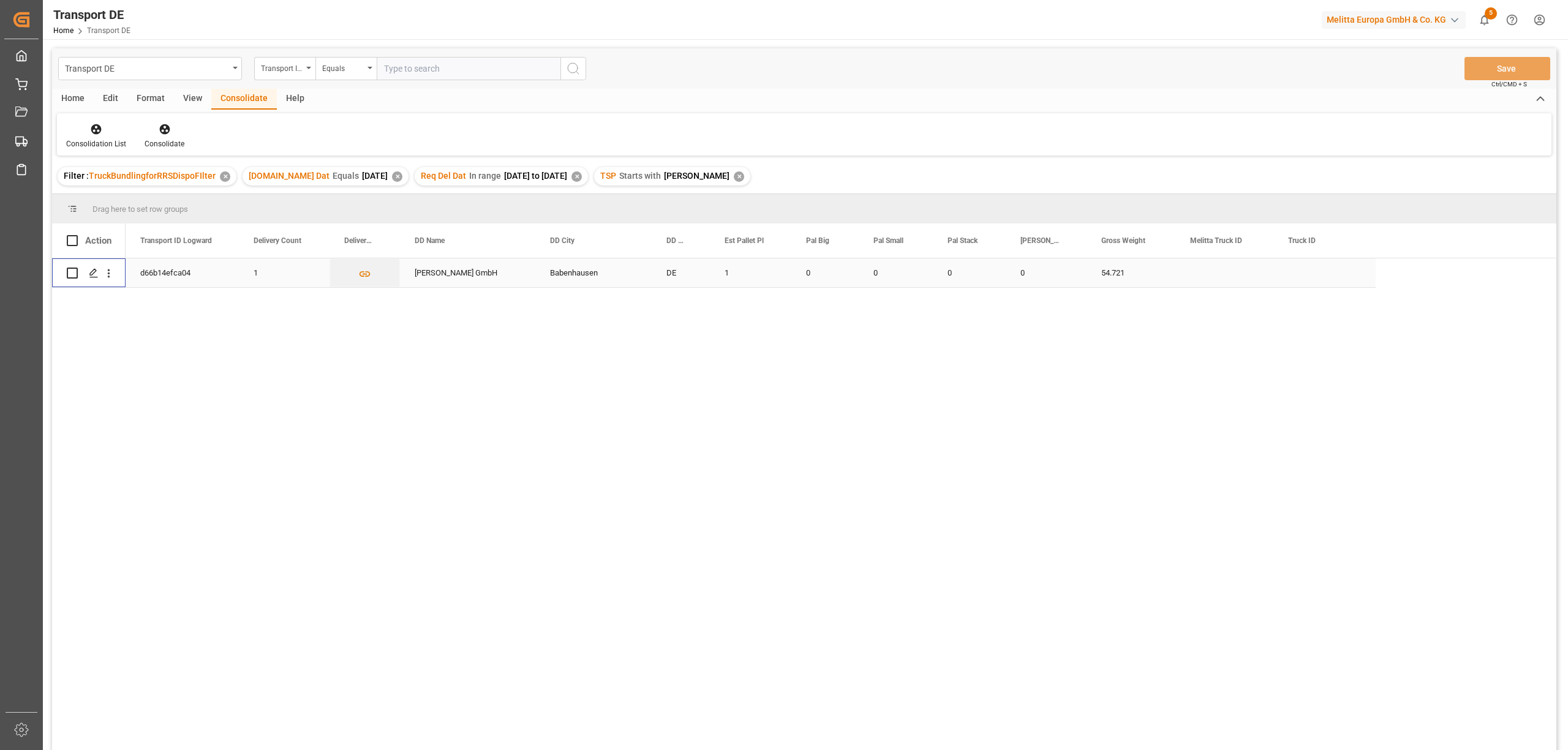
click at [71, 270] on input "Press Space to toggle row selection (unchecked)" at bounding box center [72, 273] width 11 height 11
checkbox input "true"
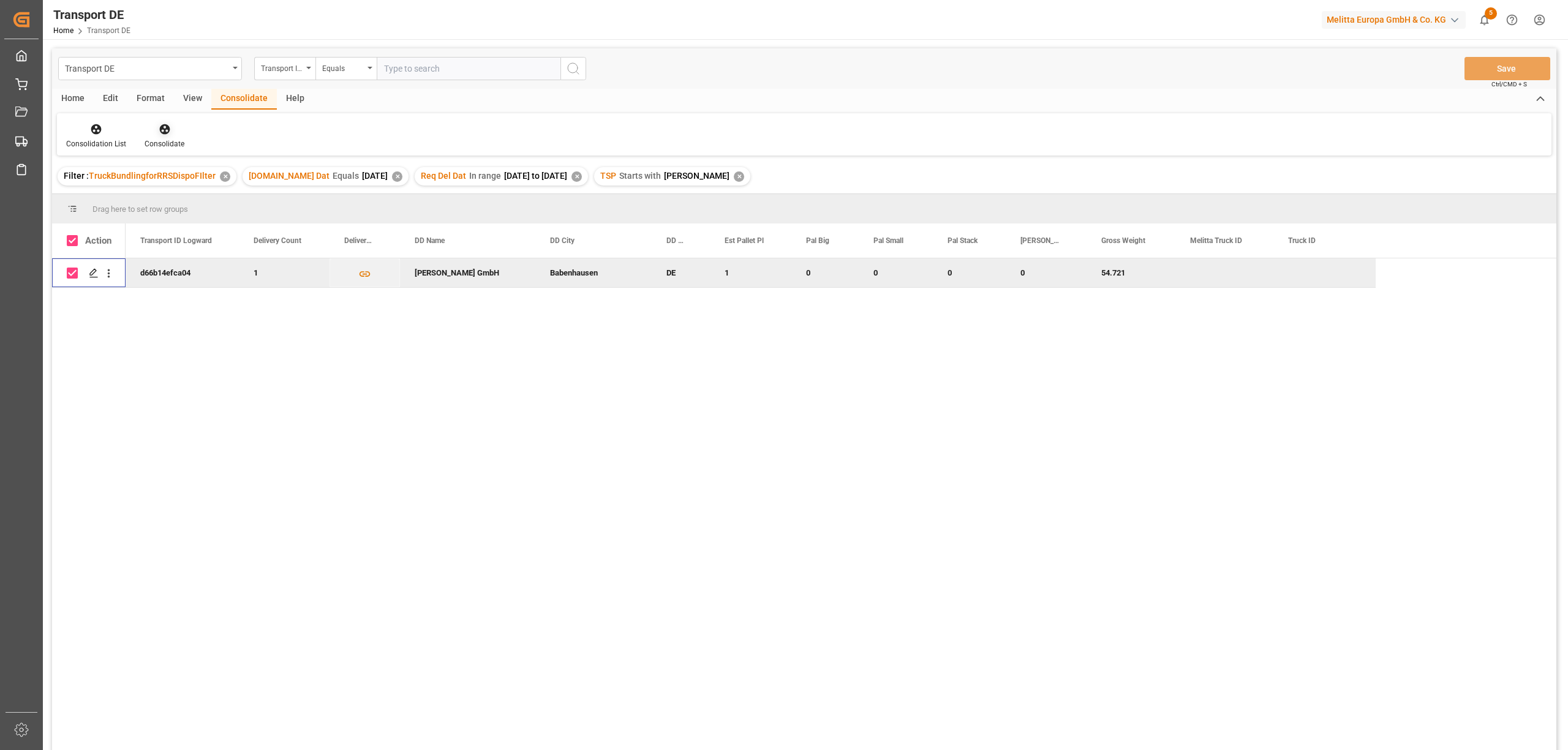
click at [159, 128] on icon at bounding box center [165, 129] width 12 height 12
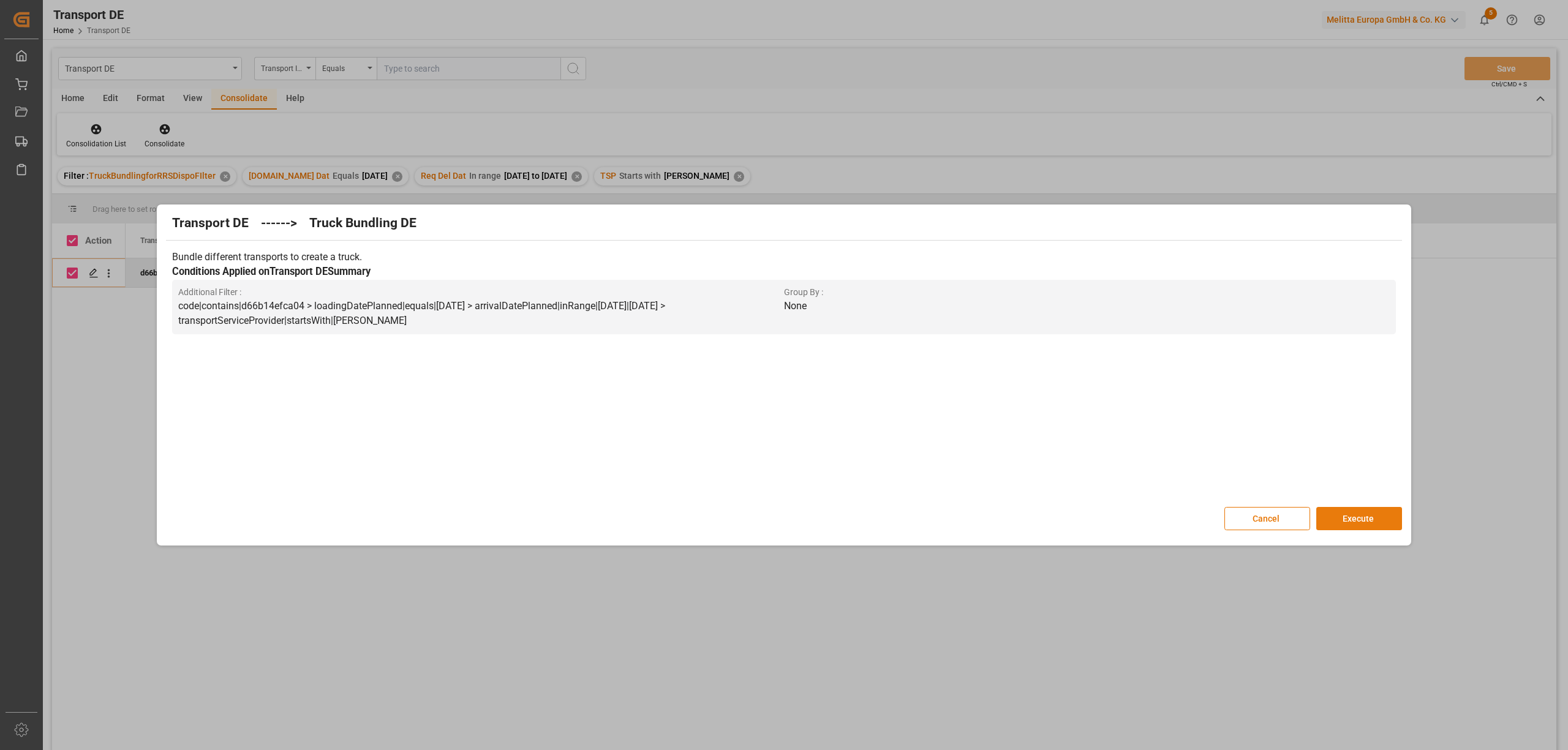
drag, startPoint x: 1353, startPoint y: 512, endPoint x: 1348, endPoint y: 482, distance: 30.4
click at [1353, 513] on button "Execute" at bounding box center [1359, 518] width 86 height 23
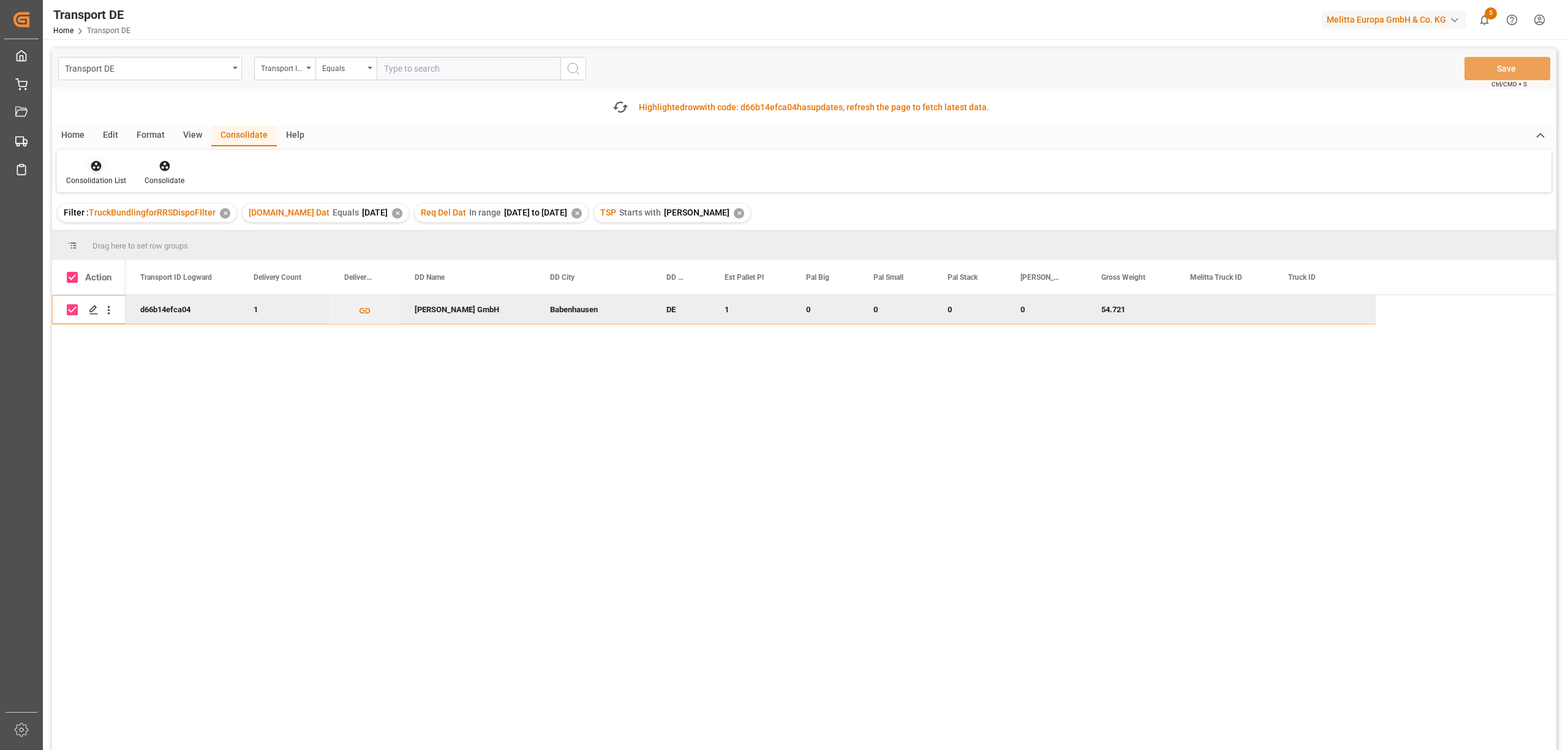
click at [81, 169] on div at bounding box center [96, 165] width 60 height 13
click at [130, 230] on div "Transport DE Transport ID Logward Equals Save Ctrl/CMD + S Fetch latest updates…" at bounding box center [804, 434] width 1504 height 771
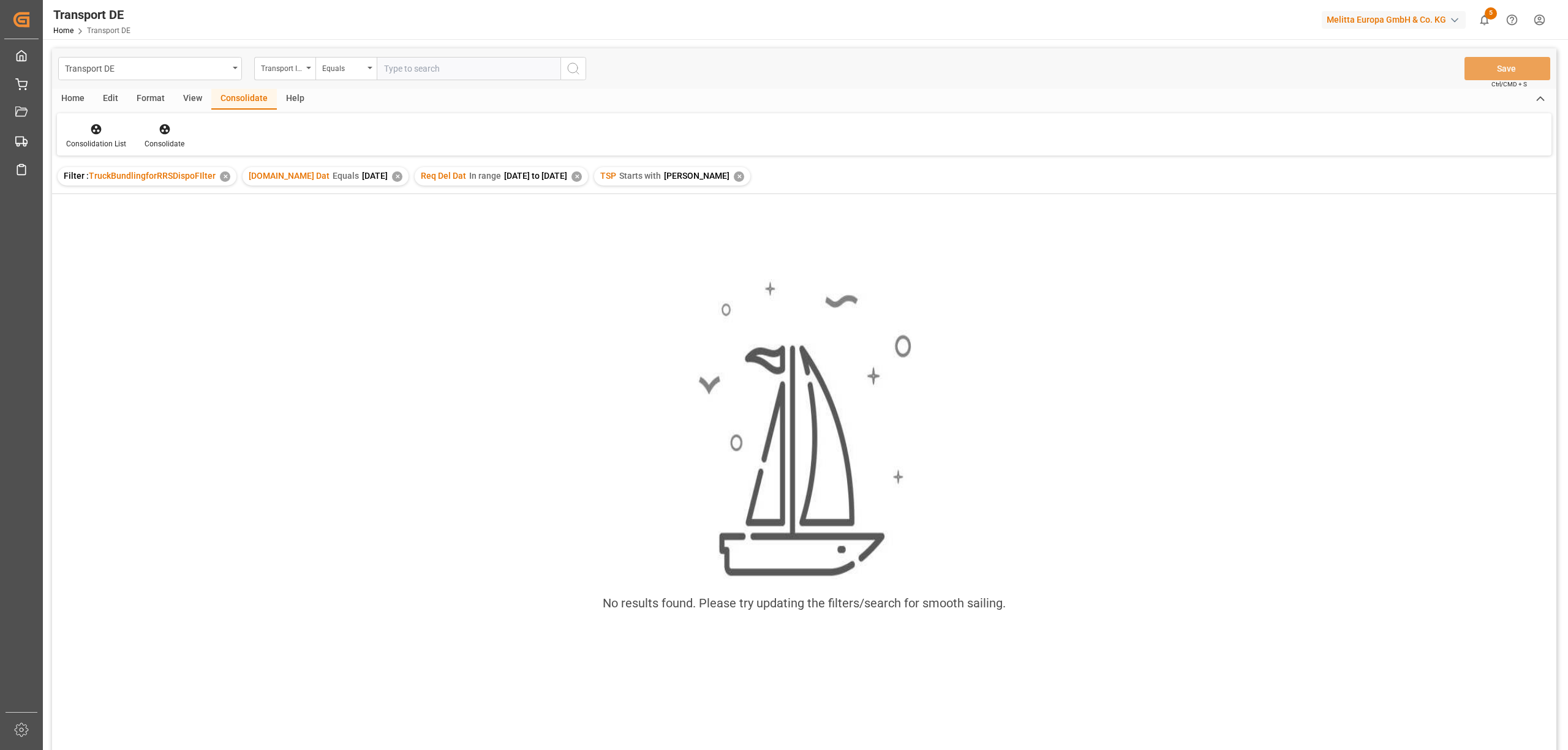
click at [734, 173] on div "✕" at bounding box center [739, 177] width 11 height 11
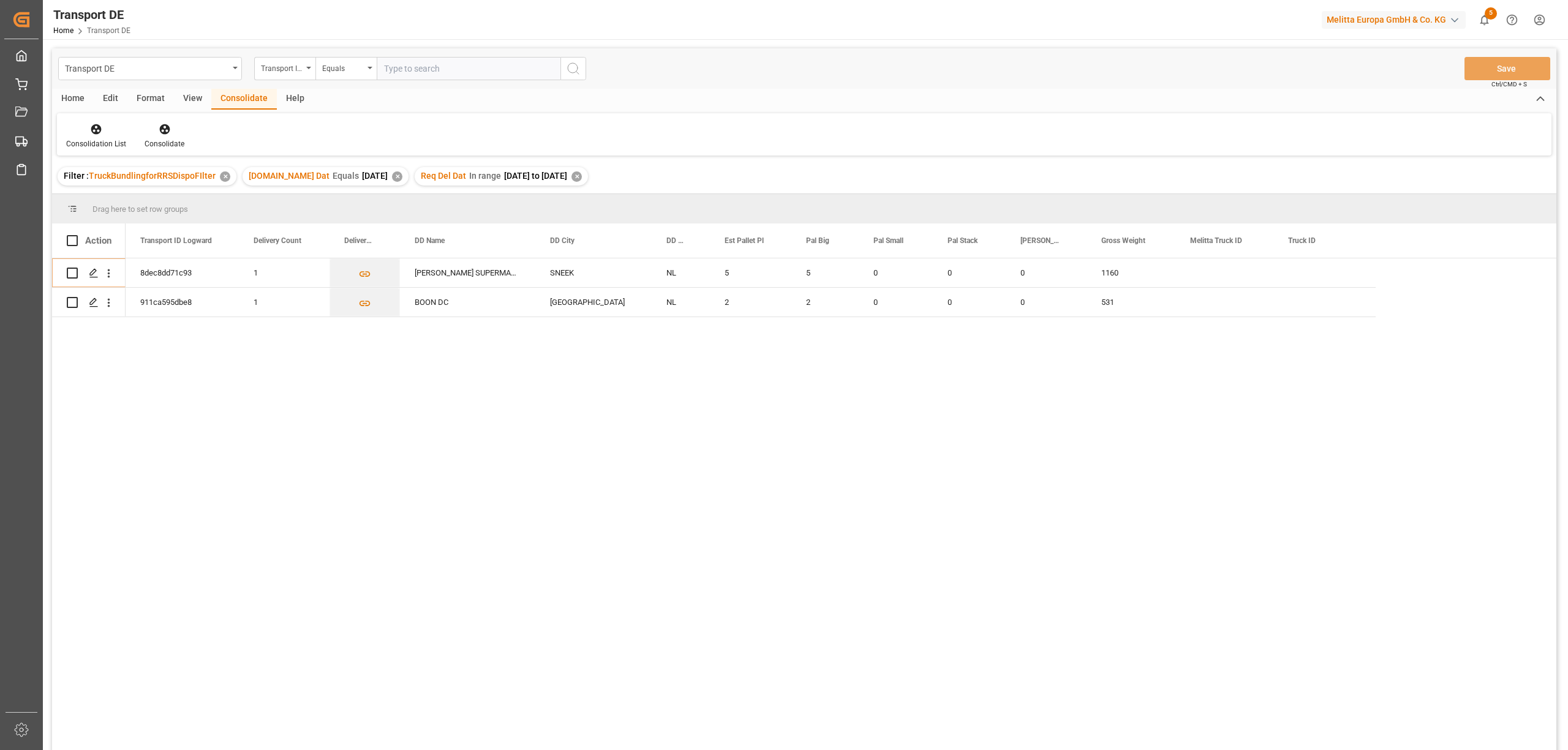
click at [582, 179] on div "✕" at bounding box center [577, 177] width 11 height 11
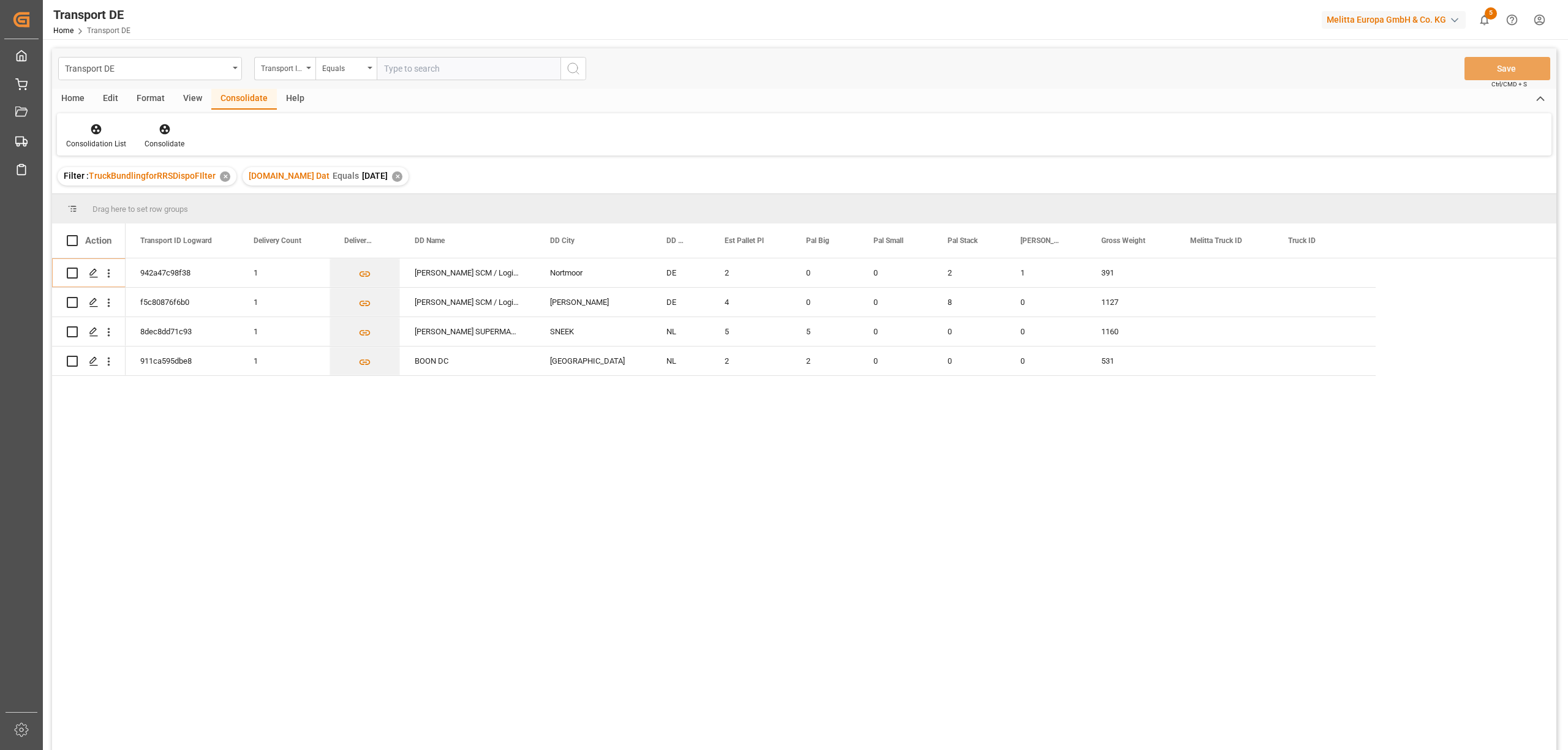
click at [392, 176] on div "✕" at bounding box center [397, 177] width 11 height 11
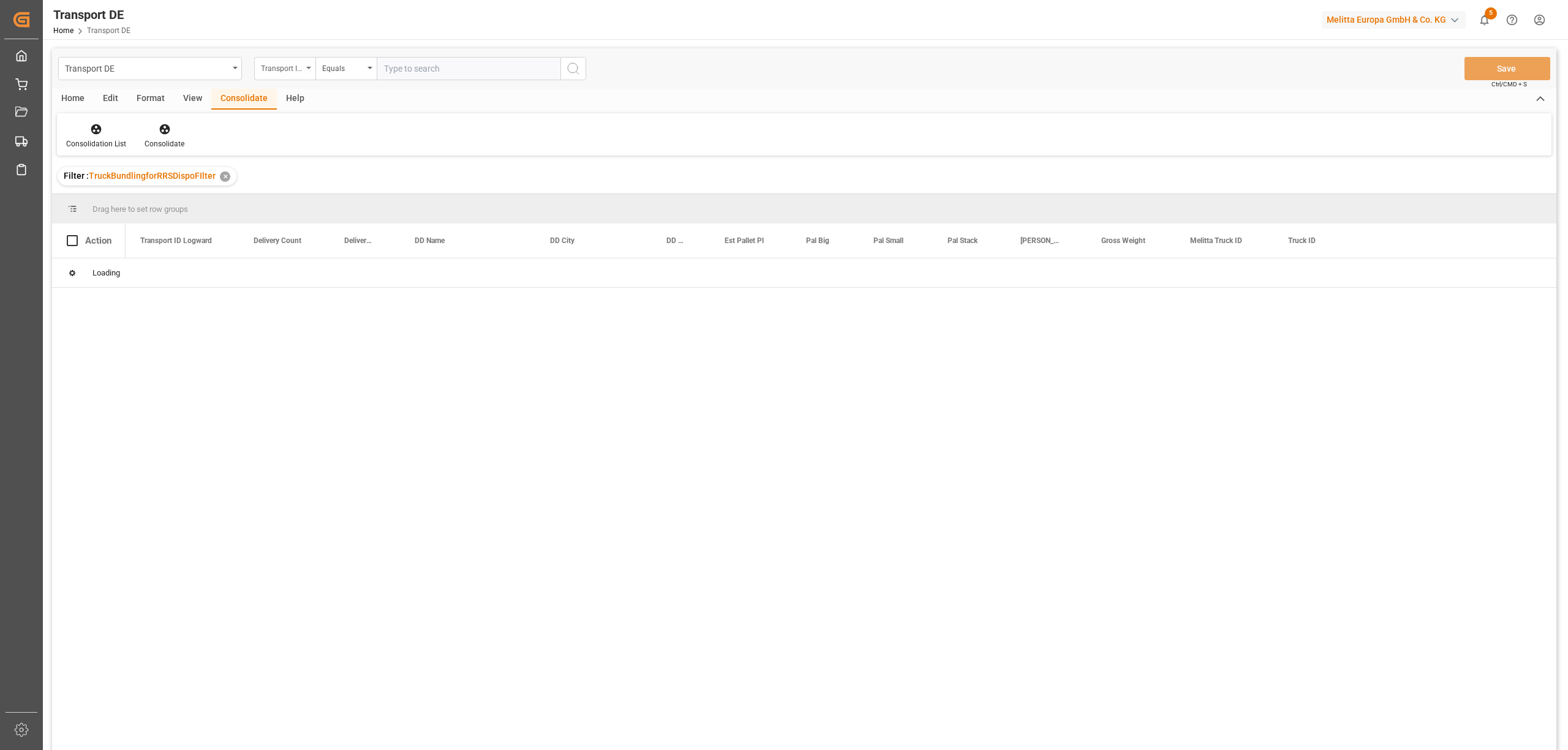
click at [277, 71] on div "Transport ID Logward" at bounding box center [281, 66] width 42 height 14
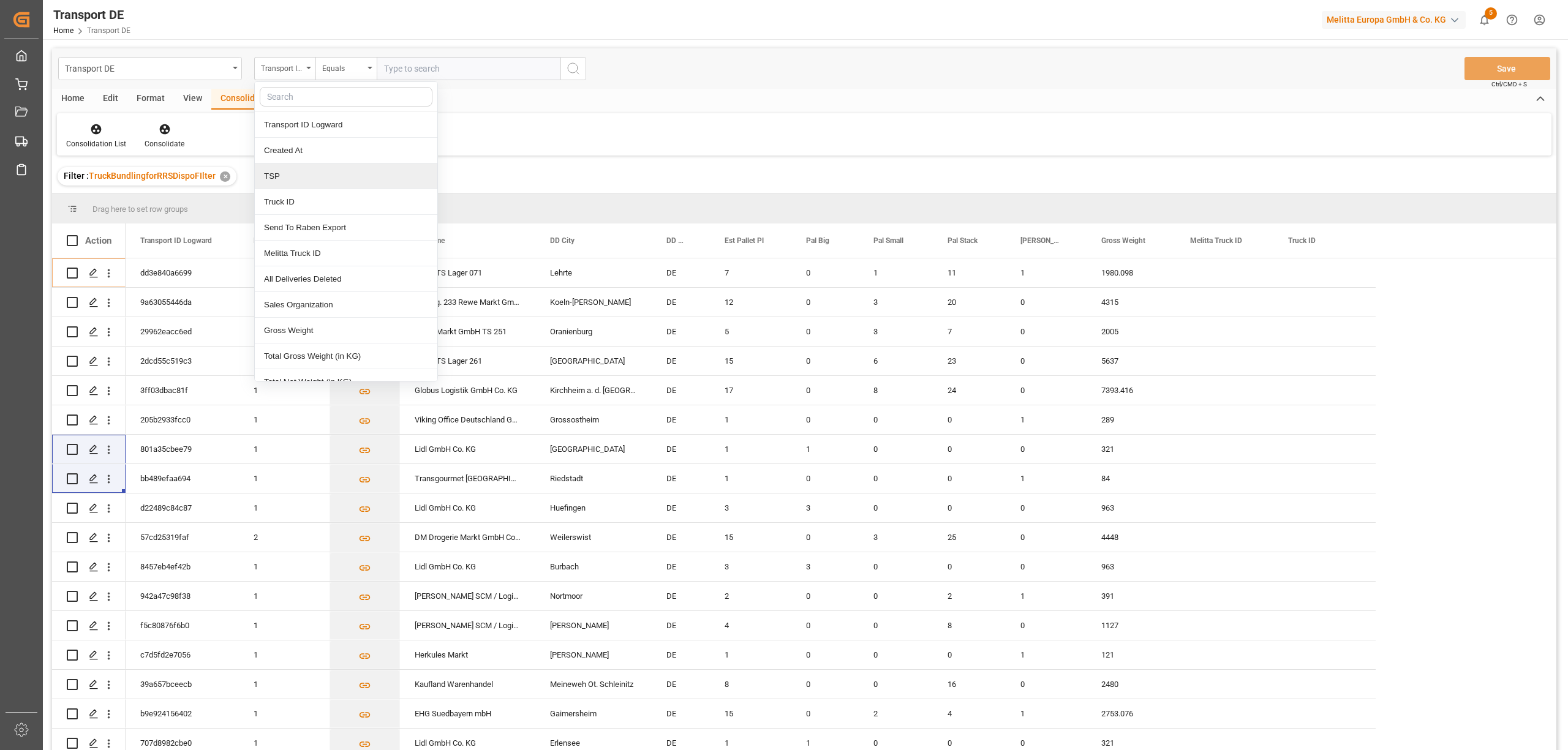
click at [290, 175] on div "TSP" at bounding box center [346, 176] width 183 height 26
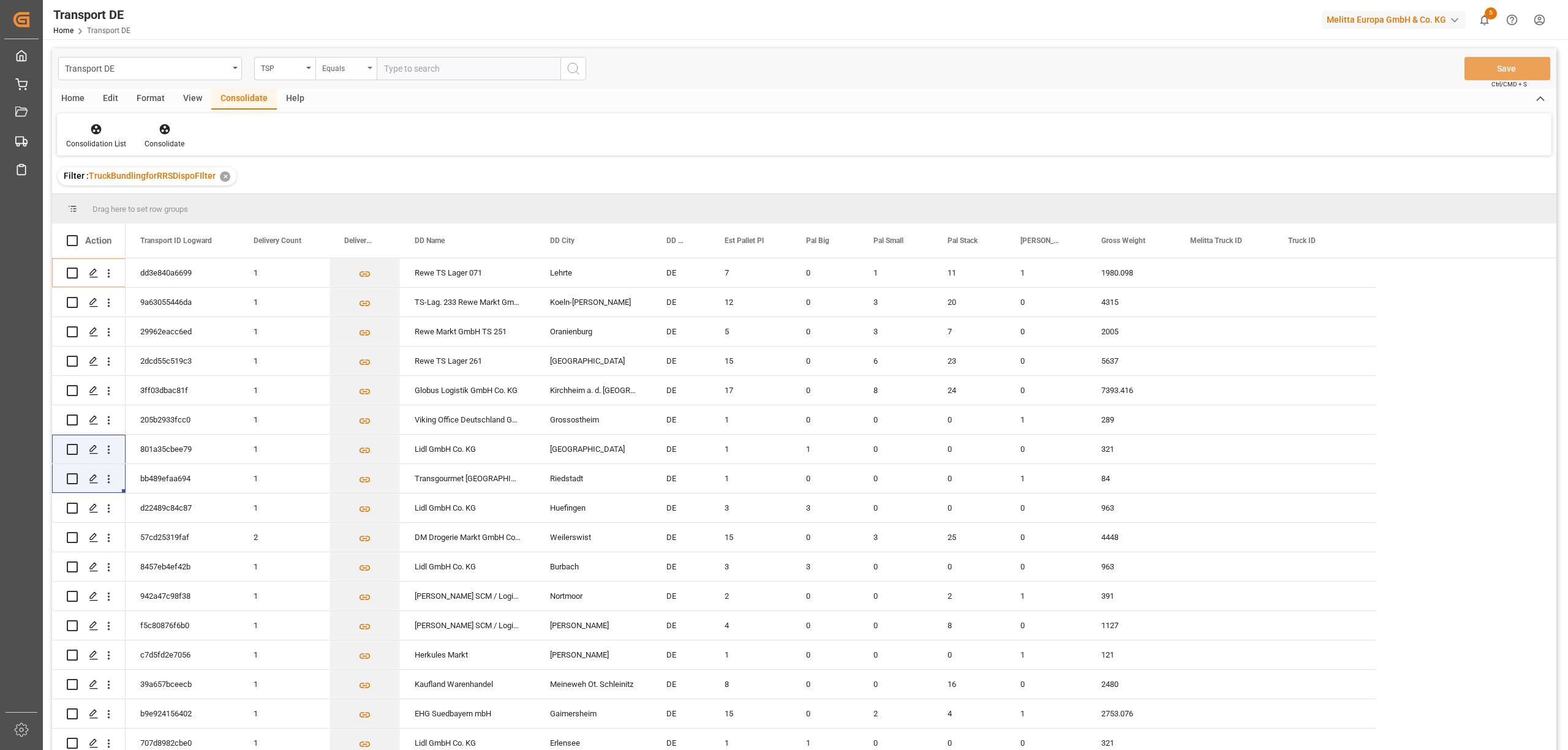
click at [324, 69] on div "Equals" at bounding box center [343, 66] width 42 height 14
click at [356, 206] on div "Starts with" at bounding box center [407, 202] width 183 height 26
type input "Self"
click at [572, 64] on icon "search button" at bounding box center [573, 68] width 15 height 15
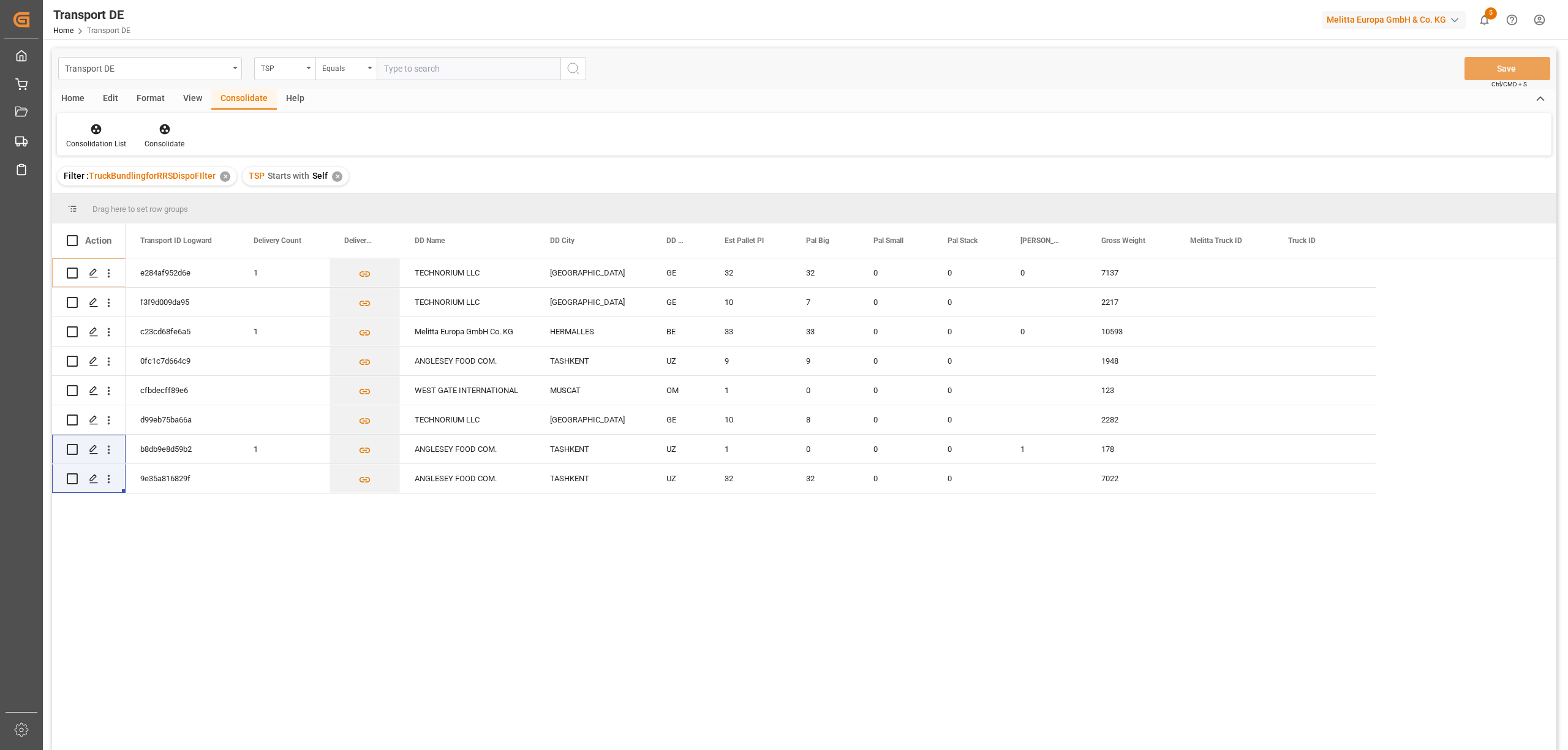
click at [336, 175] on div "✕" at bounding box center [337, 177] width 11 height 11
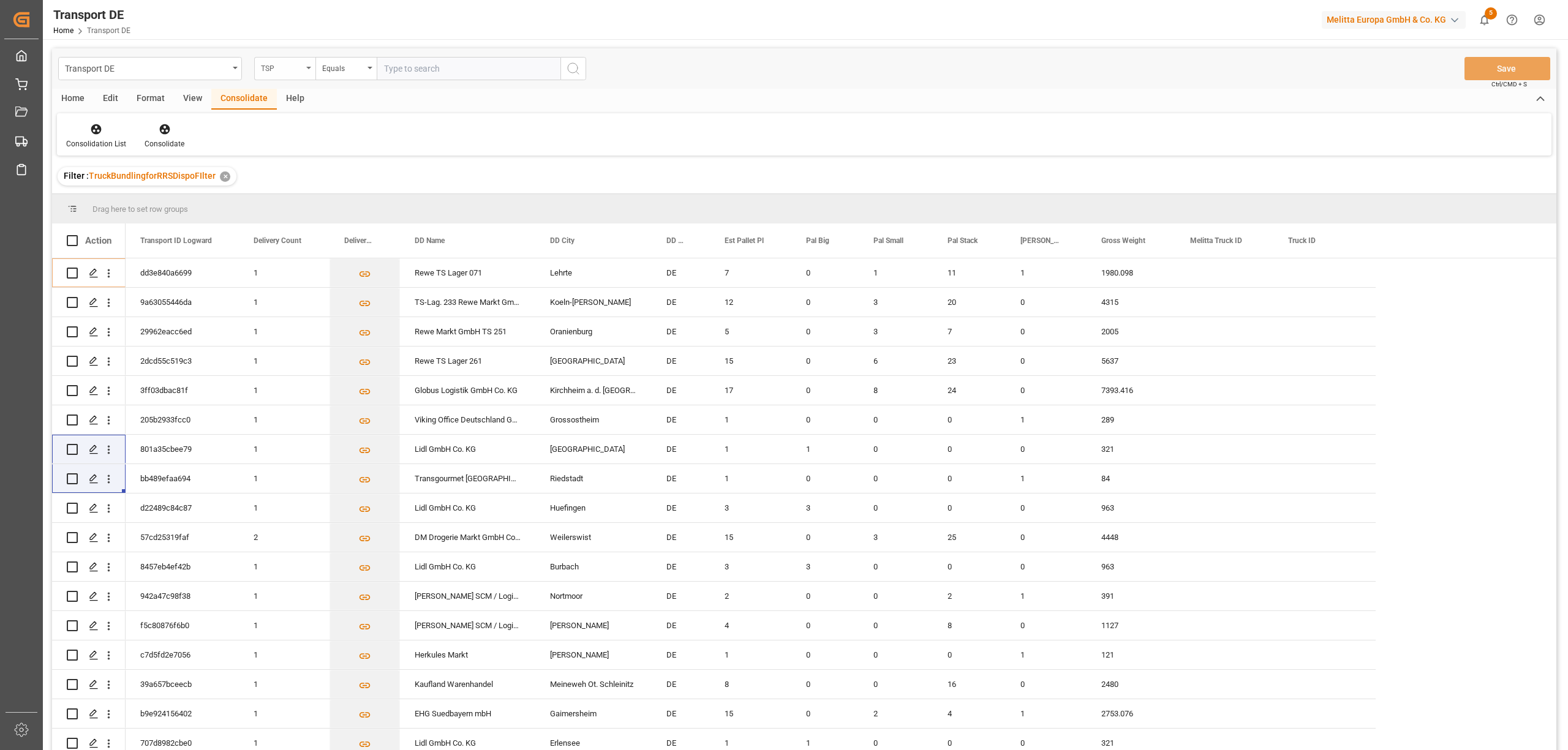
click at [282, 74] on div "TSP" at bounding box center [281, 66] width 42 height 14
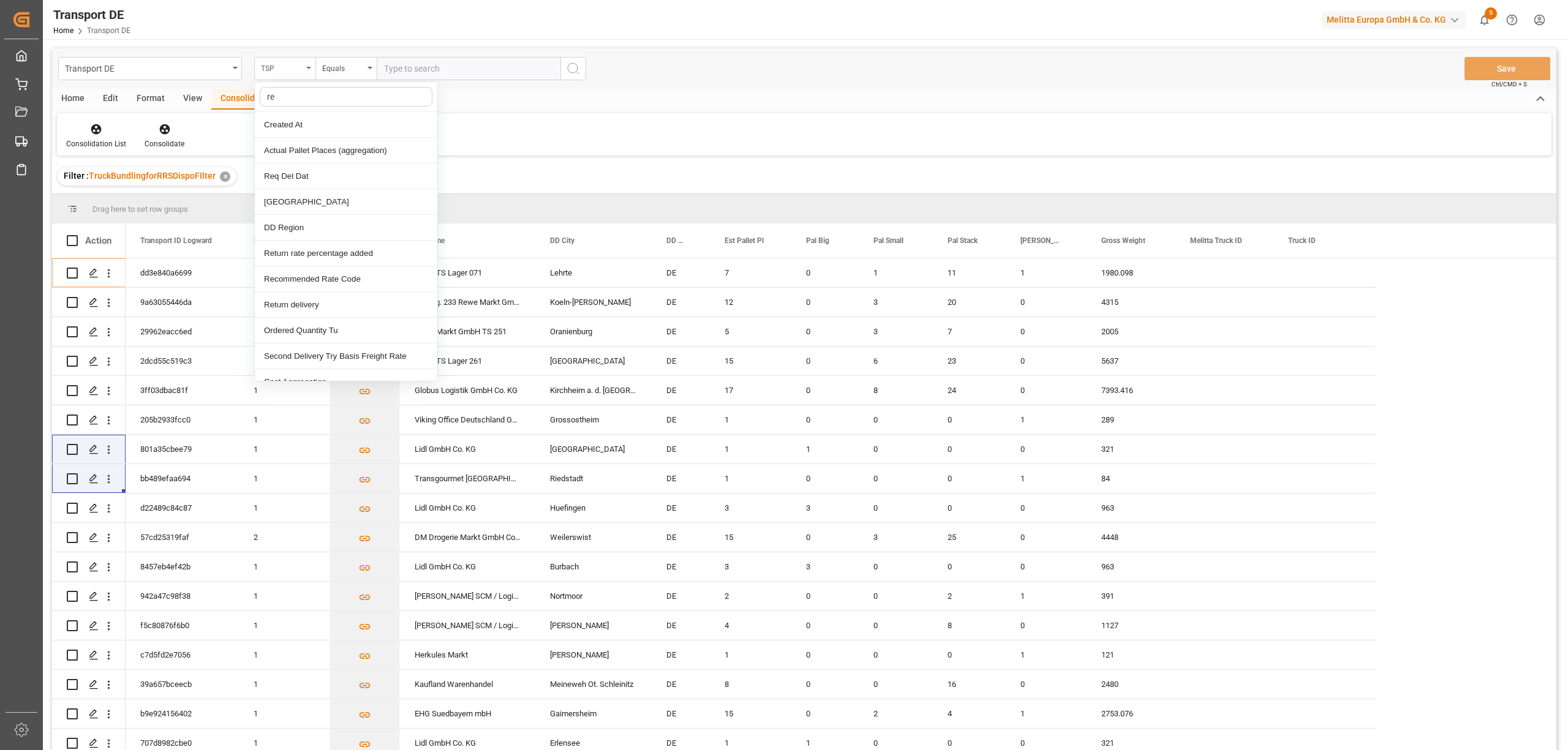
type input "req"
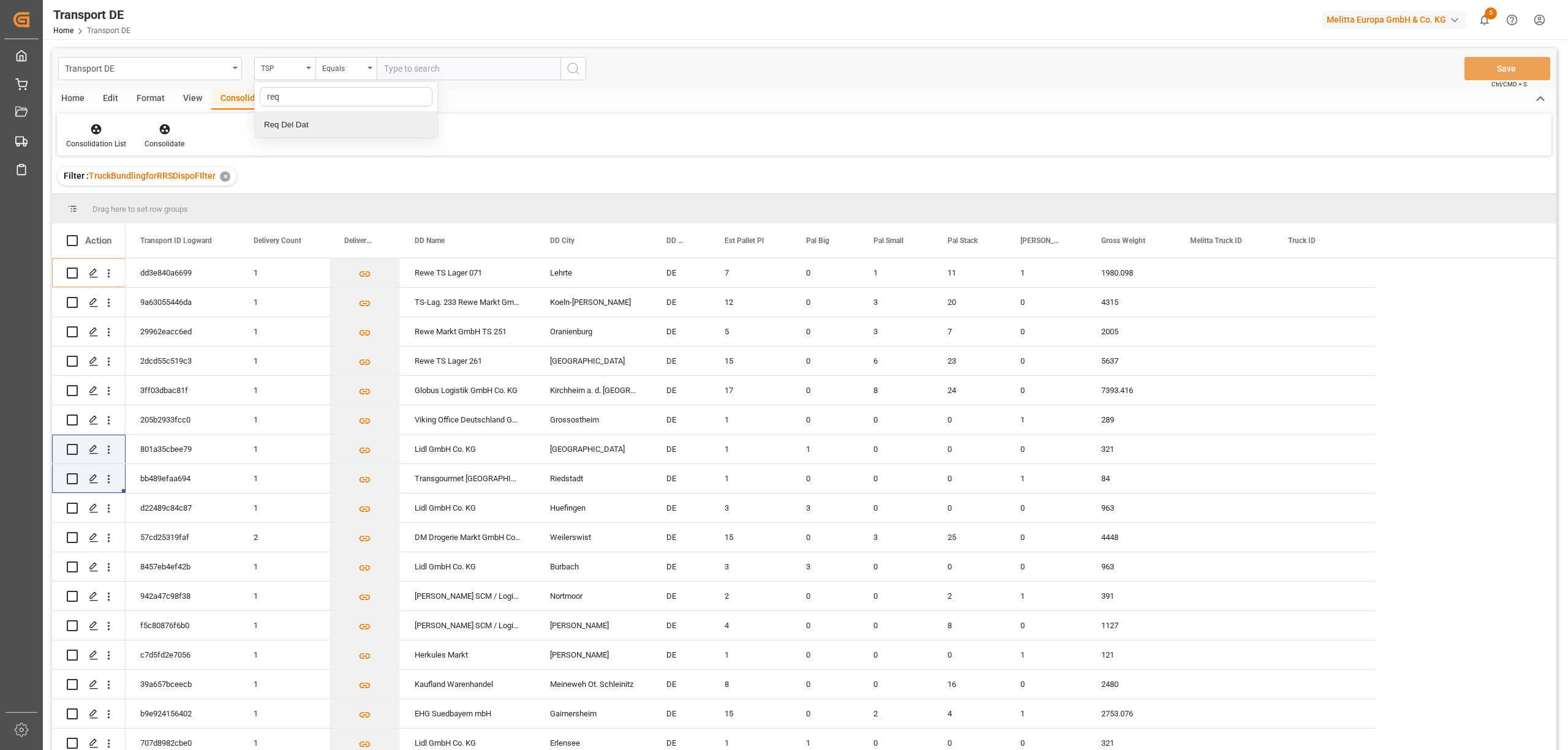
click at [305, 136] on div "Req Del Dat" at bounding box center [346, 125] width 183 height 26
click at [338, 68] on div "Equals" at bounding box center [343, 66] width 42 height 14
click at [362, 231] on div "In range" at bounding box center [407, 227] width 183 height 26
click at [388, 66] on input "text" at bounding box center [423, 68] width 92 height 23
type input "0"
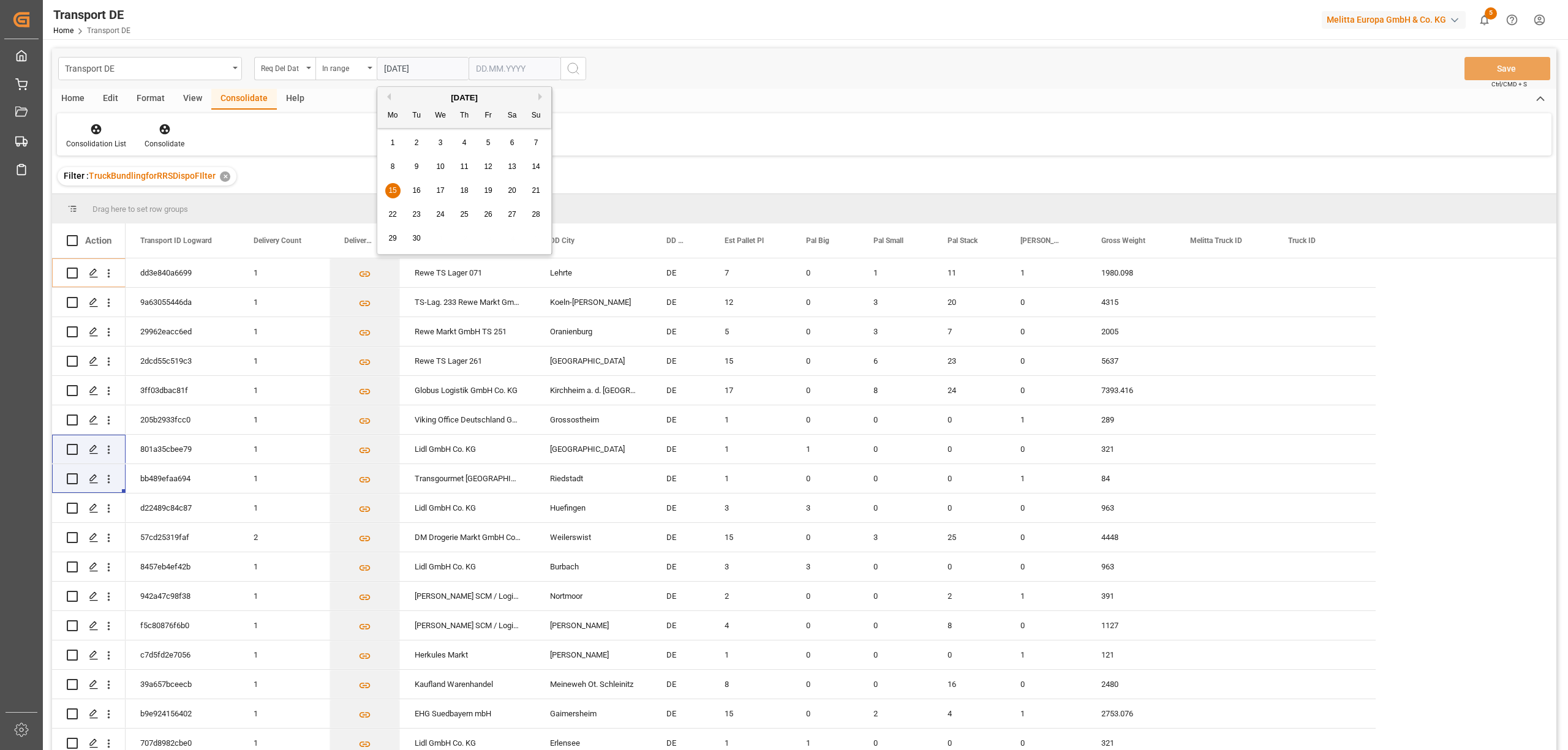
type input "[DATE]"
click at [476, 67] on input "text" at bounding box center [514, 68] width 92 height 23
type input "[DATE]"
click at [567, 70] on icon "search button" at bounding box center [573, 68] width 15 height 15
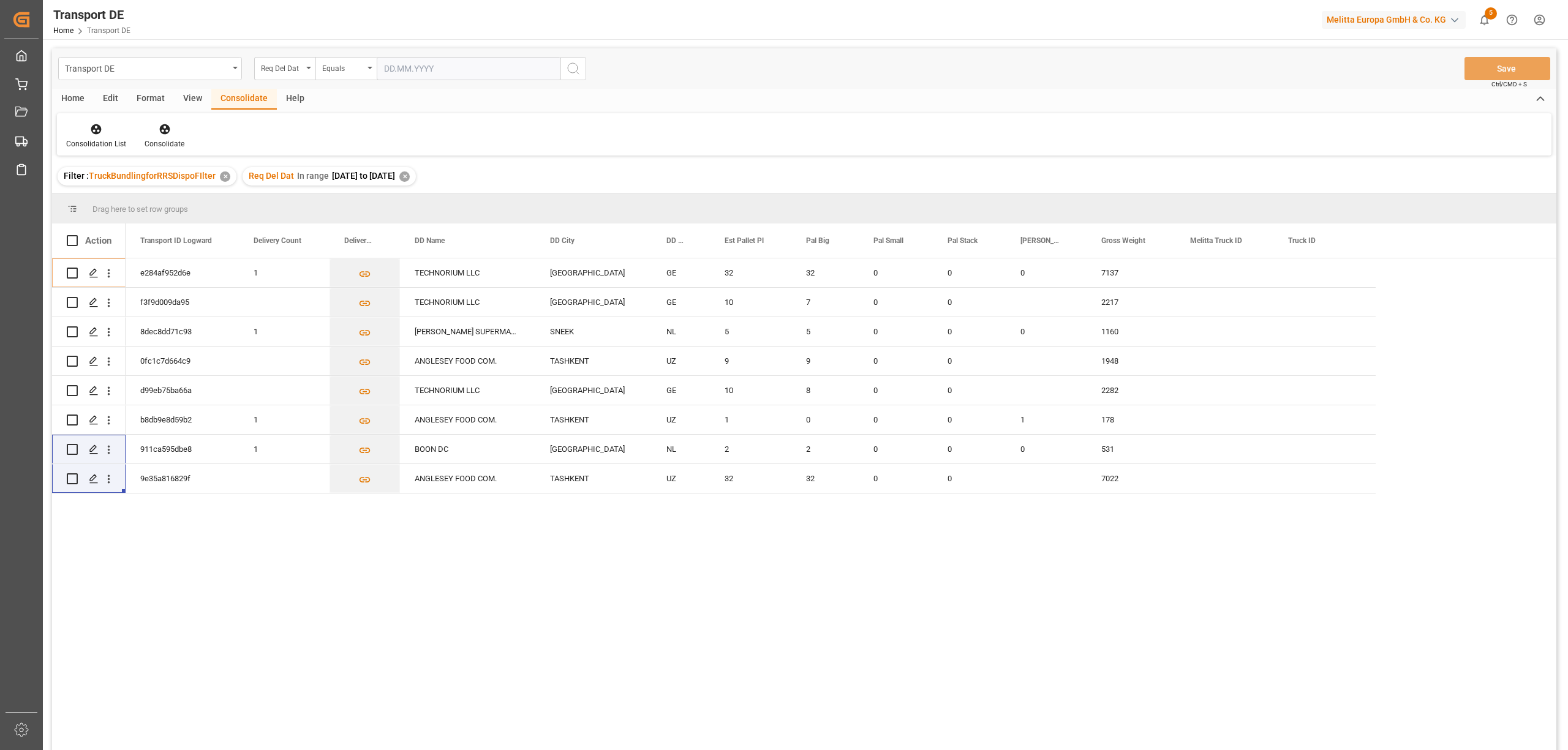
click at [409, 176] on div "✕" at bounding box center [405, 177] width 11 height 11
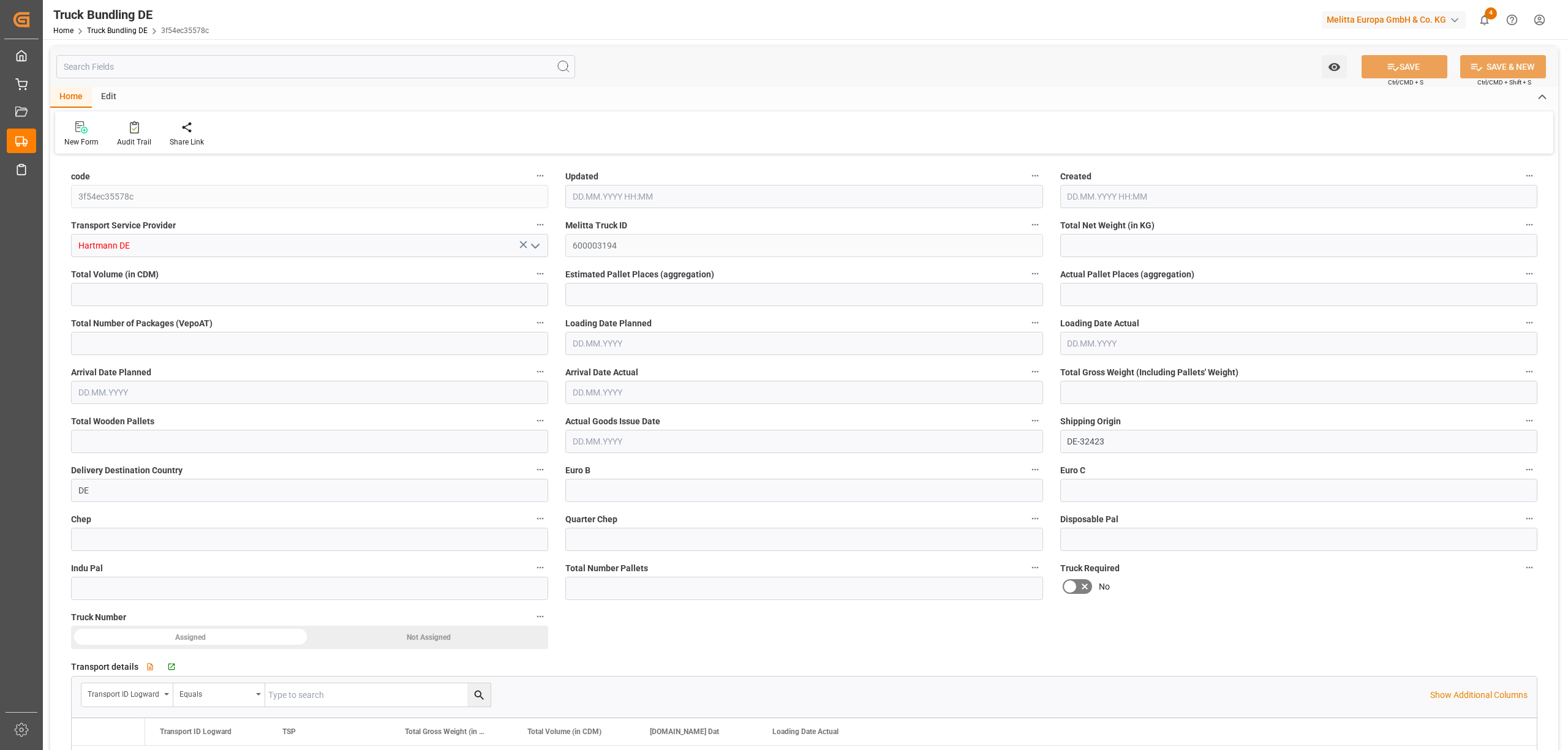
type input "214.902"
type input "4509.72"
type input "3"
type input "0"
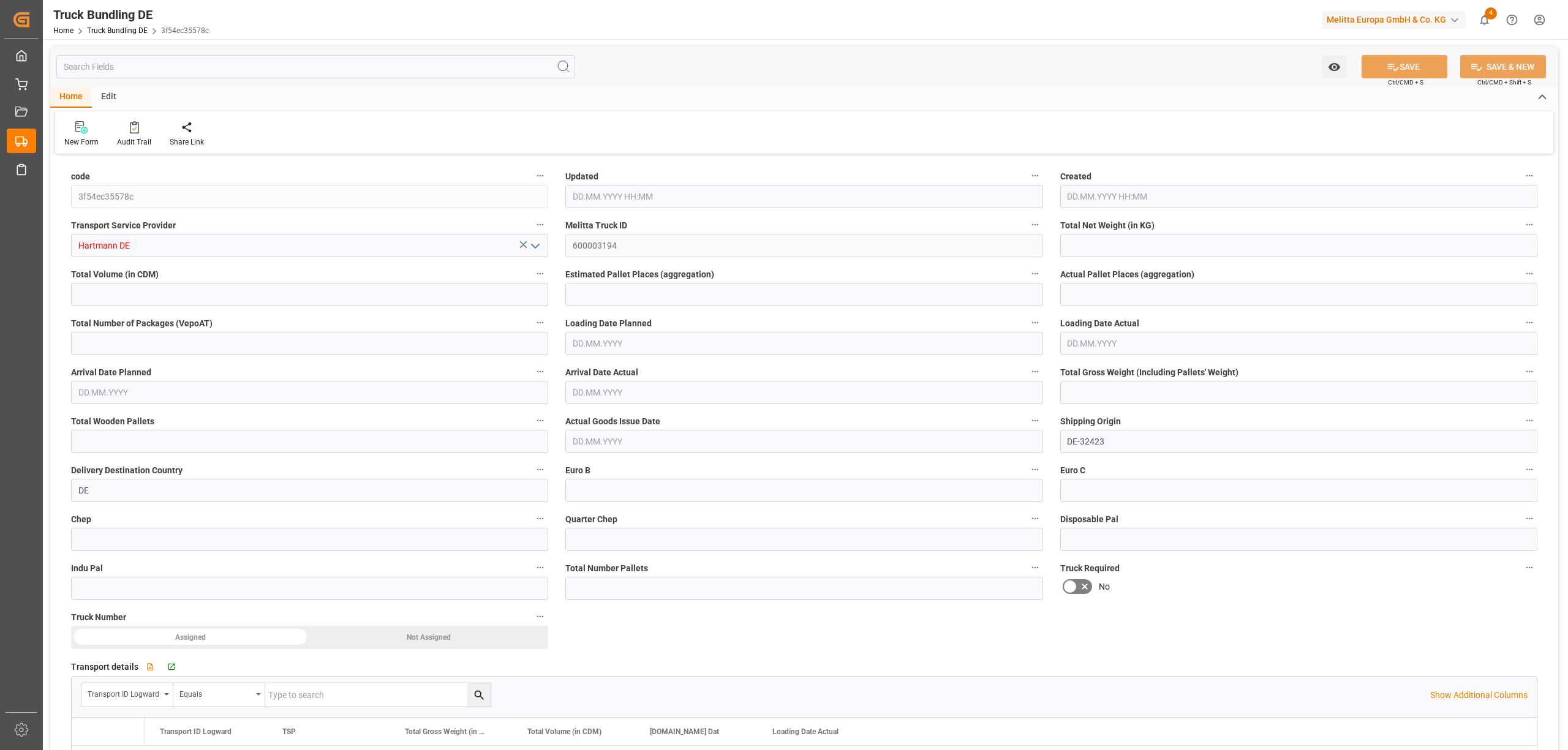
type input "390"
type input "3"
type input "0"
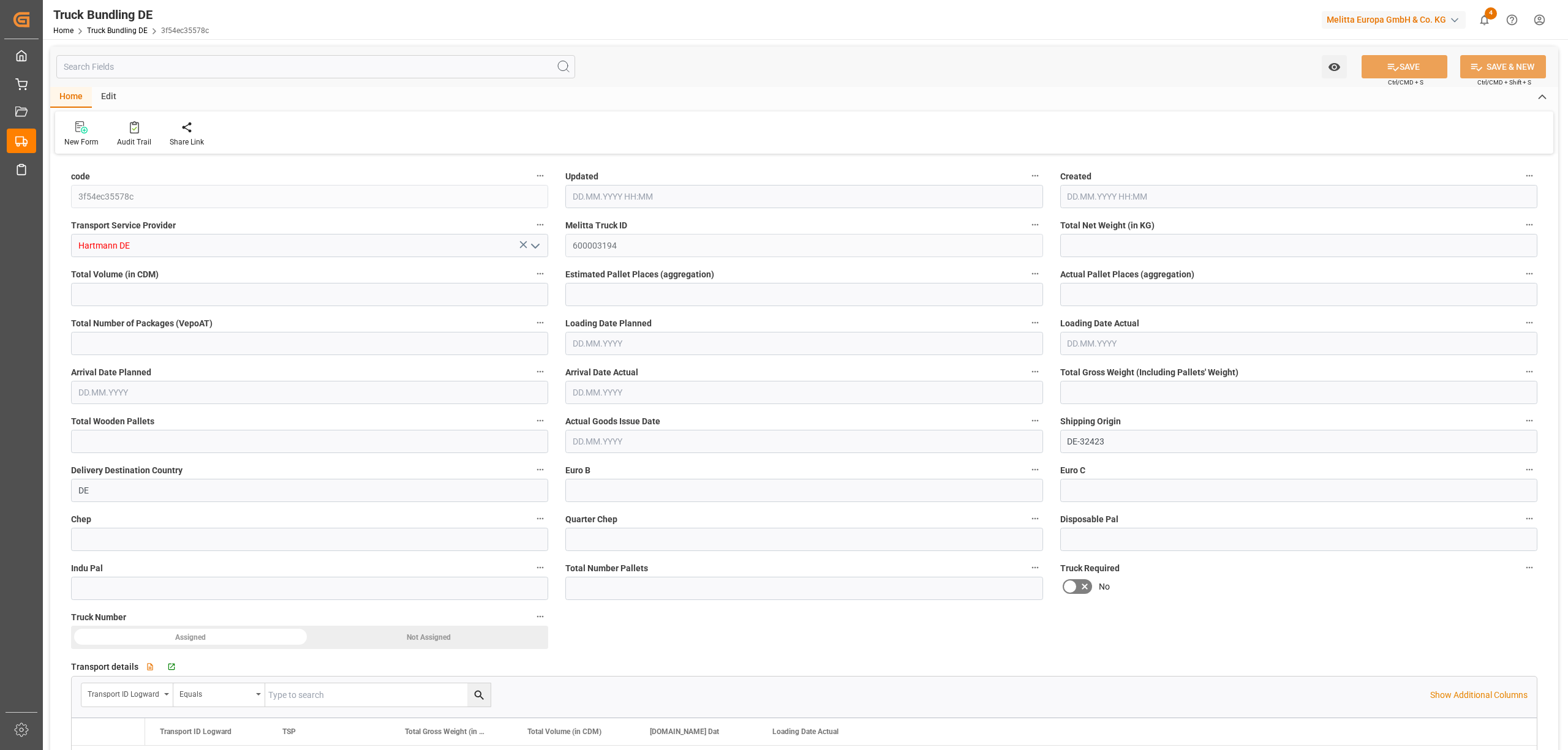
type input "0"
type input "02.10.2025 08:34"
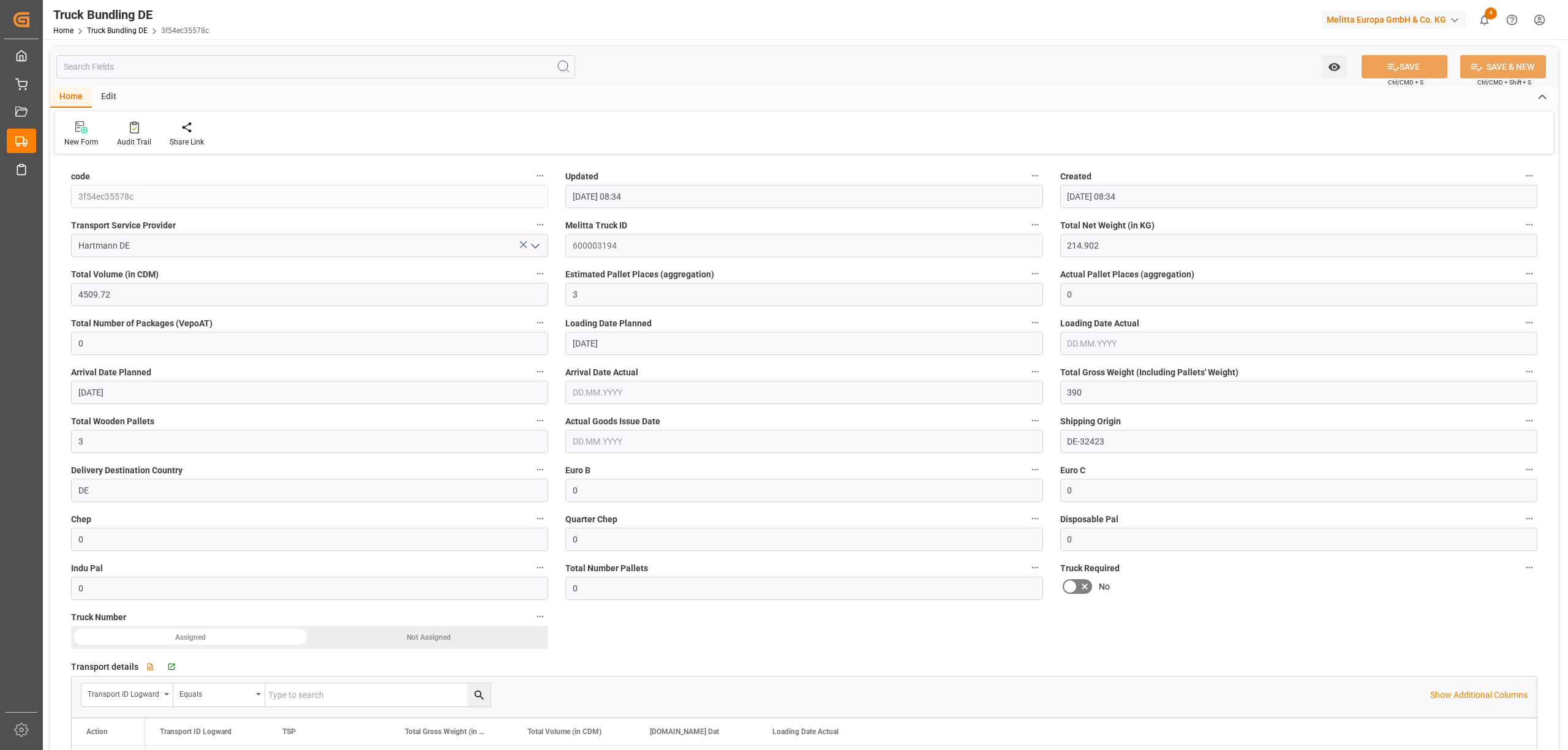
type input "02.10.2025 08:34"
type input "06.10.2025"
type input "08.10.2025"
type input "02.10.2025"
type input "[DATE] 08:44"
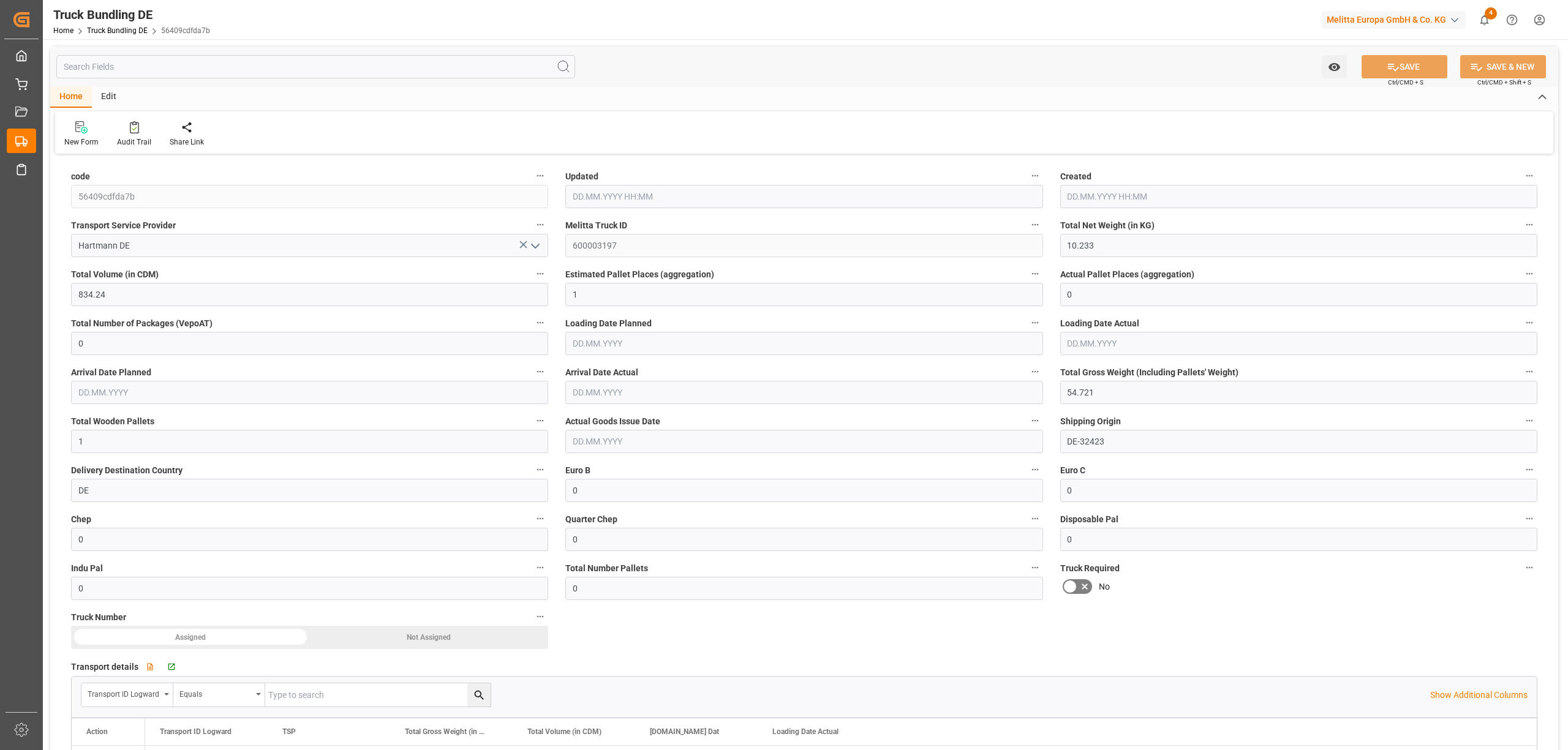
type input "[DATE] 08:44"
type input "[DATE]"
